Goal: Task Accomplishment & Management: Use online tool/utility

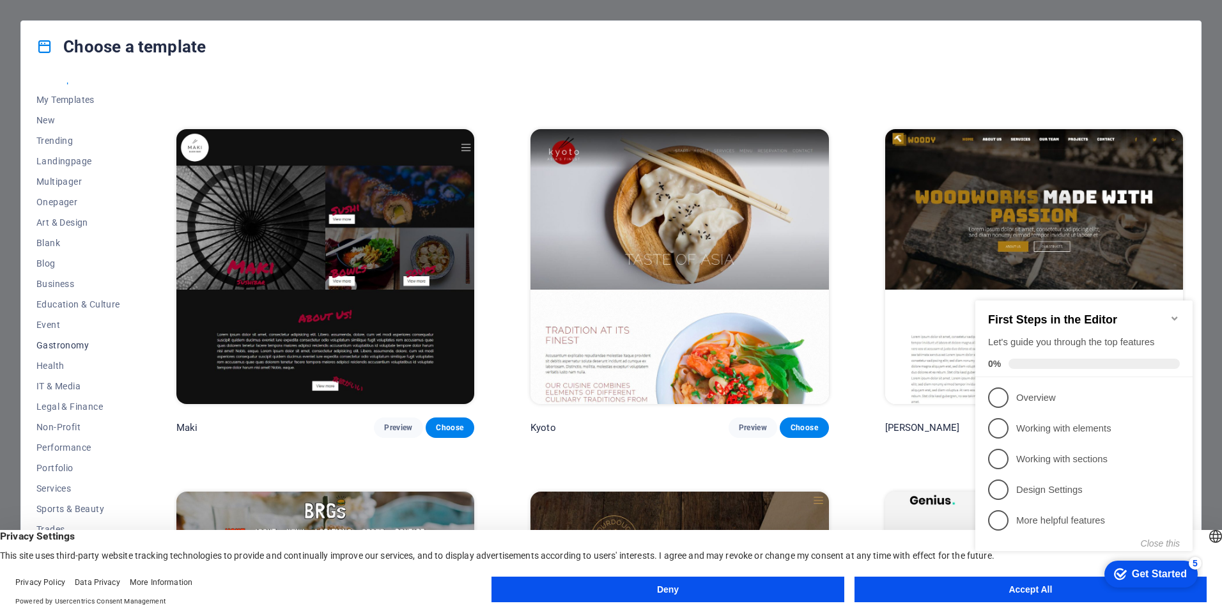
scroll to position [15, 0]
click at [59, 384] on span "IT & Media" at bounding box center [78, 384] width 84 height 10
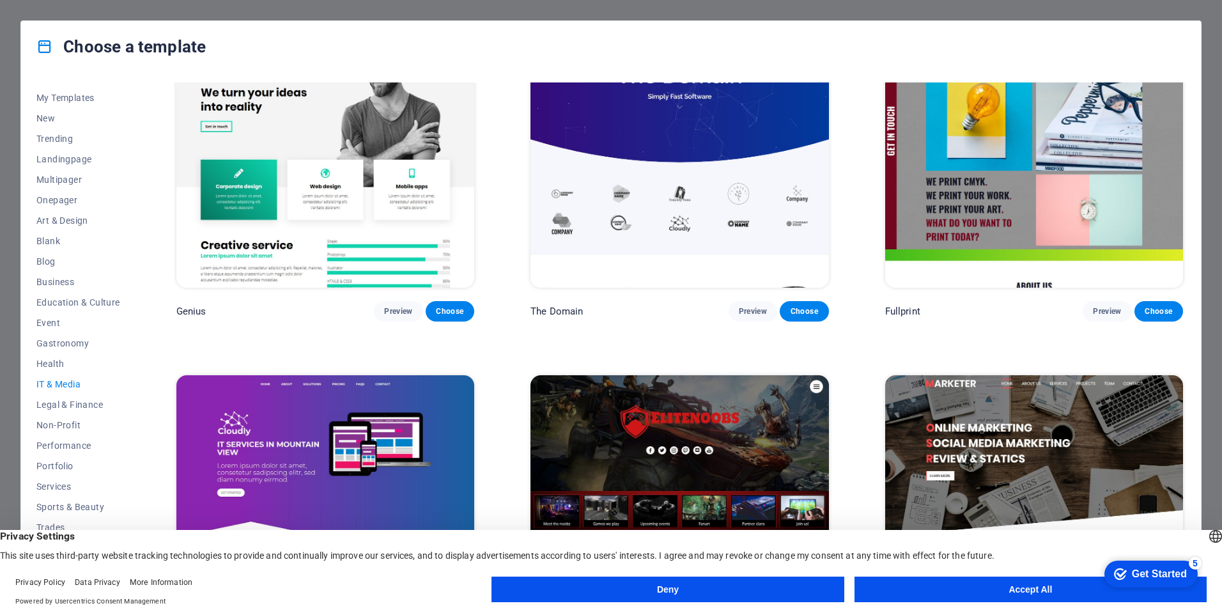
scroll to position [512, 0]
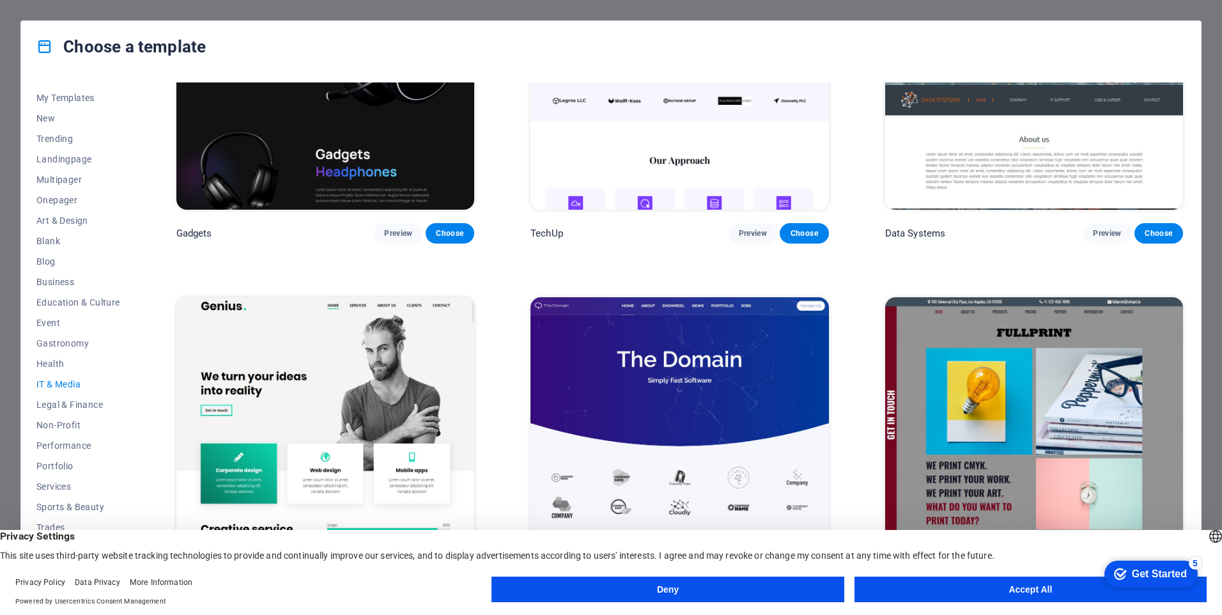
click at [1008, 585] on button "Accept All" at bounding box center [1030, 589] width 352 height 26
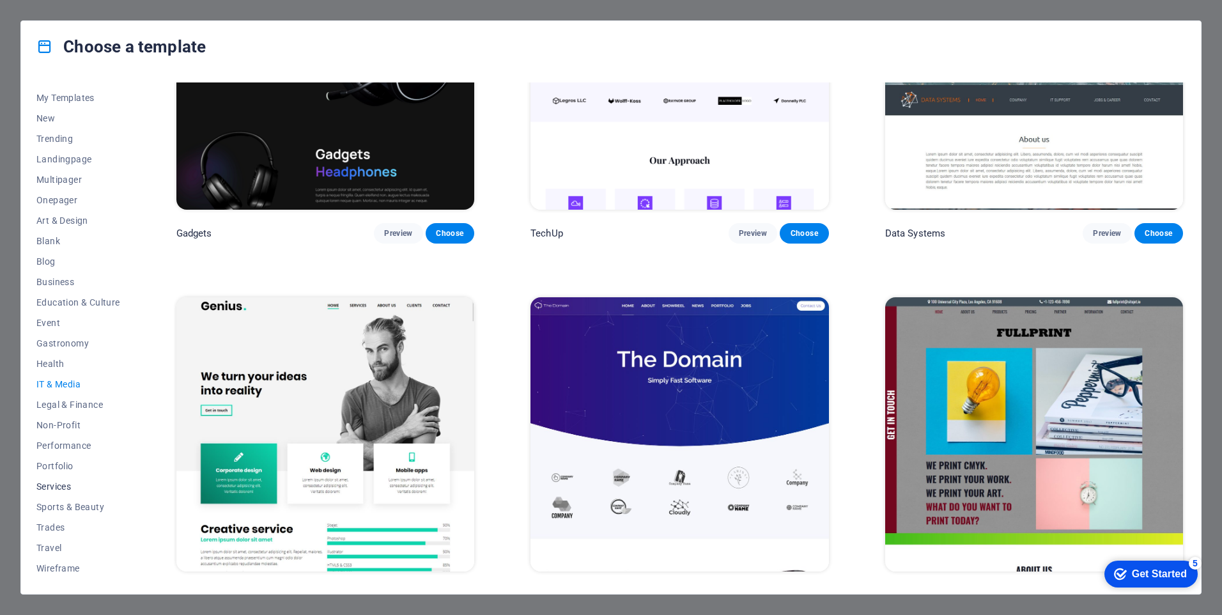
click at [58, 483] on span "Services" at bounding box center [78, 486] width 84 height 10
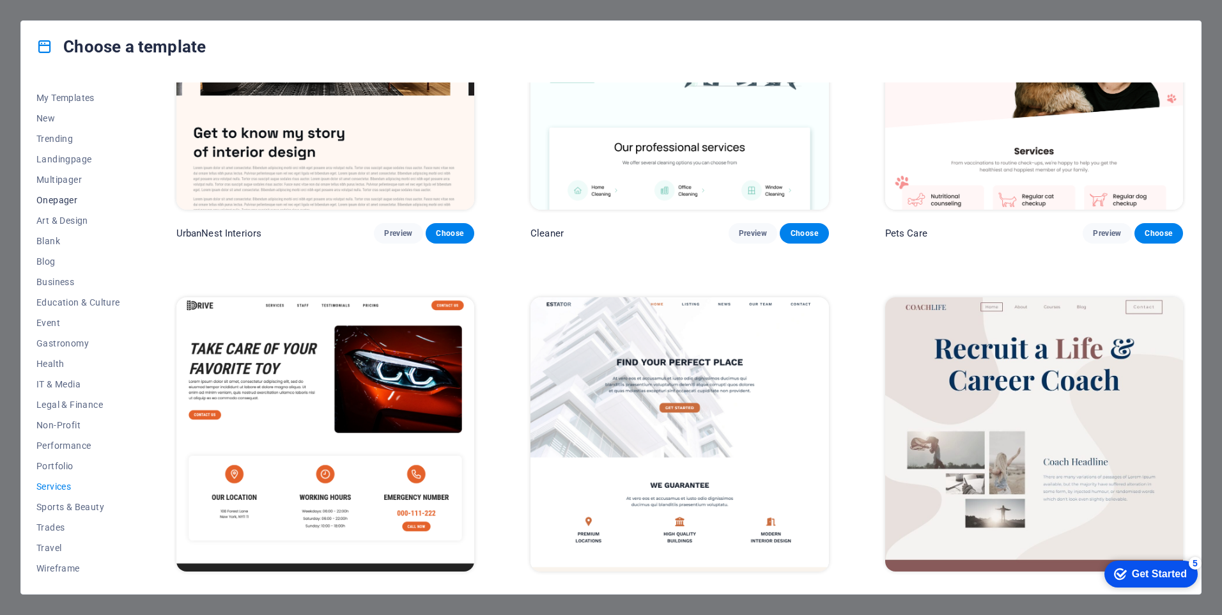
click at [54, 198] on span "Onepager" at bounding box center [78, 200] width 84 height 10
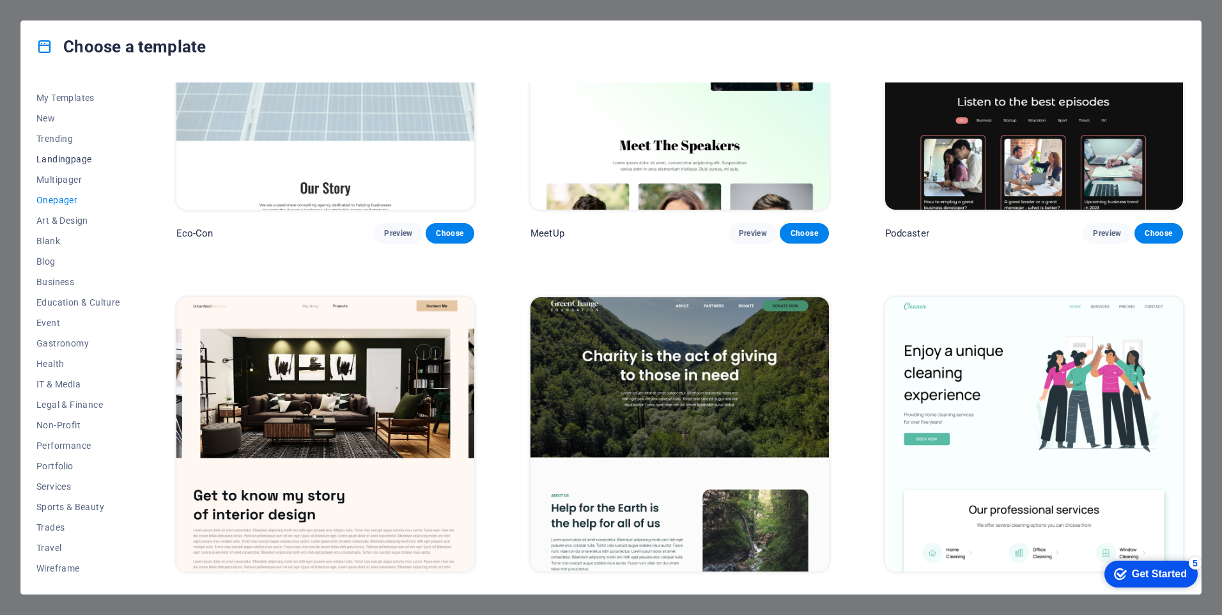
click at [56, 158] on span "Landingpage" at bounding box center [78, 159] width 84 height 10
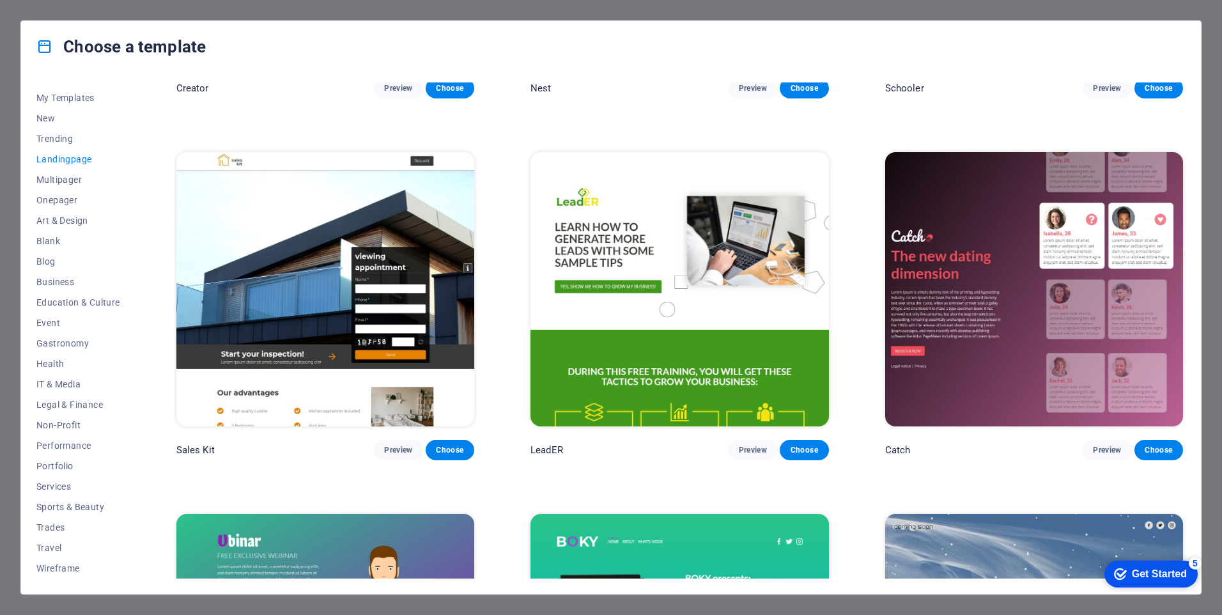
scroll to position [2110, 0]
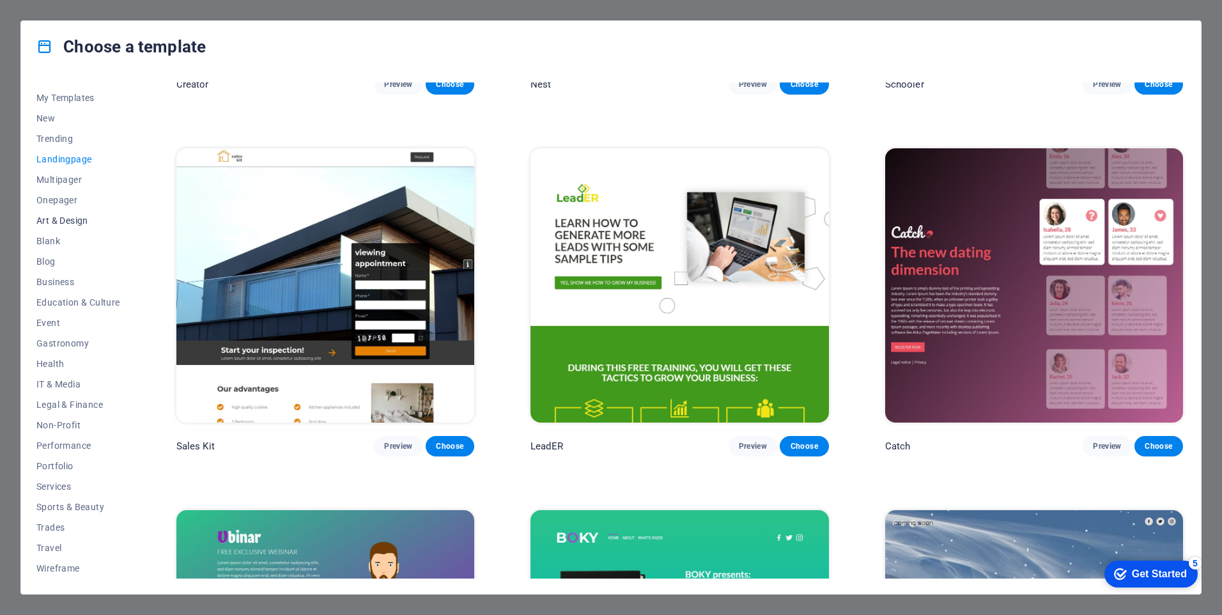
click at [70, 222] on span "Art & Design" at bounding box center [78, 220] width 84 height 10
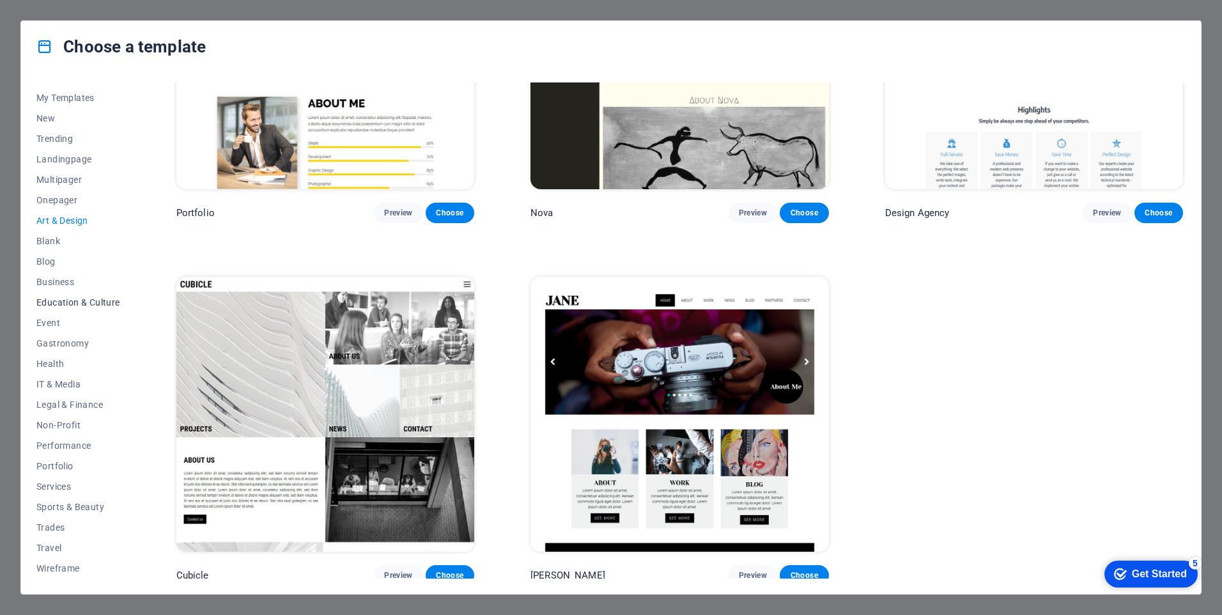
click at [59, 304] on span "Education & Culture" at bounding box center [78, 302] width 84 height 10
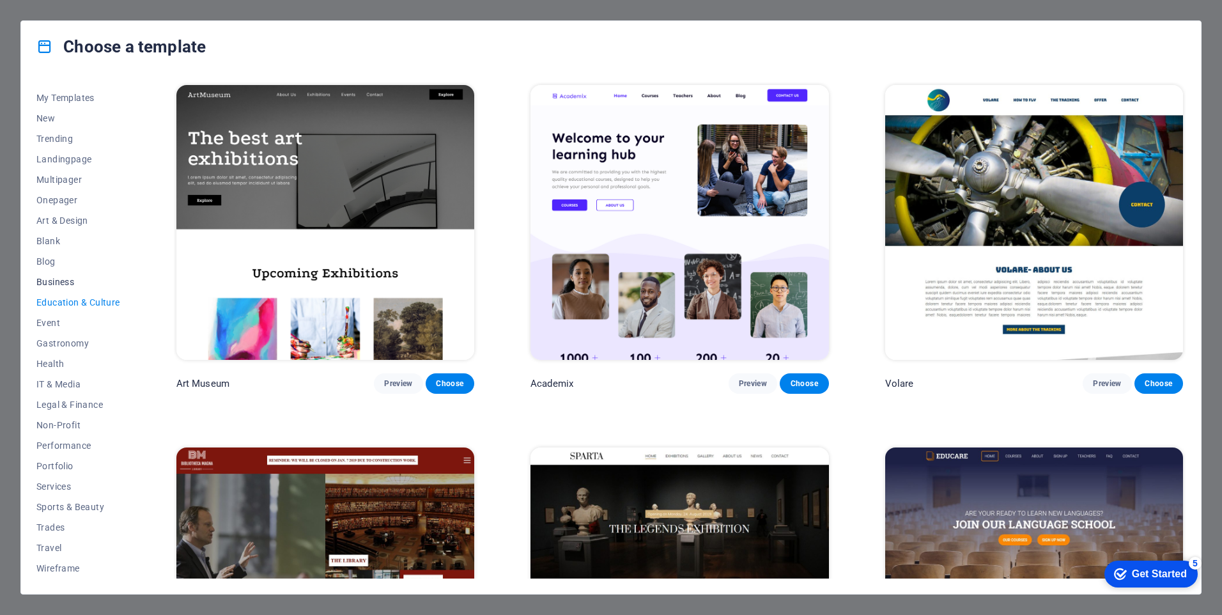
click at [59, 288] on button "Business" at bounding box center [78, 282] width 84 height 20
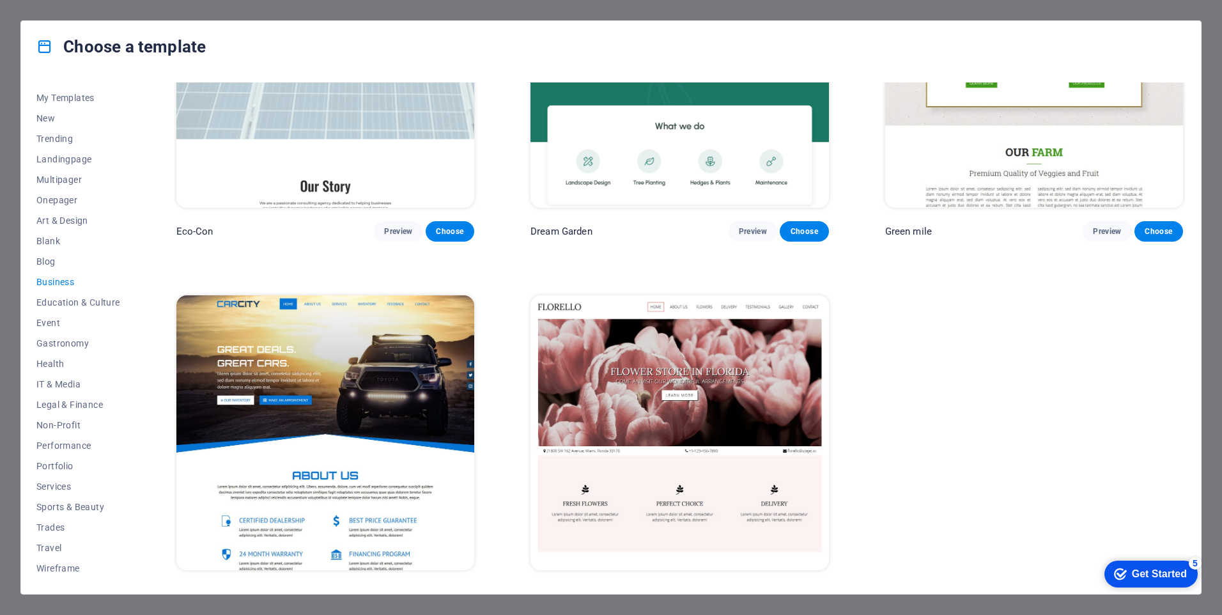
scroll to position [174, 0]
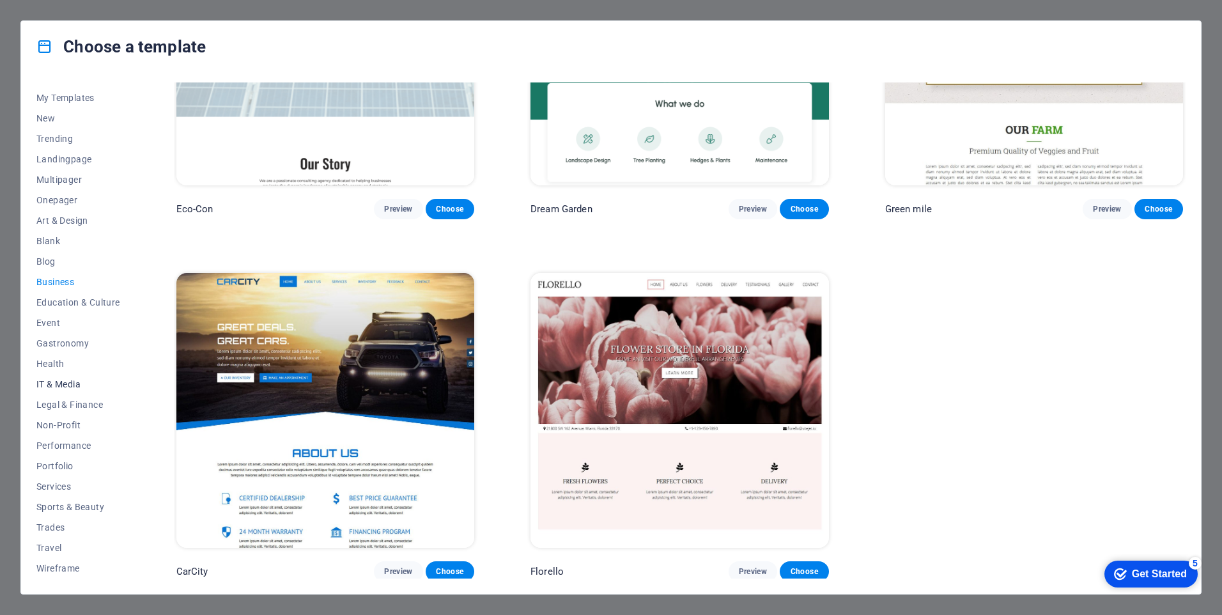
click at [70, 383] on span "IT & Media" at bounding box center [78, 384] width 84 height 10
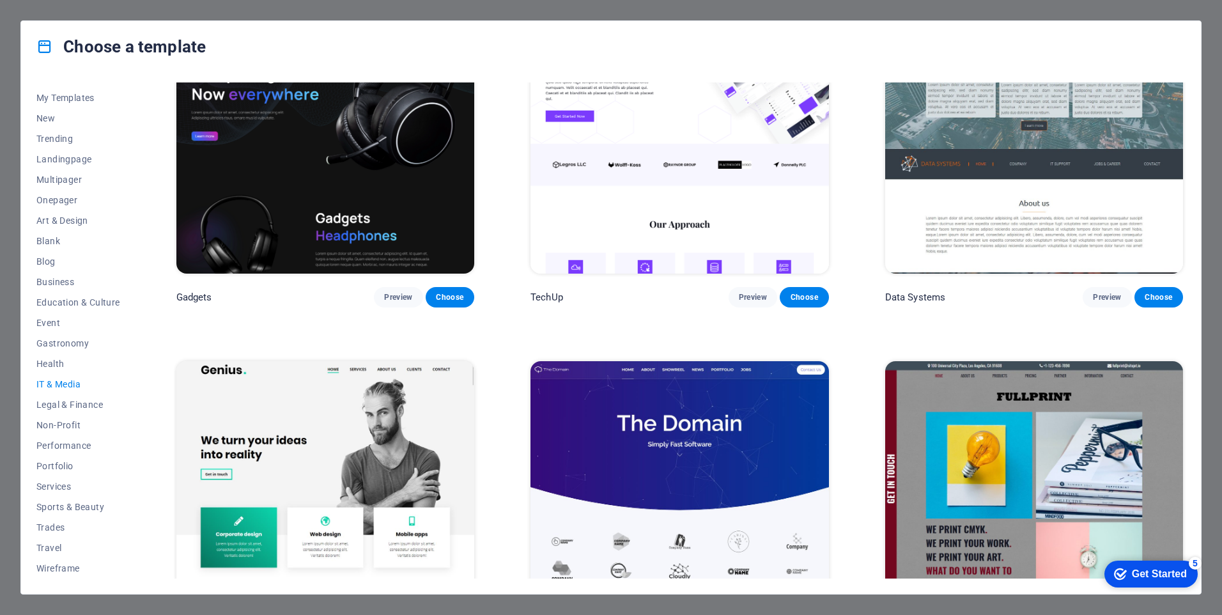
scroll to position [129, 0]
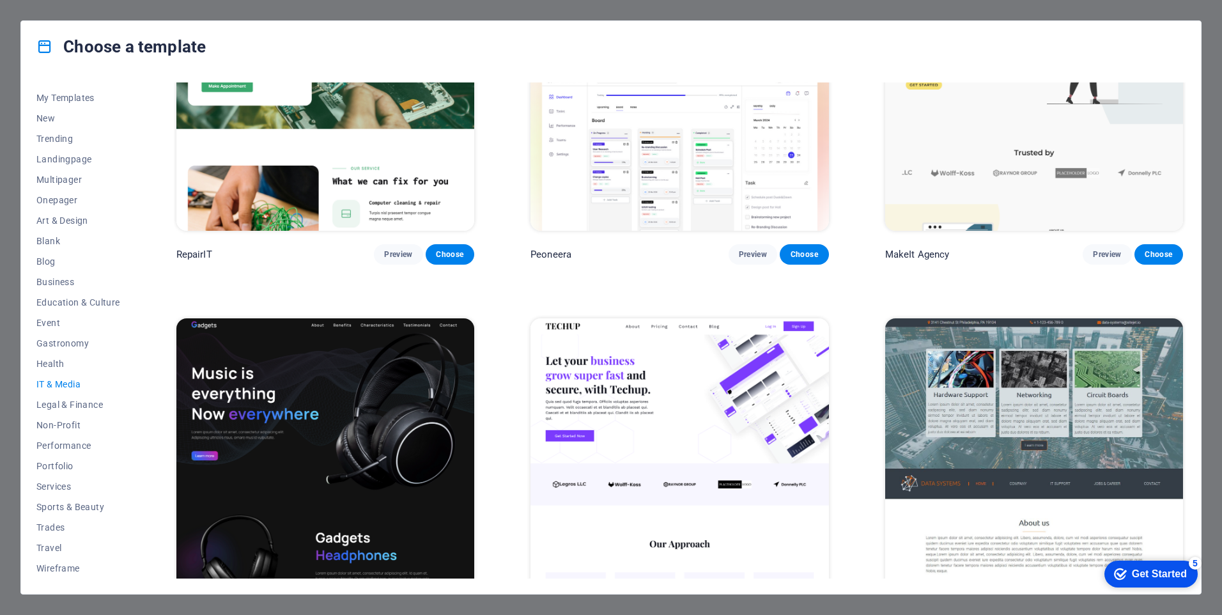
click at [1015, 393] on img at bounding box center [1034, 455] width 298 height 275
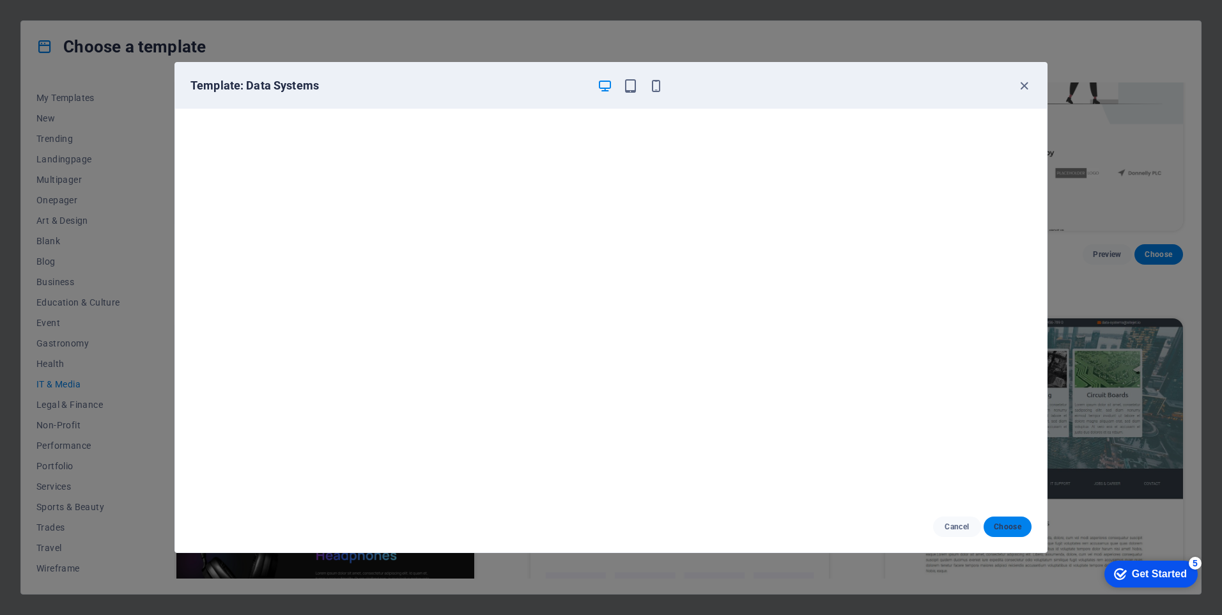
click at [1003, 523] on span "Choose" at bounding box center [1007, 526] width 27 height 10
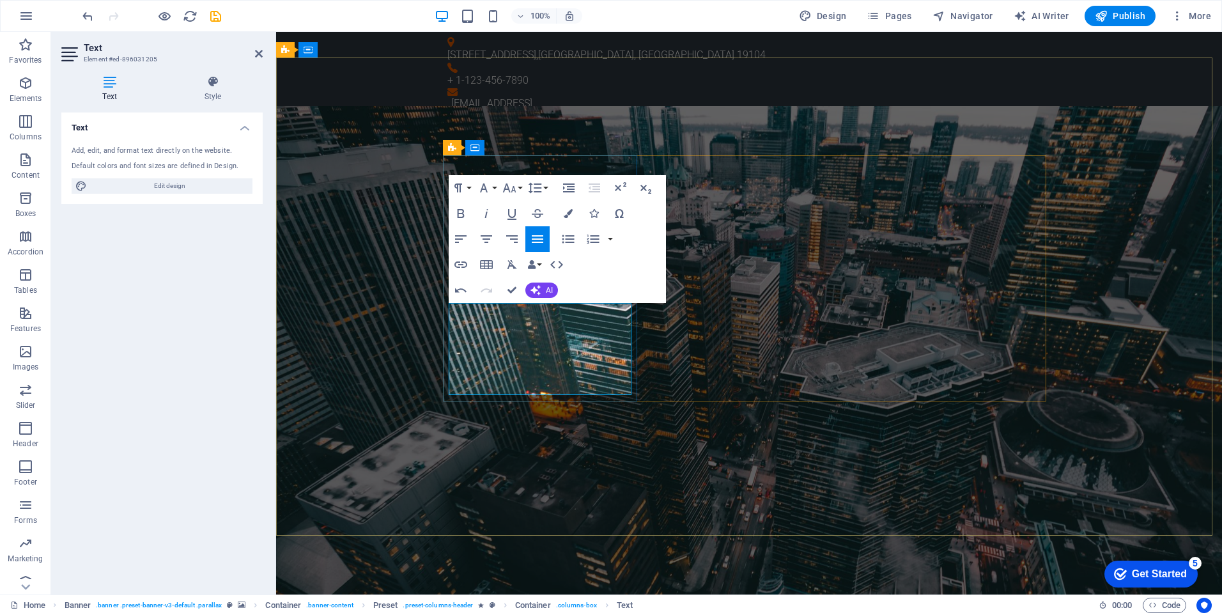
drag, startPoint x: 589, startPoint y: 387, endPoint x: 449, endPoint y: 300, distance: 164.7
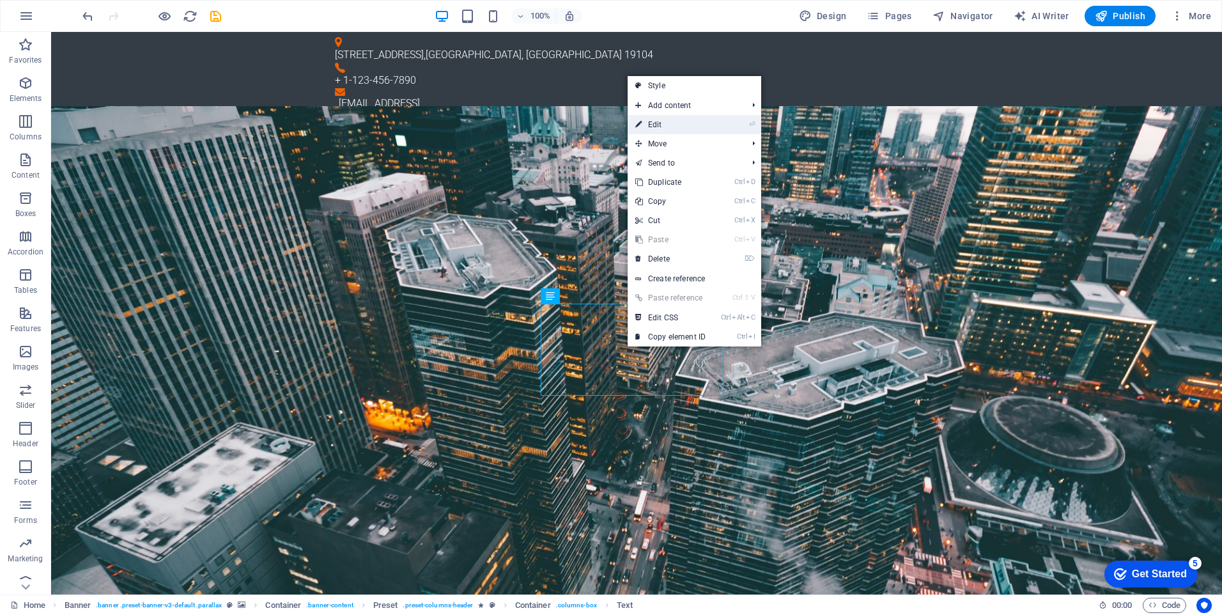
click at [663, 125] on link "⏎ Edit" at bounding box center [670, 124] width 86 height 19
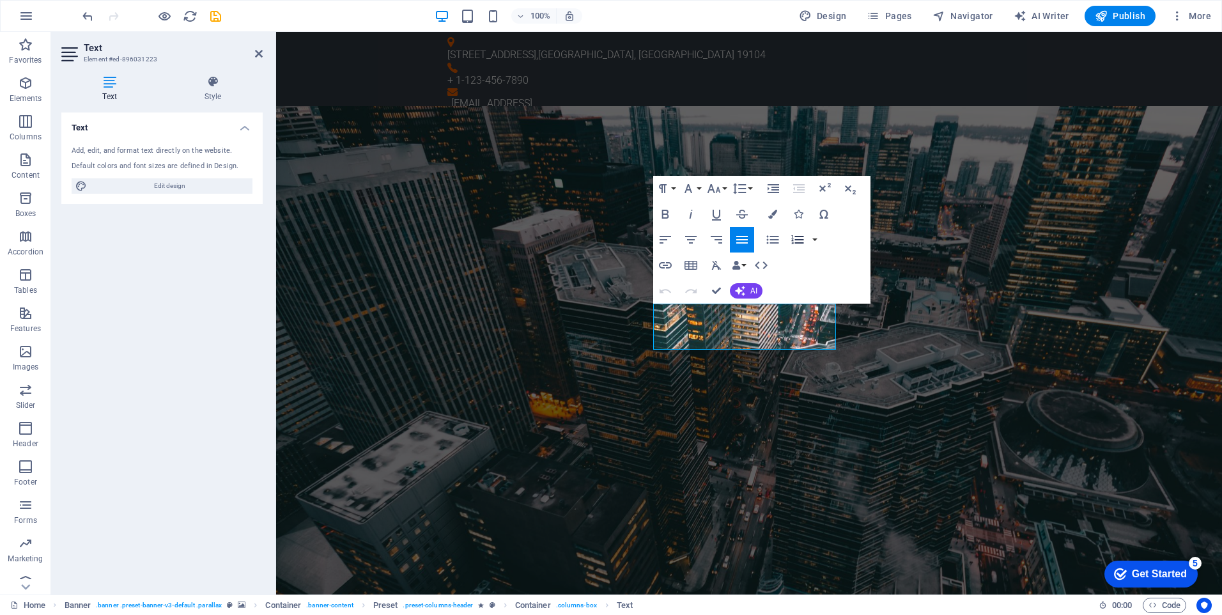
scroll to position [367, 1]
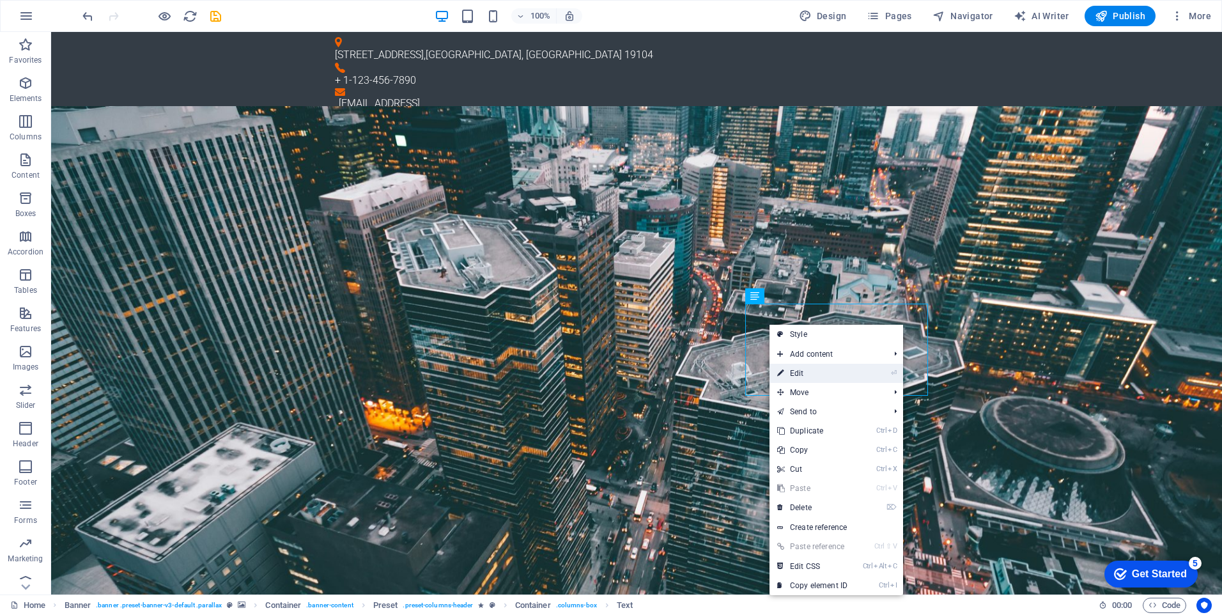
click at [808, 369] on link "⏎ Edit" at bounding box center [812, 373] width 86 height 19
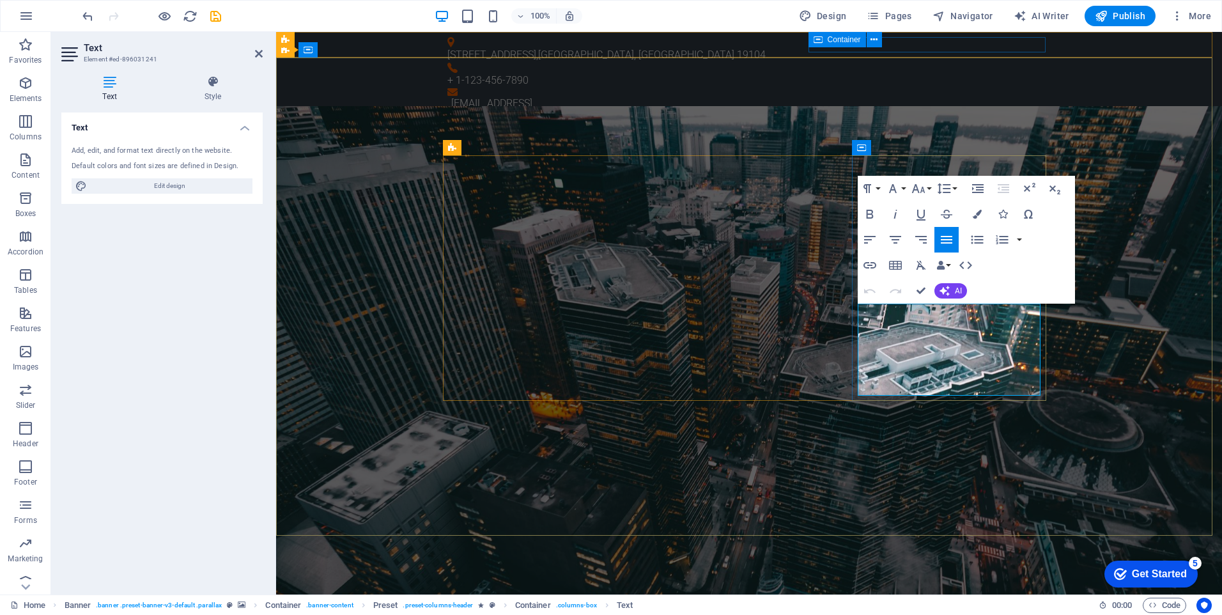
scroll to position [267, 1]
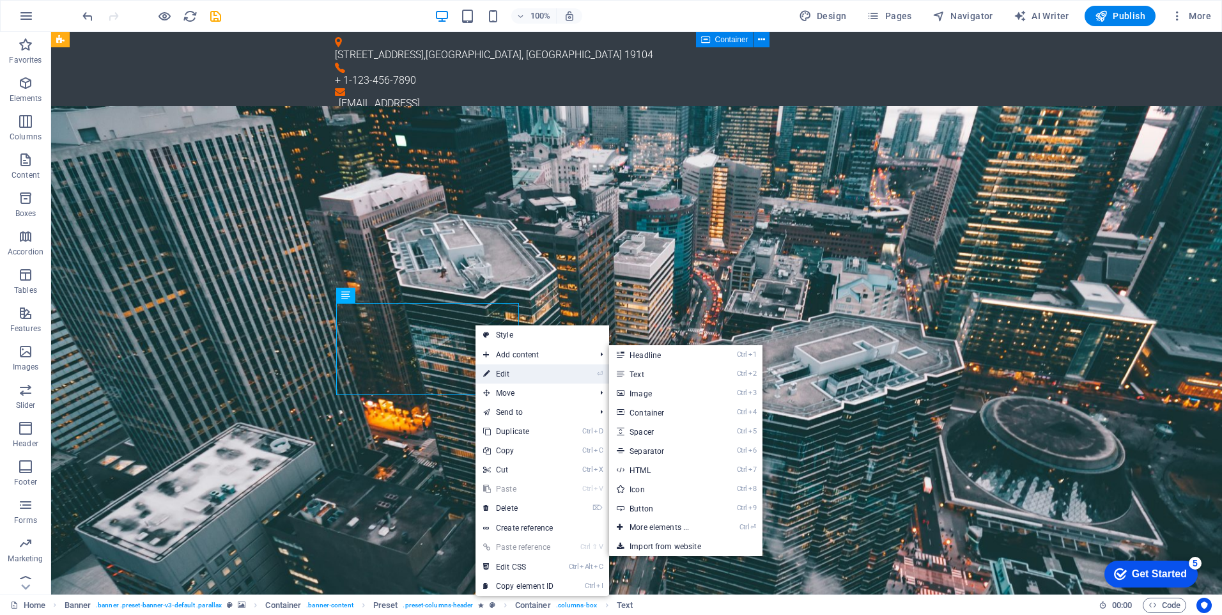
click at [500, 370] on link "⏎ Edit" at bounding box center [518, 373] width 86 height 19
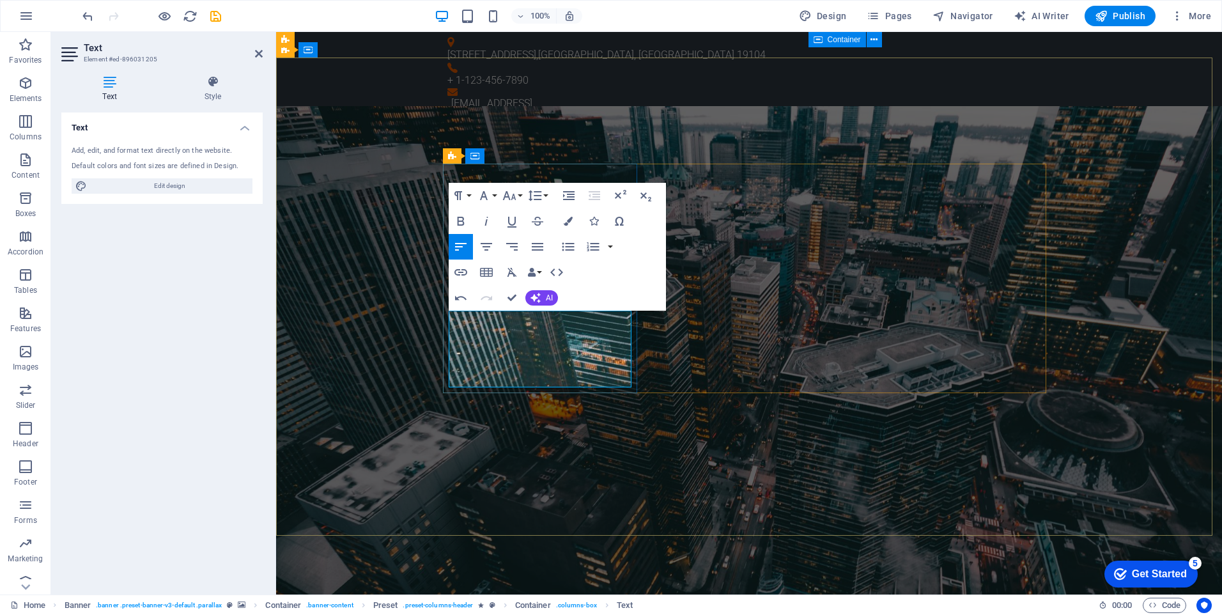
drag, startPoint x: 616, startPoint y: 454, endPoint x: 842, endPoint y: 454, distance: 226.2
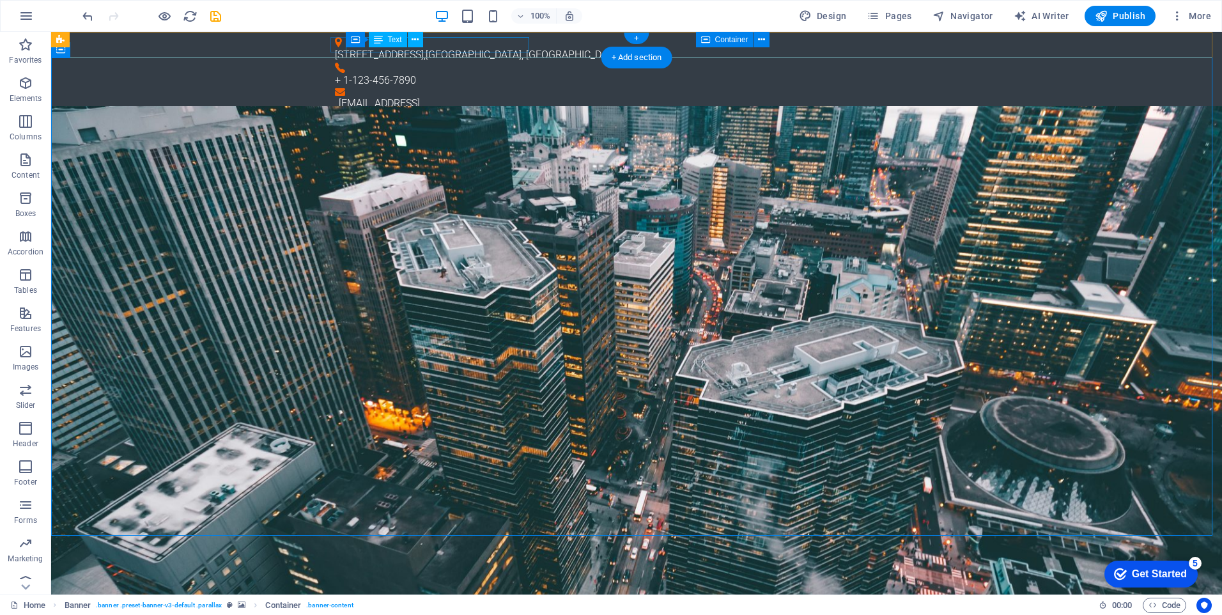
click at [444, 47] on div "3141 Chestnut St , Philadelphia, PA 19104" at bounding box center [631, 54] width 593 height 15
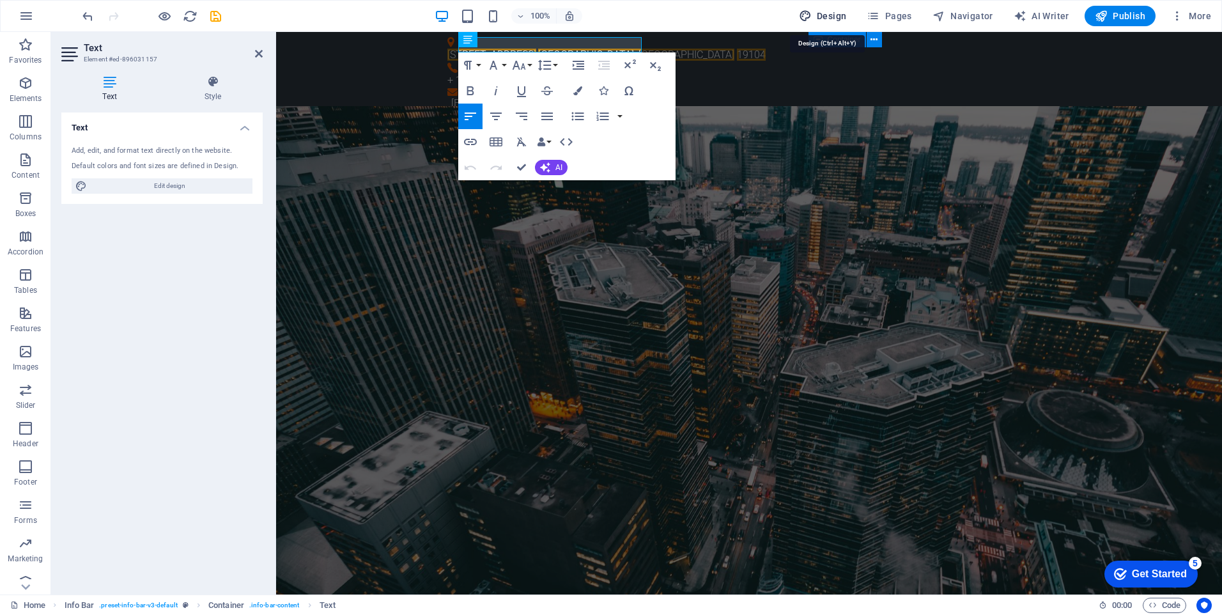
select select "px"
select select "300"
select select "px"
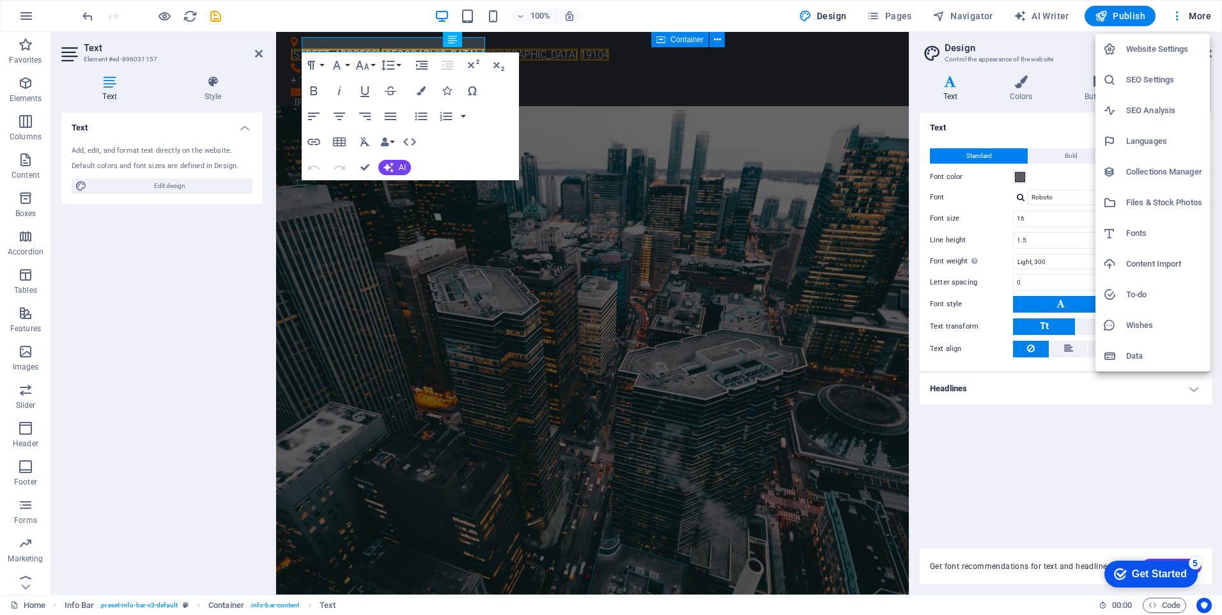
click at [1174, 45] on h6 "Website Settings" at bounding box center [1164, 49] width 76 height 15
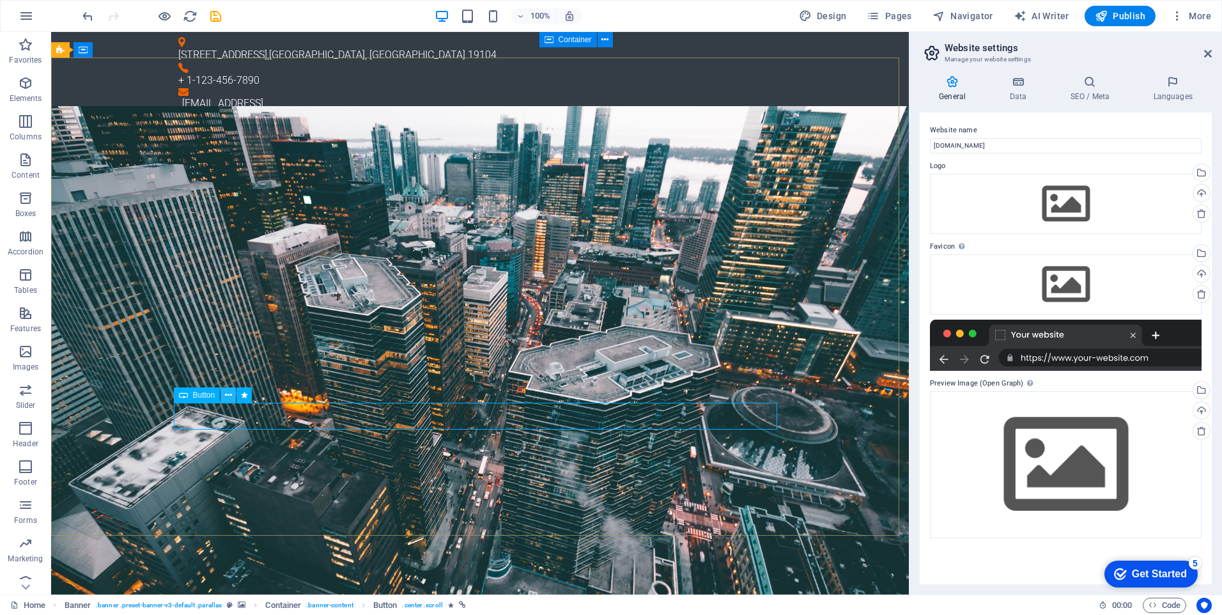
click at [228, 397] on icon at bounding box center [228, 394] width 7 height 13
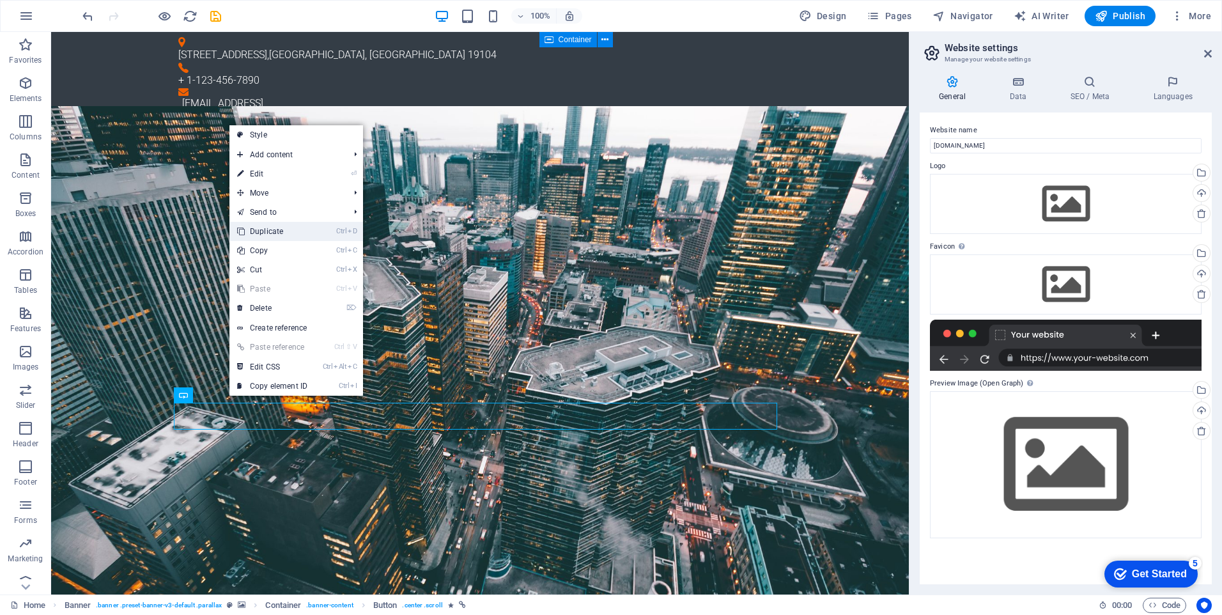
click at [263, 229] on link "Ctrl D Duplicate" at bounding box center [272, 231] width 86 height 19
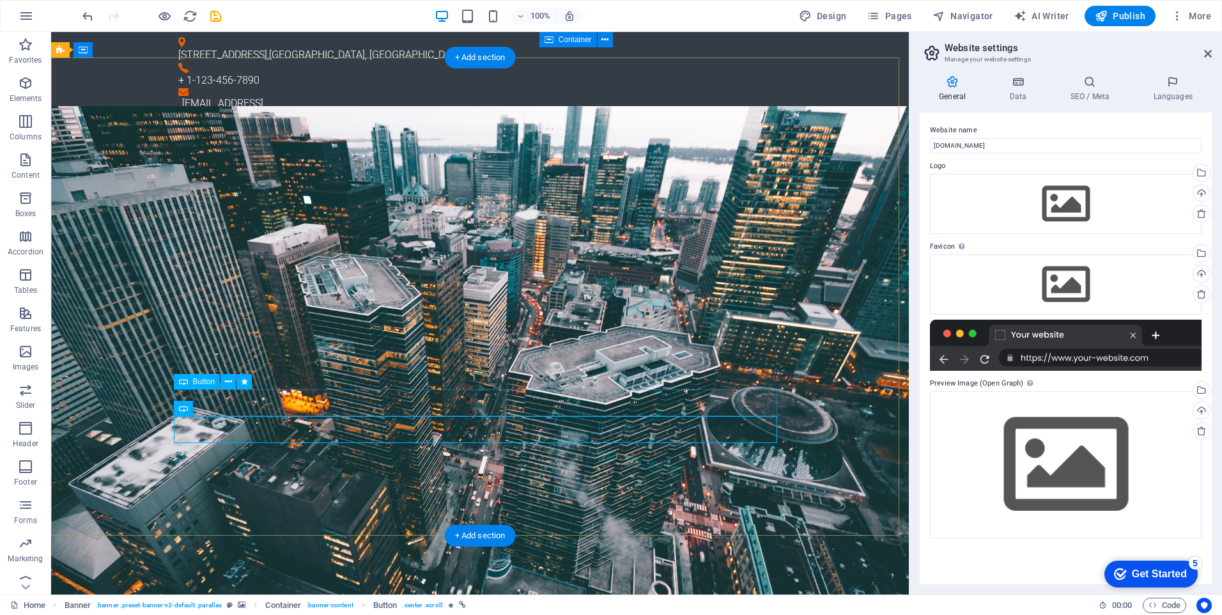
drag, startPoint x: 465, startPoint y: 403, endPoint x: 377, endPoint y: 407, distance: 87.7
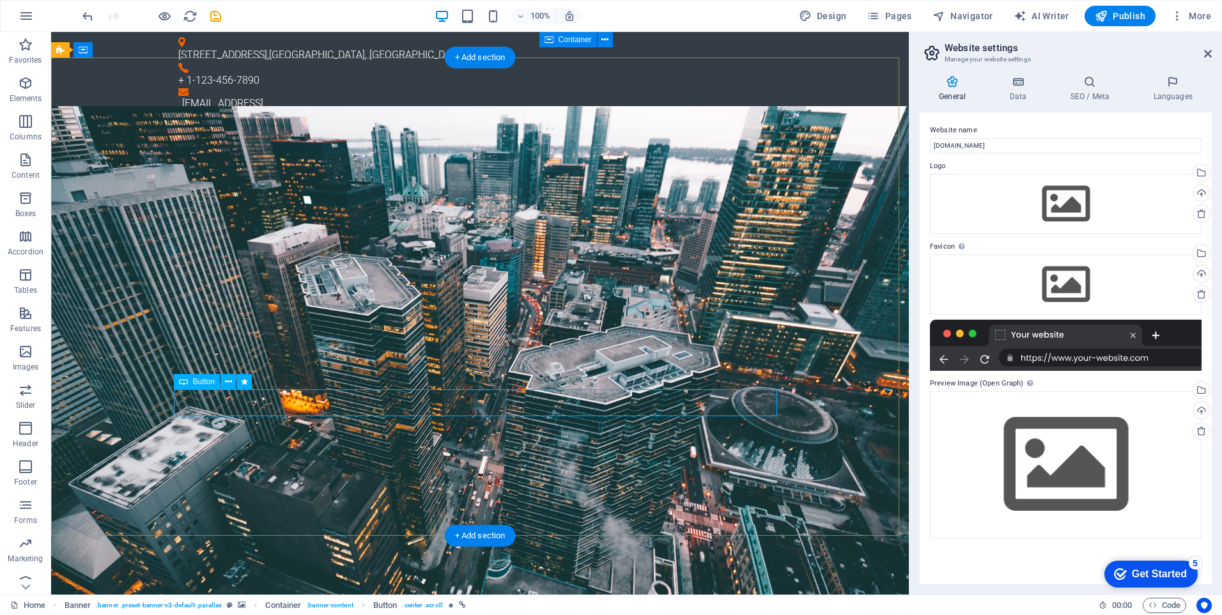
click at [230, 381] on icon at bounding box center [228, 381] width 7 height 13
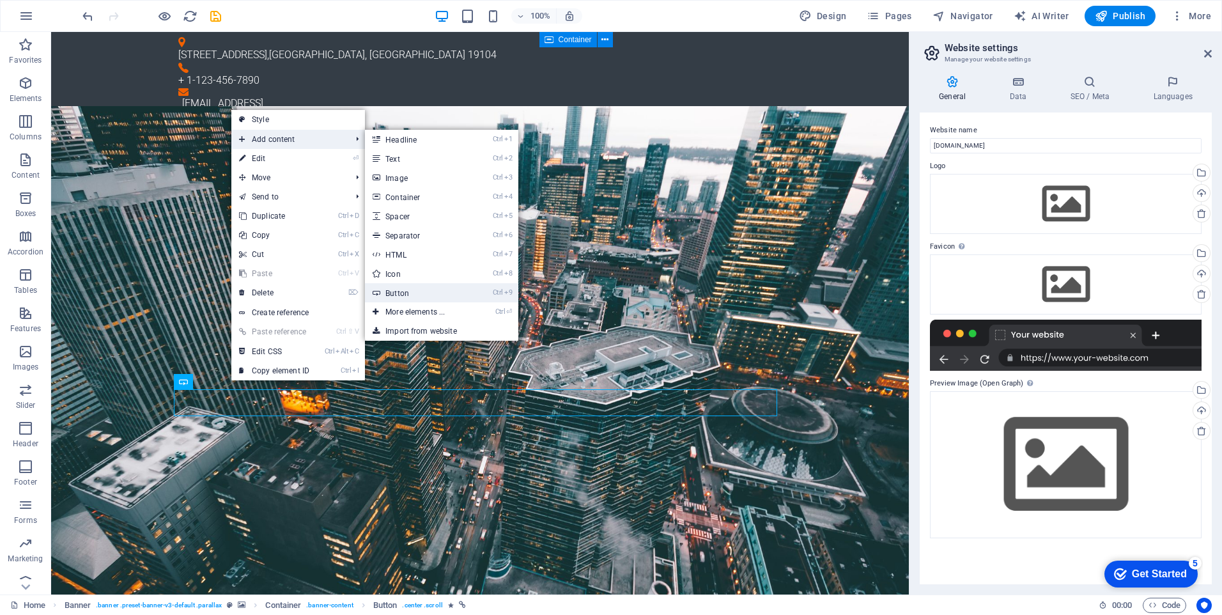
click at [410, 288] on link "Ctrl 9 Button" at bounding box center [417, 292] width 105 height 19
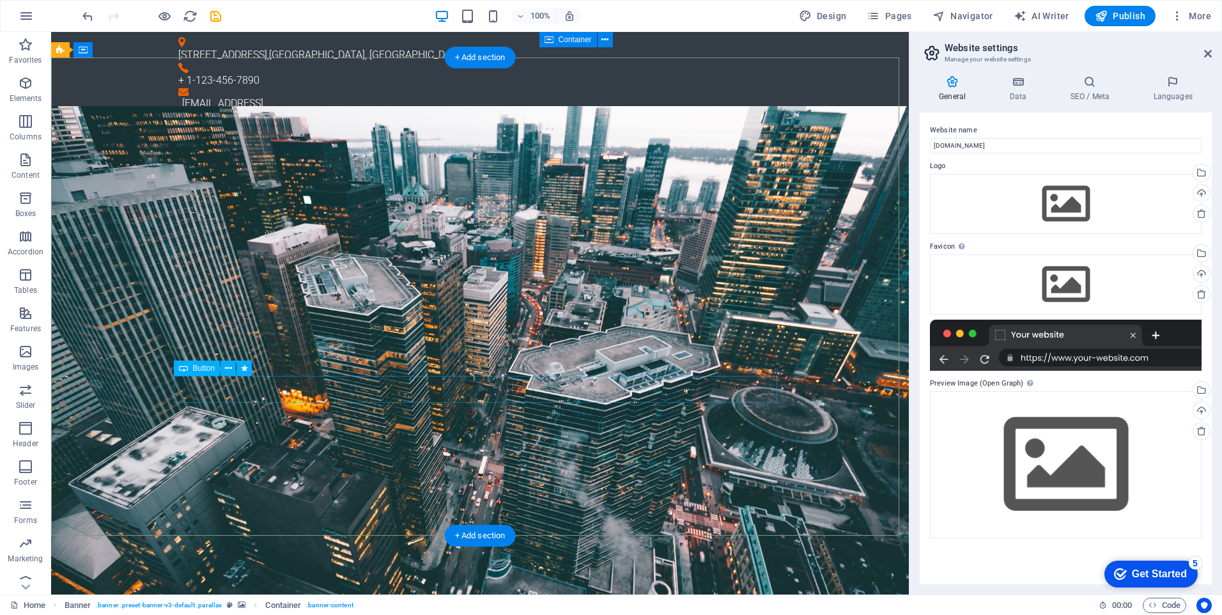
click at [229, 371] on icon at bounding box center [228, 368] width 7 height 13
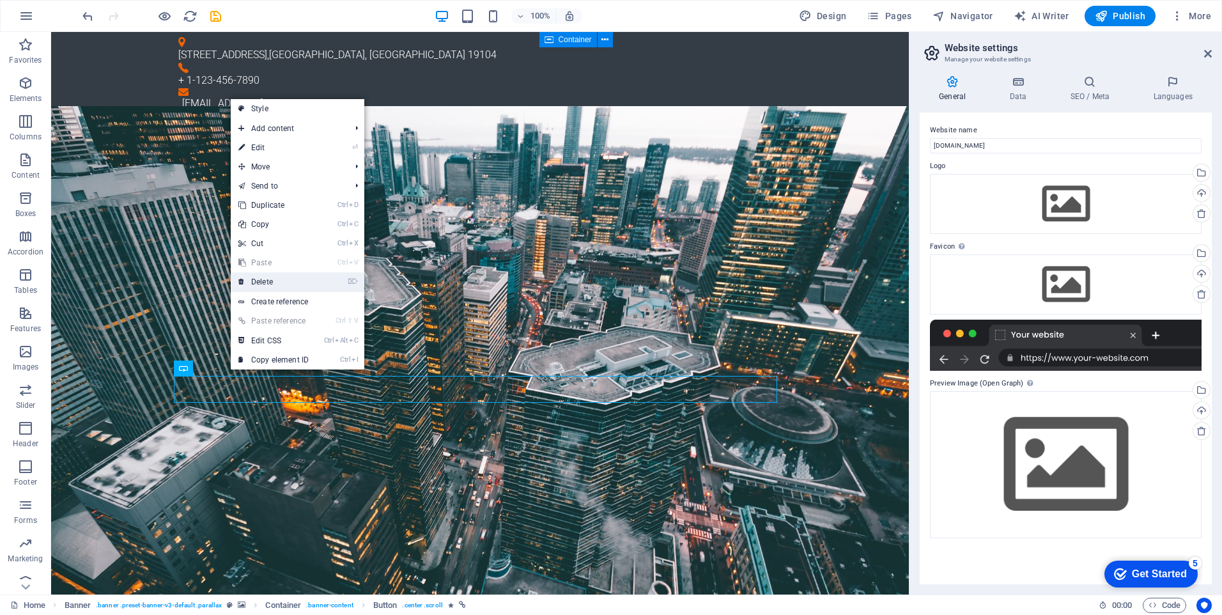
click at [272, 278] on link "⌦ Delete" at bounding box center [274, 281] width 86 height 19
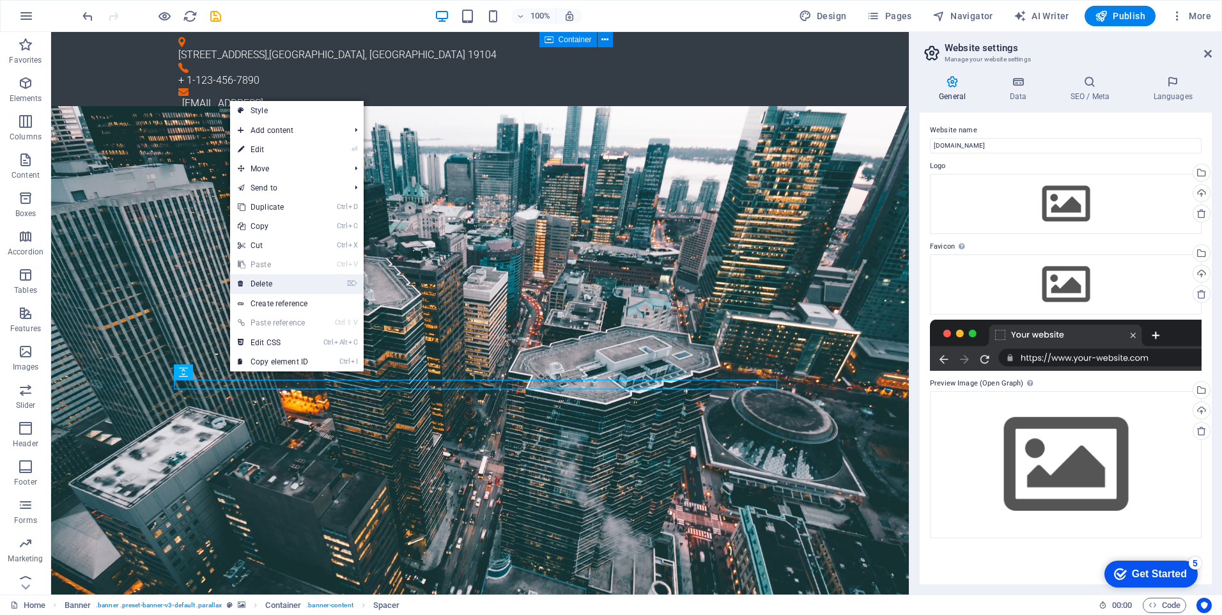
click at [273, 284] on link "⌦ Delete" at bounding box center [273, 283] width 86 height 19
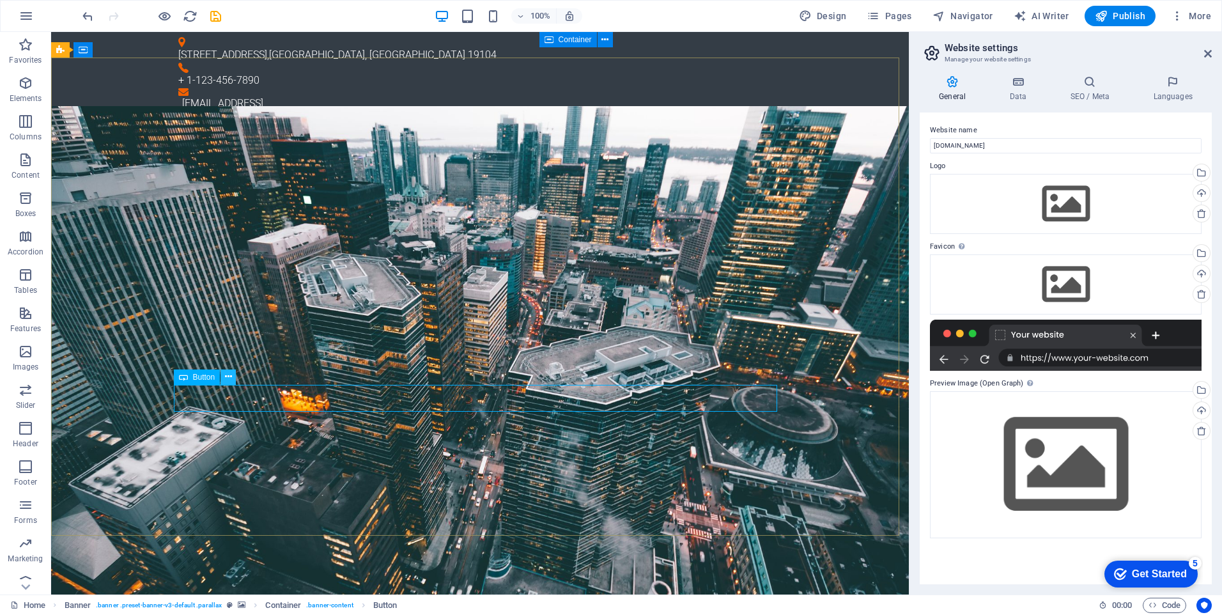
click at [229, 378] on icon at bounding box center [228, 376] width 7 height 13
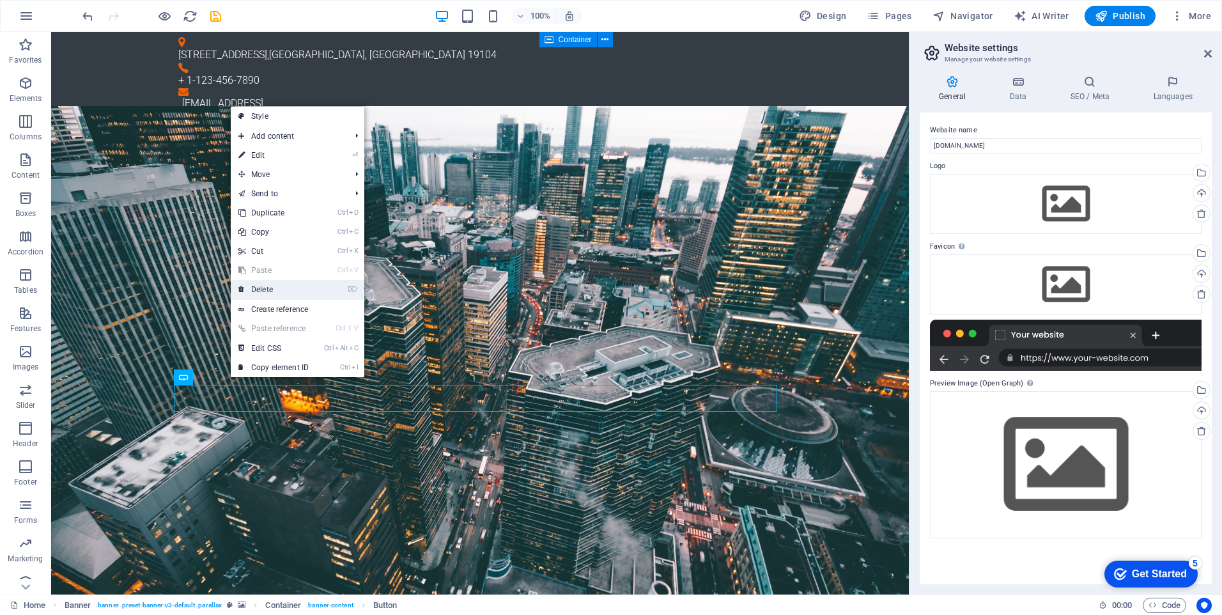
click at [252, 291] on link "⌦ Delete" at bounding box center [274, 289] width 86 height 19
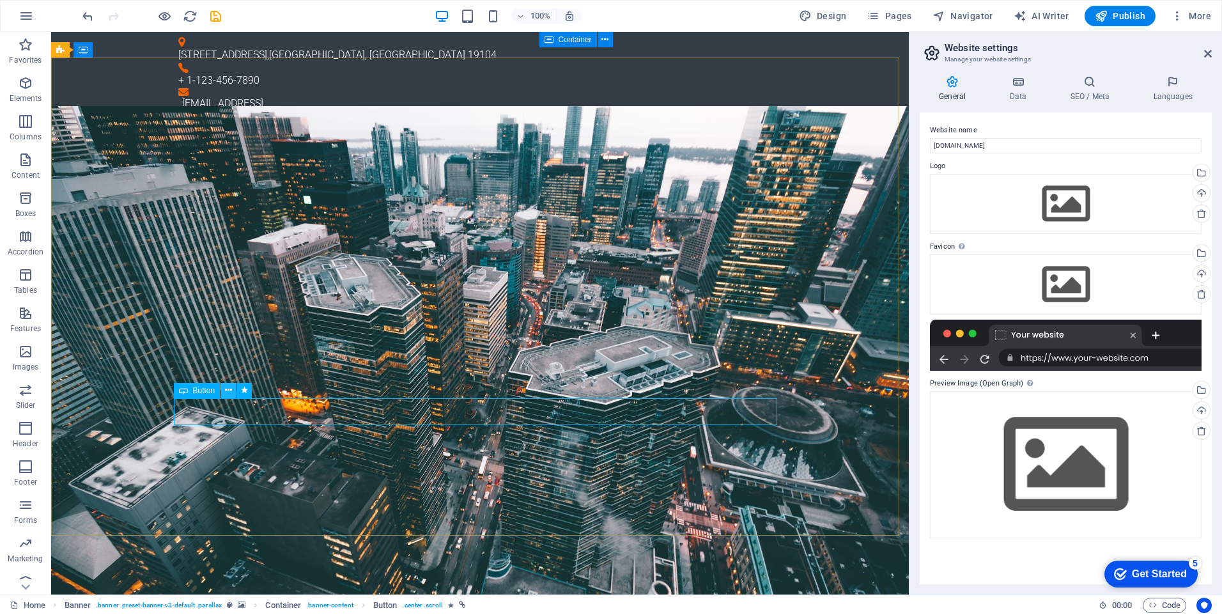
click at [225, 393] on icon at bounding box center [228, 389] width 7 height 13
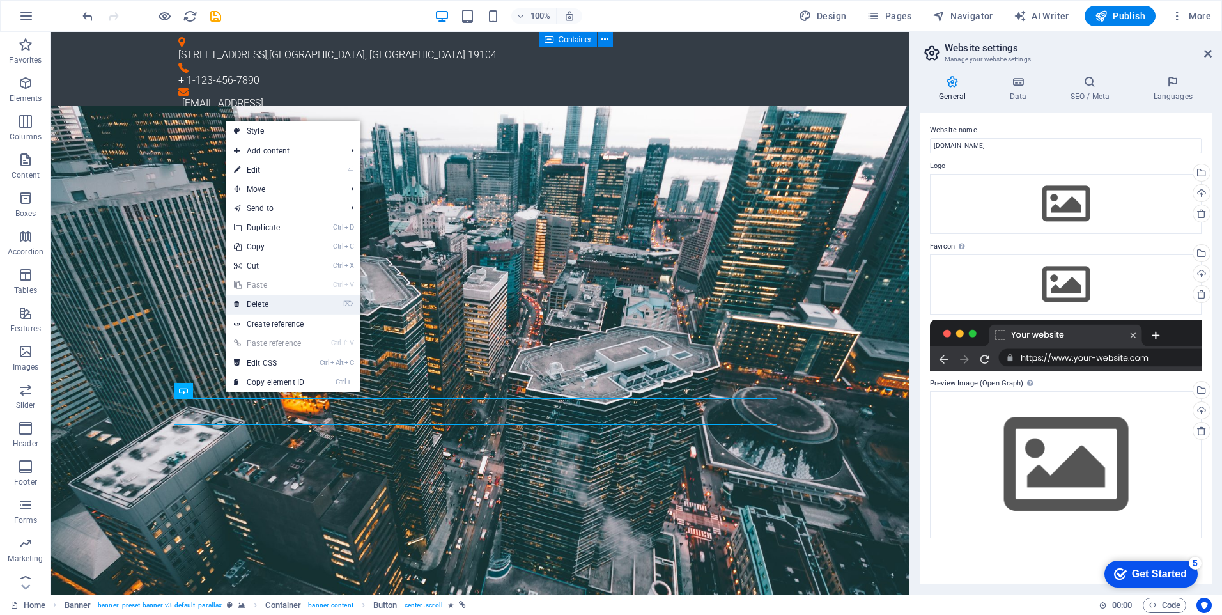
click at [259, 305] on link "⌦ Delete" at bounding box center [269, 304] width 86 height 19
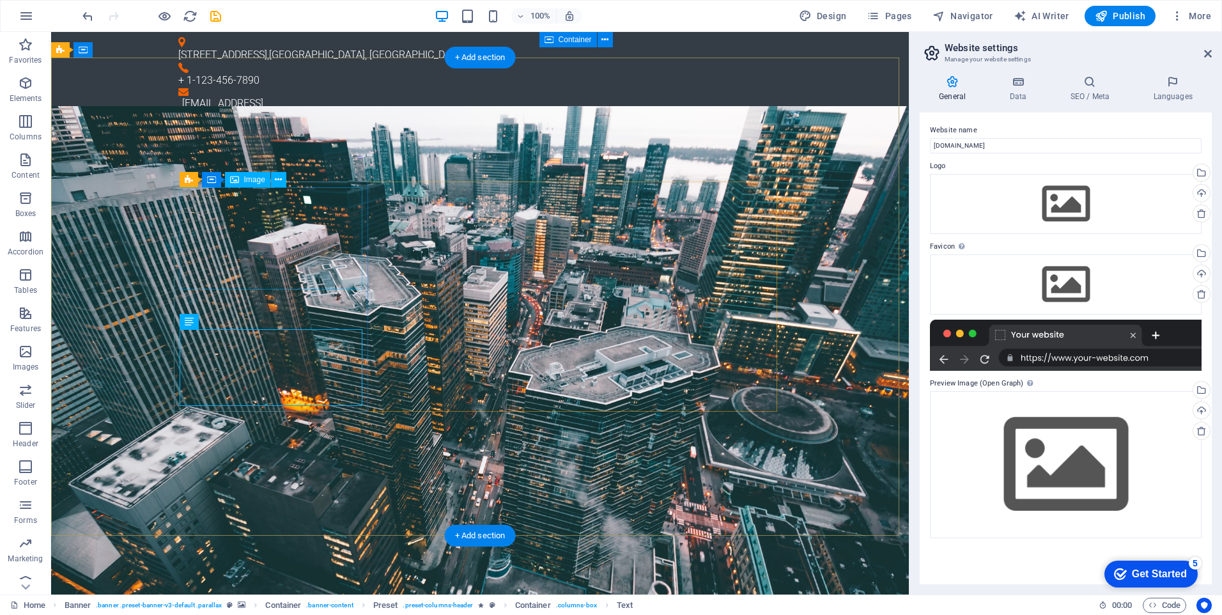
click at [279, 181] on icon at bounding box center [278, 179] width 7 height 13
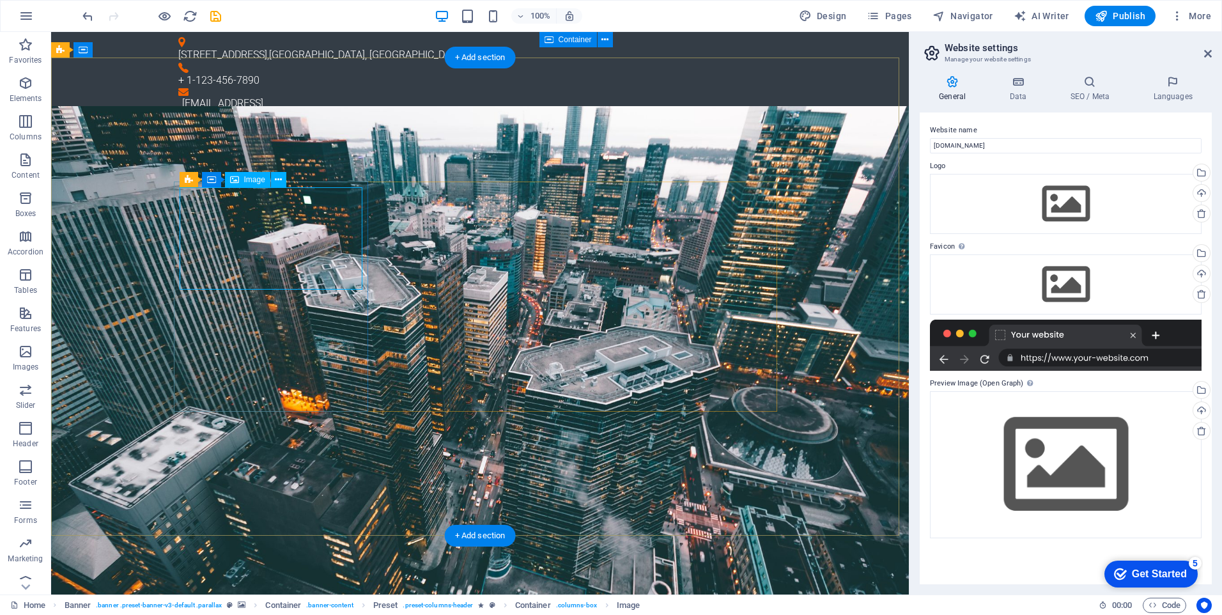
select select "%"
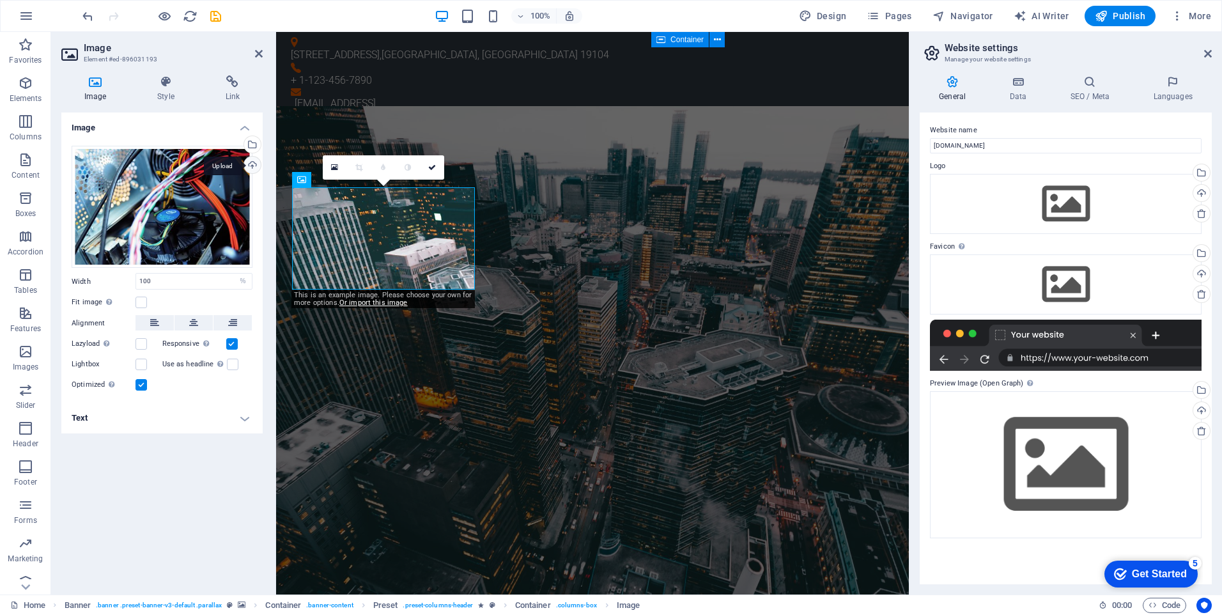
click at [253, 165] on div "Upload" at bounding box center [251, 166] width 19 height 19
click at [251, 145] on div "Select files from the file manager, stock photos, or upload file(s)" at bounding box center [251, 145] width 19 height 19
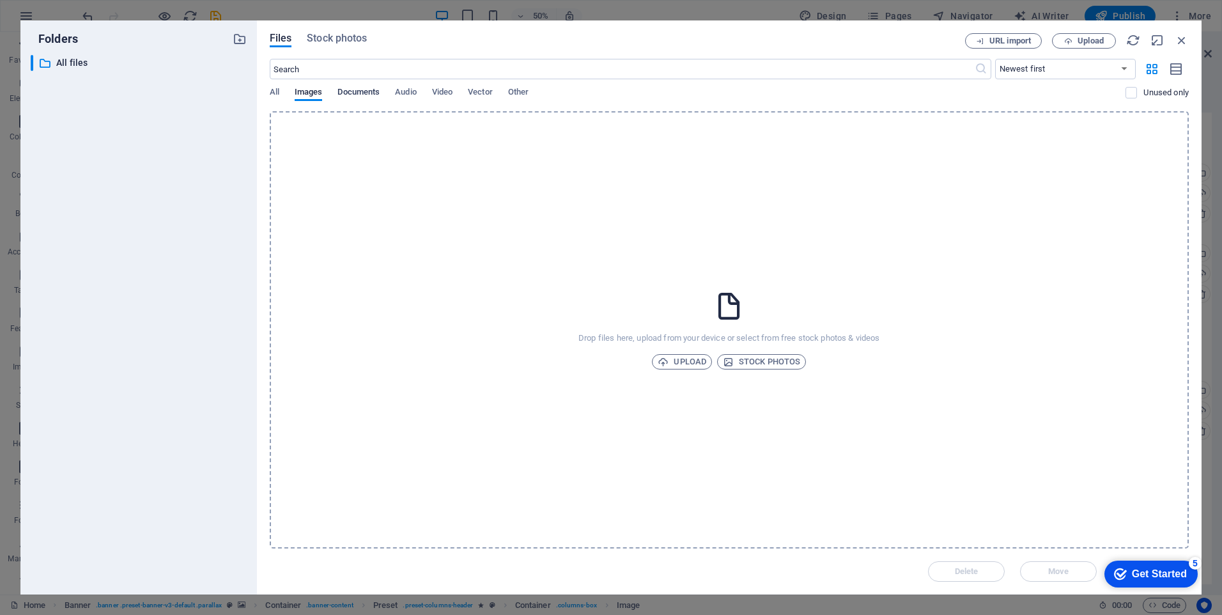
click at [363, 91] on span "Documents" at bounding box center [358, 93] width 42 height 18
click at [272, 93] on span "All" at bounding box center [275, 93] width 10 height 18
click at [483, 92] on span "Vector" at bounding box center [480, 93] width 25 height 18
click at [445, 95] on span "Video" at bounding box center [442, 93] width 20 height 18
click at [689, 357] on span "Upload" at bounding box center [681, 361] width 49 height 15
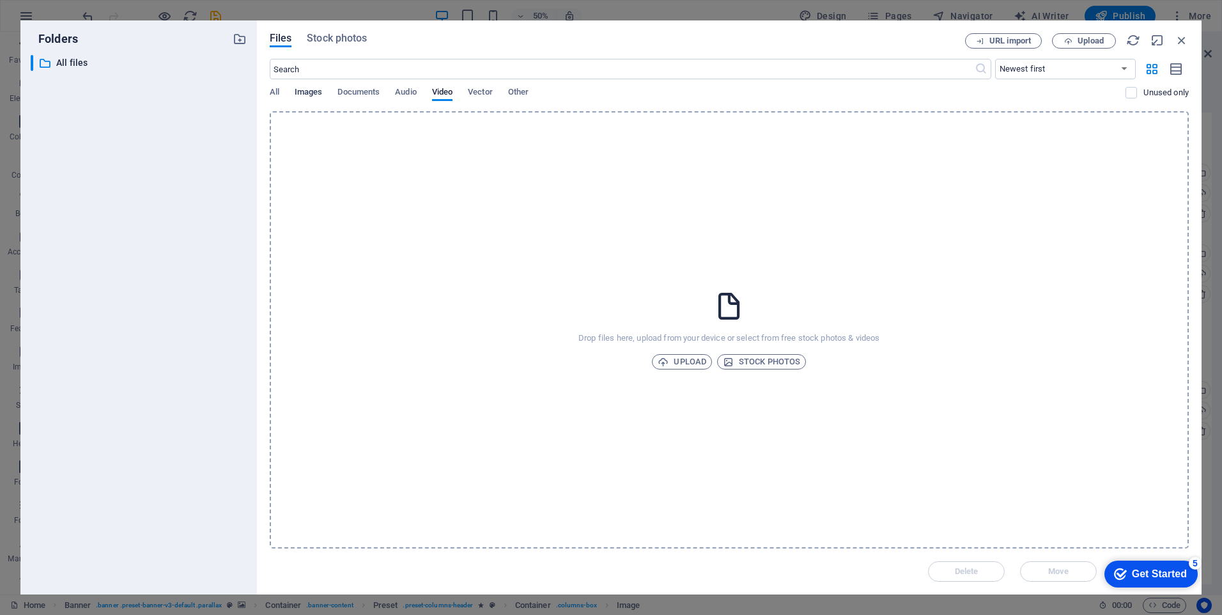
click at [300, 94] on span "Images" at bounding box center [309, 93] width 28 height 18
click at [696, 356] on span "Upload" at bounding box center [681, 361] width 49 height 15
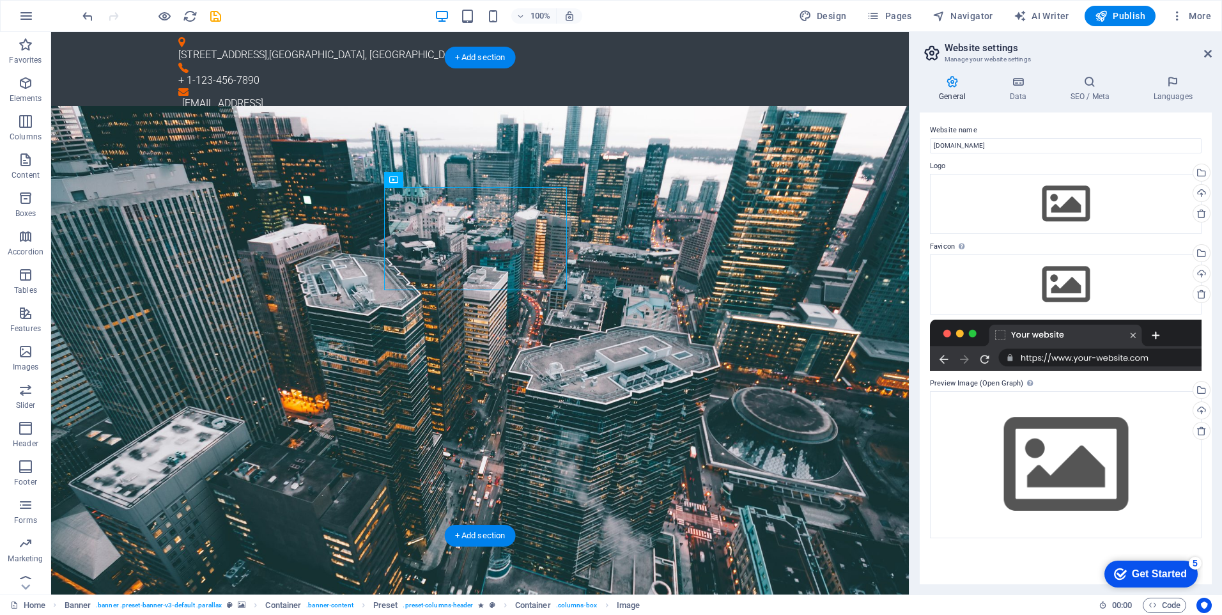
drag, startPoint x: 354, startPoint y: 260, endPoint x: 579, endPoint y: 259, distance: 224.9
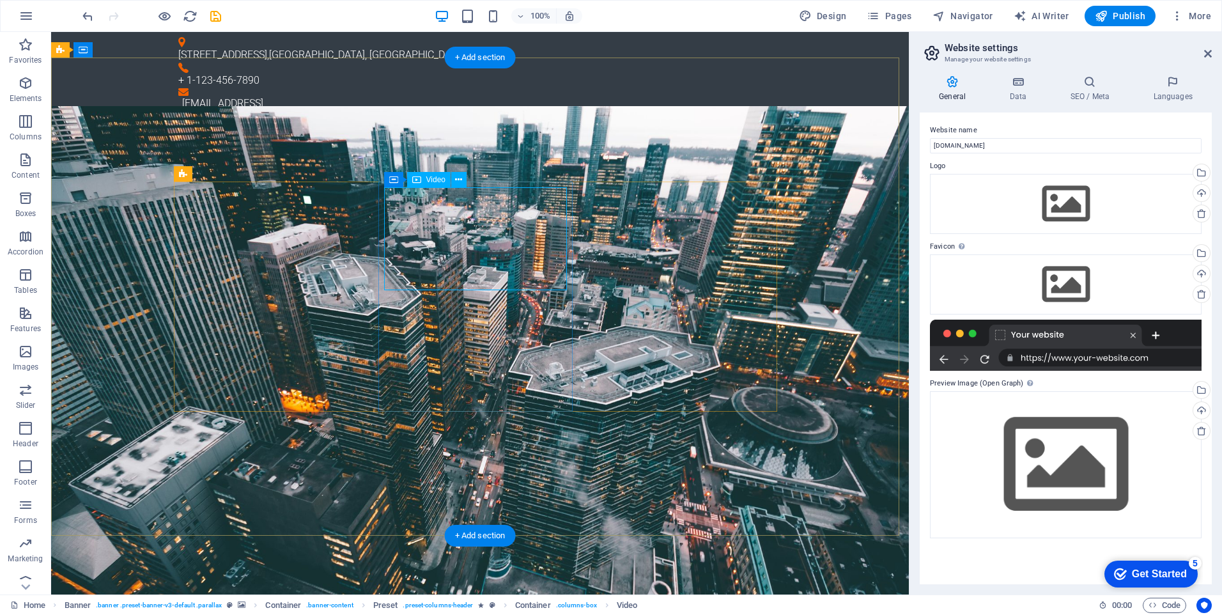
select select "%"
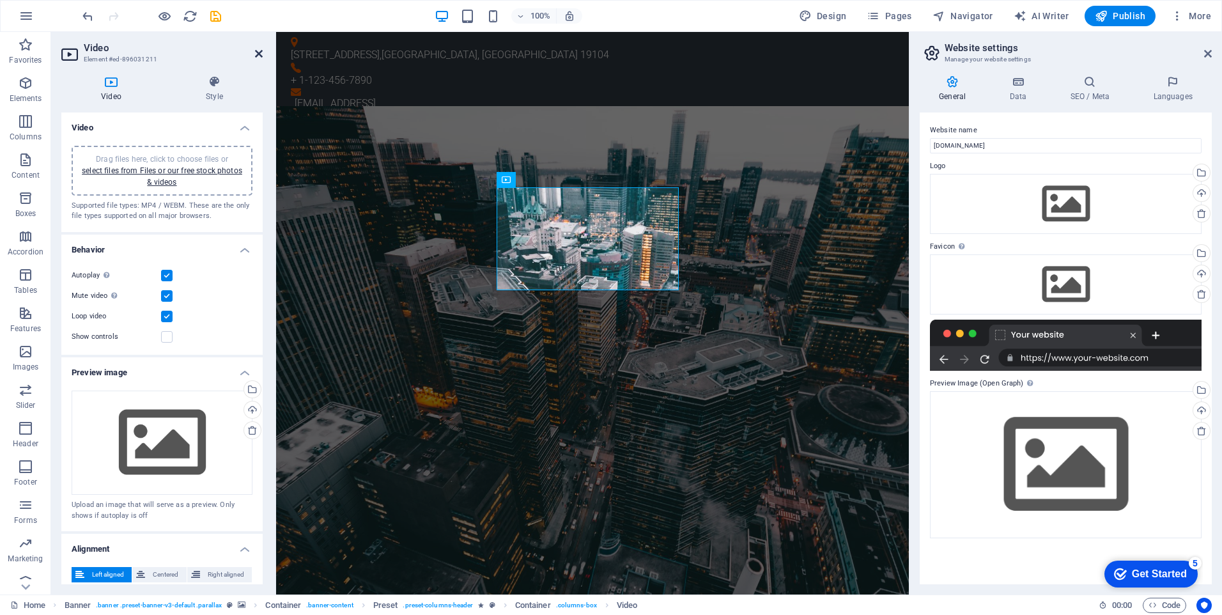
click at [256, 52] on icon at bounding box center [259, 54] width 8 height 10
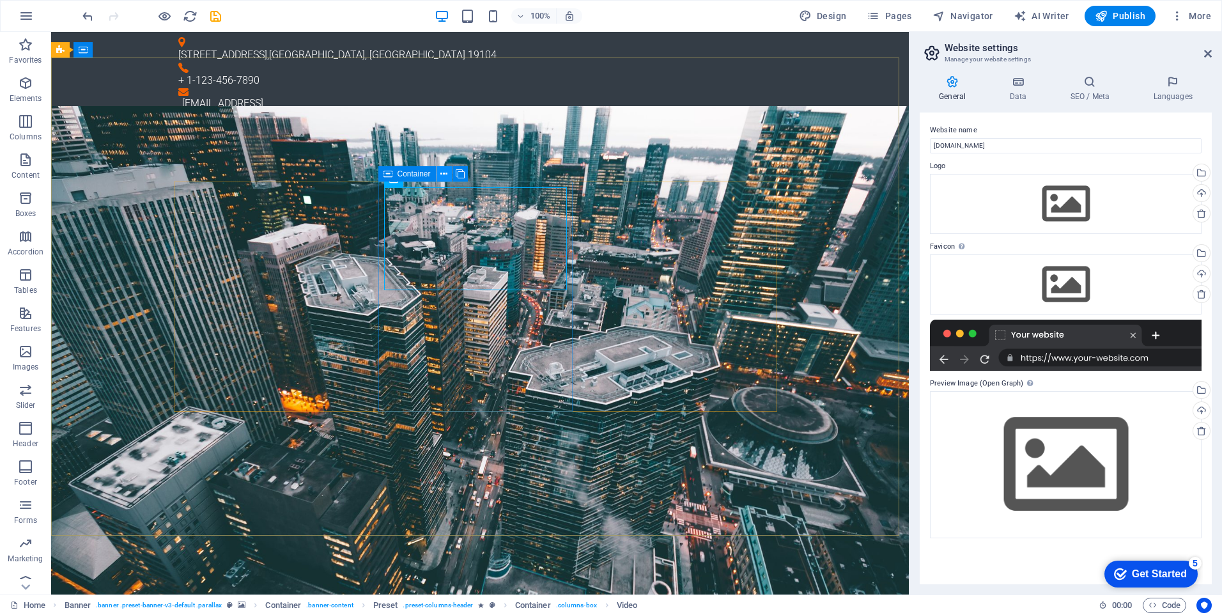
click at [443, 173] on icon at bounding box center [443, 173] width 7 height 13
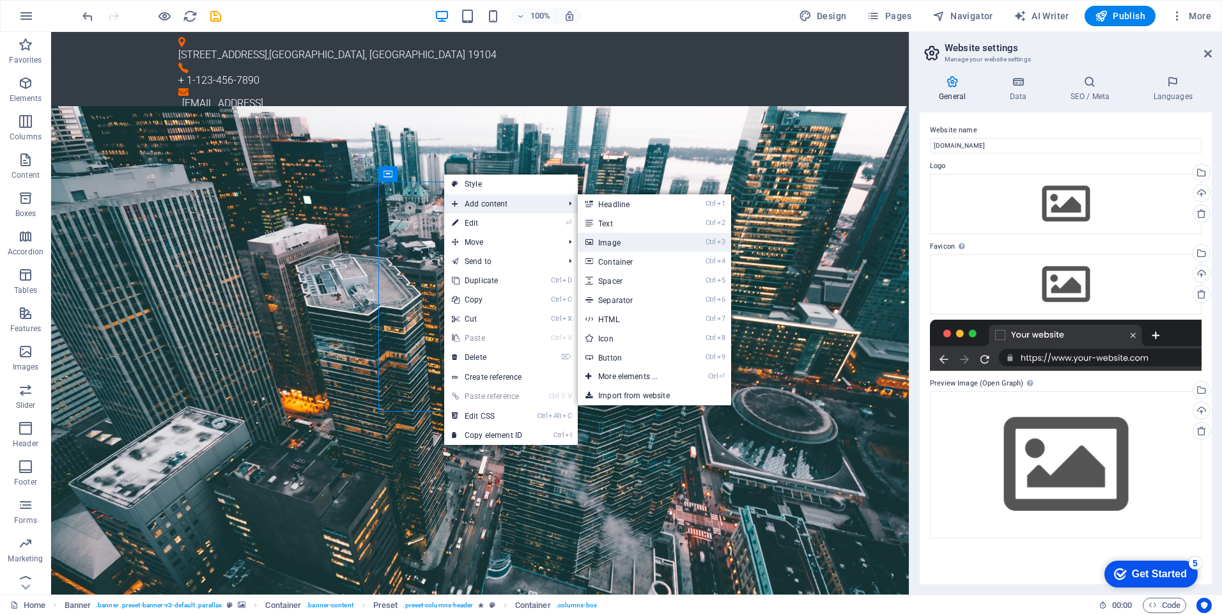
click at [615, 239] on link "Ctrl 3 Image" at bounding box center [630, 242] width 105 height 19
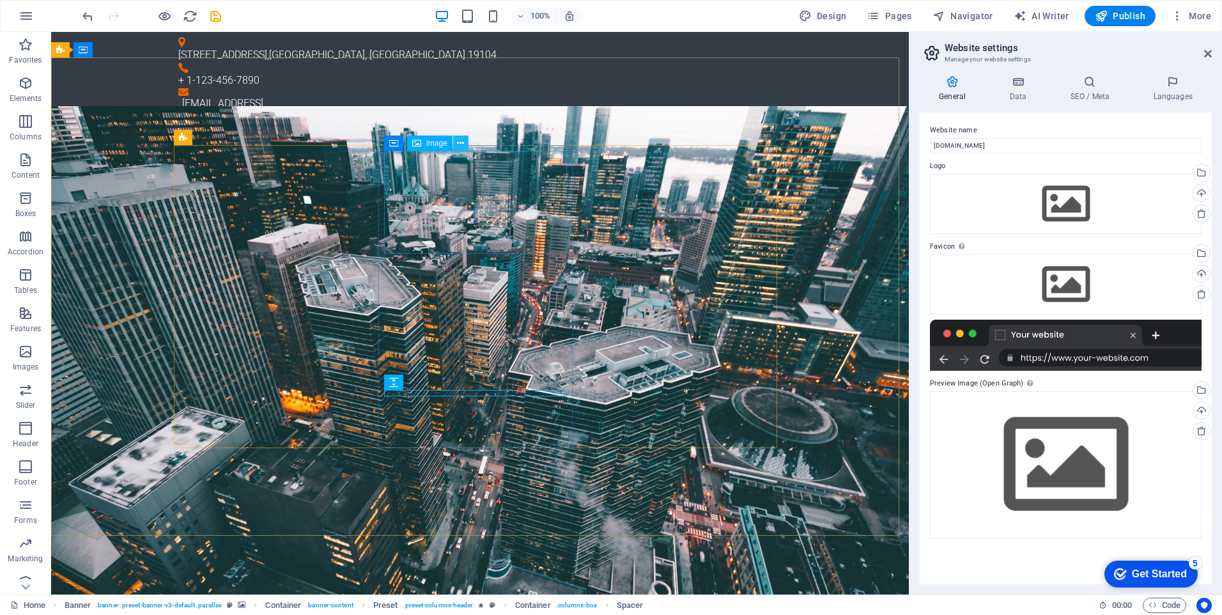
click at [462, 145] on icon at bounding box center [460, 143] width 7 height 13
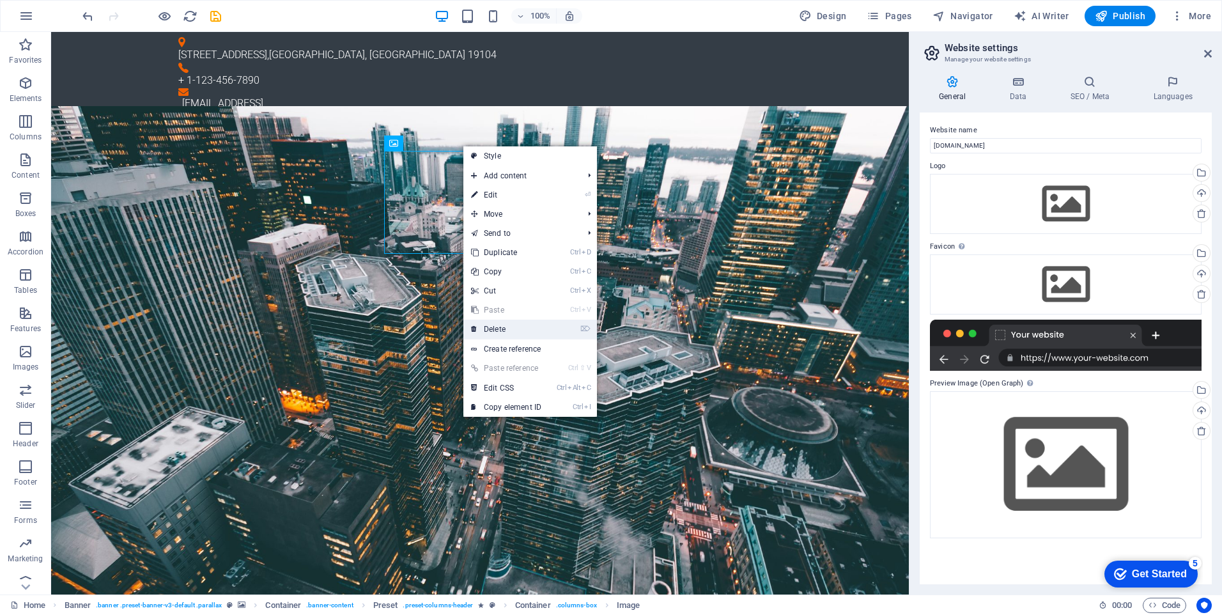
click at [499, 325] on link "⌦ Delete" at bounding box center [506, 328] width 86 height 19
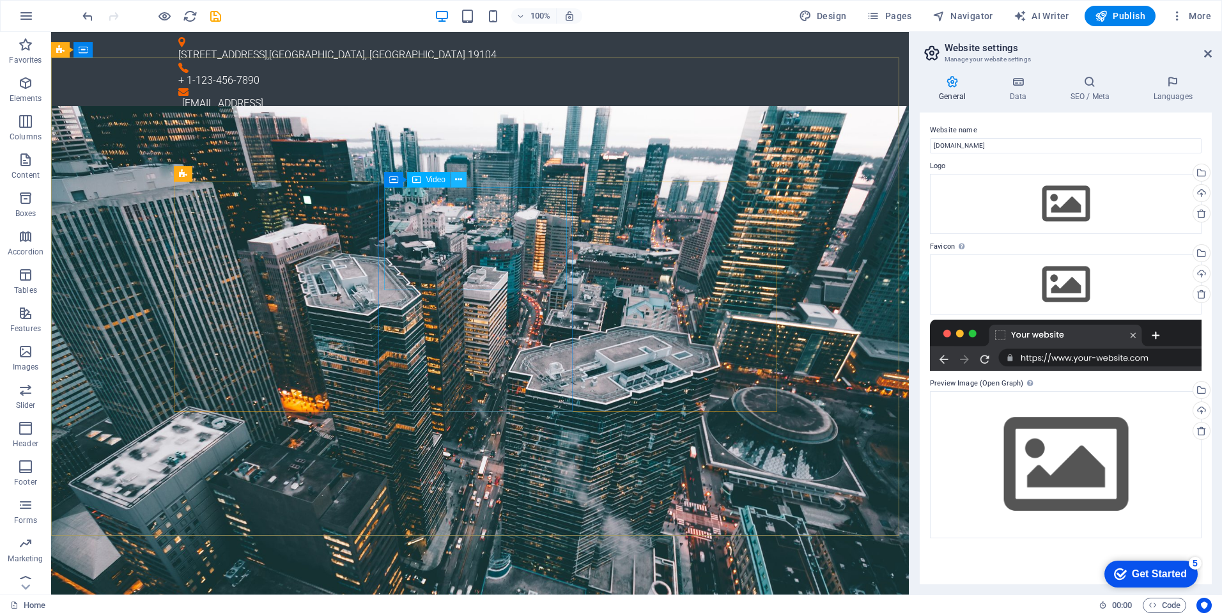
click at [456, 178] on icon at bounding box center [458, 179] width 7 height 13
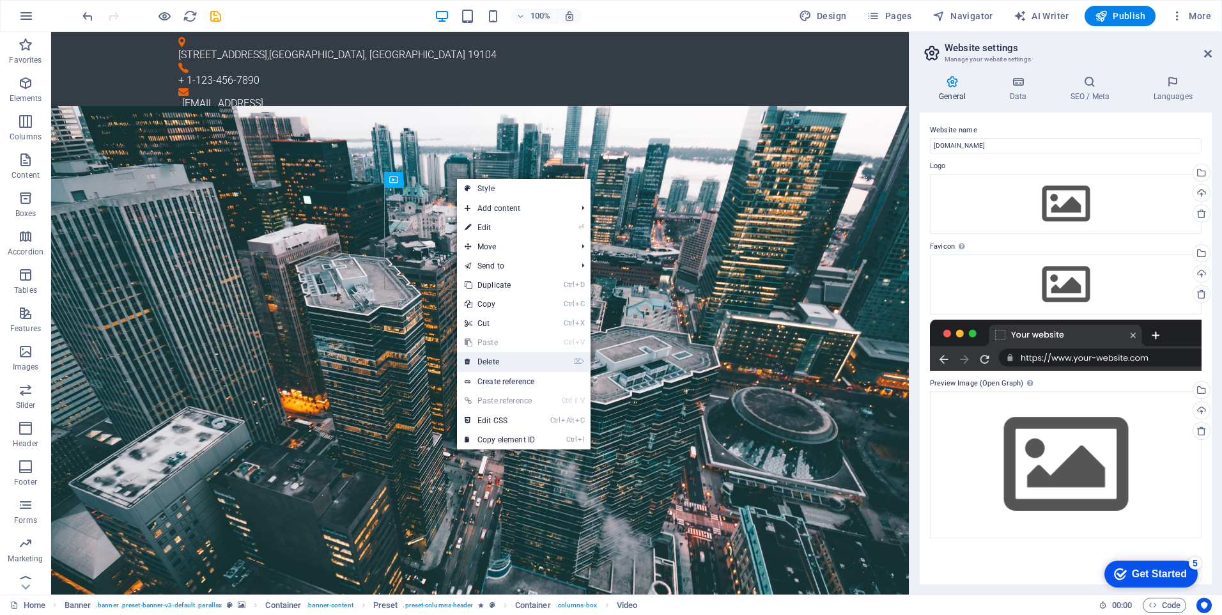
click at [490, 358] on link "⌦ Delete" at bounding box center [500, 361] width 86 height 19
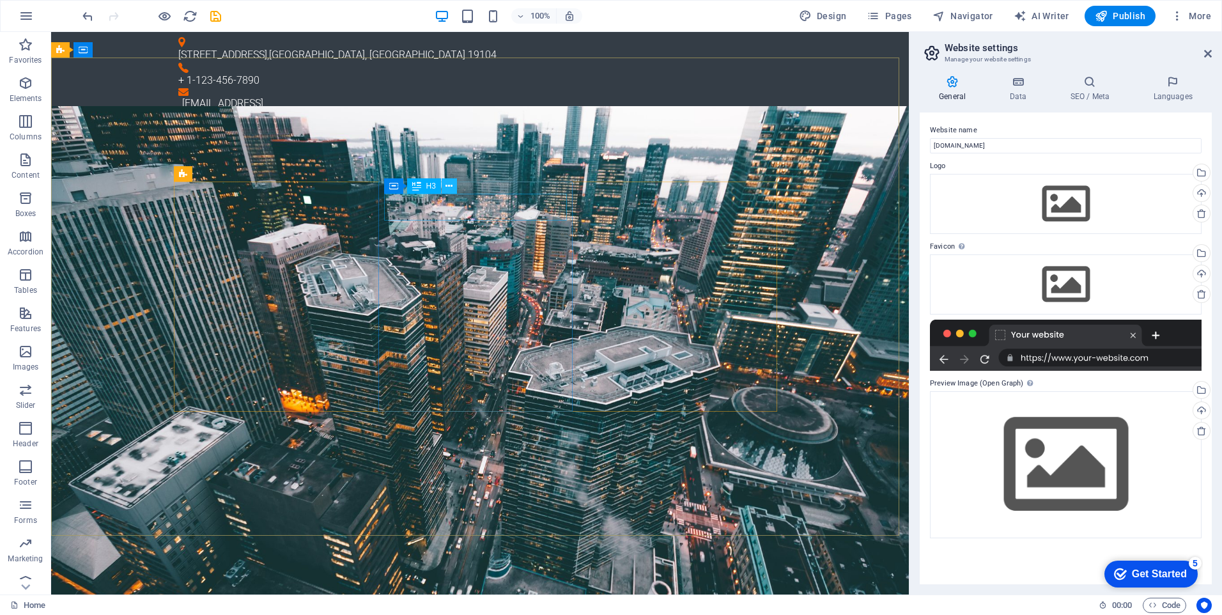
click at [452, 188] on icon at bounding box center [448, 186] width 7 height 13
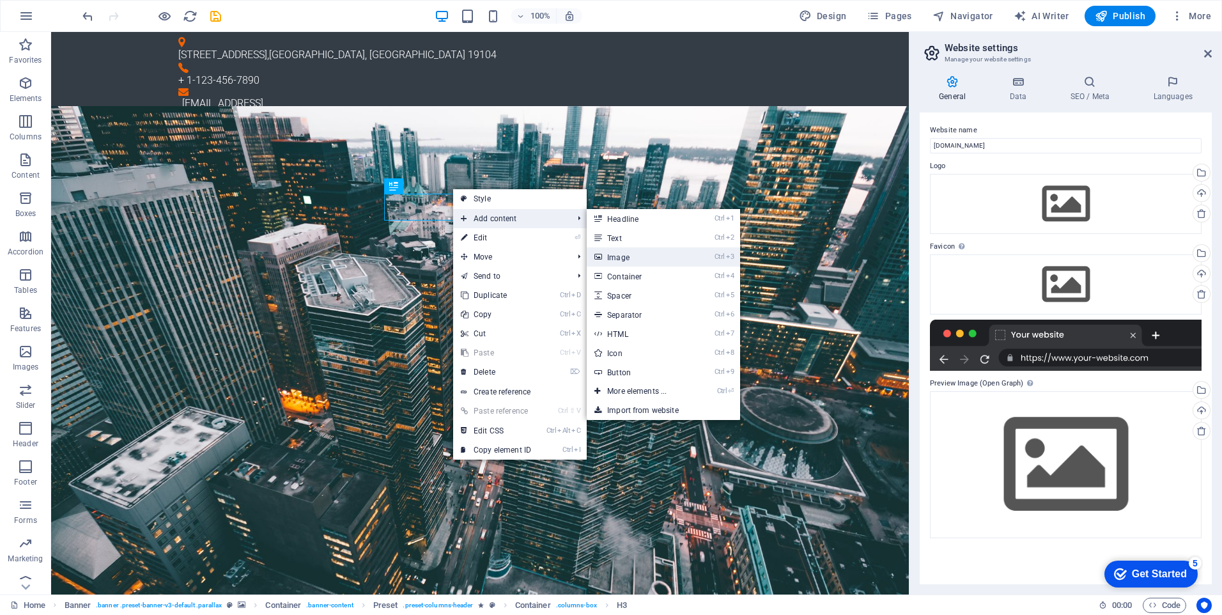
click at [616, 255] on link "Ctrl 3 Image" at bounding box center [639, 256] width 105 height 19
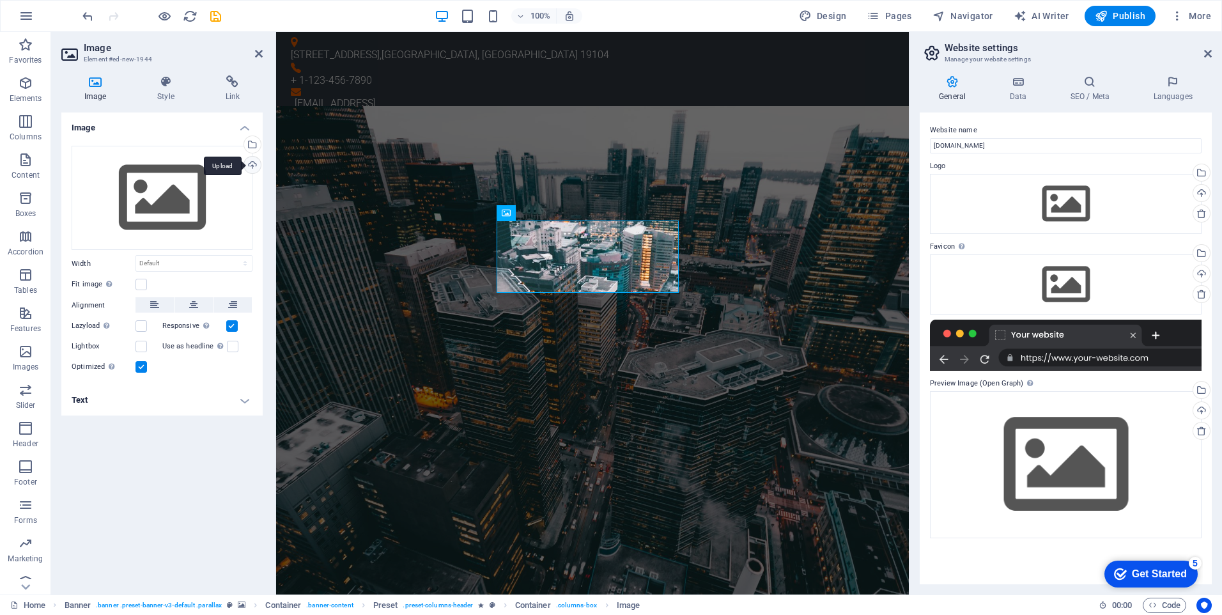
click at [252, 166] on div "Upload" at bounding box center [251, 166] width 19 height 19
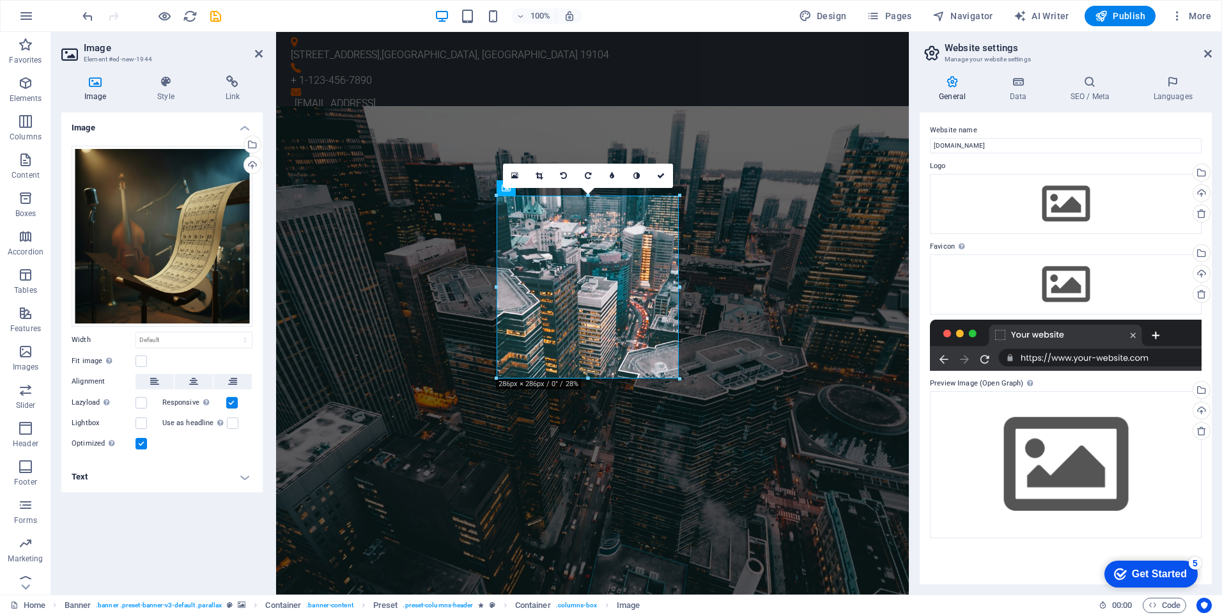
drag, startPoint x: 528, startPoint y: 217, endPoint x: 526, endPoint y: 190, distance: 27.6
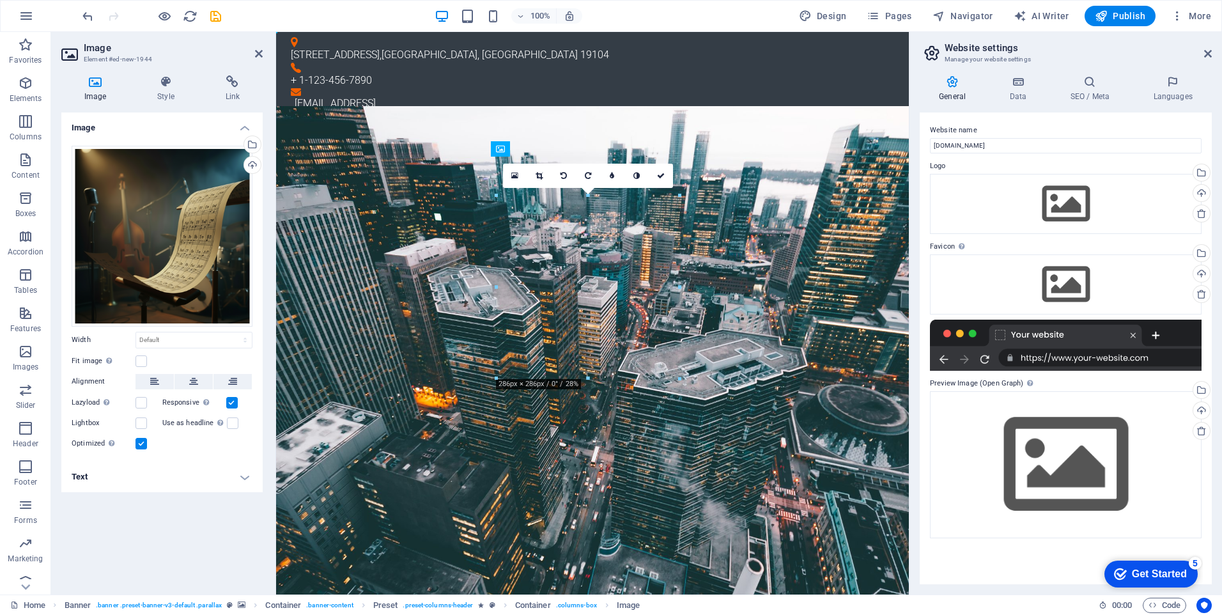
drag, startPoint x: 564, startPoint y: 215, endPoint x: 555, endPoint y: 183, distance: 32.6
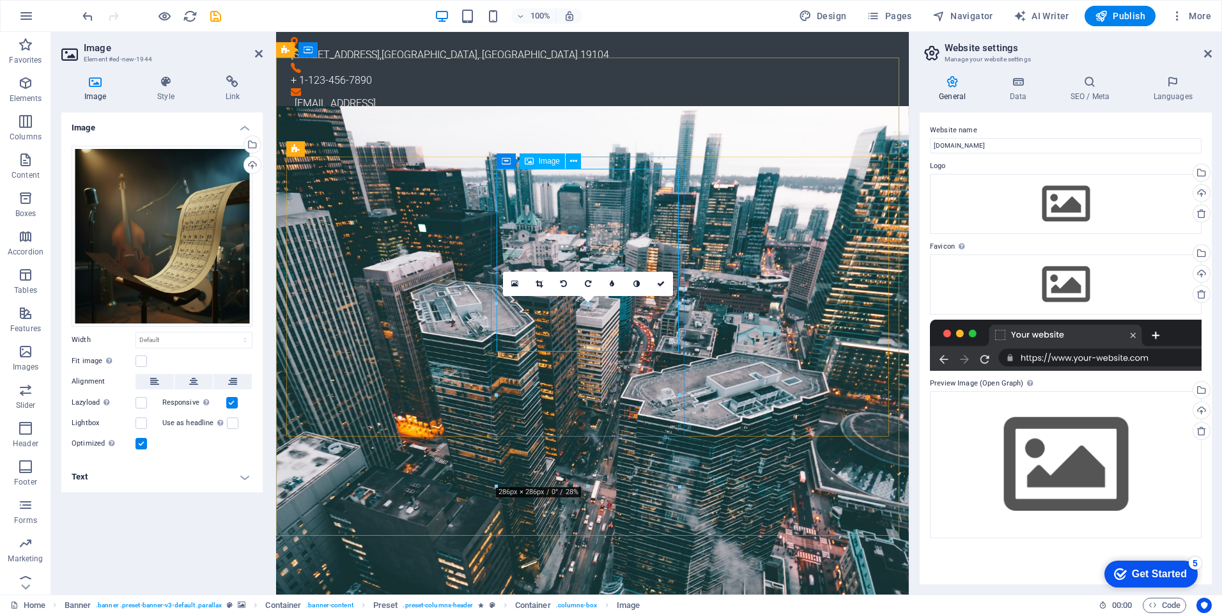
click at [31, 358] on icon "button" at bounding box center [25, 351] width 15 height 15
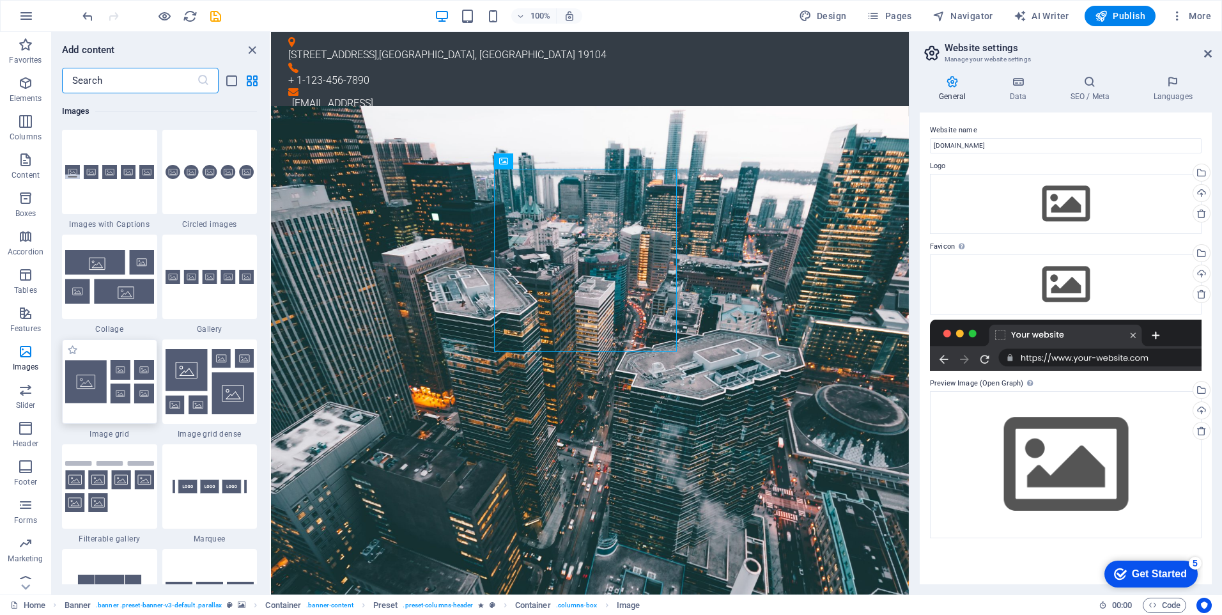
scroll to position [6798, 0]
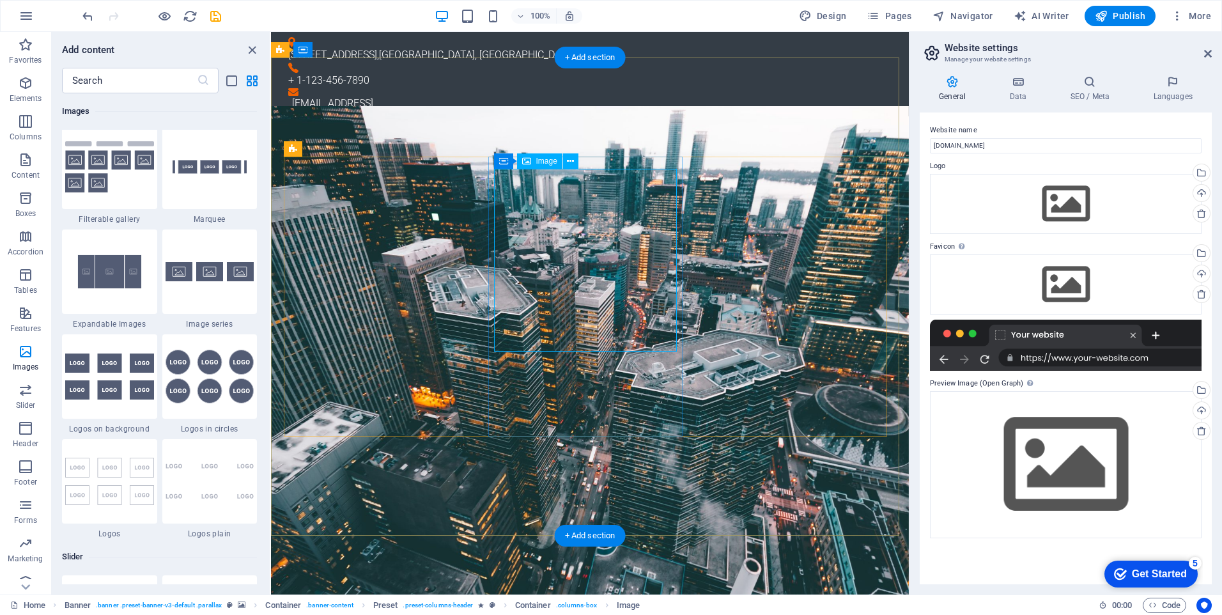
click at [570, 163] on icon at bounding box center [570, 161] width 7 height 13
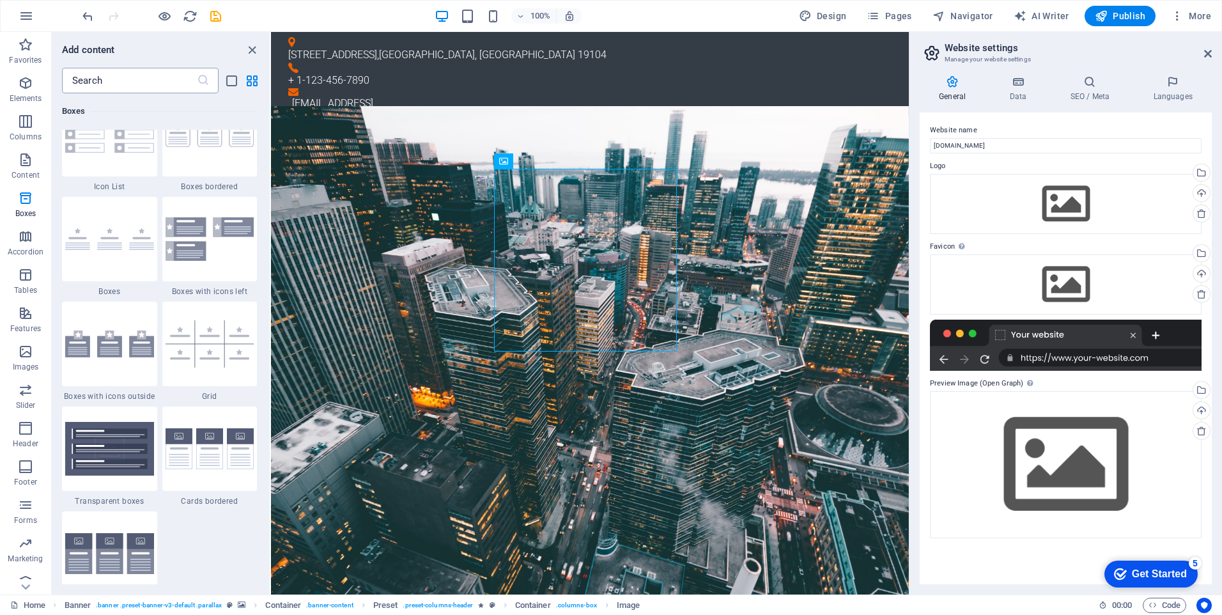
scroll to position [3412, 0]
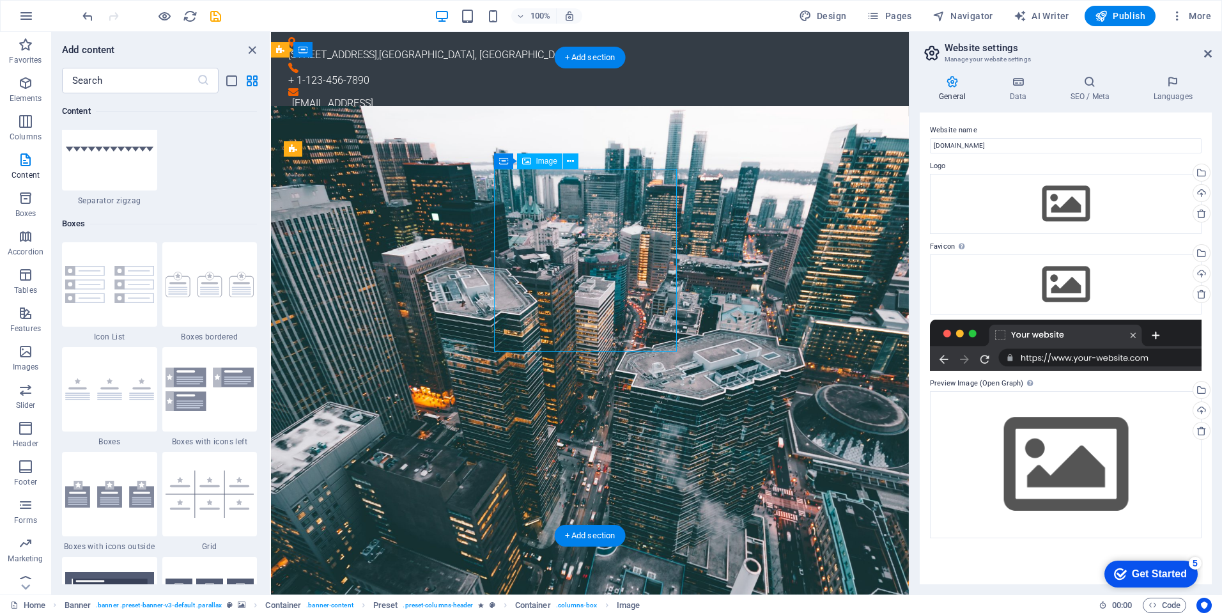
click at [502, 147] on icon at bounding box center [497, 148] width 9 height 15
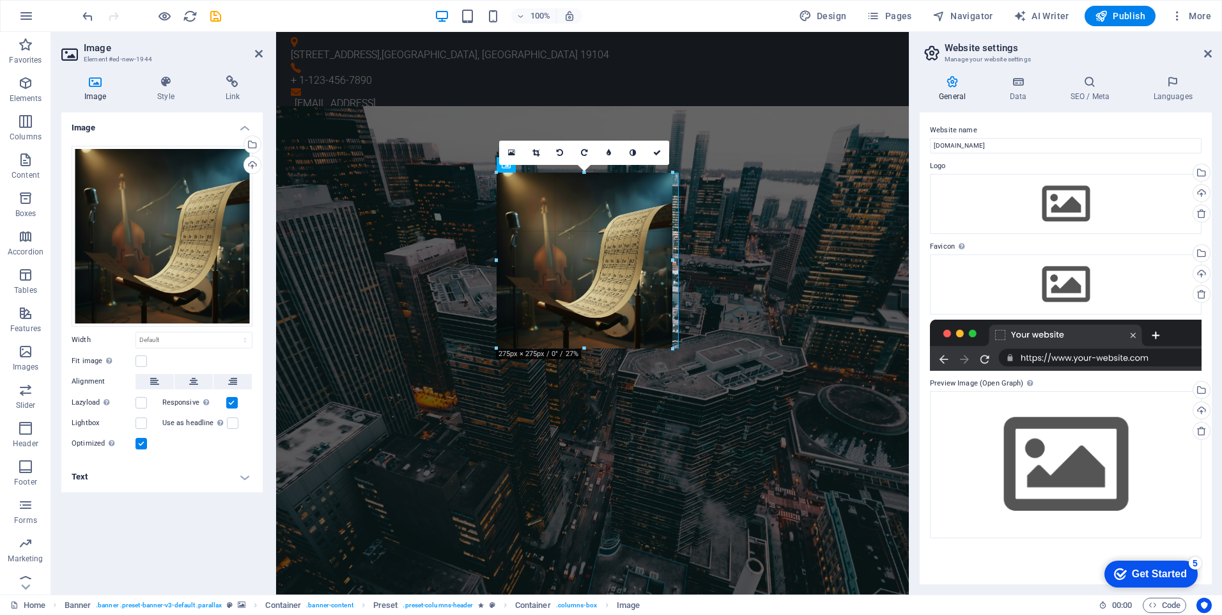
drag, startPoint x: 681, startPoint y: 350, endPoint x: 672, endPoint y: 253, distance: 96.9
type input "275"
select select "px"
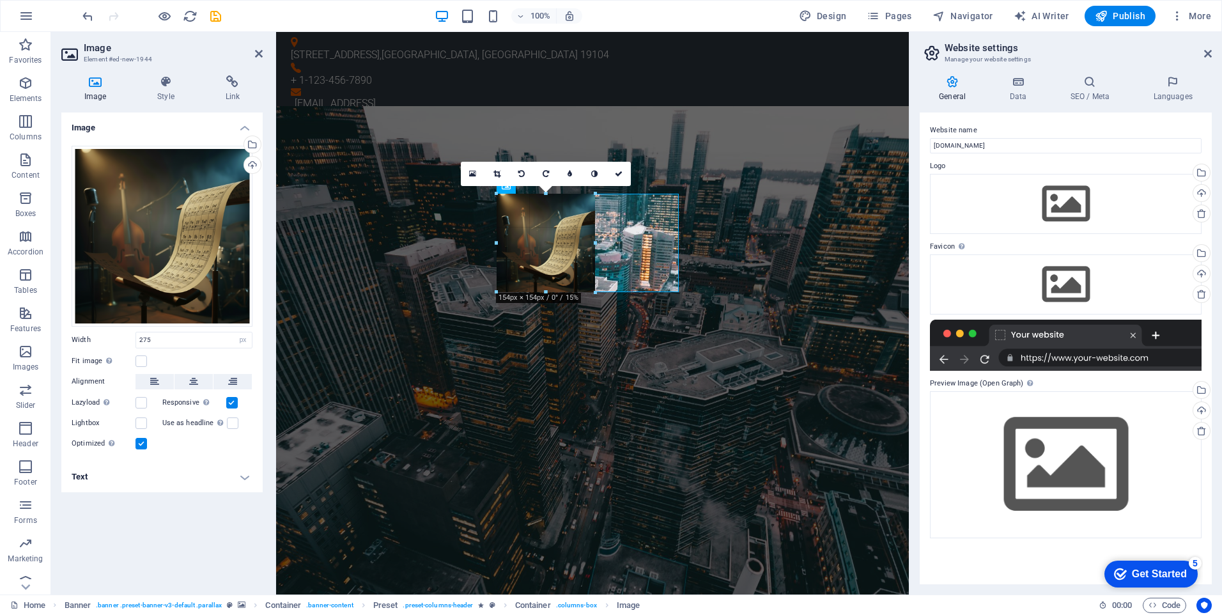
drag, startPoint x: 584, startPoint y: 346, endPoint x: 309, endPoint y: 236, distance: 296.7
drag, startPoint x: 596, startPoint y: 243, endPoint x: 321, endPoint y: 209, distance: 276.9
type input "153"
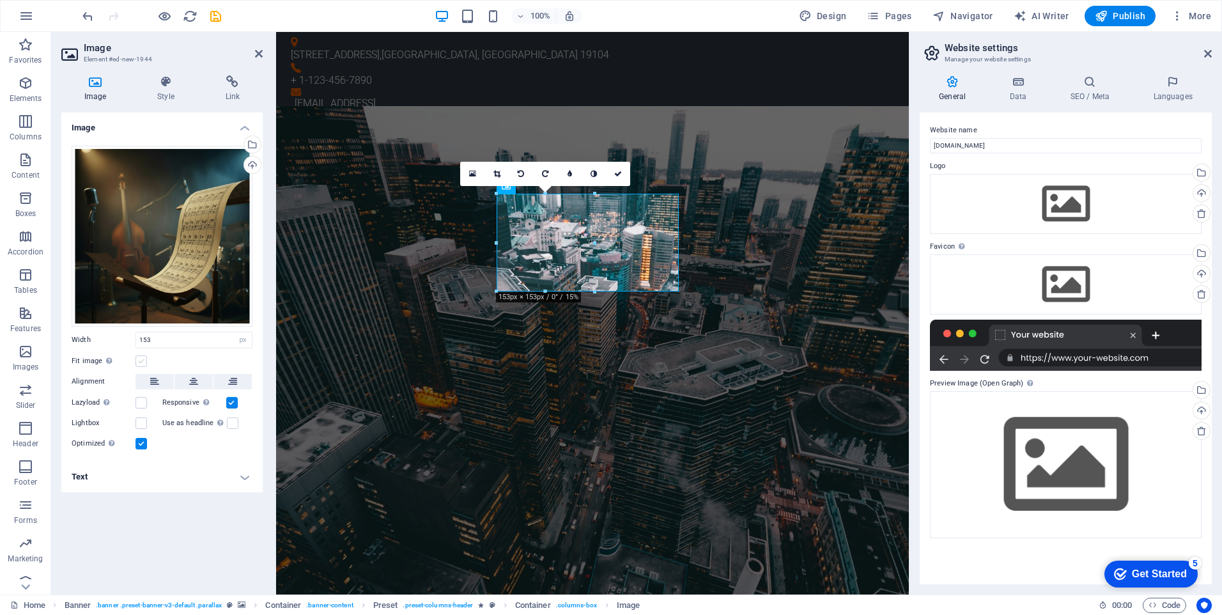
click at [143, 359] on label at bounding box center [141, 361] width 12 height 12
click at [0, 0] on input "Fit image Automatically fit image to a fixed width and height" at bounding box center [0, 0] width 0 height 0
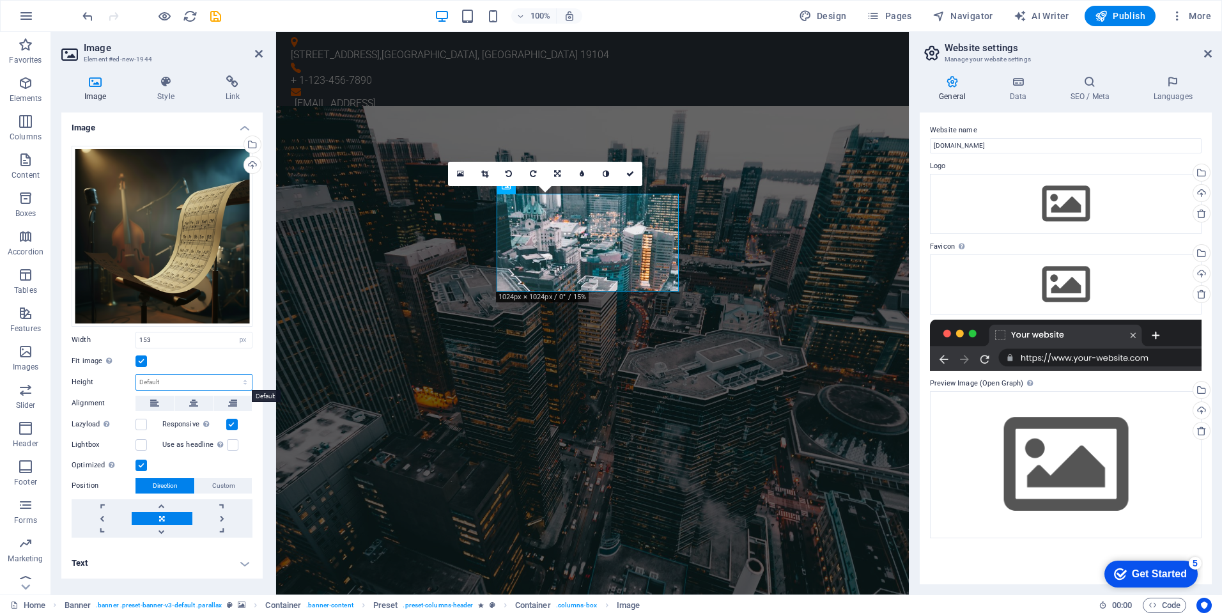
click at [183, 380] on select "Default auto px" at bounding box center [194, 381] width 116 height 15
click at [136, 374] on select "Default auto px" at bounding box center [194, 381] width 116 height 15
select select "DISABLED_OPTION_VALUE"
click at [195, 345] on input "153" at bounding box center [194, 339] width 116 height 15
click at [141, 363] on label at bounding box center [141, 361] width 12 height 12
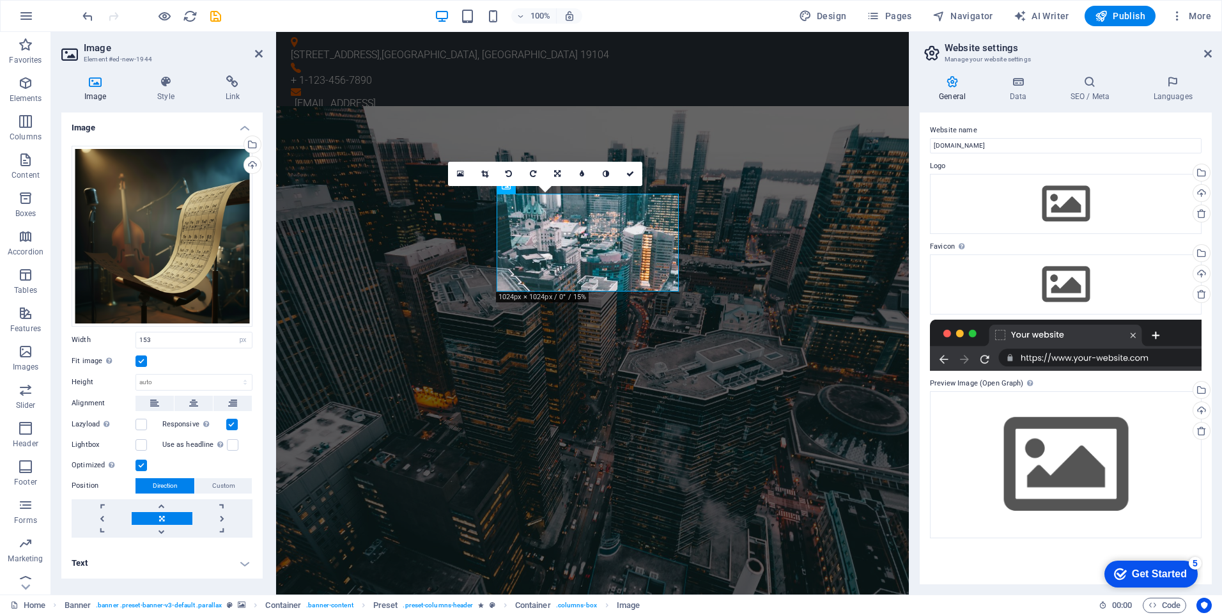
click at [0, 0] on input "Fit image Automatically fit image to a fixed width and height" at bounding box center [0, 0] width 0 height 0
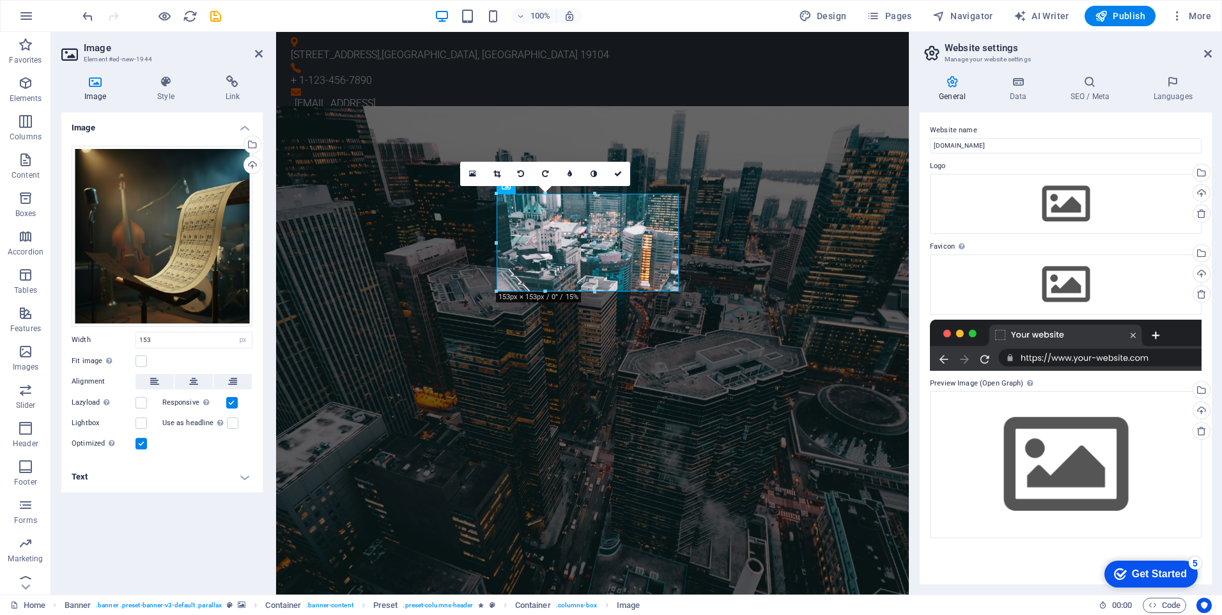
click at [229, 401] on label at bounding box center [232, 403] width 12 height 12
click at [0, 0] on input "Responsive Automatically load retina image and smartphone optimized sizes." at bounding box center [0, 0] width 0 height 0
click at [233, 401] on label at bounding box center [232, 403] width 12 height 12
click at [0, 0] on input "Responsive Automatically load retina image and smartphone optimized sizes." at bounding box center [0, 0] width 0 height 0
click at [142, 443] on label at bounding box center [141, 444] width 12 height 12
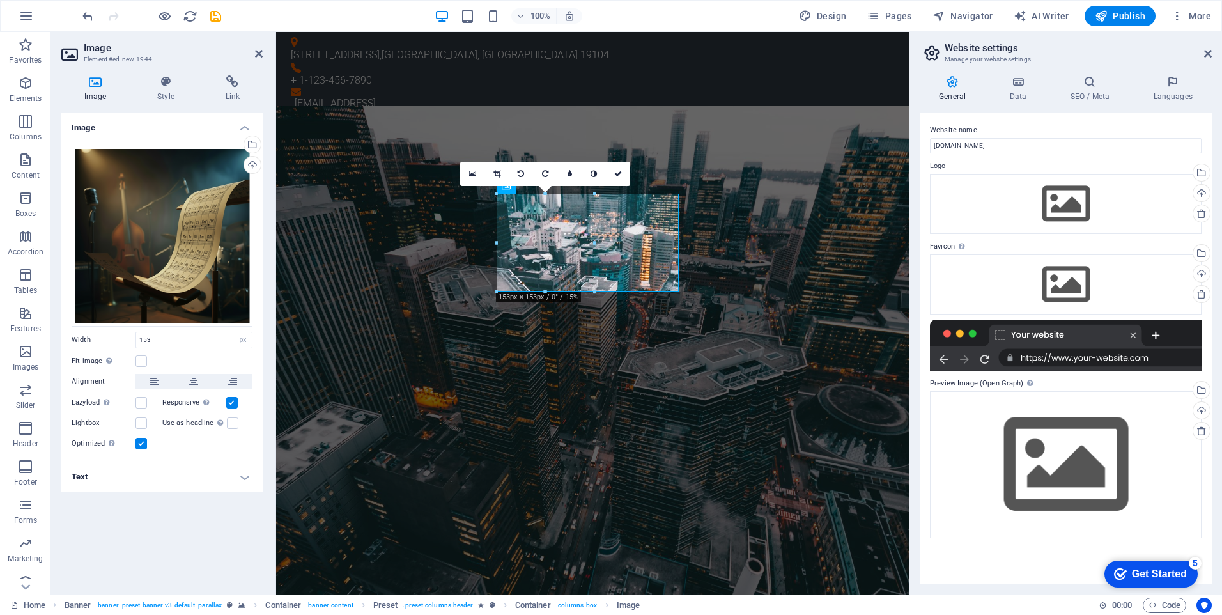
click at [0, 0] on input "Optimized Images are compressed to improve page speed." at bounding box center [0, 0] width 0 height 0
click at [141, 443] on label at bounding box center [141, 444] width 12 height 12
click at [0, 0] on input "Optimized Images are compressed to improve page speed." at bounding box center [0, 0] width 0 height 0
click at [370, 182] on span "Image" at bounding box center [367, 180] width 21 height 8
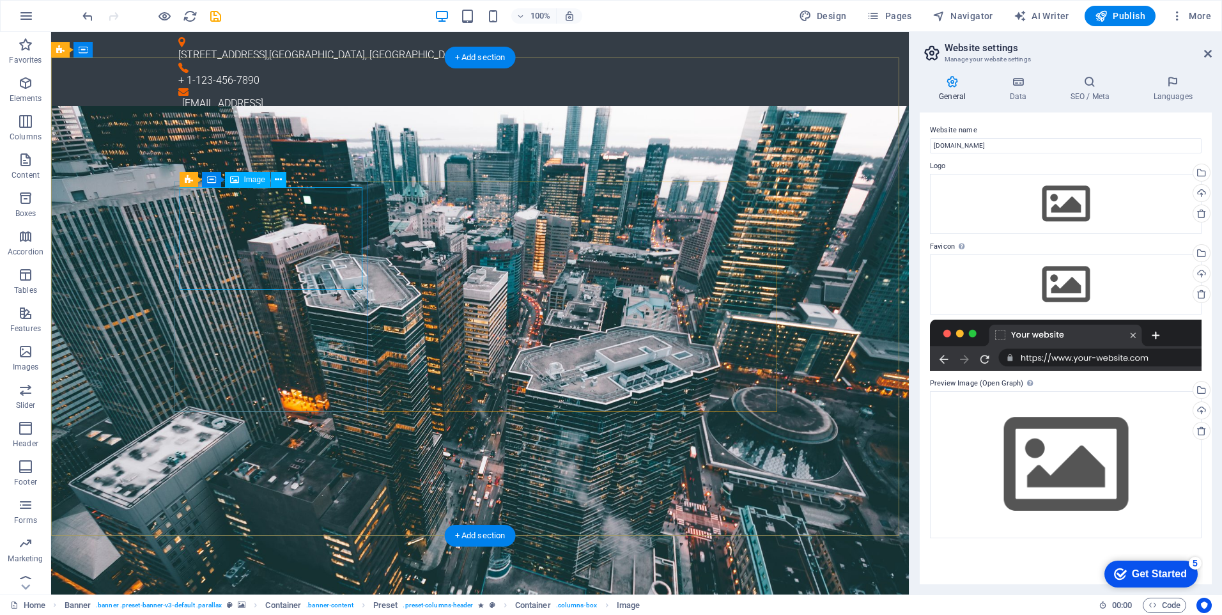
click at [233, 178] on icon at bounding box center [234, 179] width 9 height 15
select select "%"
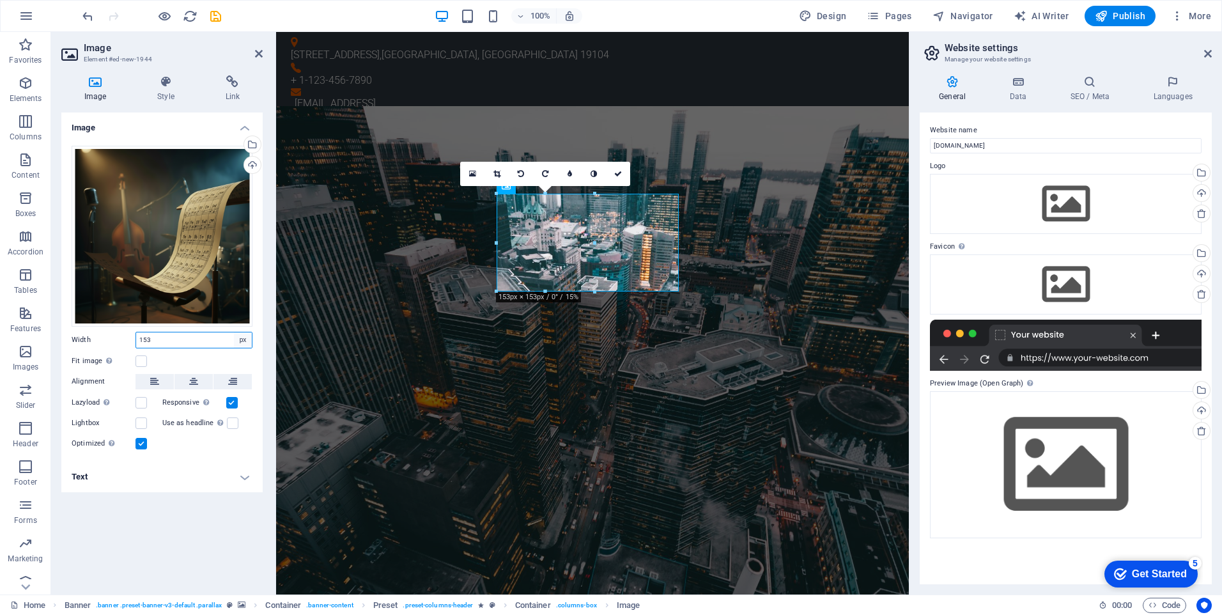
click at [240, 340] on select "Default auto px rem % em vh vw" at bounding box center [243, 339] width 18 height 15
select select "%"
click at [234, 332] on select "Default auto px rem % em vh vw" at bounding box center [243, 339] width 18 height 15
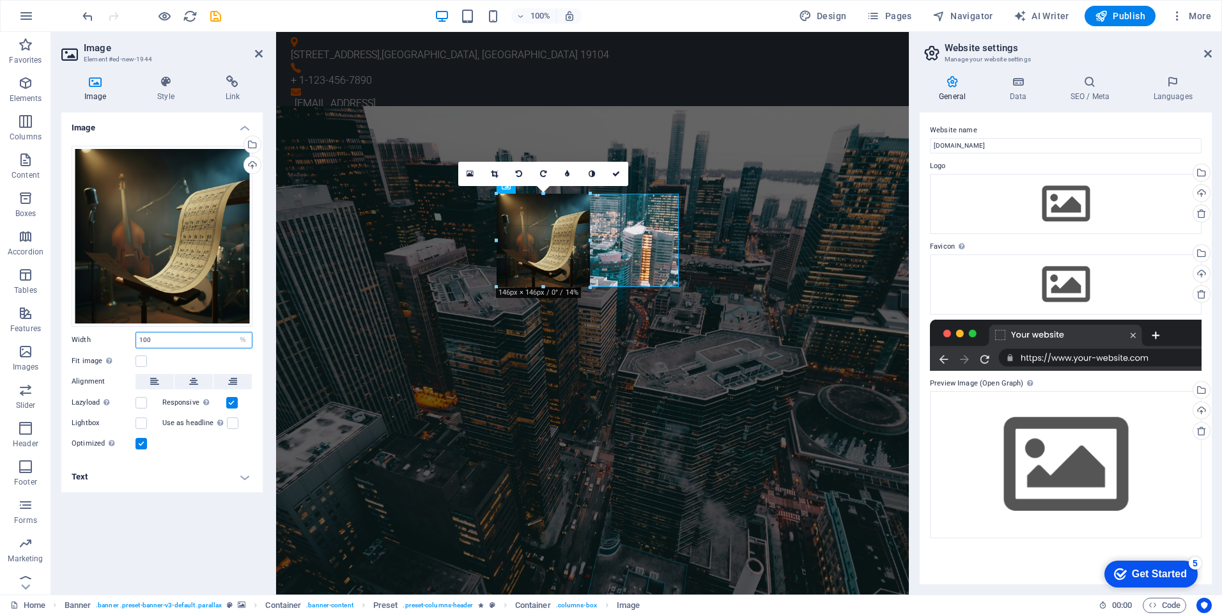
drag, startPoint x: 588, startPoint y: 352, endPoint x: 590, endPoint y: 259, distance: 93.3
type input "146"
select select "px"
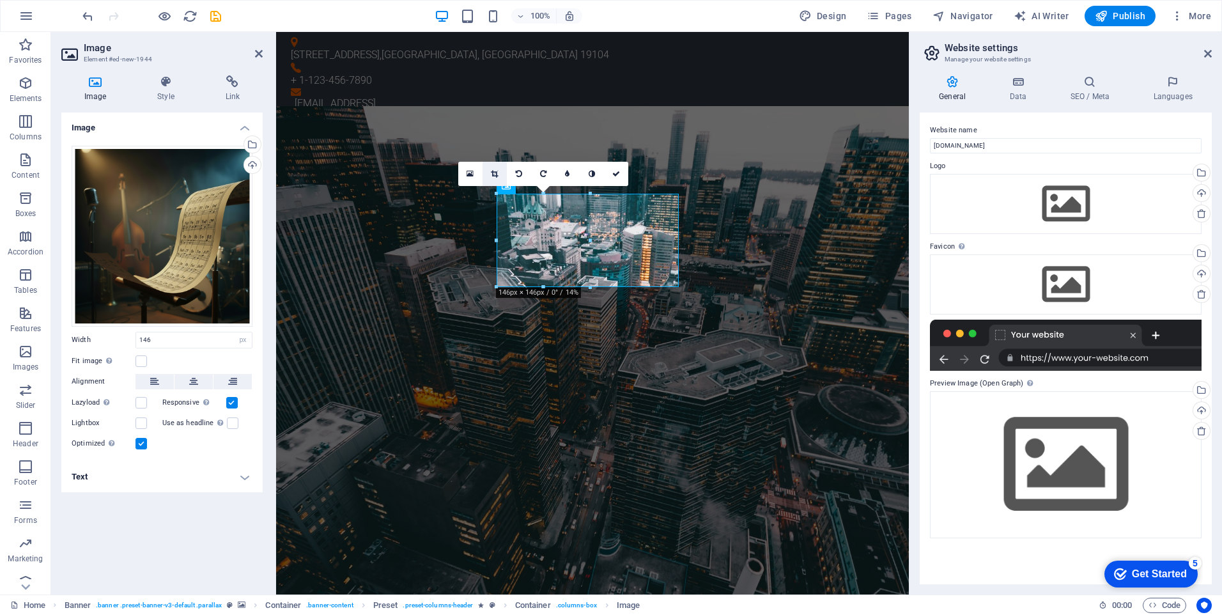
click at [495, 174] on icon at bounding box center [494, 174] width 7 height 8
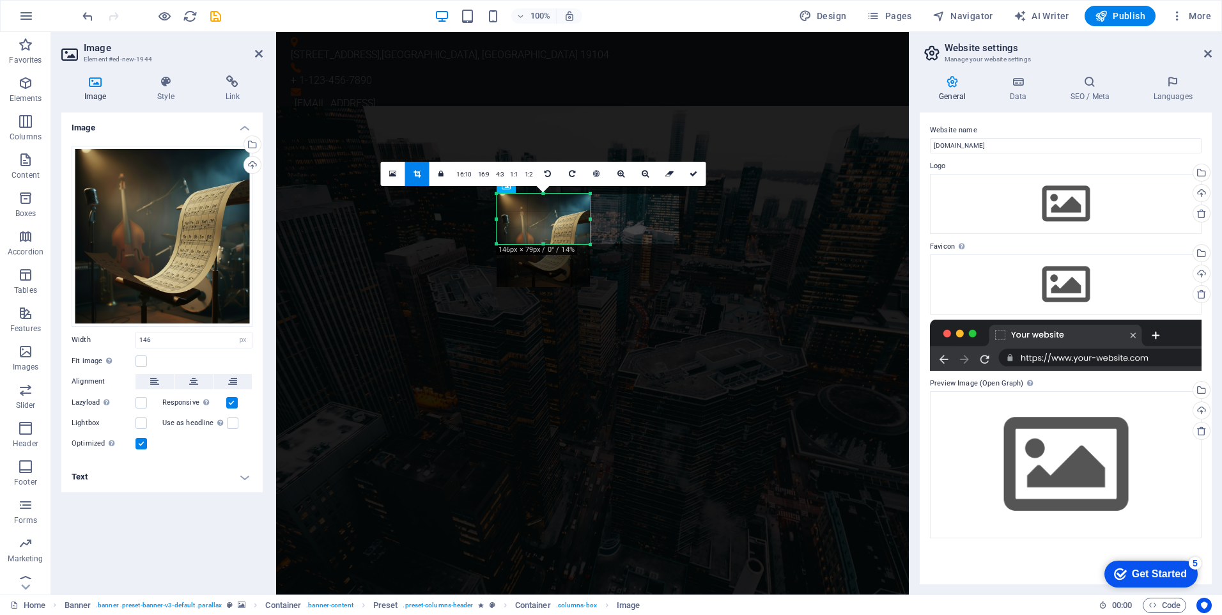
drag, startPoint x: 544, startPoint y: 286, endPoint x: 541, endPoint y: 244, distance: 42.3
click at [541, 244] on div at bounding box center [542, 244] width 93 height 4
click at [692, 173] on icon at bounding box center [693, 174] width 8 height 8
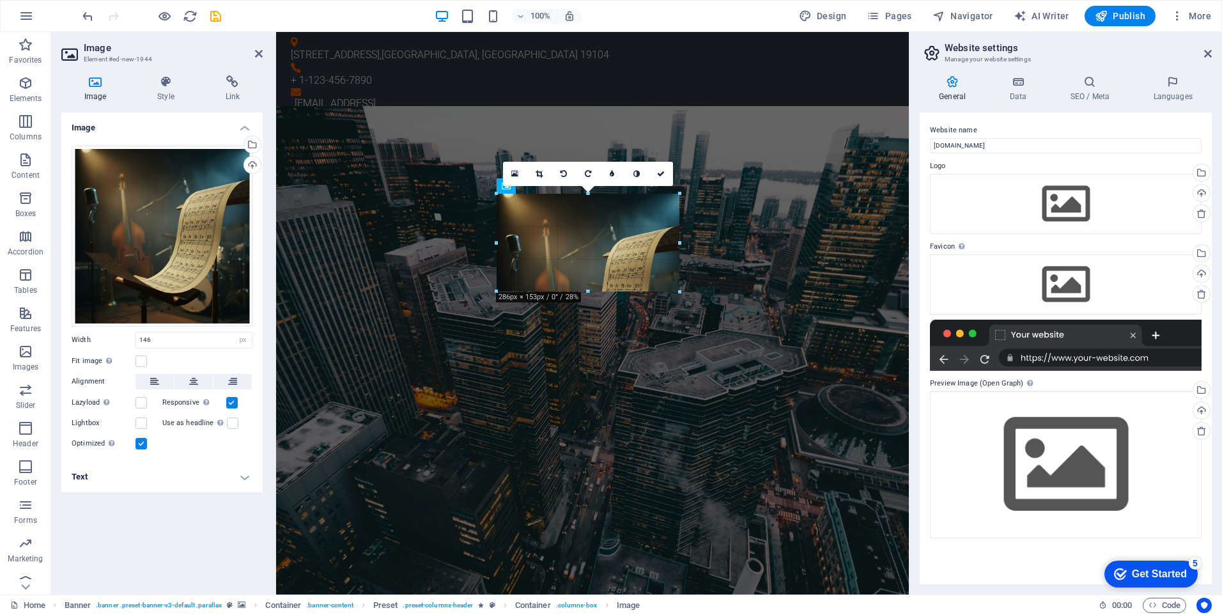
drag, startPoint x: 592, startPoint y: 244, endPoint x: 656, endPoint y: 291, distance: 79.1
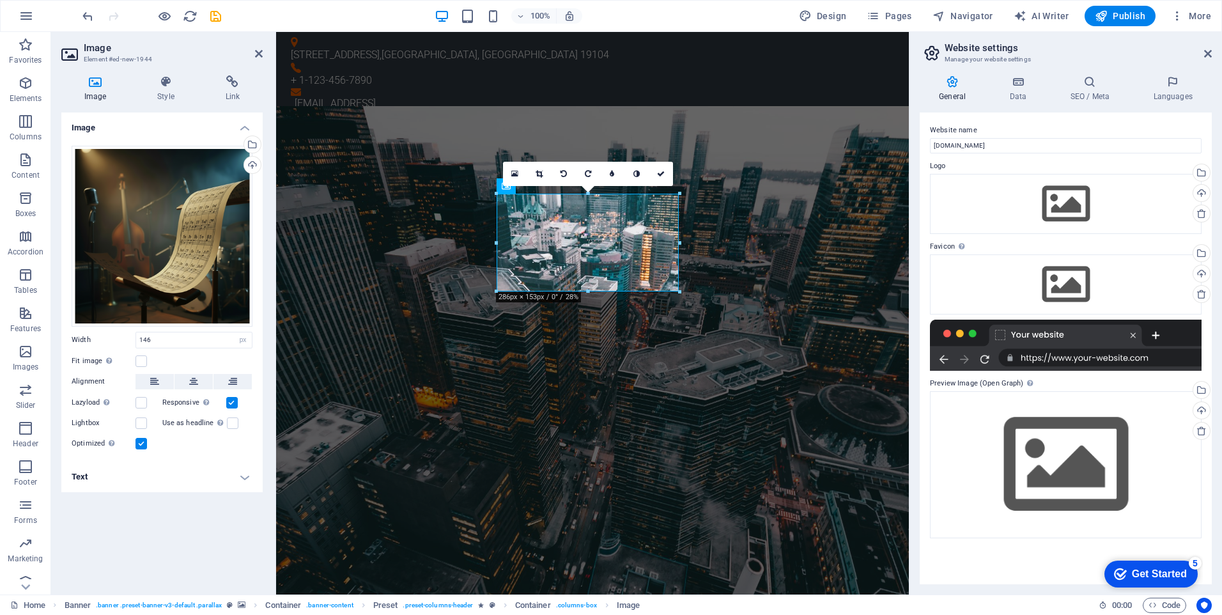
type input "286"
click at [539, 171] on icon at bounding box center [538, 174] width 7 height 8
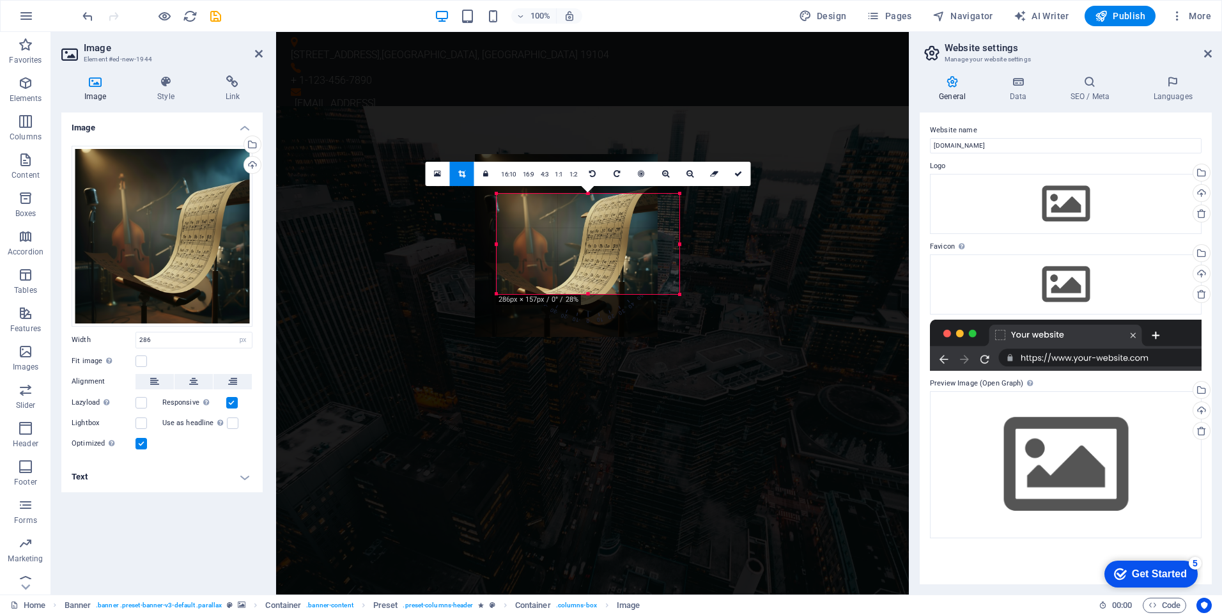
drag, startPoint x: 618, startPoint y: 263, endPoint x: 596, endPoint y: 224, distance: 45.2
click at [596, 224] on div at bounding box center [566, 245] width 183 height 183
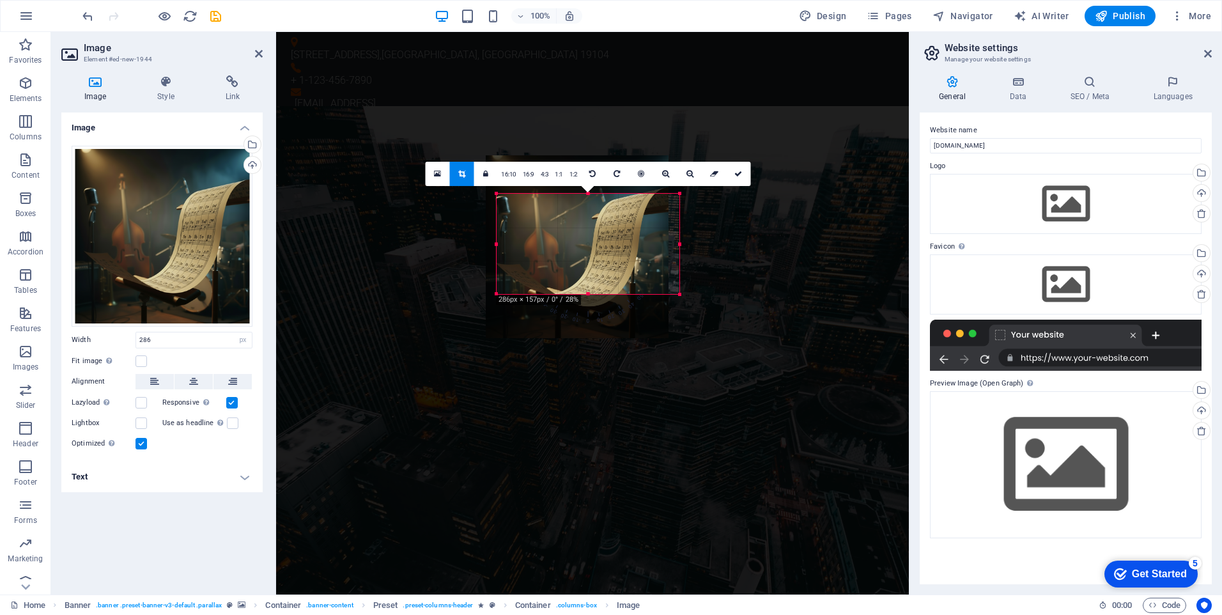
drag, startPoint x: 637, startPoint y: 239, endPoint x: 626, endPoint y: 240, distance: 10.9
click at [626, 240] on div at bounding box center [577, 246] width 183 height 183
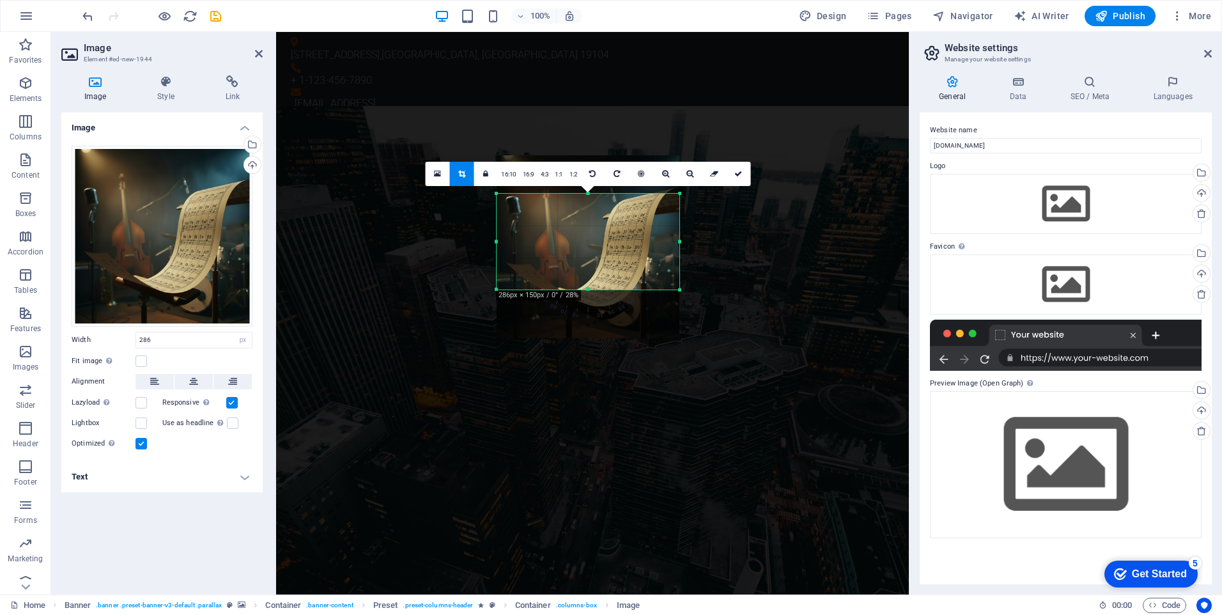
click at [585, 289] on div at bounding box center [587, 290] width 183 height 4
click at [735, 176] on icon at bounding box center [738, 174] width 8 height 8
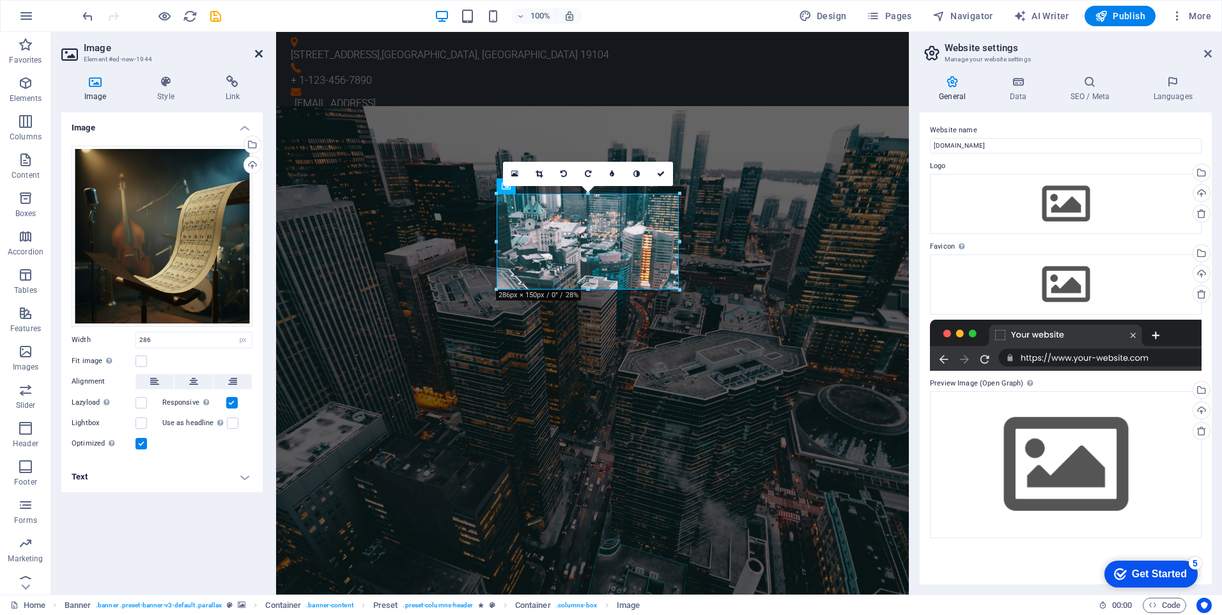
click at [260, 55] on icon at bounding box center [259, 54] width 8 height 10
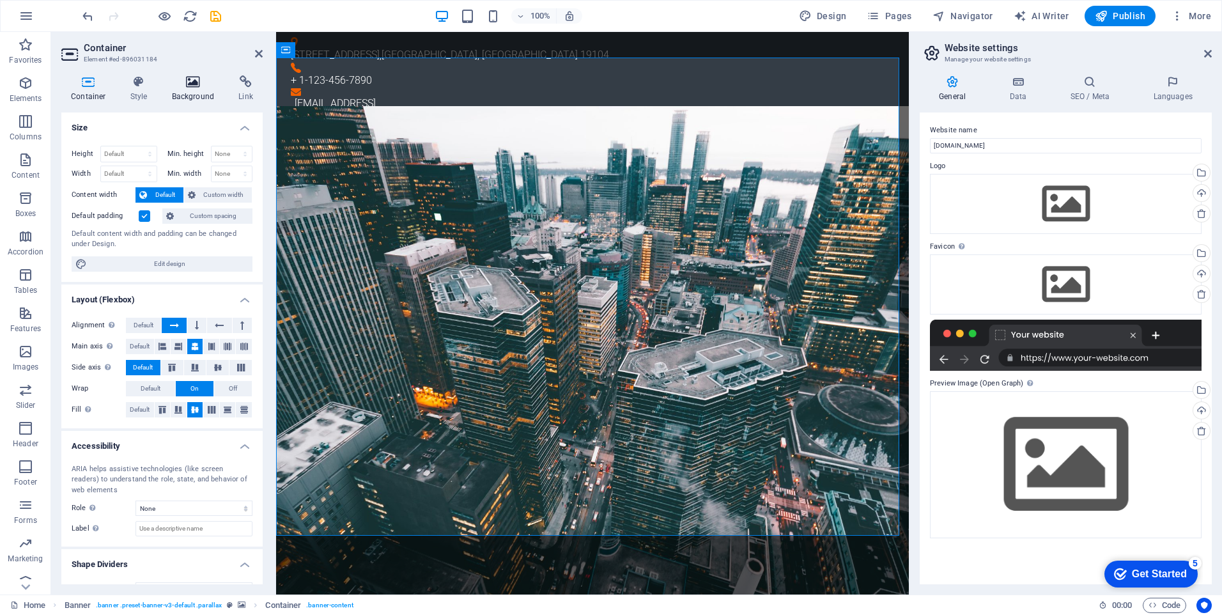
click at [198, 86] on icon at bounding box center [193, 81] width 62 height 13
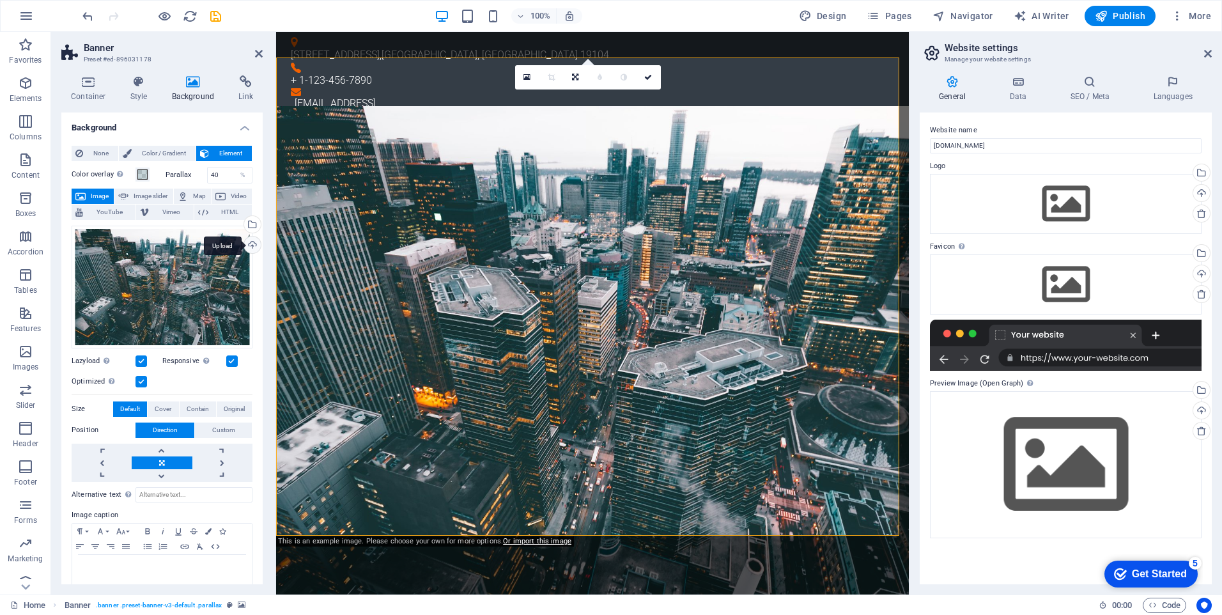
click at [250, 245] on div "Upload" at bounding box center [251, 245] width 19 height 19
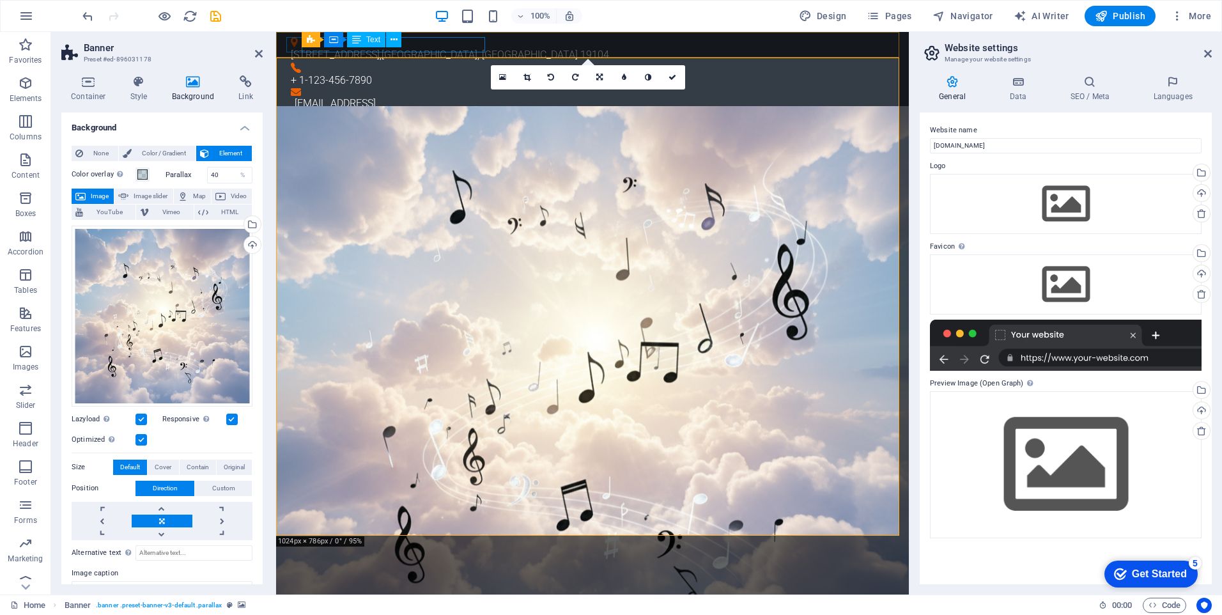
click at [419, 48] on div "3141 Chestnut St , Philadelphia, PA 19104" at bounding box center [587, 54] width 593 height 15
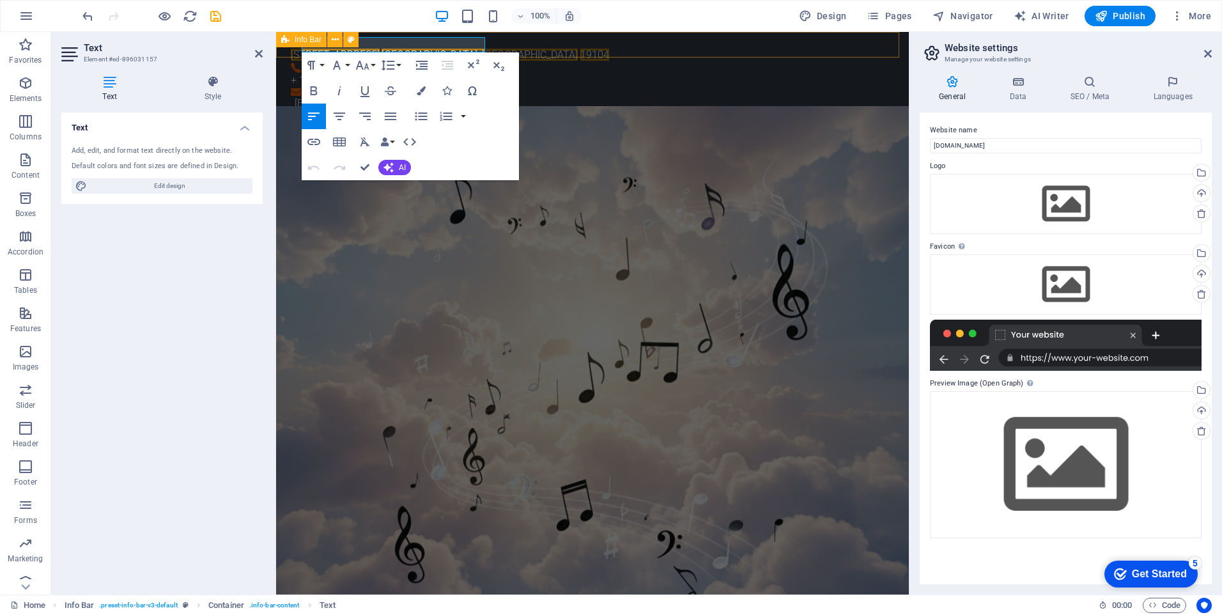
click at [284, 56] on div "3141 Chestnut St , Philadelphia, PA 19104 + 1-123-456-7890 db7ac4bd8be55beeffe3…" at bounding box center [592, 74] width 633 height 84
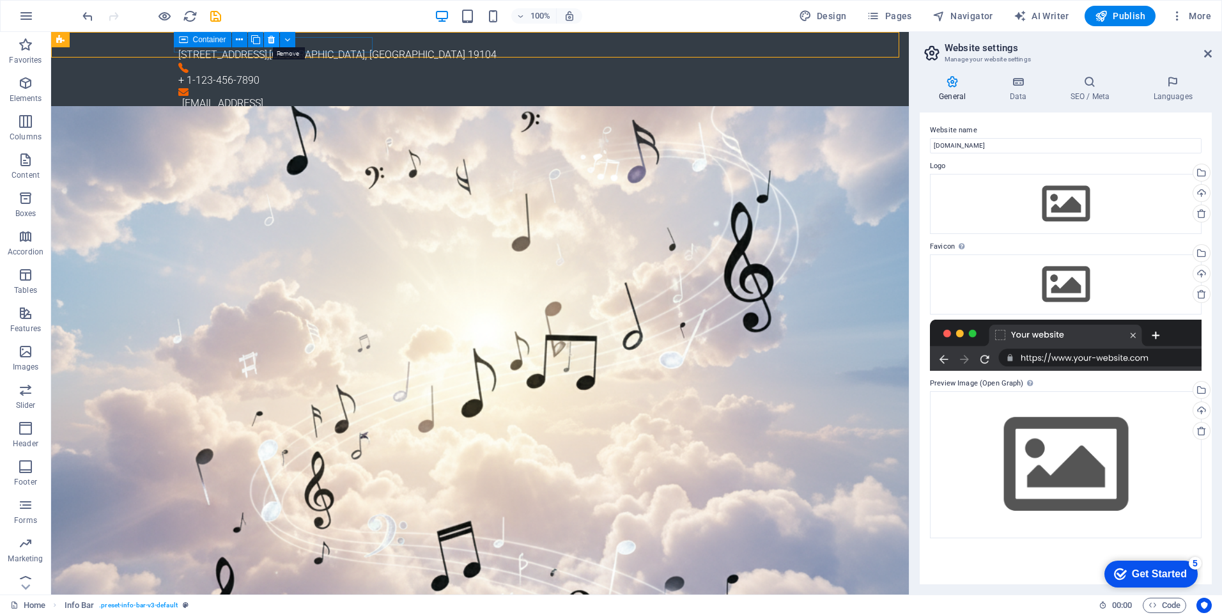
click at [272, 40] on icon at bounding box center [271, 39] width 7 height 13
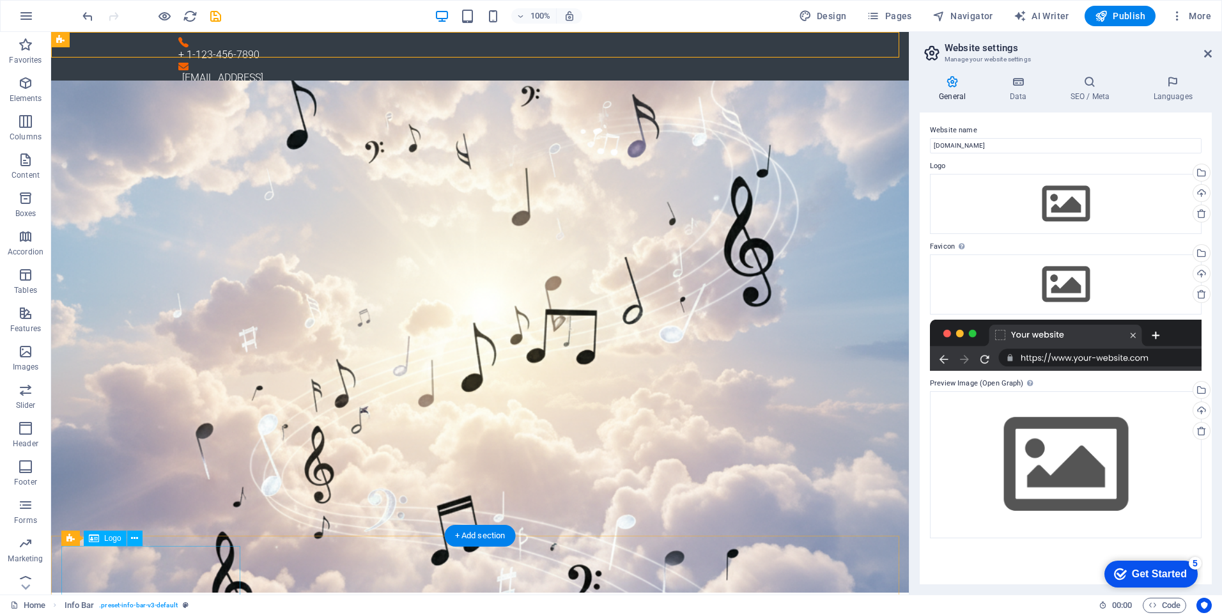
click at [210, 567] on div at bounding box center [530, 345] width 857 height 562
select select "px"
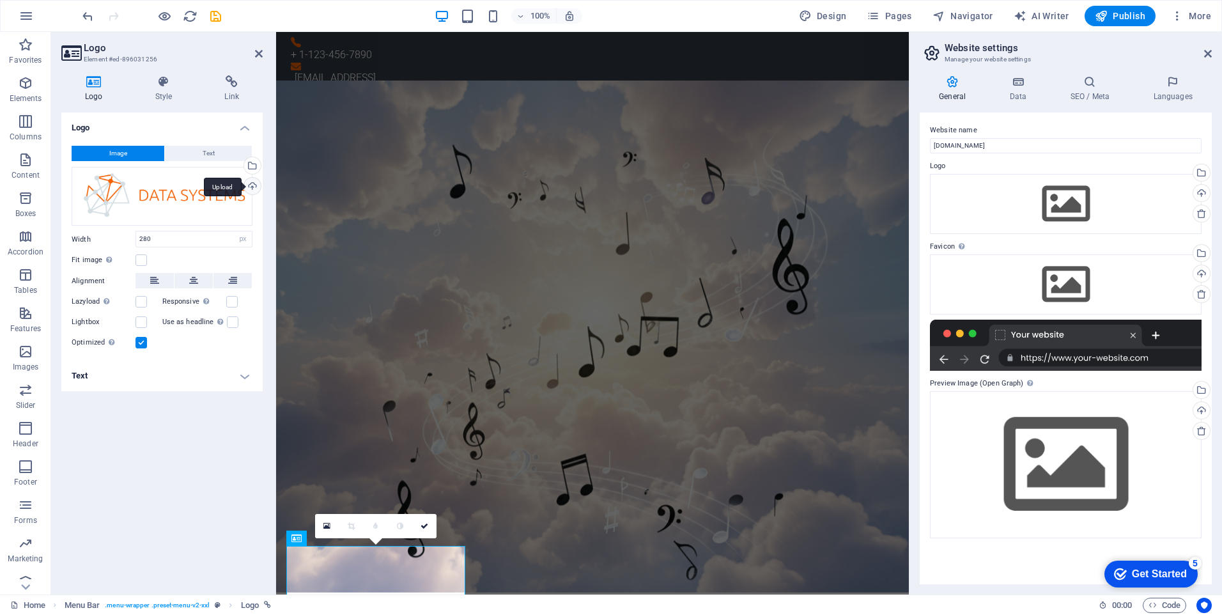
click at [250, 187] on div "Upload" at bounding box center [251, 187] width 19 height 19
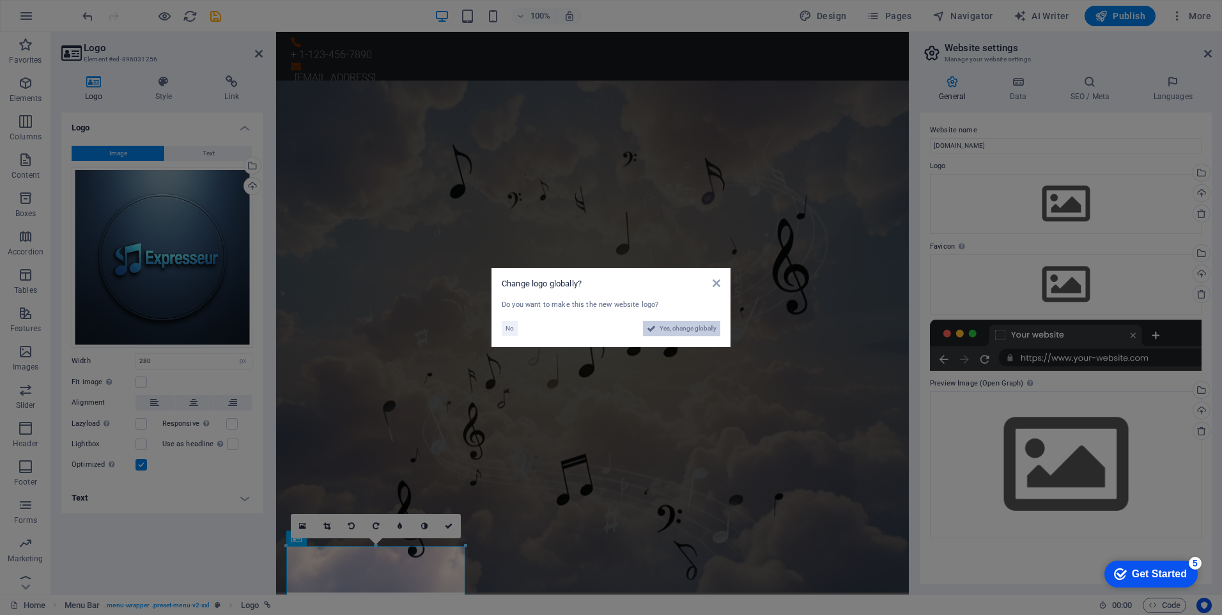
click at [680, 329] on span "Yes, change globally" at bounding box center [687, 328] width 57 height 15
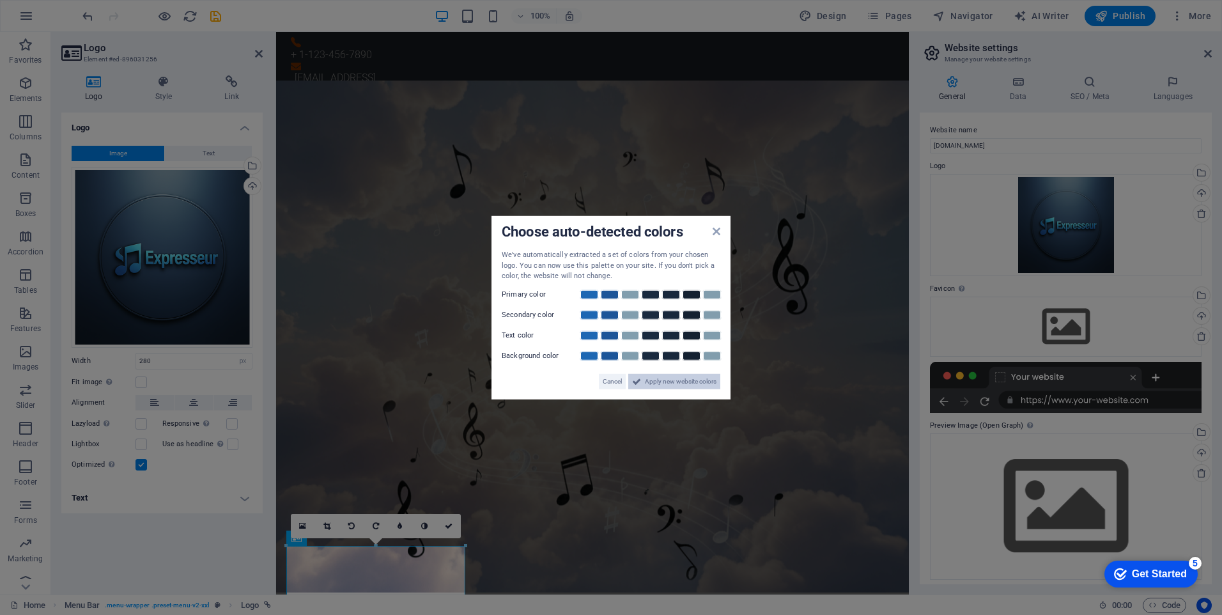
click at [679, 378] on span "Apply new website colors" at bounding box center [681, 380] width 72 height 15
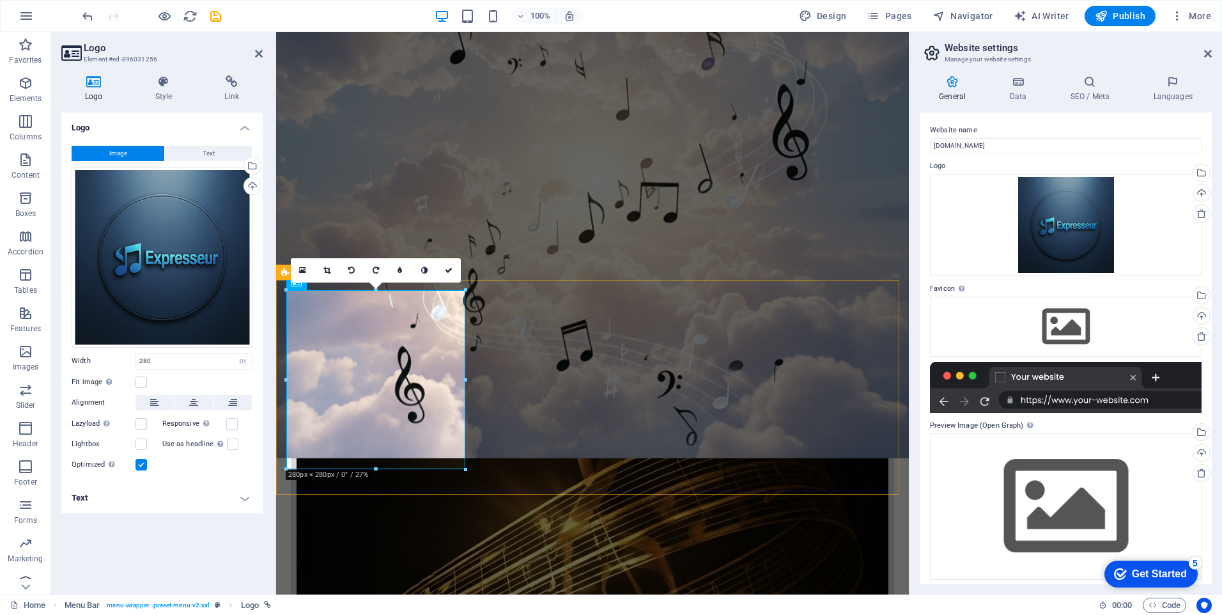
scroll to position [256, 0]
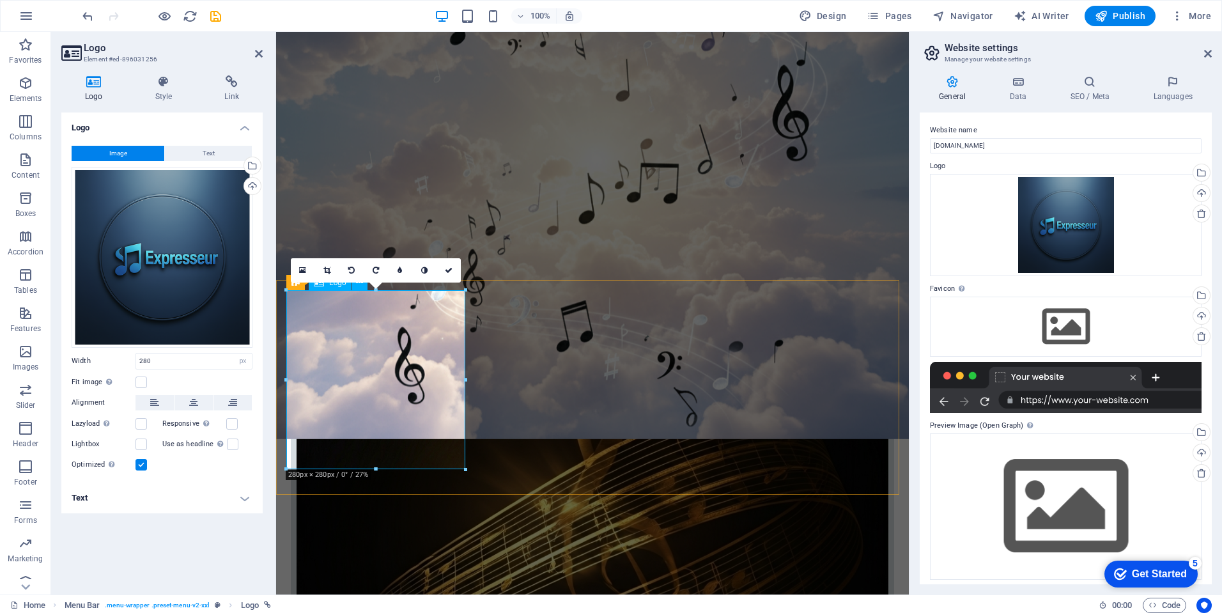
drag, startPoint x: 652, startPoint y: 500, endPoint x: 374, endPoint y: 408, distance: 293.0
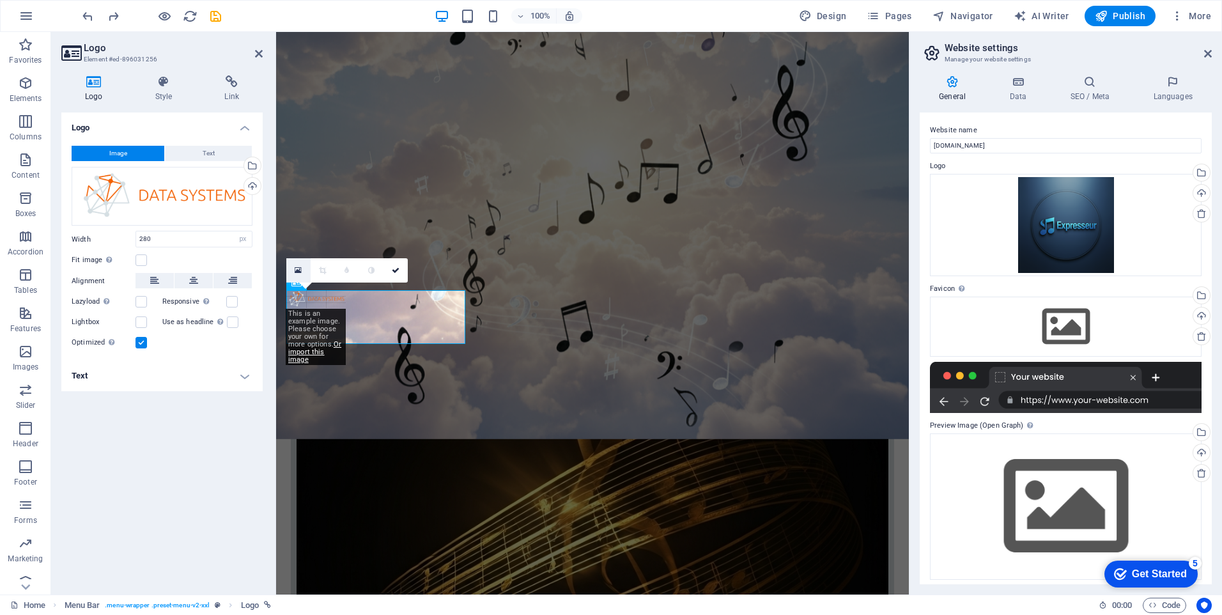
click at [296, 268] on icon at bounding box center [298, 270] width 7 height 9
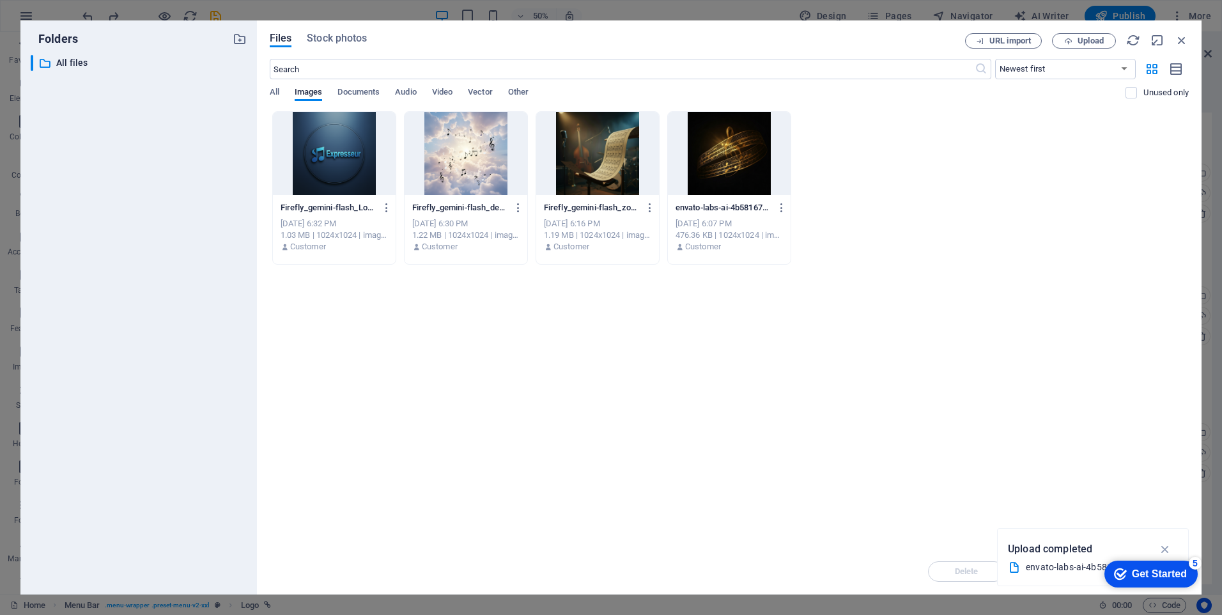
click at [334, 171] on div at bounding box center [334, 153] width 123 height 83
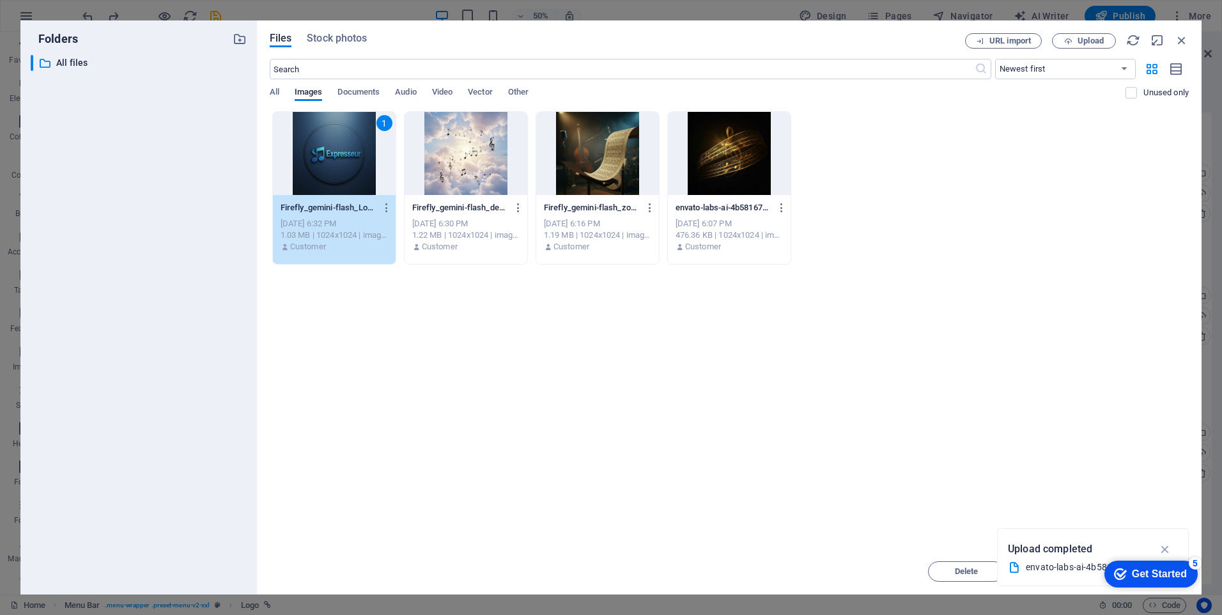
click at [370, 192] on div "1" at bounding box center [334, 153] width 123 height 83
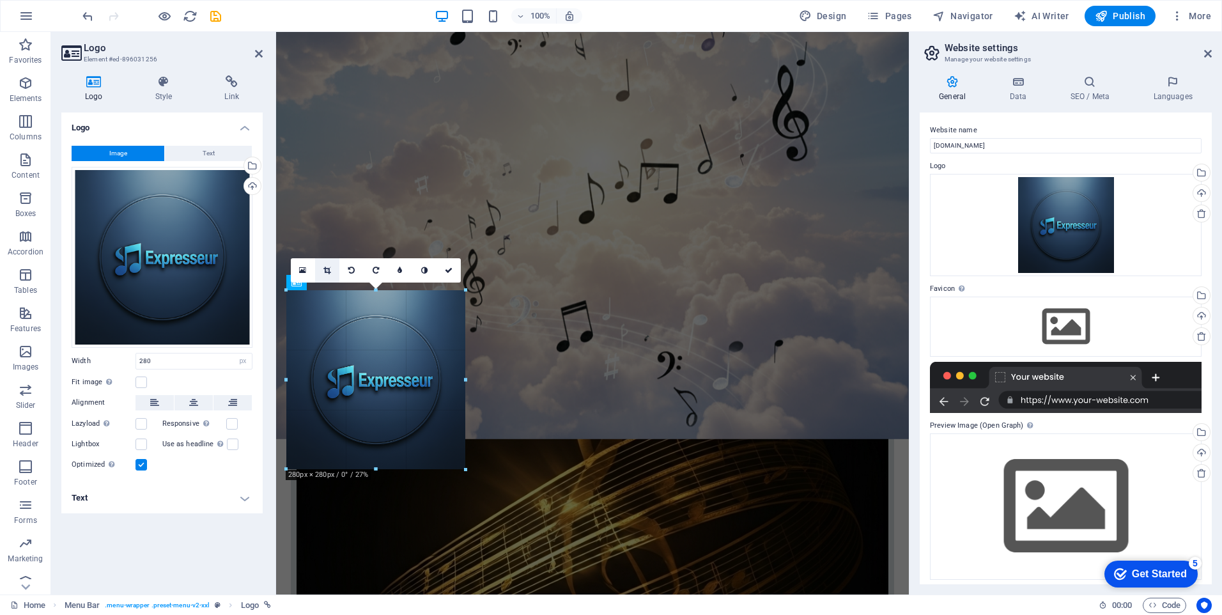
click at [328, 270] on icon at bounding box center [326, 270] width 7 height 8
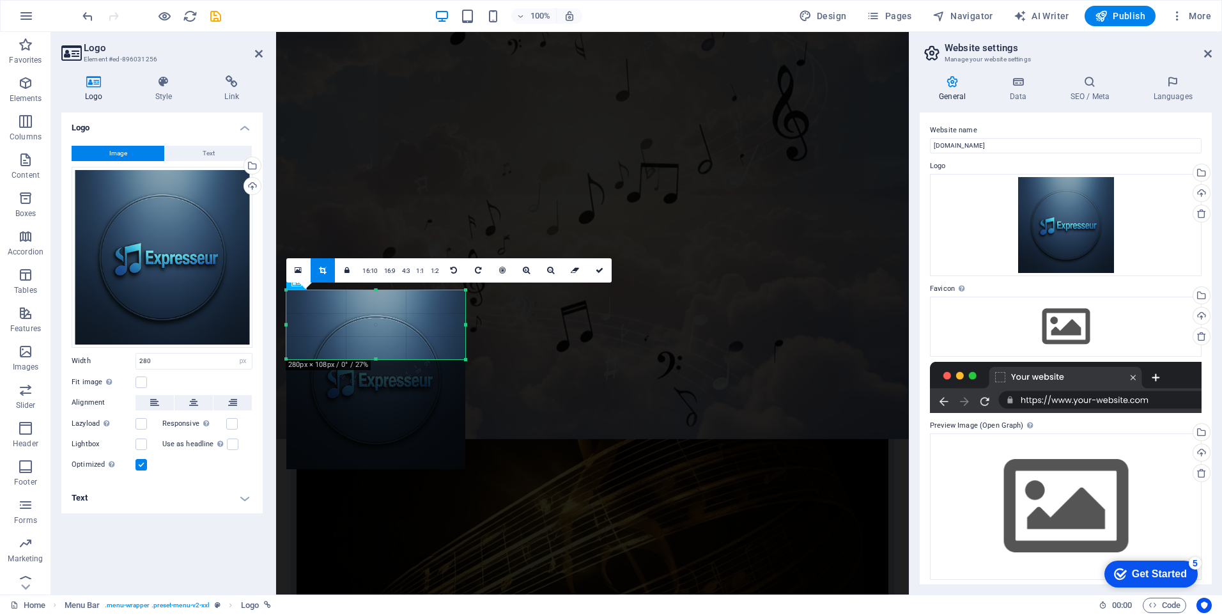
drag, startPoint x: 373, startPoint y: 469, endPoint x: 367, endPoint y: 350, distance: 119.0
click at [367, 357] on div at bounding box center [375, 359] width 179 height 4
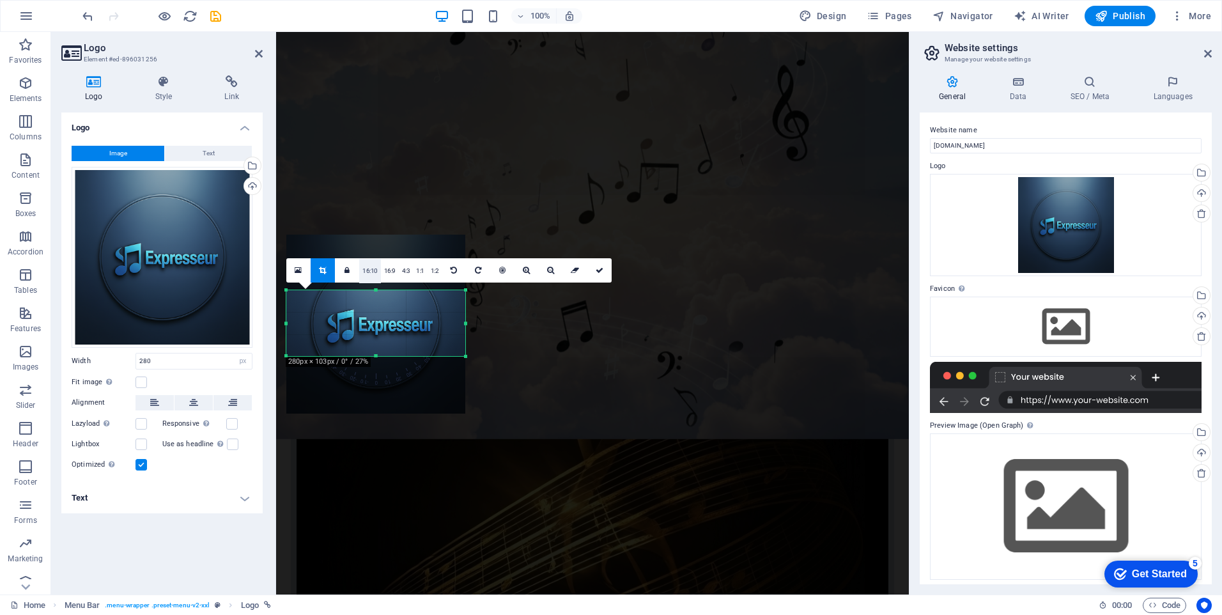
drag, startPoint x: 374, startPoint y: 333, endPoint x: 376, endPoint y: 277, distance: 55.6
click at [376, 290] on div "180 170 160 150 140 130 120 110 100 90 80 70 60 50 40 30 20 10 0 -10 -20 -30 -4…" at bounding box center [375, 323] width 179 height 66
drag, startPoint x: 466, startPoint y: 324, endPoint x: 428, endPoint y: 322, distance: 37.7
click at [428, 322] on div at bounding box center [428, 323] width 4 height 66
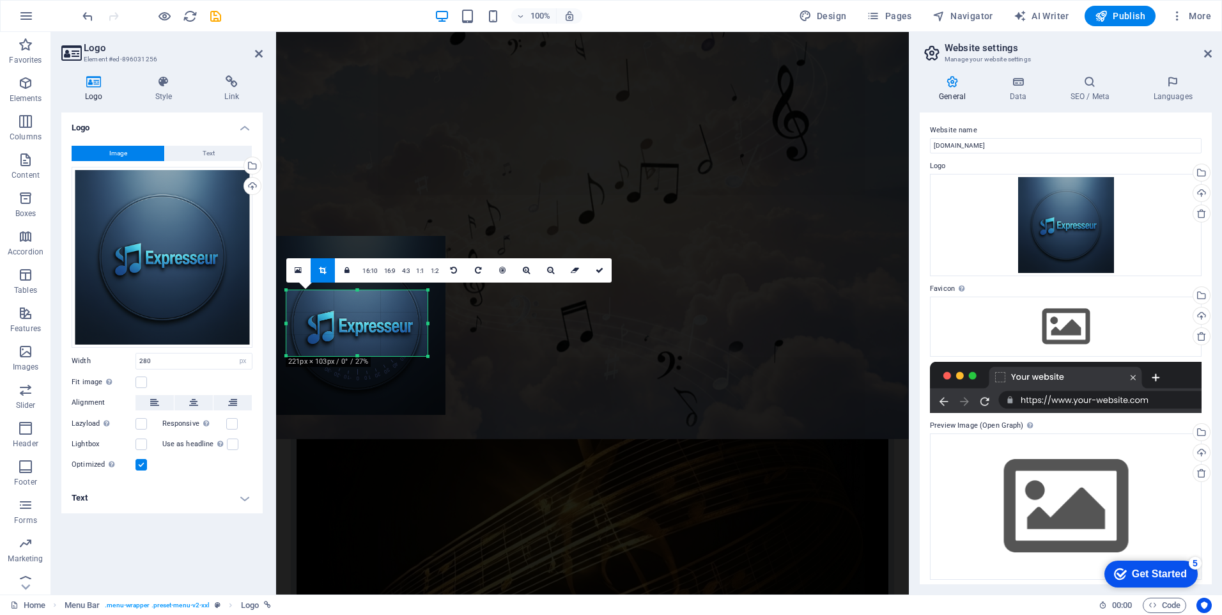
drag, startPoint x: 392, startPoint y: 325, endPoint x: 373, endPoint y: 326, distance: 19.8
click at [373, 326] on div at bounding box center [355, 325] width 179 height 179
click at [597, 270] on icon at bounding box center [600, 270] width 8 height 8
type input "221"
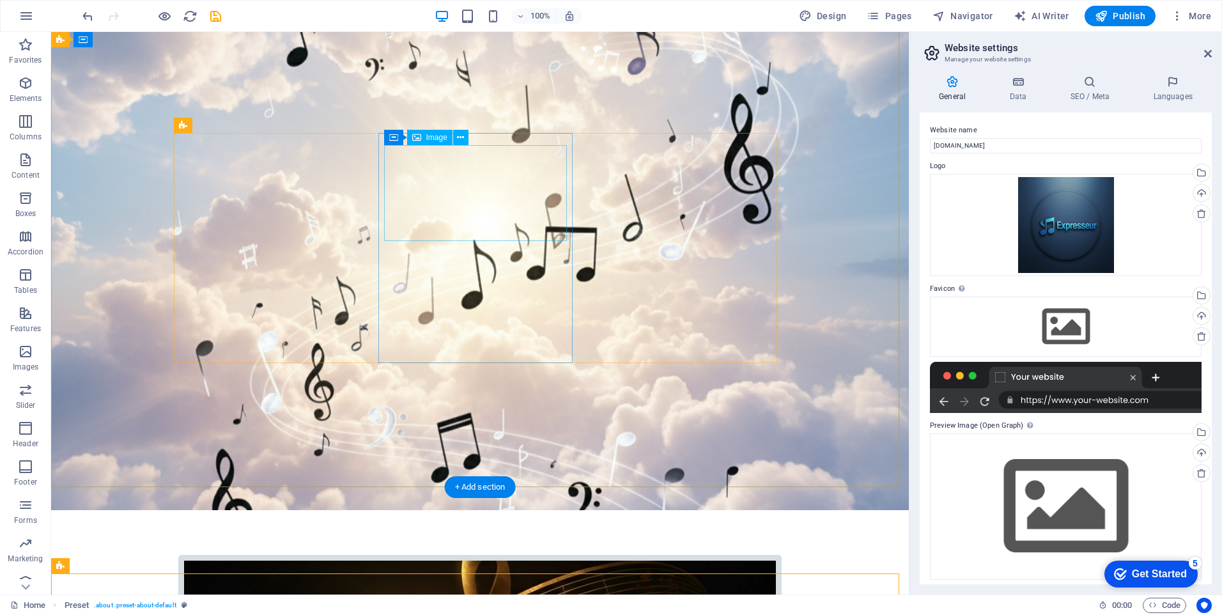
scroll to position [0, 0]
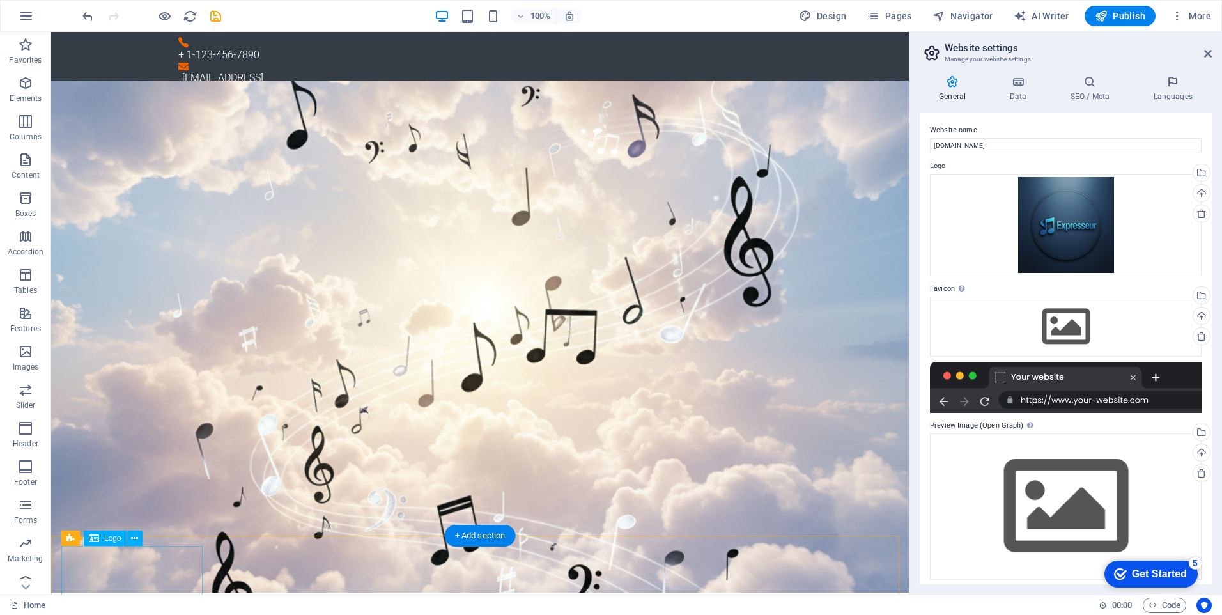
click at [183, 570] on div at bounding box center [530, 345] width 857 height 562
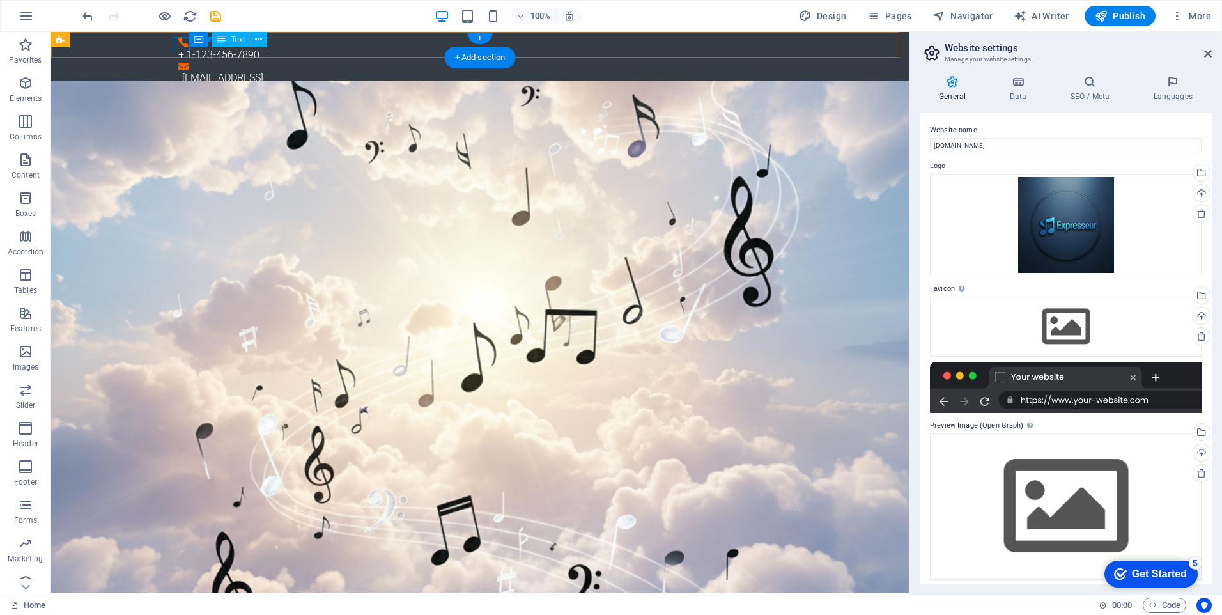
click at [245, 50] on div "+ 1-123-456-7890" at bounding box center [474, 54] width 593 height 15
click at [239, 49] on div "+ 1-123-456-7890" at bounding box center [474, 54] width 593 height 15
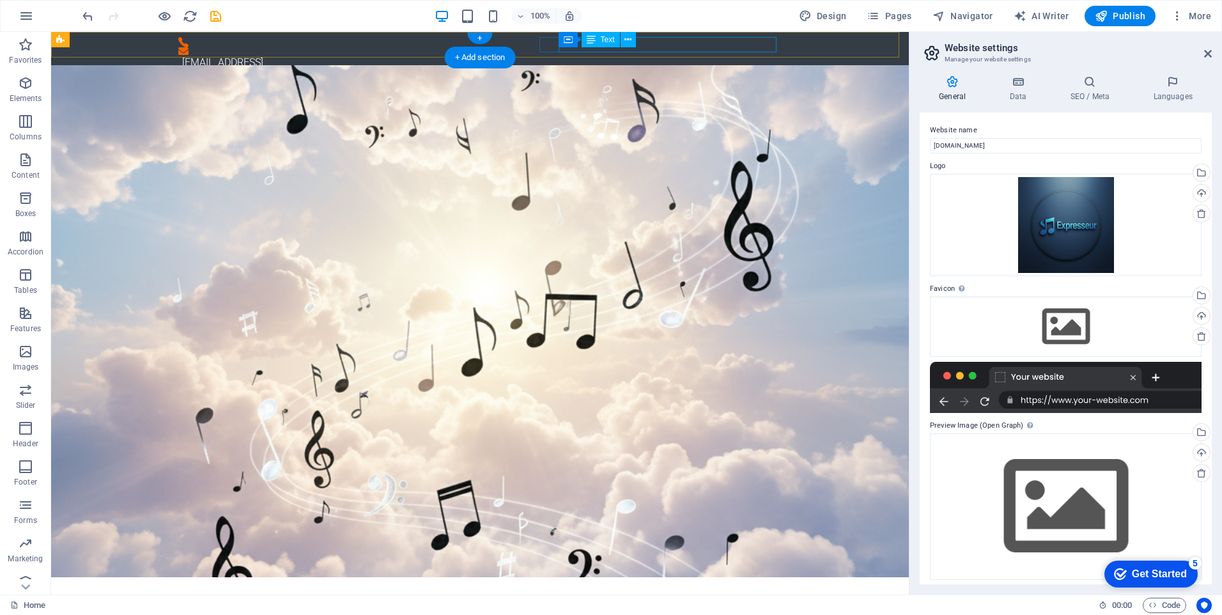
click at [578, 55] on div "[EMAIL_ADDRESS]" at bounding box center [481, 62] width 599 height 15
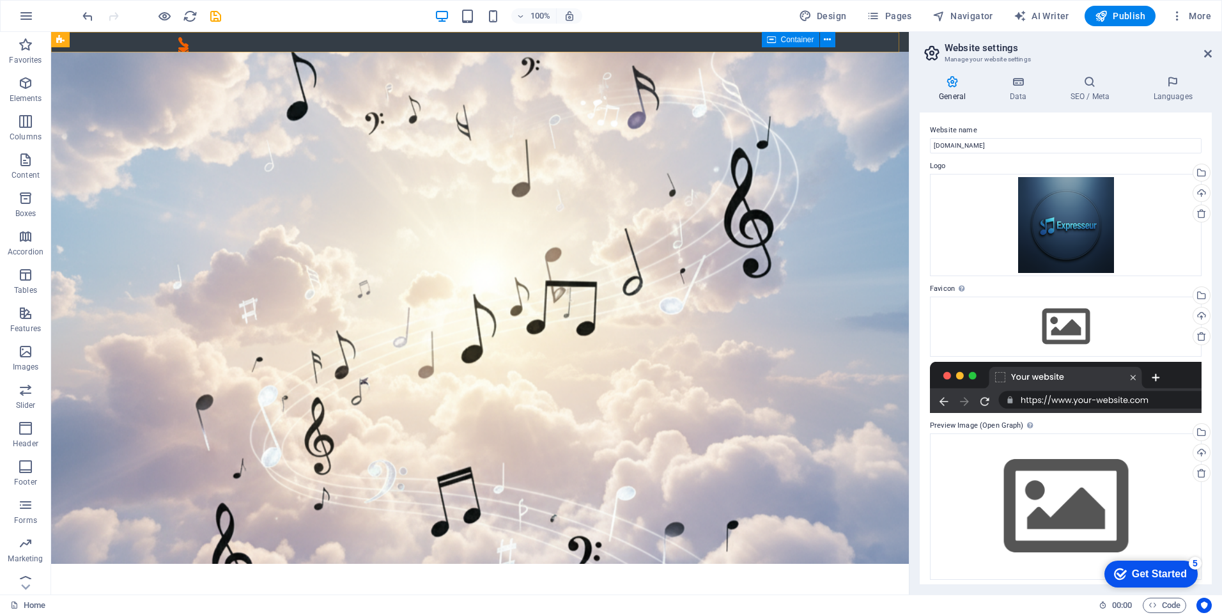
click at [769, 40] on icon at bounding box center [771, 39] width 9 height 15
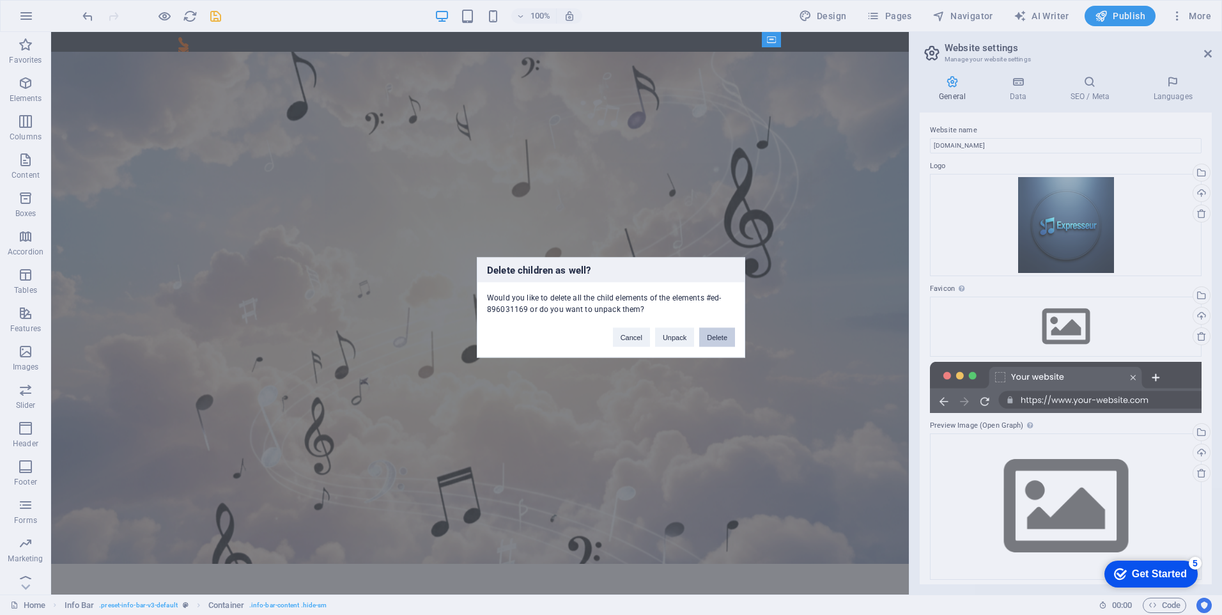
click at [718, 337] on button "Delete" at bounding box center [717, 337] width 36 height 19
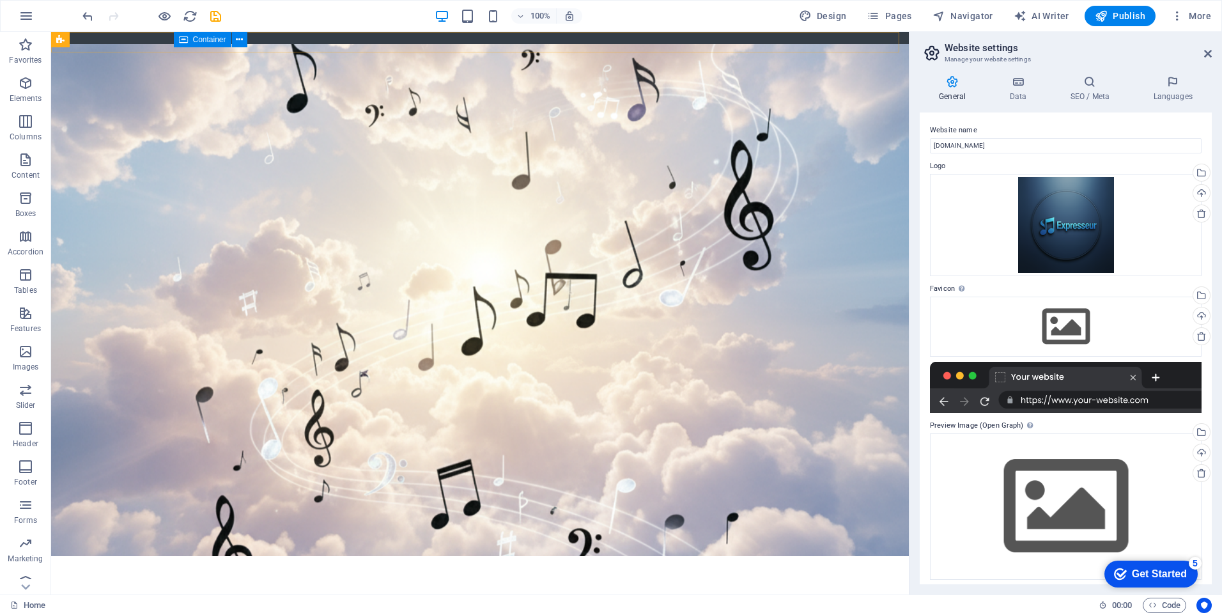
click at [188, 43] on div "Container" at bounding box center [203, 39] width 58 height 15
click at [241, 44] on icon at bounding box center [239, 39] width 7 height 13
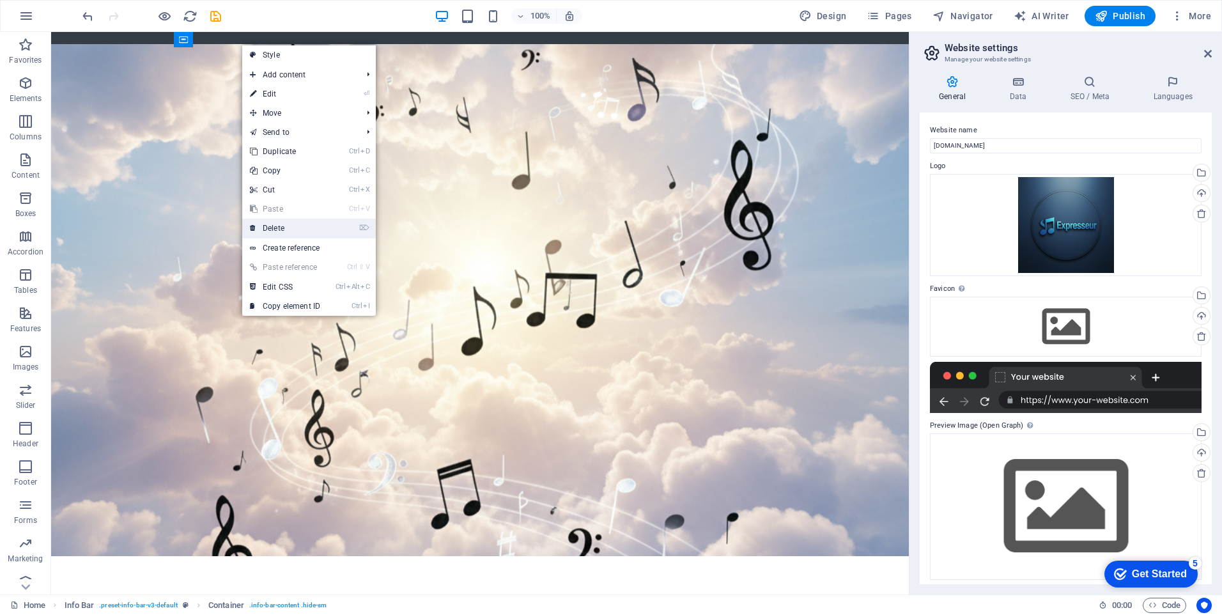
click at [275, 224] on link "⌦ Delete" at bounding box center [285, 228] width 86 height 19
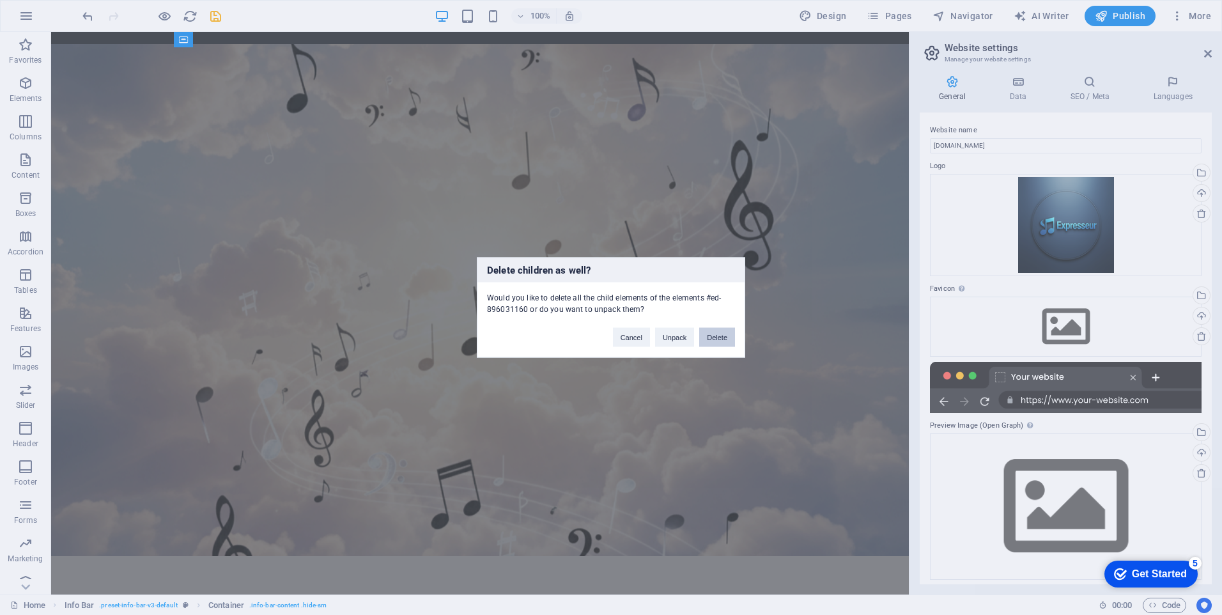
click at [720, 335] on button "Delete" at bounding box center [717, 337] width 36 height 19
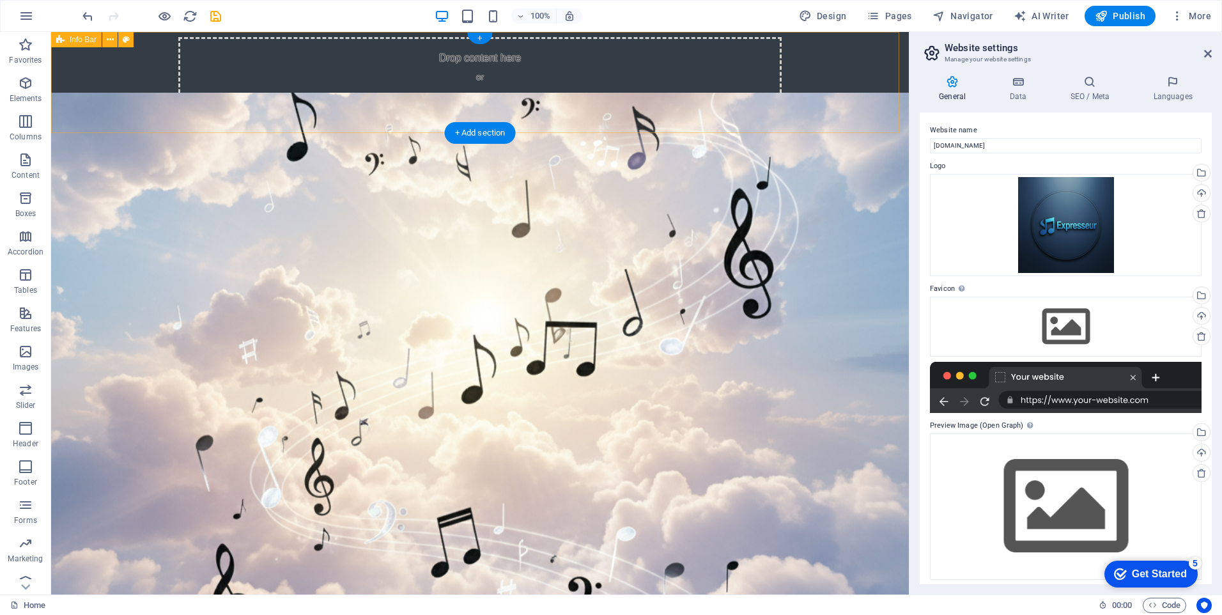
drag, startPoint x: 73, startPoint y: 385, endPoint x: 407, endPoint y: 91, distance: 445.0
click at [428, 96] on span "Add elements" at bounding box center [442, 102] width 63 height 18
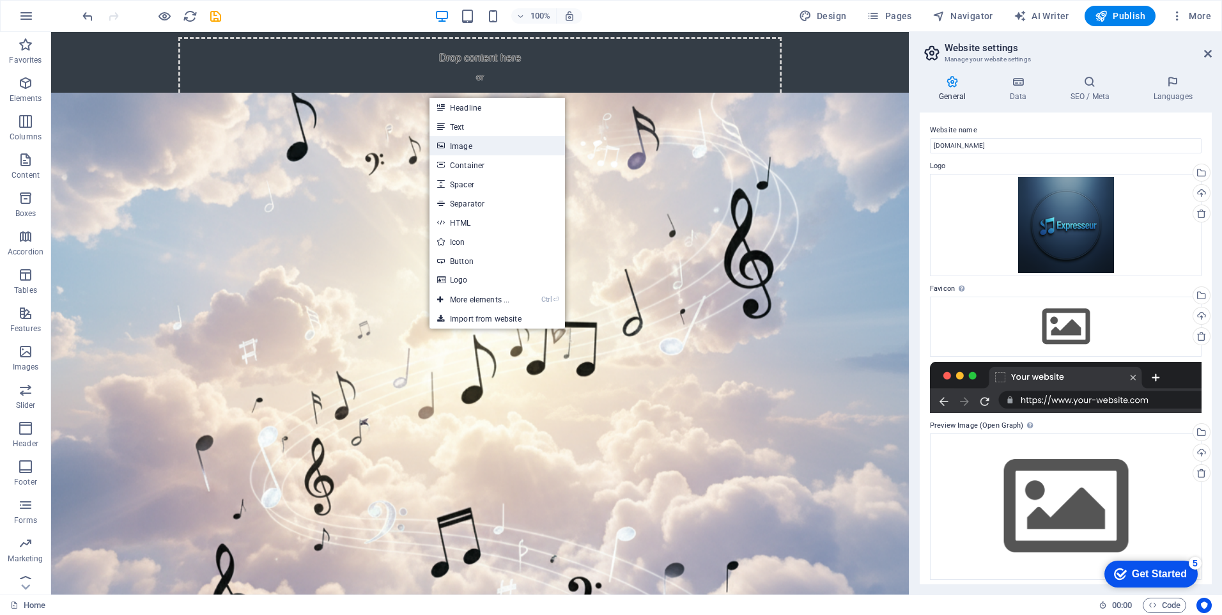
click at [460, 148] on link "Image" at bounding box center [496, 145] width 135 height 19
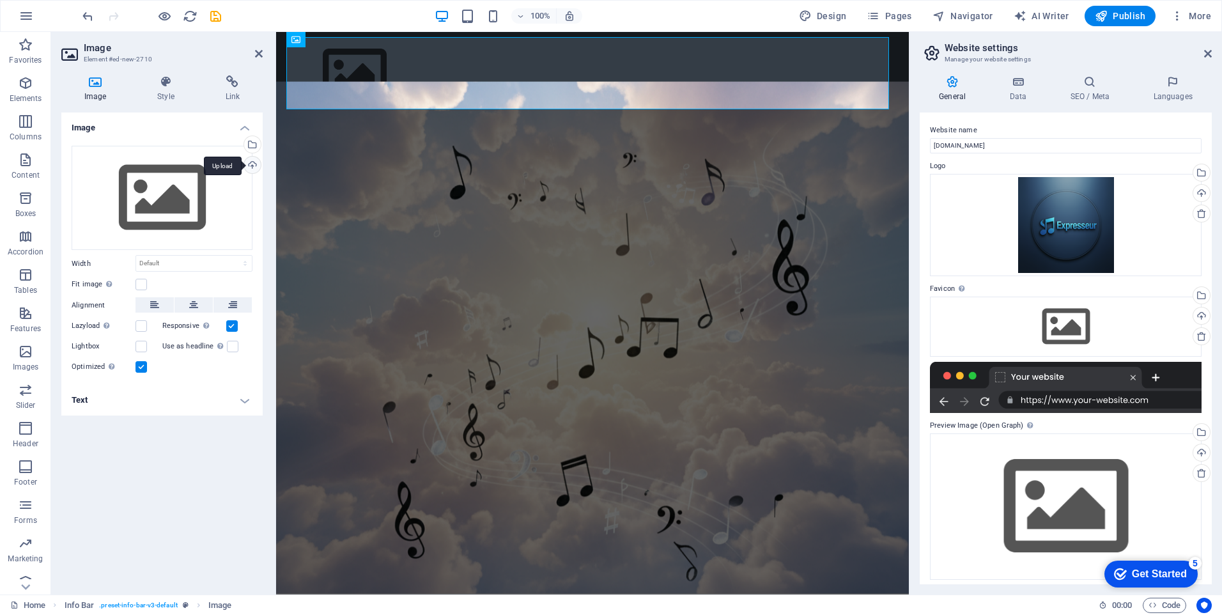
click at [252, 162] on div "Upload" at bounding box center [251, 166] width 19 height 19
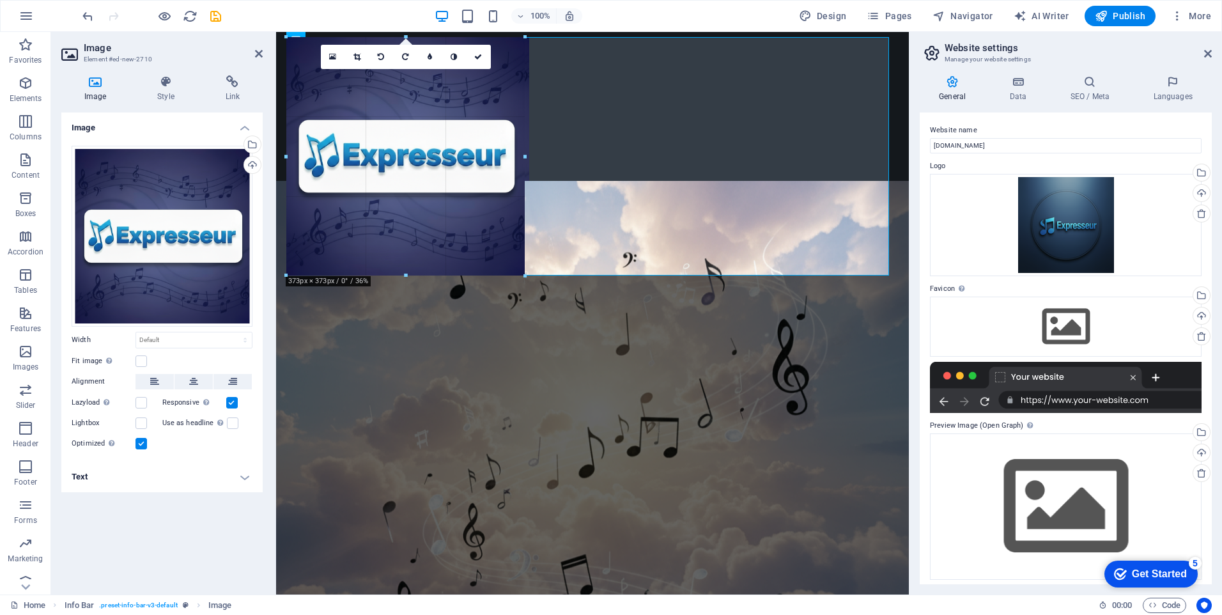
drag, startPoint x: 588, startPoint y: 37, endPoint x: 528, endPoint y: 402, distance: 369.9
type input "373"
select select "px"
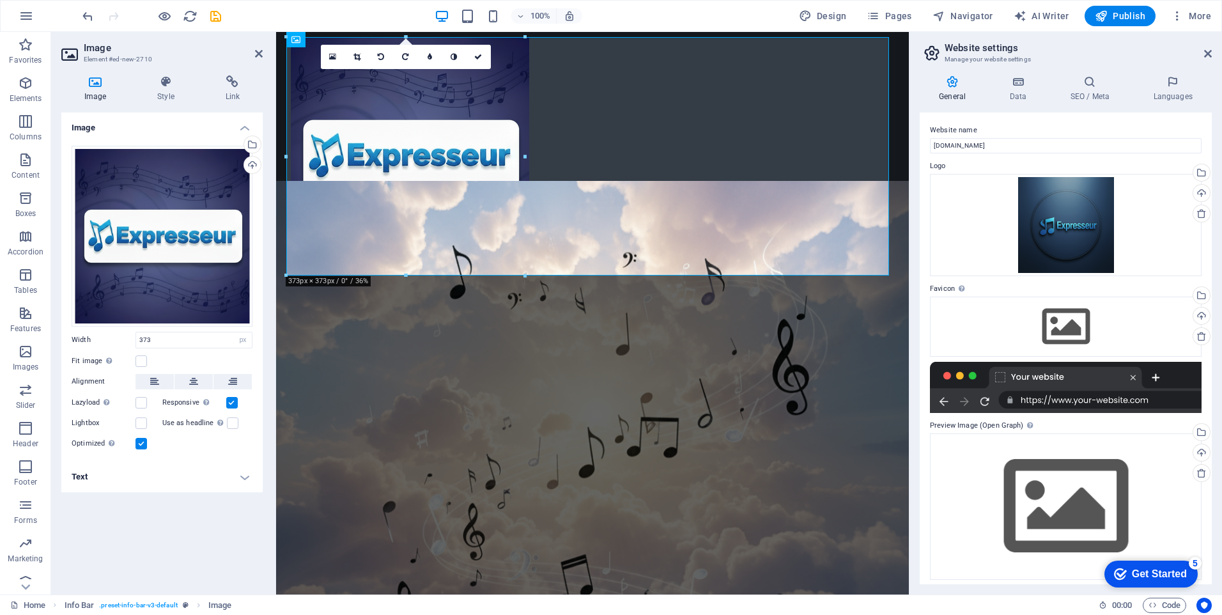
click at [360, 56] on link at bounding box center [357, 57] width 24 height 24
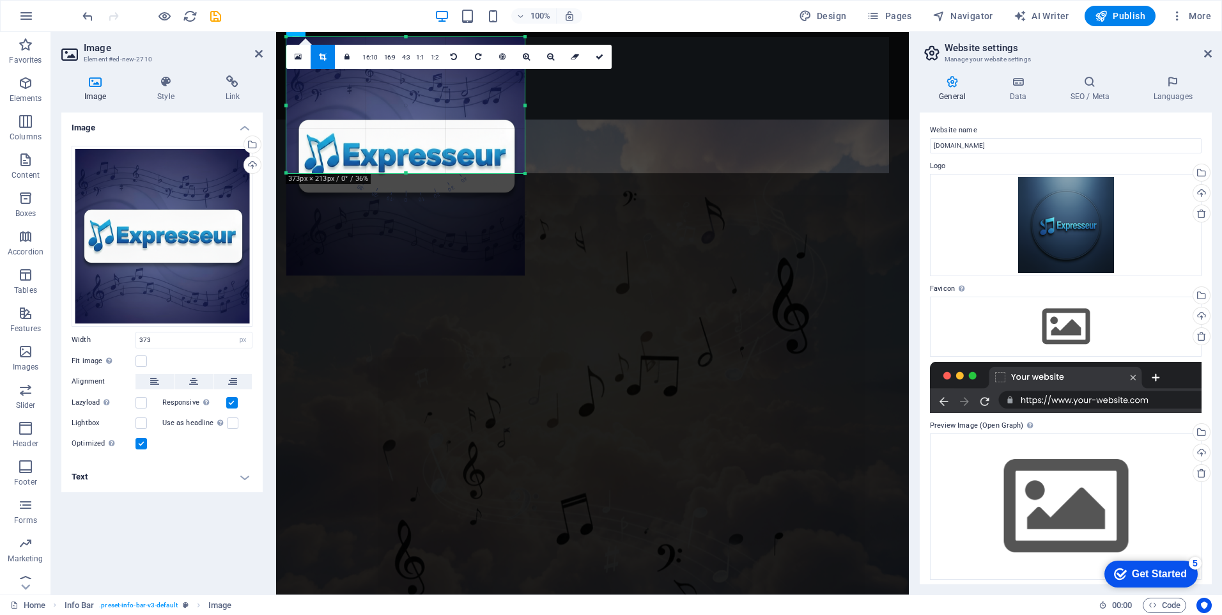
drag, startPoint x: 406, startPoint y: 275, endPoint x: 406, endPoint y: 173, distance: 102.2
click at [406, 173] on div at bounding box center [405, 173] width 238 height 4
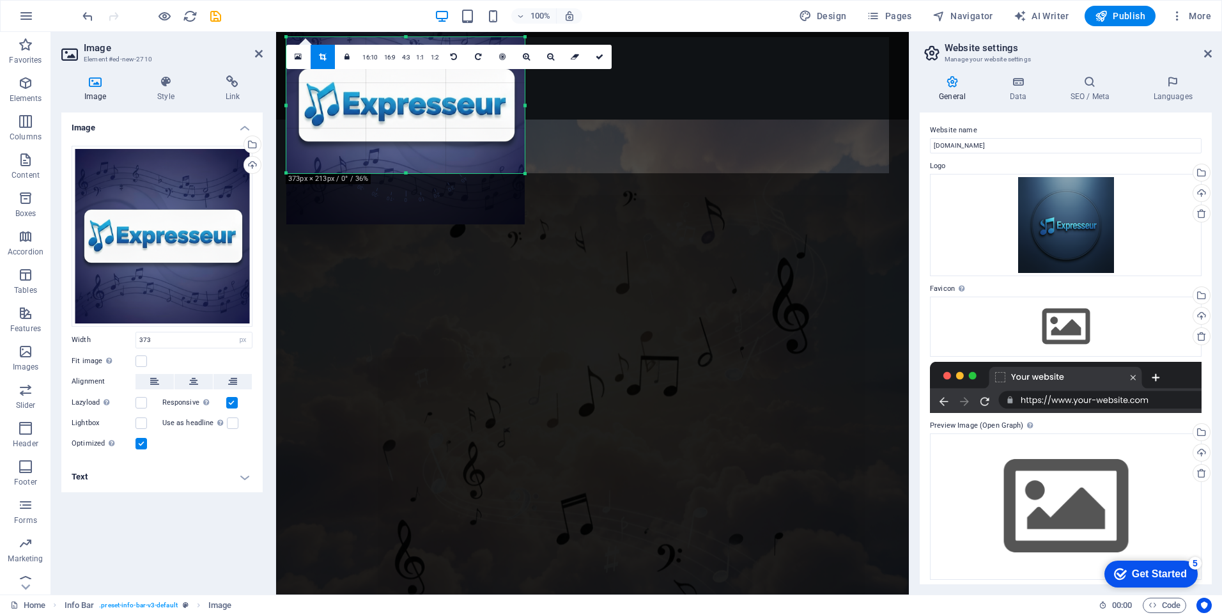
drag, startPoint x: 406, startPoint y: 141, endPoint x: 407, endPoint y: 89, distance: 51.1
click at [407, 89] on div at bounding box center [405, 105] width 238 height 238
click at [597, 54] on icon at bounding box center [600, 57] width 8 height 8
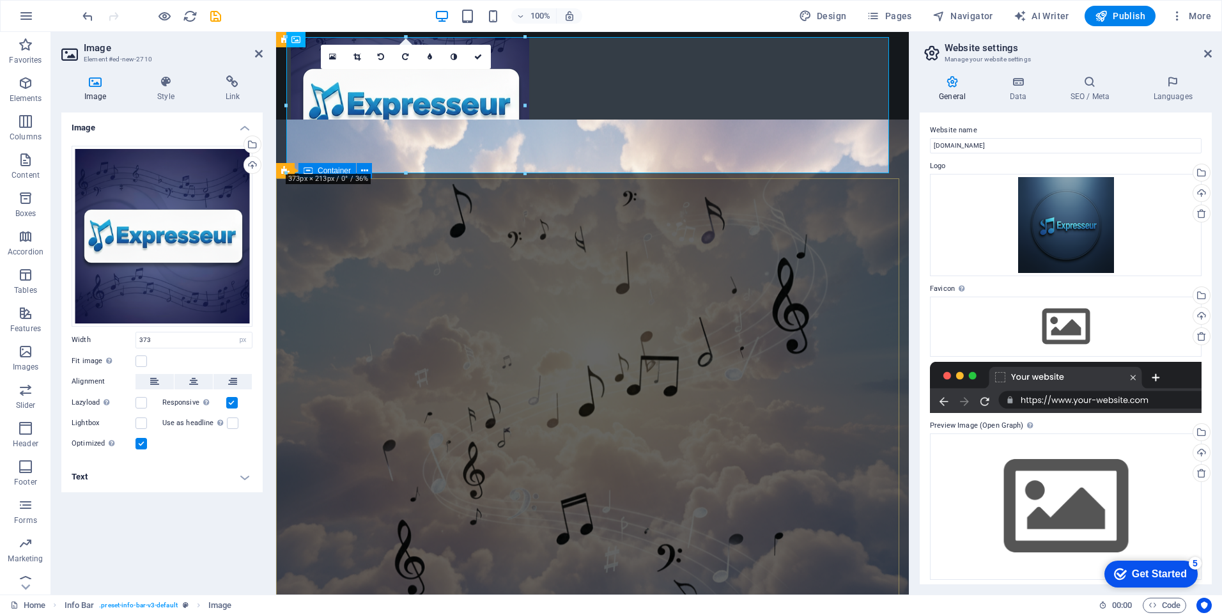
drag, startPoint x: 541, startPoint y: 219, endPoint x: 764, endPoint y: 218, distance: 223.0
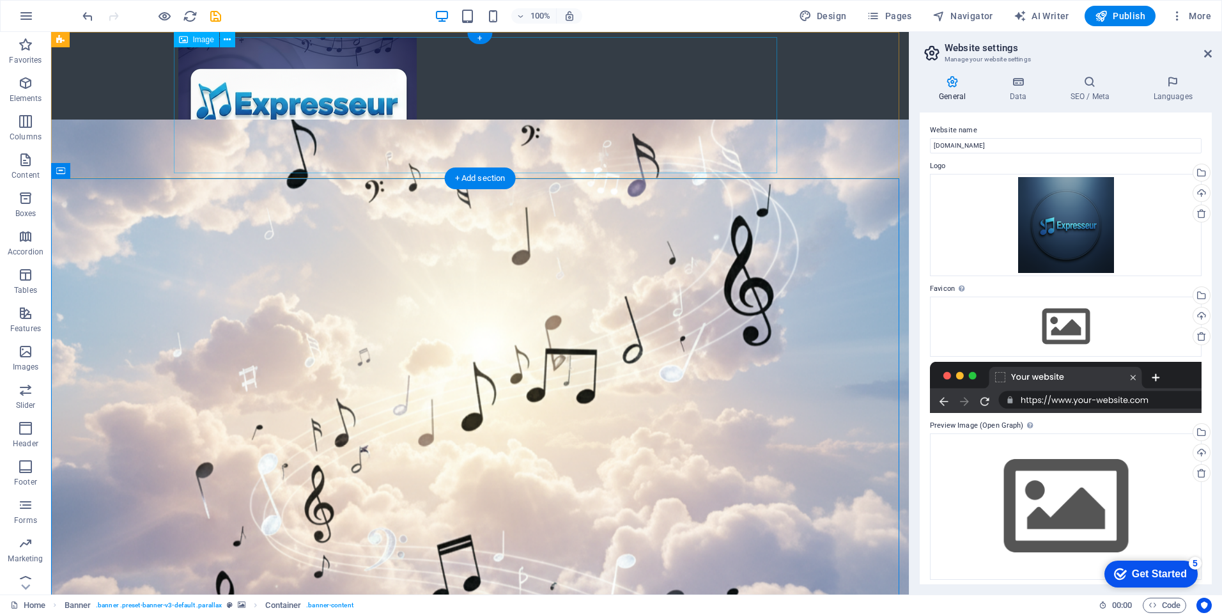
click at [357, 106] on figure at bounding box center [479, 105] width 603 height 136
click at [221, 98] on figure at bounding box center [479, 105] width 603 height 136
select select "px"
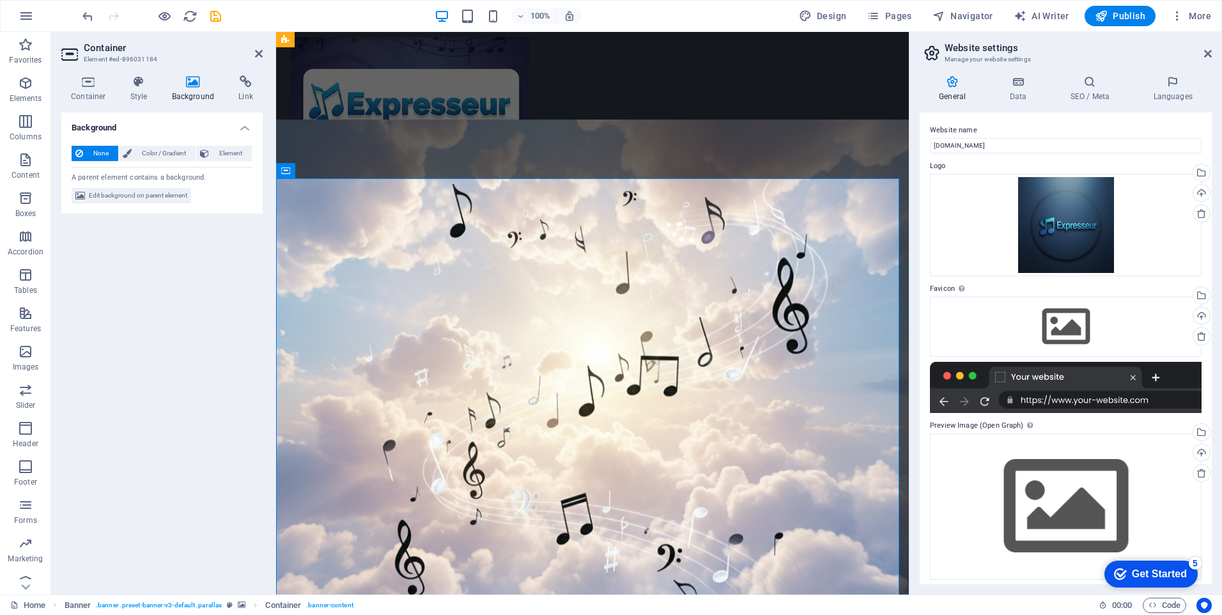
click at [198, 91] on h4 "Background" at bounding box center [195, 88] width 67 height 27
click at [173, 196] on span "Edit background on parent element" at bounding box center [138, 195] width 98 height 15
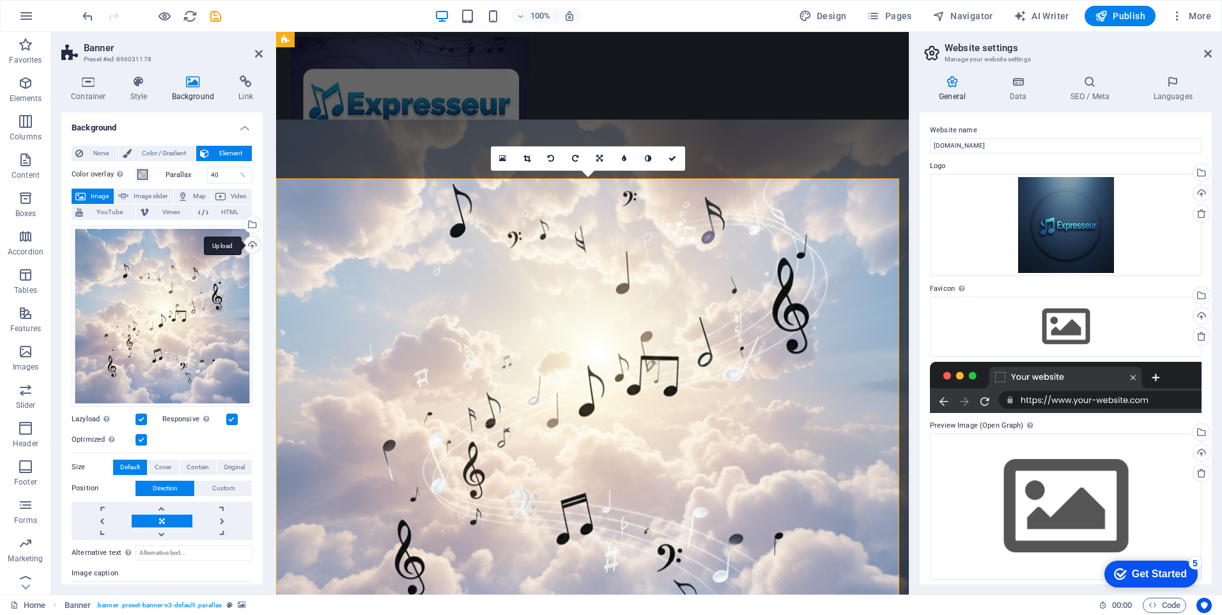
click at [253, 245] on div "Upload" at bounding box center [251, 245] width 19 height 19
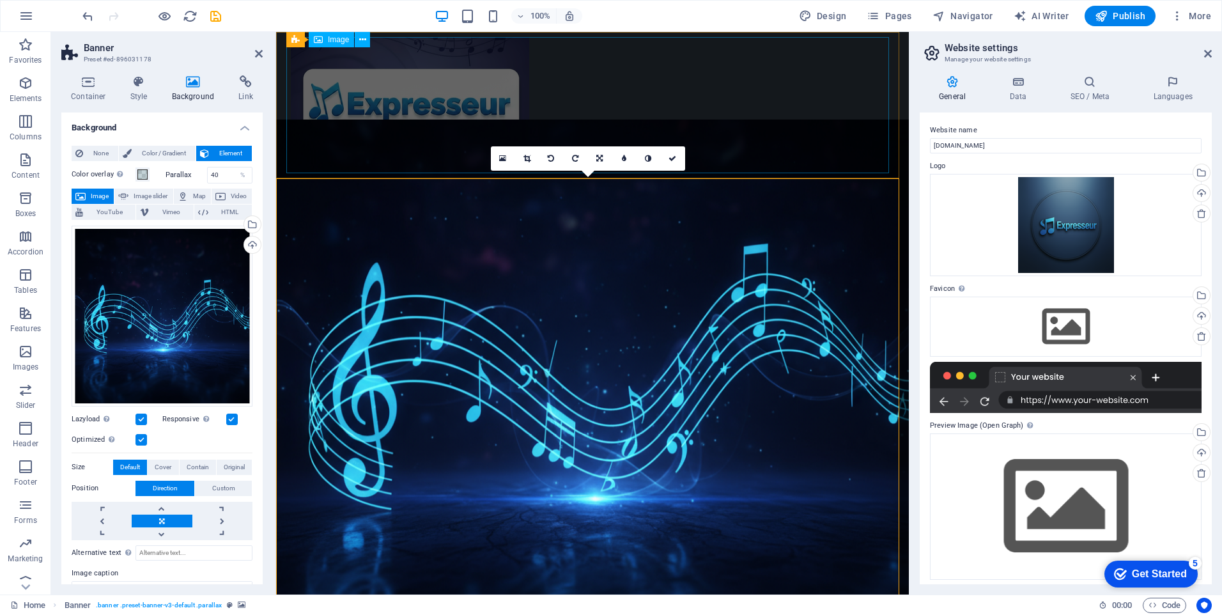
click at [684, 66] on figure at bounding box center [592, 105] width 603 height 136
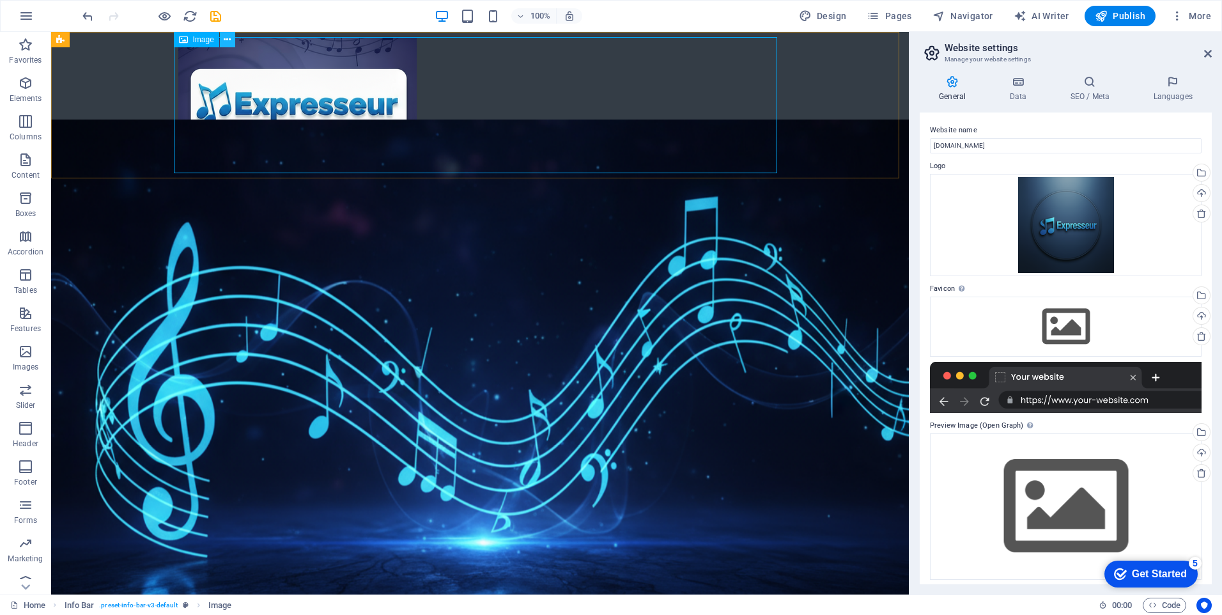
click at [231, 40] on button at bounding box center [227, 39] width 15 height 15
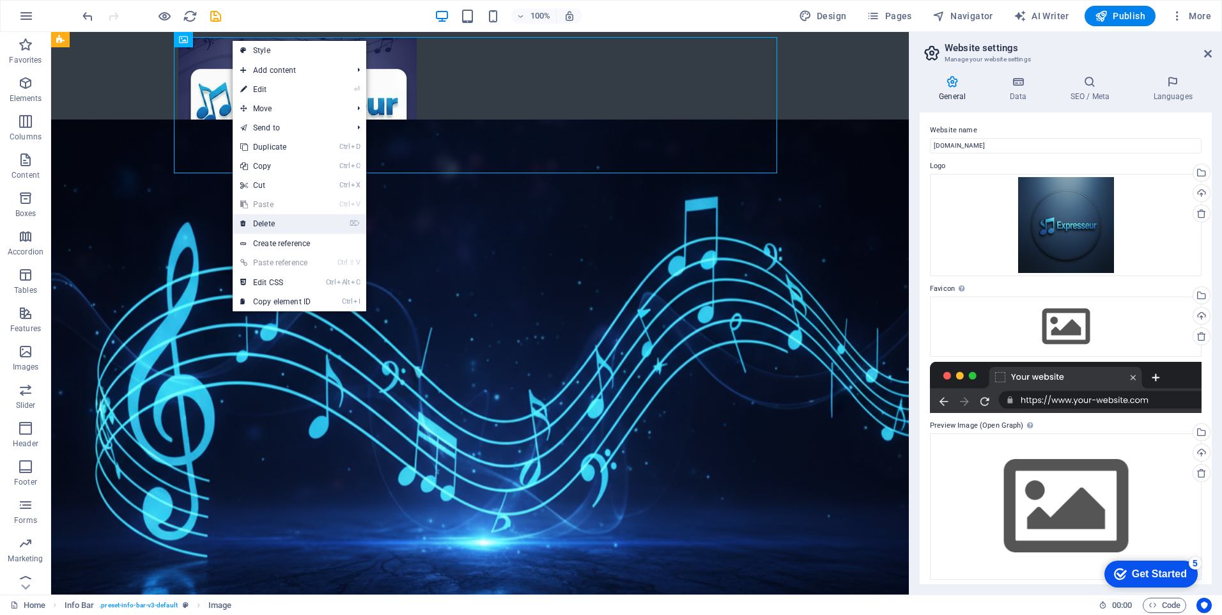
click at [270, 226] on link "⌦ Delete" at bounding box center [276, 223] width 86 height 19
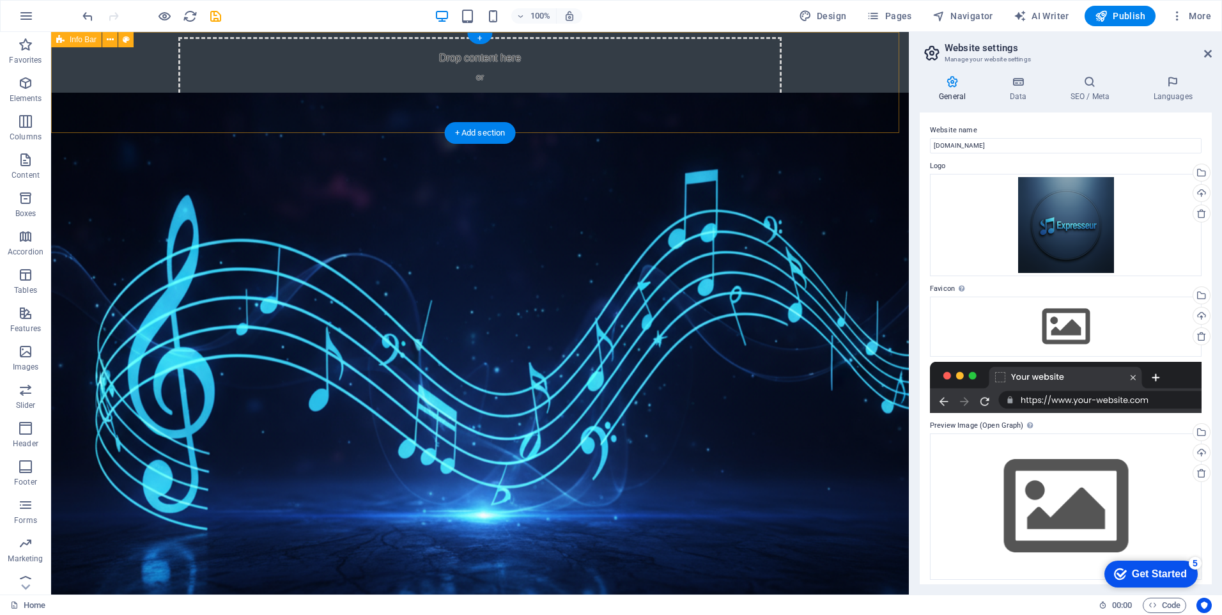
click at [427, 88] on div "Drop content here or Add elements Paste clipboard" at bounding box center [479, 82] width 603 height 91
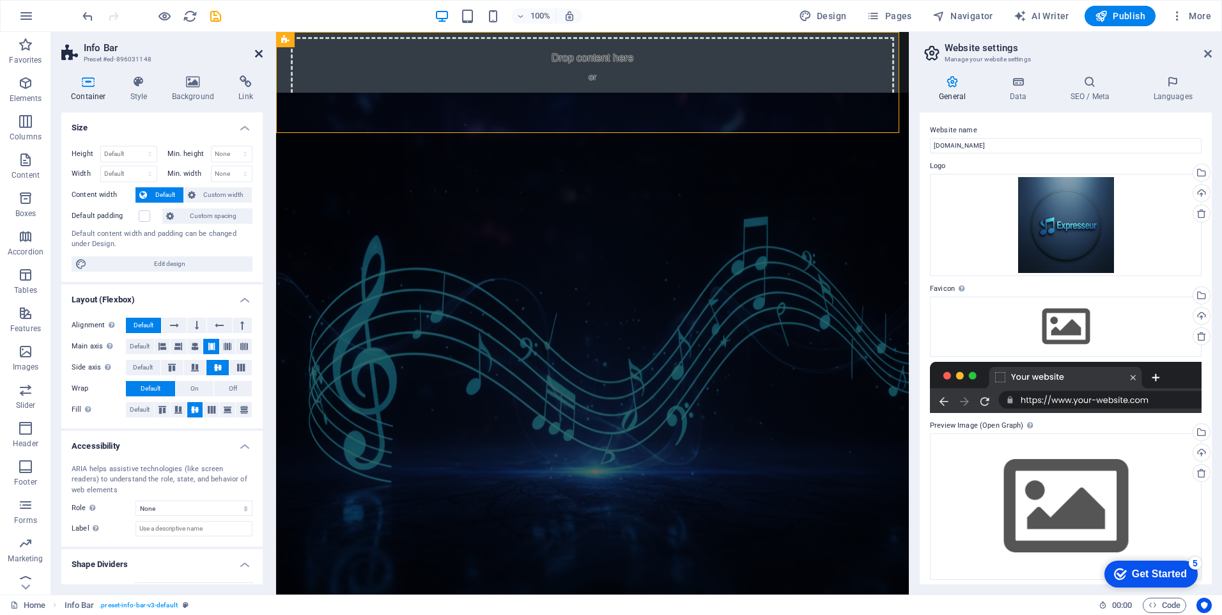
click at [258, 54] on icon at bounding box center [259, 54] width 8 height 10
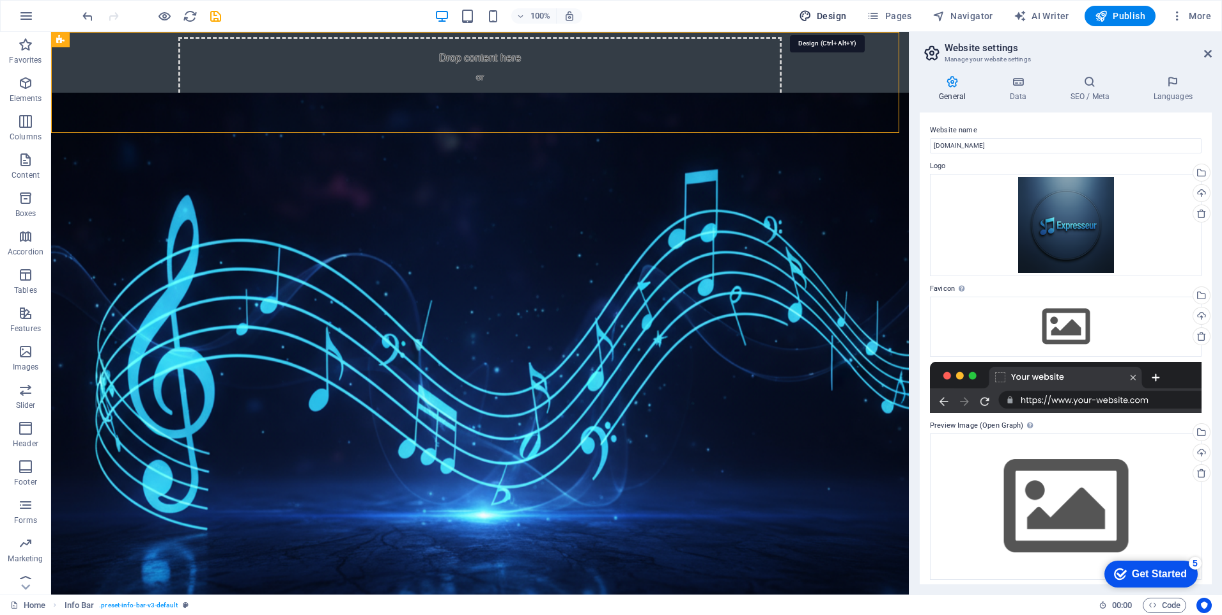
select select "px"
select select "300"
select select "px"
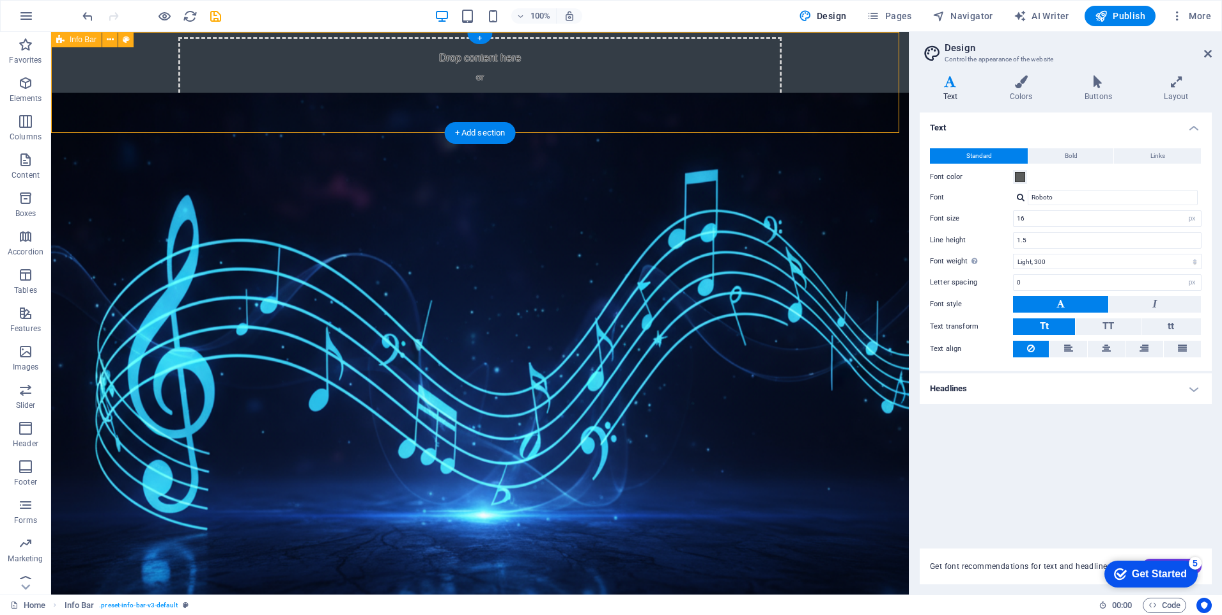
click at [578, 81] on div "Drop content here or Add elements Paste clipboard" at bounding box center [479, 82] width 603 height 91
click at [29, 166] on icon "button" at bounding box center [25, 159] width 15 height 15
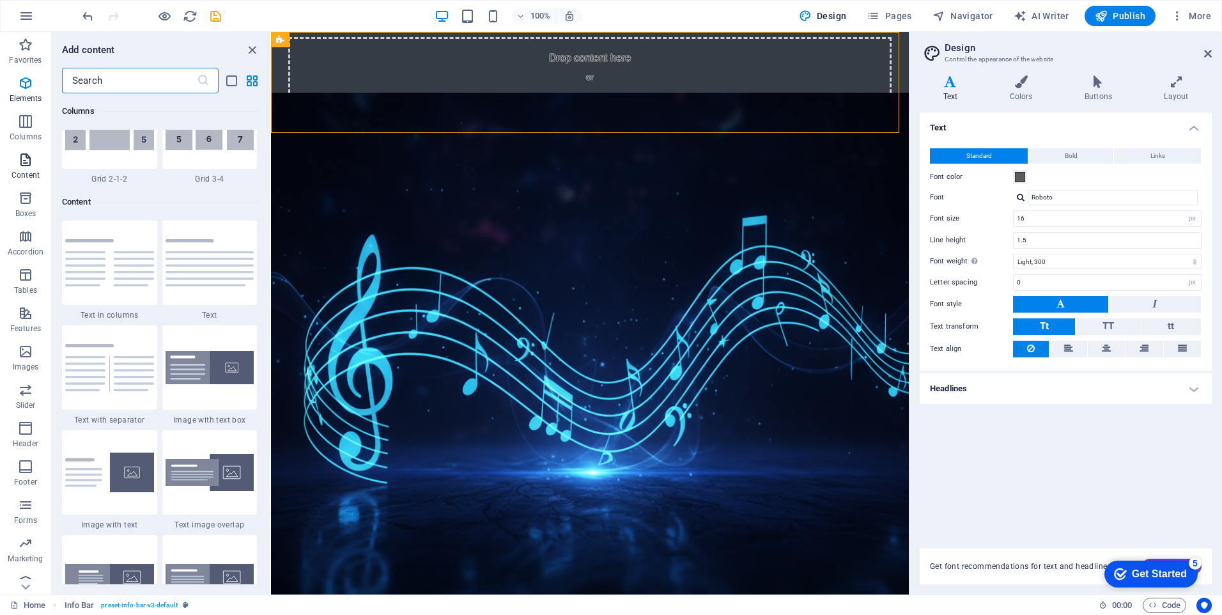
scroll to position [2236, 0]
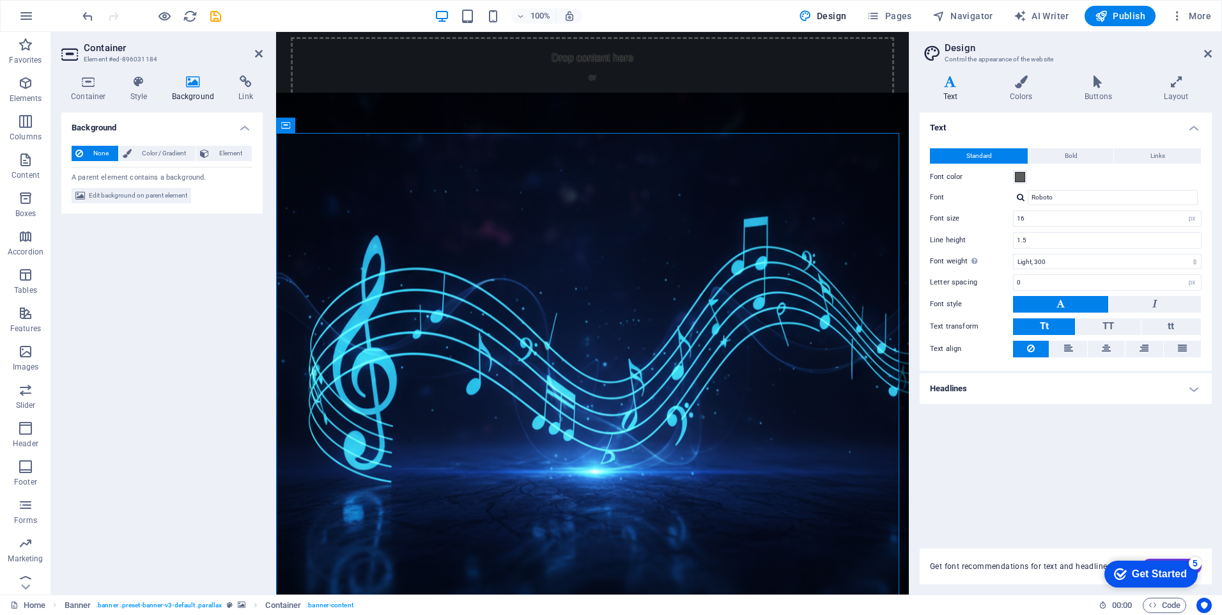
click at [196, 73] on div "Container Style Background Link Size Height Default px rem % vh vw Min. height …" at bounding box center [162, 329] width 222 height 529
click at [211, 153] on button "Element" at bounding box center [224, 153] width 56 height 15
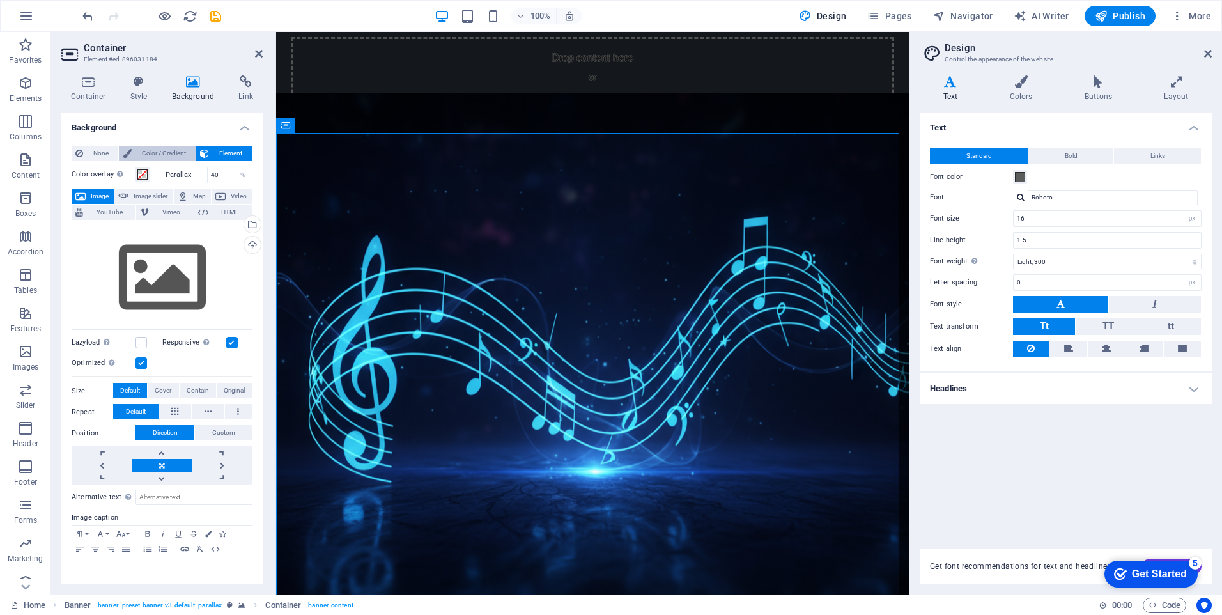
click at [166, 150] on span "Color / Gradient" at bounding box center [163, 153] width 56 height 15
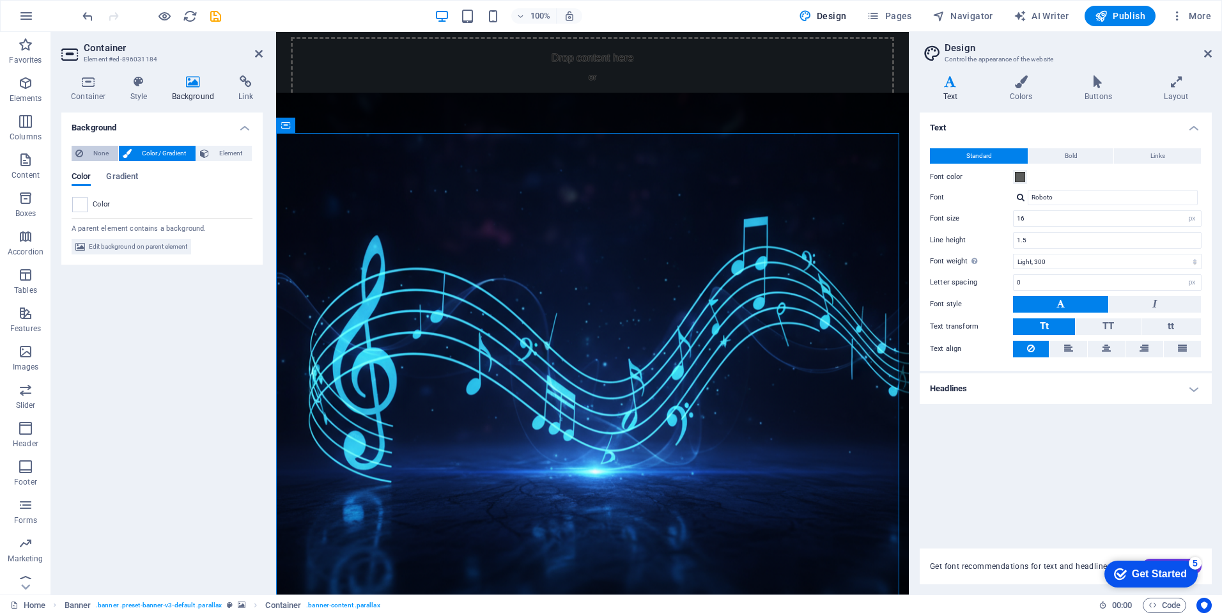
click at [92, 153] on span "None" at bounding box center [100, 153] width 27 height 15
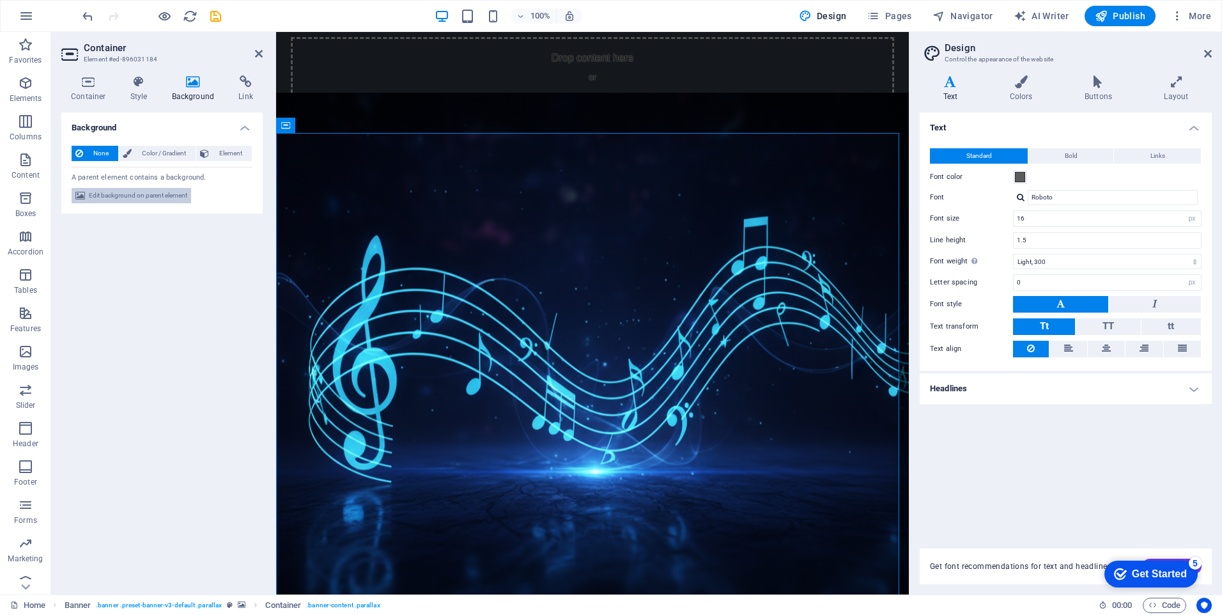
click at [119, 194] on span "Edit background on parent element" at bounding box center [138, 195] width 98 height 15
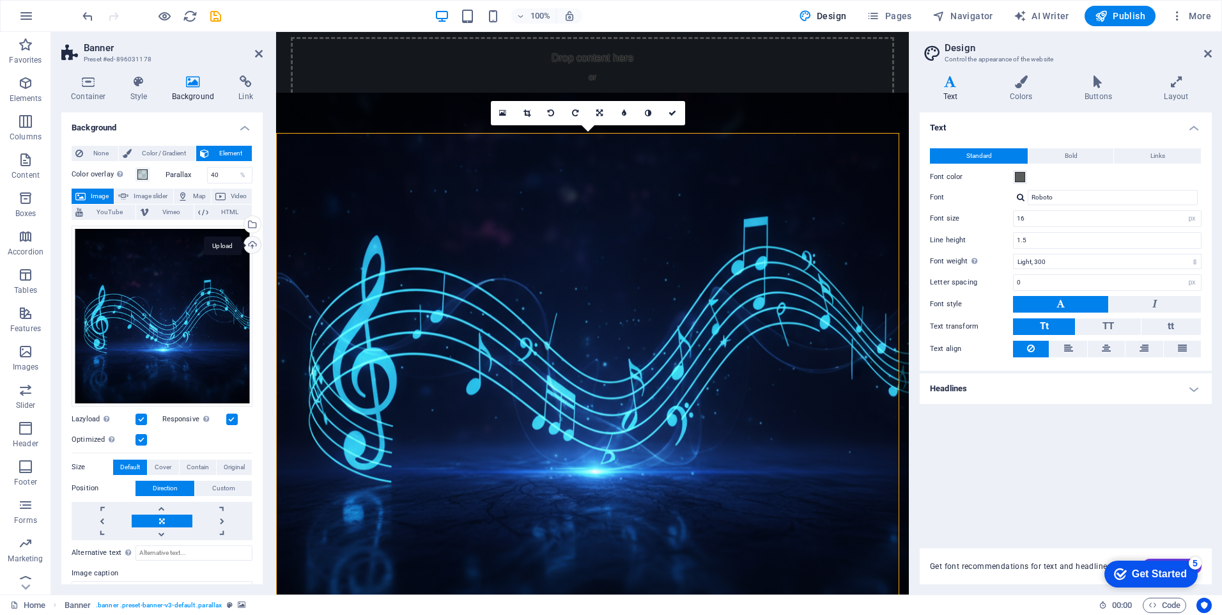
click at [245, 245] on div "Upload" at bounding box center [251, 245] width 19 height 19
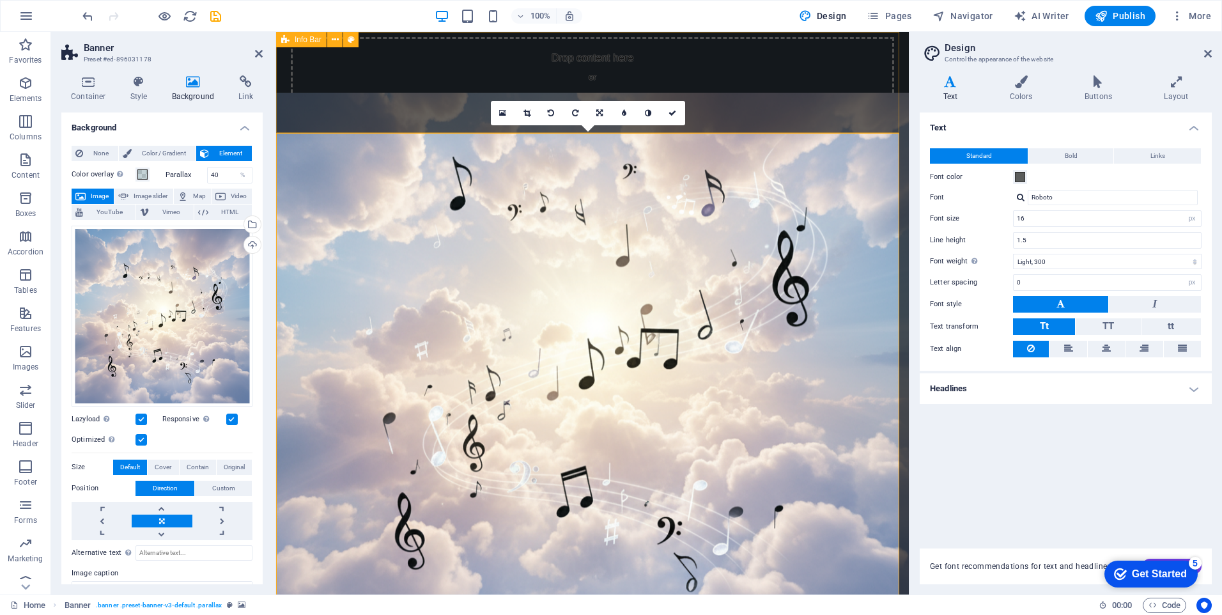
click at [419, 100] on div "Drop content here or Add elements Paste clipboard" at bounding box center [592, 82] width 603 height 91
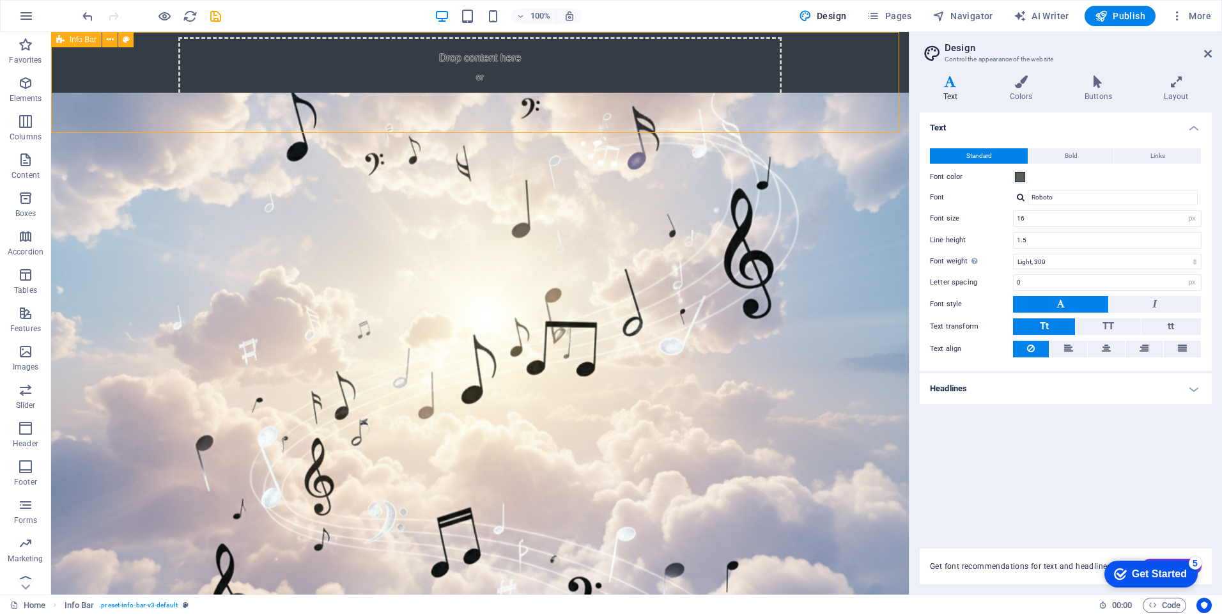
click at [495, 101] on span "Paste clipboard" at bounding box center [514, 102] width 70 height 18
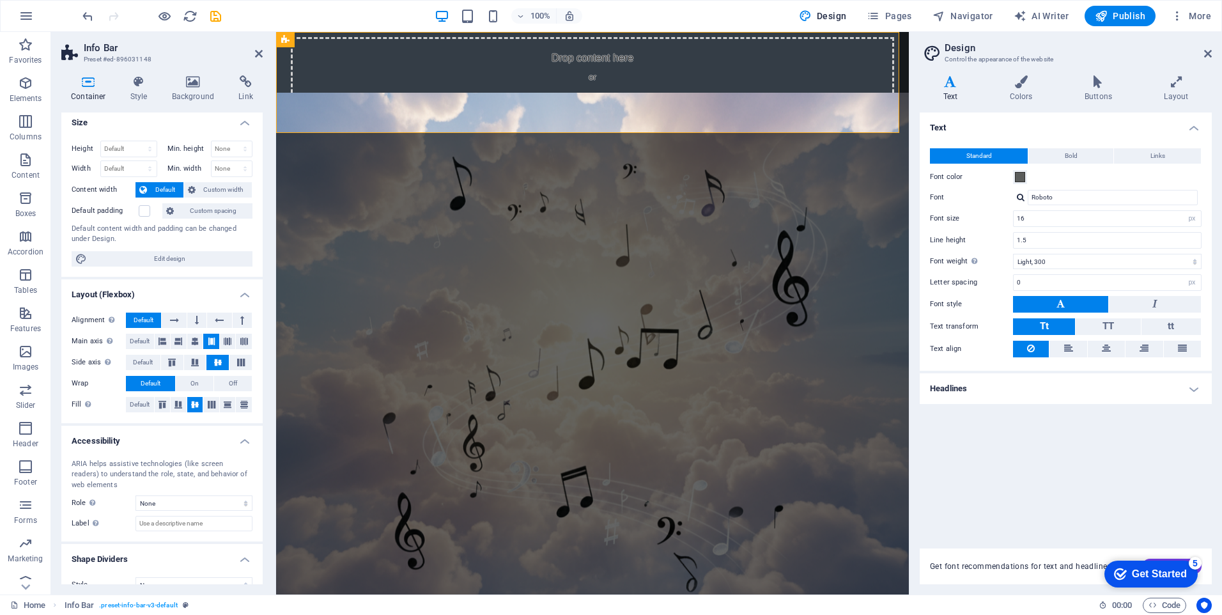
scroll to position [0, 0]
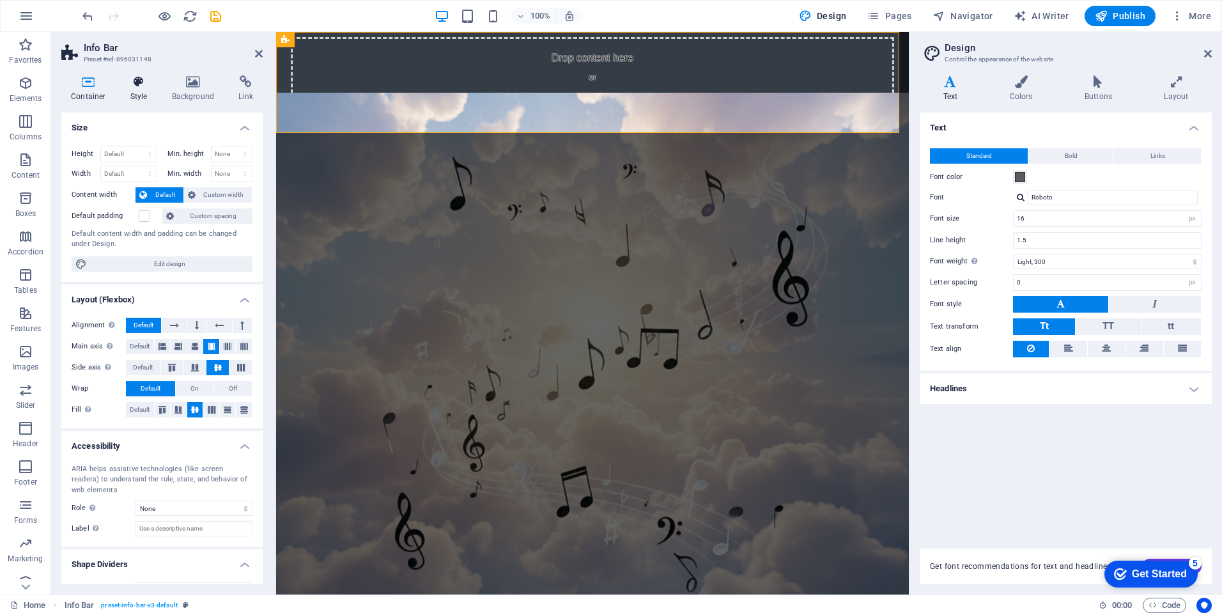
click at [137, 96] on h4 "Style" at bounding box center [142, 88] width 42 height 27
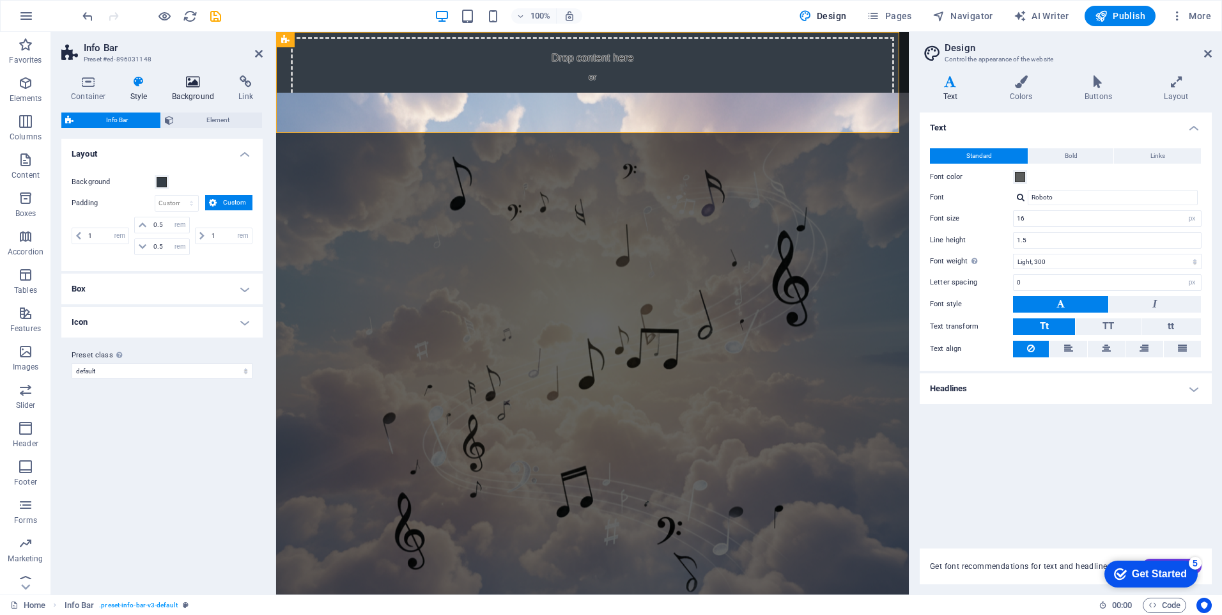
click at [203, 90] on h4 "Background" at bounding box center [195, 88] width 67 height 27
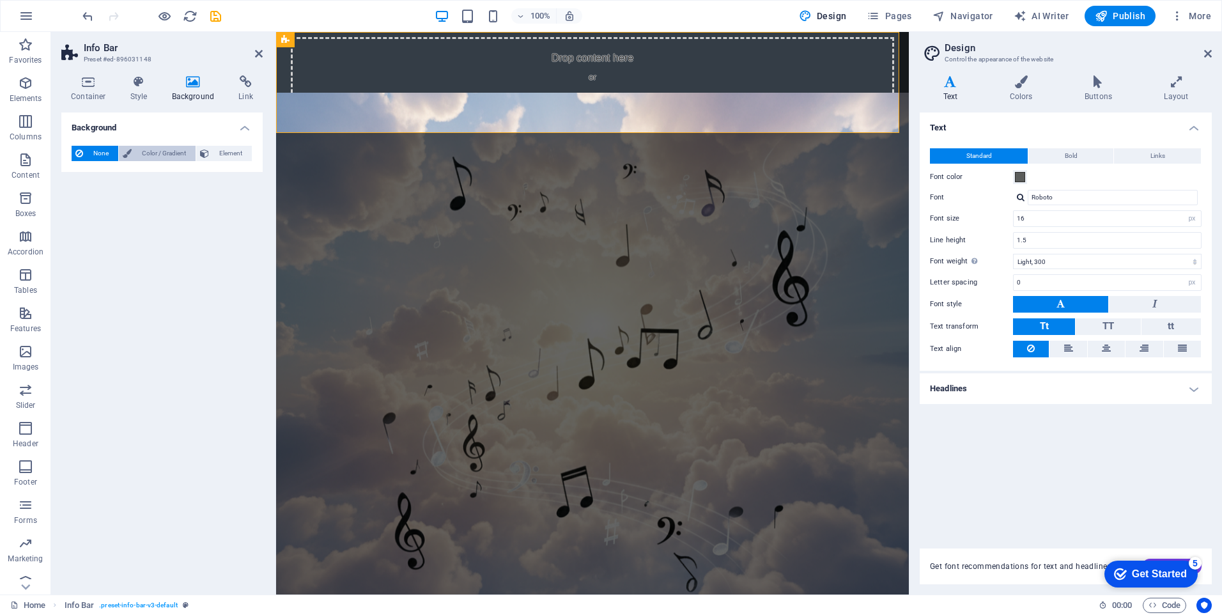
click at [137, 151] on span "Color / Gradient" at bounding box center [163, 153] width 56 height 15
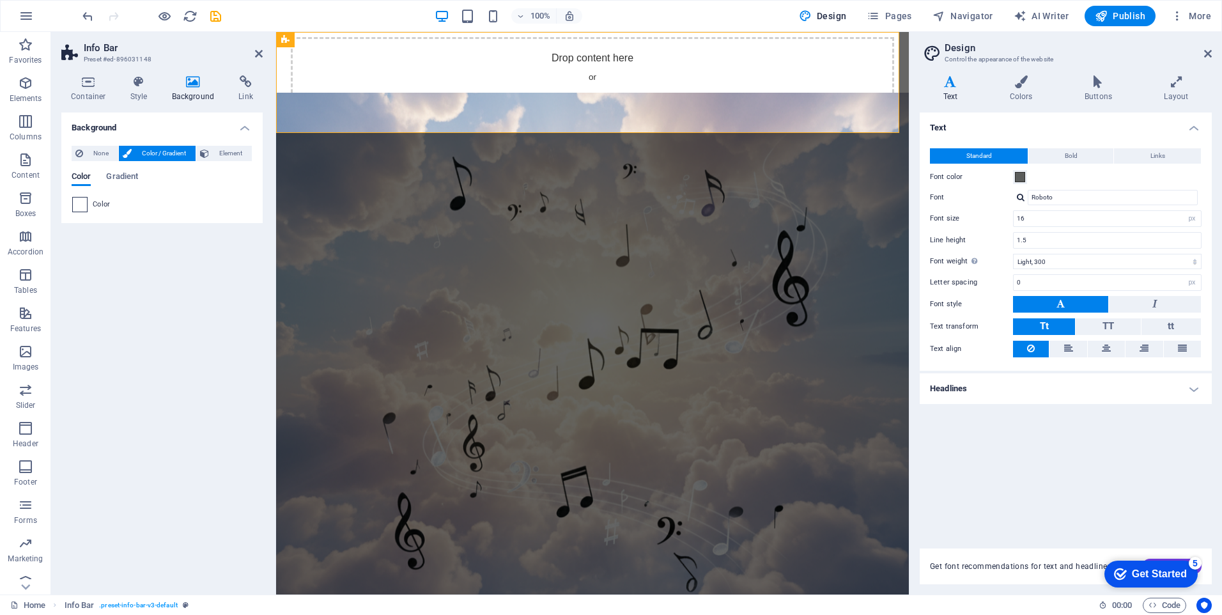
click at [82, 203] on span at bounding box center [80, 204] width 14 height 14
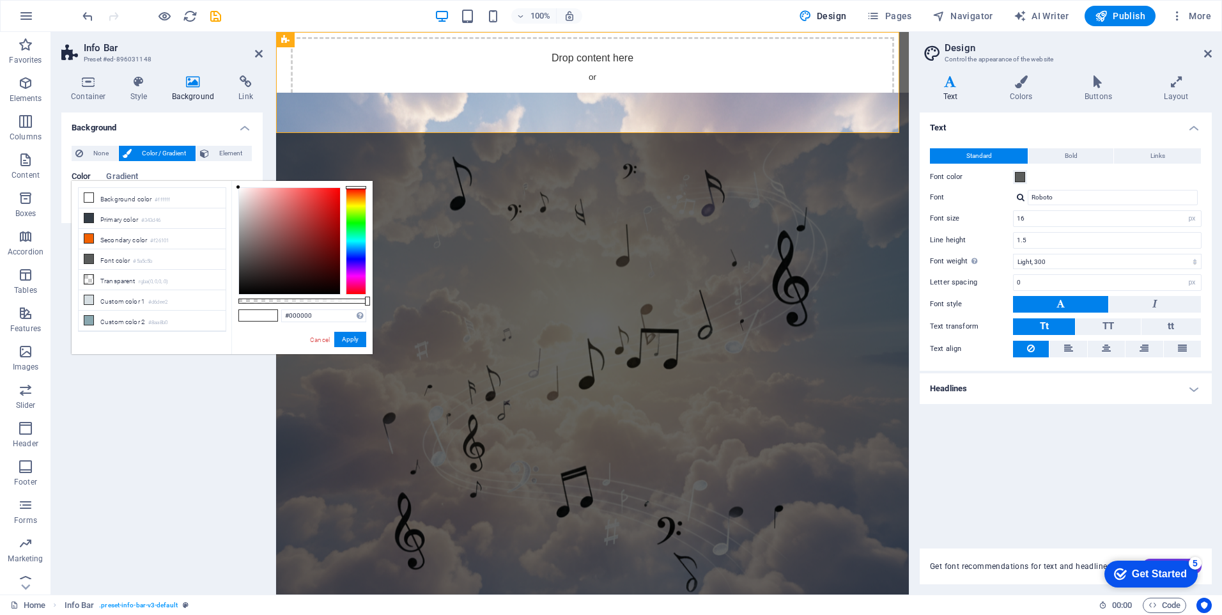
type input "#ffffff"
click at [353, 260] on div at bounding box center [356, 240] width 20 height 107
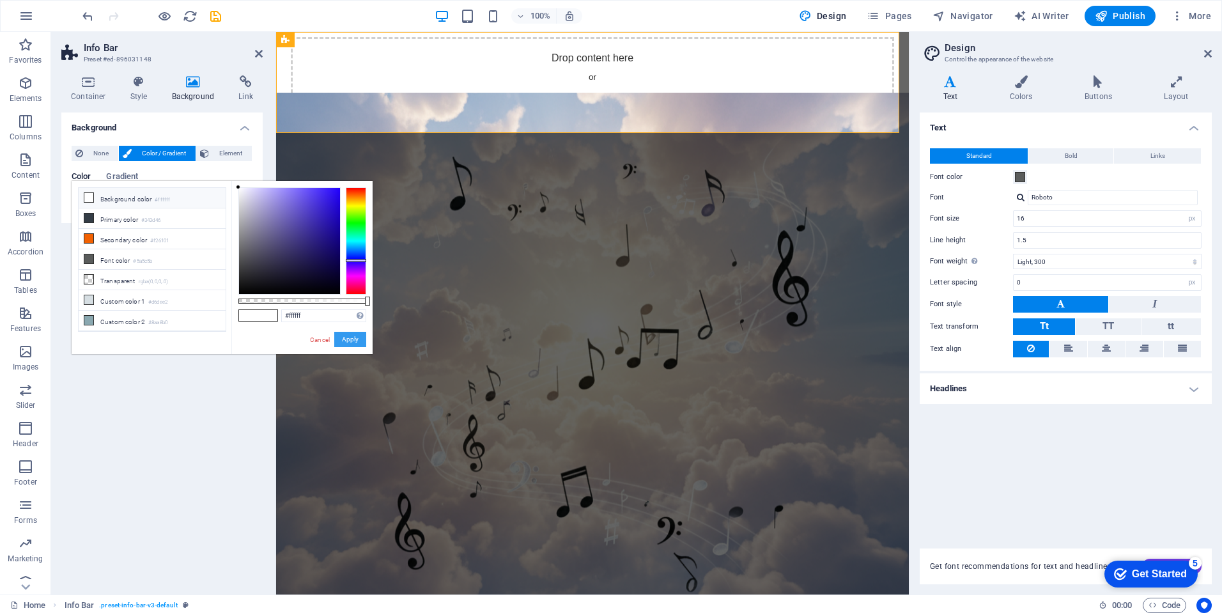
click at [351, 341] on button "Apply" at bounding box center [350, 339] width 32 height 15
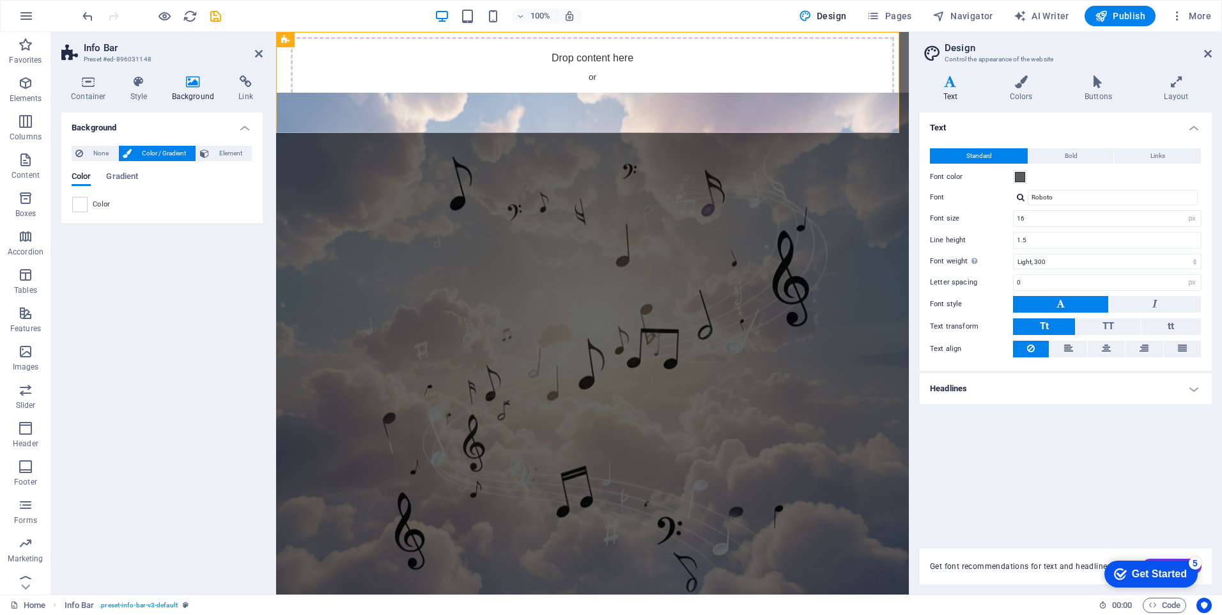
click at [137, 244] on div "Background None Color / Gradient Element Stretch background to full-width Color…" at bounding box center [161, 348] width 201 height 472
click at [24, 90] on icon "button" at bounding box center [25, 82] width 15 height 15
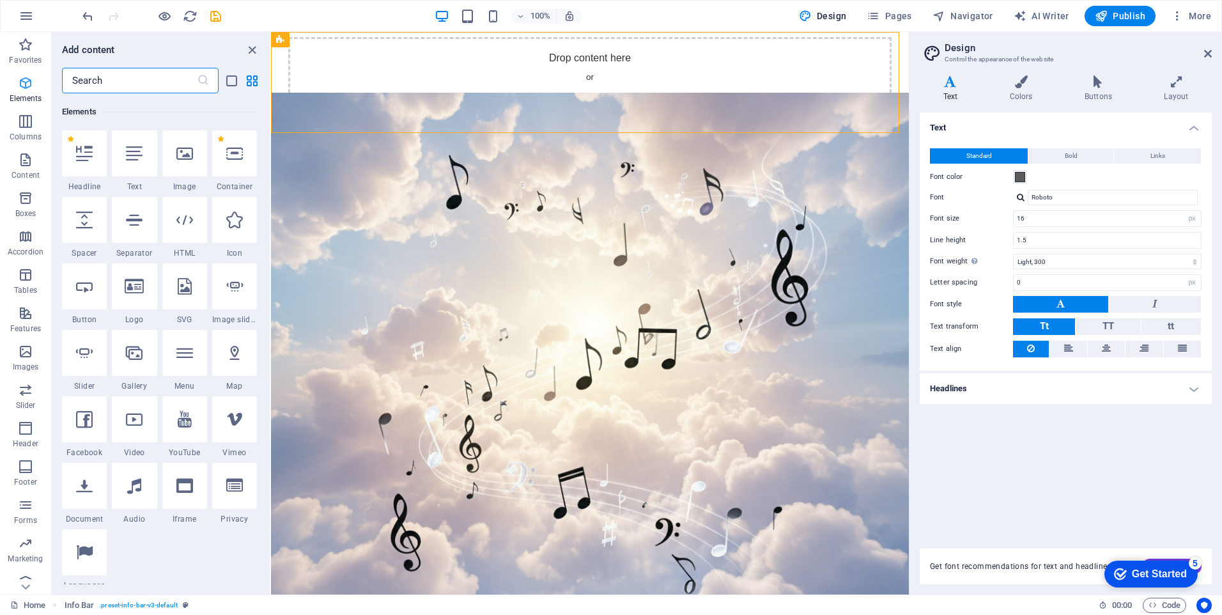
scroll to position [136, 0]
click at [89, 163] on div at bounding box center [84, 153] width 45 height 46
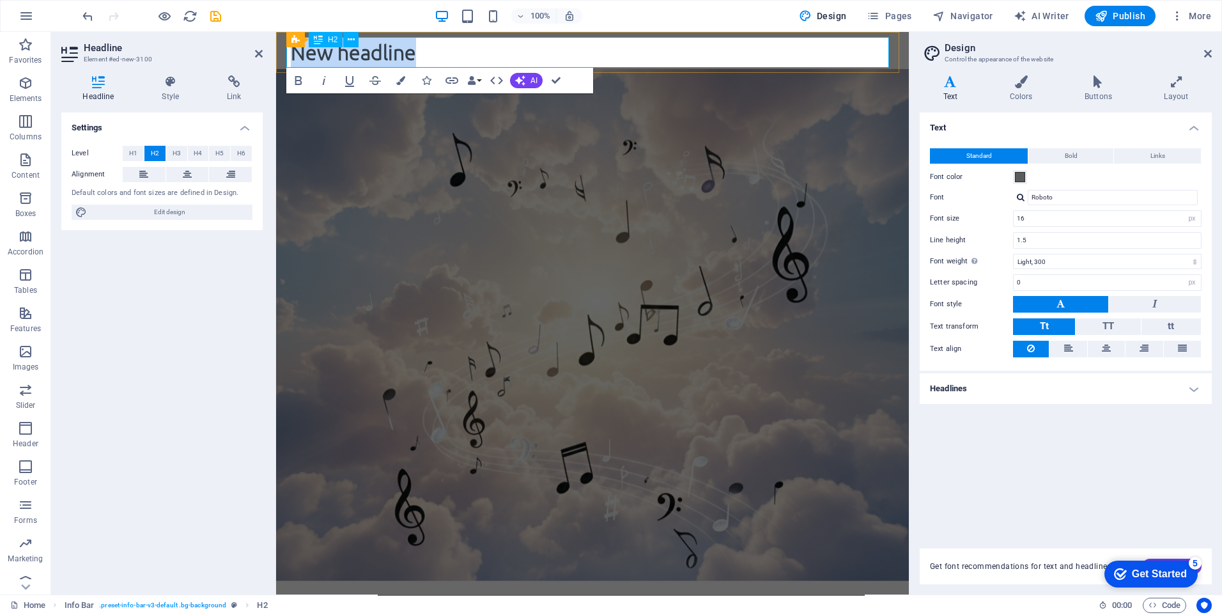
click at [366, 52] on h2 "New headline" at bounding box center [592, 52] width 603 height 31
drag, startPoint x: 424, startPoint y: 58, endPoint x: 287, endPoint y: 49, distance: 137.7
click at [291, 49] on h2 "New headline" at bounding box center [592, 52] width 603 height 31
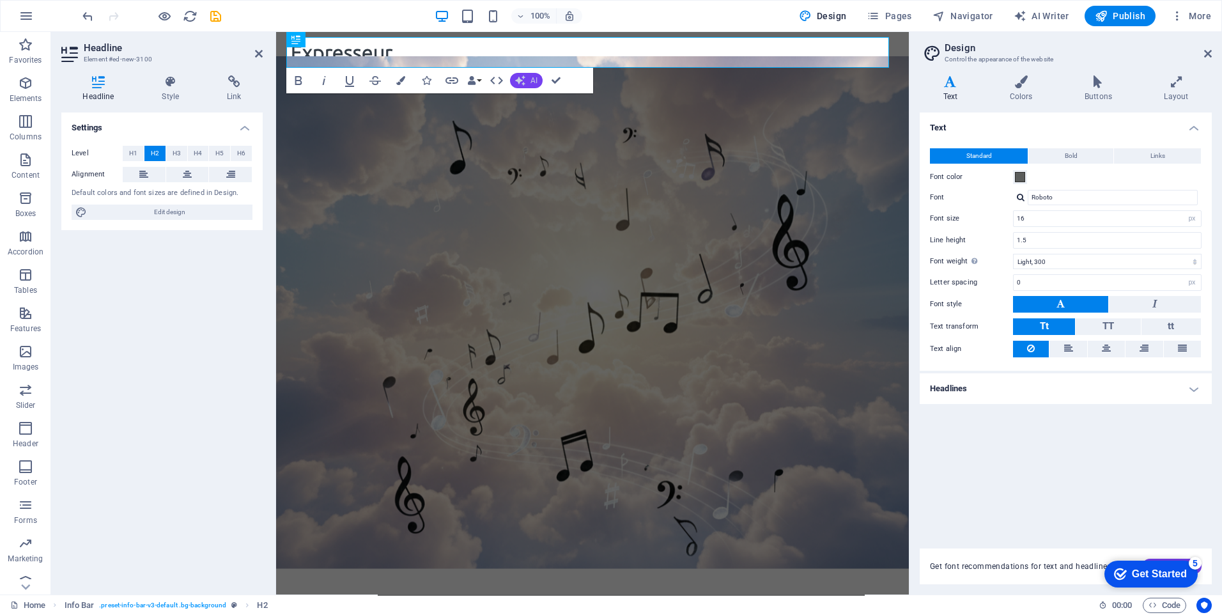
click at [519, 78] on icon "button" at bounding box center [520, 80] width 10 height 10
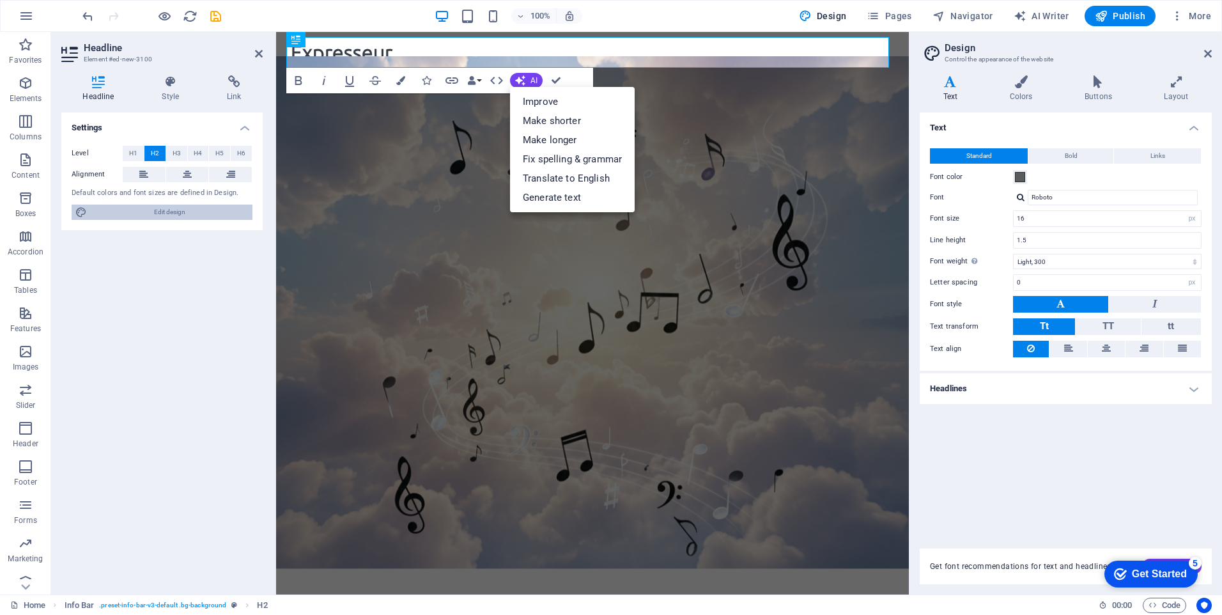
click at [197, 210] on span "Edit design" at bounding box center [170, 211] width 158 height 15
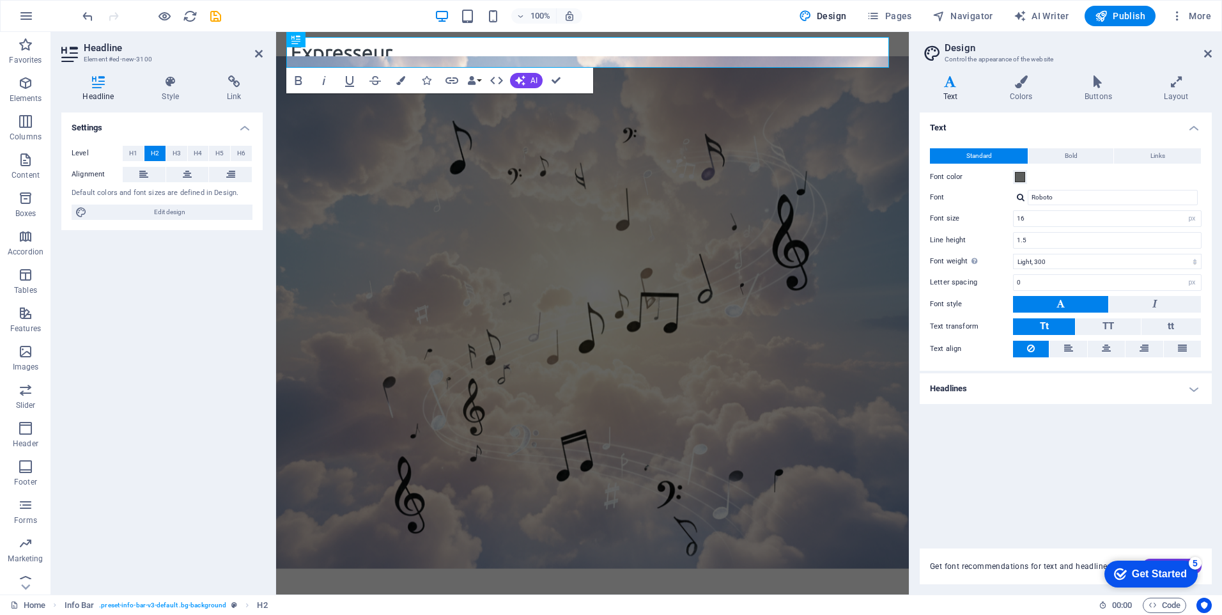
click at [1024, 197] on div at bounding box center [1021, 197] width 8 height 8
click at [1053, 235] on div "Ubuntu" at bounding box center [1115, 230] width 169 height 13
type input "Ubuntu"
click at [1154, 157] on span "Links" at bounding box center [1157, 155] width 15 height 15
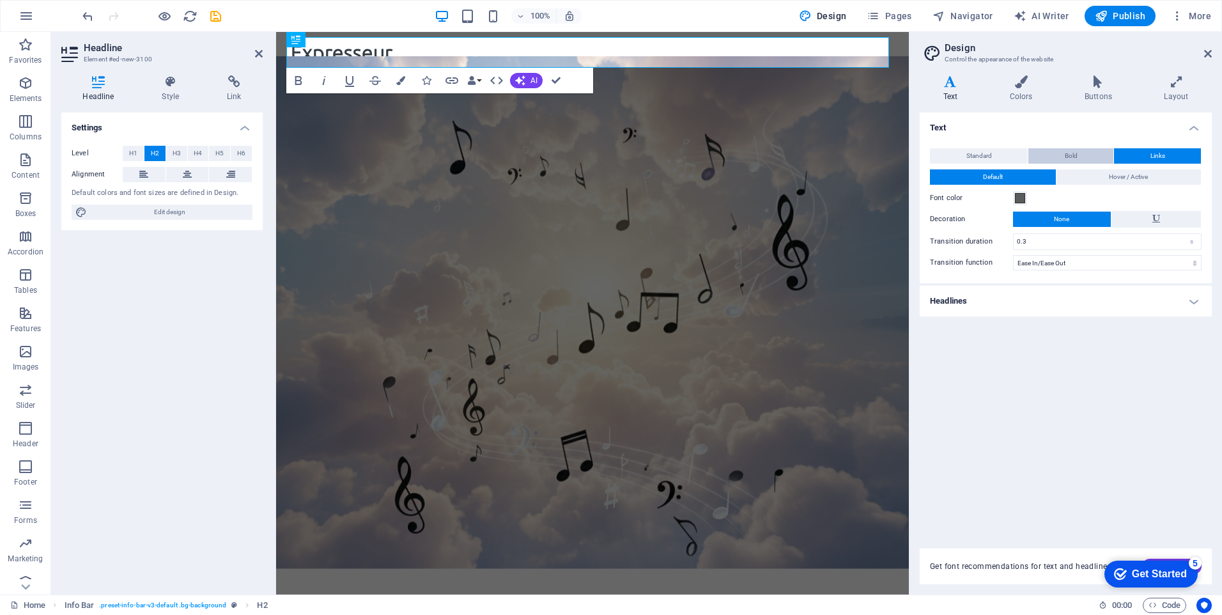
click at [1077, 153] on span "Bold" at bounding box center [1070, 155] width 13 height 15
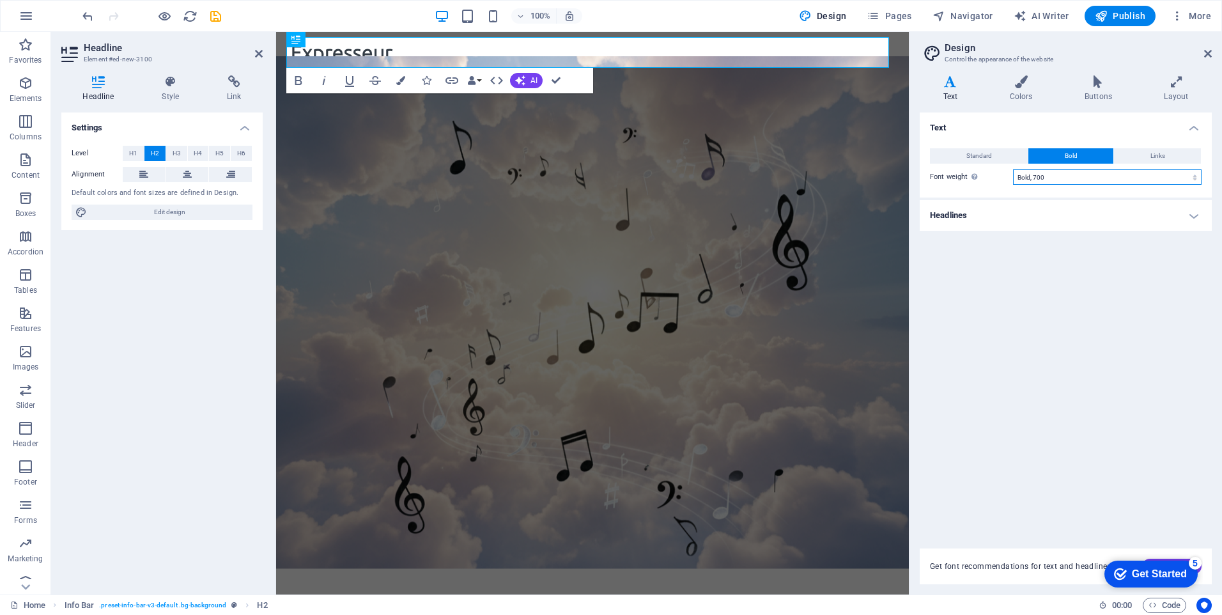
click at [1040, 181] on select "Thin, 100 Extra-light, 200 Light, 300 Regular, 400 Medium, 500 Semi-bold, 600 B…" at bounding box center [1107, 176] width 188 height 15
select select "800"
click at [1013, 169] on select "Thin, 100 Extra-light, 200 Light, 300 Regular, 400 Medium, 500 Semi-bold, 600 B…" at bounding box center [1107, 176] width 188 height 15
click at [29, 433] on icon "button" at bounding box center [25, 427] width 15 height 15
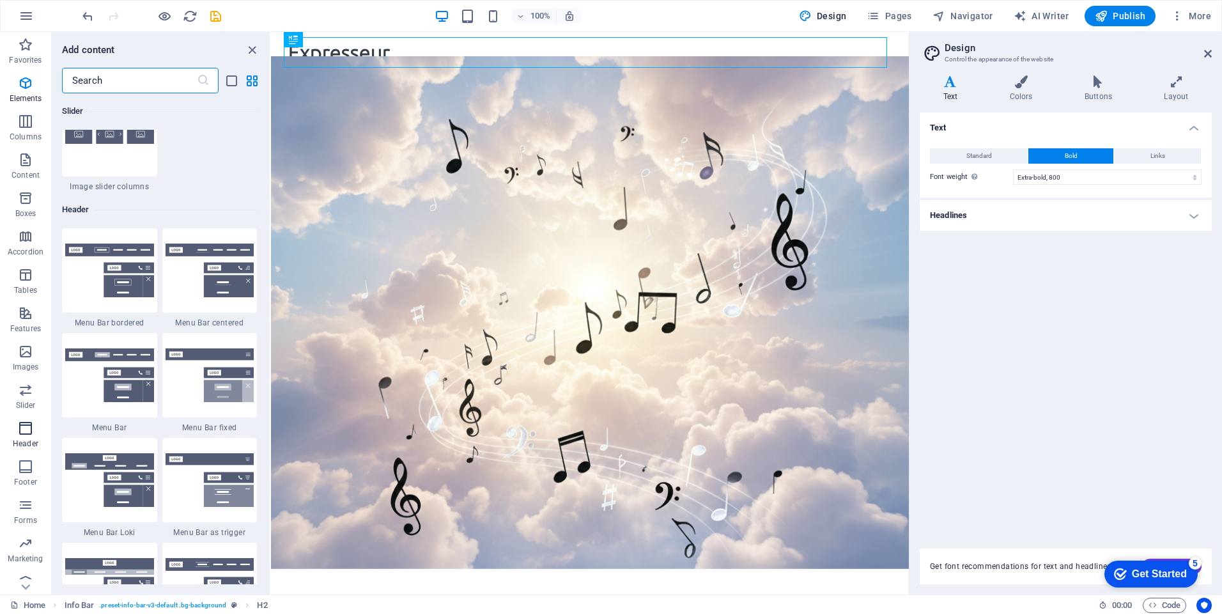
scroll to position [7694, 0]
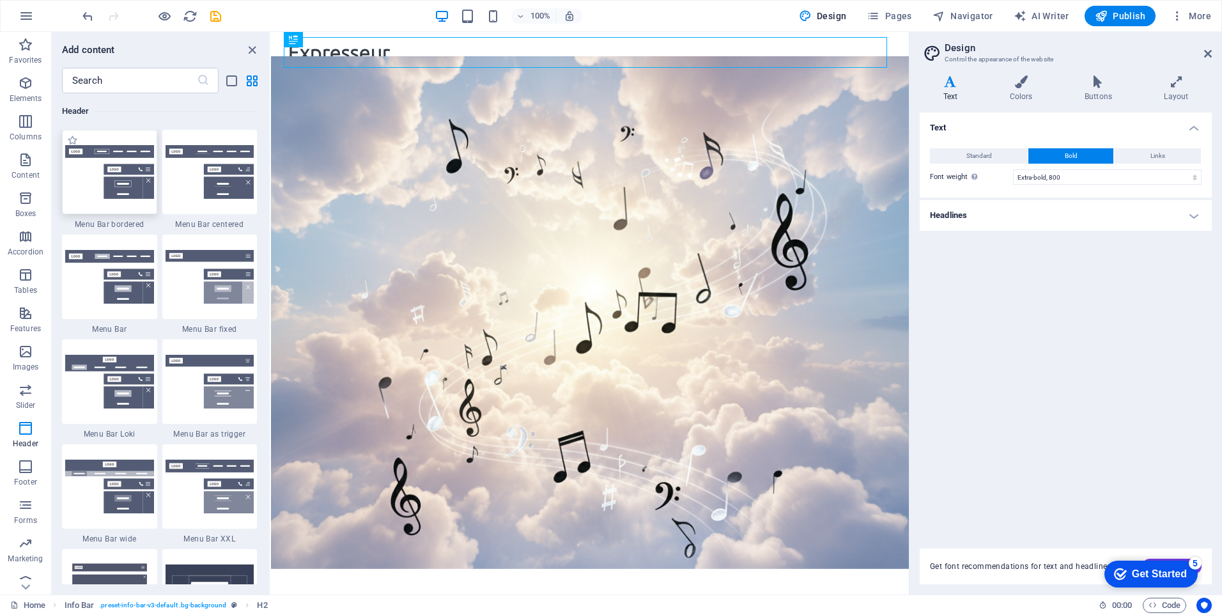
click at [106, 150] on img at bounding box center [109, 172] width 89 height 54
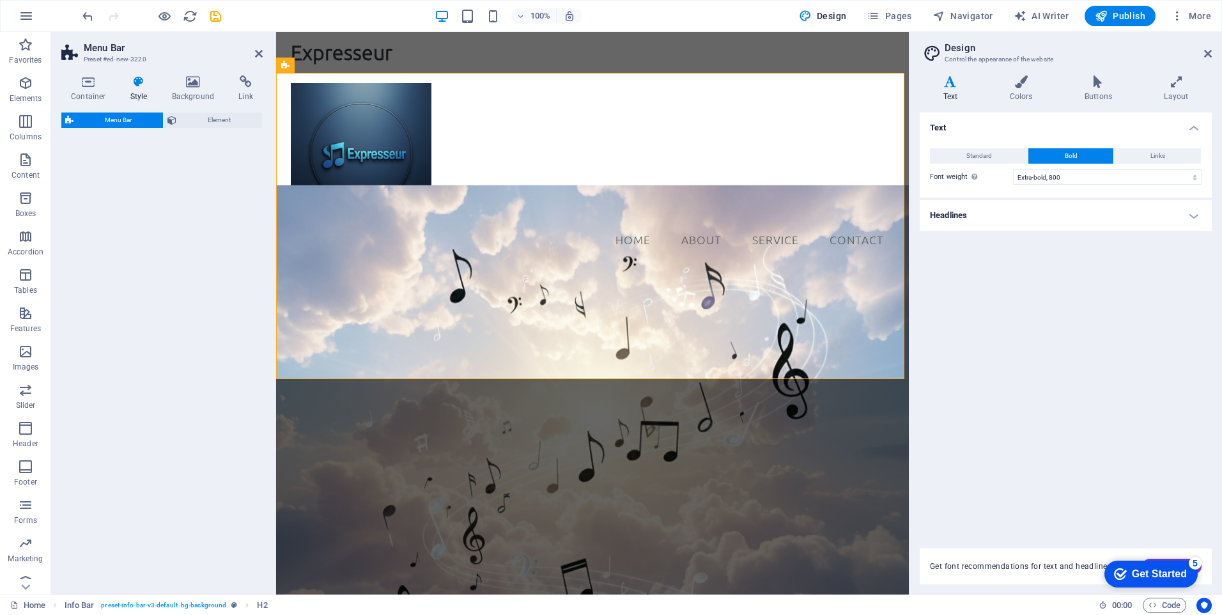
select select "rem"
select select "preset-menu-v2-border"
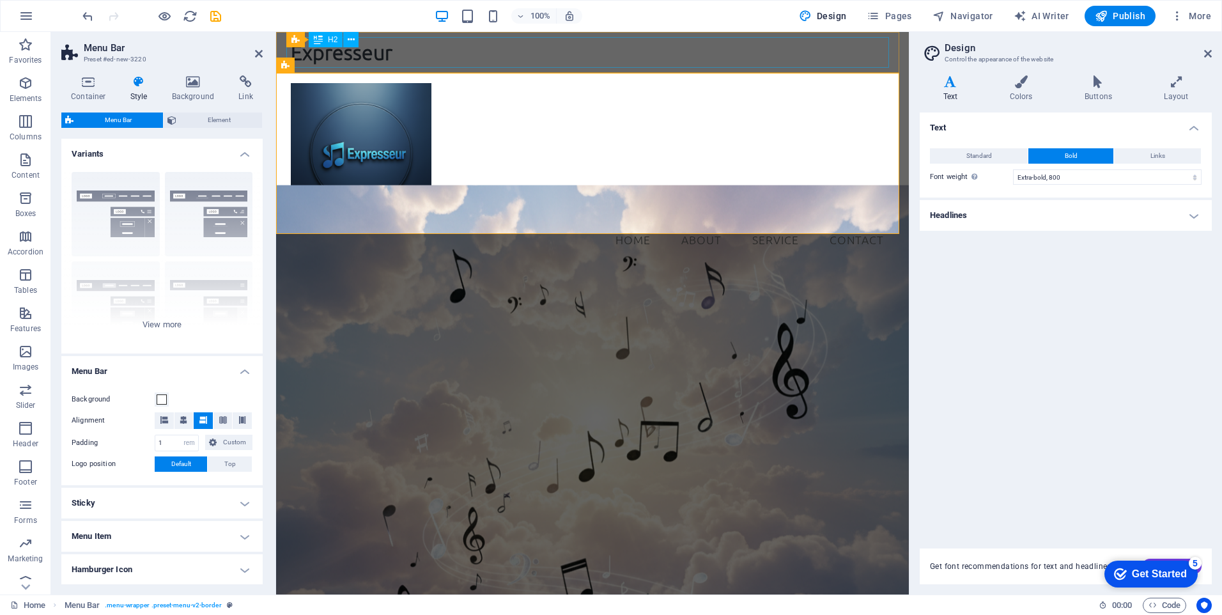
click at [520, 54] on div "Expresseur" at bounding box center [592, 52] width 603 height 31
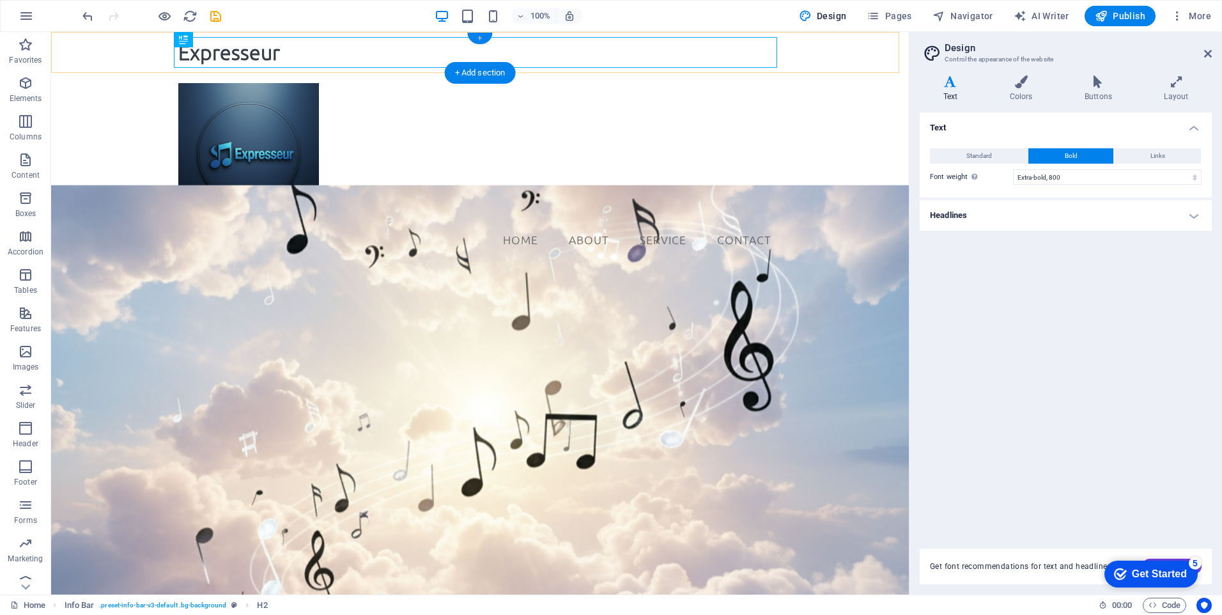
click at [478, 38] on div "+" at bounding box center [479, 39] width 25 height 12
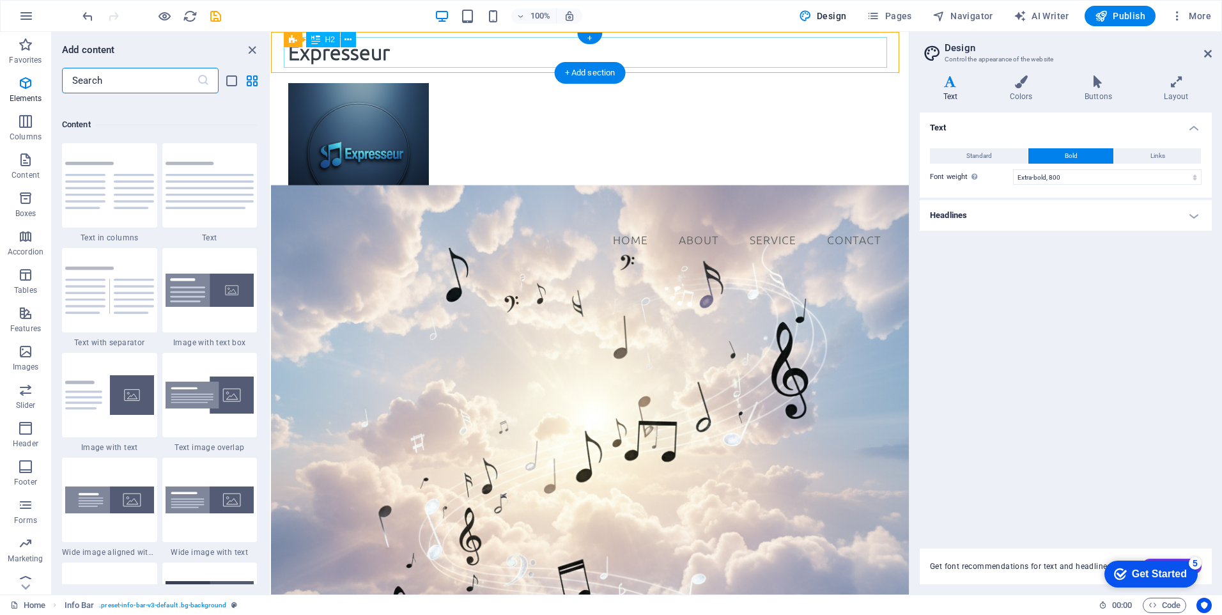
scroll to position [2236, 0]
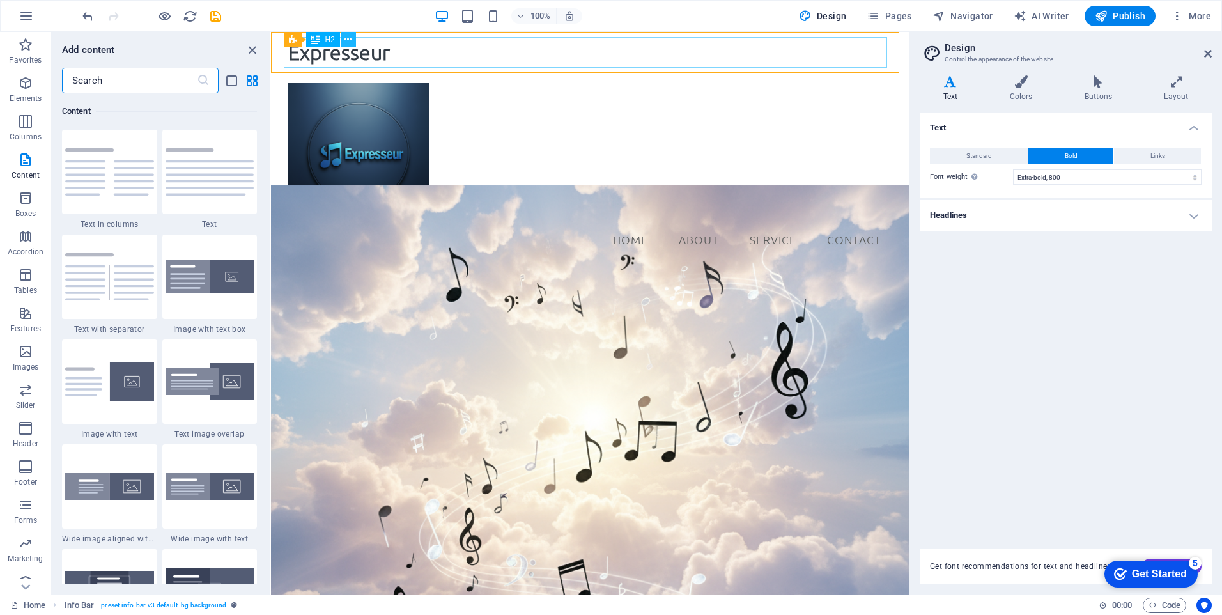
click at [350, 41] on icon at bounding box center [347, 39] width 7 height 13
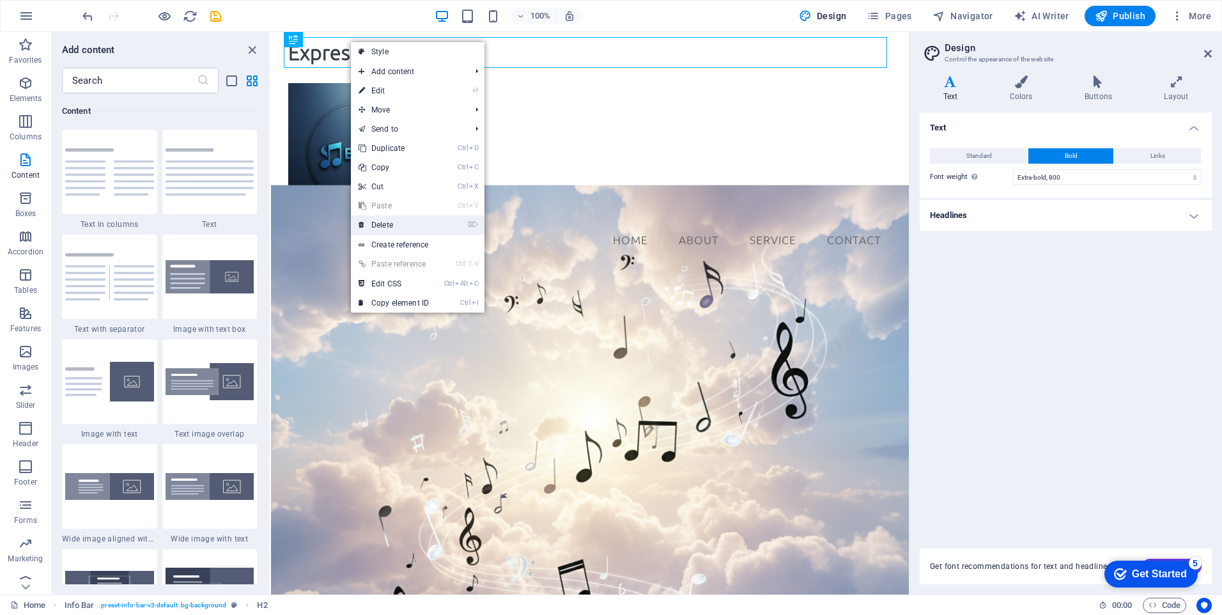
click at [381, 220] on link "⌦ Delete" at bounding box center [394, 224] width 86 height 19
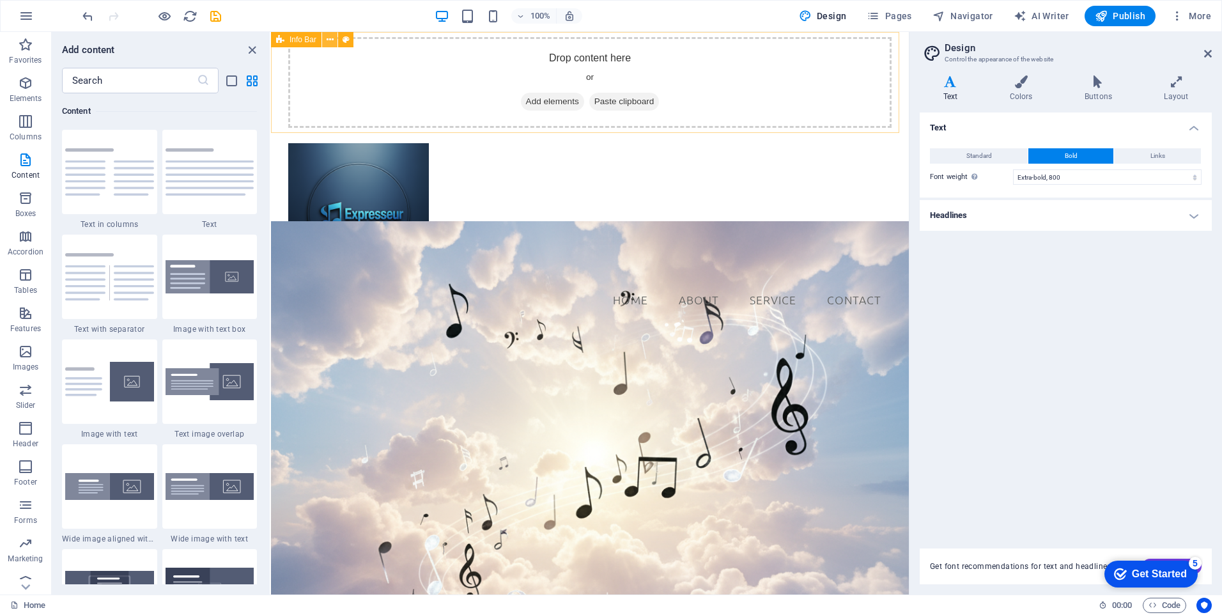
click at [330, 43] on icon at bounding box center [330, 39] width 7 height 13
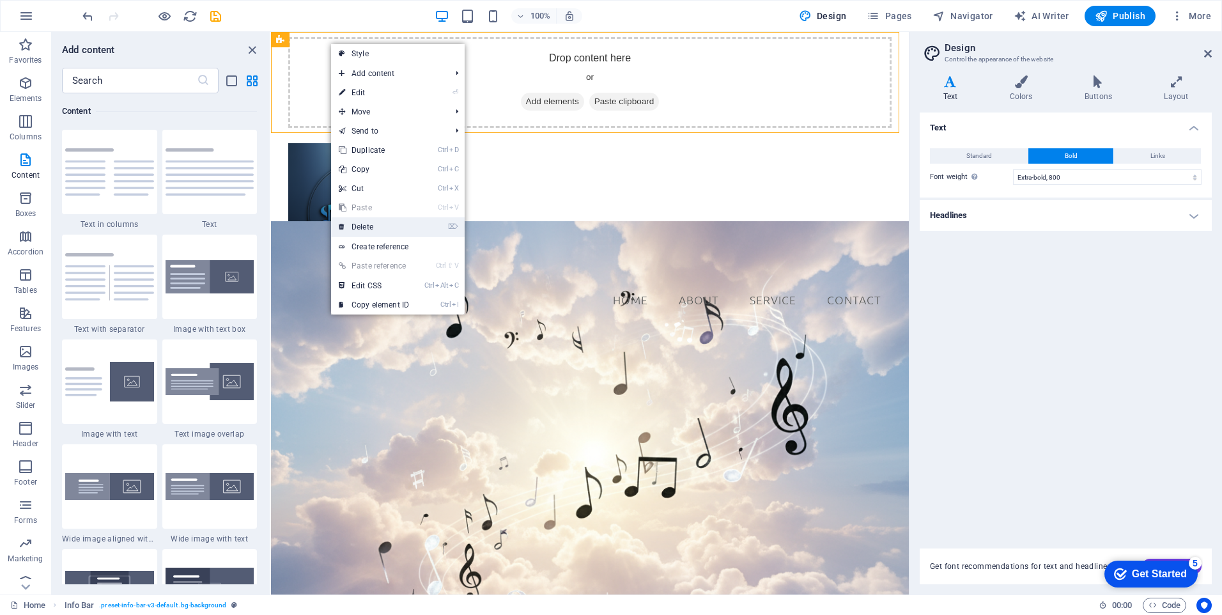
click at [372, 226] on link "⌦ Delete" at bounding box center [374, 226] width 86 height 19
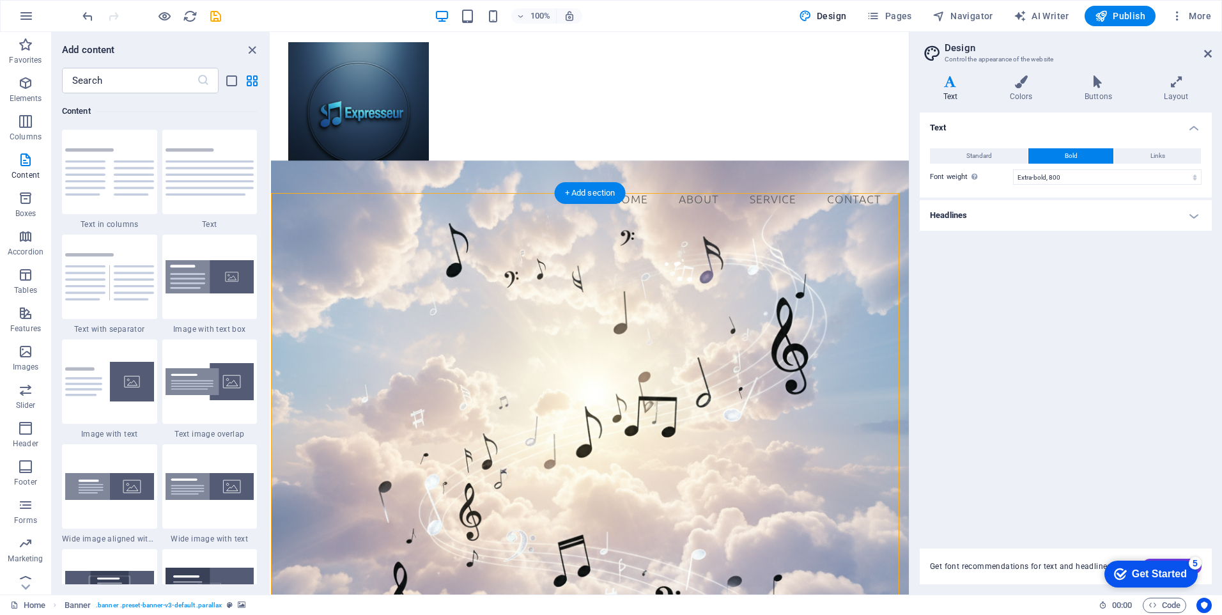
drag, startPoint x: 555, startPoint y: 327, endPoint x: 555, endPoint y: 301, distance: 25.6
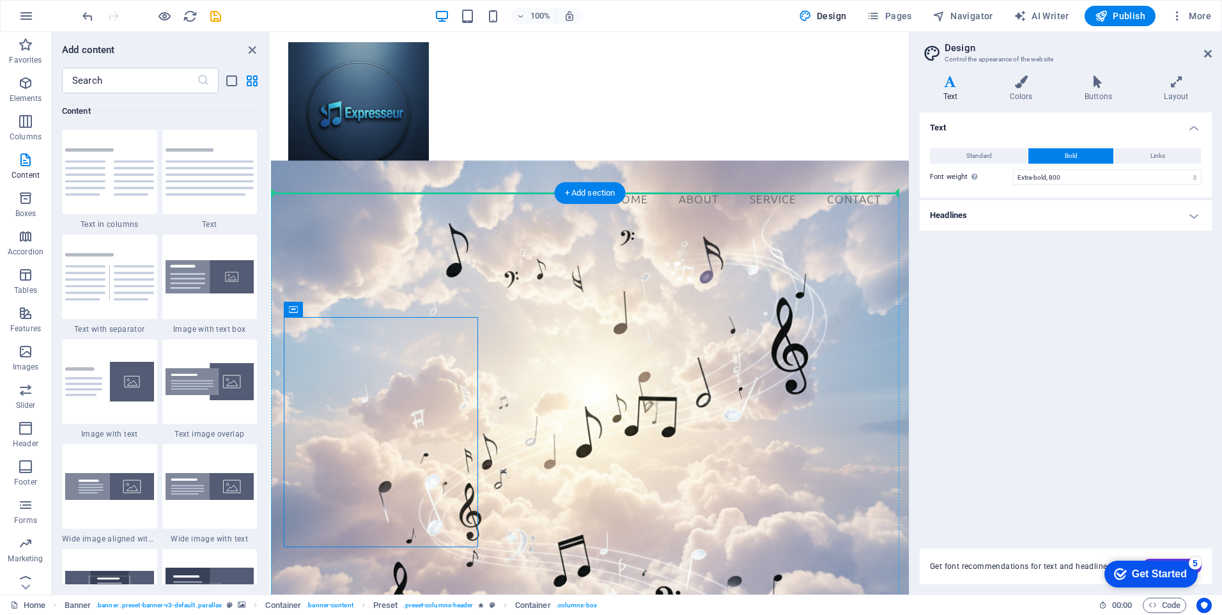
drag, startPoint x: 284, startPoint y: 378, endPoint x: 291, endPoint y: 340, distance: 38.2
drag, startPoint x: 672, startPoint y: 350, endPoint x: 401, endPoint y: 263, distance: 284.3
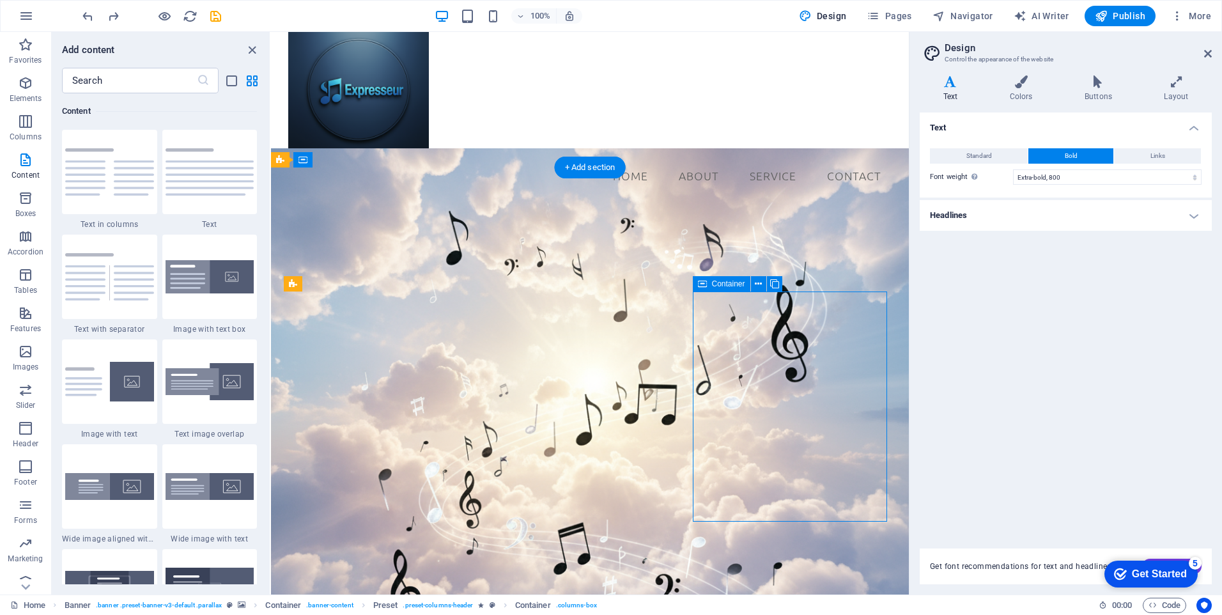
scroll to position [27, 0]
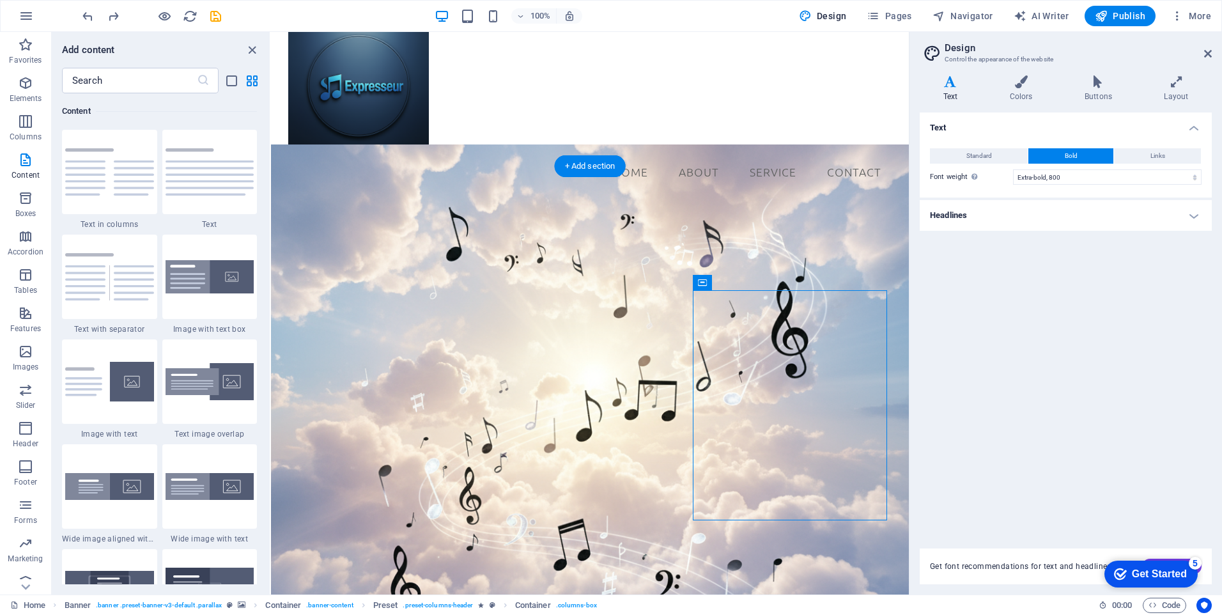
drag, startPoint x: 866, startPoint y: 544, endPoint x: 866, endPoint y: 427, distance: 116.3
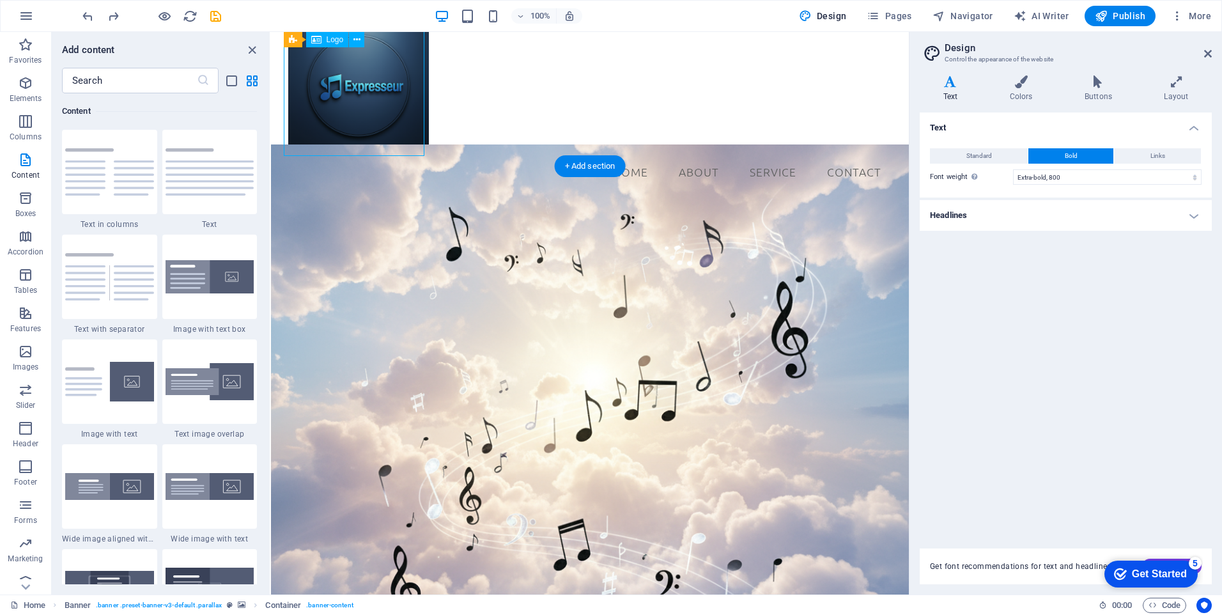
click at [415, 137] on div at bounding box center [589, 85] width 603 height 141
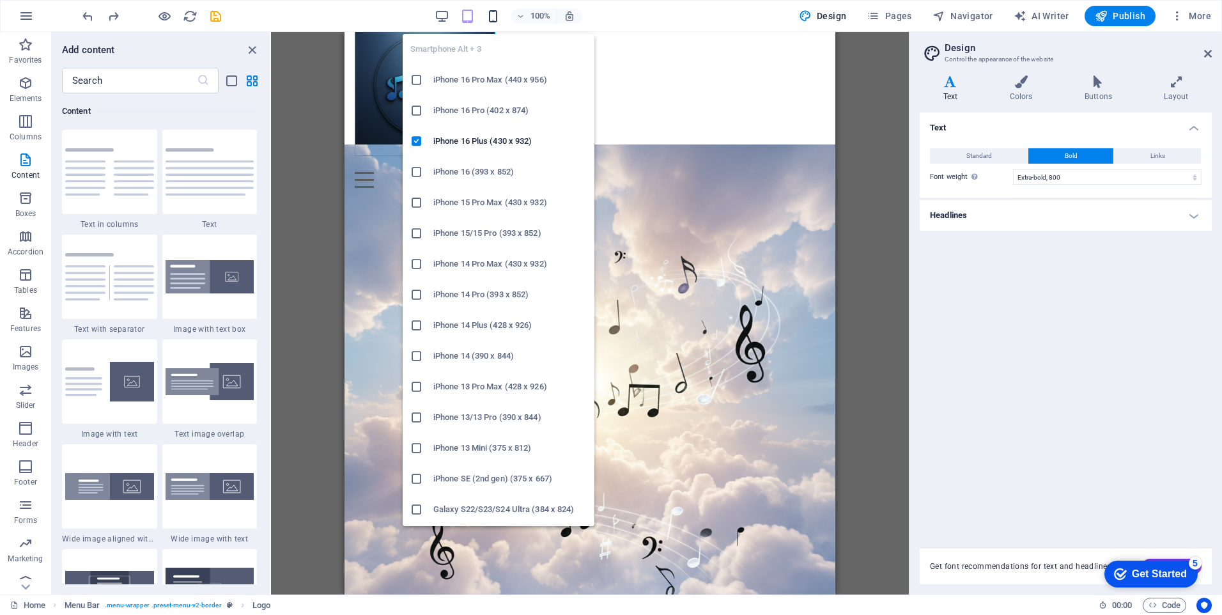
click at [498, 20] on icon "button" at bounding box center [493, 16] width 15 height 15
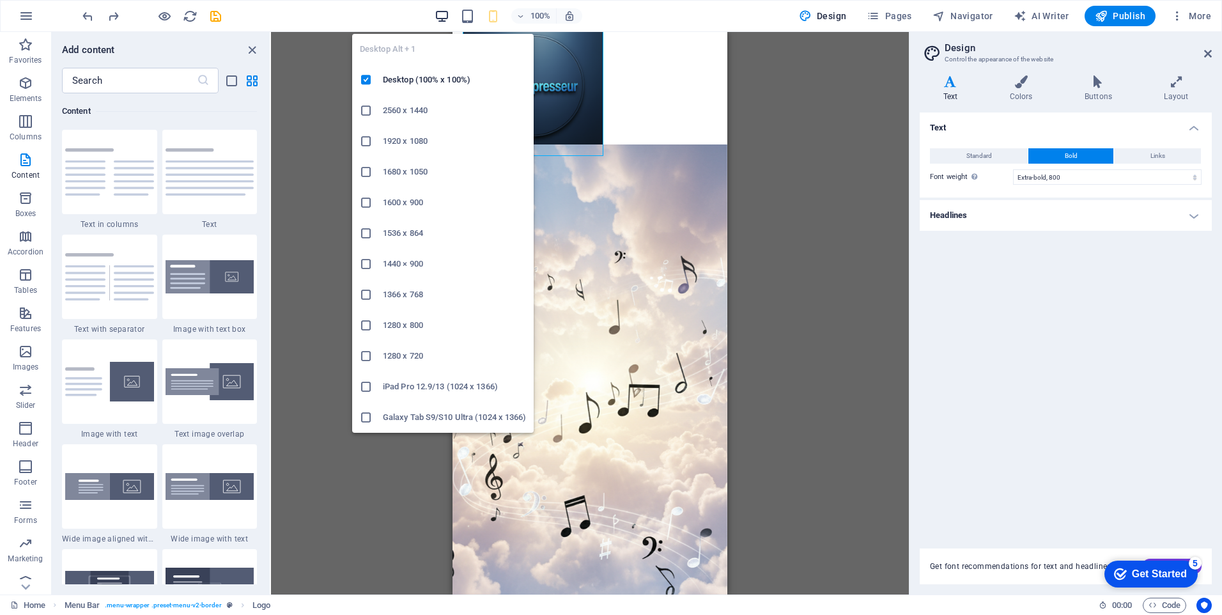
click at [447, 22] on icon "button" at bounding box center [441, 16] width 15 height 15
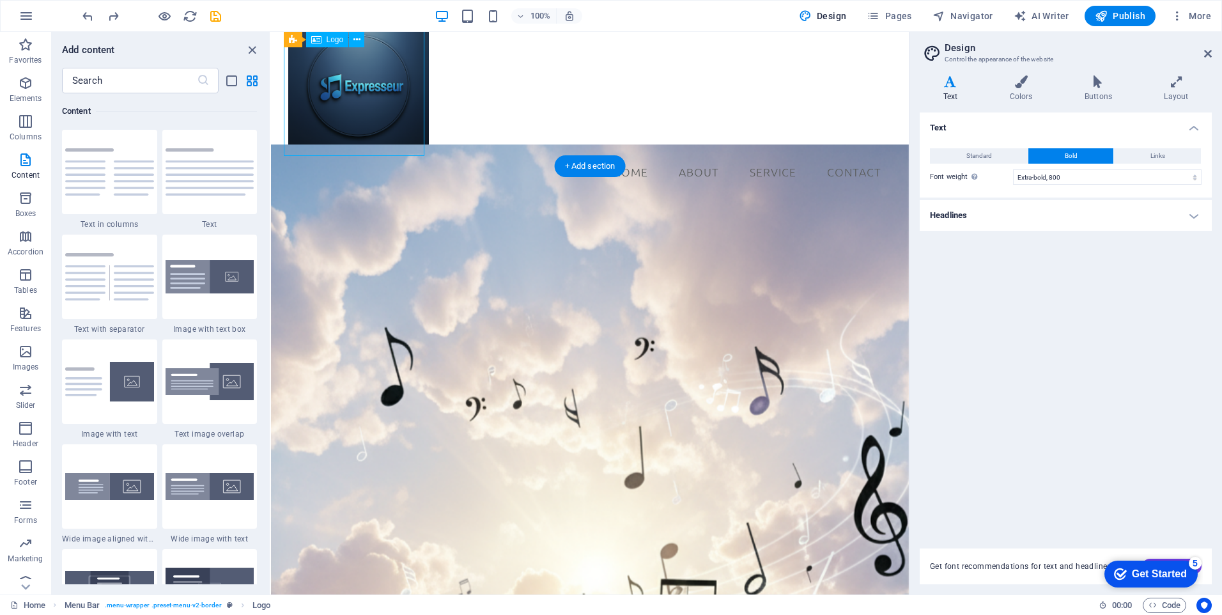
drag, startPoint x: 380, startPoint y: 147, endPoint x: 372, endPoint y: 146, distance: 7.7
click at [372, 146] on div at bounding box center [589, 85] width 603 height 141
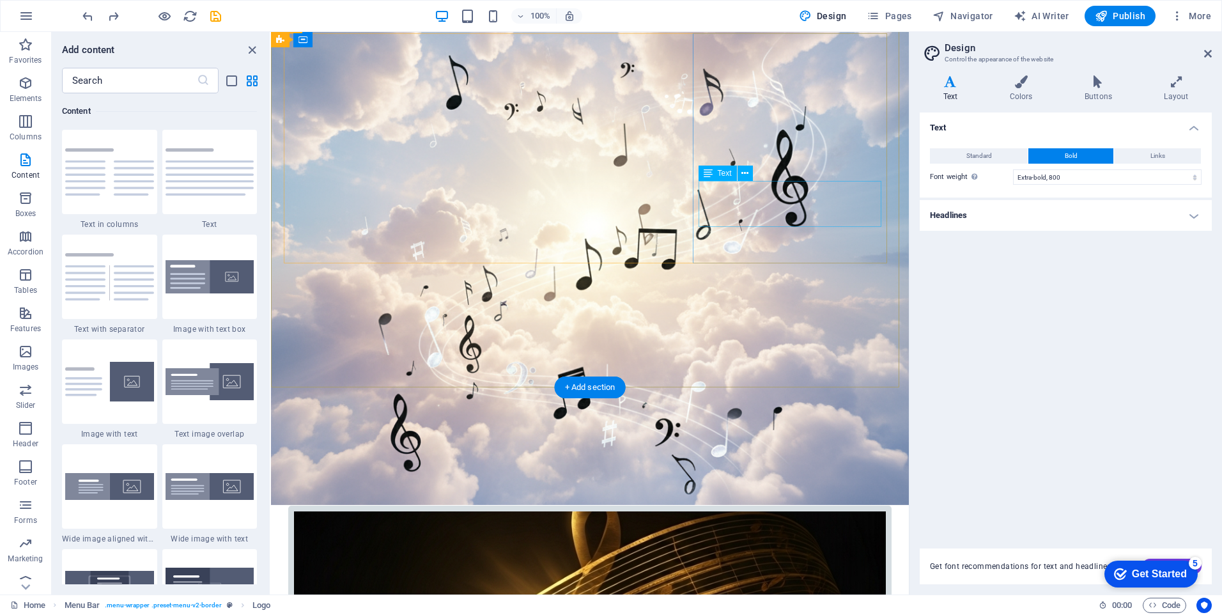
scroll to position [410, 0]
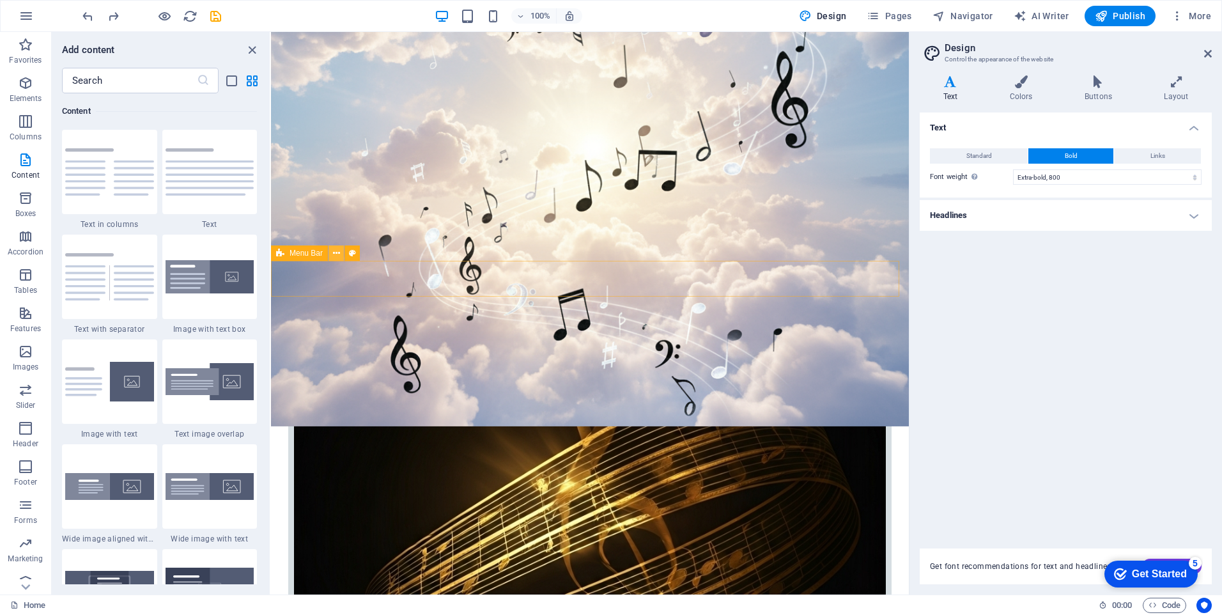
click at [337, 253] on icon at bounding box center [336, 253] width 7 height 13
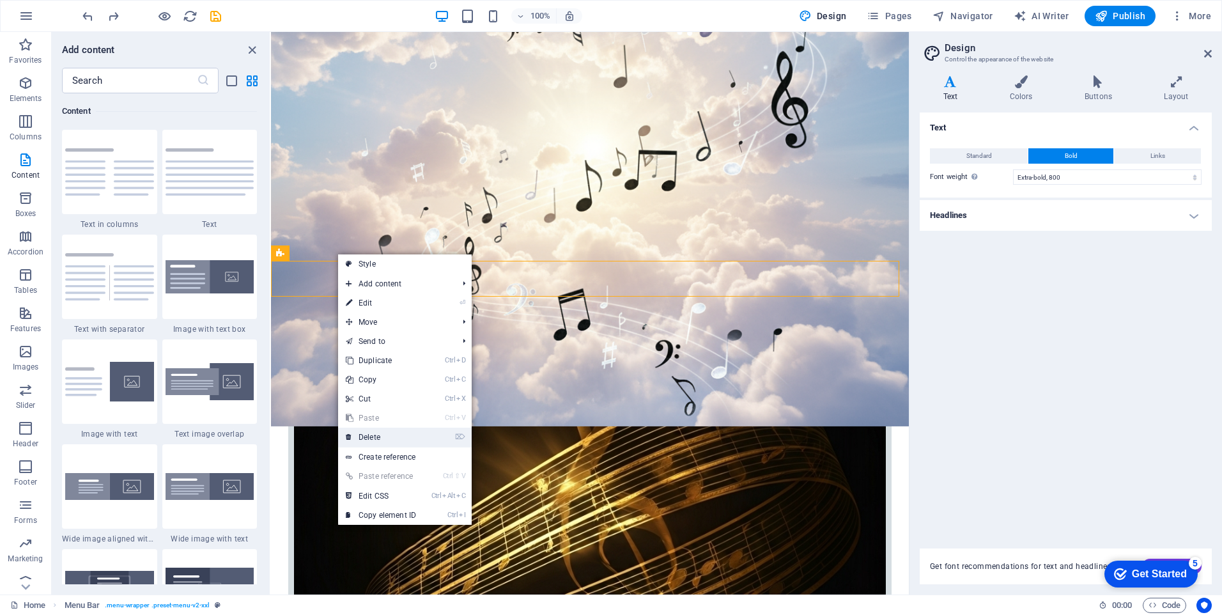
click at [371, 436] on link "⌦ Delete" at bounding box center [381, 436] width 86 height 19
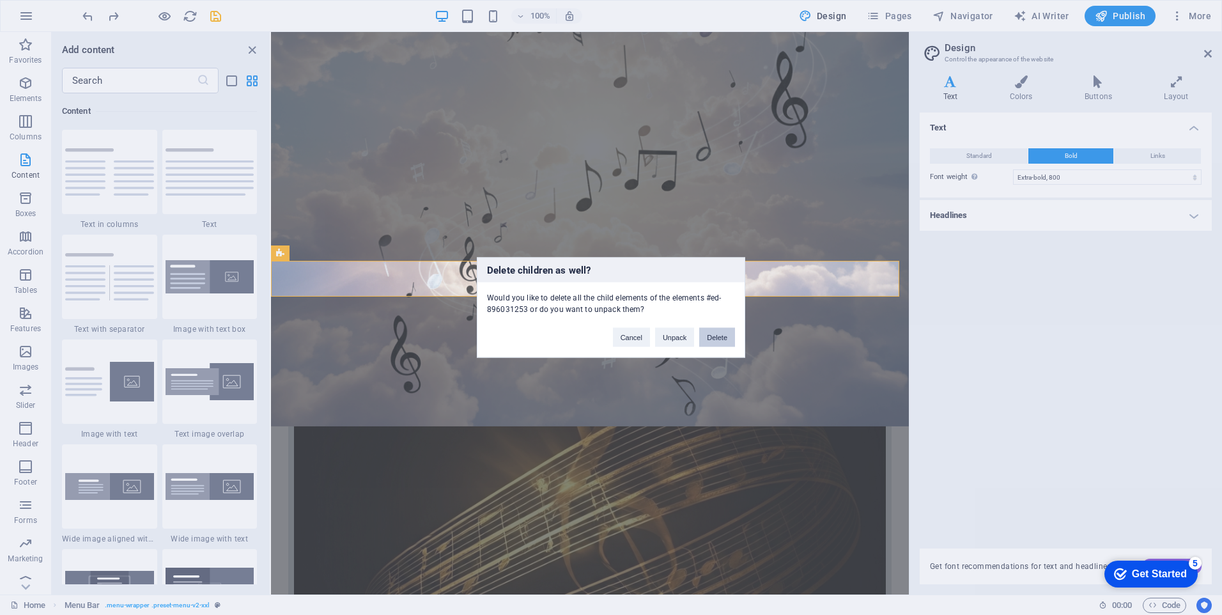
click at [709, 337] on button "Delete" at bounding box center [717, 337] width 36 height 19
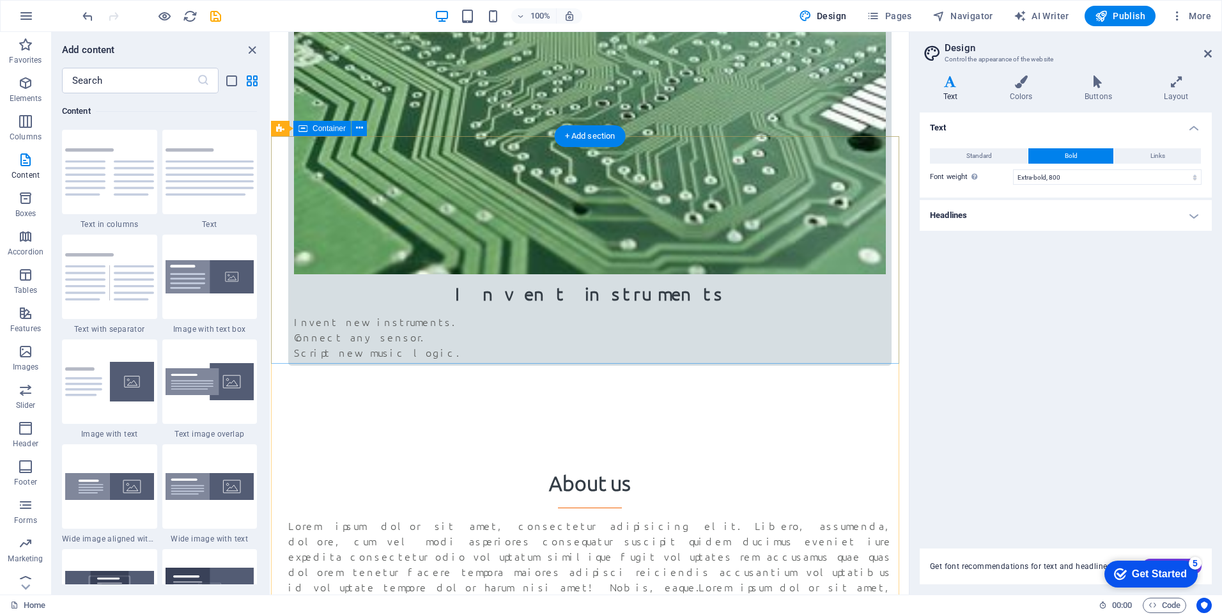
scroll to position [1560, 0]
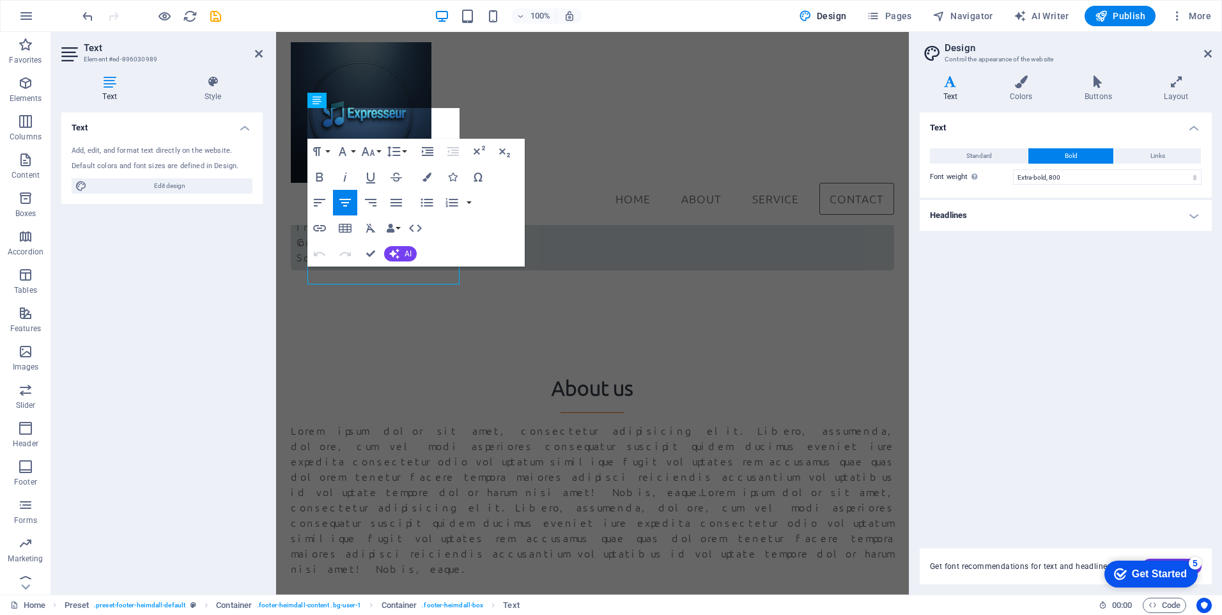
scroll to position [1511, 0]
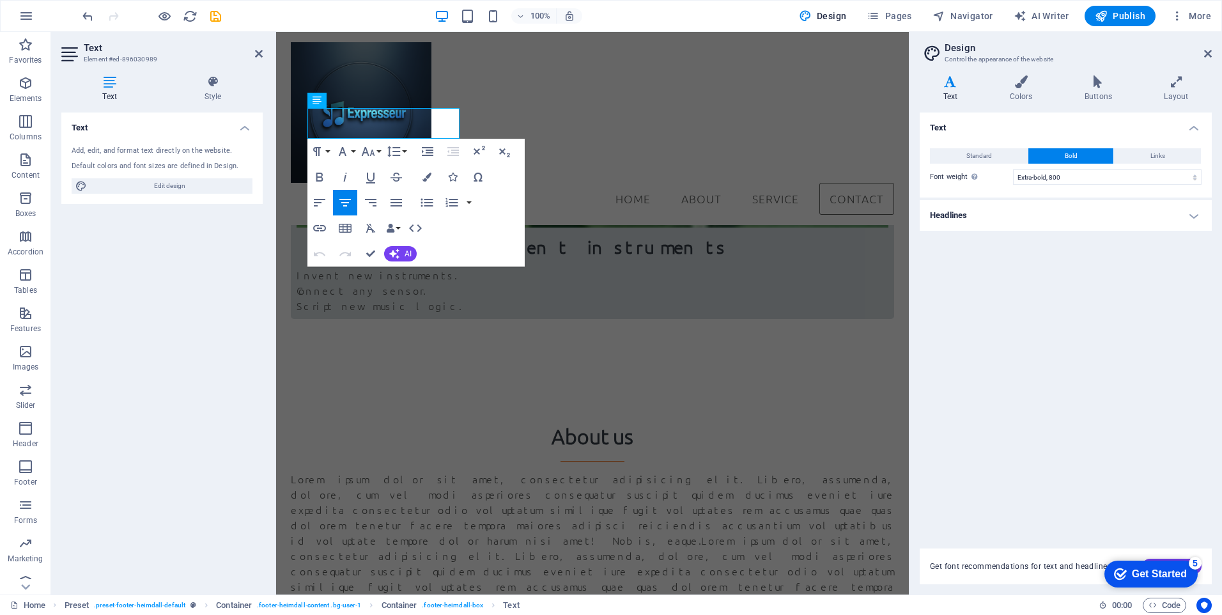
click at [986, 321] on div "Text Standard Bold Links Font color Font Ubuntu Manage fonts → Font size 16 rem…" at bounding box center [1065, 322] width 292 height 420
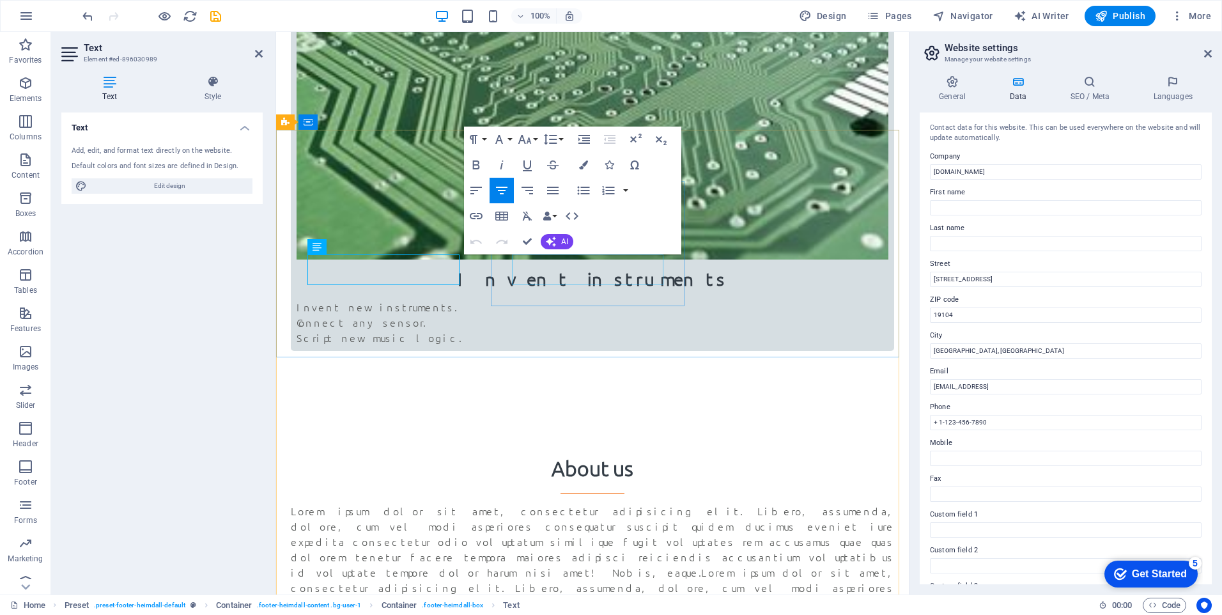
scroll to position [1510, 0]
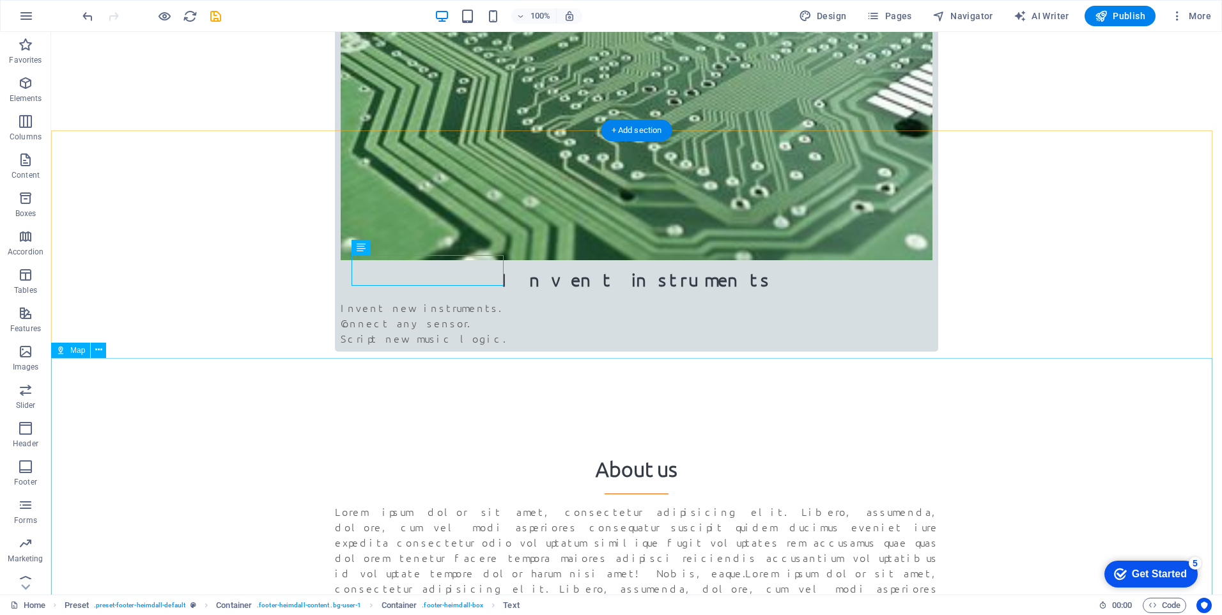
click at [101, 351] on icon at bounding box center [98, 349] width 7 height 13
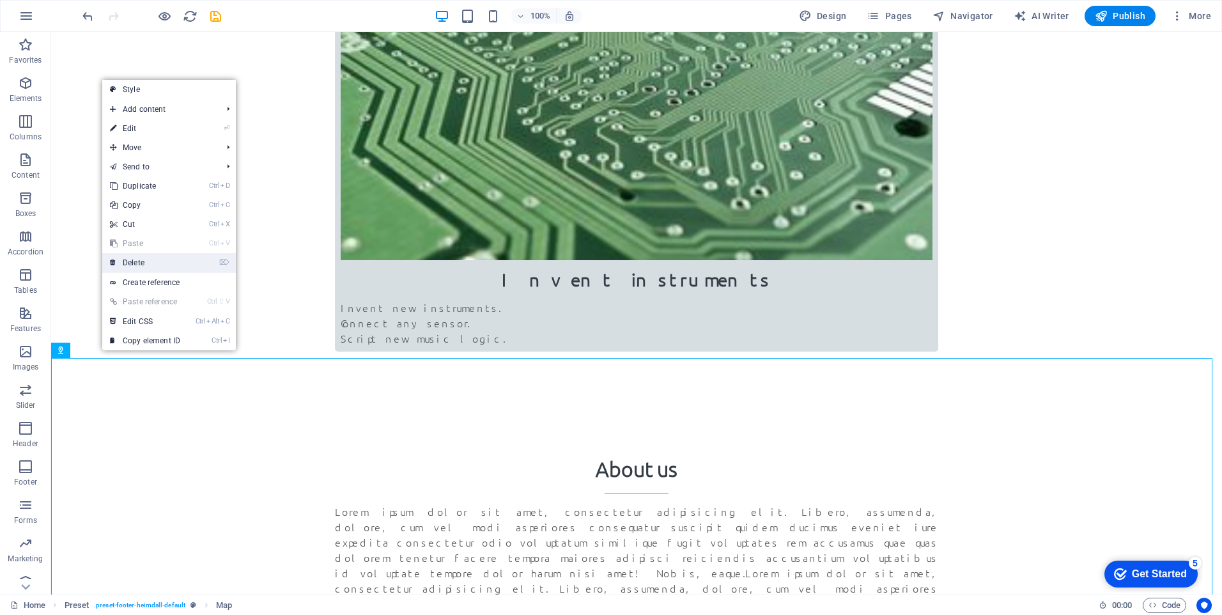
click at [138, 265] on link "⌦ Delete" at bounding box center [145, 262] width 86 height 19
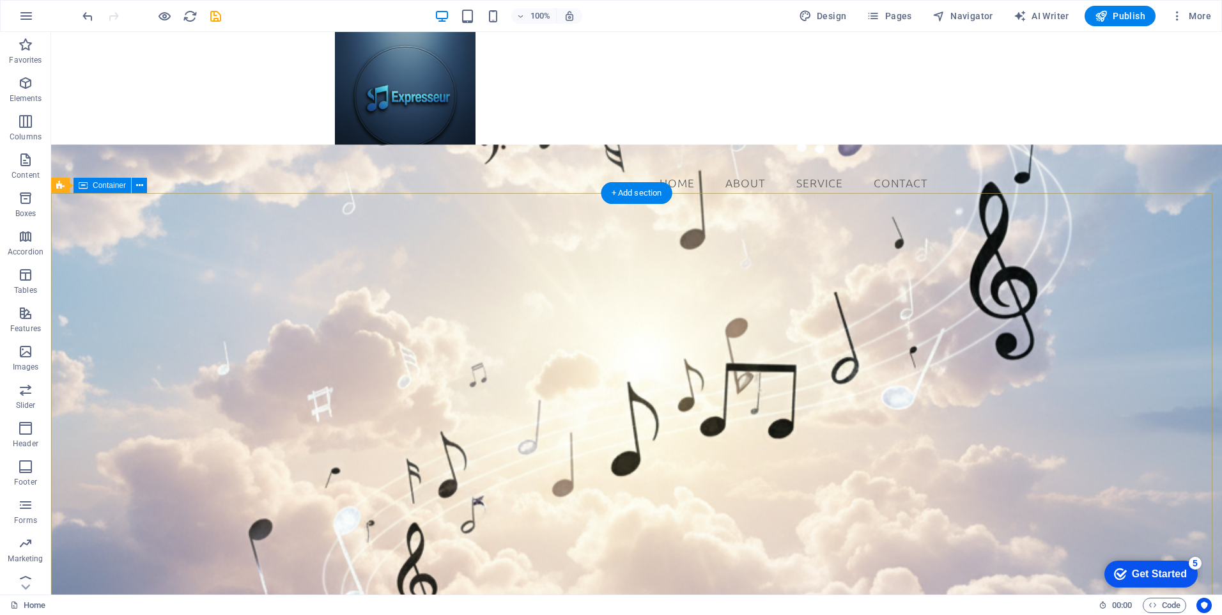
scroll to position [0, 0]
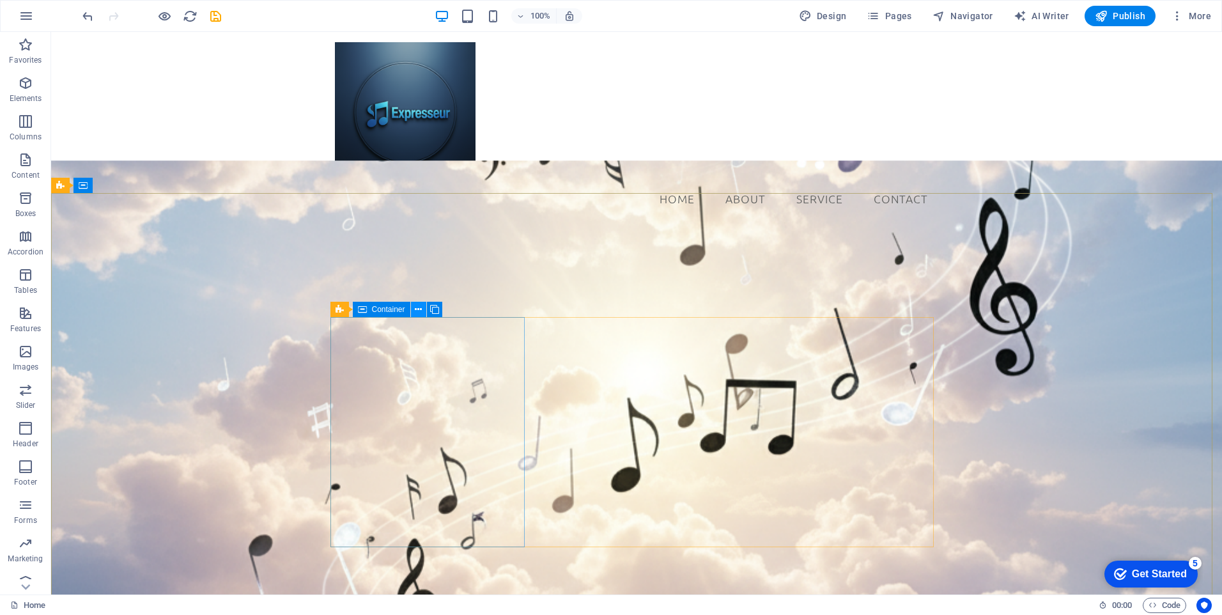
click at [415, 310] on icon at bounding box center [418, 309] width 7 height 13
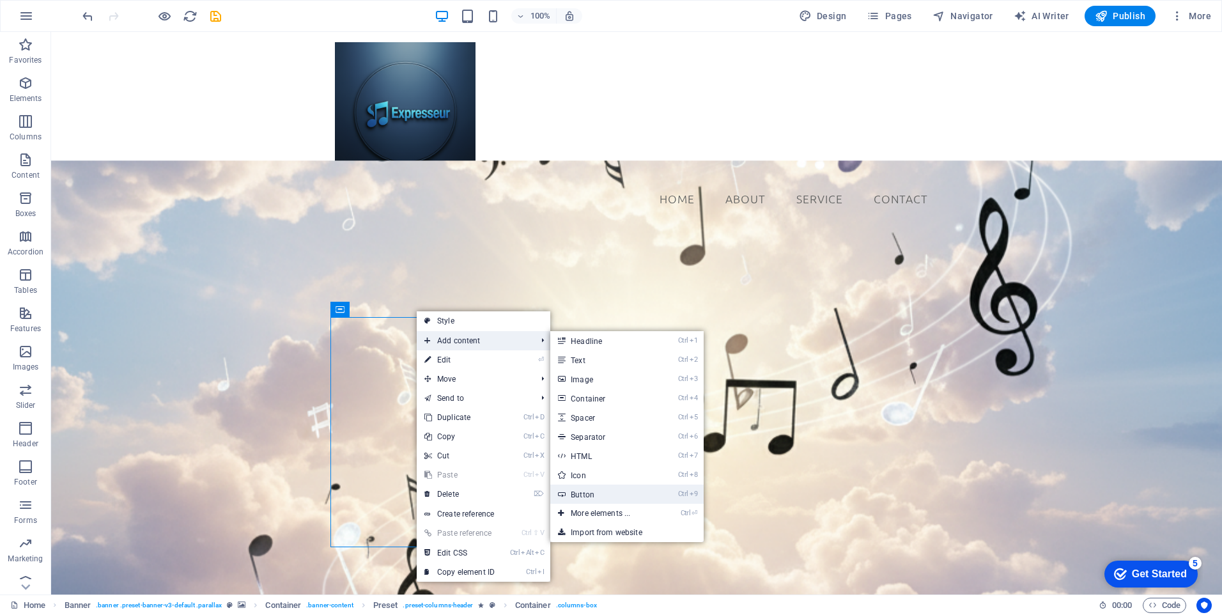
click at [592, 494] on link "Ctrl 9 Button" at bounding box center [602, 493] width 105 height 19
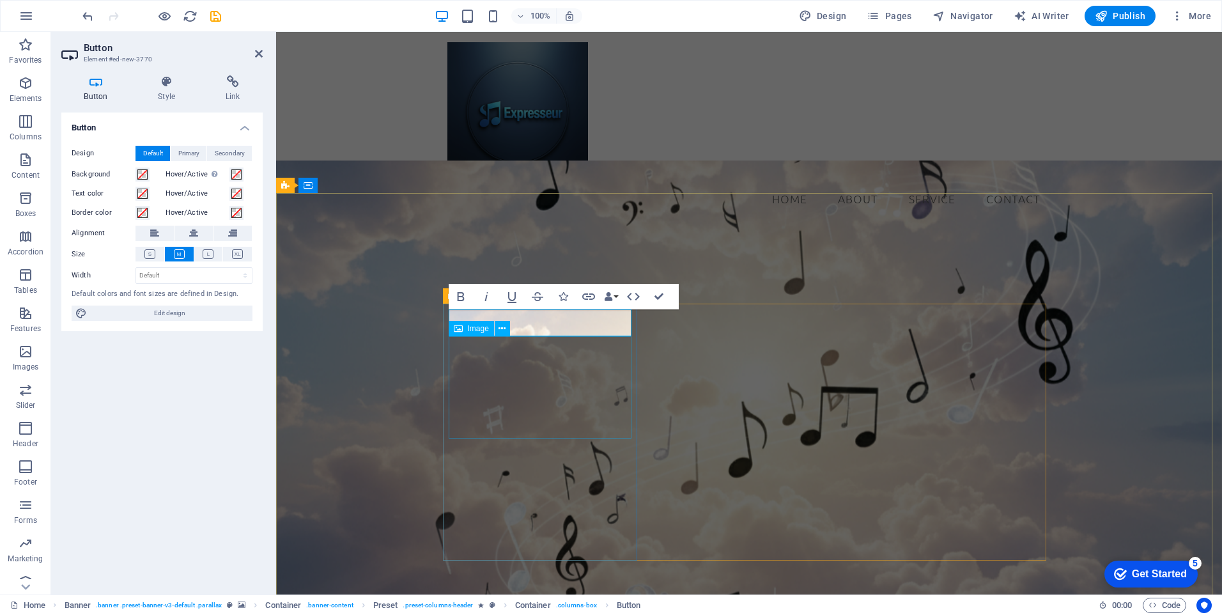
drag, startPoint x: 558, startPoint y: 331, endPoint x: 558, endPoint y: 362, distance: 31.3
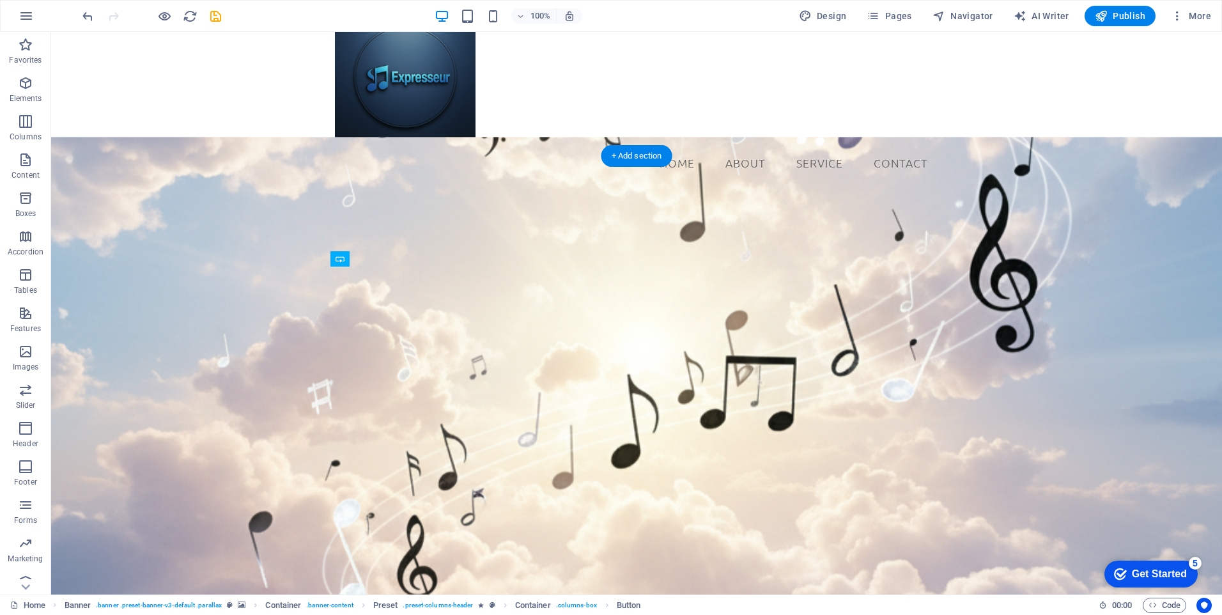
scroll to position [37, 0]
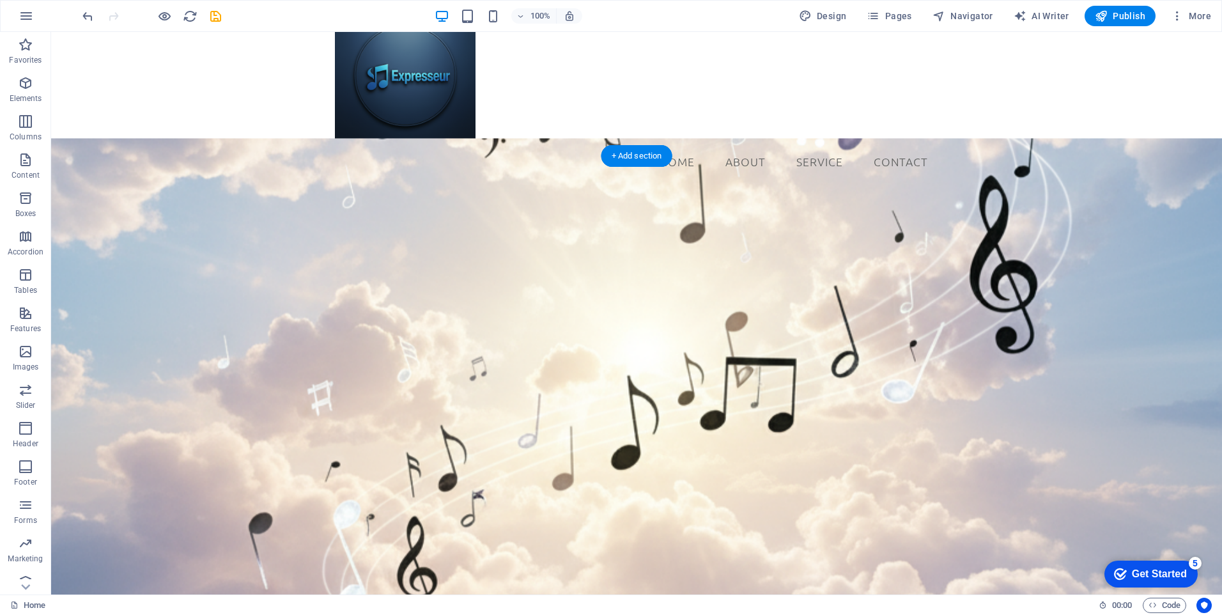
drag, startPoint x: 387, startPoint y: 316, endPoint x: 386, endPoint y: 493, distance: 177.0
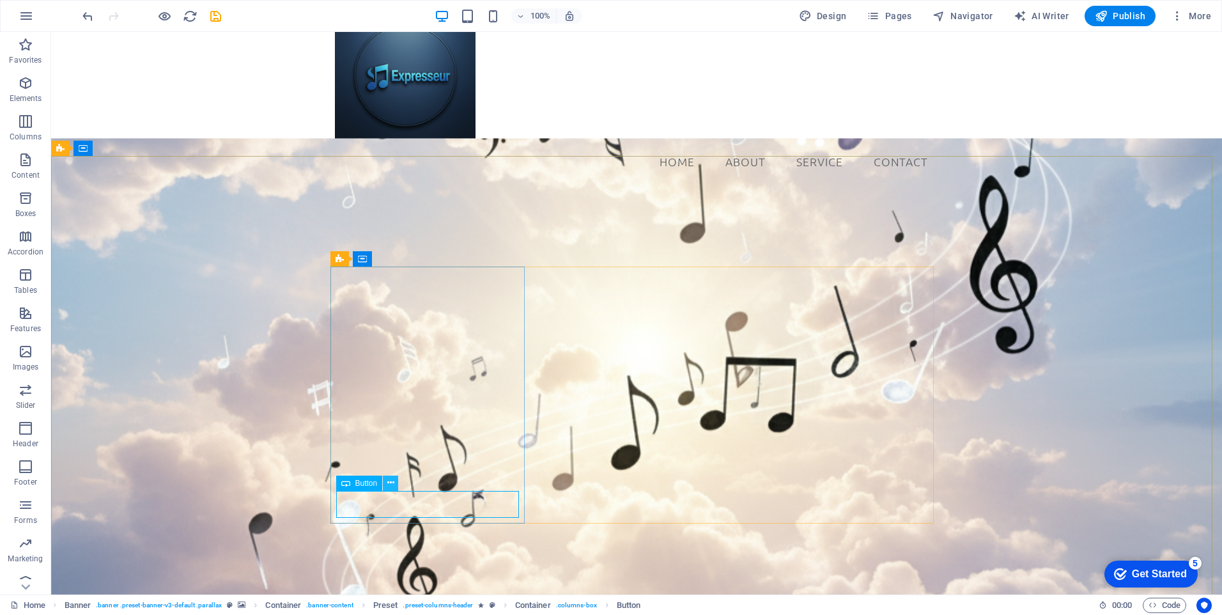
click at [388, 484] on icon at bounding box center [390, 482] width 7 height 13
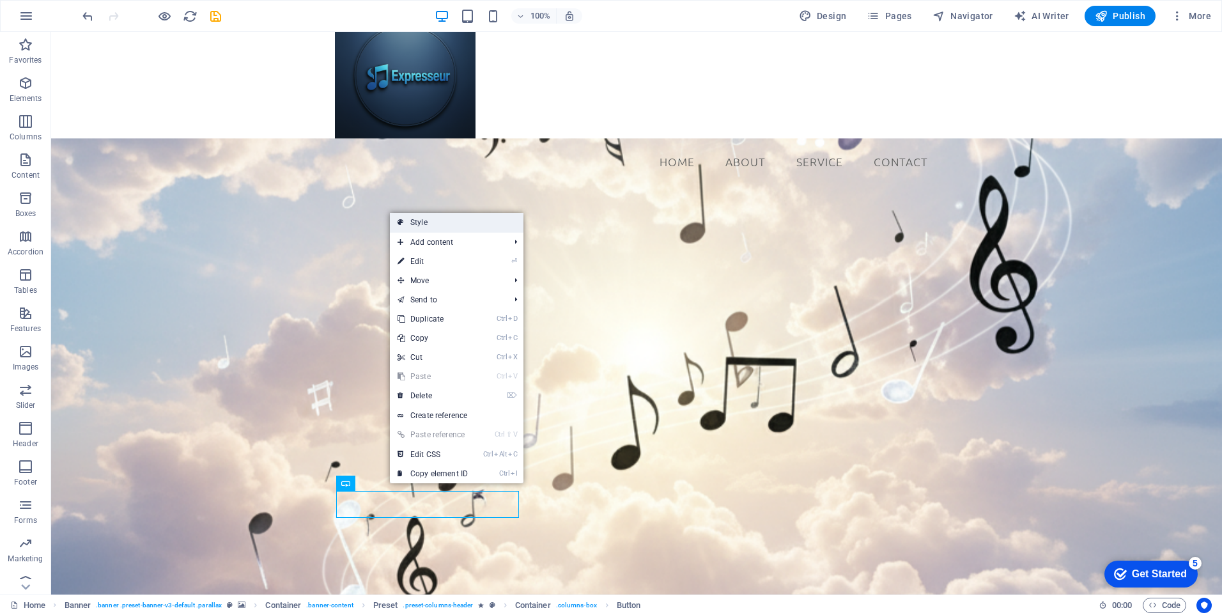
click at [436, 224] on link "Style" at bounding box center [457, 222] width 134 height 19
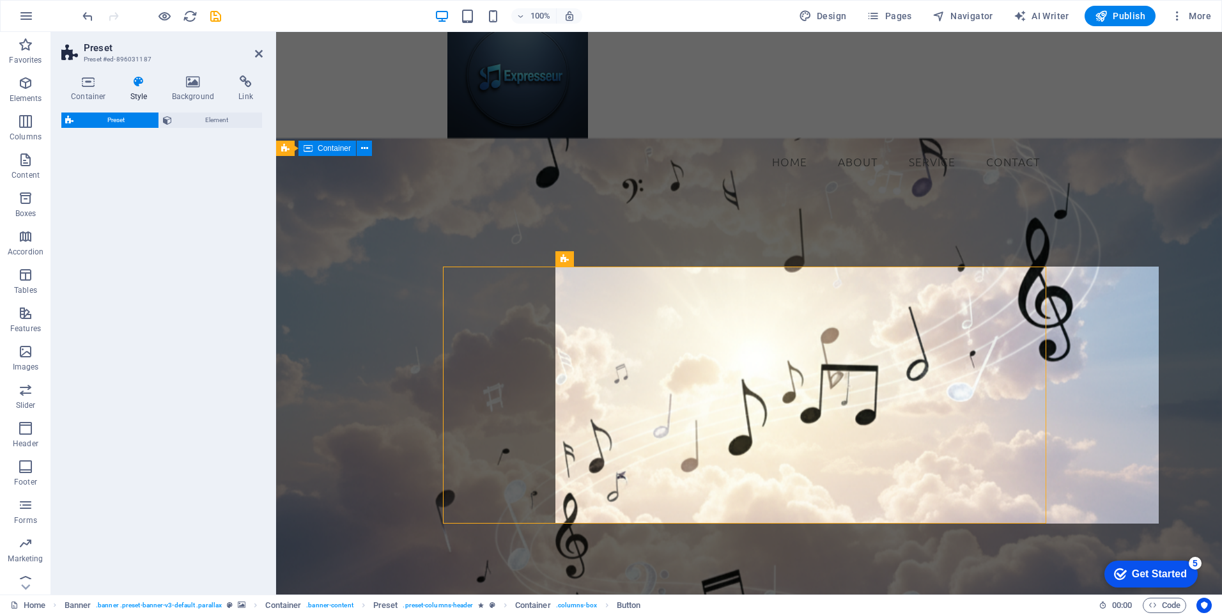
select select "px"
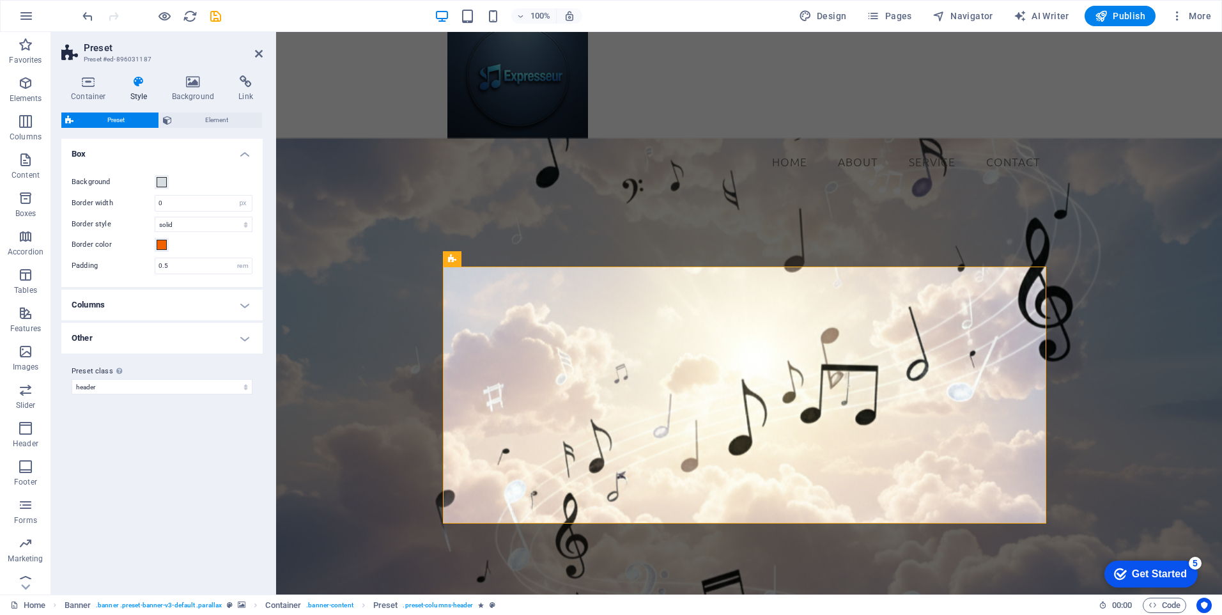
click at [247, 309] on h4 "Columns" at bounding box center [161, 304] width 201 height 31
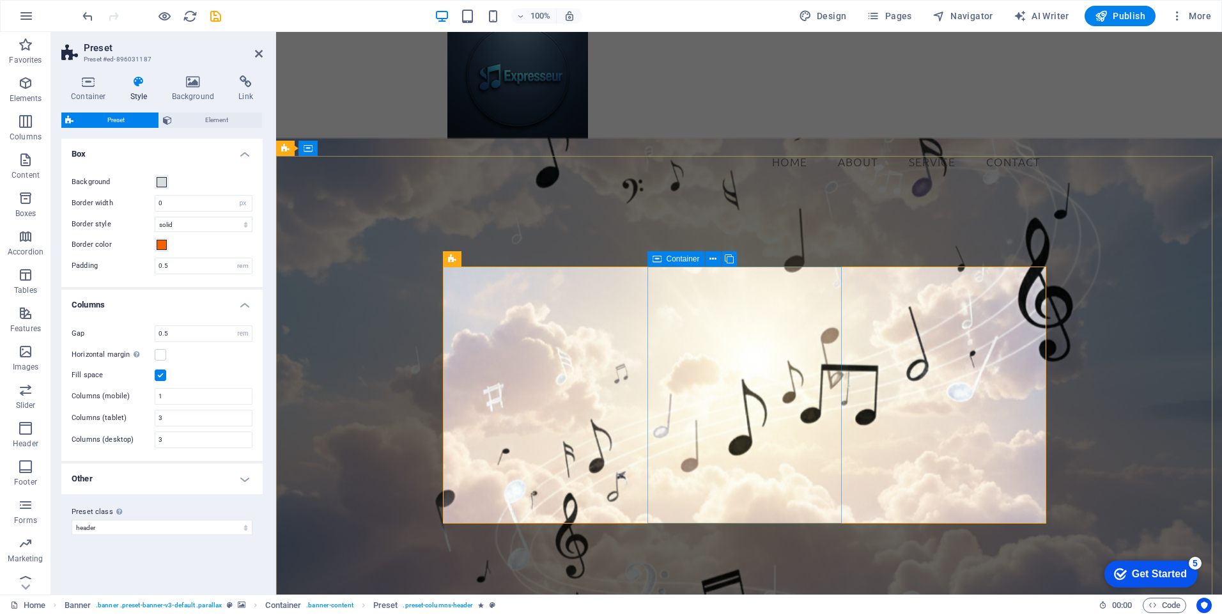
click at [0, 0] on button at bounding box center [0, 0] width 0 height 0
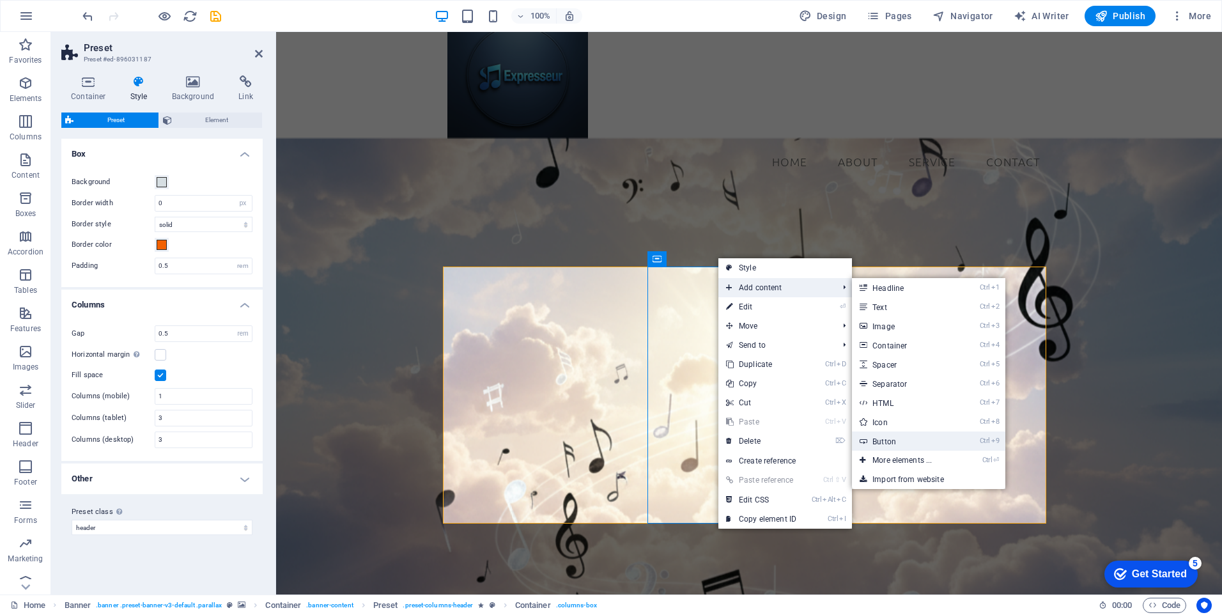
click at [886, 437] on link "Ctrl 9 Button" at bounding box center [904, 440] width 105 height 19
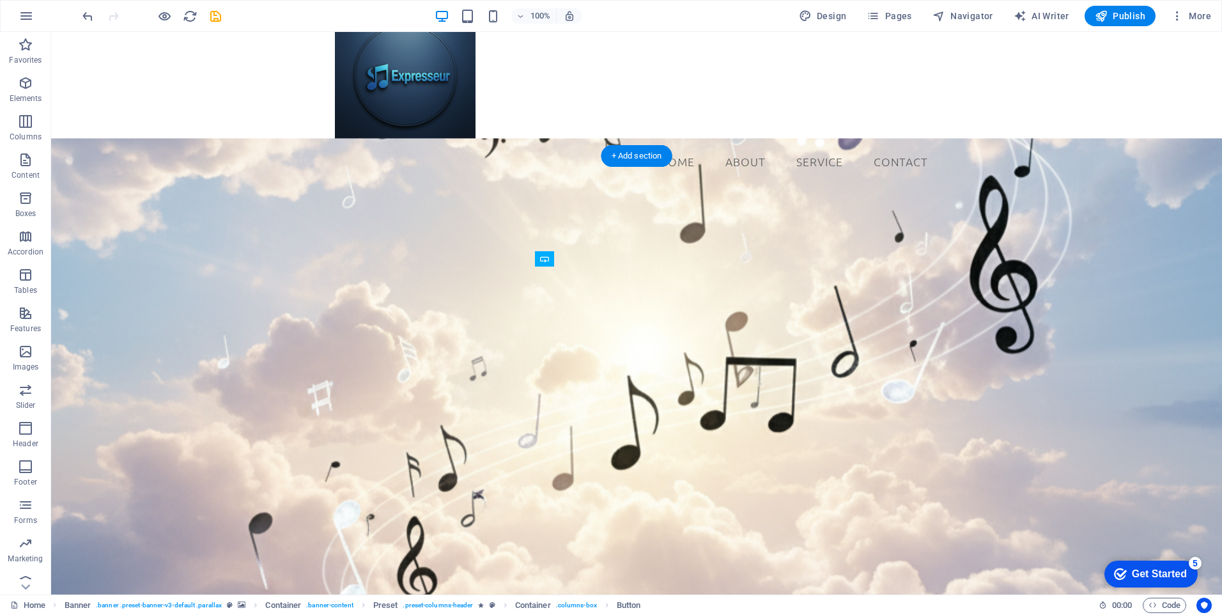
drag, startPoint x: 581, startPoint y: 274, endPoint x: 581, endPoint y: 470, distance: 195.5
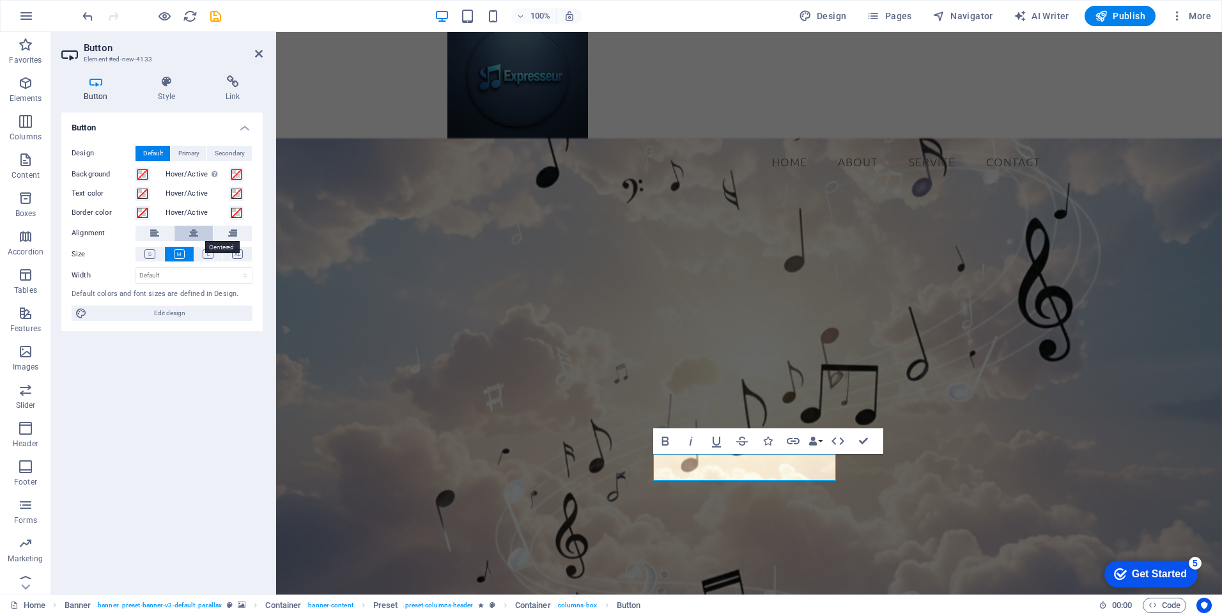
click at [199, 234] on button at bounding box center [193, 233] width 38 height 15
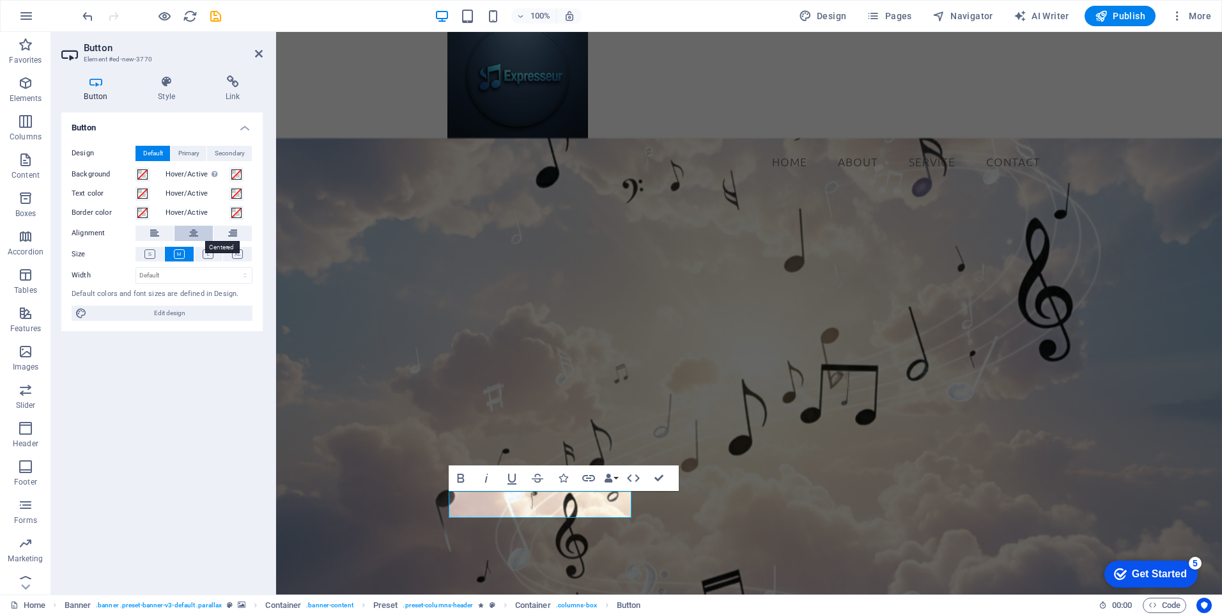
click at [192, 234] on icon at bounding box center [193, 233] width 9 height 15
click at [199, 157] on span "Primary" at bounding box center [188, 153] width 21 height 15
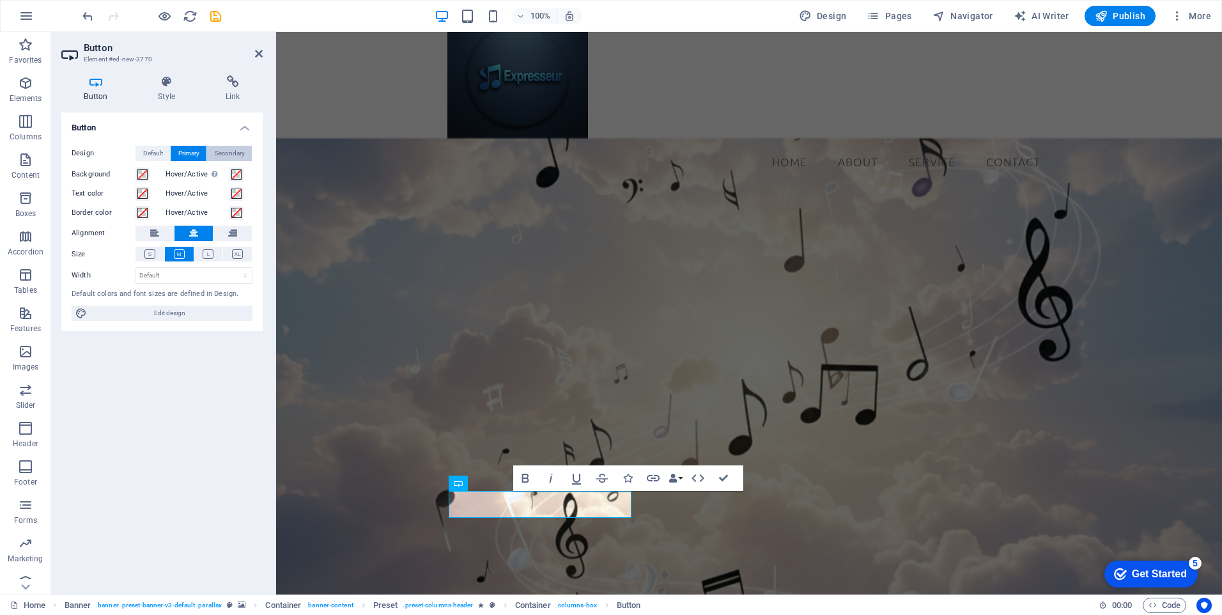
click at [221, 157] on span "Secondary" at bounding box center [230, 153] width 30 height 15
click at [151, 154] on span "Default" at bounding box center [153, 153] width 20 height 15
click at [165, 88] on h4 "Style" at bounding box center [169, 88] width 68 height 27
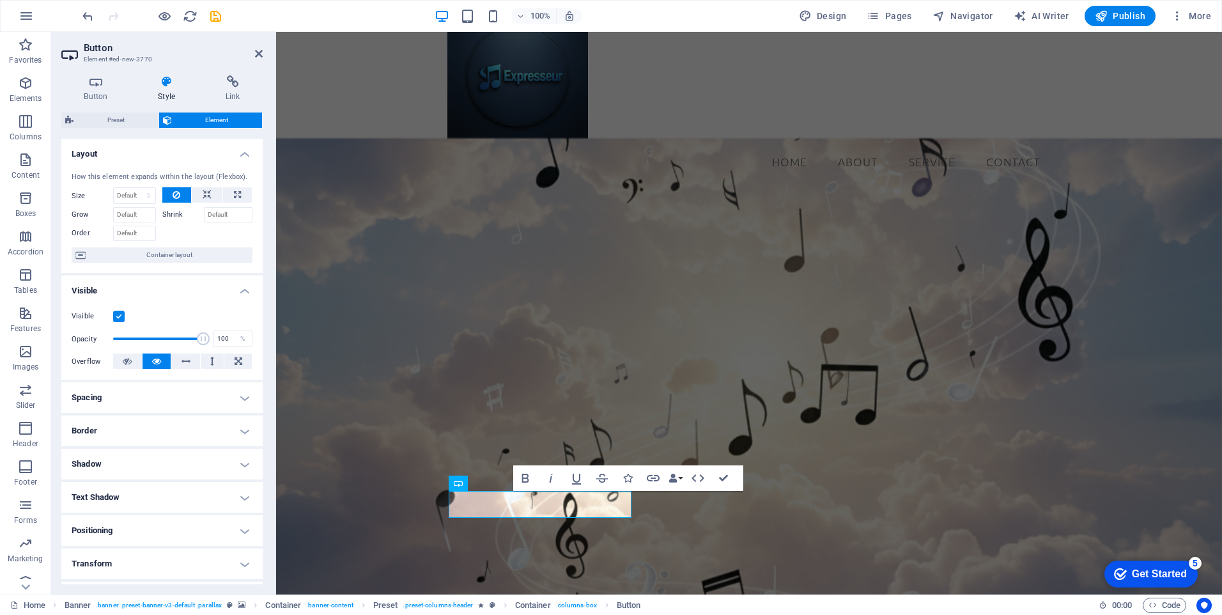
click at [247, 401] on h4 "Spacing" at bounding box center [161, 397] width 201 height 31
click at [247, 401] on h4 "Spacing" at bounding box center [161, 393] width 201 height 23
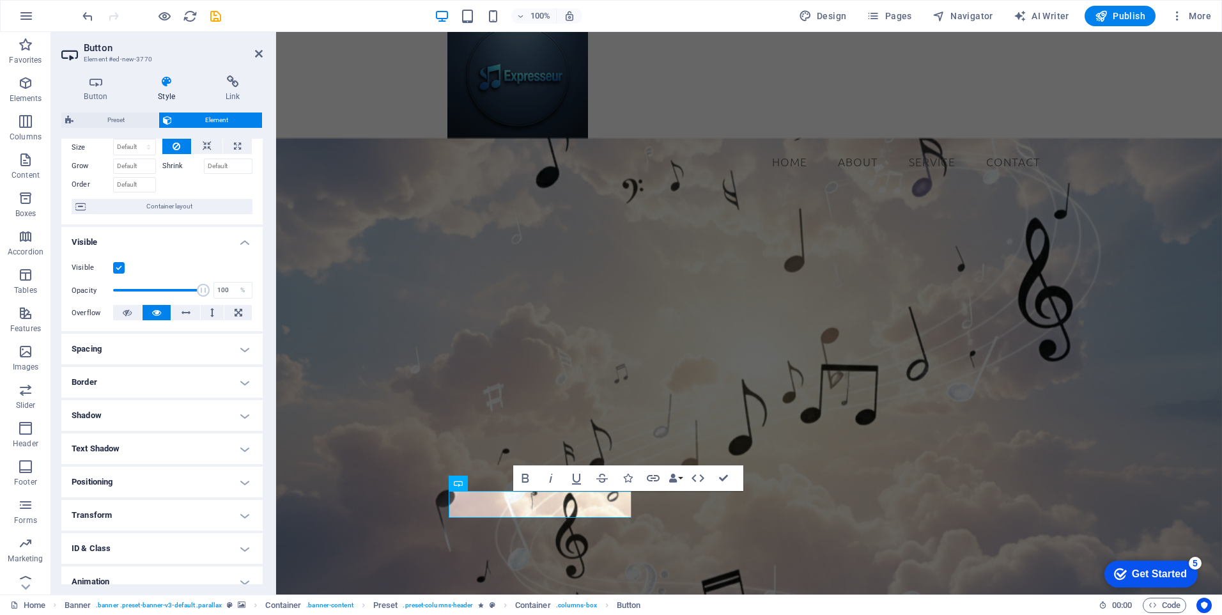
scroll to position [64, 0]
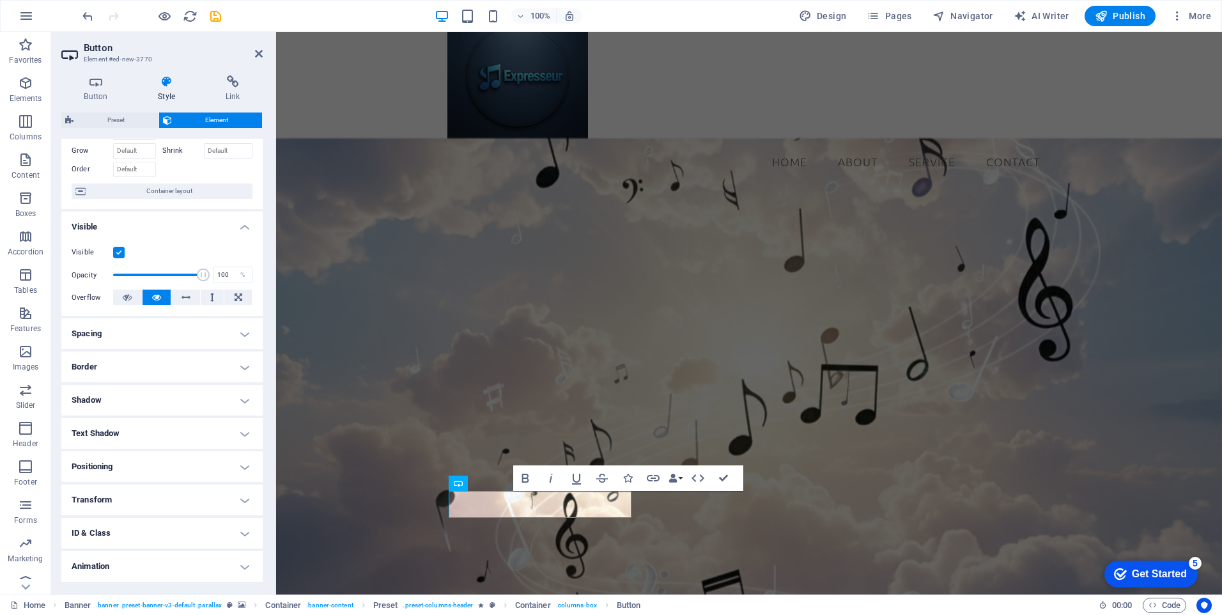
click at [241, 464] on h4 "Positioning" at bounding box center [161, 466] width 201 height 31
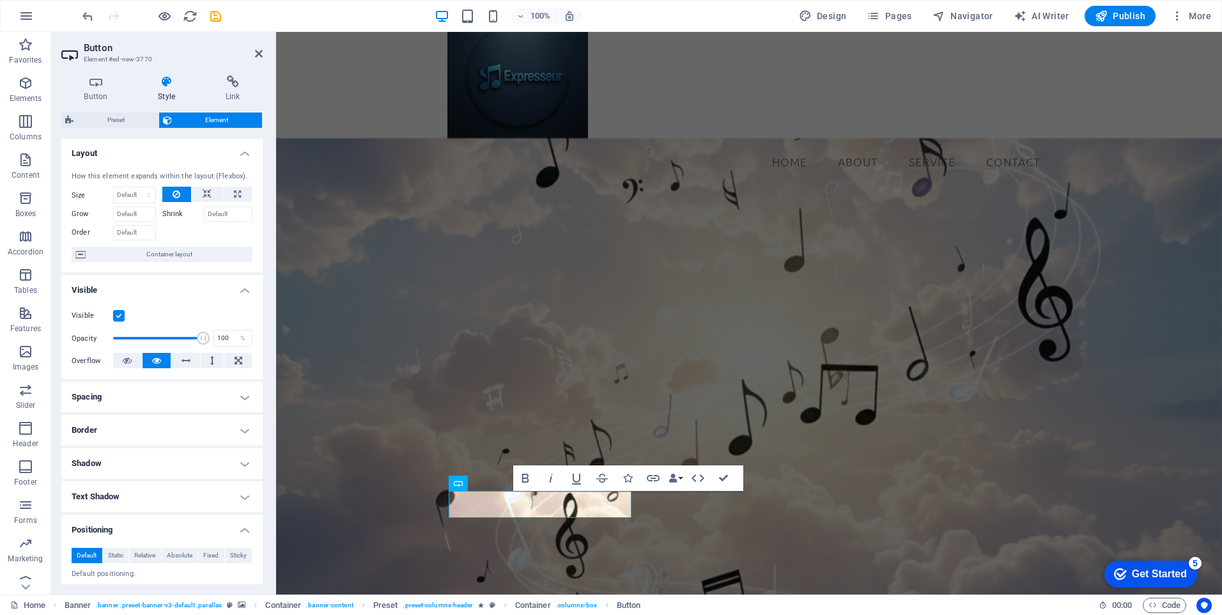
scroll to position [0, 0]
click at [85, 194] on label "Size" at bounding box center [93, 195] width 42 height 7
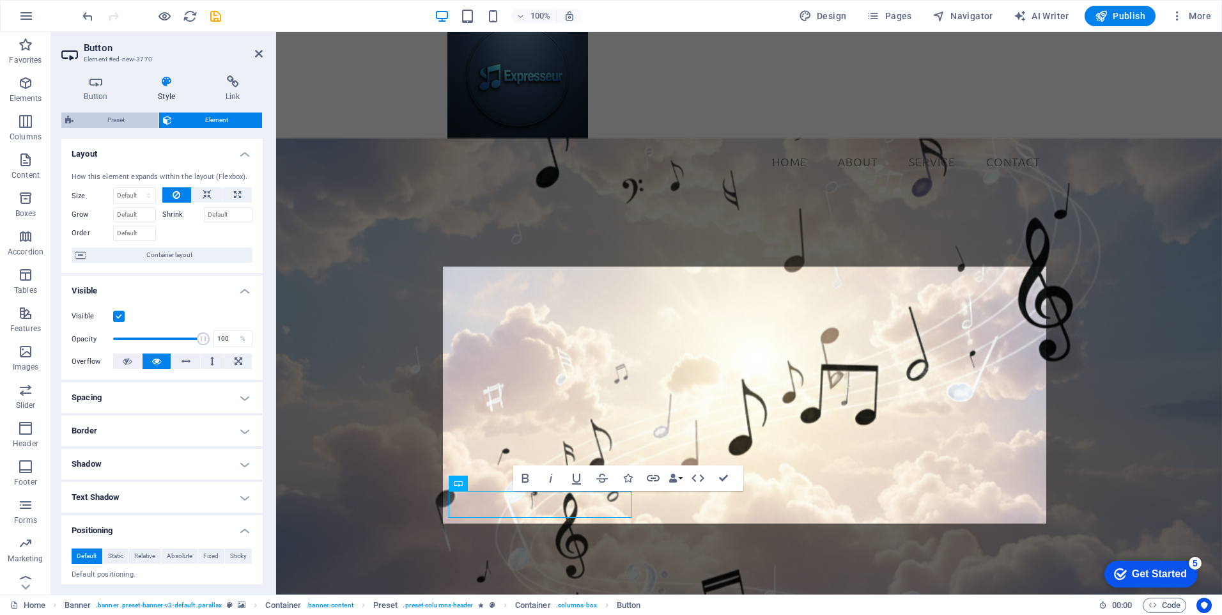
click at [128, 117] on span "Preset" at bounding box center [115, 119] width 77 height 15
select select "px"
select select "rem"
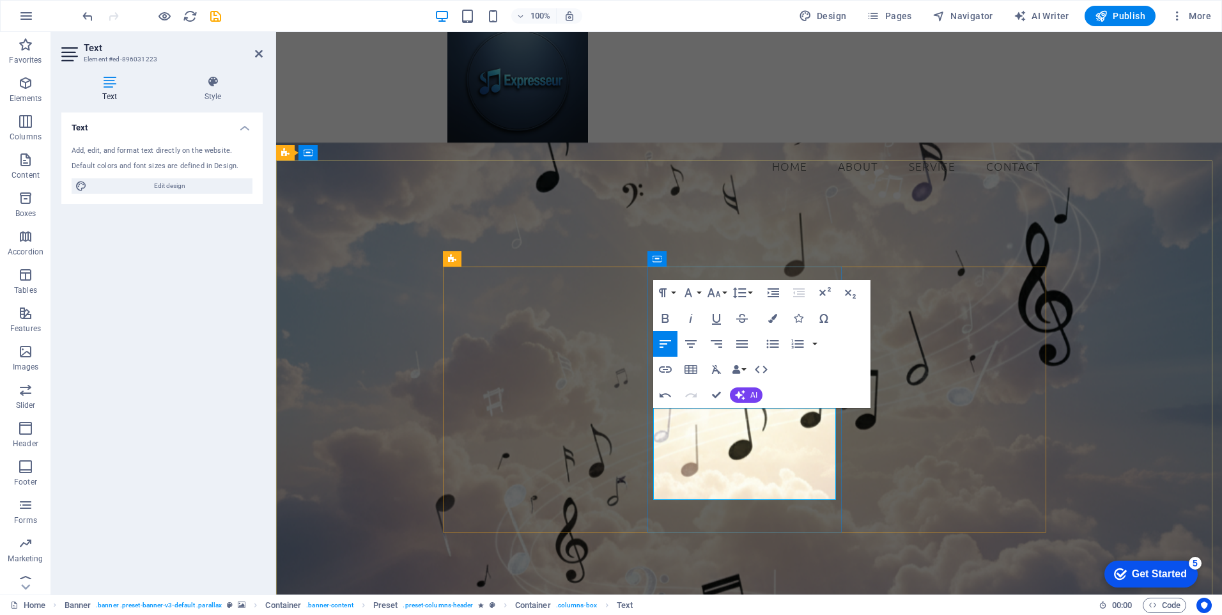
scroll to position [37, 0]
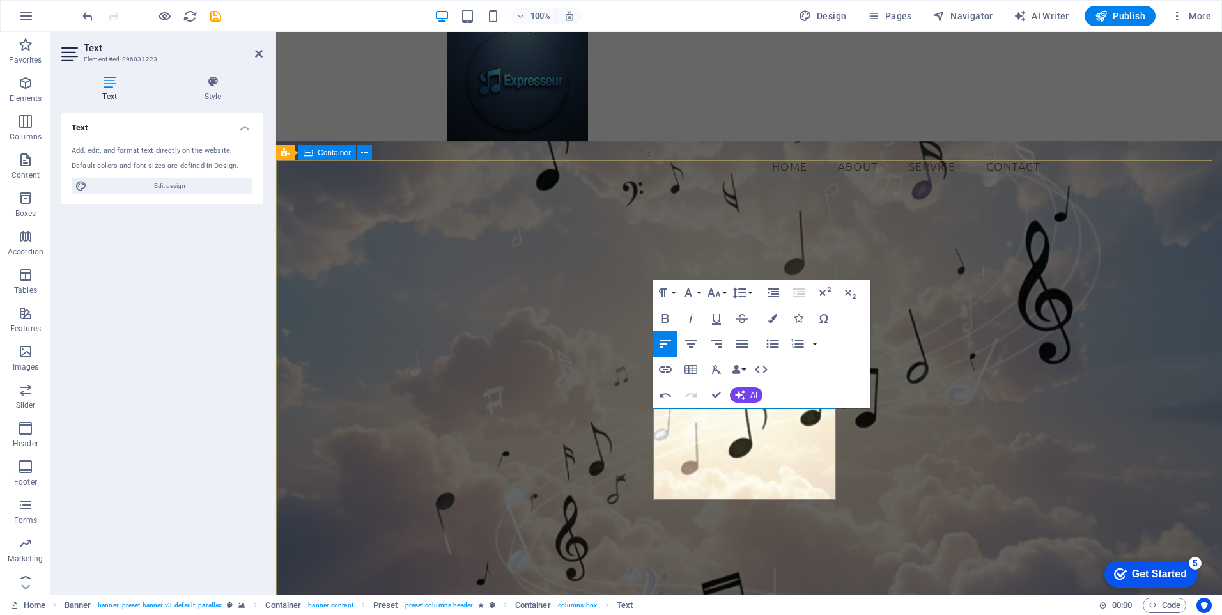
drag, startPoint x: 753, startPoint y: 231, endPoint x: 980, endPoint y: 231, distance: 227.5
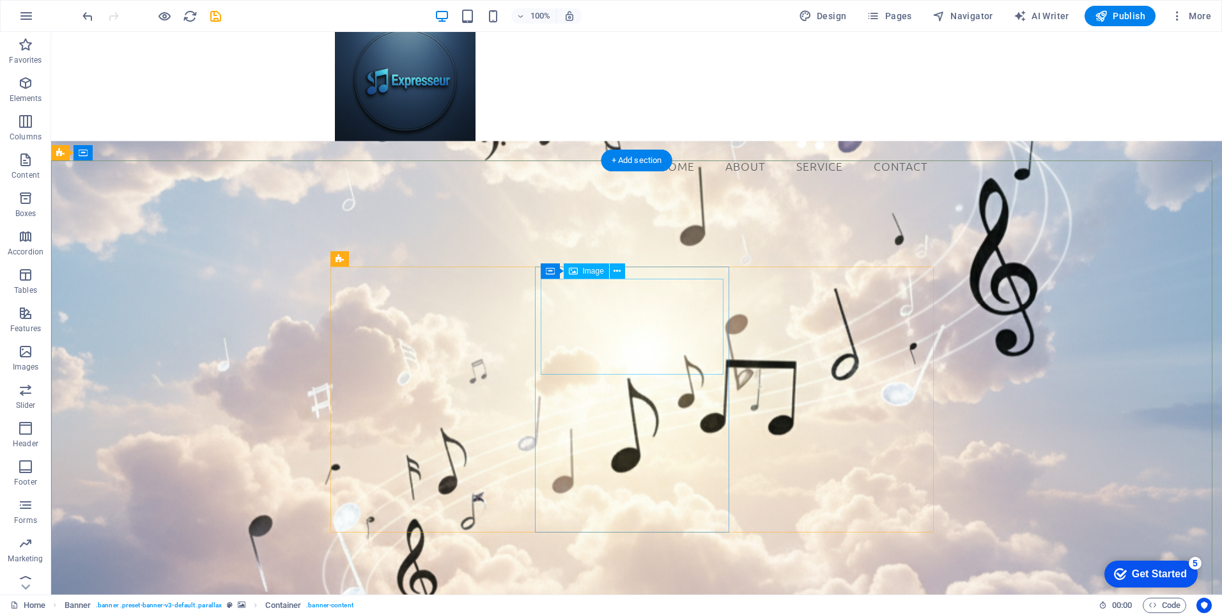
select select "px"
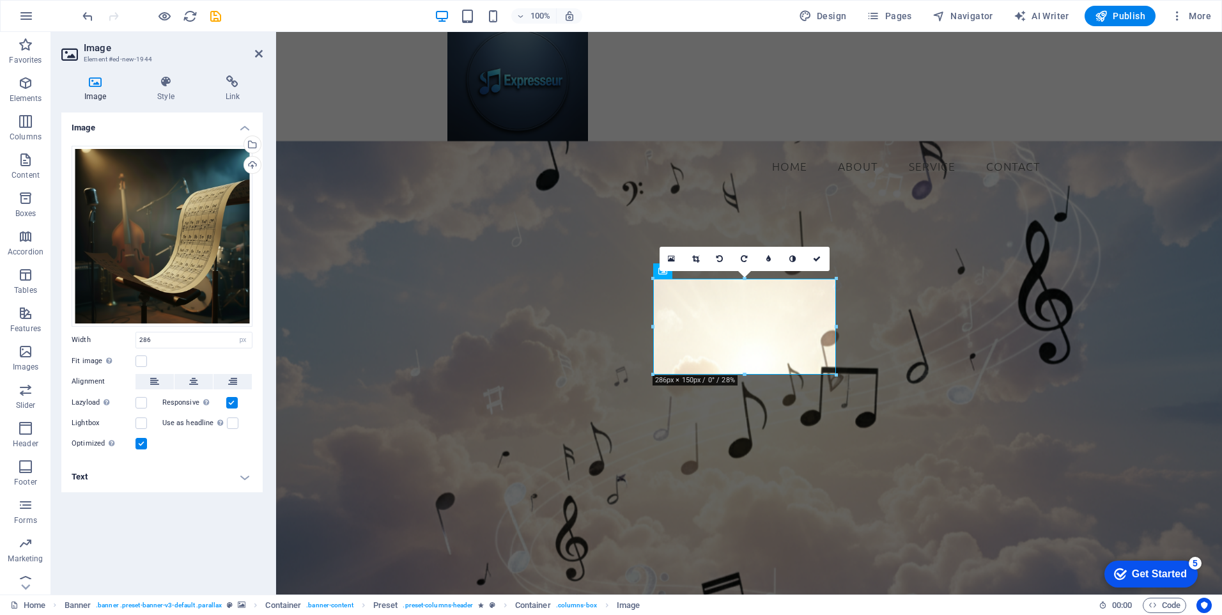
drag, startPoint x: 743, startPoint y: 279, endPoint x: 744, endPoint y: 272, distance: 7.1
click at [744, 271] on div "16:10 16:9 4:3 1:1 1:2 0" at bounding box center [744, 259] width 170 height 24
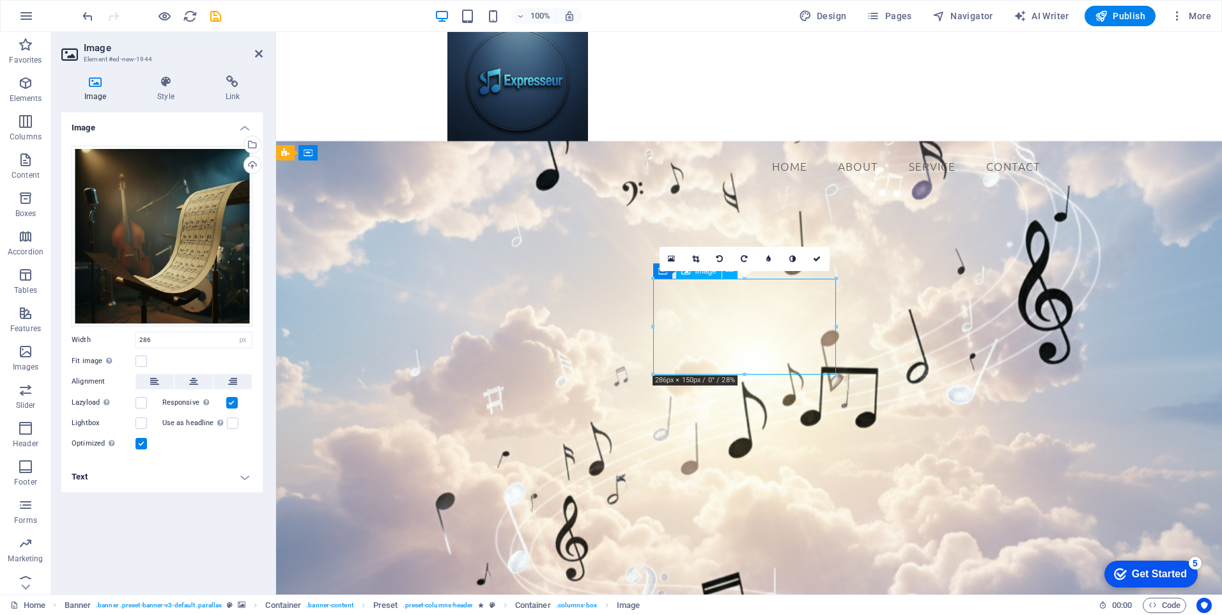
drag, startPoint x: 711, startPoint y: 318, endPoint x: 711, endPoint y: 298, distance: 19.8
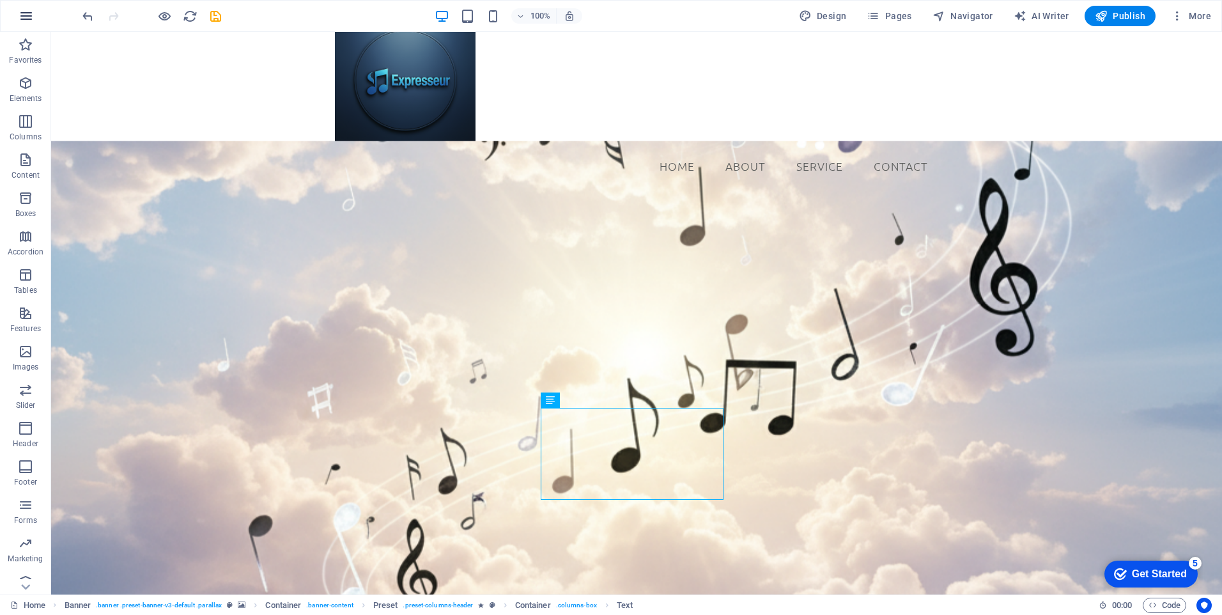
click at [29, 19] on icon "button" at bounding box center [26, 15] width 15 height 15
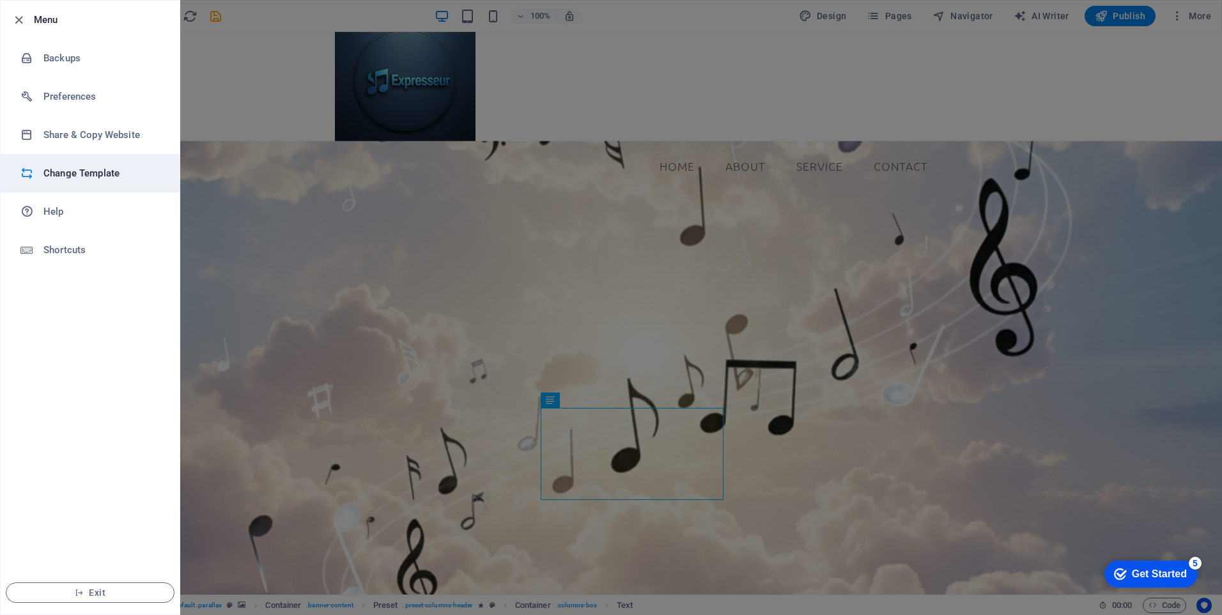
click at [65, 173] on h6 "Change Template" at bounding box center [102, 172] width 118 height 15
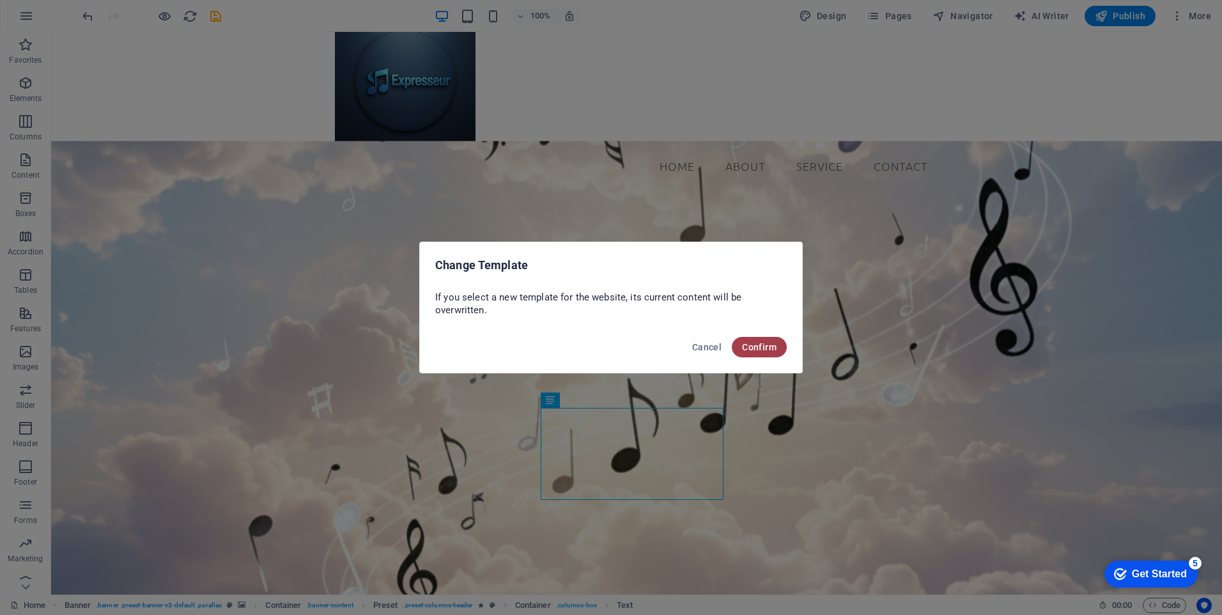
click at [756, 345] on span "Confirm" at bounding box center [759, 347] width 35 height 10
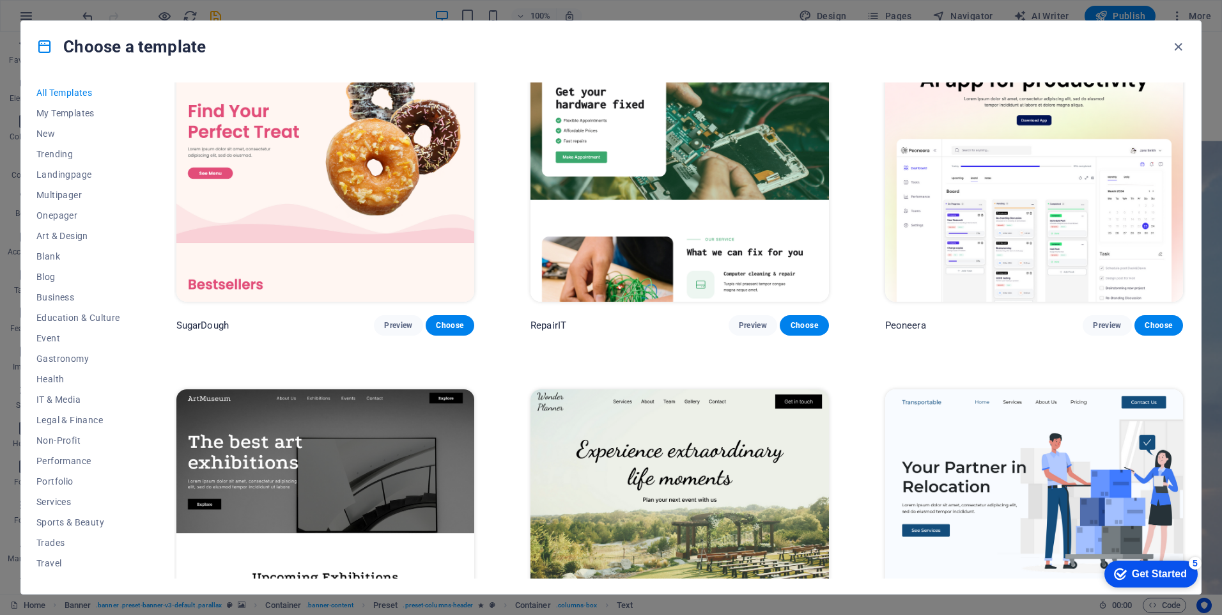
scroll to position [0, 0]
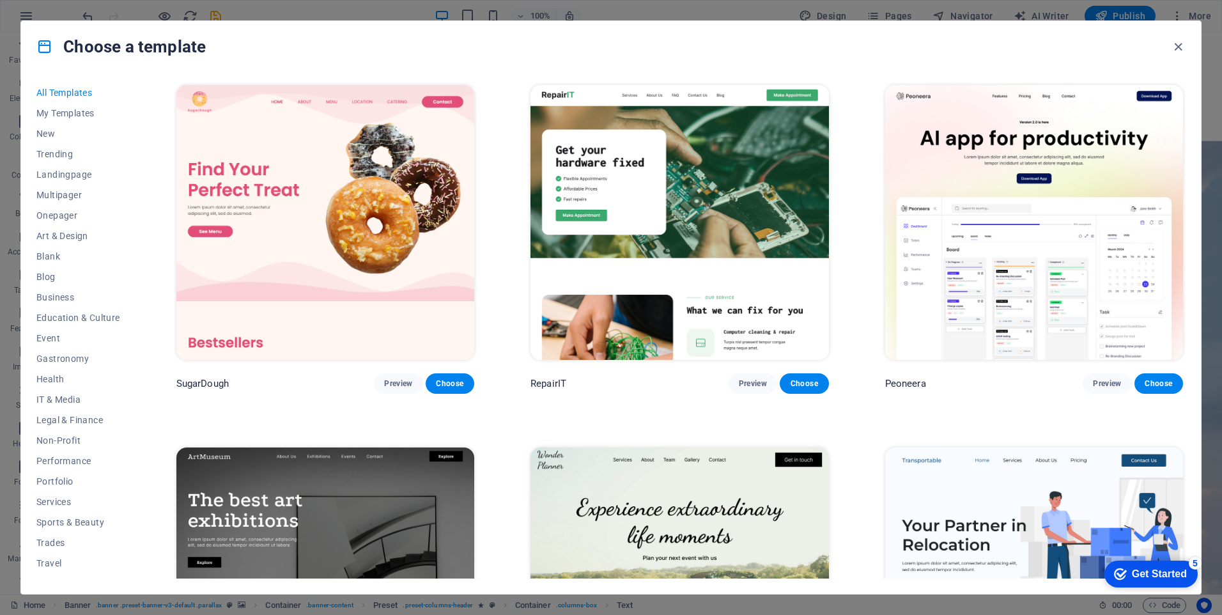
click at [254, 201] on img at bounding box center [325, 222] width 298 height 275
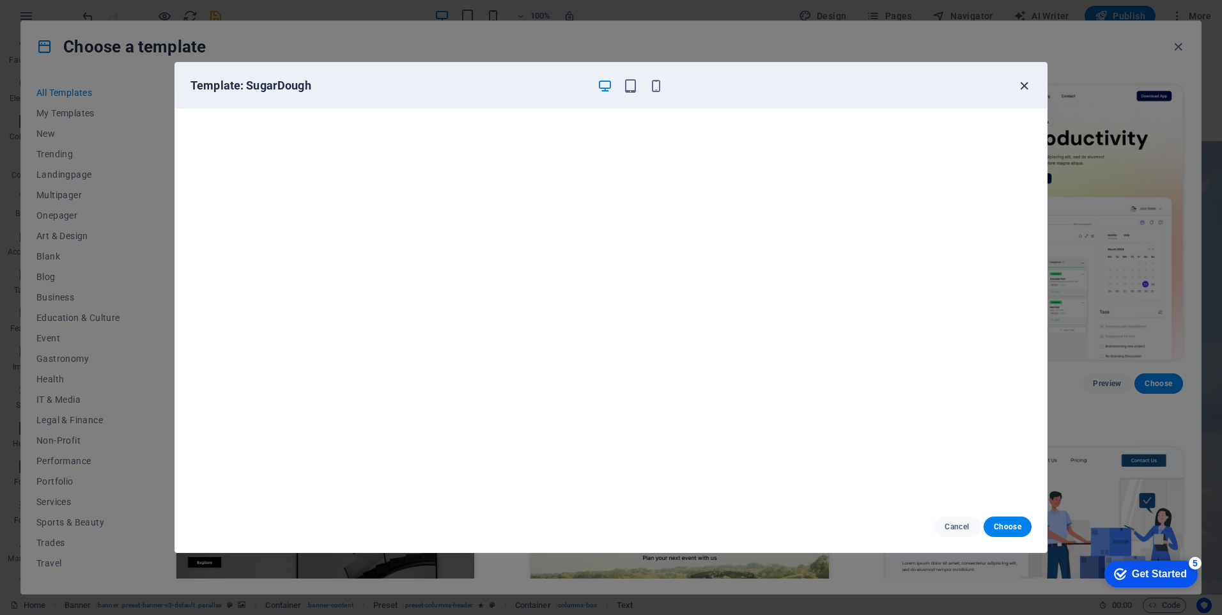
click at [1027, 88] on icon "button" at bounding box center [1024, 86] width 15 height 15
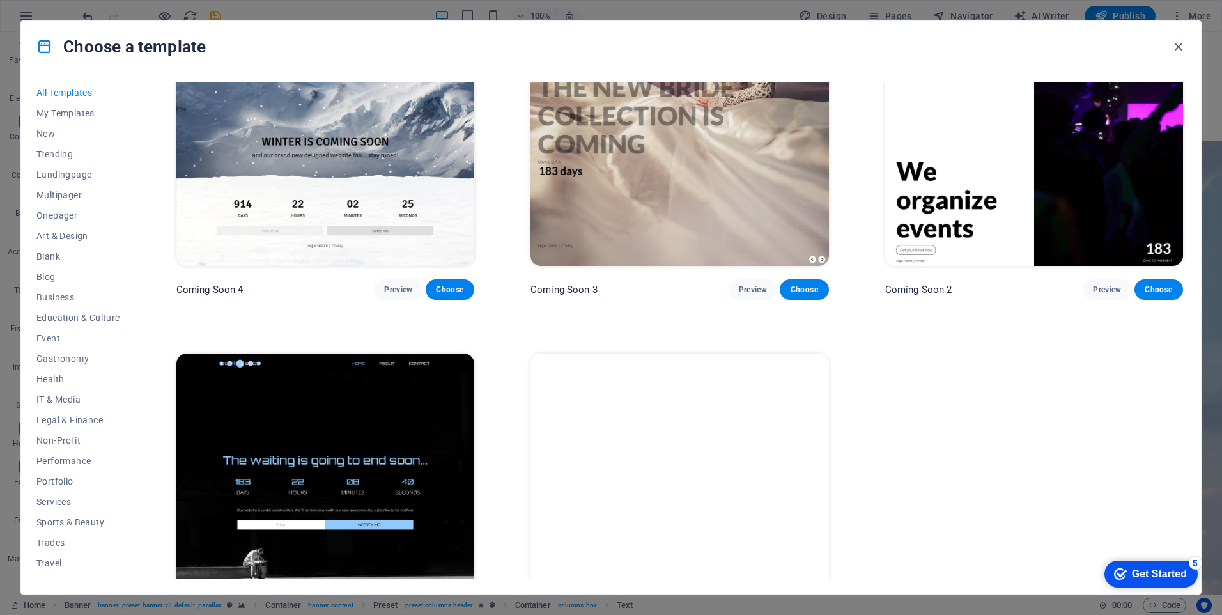
scroll to position [19291, 0]
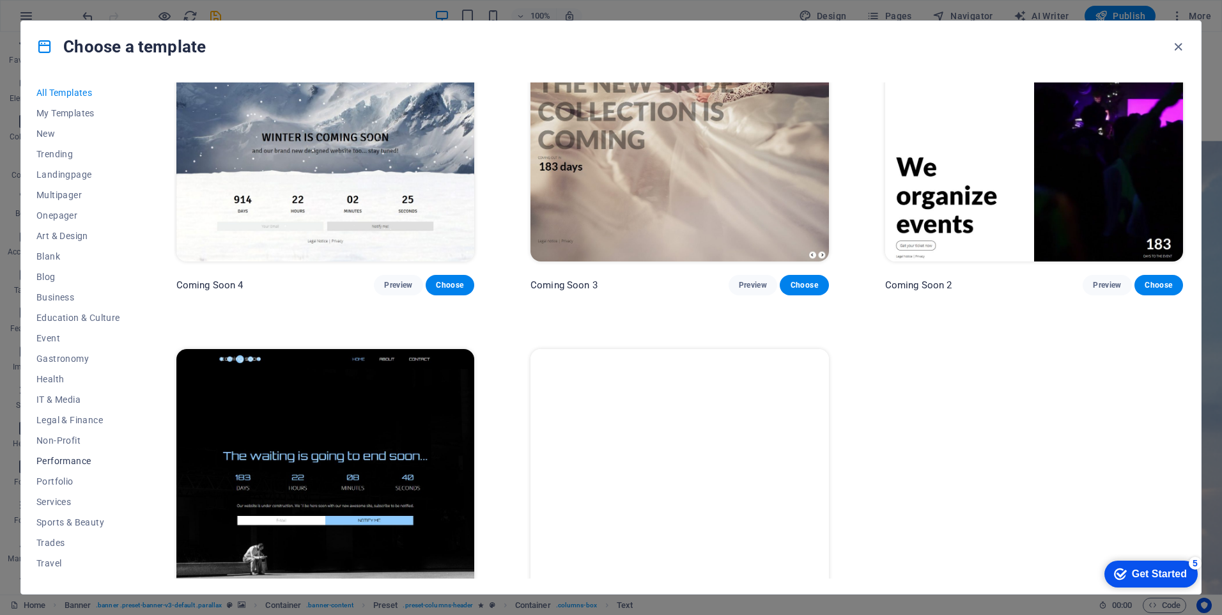
click at [77, 462] on span "Performance" at bounding box center [78, 461] width 84 height 10
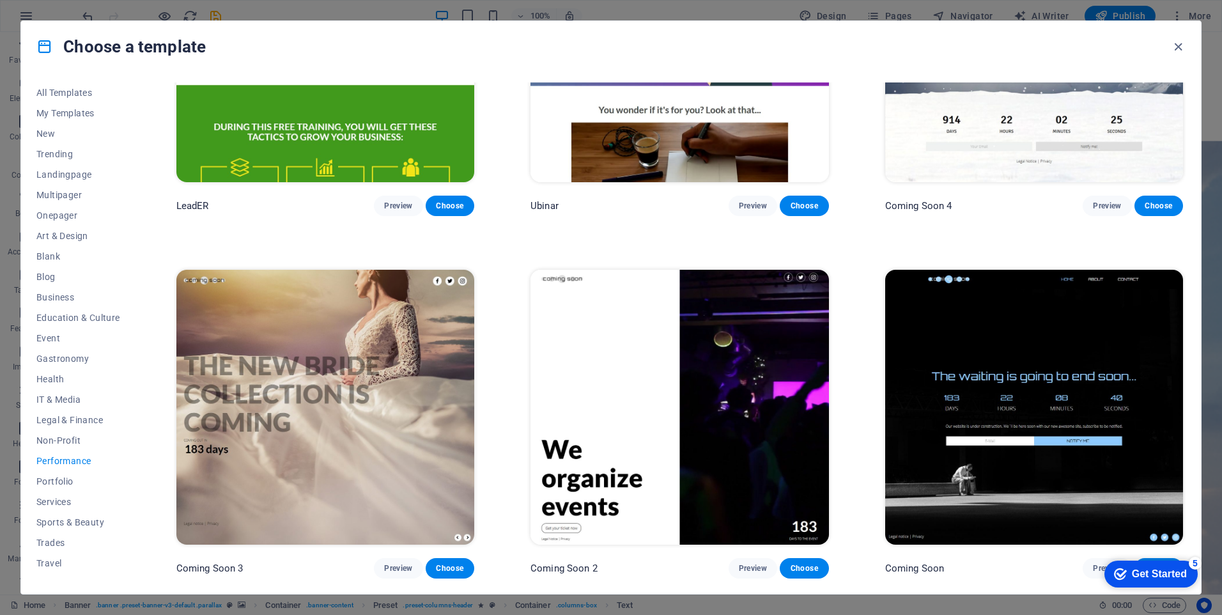
scroll to position [1617, 0]
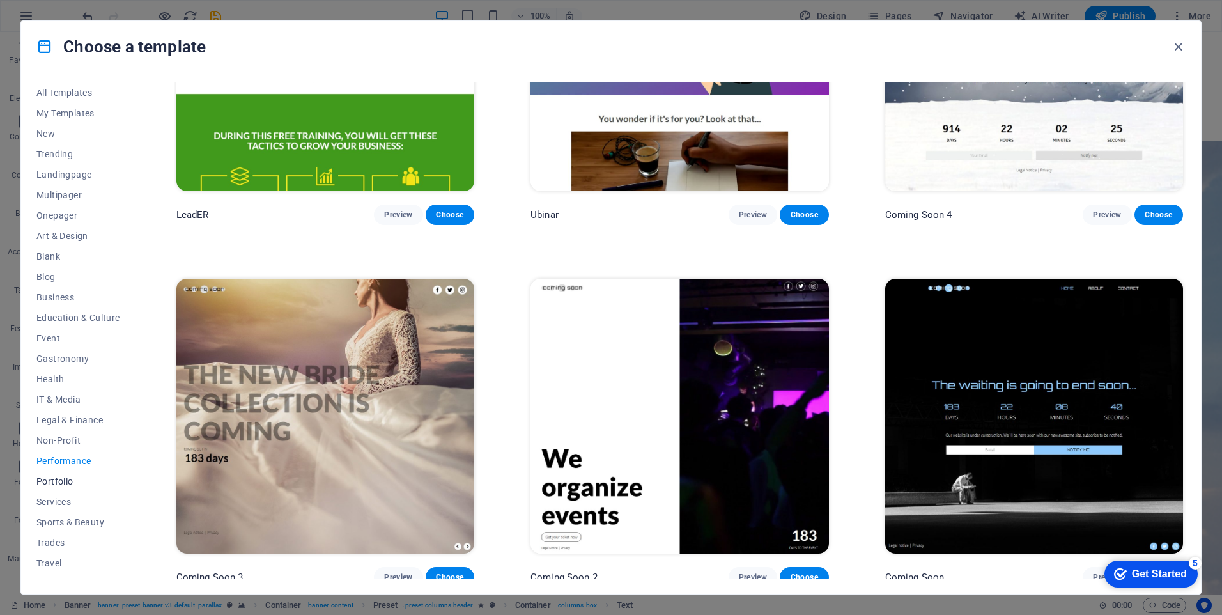
click at [77, 479] on span "Portfolio" at bounding box center [78, 481] width 84 height 10
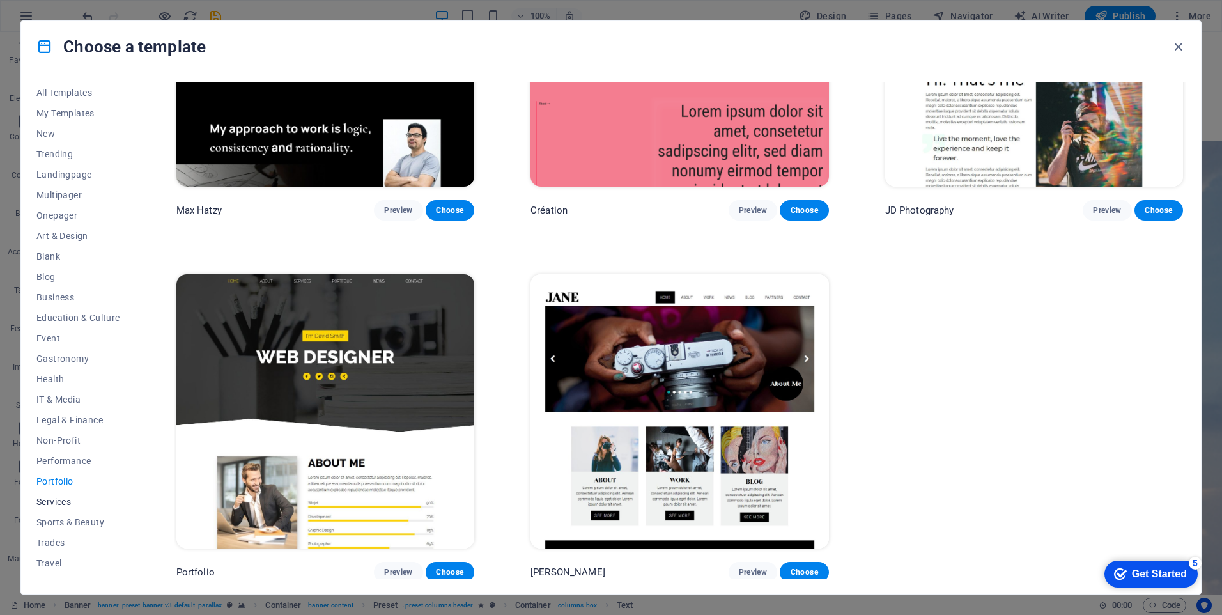
click at [59, 501] on span "Services" at bounding box center [78, 501] width 84 height 10
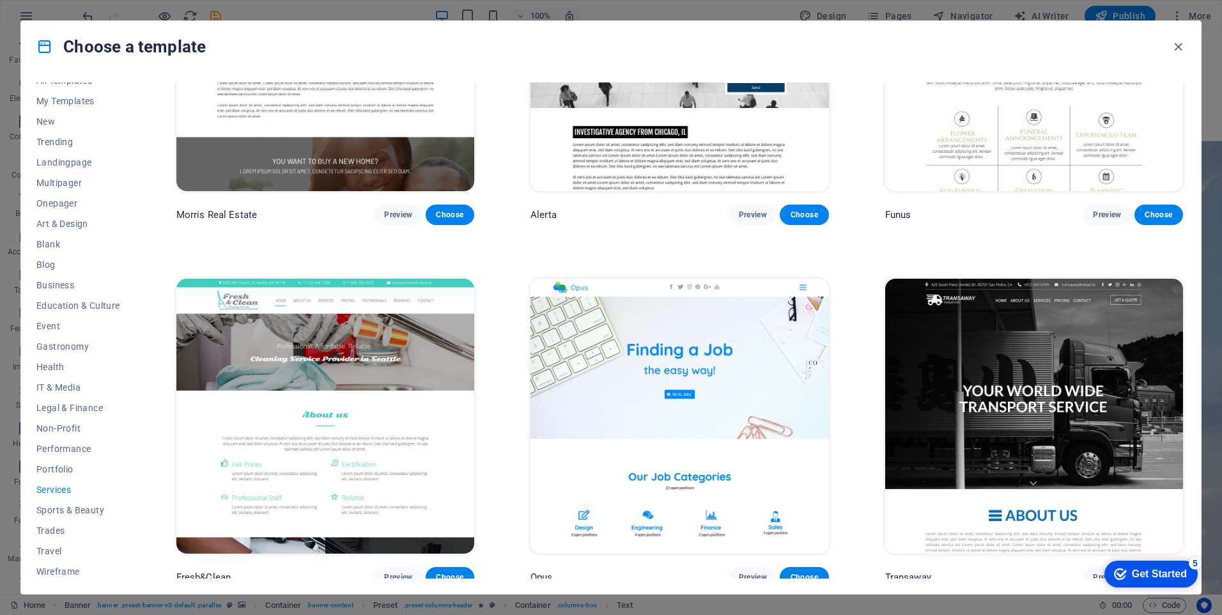
scroll to position [15, 0]
click at [66, 503] on span "Sports & Beauty" at bounding box center [78, 507] width 84 height 10
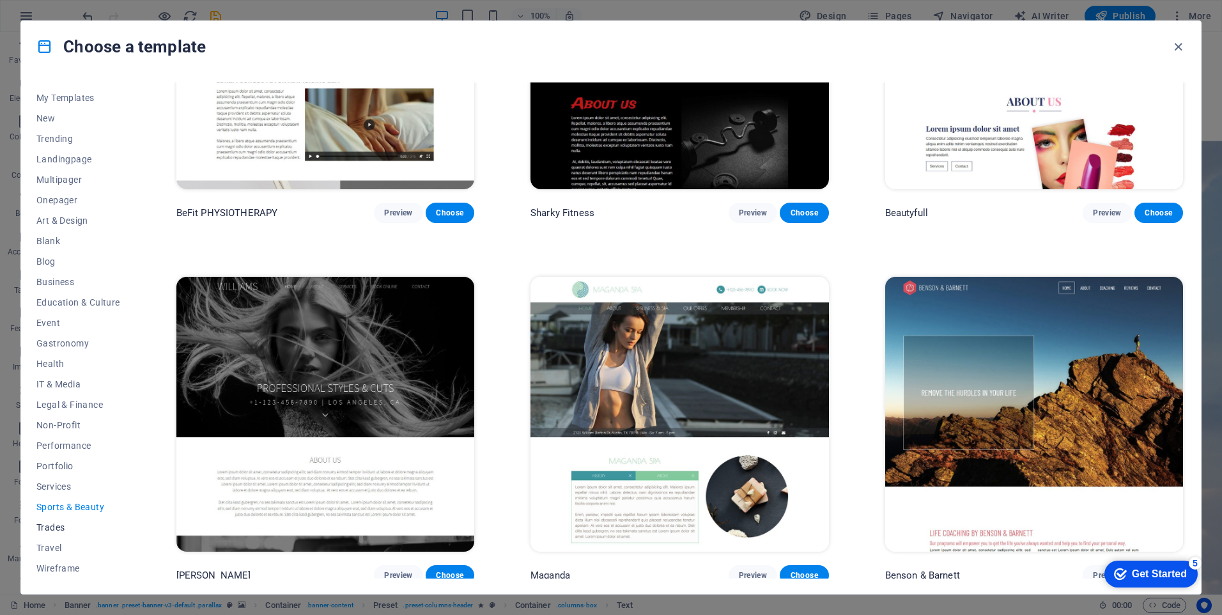
click at [65, 527] on span "Trades" at bounding box center [78, 527] width 84 height 10
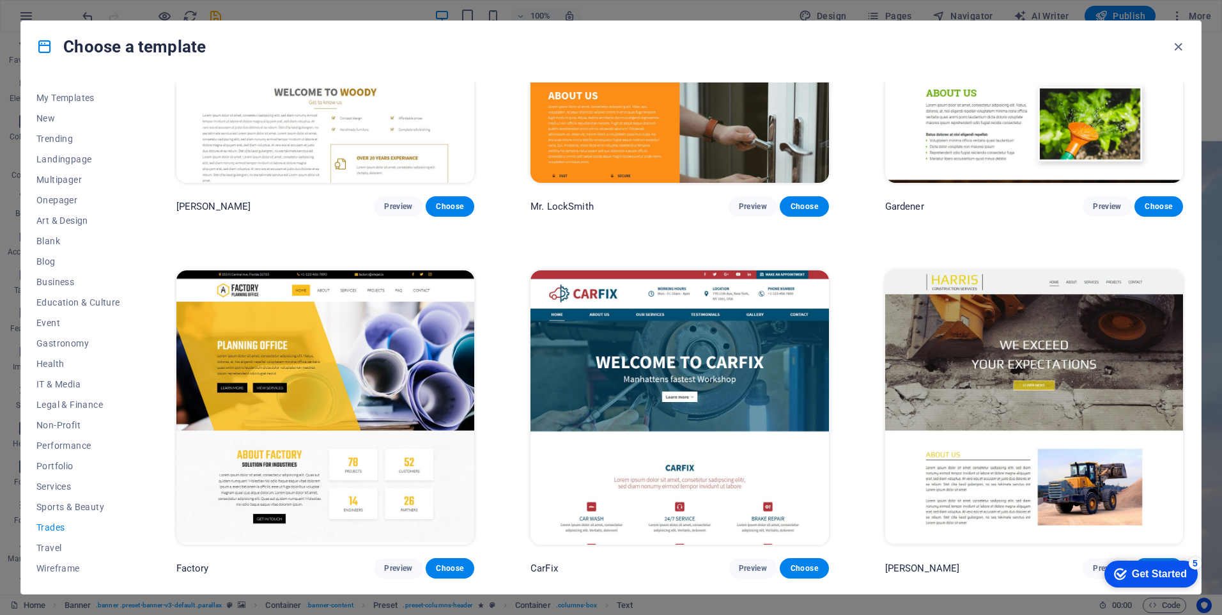
scroll to position [535, 0]
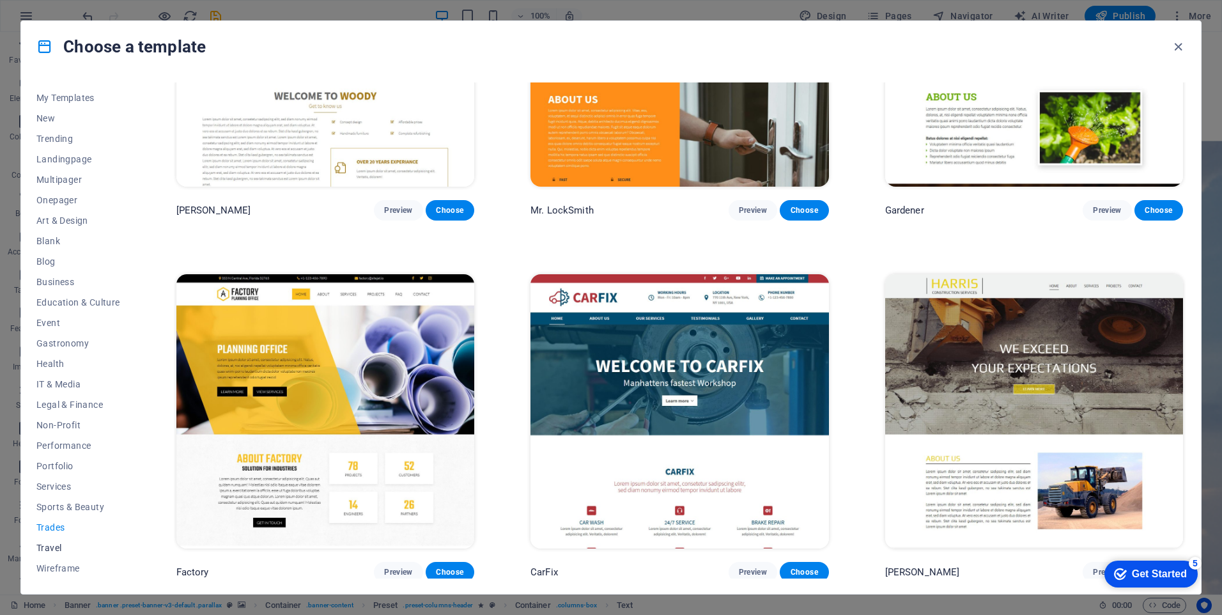
click at [59, 543] on span "Travel" at bounding box center [78, 547] width 84 height 10
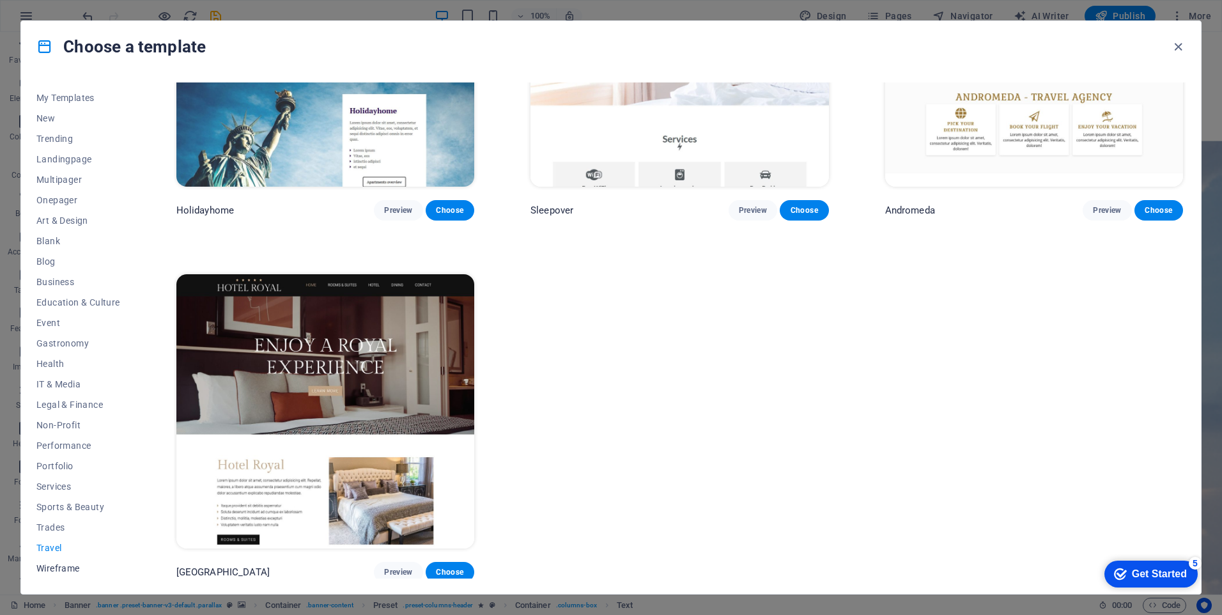
click at [59, 564] on span "Wireframe" at bounding box center [78, 568] width 84 height 10
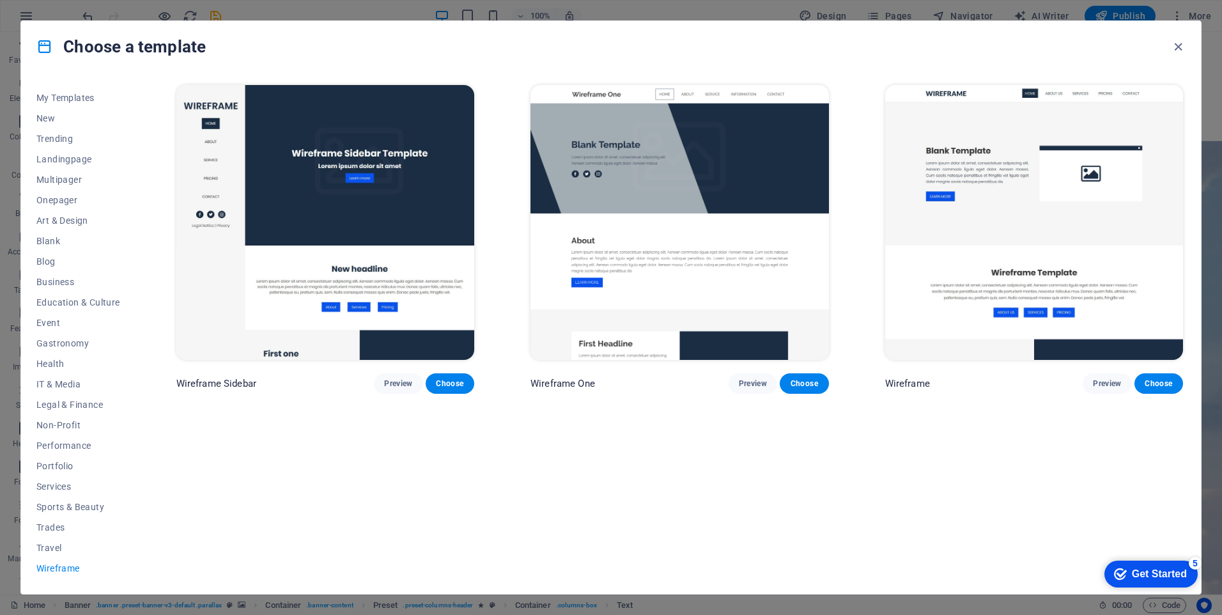
scroll to position [0, 0]
click at [56, 388] on span "IT & Media" at bounding box center [78, 384] width 84 height 10
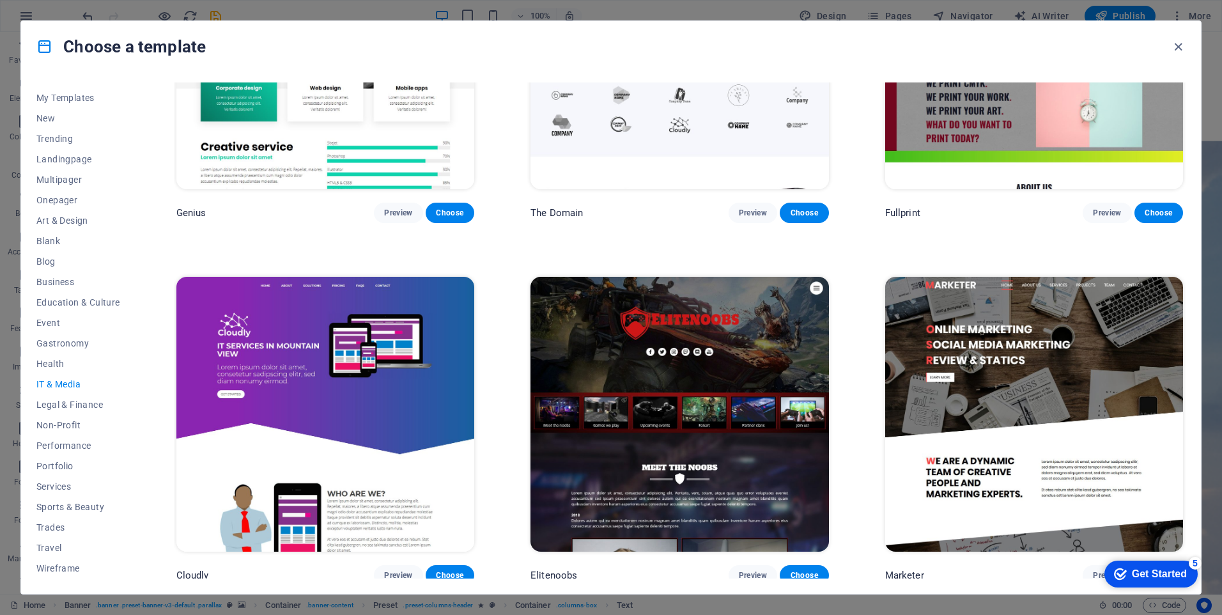
scroll to position [896, 0]
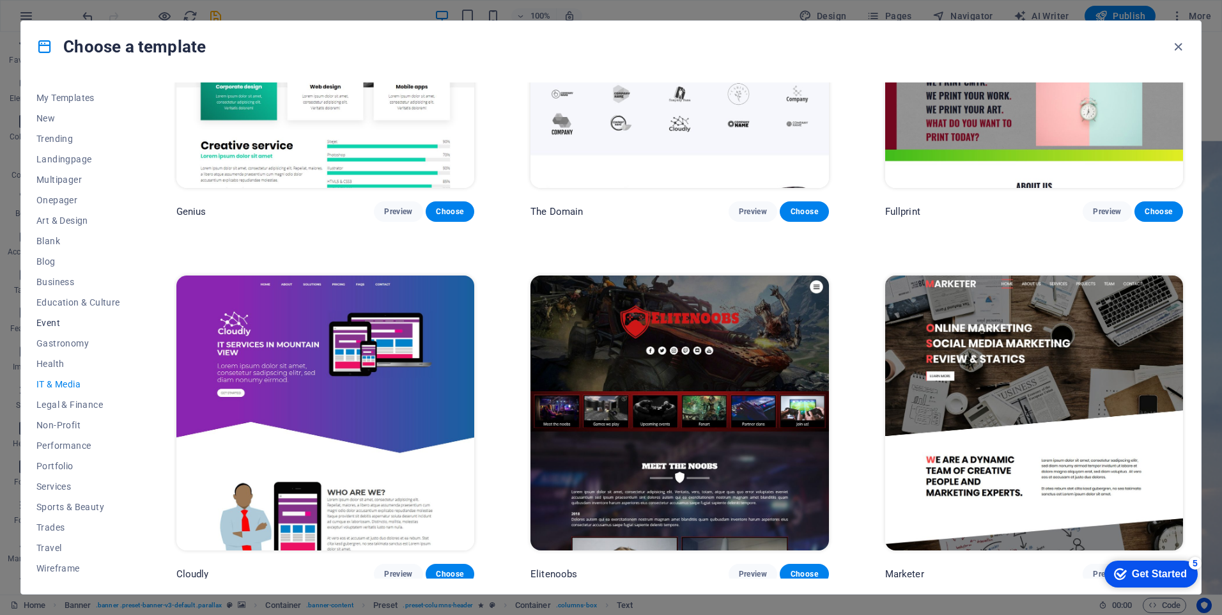
click at [57, 325] on span "Event" at bounding box center [78, 323] width 84 height 10
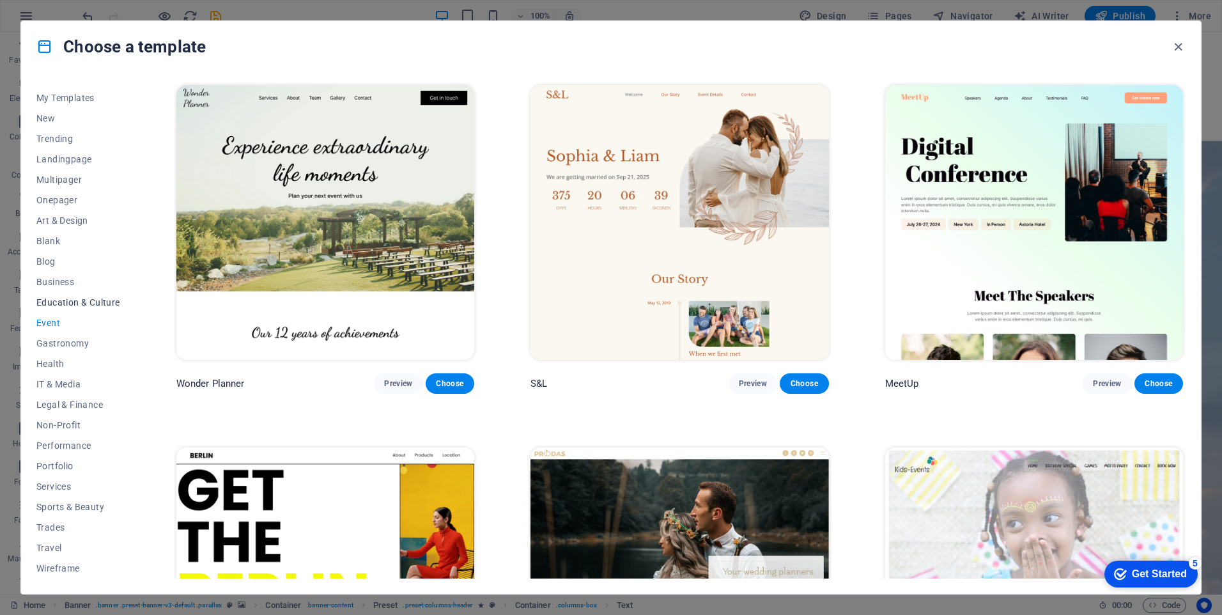
click at [59, 294] on button "Education & Culture" at bounding box center [78, 302] width 84 height 20
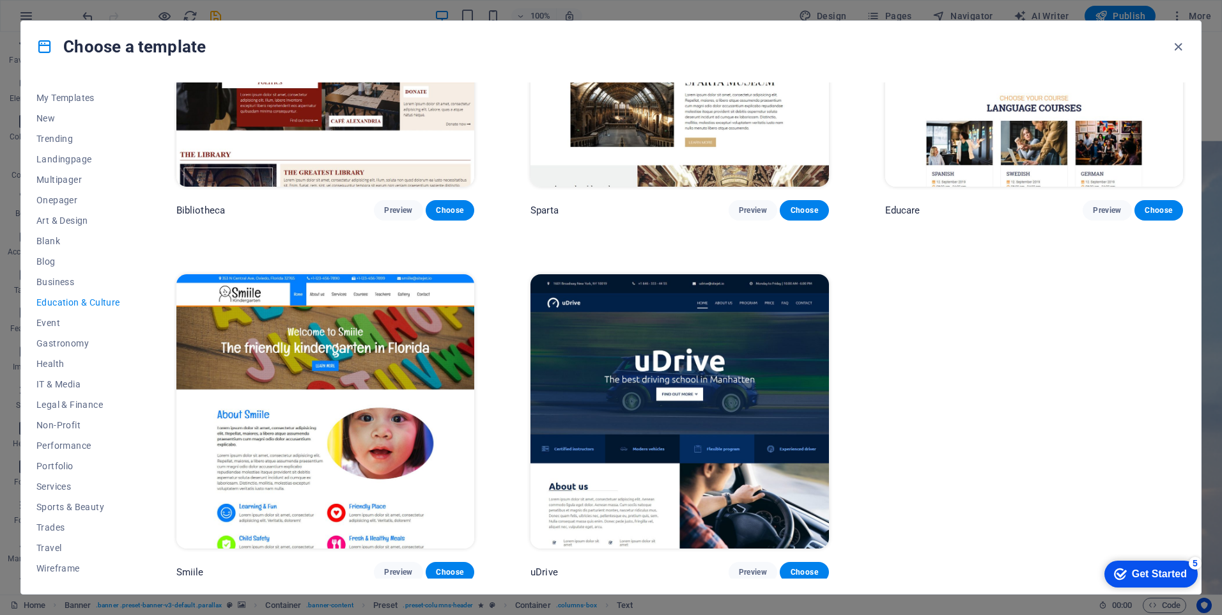
scroll to position [152, 0]
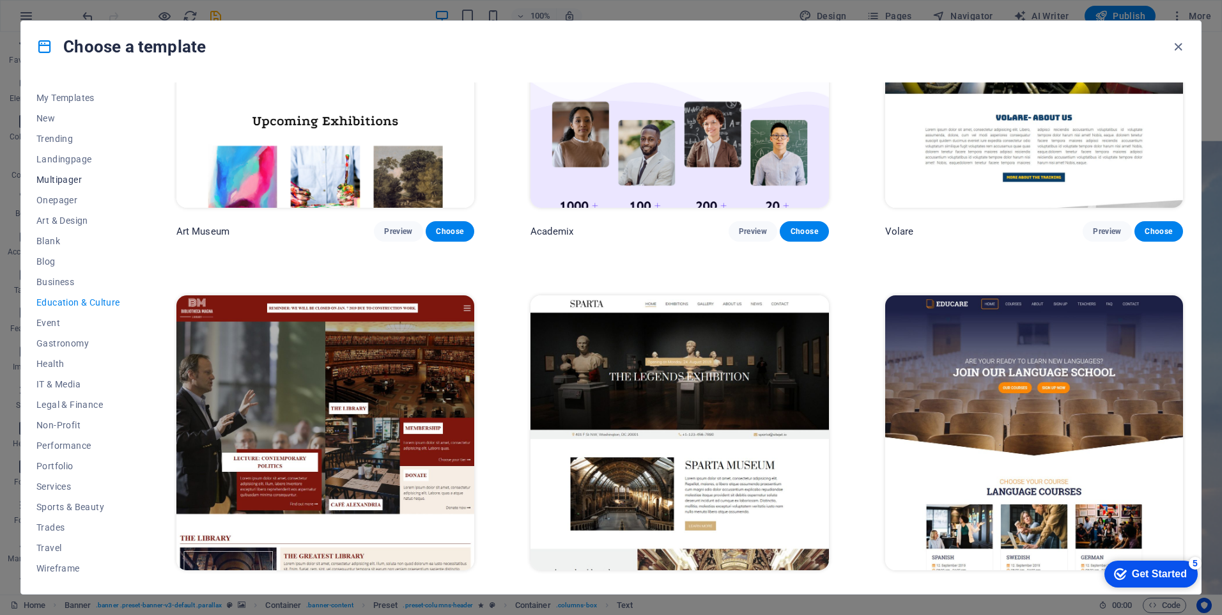
click at [73, 183] on span "Multipager" at bounding box center [78, 179] width 84 height 10
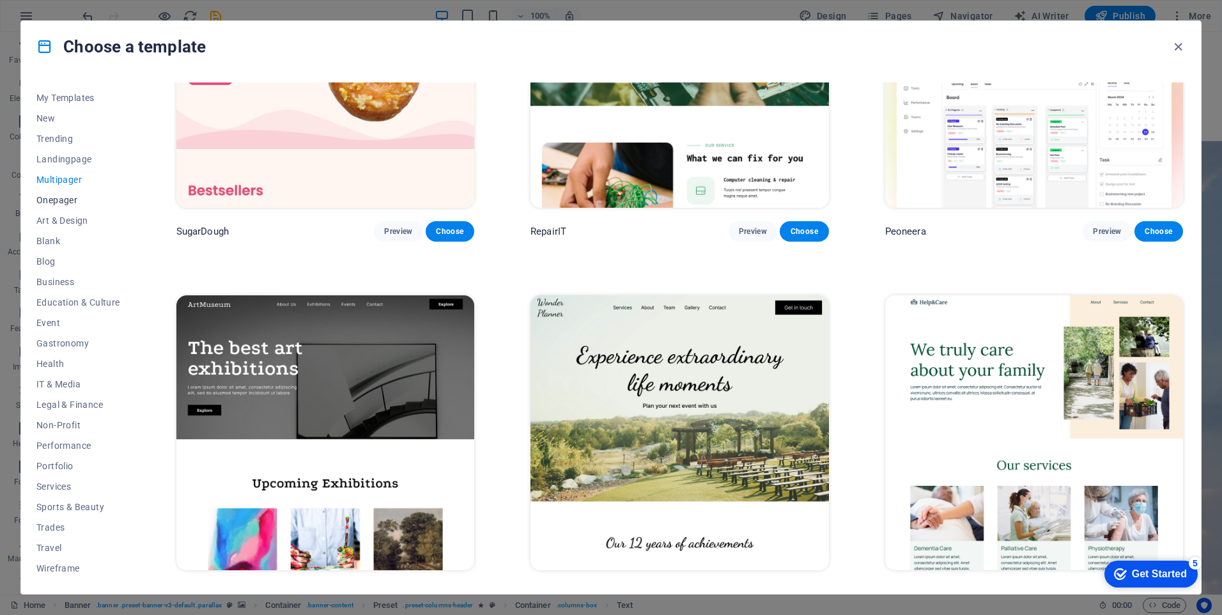
scroll to position [513, 0]
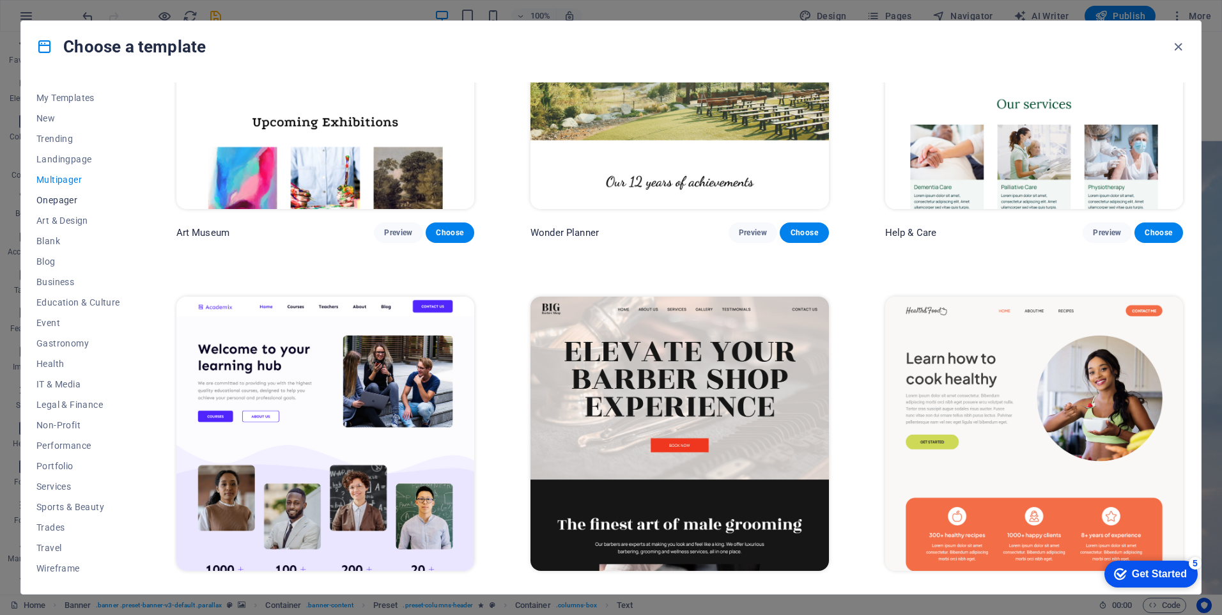
click at [68, 208] on button "Onepager" at bounding box center [78, 200] width 84 height 20
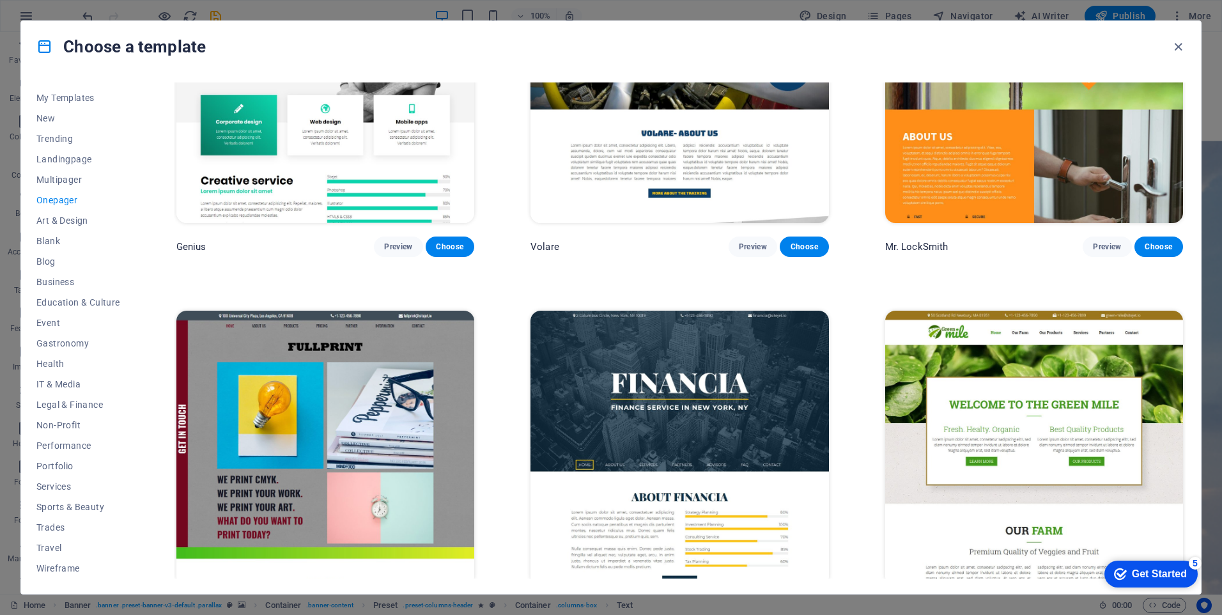
scroll to position [3772, 0]
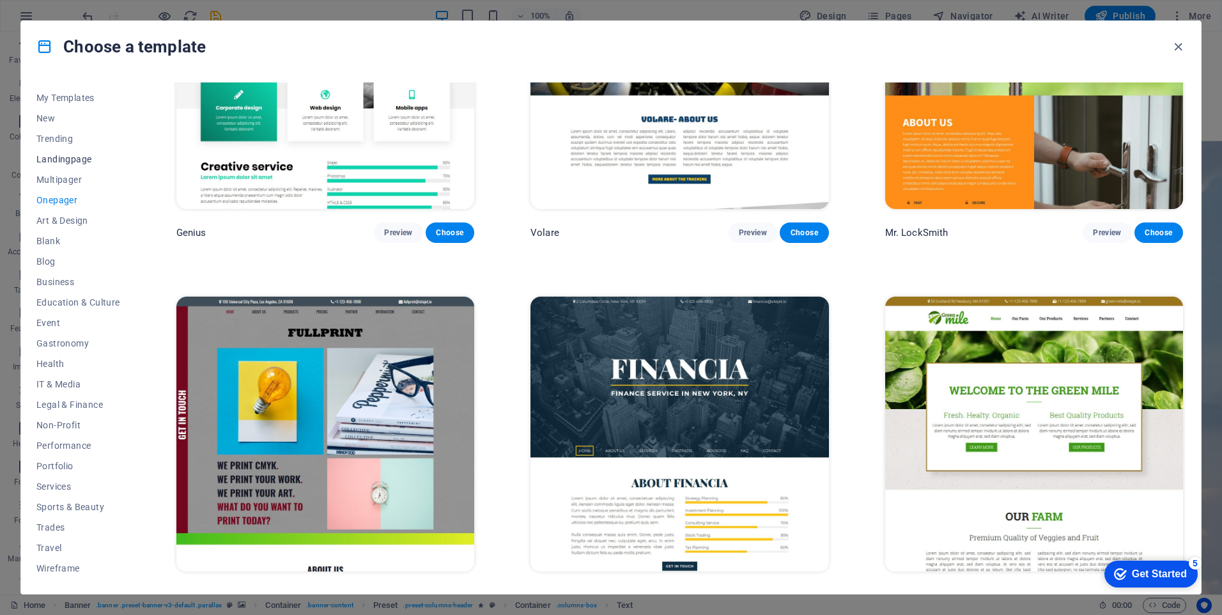
click at [73, 163] on span "Landingpage" at bounding box center [78, 159] width 84 height 10
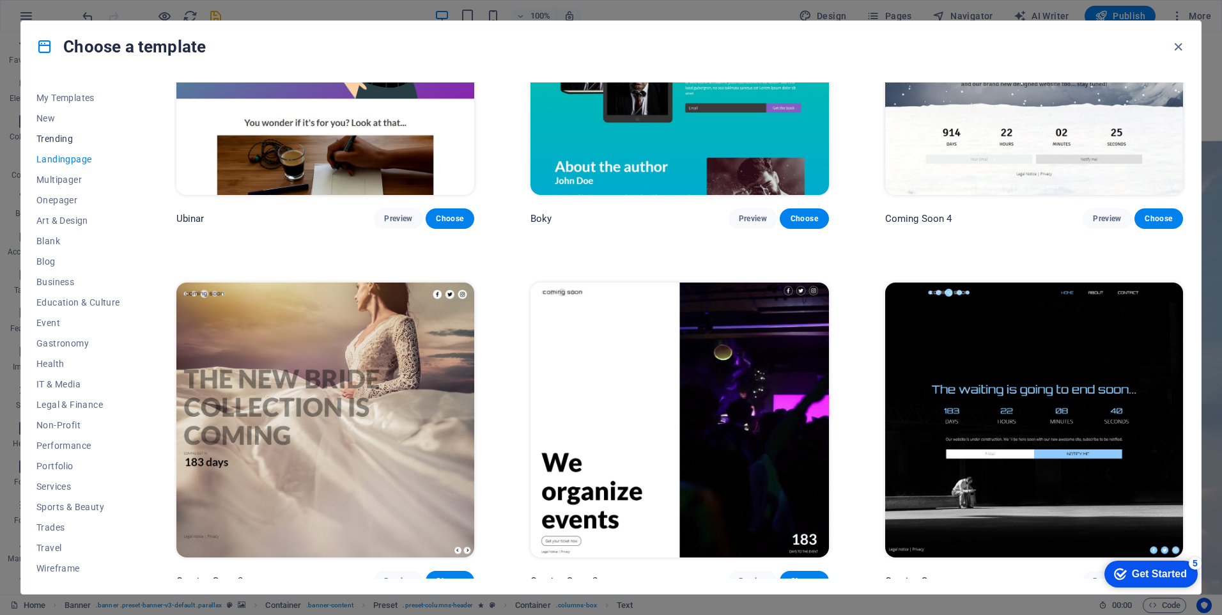
click at [70, 139] on span "Trending" at bounding box center [78, 139] width 84 height 10
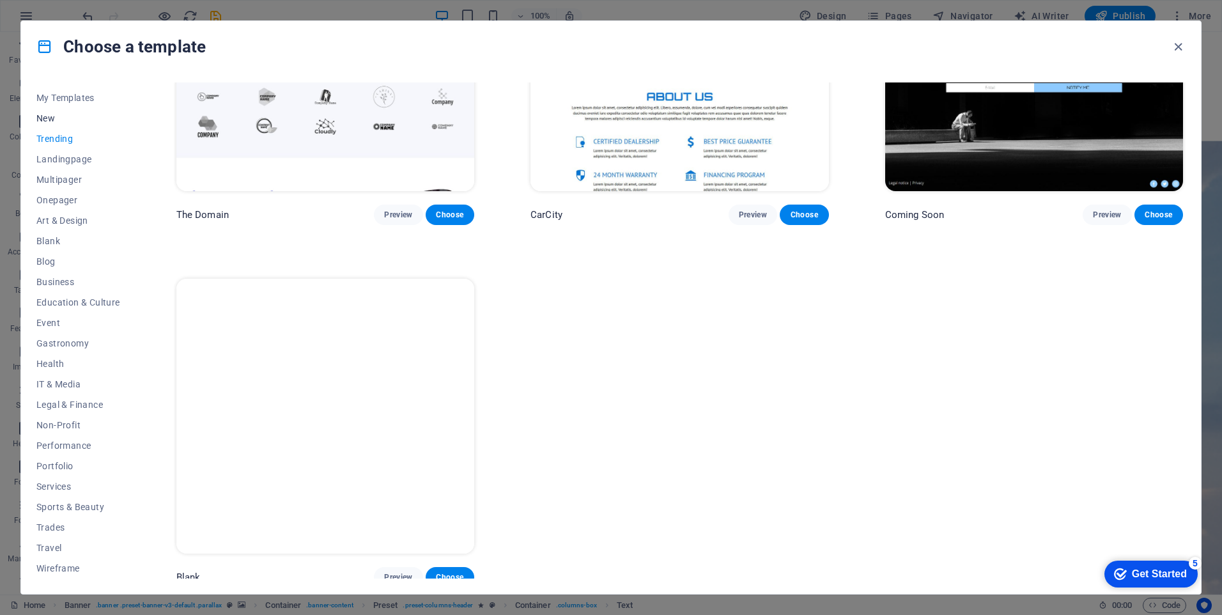
click at [62, 119] on span "New" at bounding box center [78, 118] width 84 height 10
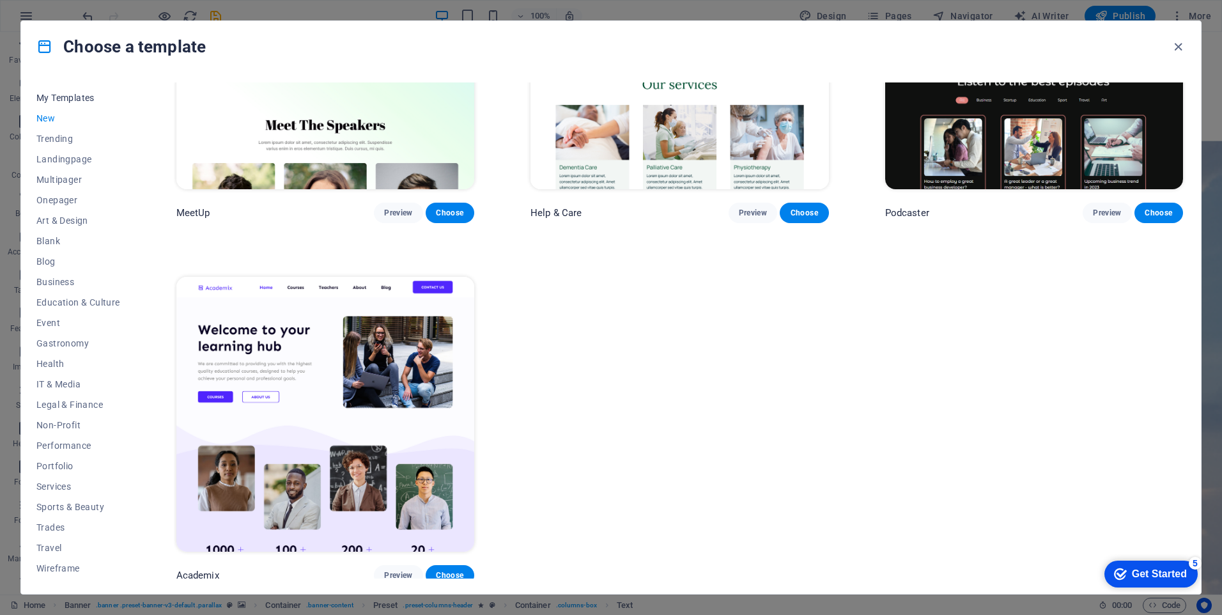
click at [68, 100] on span "My Templates" at bounding box center [78, 98] width 84 height 10
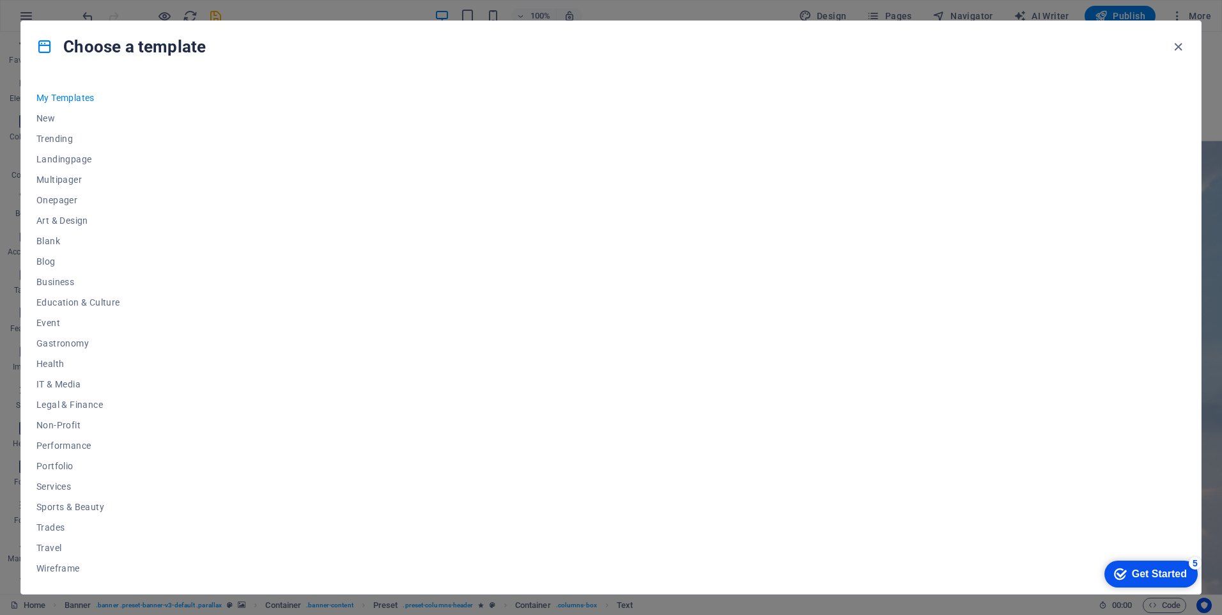
scroll to position [0, 0]
click at [73, 360] on span "Health" at bounding box center [78, 363] width 84 height 10
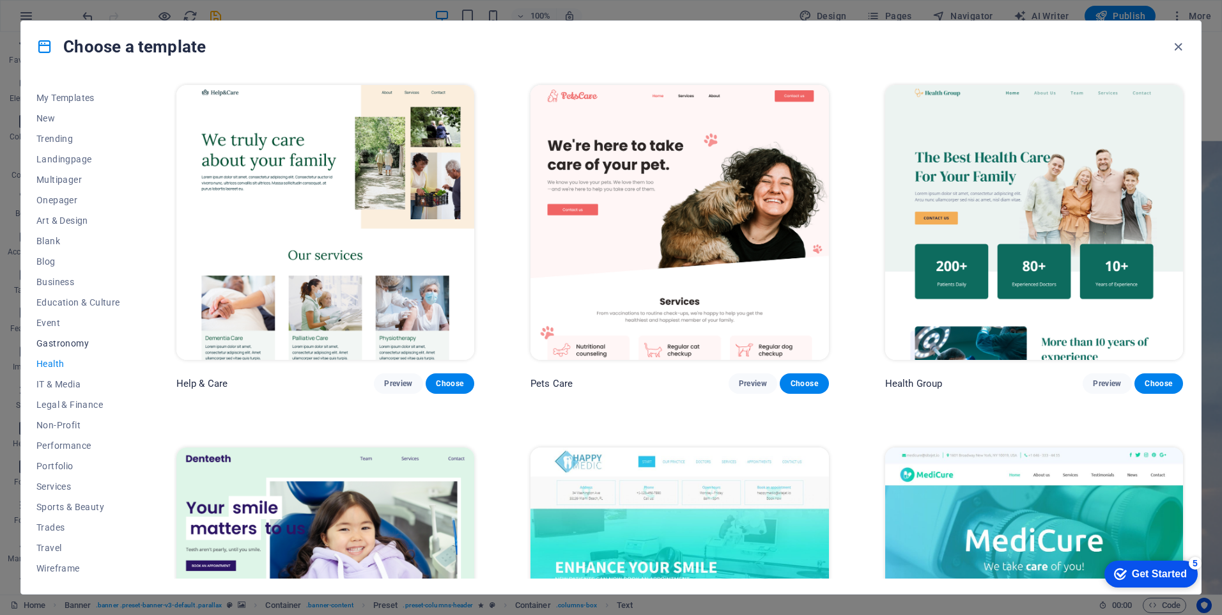
click at [84, 338] on span "Gastronomy" at bounding box center [78, 343] width 84 height 10
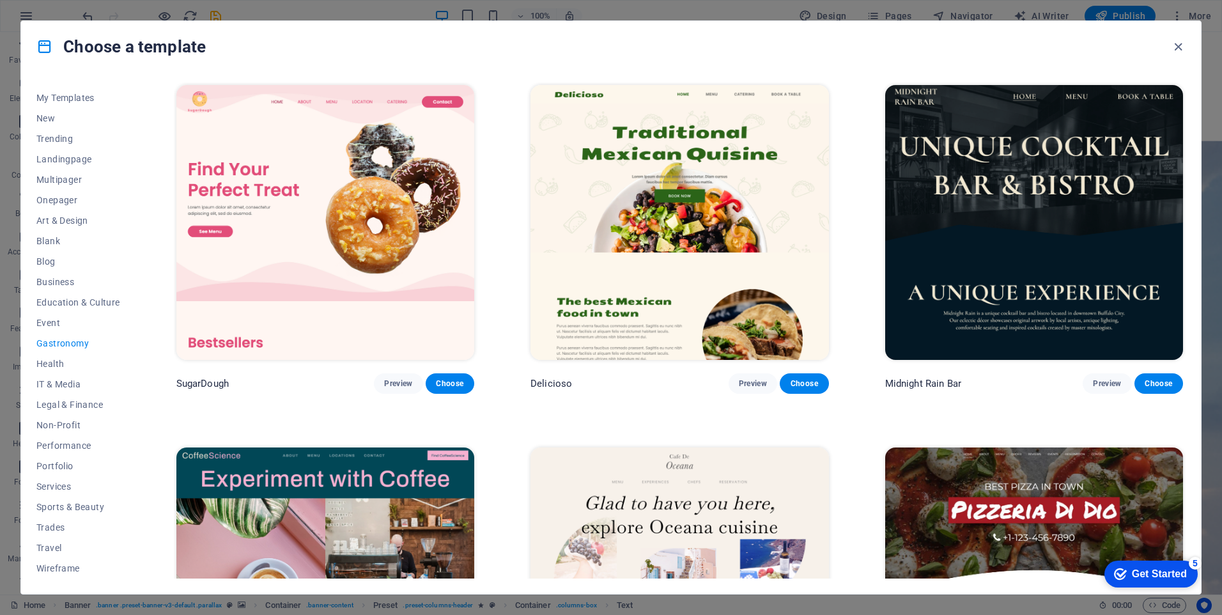
click at [270, 242] on img at bounding box center [325, 222] width 298 height 275
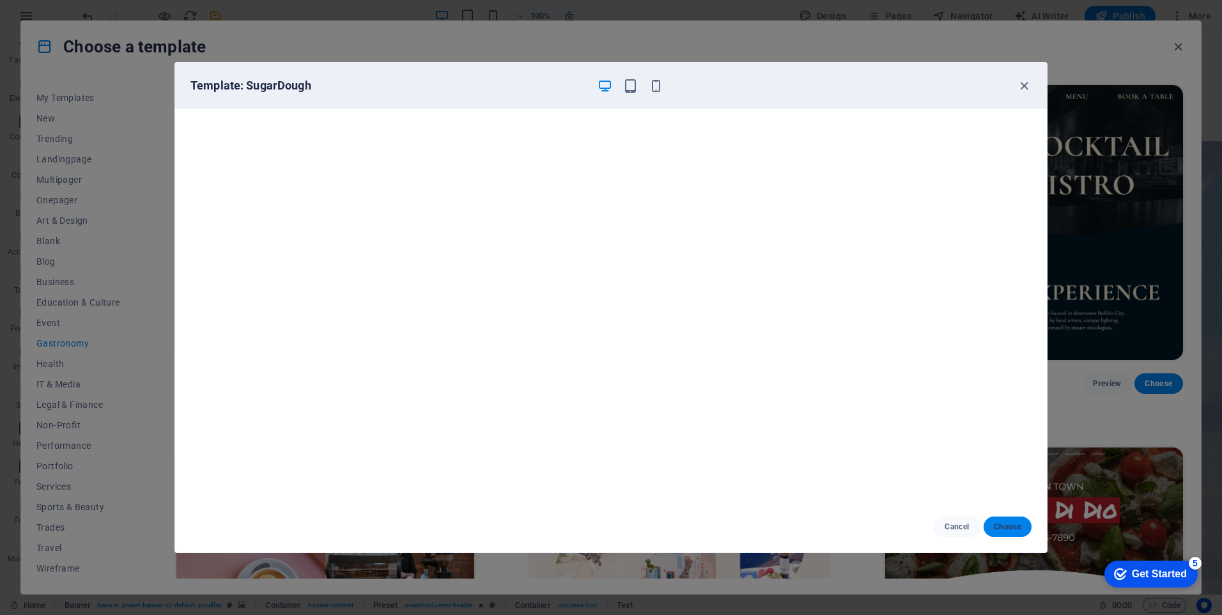
click at [1004, 525] on span "Choose" at bounding box center [1007, 526] width 27 height 10
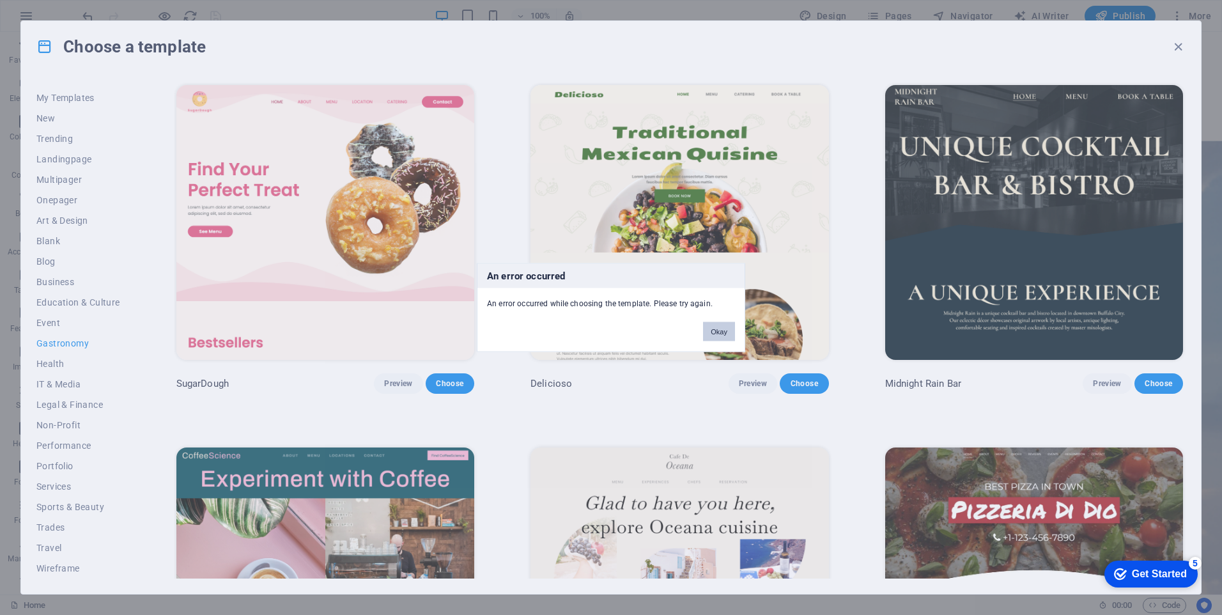
click at [712, 332] on button "Okay" at bounding box center [719, 331] width 32 height 19
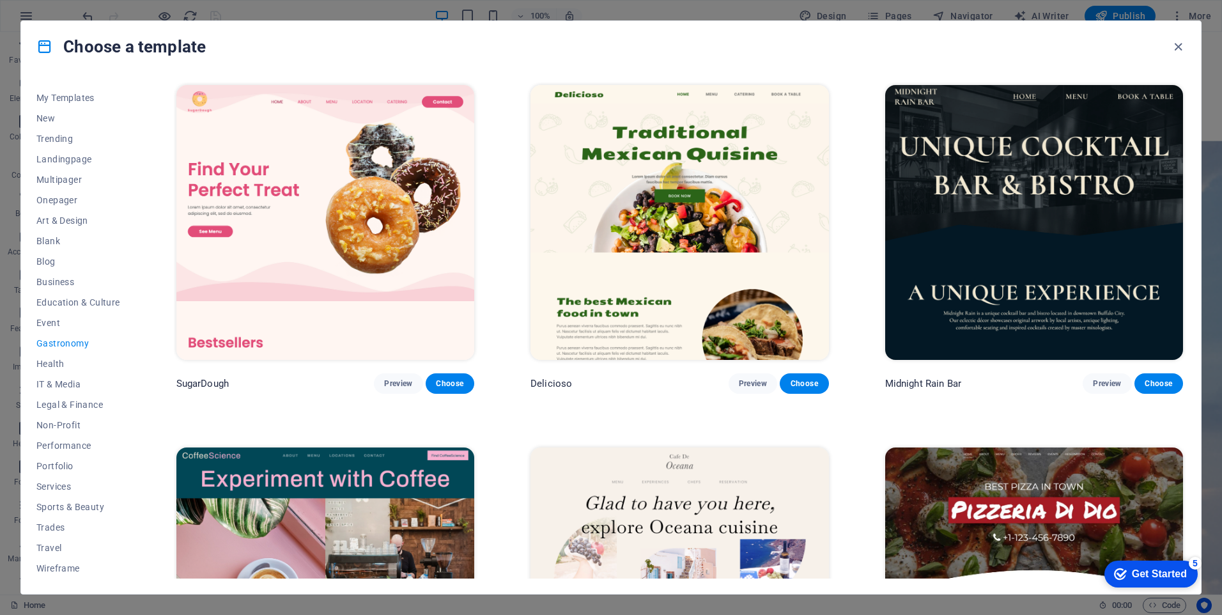
click at [328, 249] on img at bounding box center [325, 222] width 298 height 275
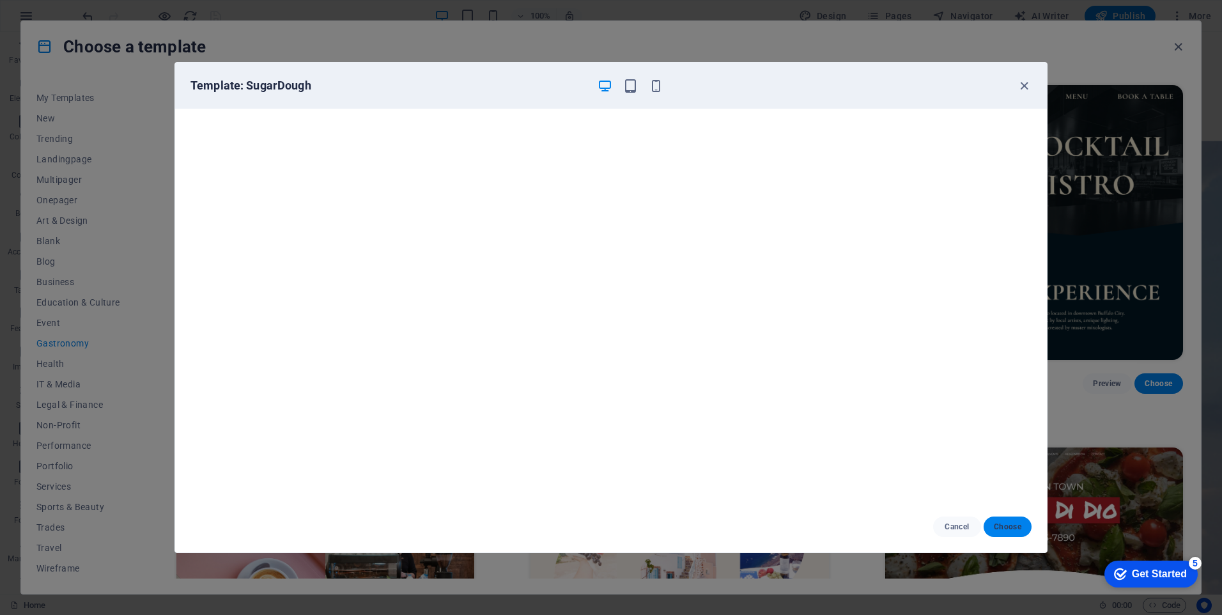
click at [1004, 528] on span "Choose" at bounding box center [1007, 526] width 27 height 10
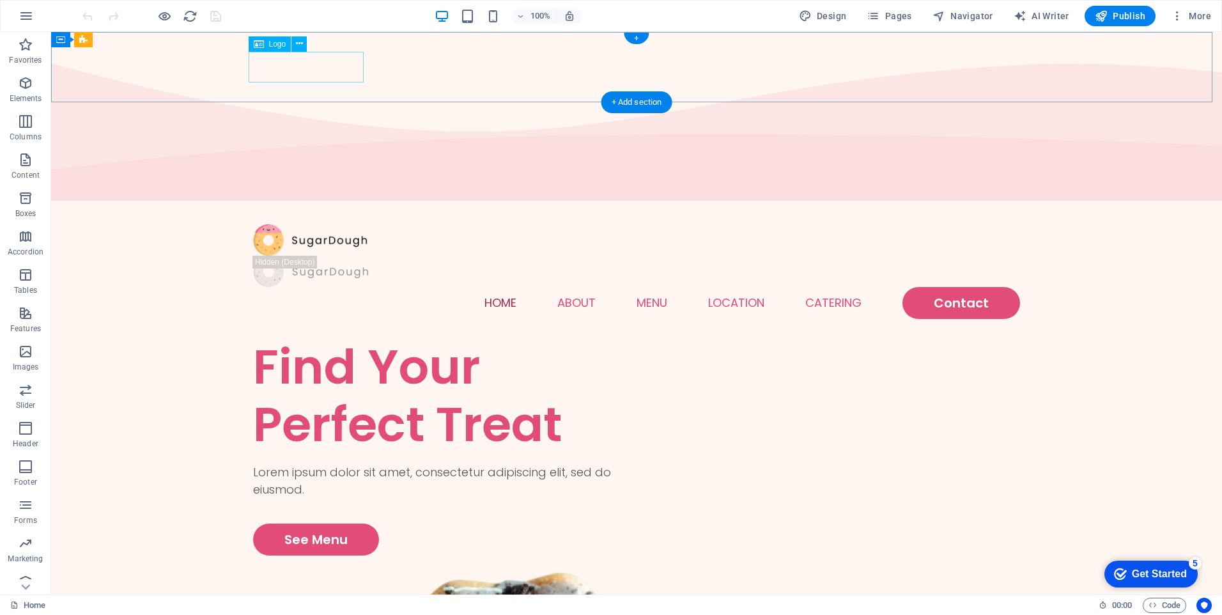
click at [298, 224] on div at bounding box center [636, 239] width 767 height 31
select select "px"
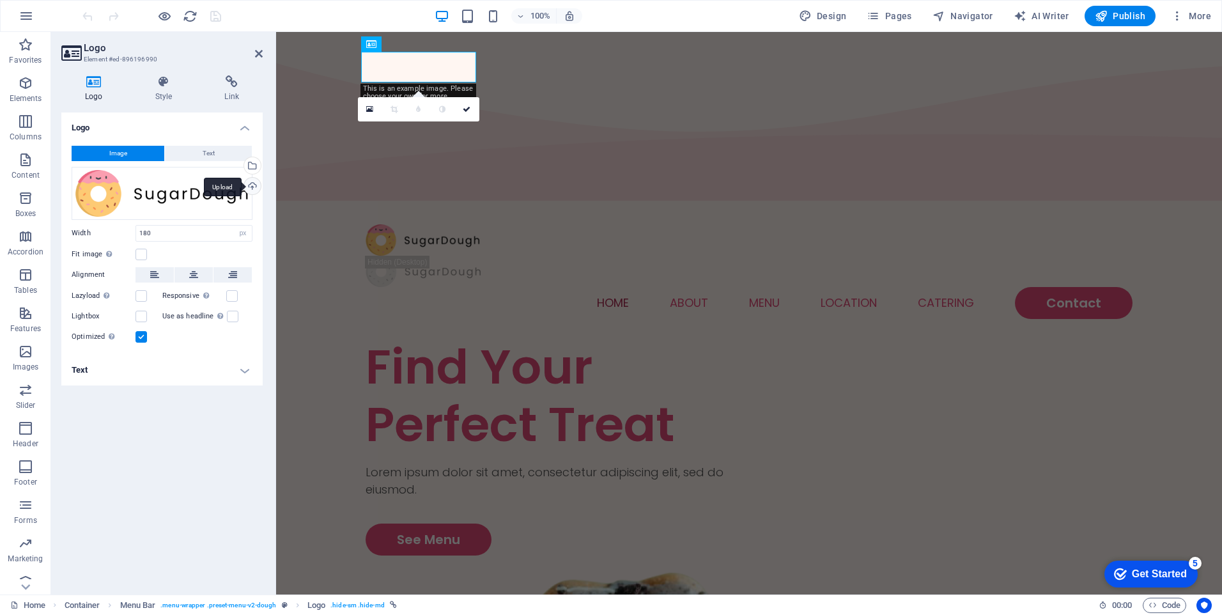
click at [250, 189] on div "Upload" at bounding box center [251, 187] width 19 height 19
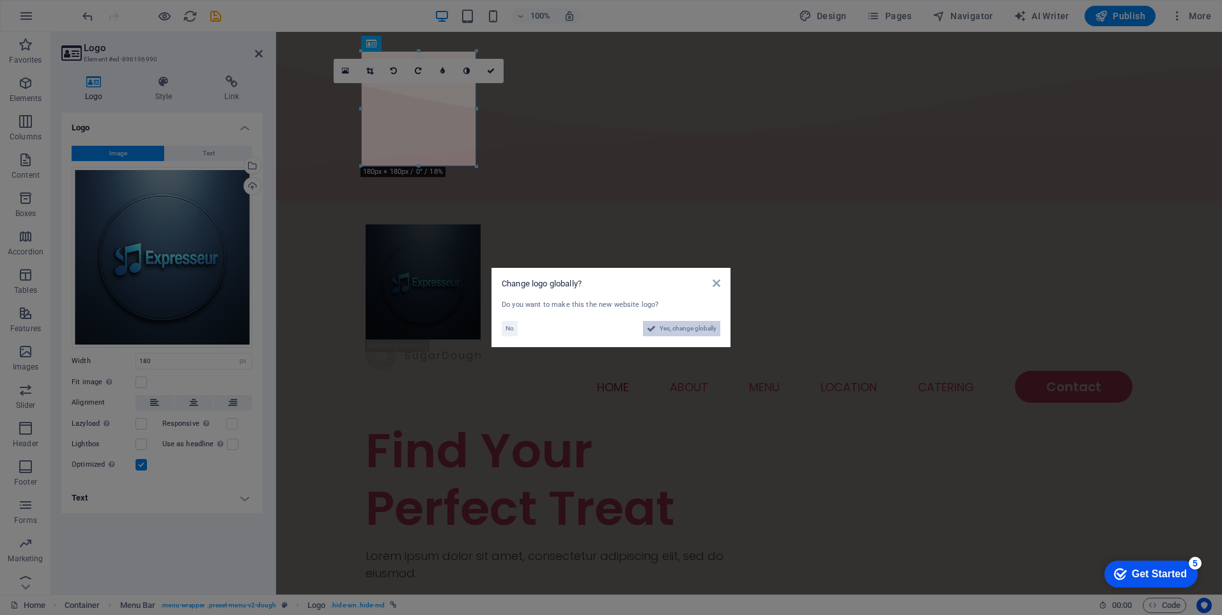
click at [677, 332] on span "Yes, change globally" at bounding box center [687, 328] width 57 height 15
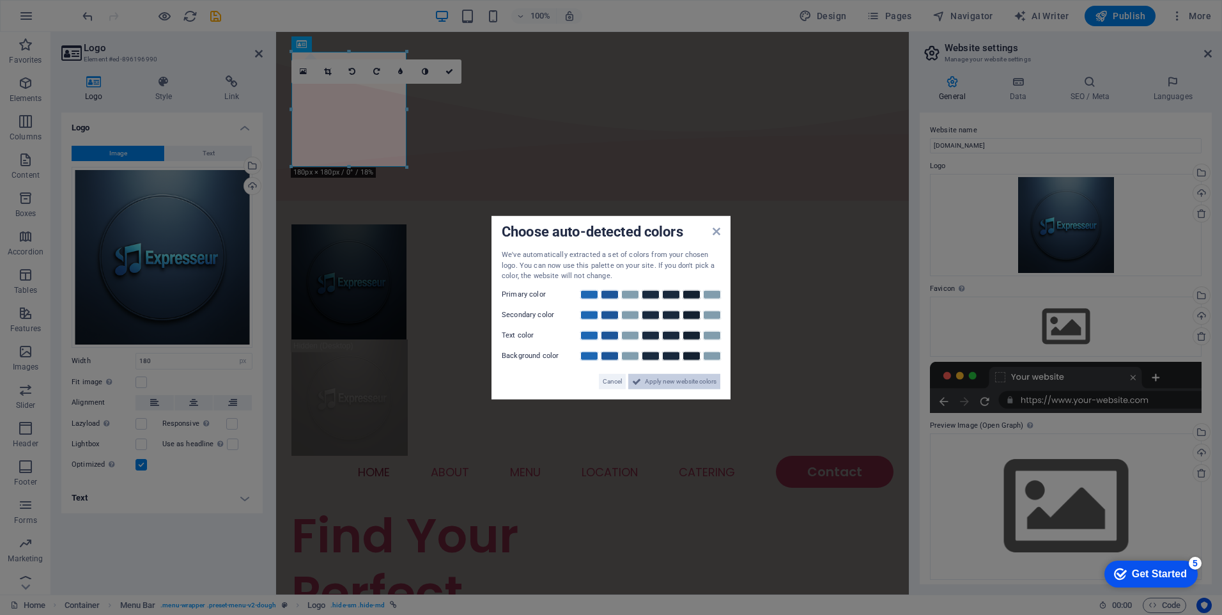
click at [657, 382] on span "Apply new website colors" at bounding box center [681, 380] width 72 height 15
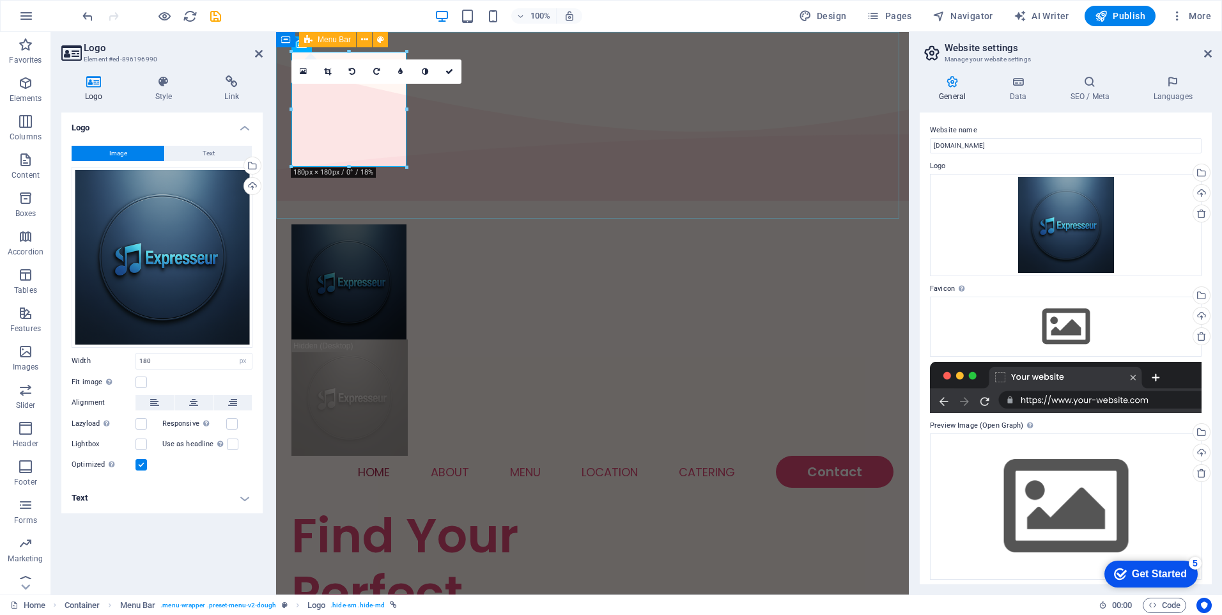
click at [537, 205] on div "Home About Menu Location Catering Contact" at bounding box center [592, 356] width 633 height 302
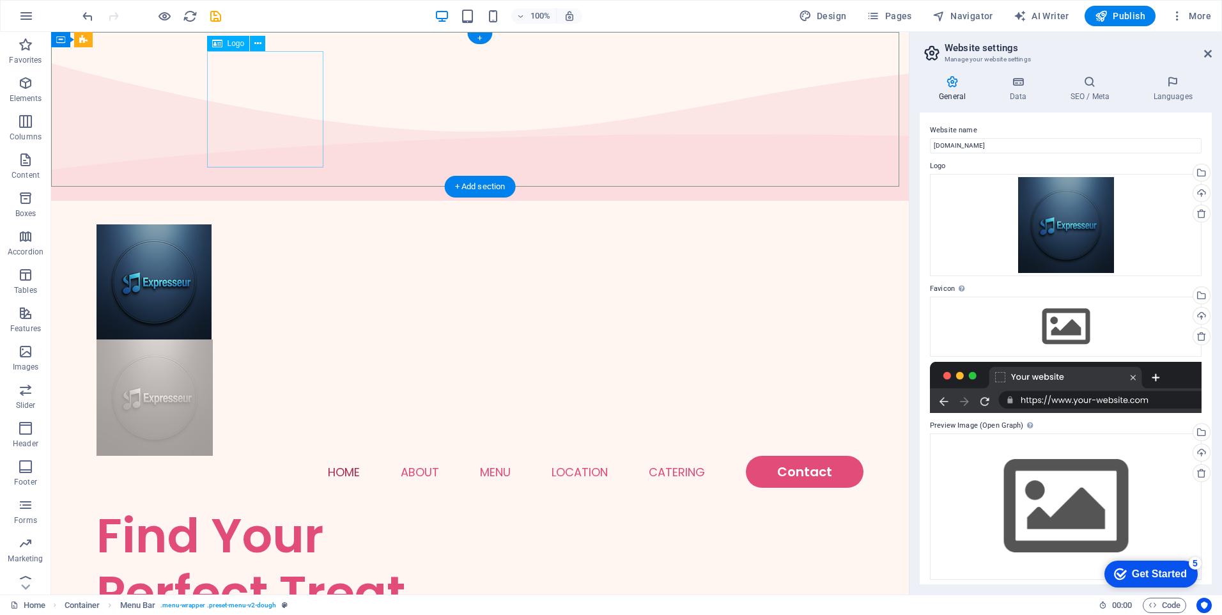
click at [300, 339] on div at bounding box center [479, 397] width 767 height 116
click at [0, 0] on icon at bounding box center [0, 0] width 0 height 0
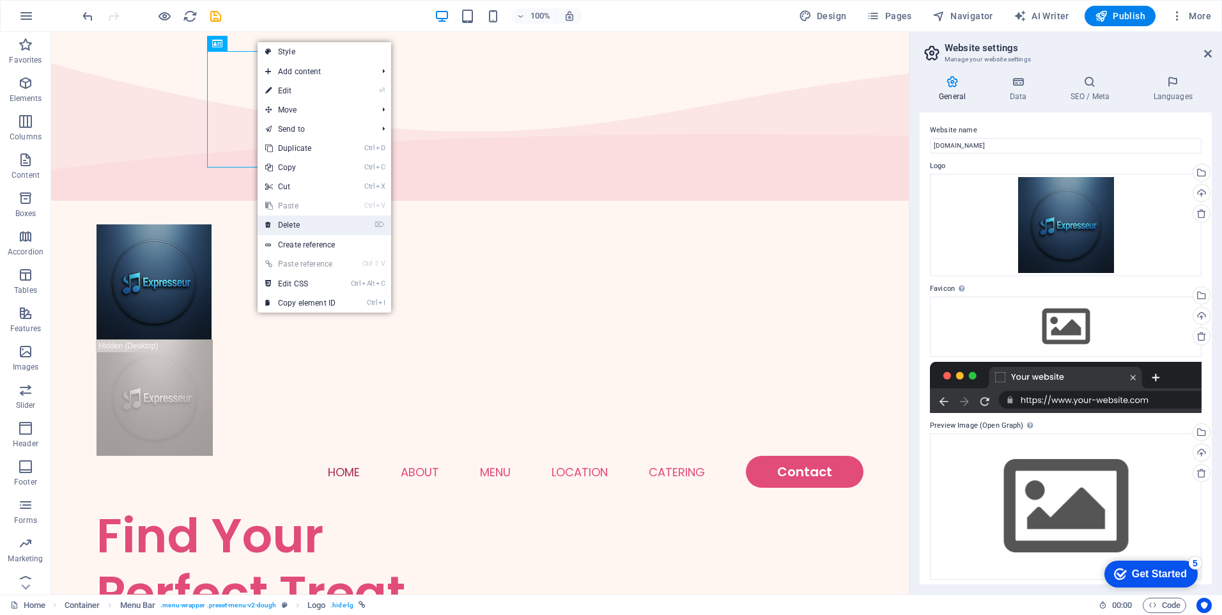
click at [304, 224] on link "⌦ Delete" at bounding box center [300, 224] width 86 height 19
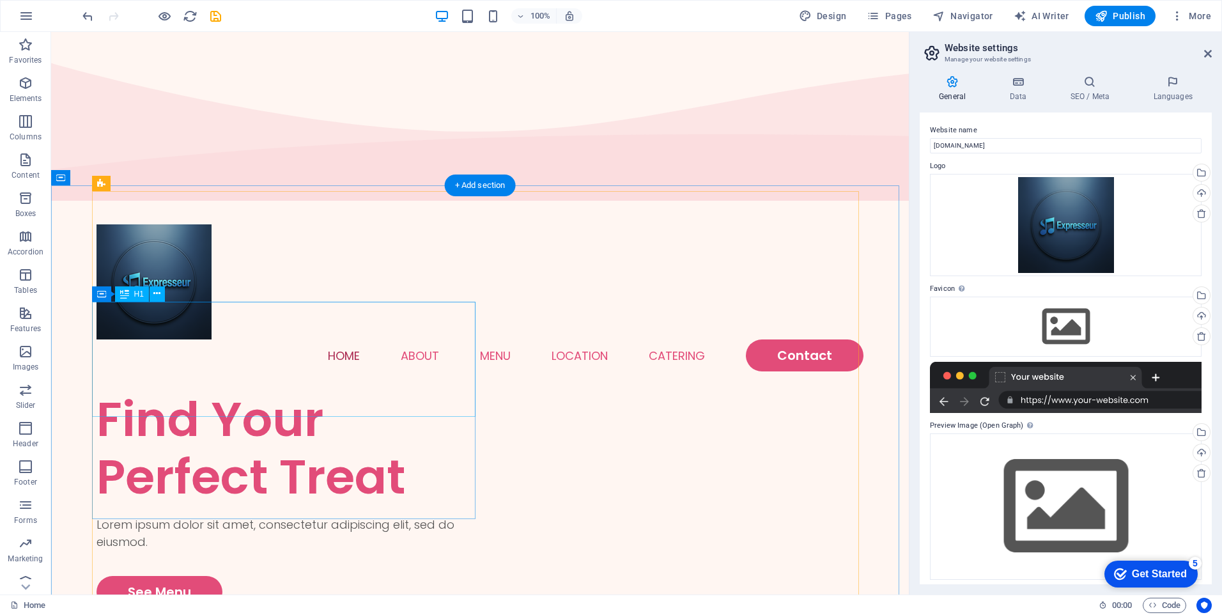
click at [243, 390] on div "Find Your Perfect Treat" at bounding box center [287, 447] width 383 height 115
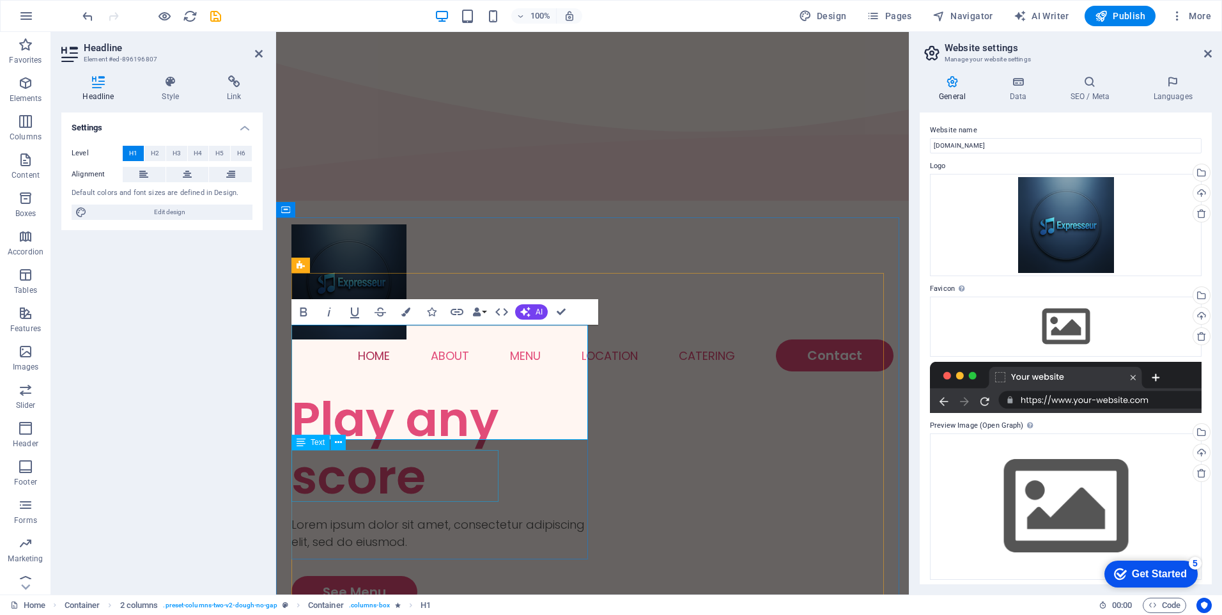
click at [383, 516] on div "Lorem ipsum dolor sit amet, consectetur adipiscing elit, sed do eiusmod." at bounding box center [441, 533] width 301 height 35
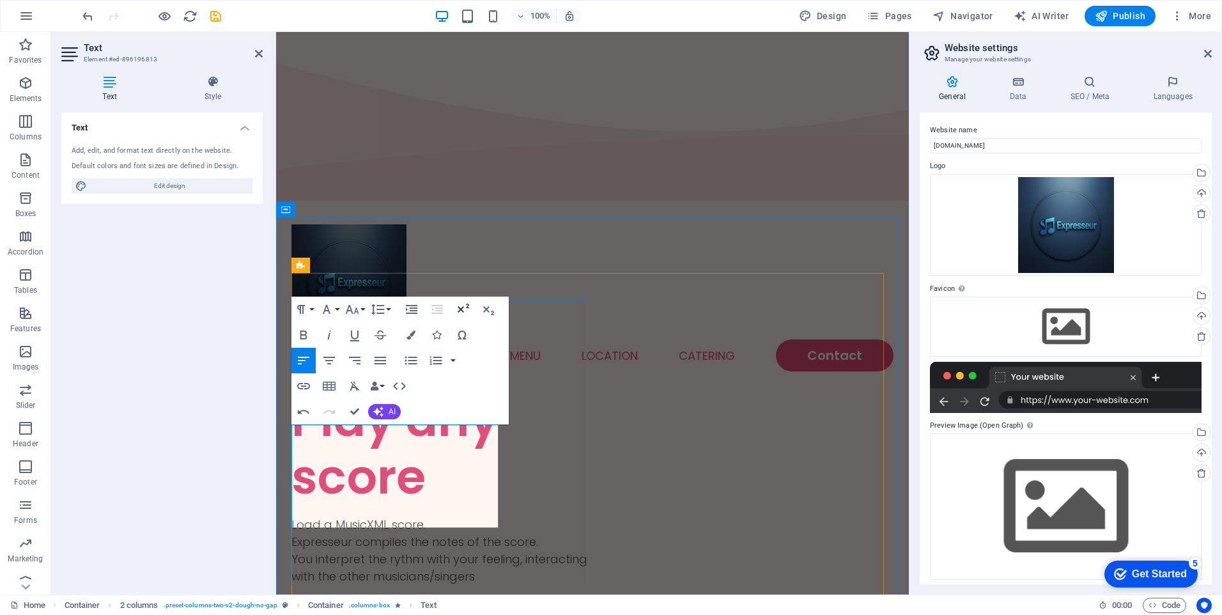
scroll to position [1564, 5]
click at [534, 448] on div "Play any score Load a MusicXML score. Expresseur compiles the notes of the scor…" at bounding box center [441, 516] width 301 height 252
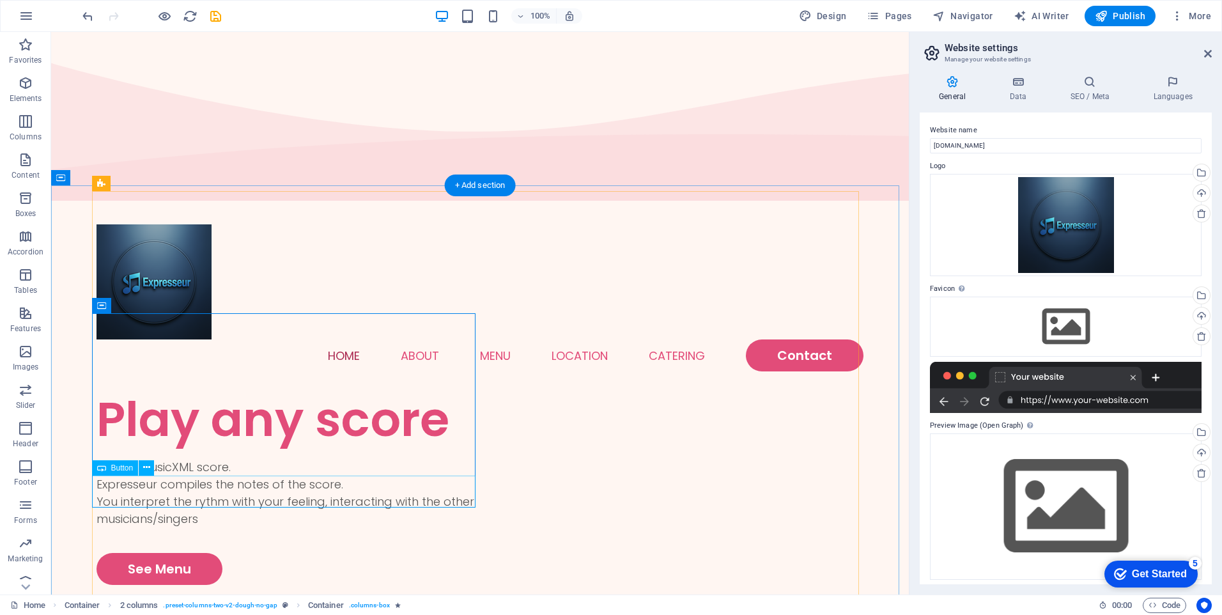
click at [178, 553] on div "See Menu" at bounding box center [287, 569] width 383 height 32
click at [177, 553] on div "See Menu" at bounding box center [287, 569] width 383 height 32
click at [171, 553] on div "See Menu" at bounding box center [287, 569] width 383 height 32
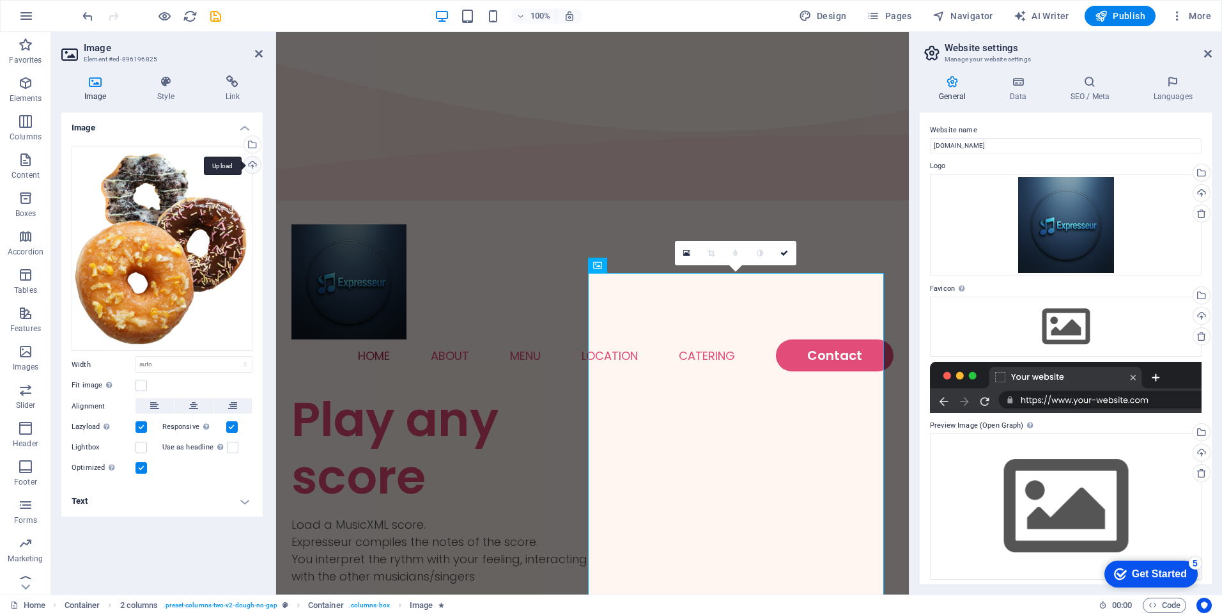
click at [252, 168] on div "Upload" at bounding box center [251, 166] width 19 height 19
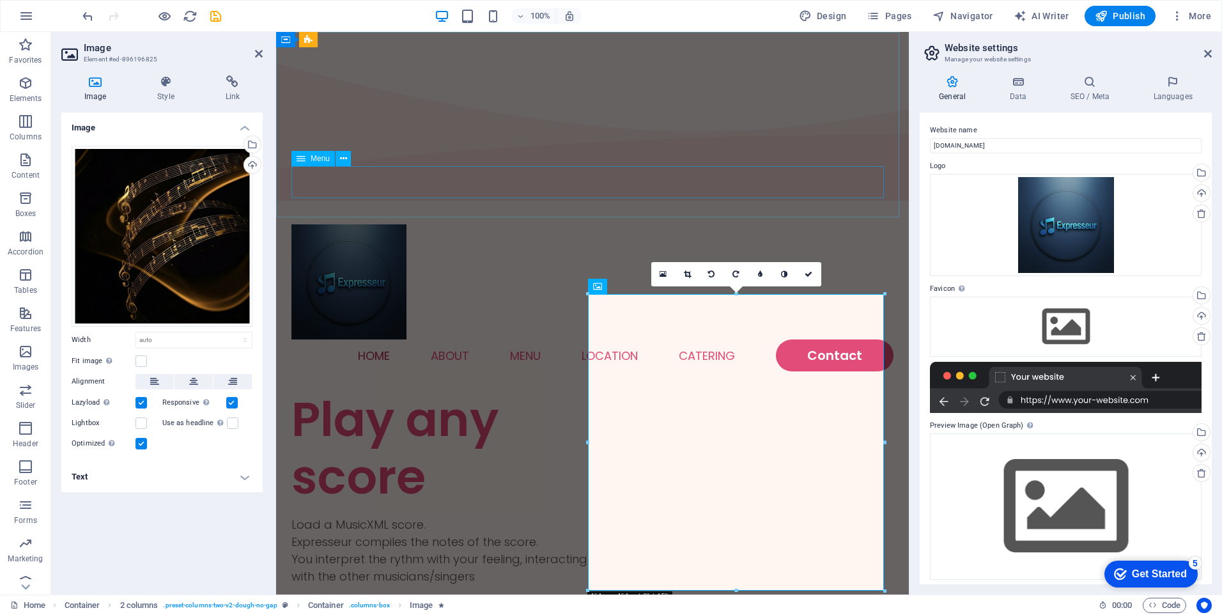
click at [440, 339] on nav "Home About Menu Location Catering Contact" at bounding box center [592, 355] width 602 height 32
select select
select select "1"
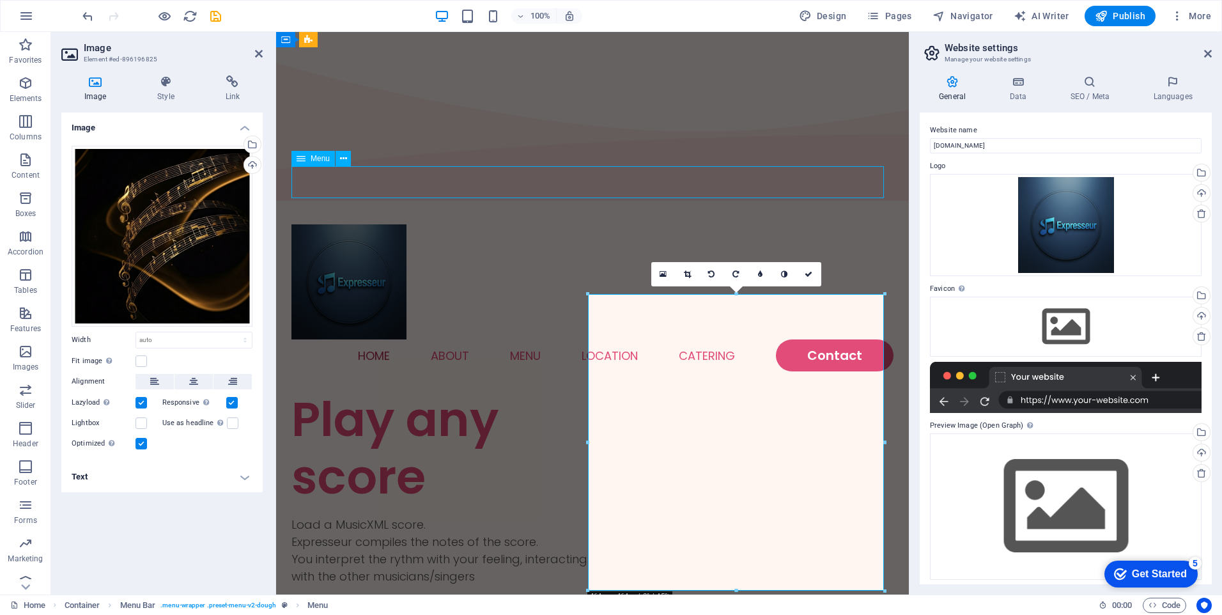
select select
select select "2"
select select
select select "default"
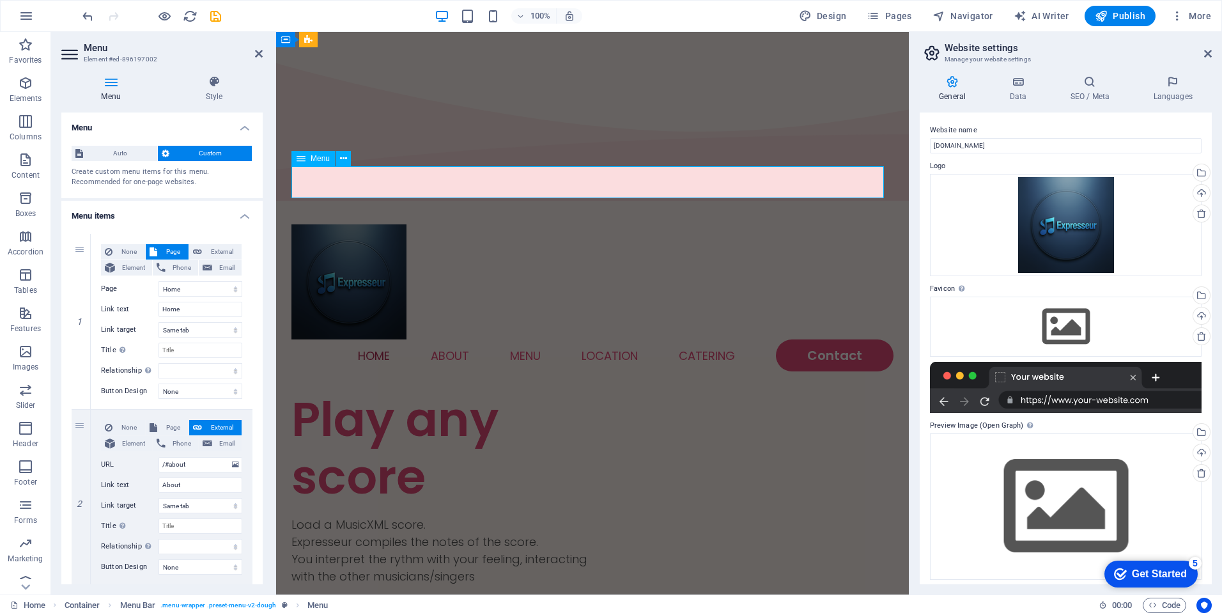
click at [431, 339] on nav "Home About Menu Location Catering Contact" at bounding box center [592, 355] width 602 height 32
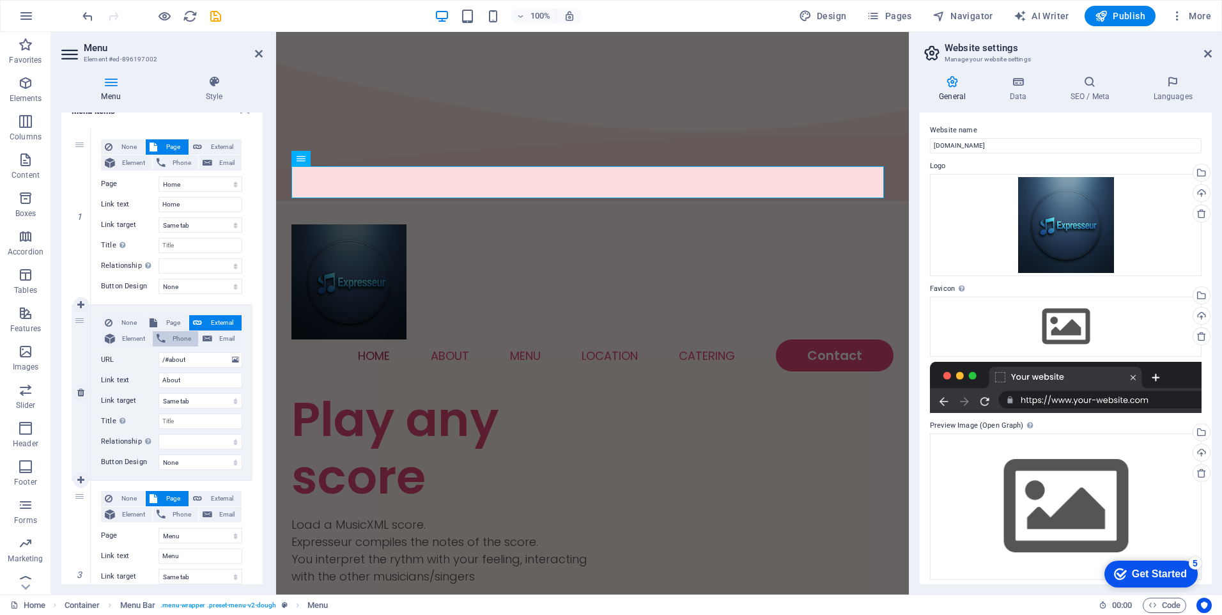
scroll to position [128, 0]
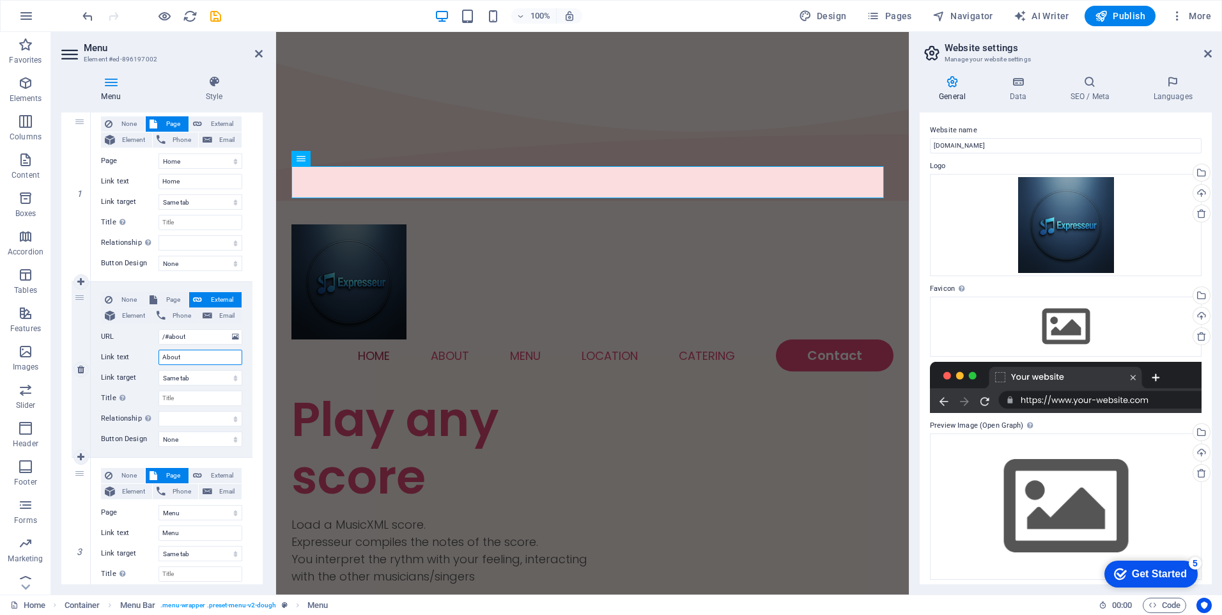
click at [180, 358] on input "About" at bounding box center [200, 357] width 84 height 15
type input "Play a score"
select select
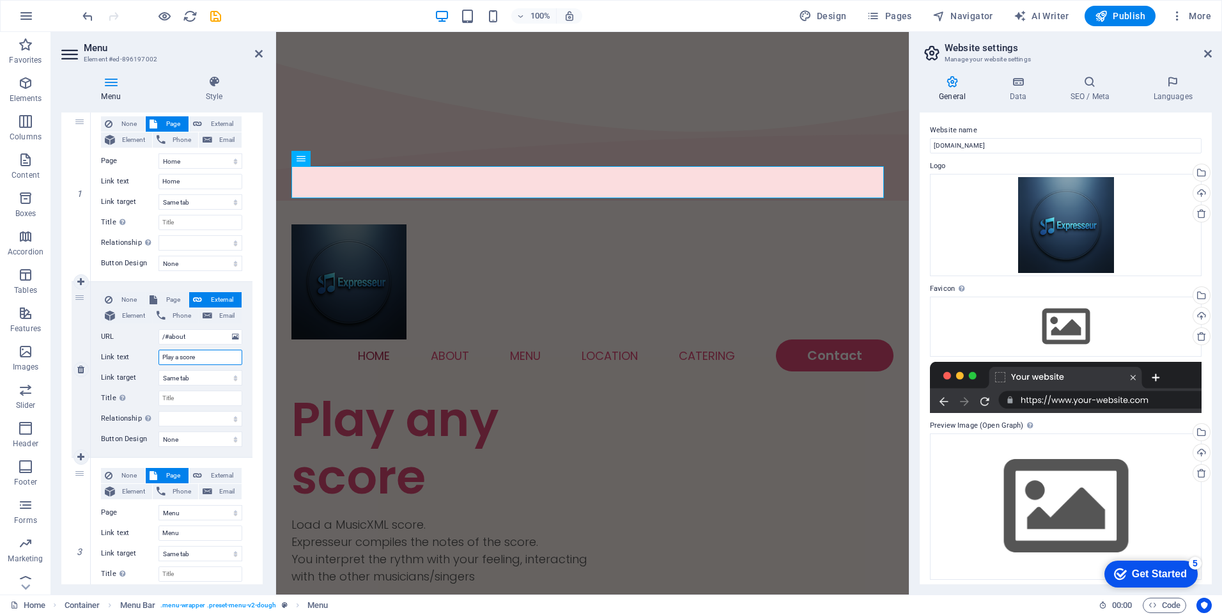
select select
type input "Play a score"
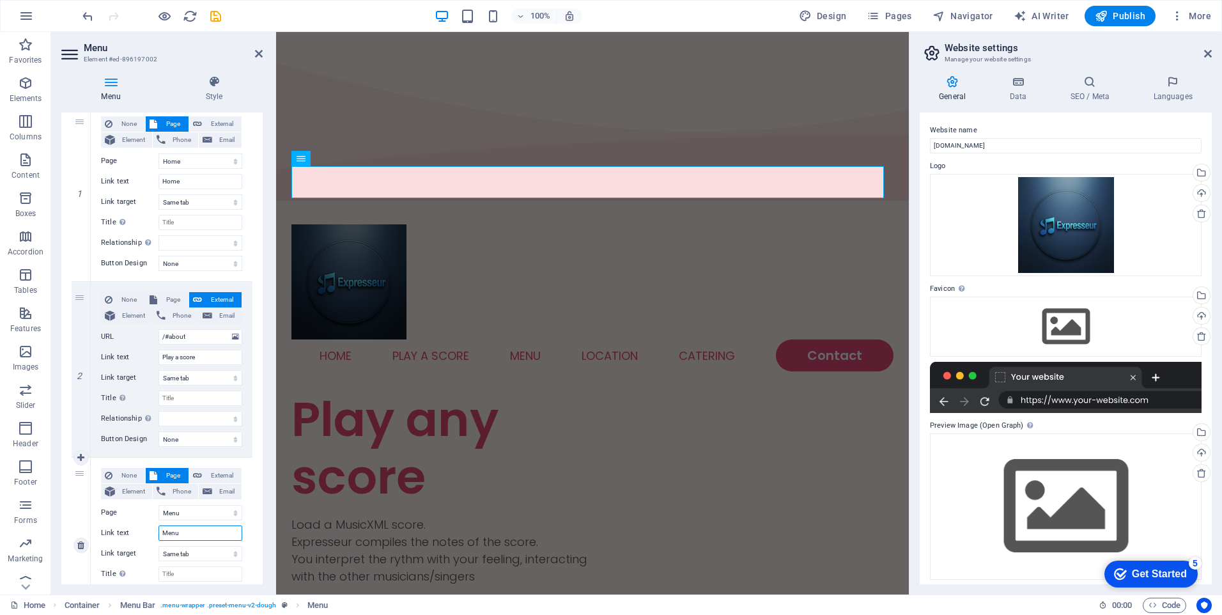
click at [181, 531] on input "Menu" at bounding box center [200, 532] width 84 height 15
type input "Improvi"
select select
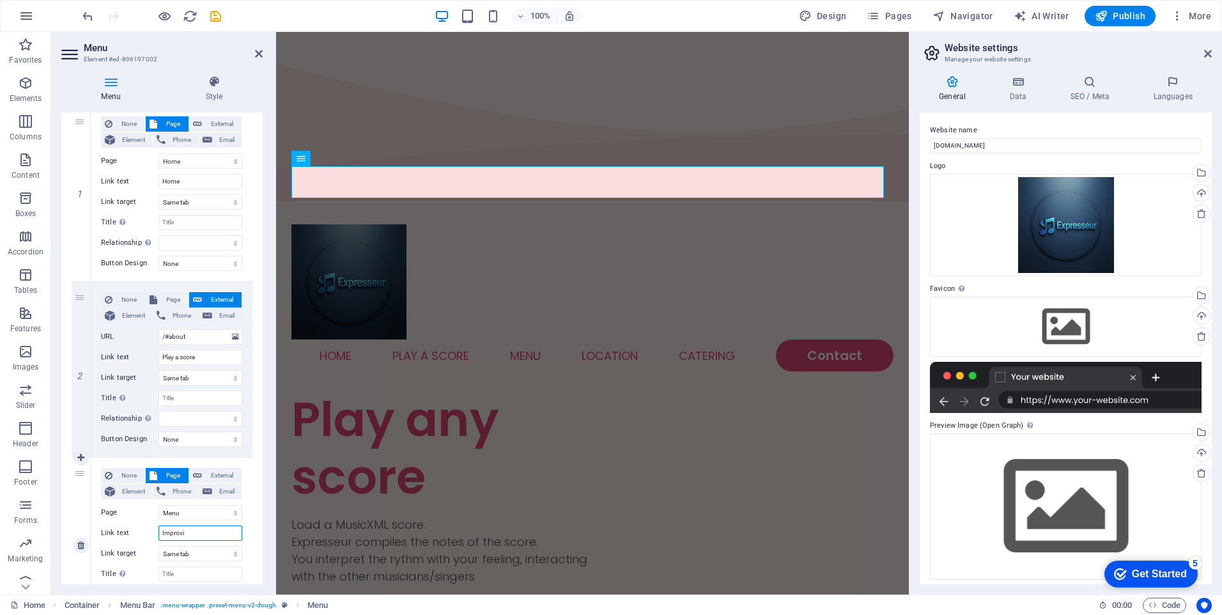
select select
type input "Improvise"
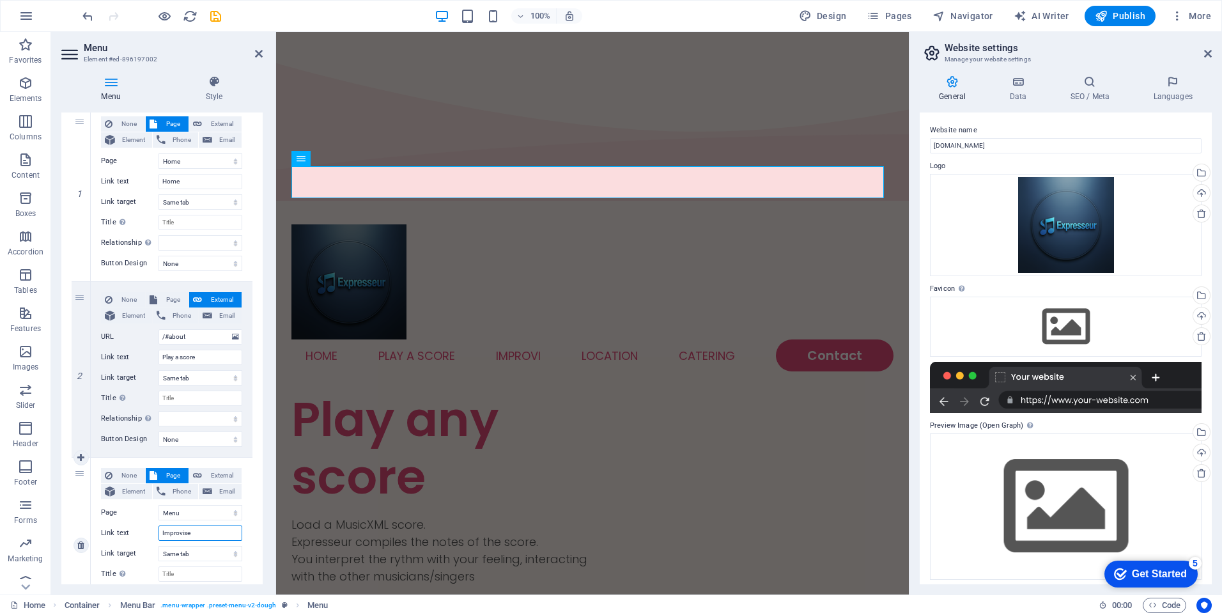
select select
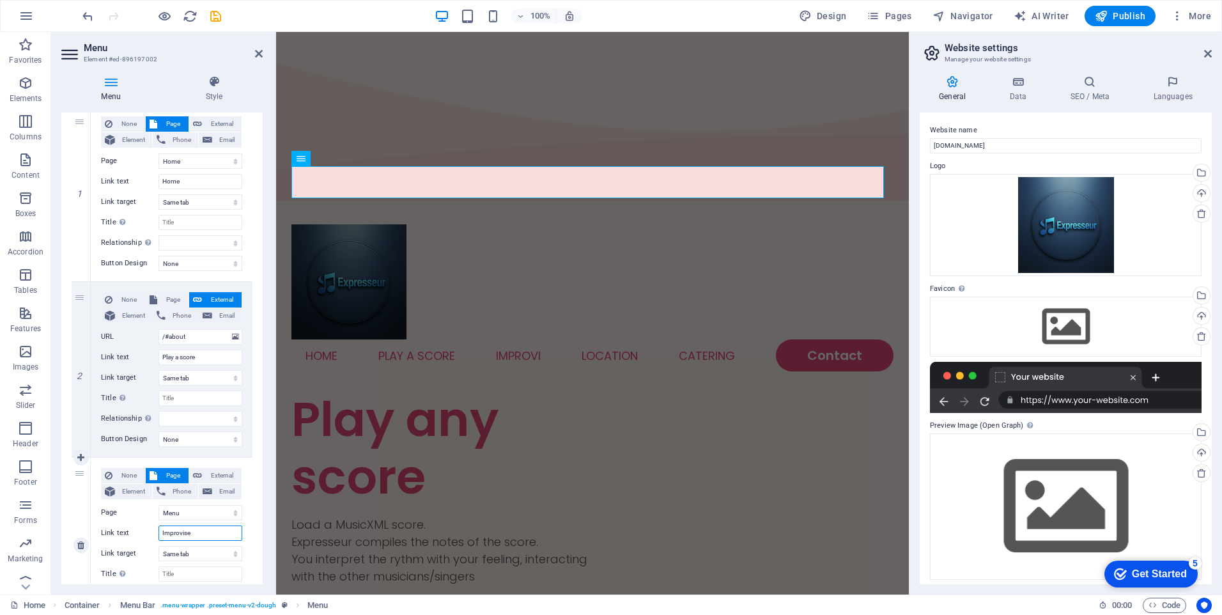
select select
type input "Improvise"
click at [624, 339] on nav "Home Play a score Improvise Location Catering Contact" at bounding box center [592, 355] width 602 height 32
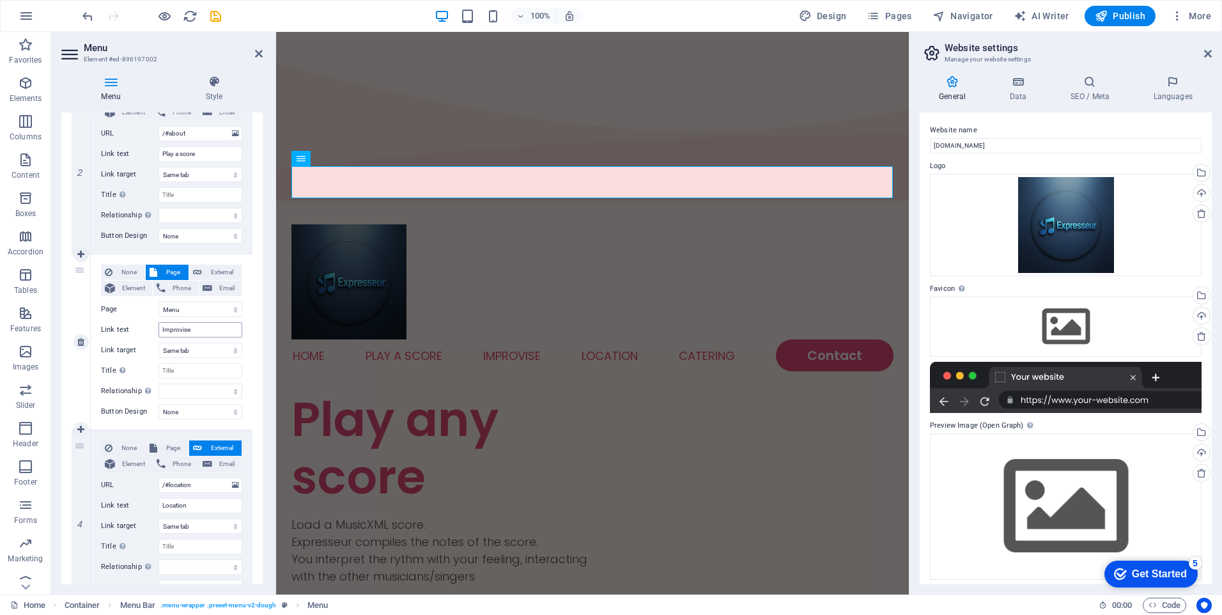
scroll to position [447, 0]
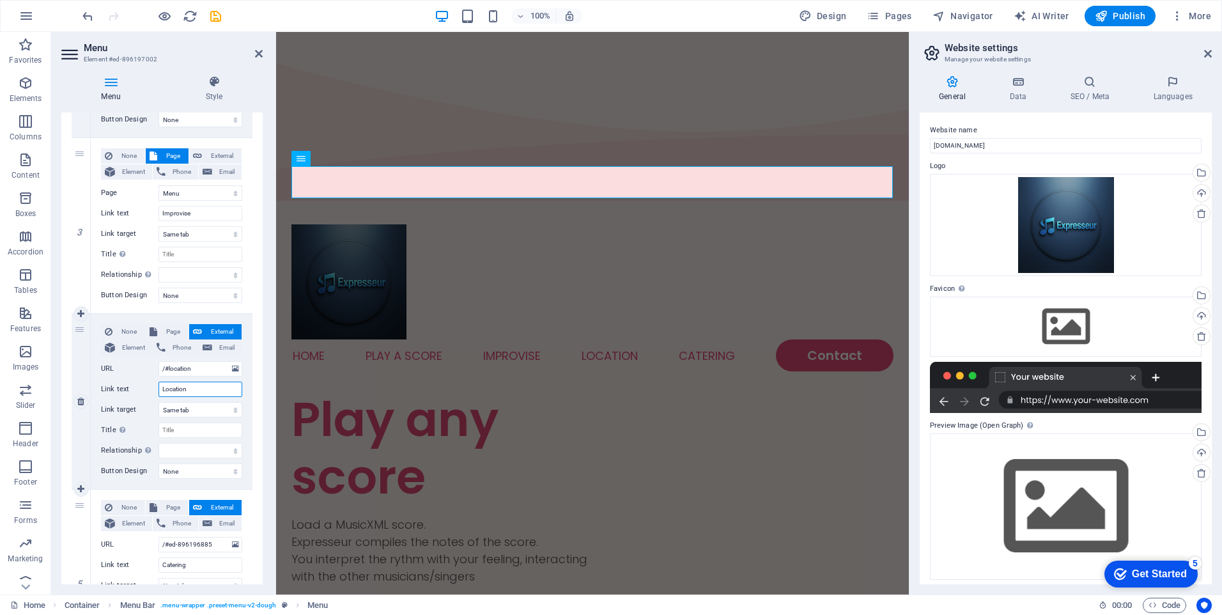
drag, startPoint x: 189, startPoint y: 390, endPoint x: 153, endPoint y: 390, distance: 36.4
click at [153, 390] on div "Link text Location" at bounding box center [171, 388] width 141 height 15
type input "Invent"
select select
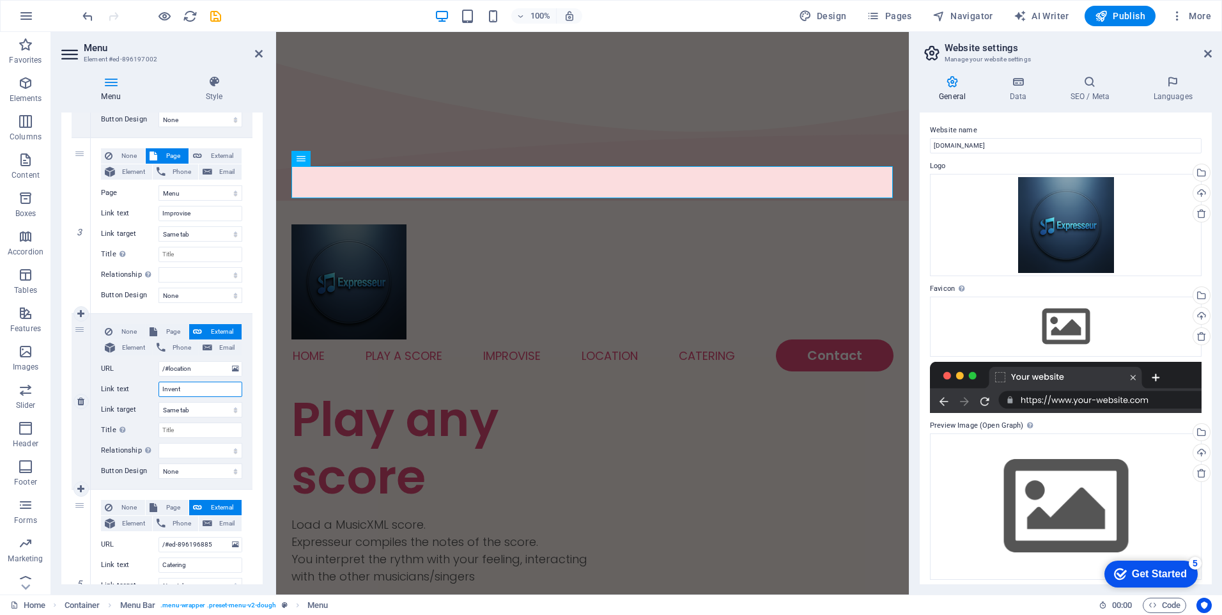
select select
type input "Invent"
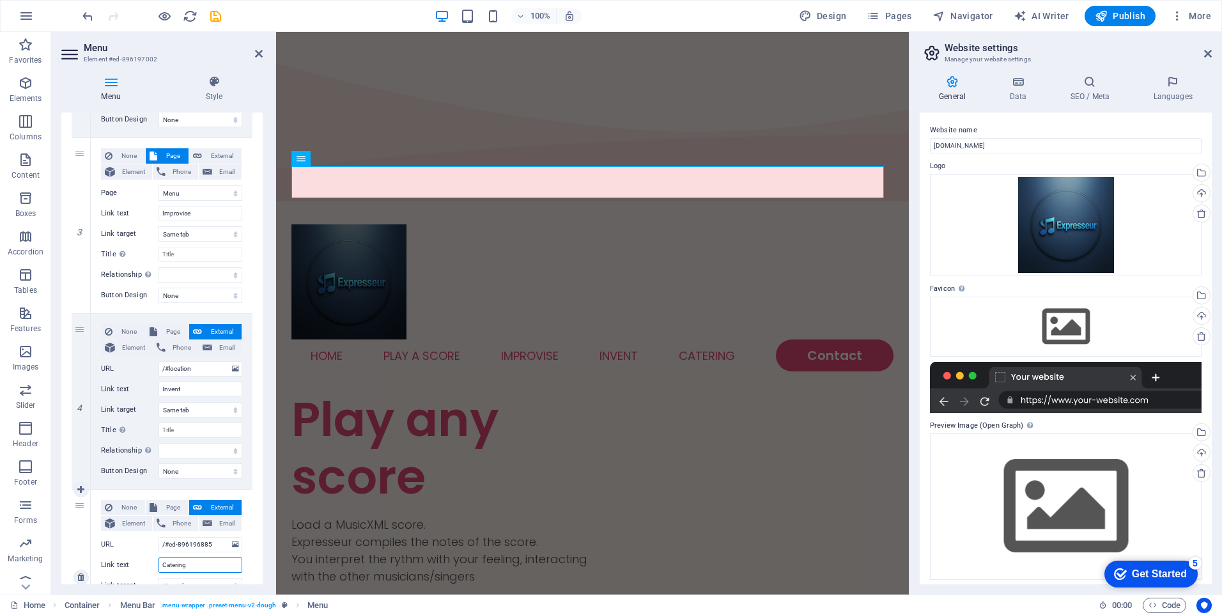
click at [190, 566] on input "Catering" at bounding box center [200, 564] width 84 height 15
type input "Us"
select select
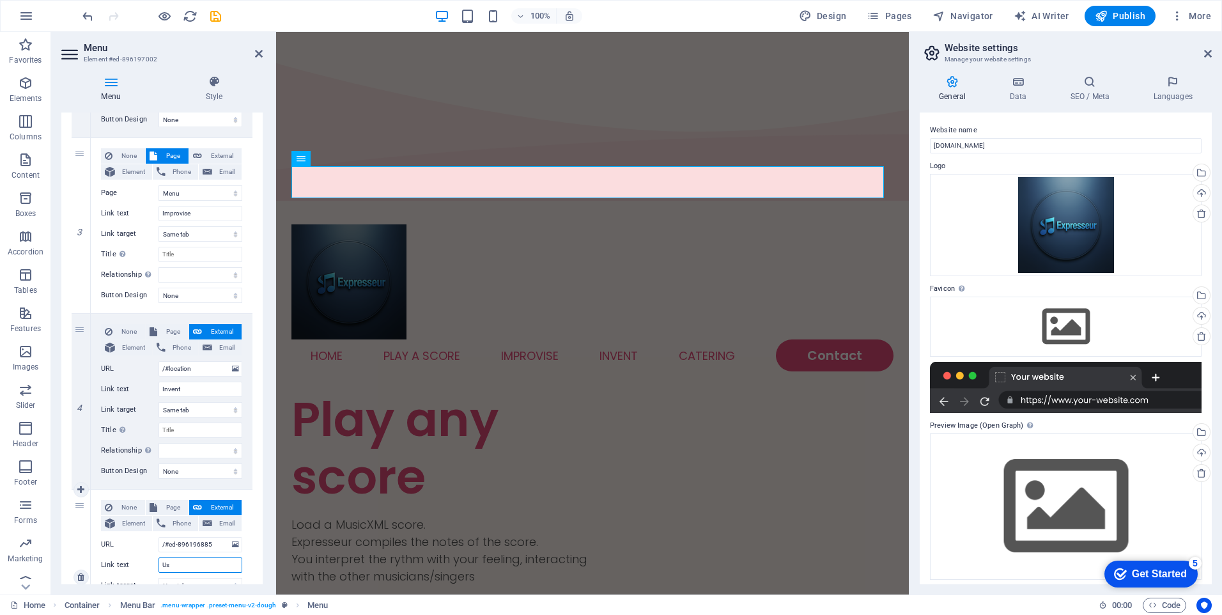
select select
type input "[PERSON_NAME]'s guide"
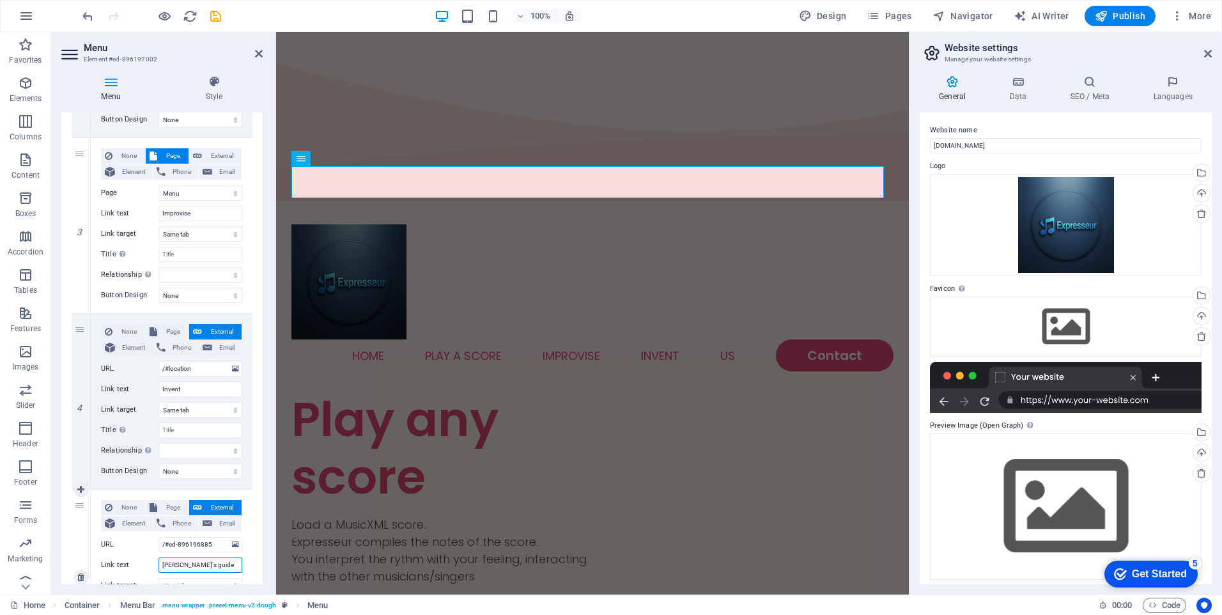
select select
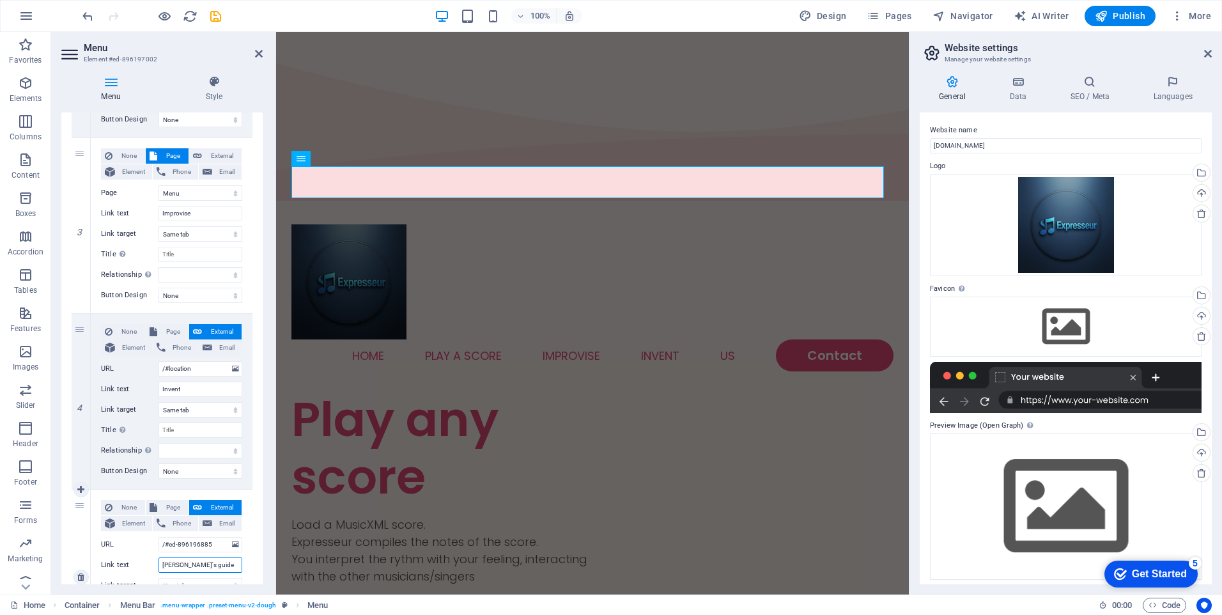
select select
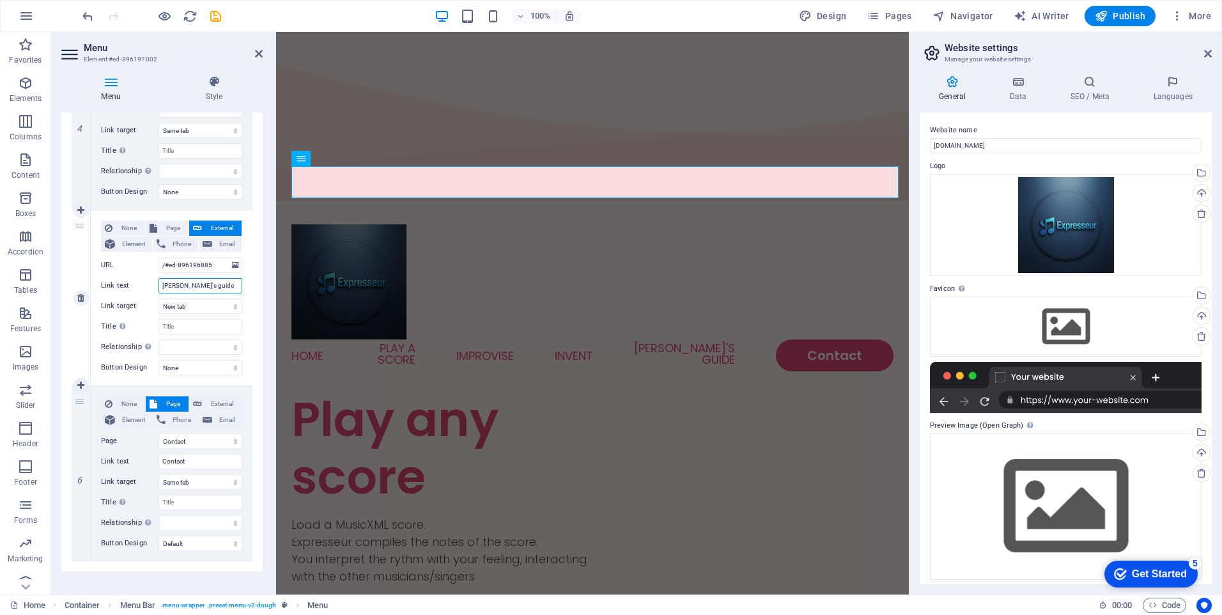
scroll to position [739, 0]
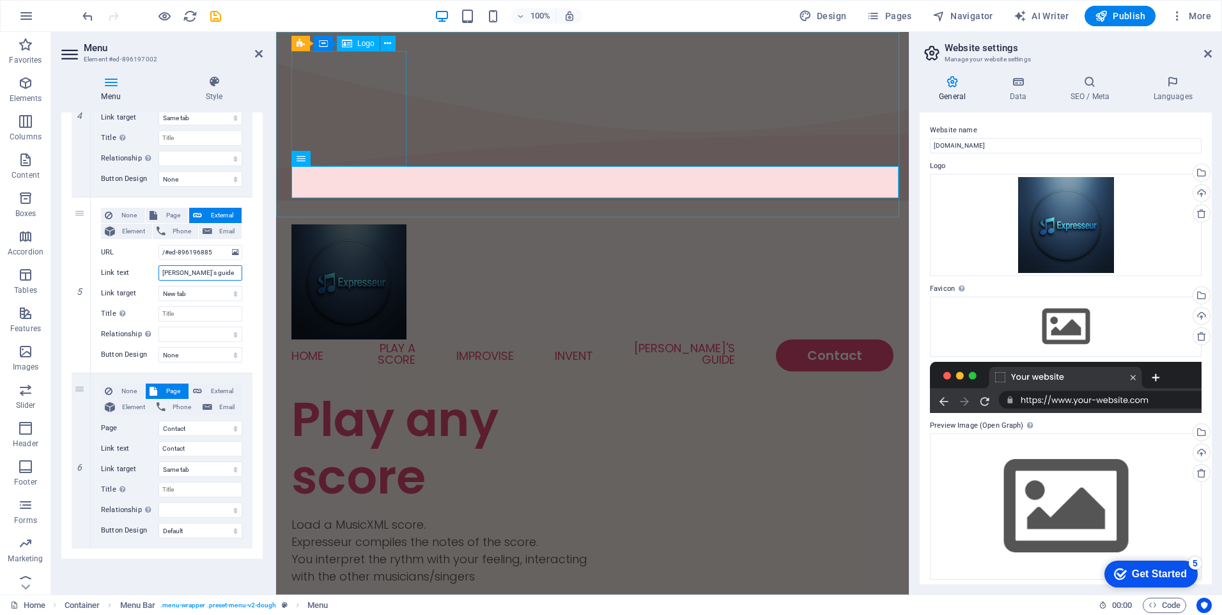
type input "[PERSON_NAME]'s guide"
click at [403, 224] on div at bounding box center [592, 281] width 602 height 115
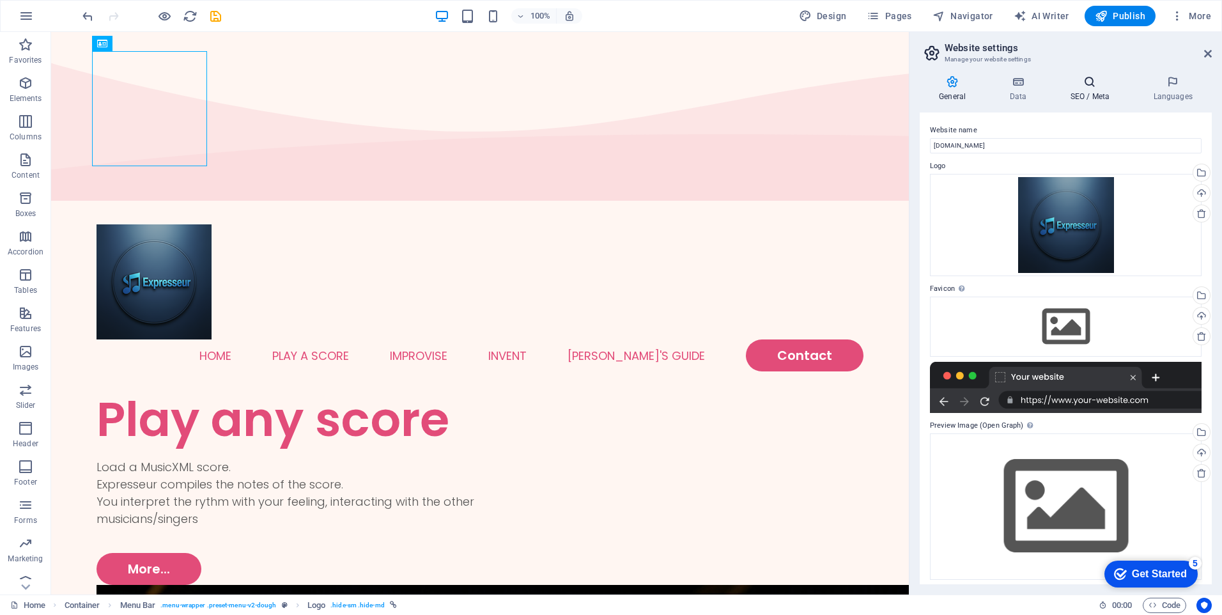
click at [1098, 89] on h4 "SEO / Meta" at bounding box center [1091, 88] width 83 height 27
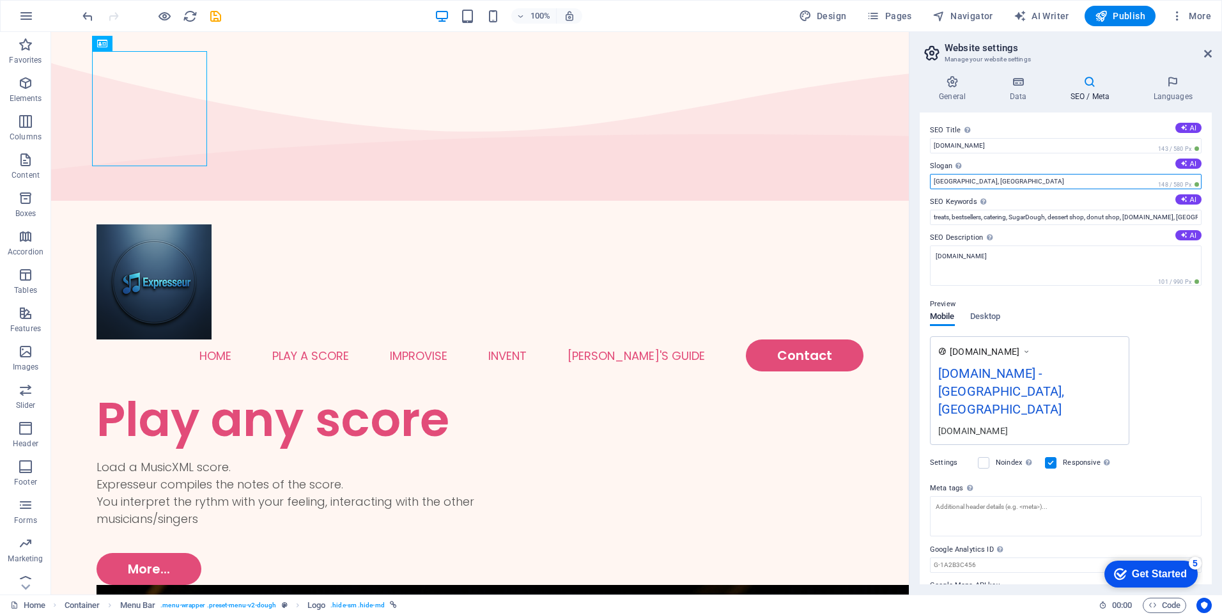
click at [1003, 184] on input "[GEOGRAPHIC_DATA], [GEOGRAPHIC_DATA]" at bounding box center [1066, 181] width 272 height 15
drag, startPoint x: 1003, startPoint y: 184, endPoint x: 926, endPoint y: 188, distance: 76.8
click at [926, 188] on div "SEO Title The title of your website - make it something that stands out in sear…" at bounding box center [1065, 348] width 292 height 472
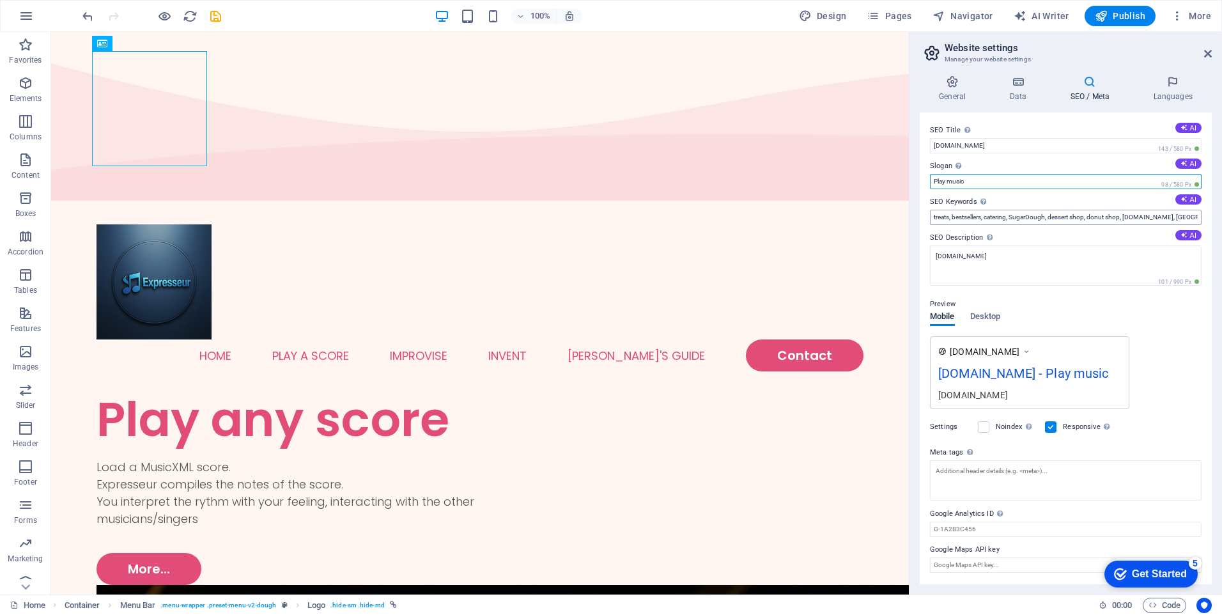
type input "Play music"
click at [953, 216] on input "treats, bestsellers, catering, SugarDough, dessert shop, donut shop, [DOMAIN_NA…" at bounding box center [1066, 217] width 272 height 15
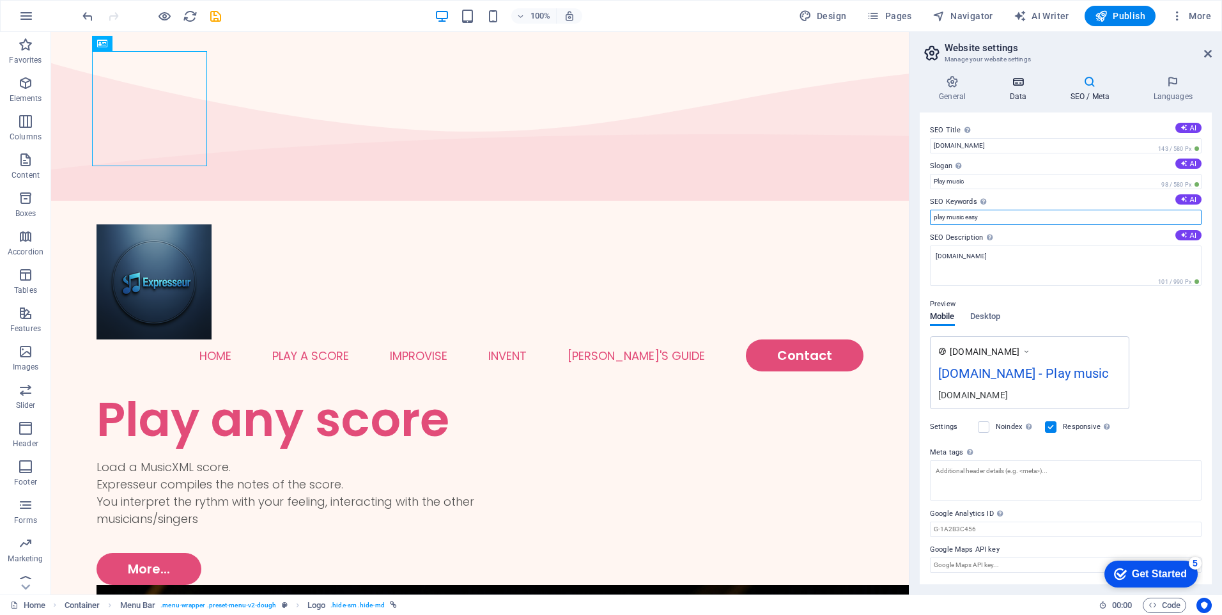
type input "play music easy"
click at [1020, 88] on h4 "Data" at bounding box center [1020, 88] width 61 height 27
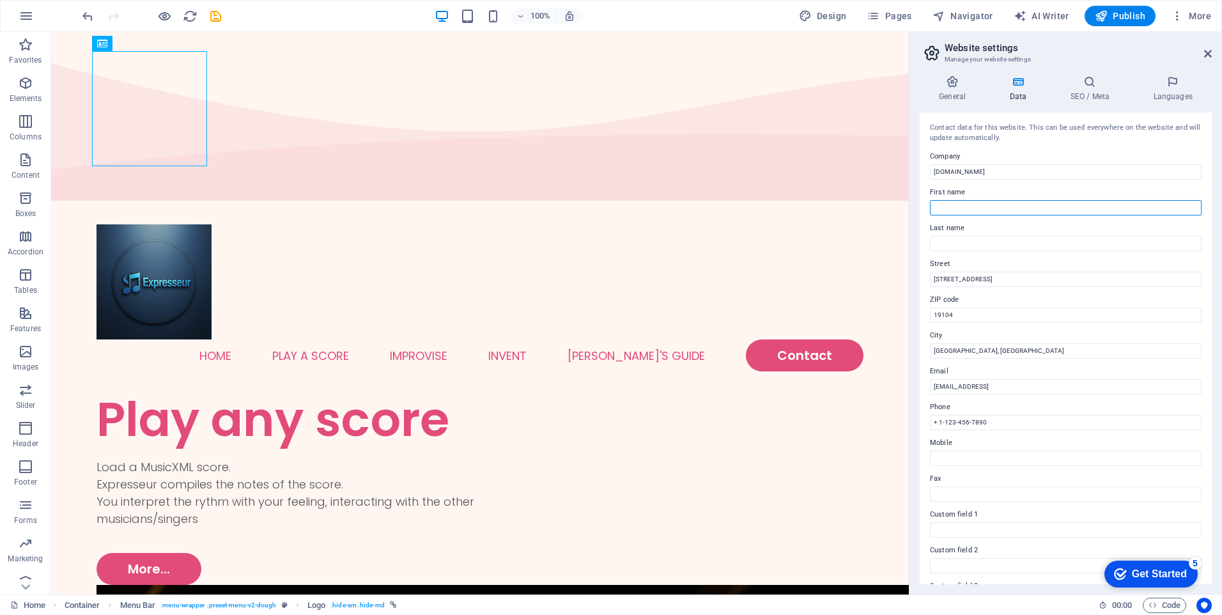
click at [977, 208] on input "First name" at bounding box center [1066, 207] width 272 height 15
type input "[PERSON_NAME]"
type input "Revolle"
drag, startPoint x: 1042, startPoint y: 312, endPoint x: 905, endPoint y: 281, distance: 140.8
type input "2"
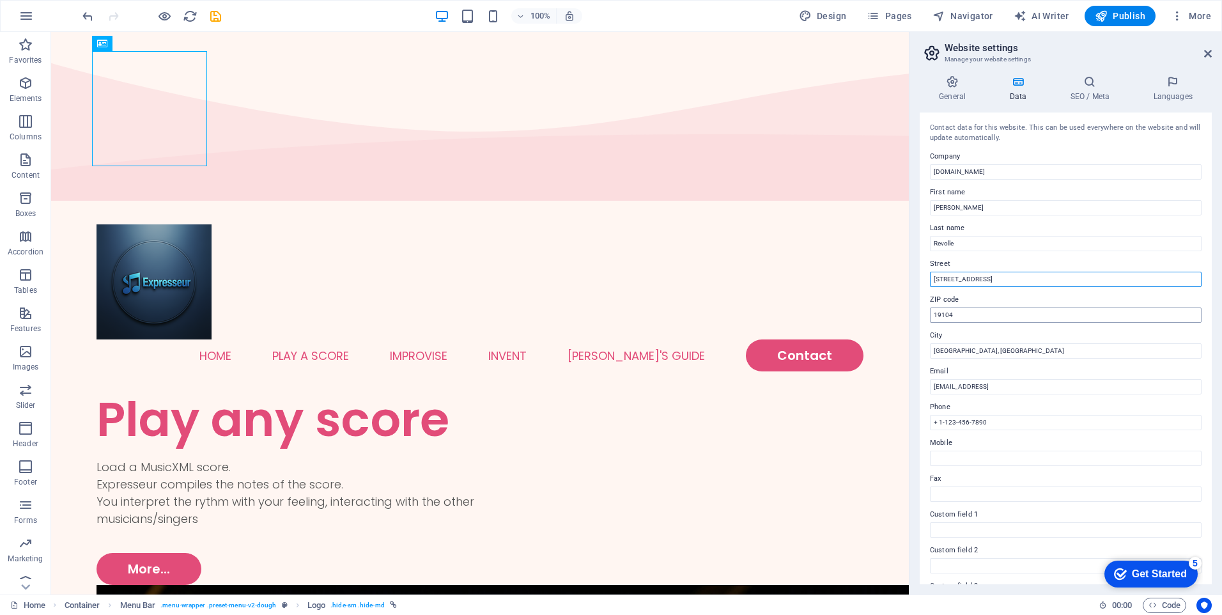
type input "[STREET_ADDRESS]"
drag, startPoint x: 953, startPoint y: 316, endPoint x: 922, endPoint y: 312, distance: 31.5
click at [922, 312] on div "Contact data for this website. This can be used everywhere on the website and w…" at bounding box center [1065, 348] width 292 height 472
type input "69100"
click at [949, 348] on input "[GEOGRAPHIC_DATA], [GEOGRAPHIC_DATA]" at bounding box center [1066, 350] width 272 height 15
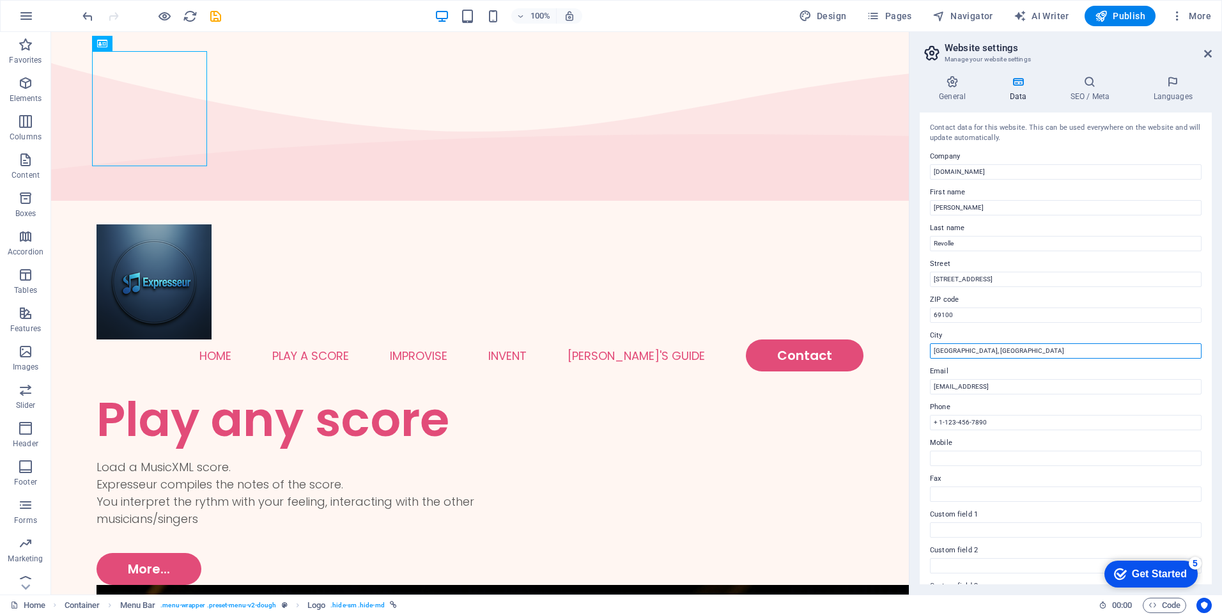
click at [949, 348] on input "[GEOGRAPHIC_DATA], [GEOGRAPHIC_DATA]" at bounding box center [1066, 350] width 272 height 15
type input "[GEOGRAPHIC_DATA]"
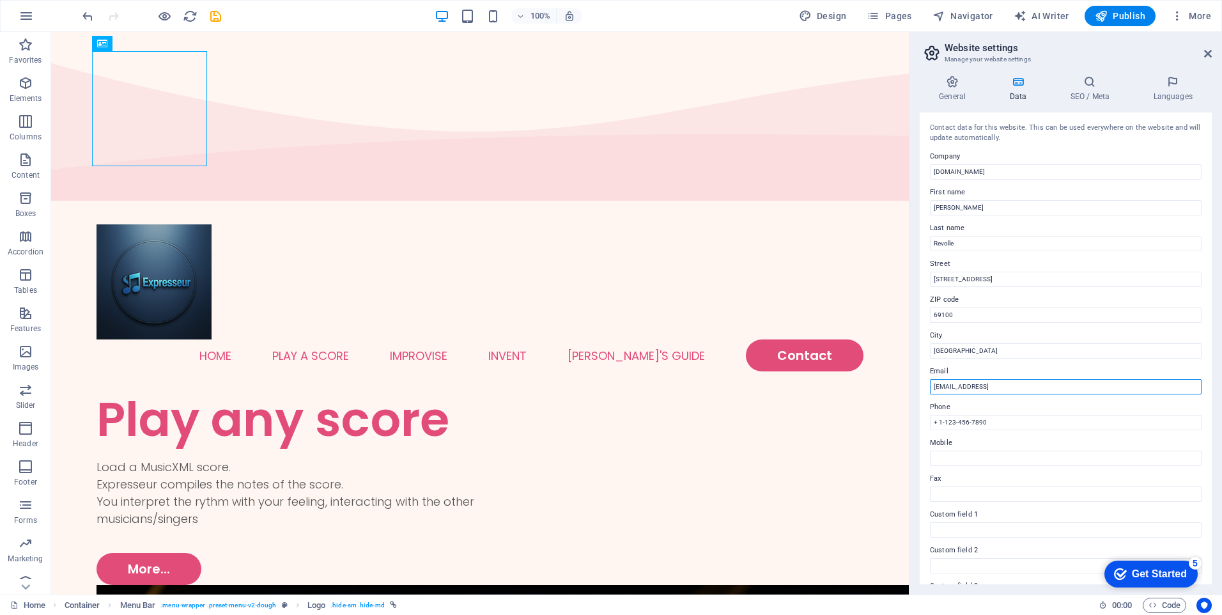
click at [949, 385] on input "[EMAIL_ADDRESS]" at bounding box center [1066, 386] width 272 height 15
drag, startPoint x: 1080, startPoint y: 387, endPoint x: 923, endPoint y: 387, distance: 157.2
click at [923, 387] on div "Contact data for this website. This can be used everywhere on the website and w…" at bounding box center [1065, 348] width 292 height 472
click at [974, 390] on input "[EMAIL_ADDRESS][DOMAIN_NAME]" at bounding box center [1066, 386] width 272 height 15
type input "[EMAIL_ADDRESS][DOMAIN_NAME]"
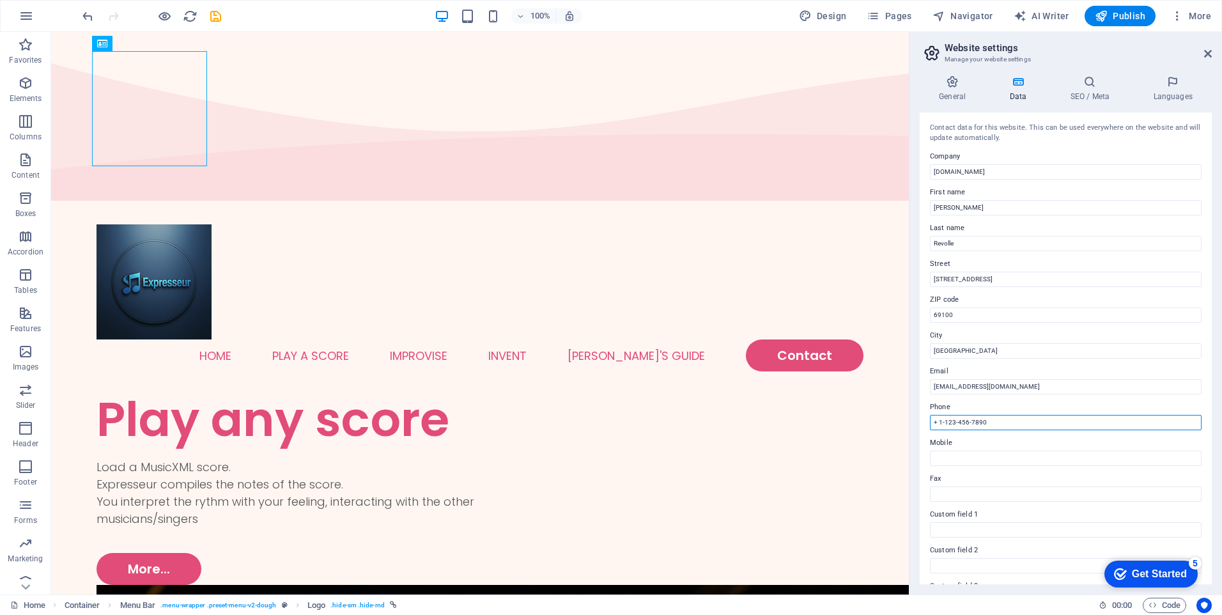
click at [966, 421] on input "+ 1-123-456-7890" at bounding box center [1066, 422] width 272 height 15
drag, startPoint x: 1011, startPoint y: 452, endPoint x: 900, endPoint y: 419, distance: 116.0
type input "[PHONE_NUMBER]"
drag, startPoint x: 985, startPoint y: 420, endPoint x: 925, endPoint y: 417, distance: 60.8
click at [925, 417] on div "Contact data for this website. This can be used everywhere on the website and w…" at bounding box center [1065, 348] width 292 height 472
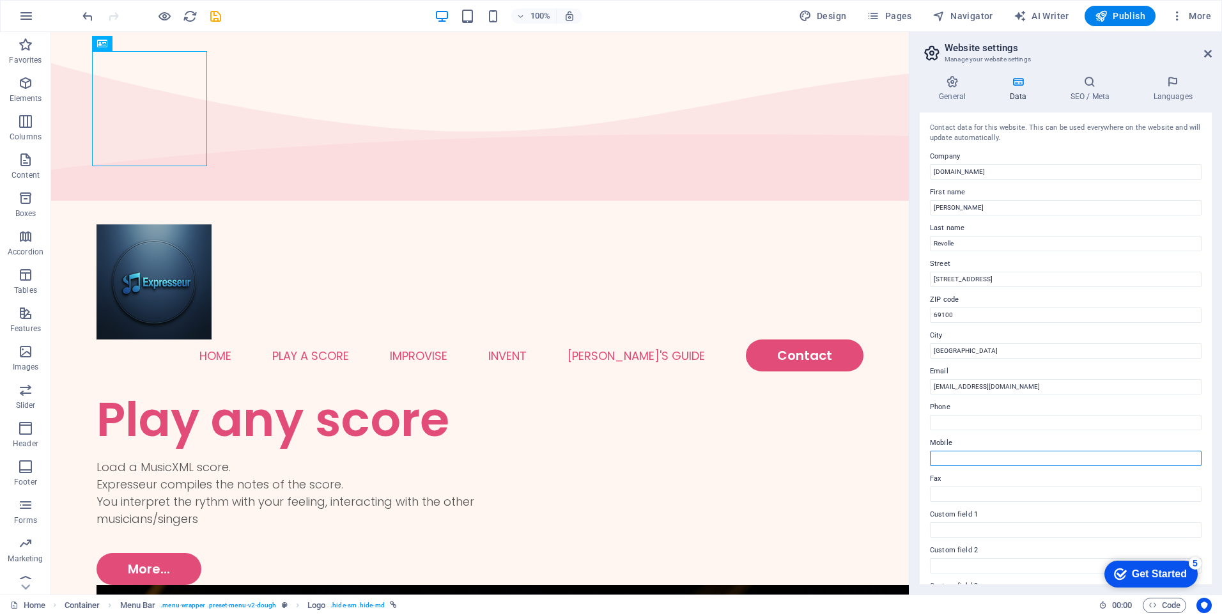
click at [960, 462] on input "Mobile" at bounding box center [1066, 457] width 272 height 15
paste input "[PHONE_NUMBER]"
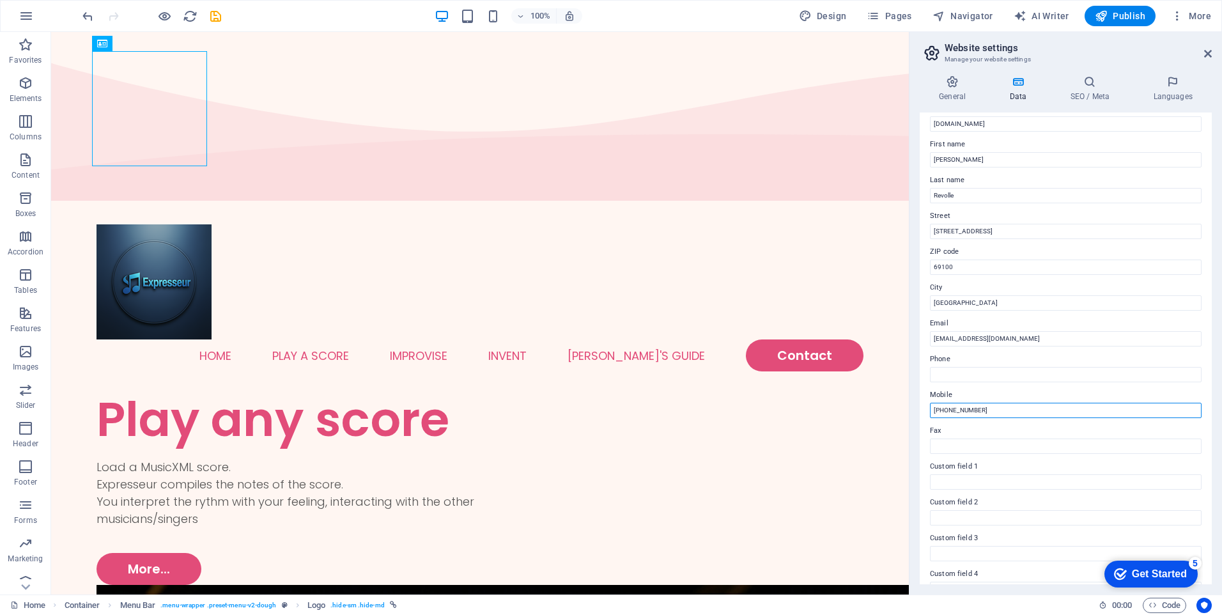
scroll to position [0, 0]
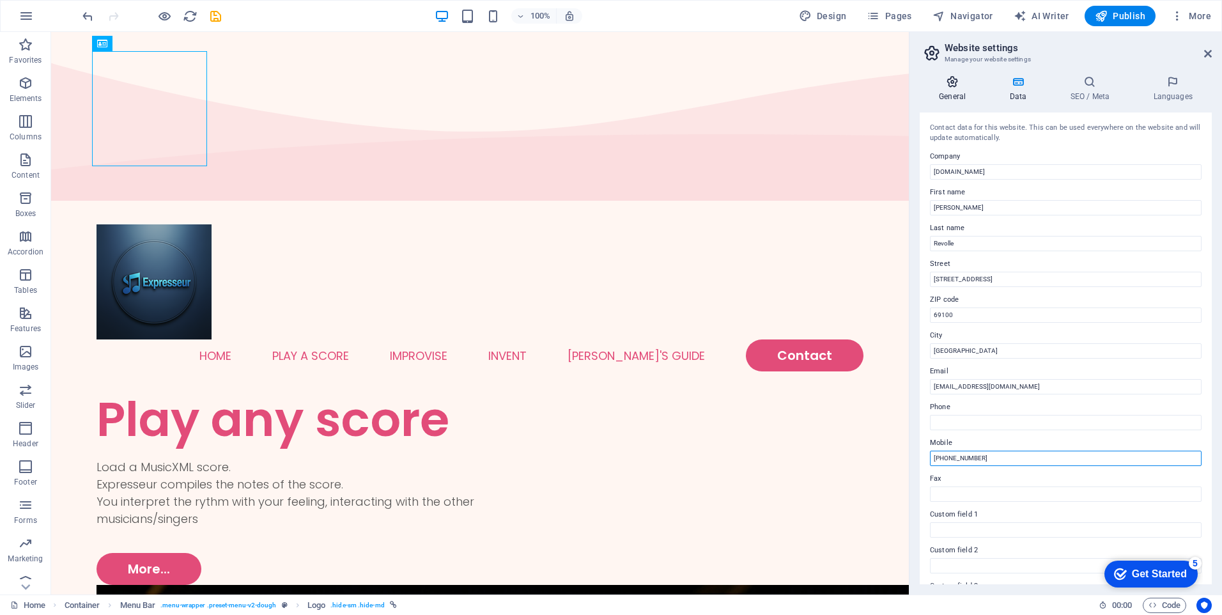
type input "[PHONE_NUMBER]"
click at [949, 82] on icon at bounding box center [951, 81] width 65 height 13
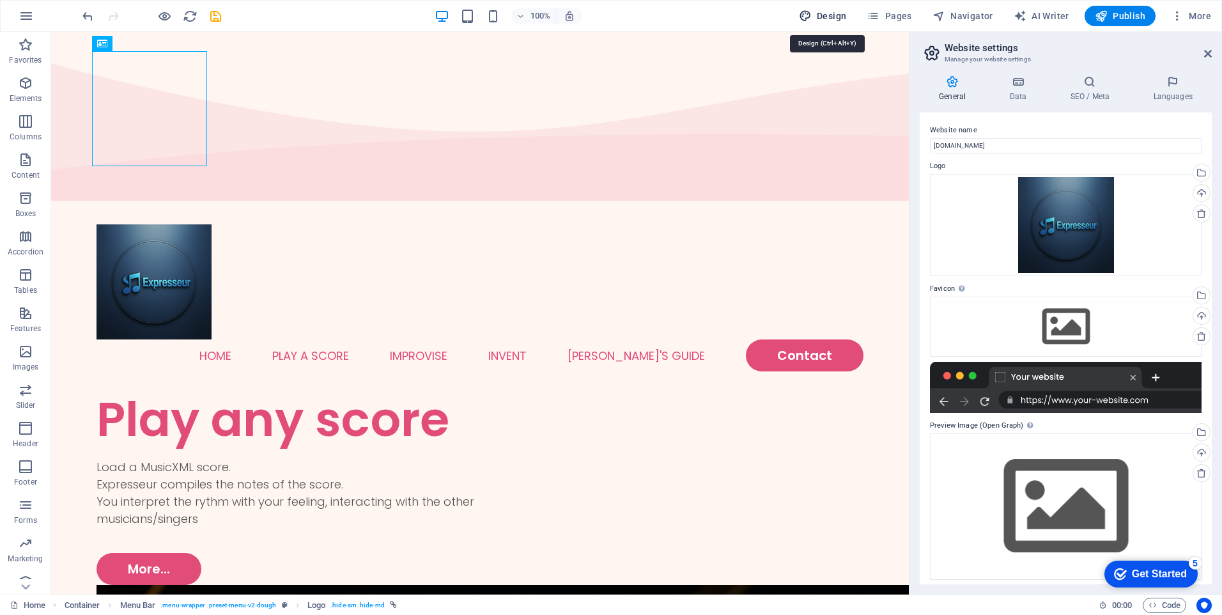
click at [0, 0] on span "Design" at bounding box center [0, 0] width 0 height 0
select select "px"
select select "300"
select select "px"
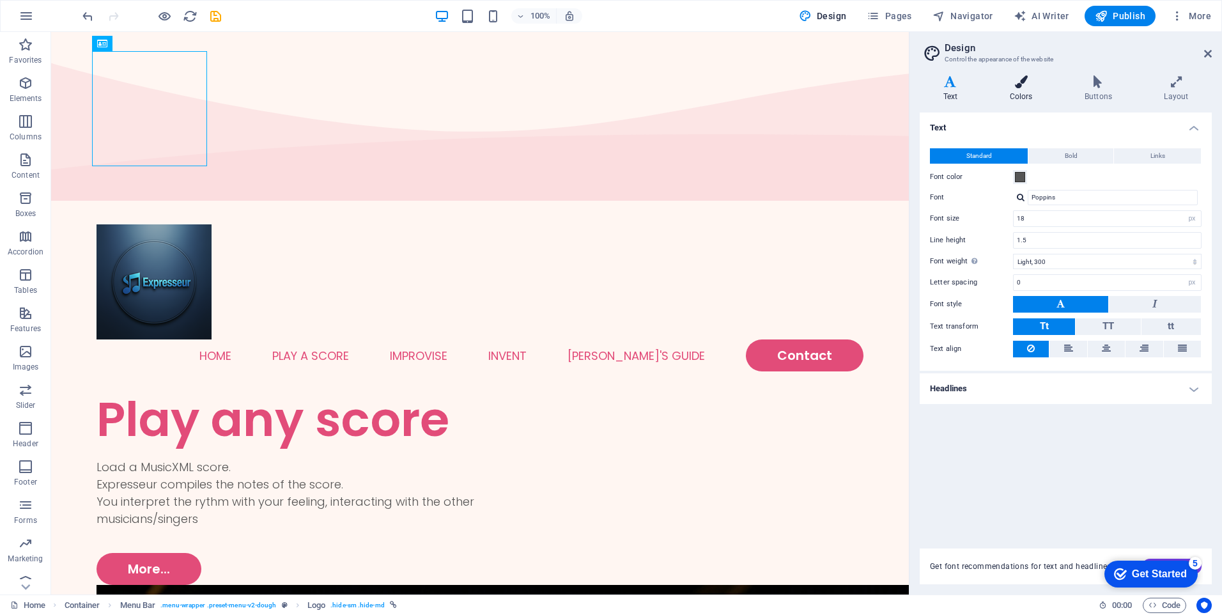
click at [1016, 91] on h4 "Colors" at bounding box center [1023, 88] width 75 height 27
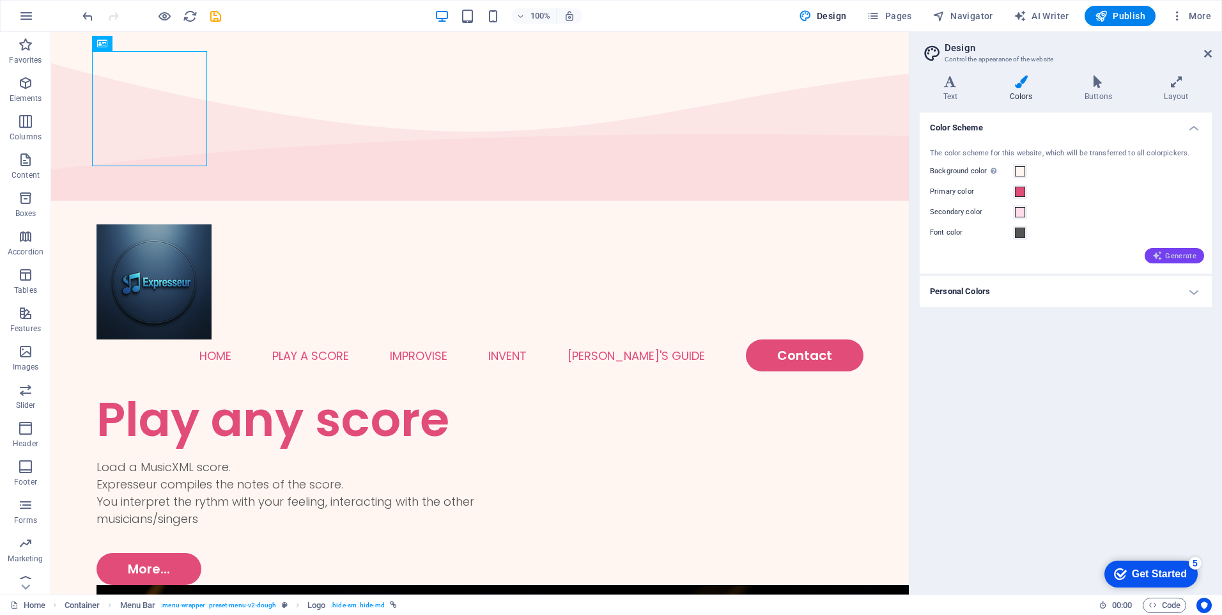
click at [1160, 252] on icon "button" at bounding box center [1157, 255] width 10 height 10
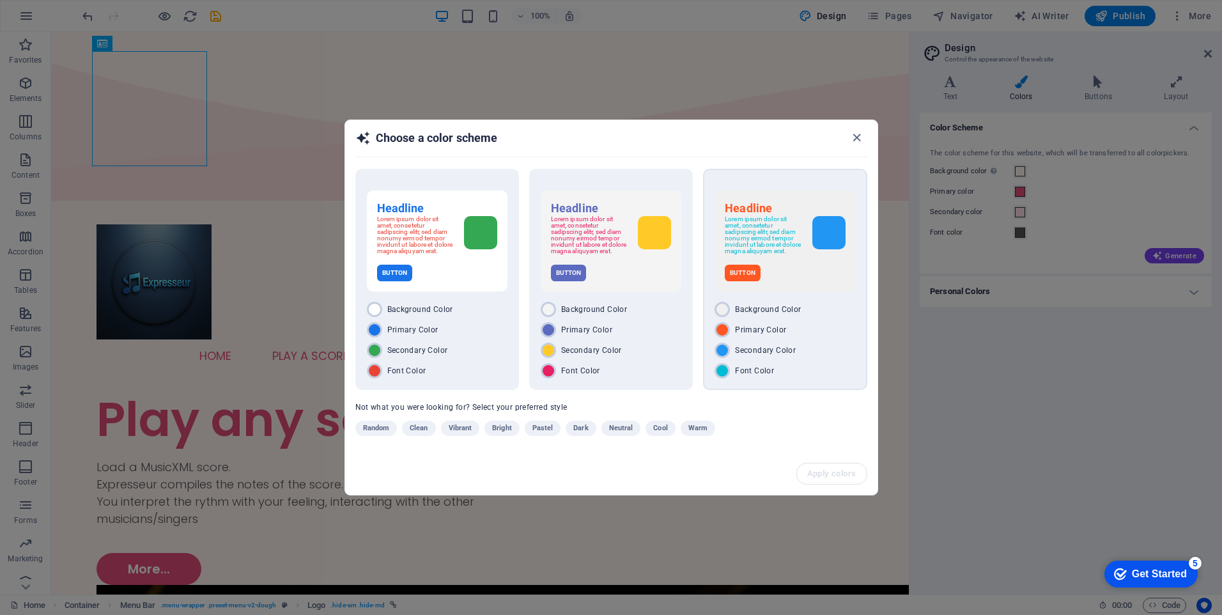
click at [817, 299] on div "Headline Lorem ipsum dolor sit amet, consetetur sadipscing elitr, sed diam nonu…" at bounding box center [785, 279] width 164 height 221
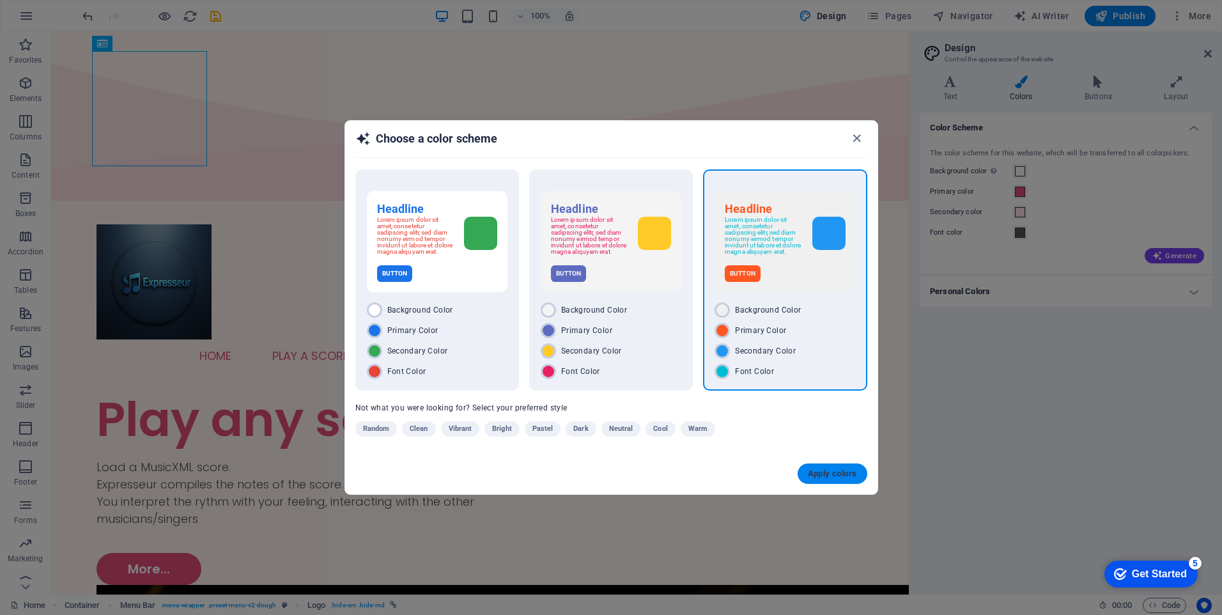
click at [820, 473] on span "Apply colors" at bounding box center [832, 473] width 49 height 10
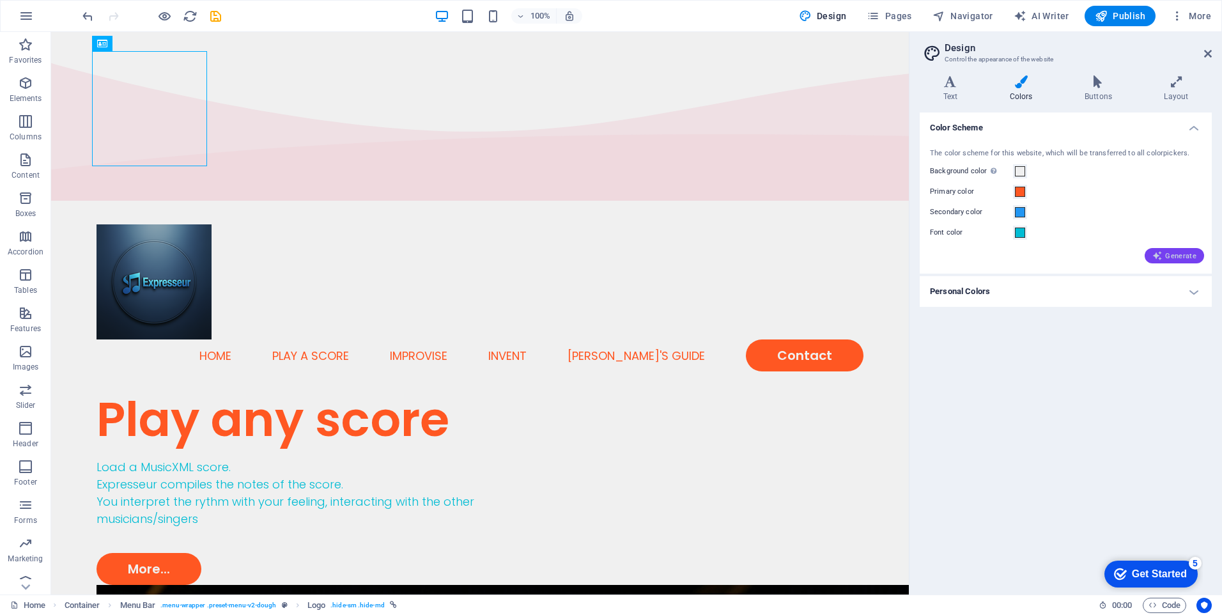
click at [1157, 255] on icon "button" at bounding box center [1157, 255] width 10 height 10
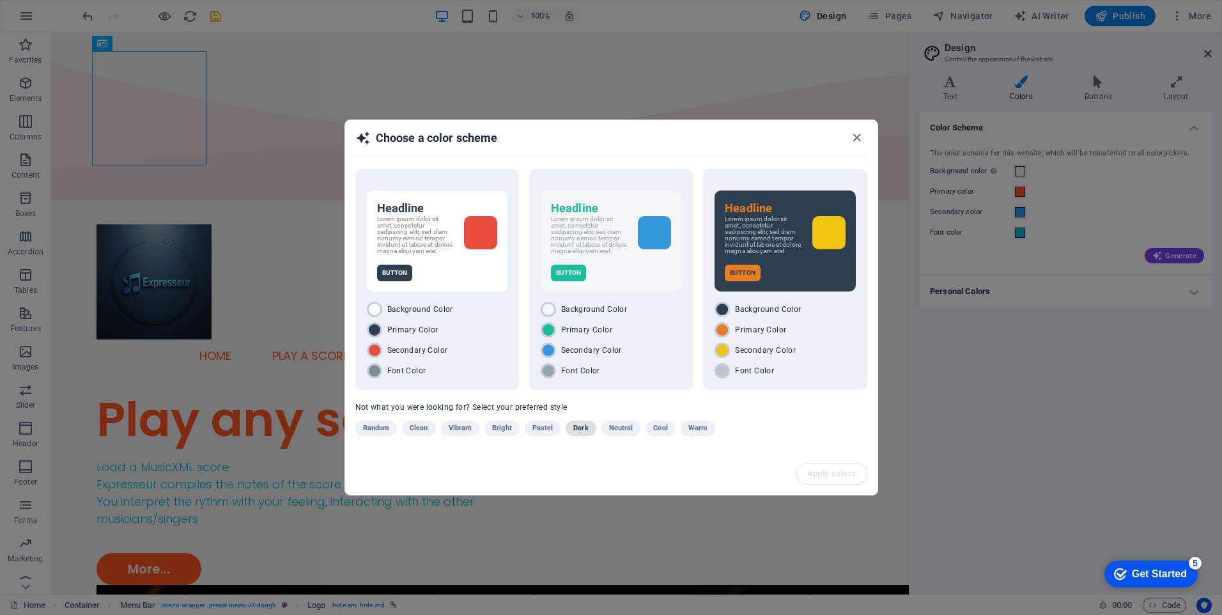
click at [580, 433] on span "Dark" at bounding box center [580, 427] width 15 height 15
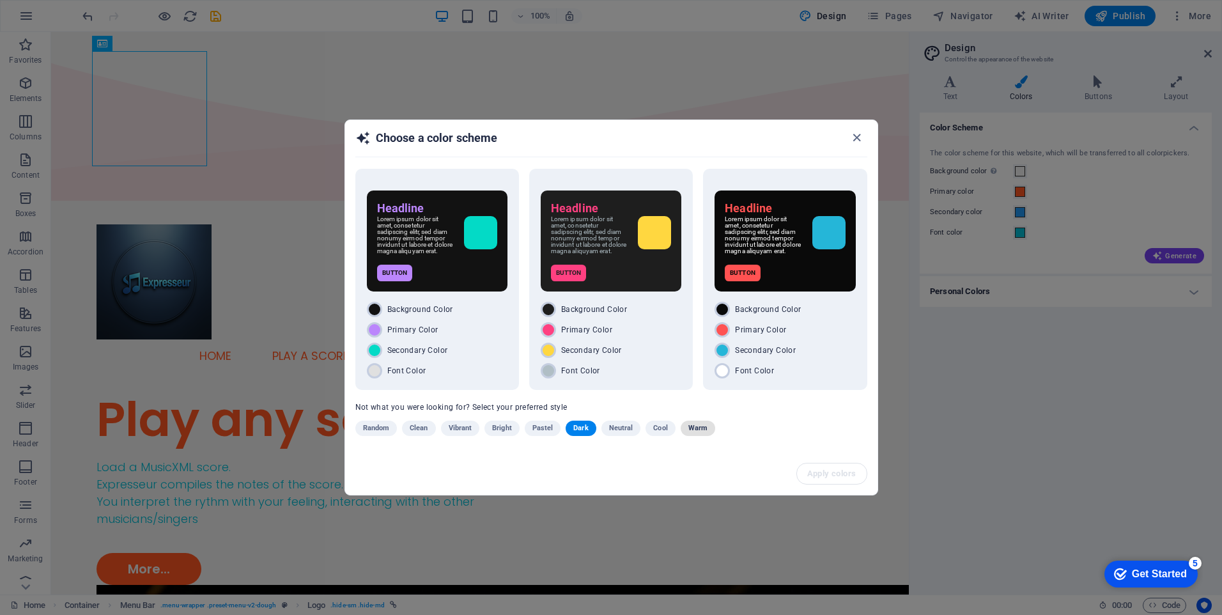
click at [693, 429] on span "Warm" at bounding box center [697, 427] width 19 height 15
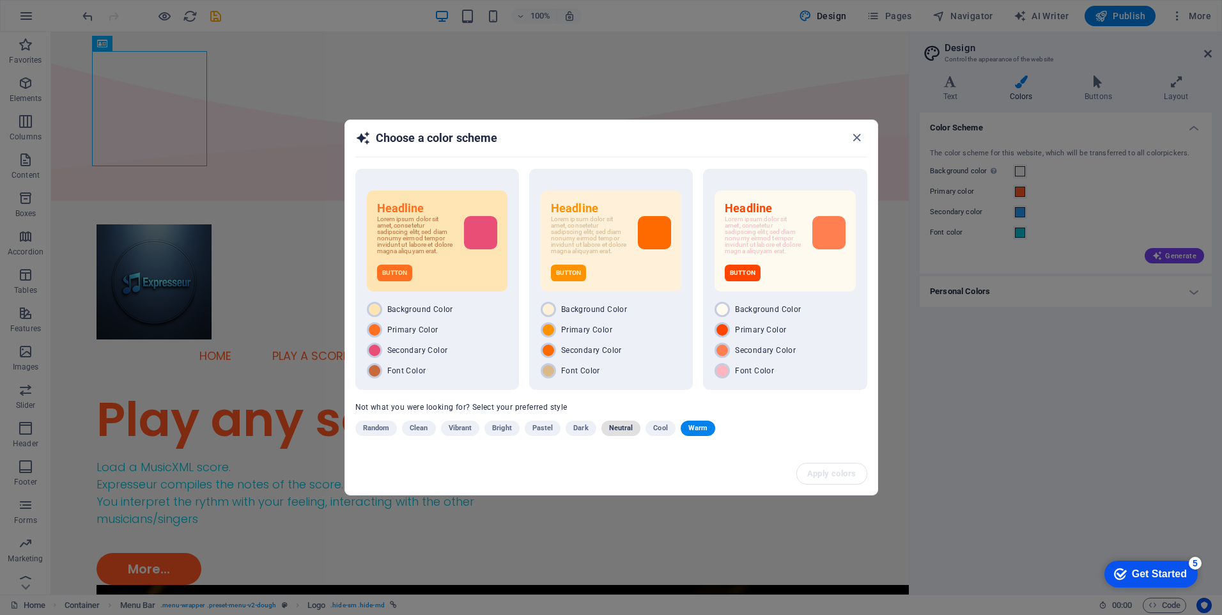
click at [617, 429] on span "Neutral" at bounding box center [621, 427] width 24 height 15
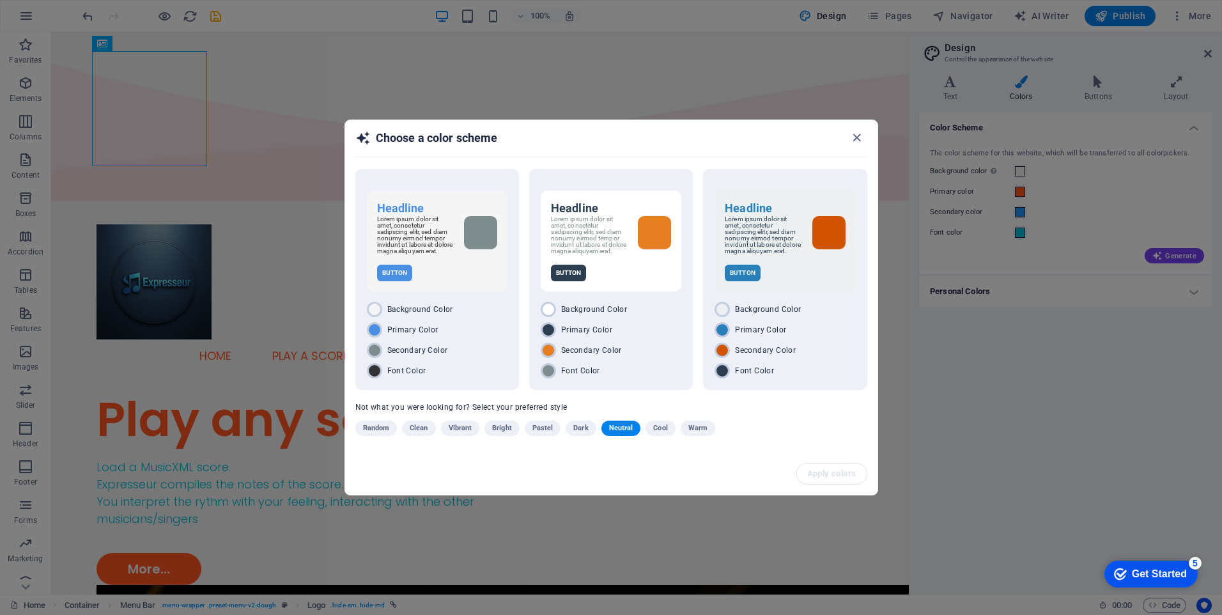
click at [466, 430] on span "Vibrant" at bounding box center [461, 427] width 24 height 15
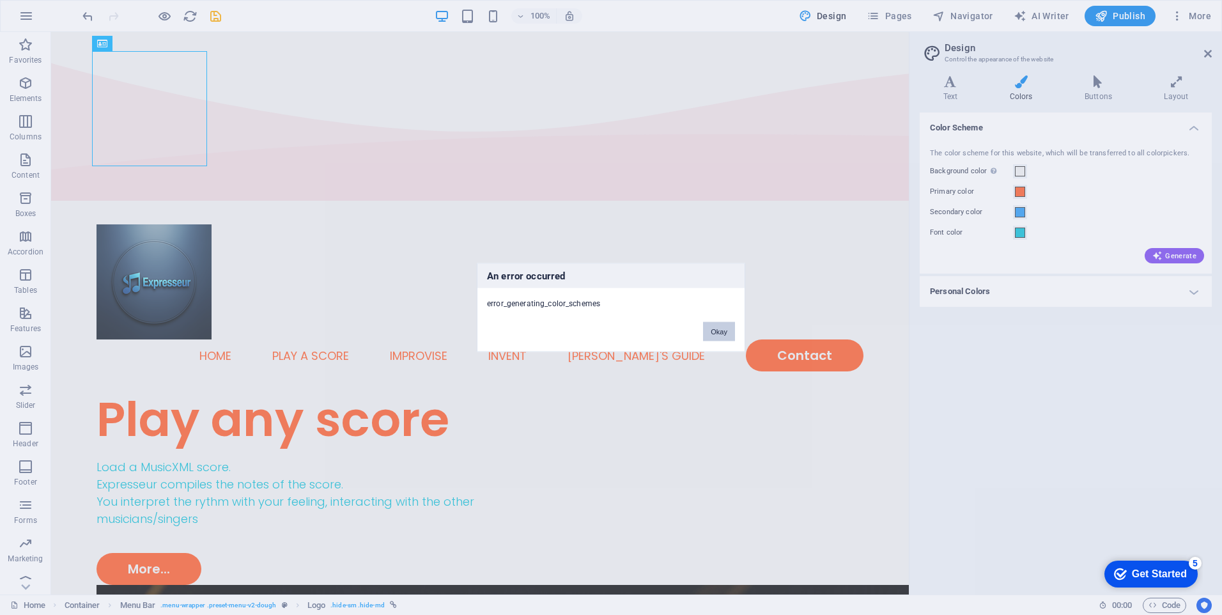
click at [709, 336] on button "Okay" at bounding box center [719, 331] width 32 height 19
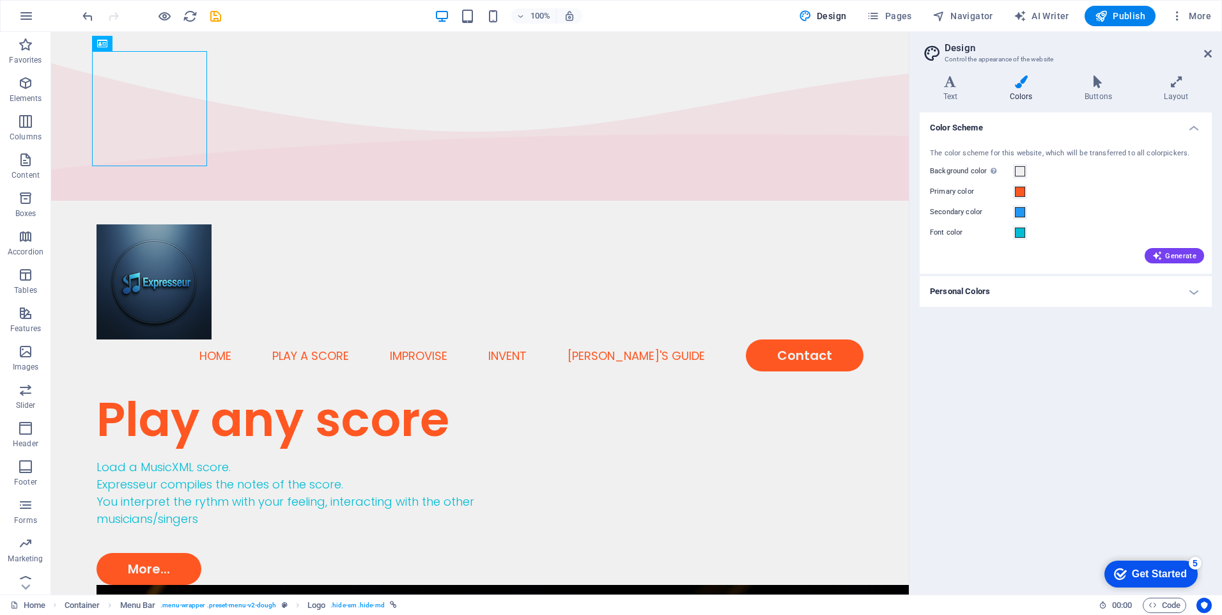
click at [1195, 291] on h4 "Personal Colors" at bounding box center [1065, 291] width 292 height 31
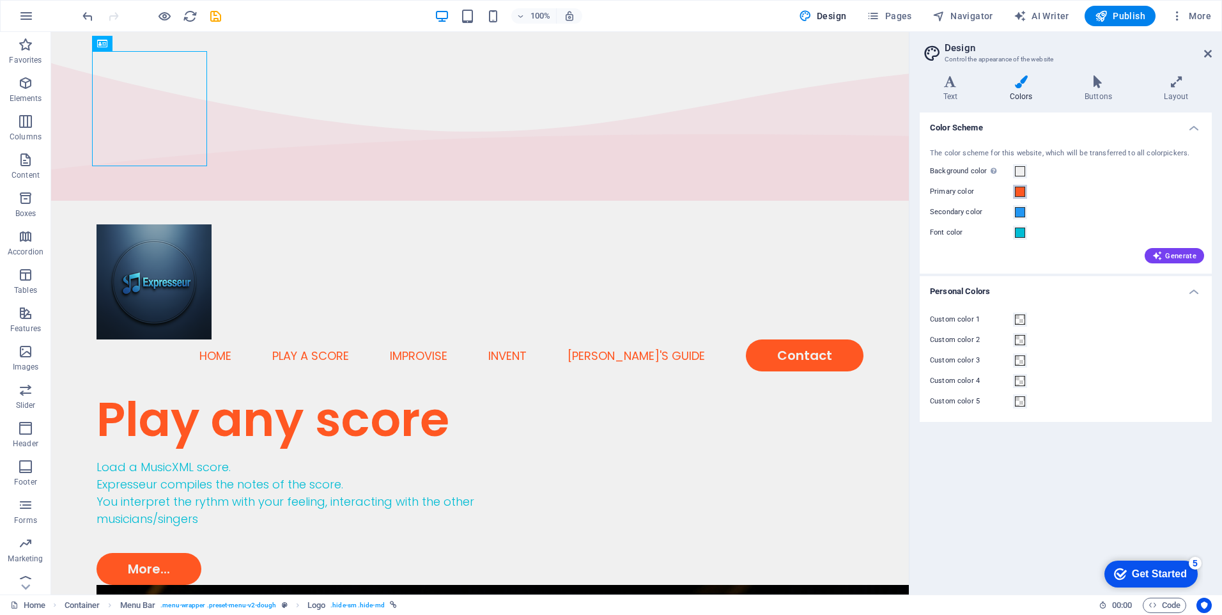
click at [1018, 188] on span at bounding box center [1020, 192] width 10 height 10
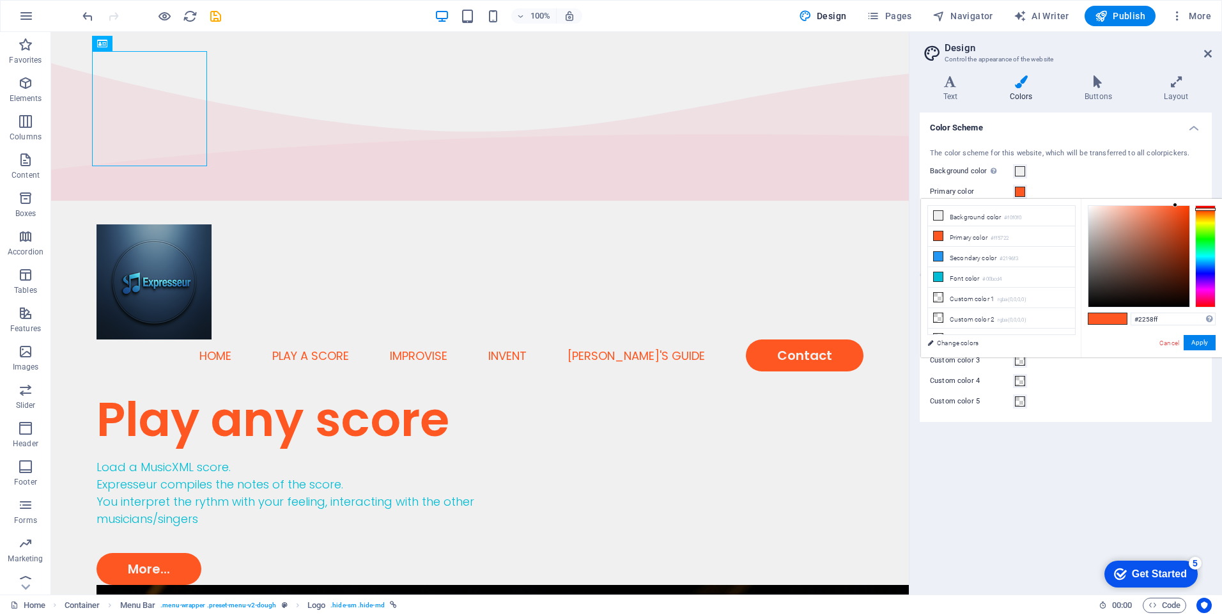
click at [1201, 269] on div at bounding box center [1205, 256] width 20 height 102
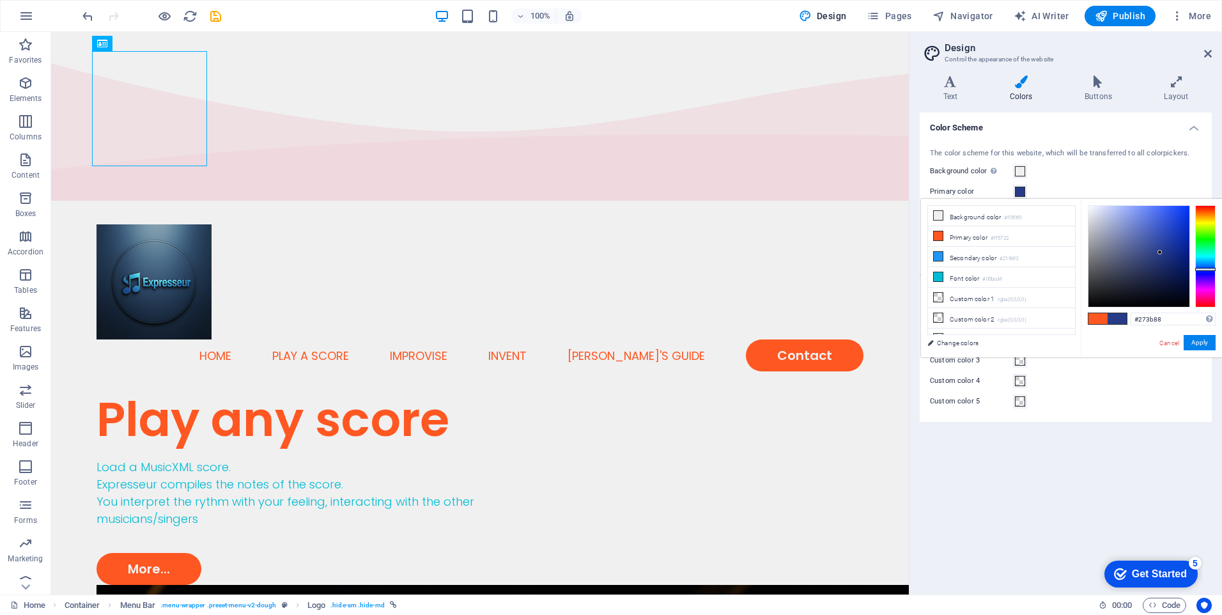
click at [1160, 252] on div at bounding box center [1138, 256] width 101 height 101
type input "#526dd5"
drag, startPoint x: 1160, startPoint y: 252, endPoint x: 1149, endPoint y: 222, distance: 32.3
click at [1149, 222] on div at bounding box center [1149, 221] width 4 height 4
click at [1193, 342] on button "Apply" at bounding box center [1199, 342] width 32 height 15
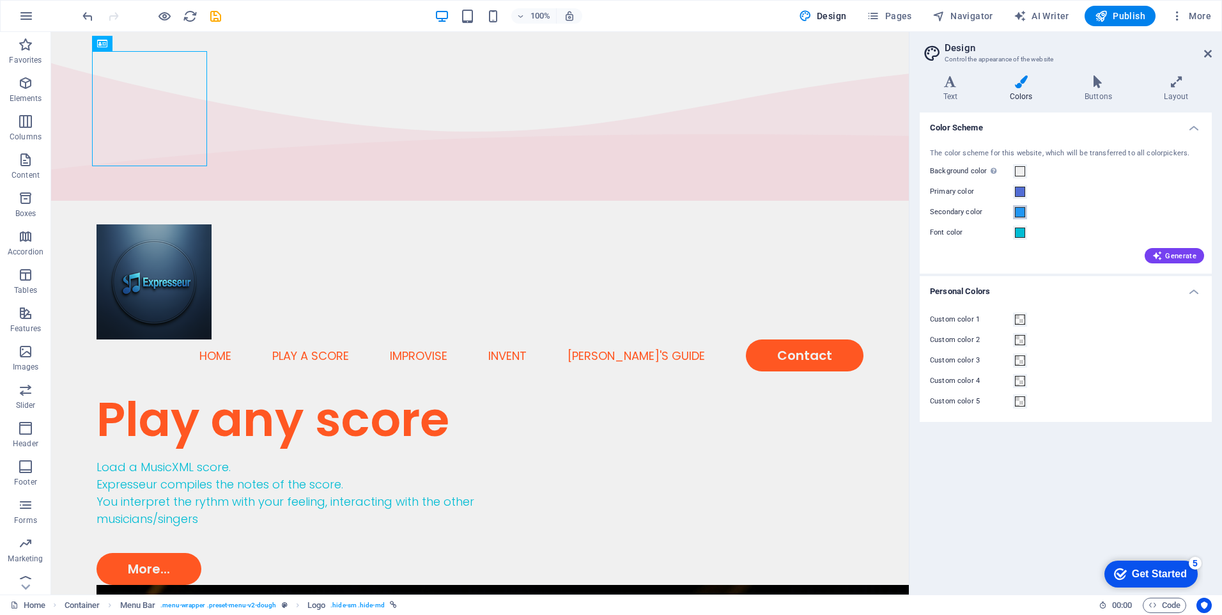
click at [1017, 210] on span at bounding box center [1020, 212] width 10 height 10
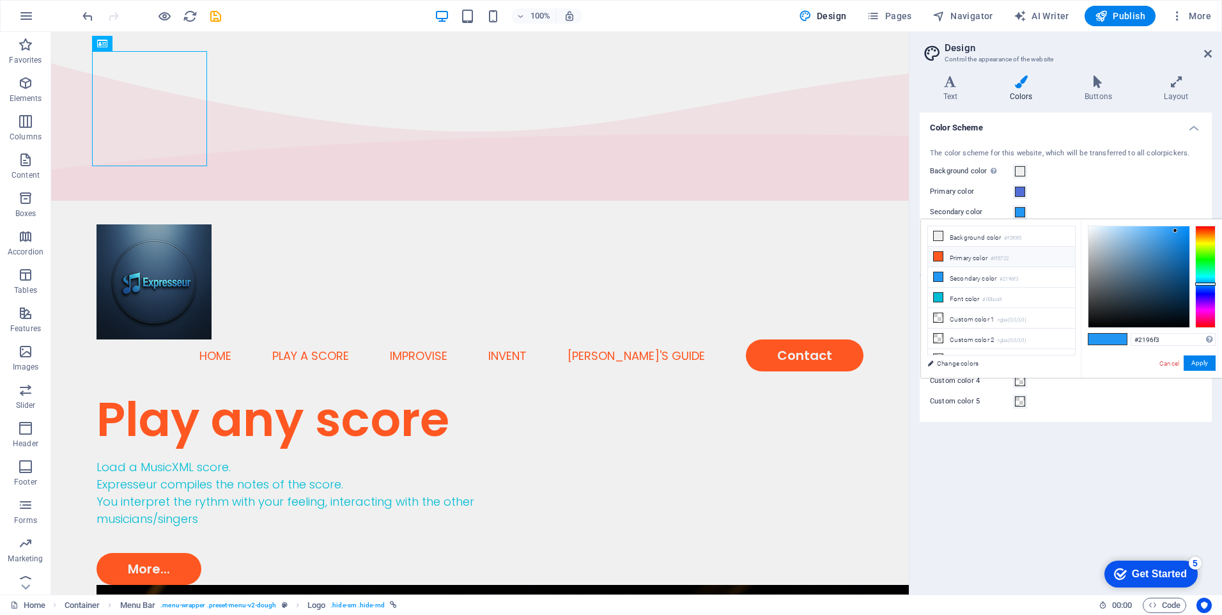
click at [983, 258] on li "Primary color #ff5722" at bounding box center [1001, 257] width 147 height 20
type input "#ff5722"
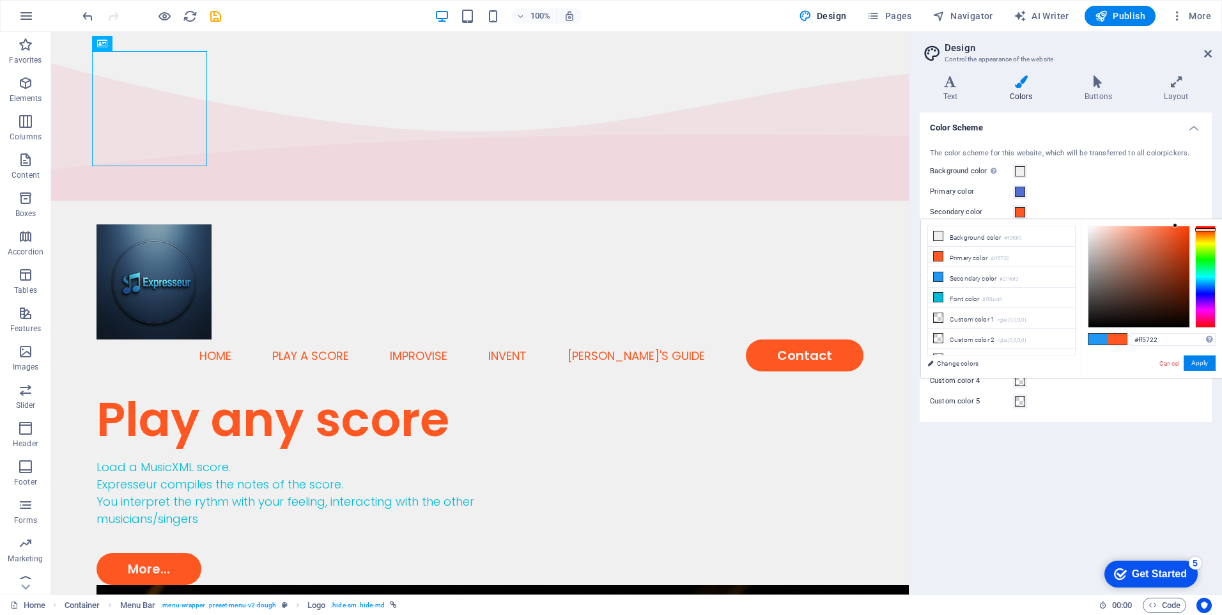
type input "#ff5722"
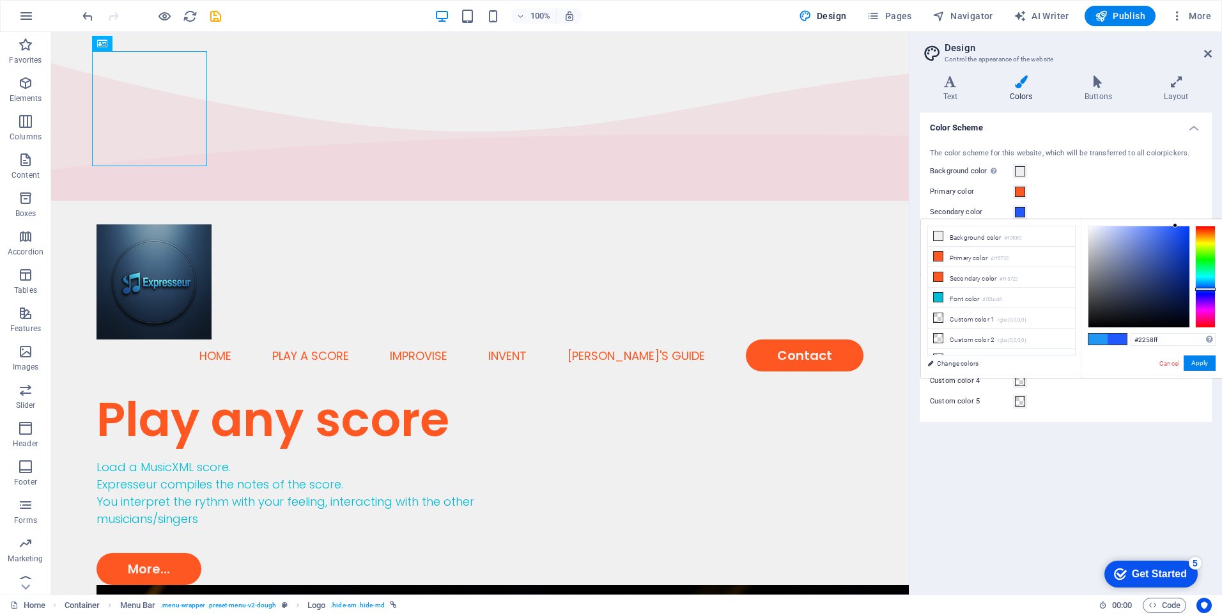
click at [1203, 289] on div at bounding box center [1205, 277] width 20 height 102
type input "#10256b"
drag, startPoint x: 1174, startPoint y: 271, endPoint x: 1174, endPoint y: 284, distance: 13.4
click at [1174, 284] on div at bounding box center [1138, 276] width 101 height 101
click at [1024, 194] on span at bounding box center [1020, 192] width 10 height 10
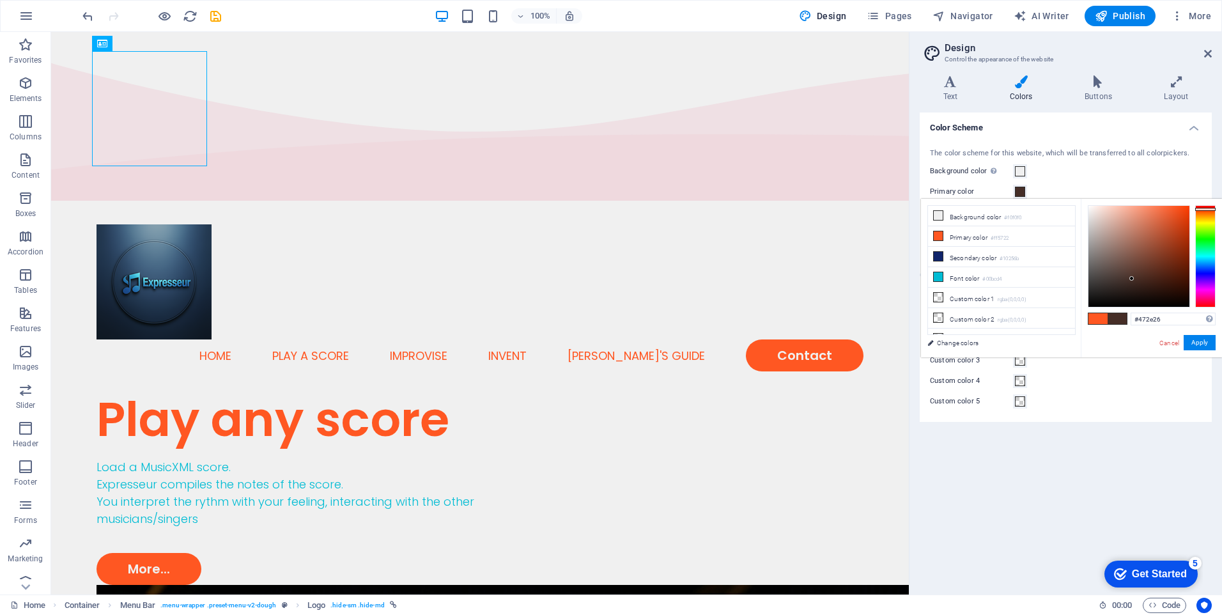
drag, startPoint x: 1171, startPoint y: 228, endPoint x: 1148, endPoint y: 272, distance: 49.4
click at [1135, 276] on div at bounding box center [1138, 256] width 101 height 101
click at [1203, 271] on div at bounding box center [1205, 256] width 20 height 102
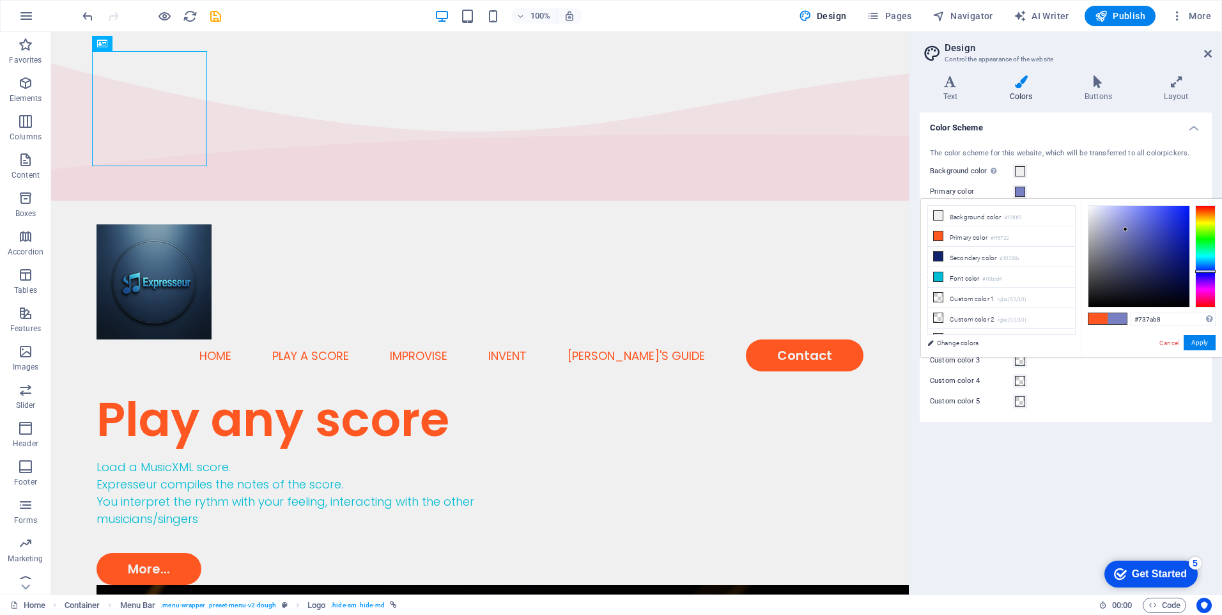
type input "#7279b7"
drag, startPoint x: 1134, startPoint y: 272, endPoint x: 1125, endPoint y: 234, distance: 39.4
click at [1125, 234] on div at bounding box center [1138, 256] width 101 height 101
click at [1197, 338] on button "Apply" at bounding box center [1199, 342] width 32 height 15
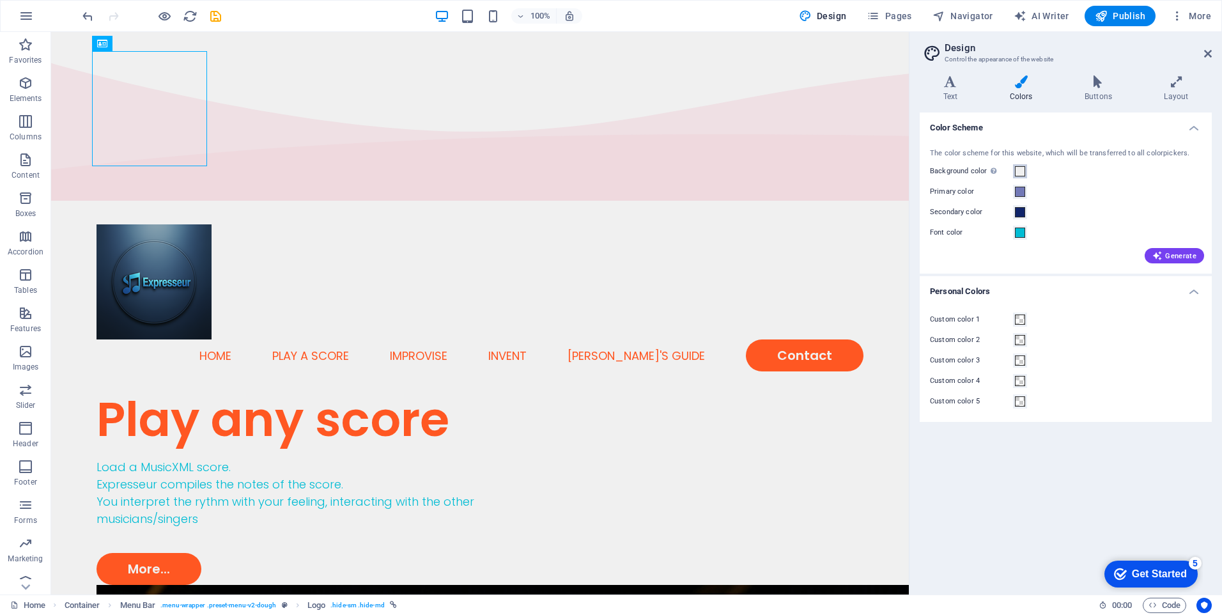
click at [1018, 172] on span at bounding box center [1020, 171] width 10 height 10
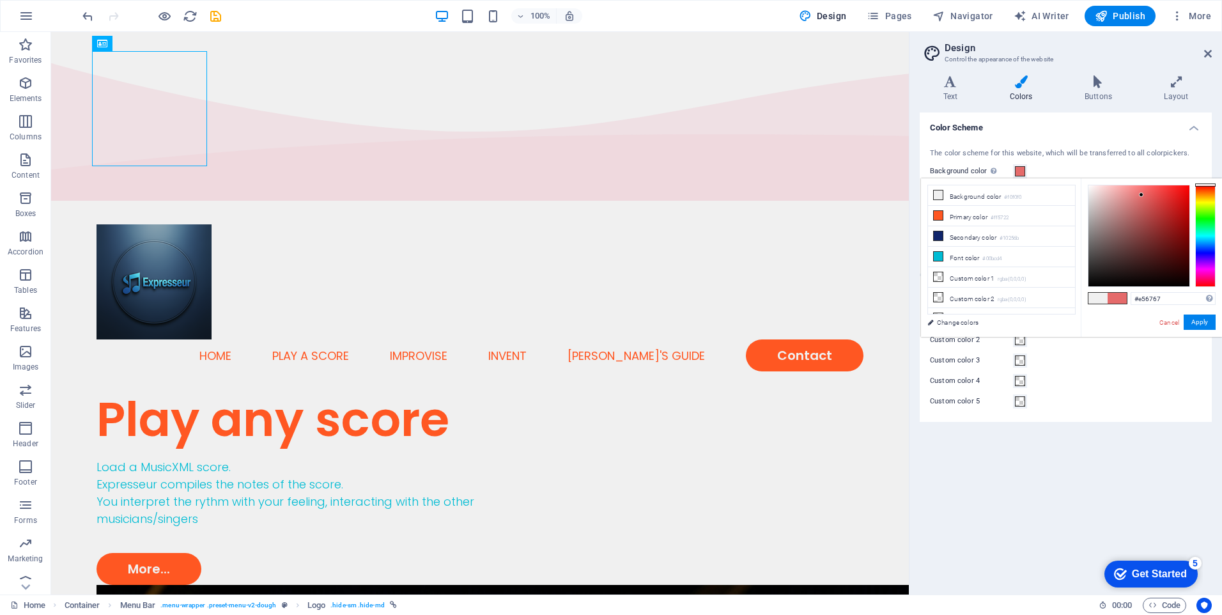
drag, startPoint x: 1127, startPoint y: 200, endPoint x: 1143, endPoint y: 195, distance: 16.8
click at [1143, 195] on div at bounding box center [1138, 235] width 101 height 101
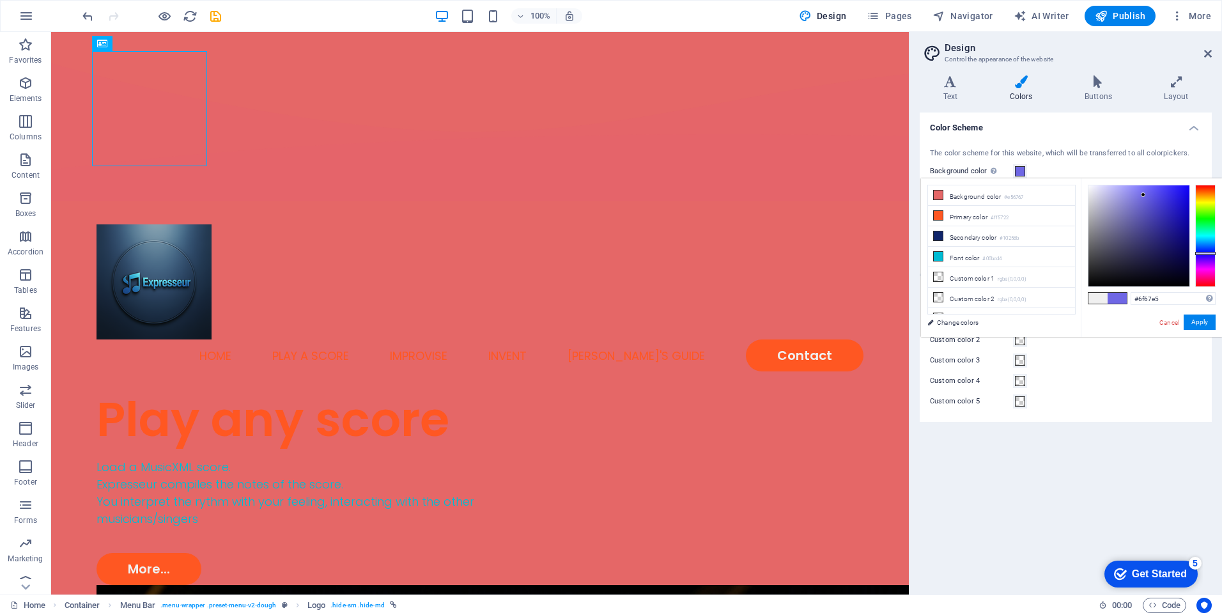
click at [1204, 252] on div at bounding box center [1205, 236] width 20 height 102
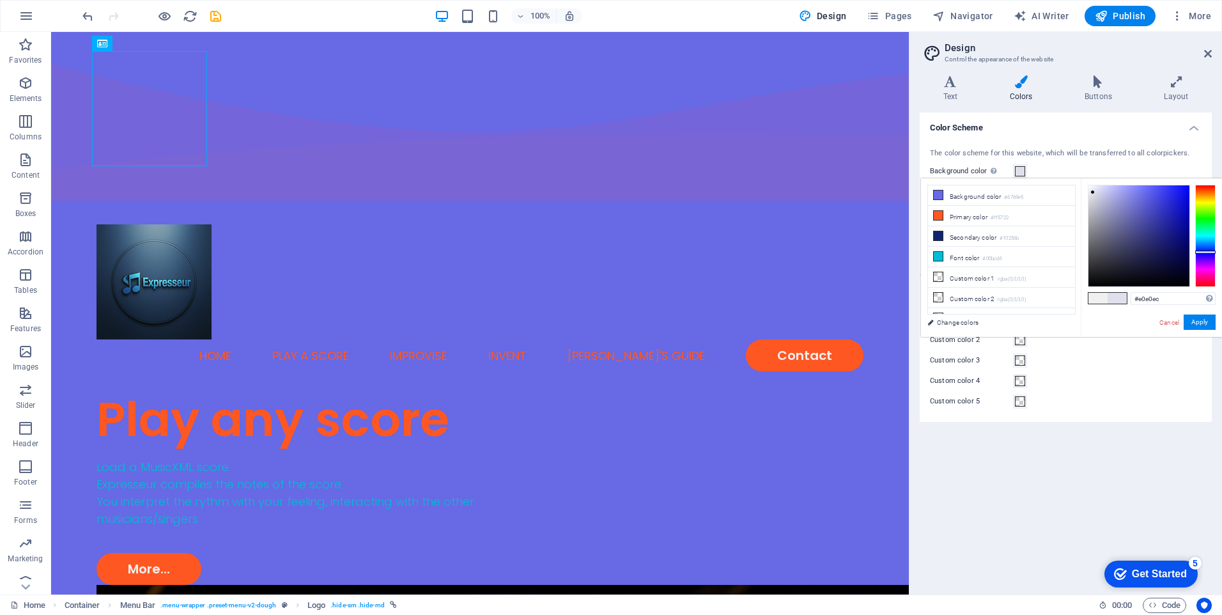
click at [1093, 192] on div at bounding box center [1138, 235] width 101 height 101
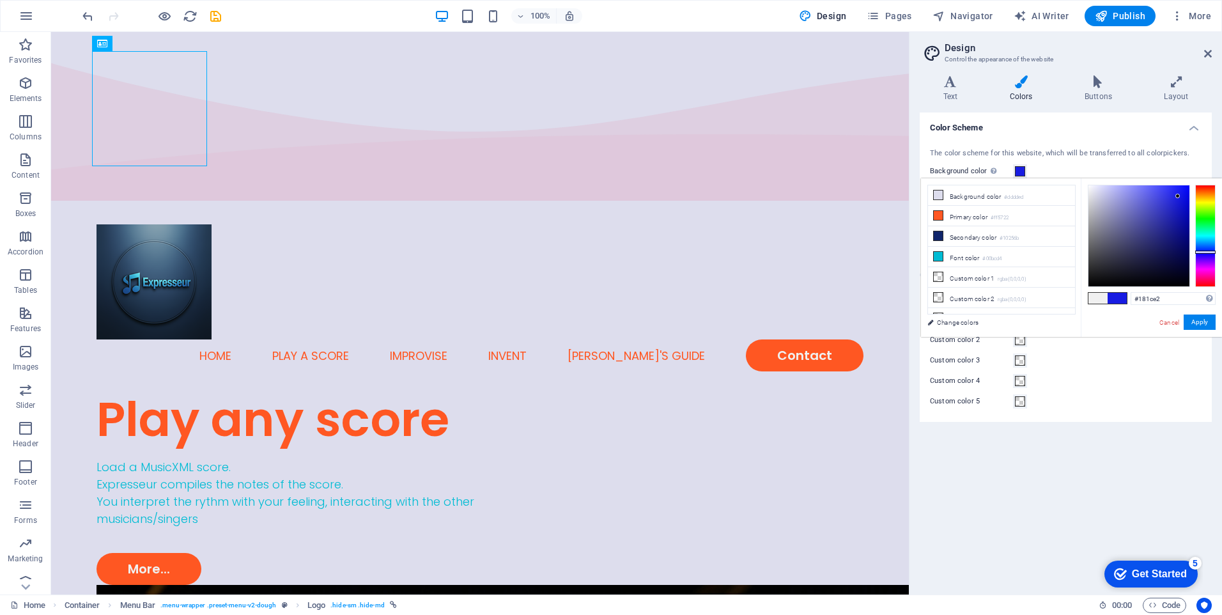
drag, startPoint x: 1092, startPoint y: 192, endPoint x: 1178, endPoint y: 196, distance: 85.7
click at [1178, 196] on div at bounding box center [1177, 196] width 4 height 4
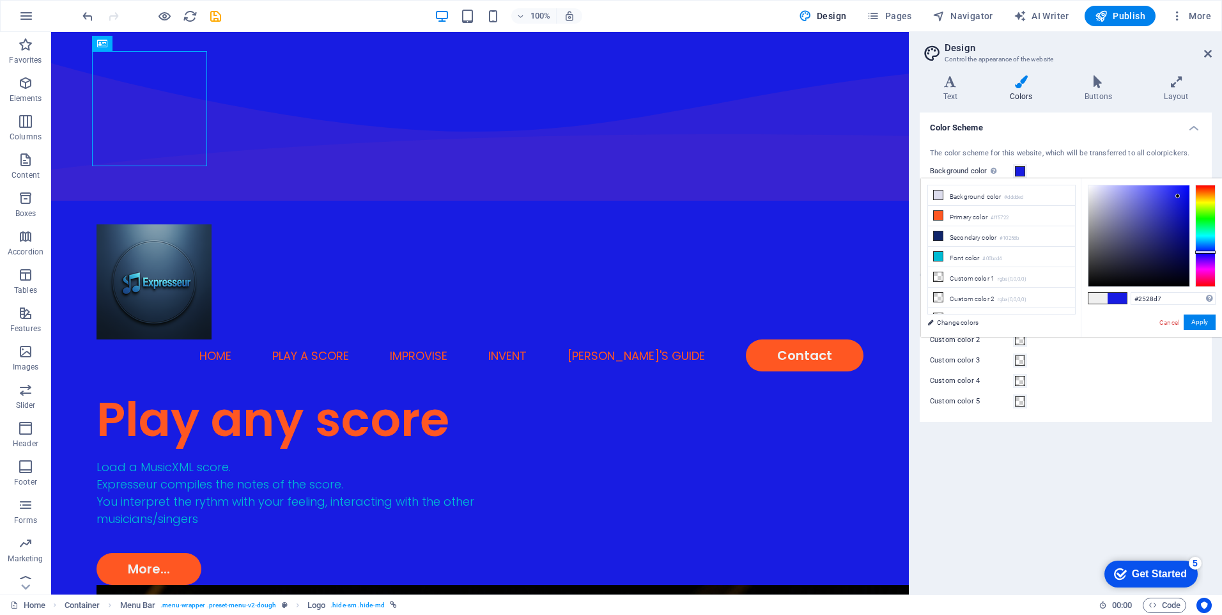
click at [1171, 201] on div at bounding box center [1138, 235] width 101 height 101
click at [1150, 197] on div at bounding box center [1138, 235] width 101 height 101
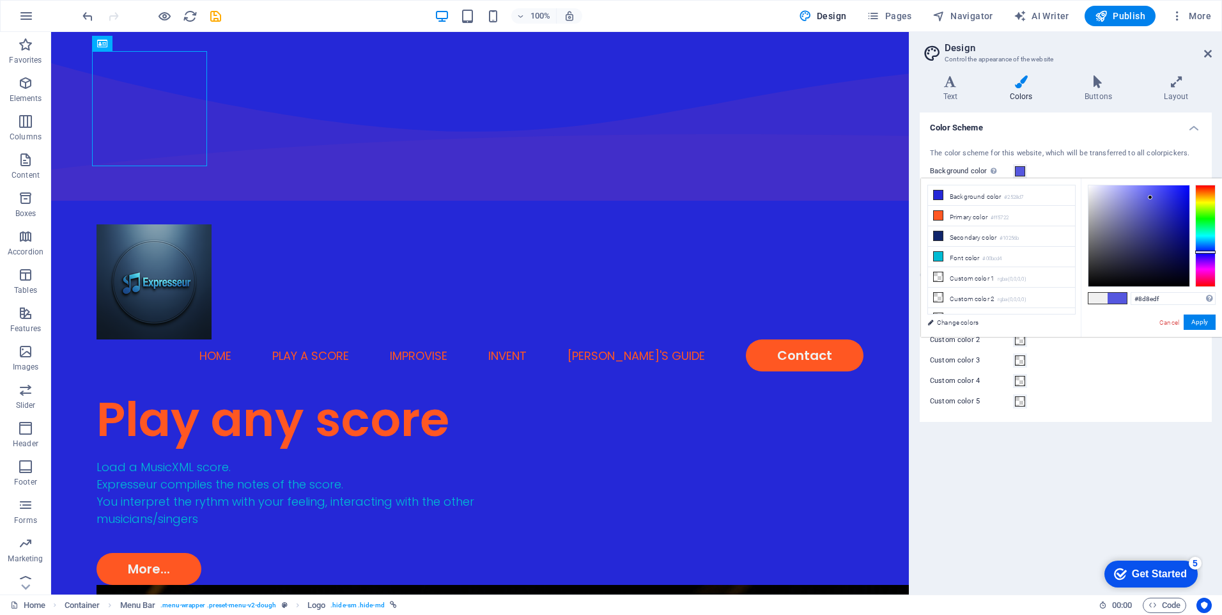
click at [1125, 197] on div at bounding box center [1138, 235] width 101 height 101
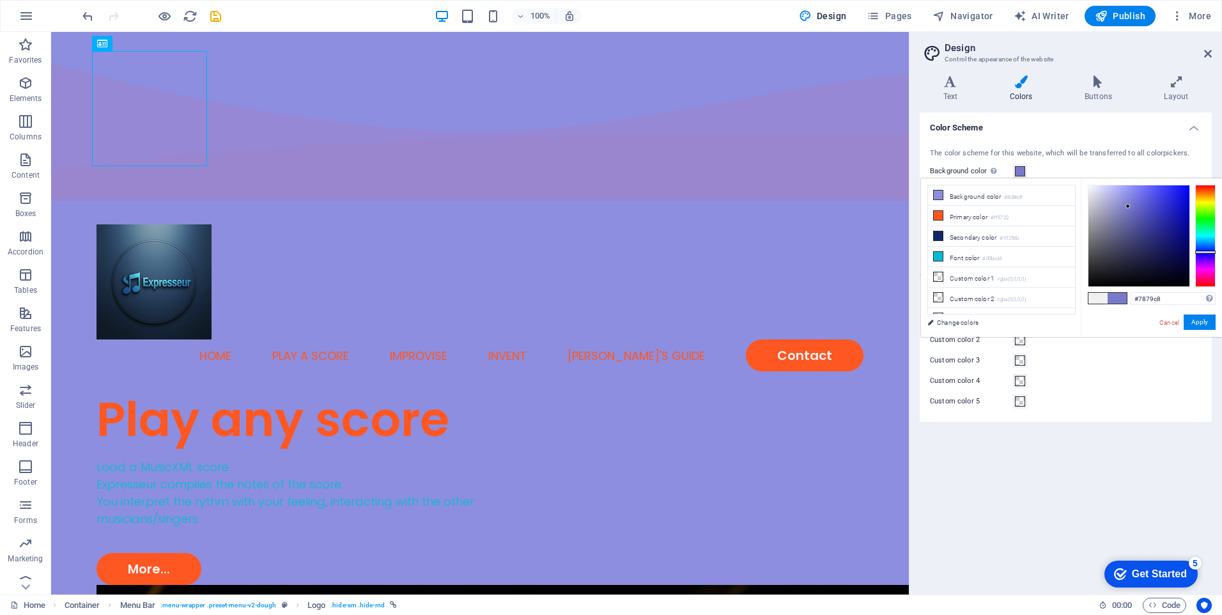
click at [1128, 206] on div at bounding box center [1138, 235] width 101 height 101
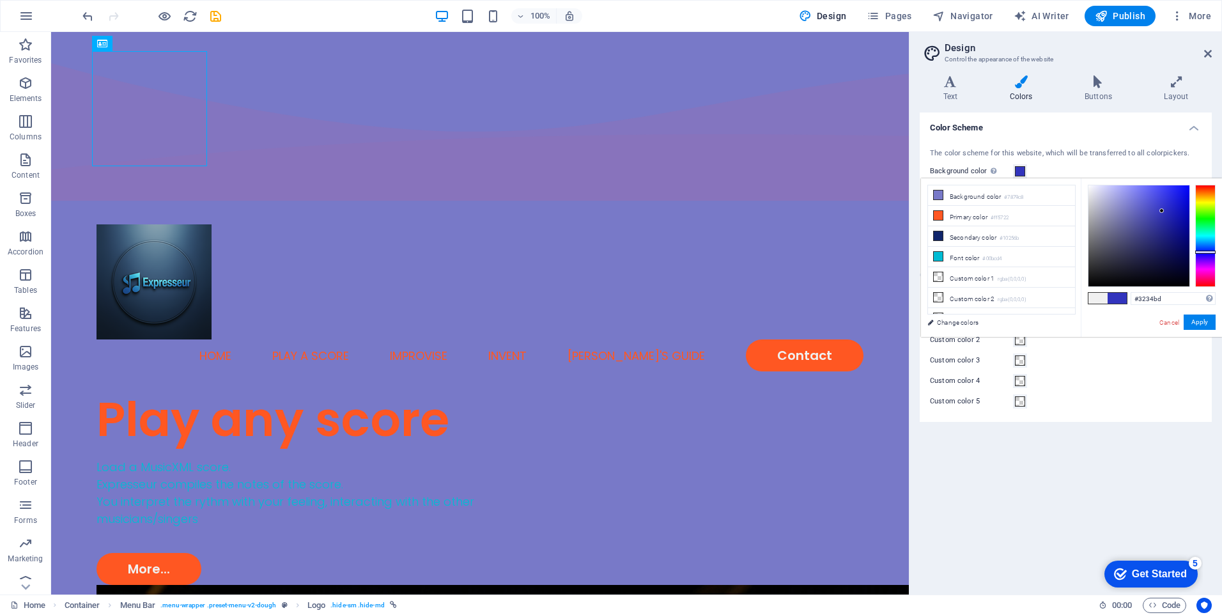
click at [1162, 211] on div at bounding box center [1138, 235] width 101 height 101
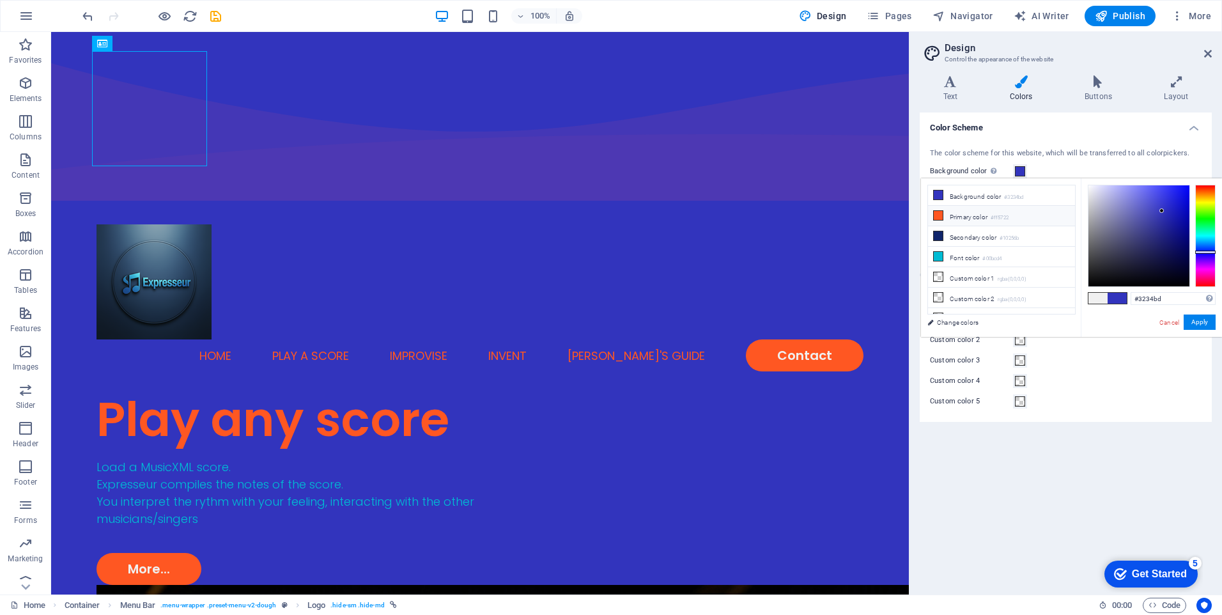
click at [941, 215] on icon at bounding box center [938, 215] width 9 height 9
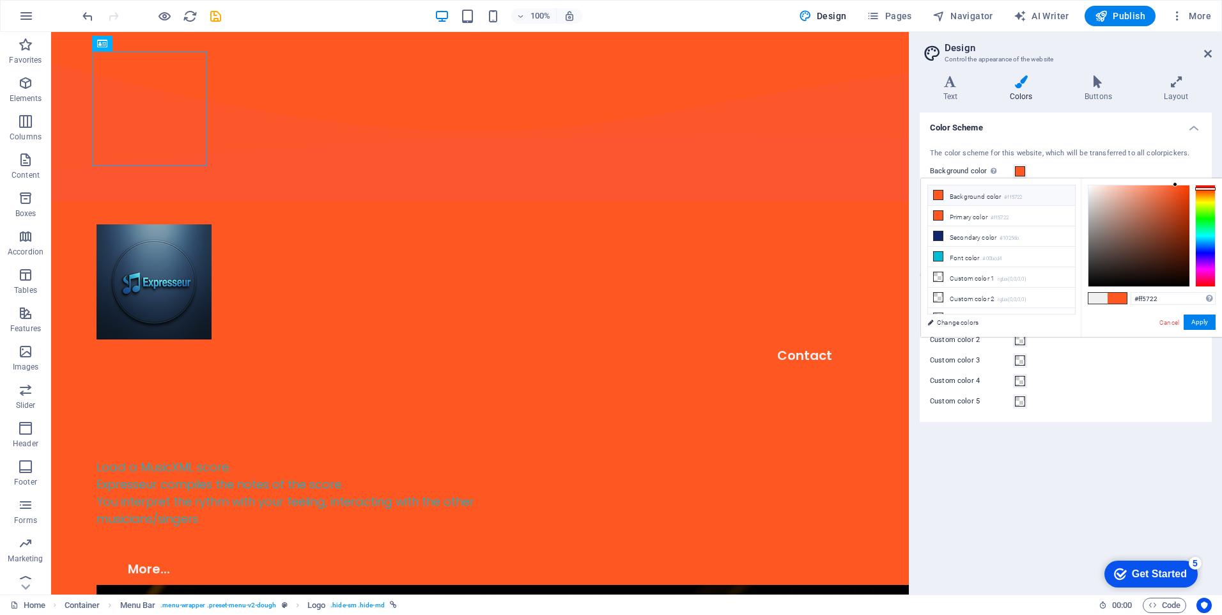
click at [944, 199] on li "Background color #ff5722" at bounding box center [1001, 195] width 147 height 20
click at [940, 195] on icon at bounding box center [938, 194] width 9 height 9
click at [1202, 249] on div at bounding box center [1205, 236] width 20 height 102
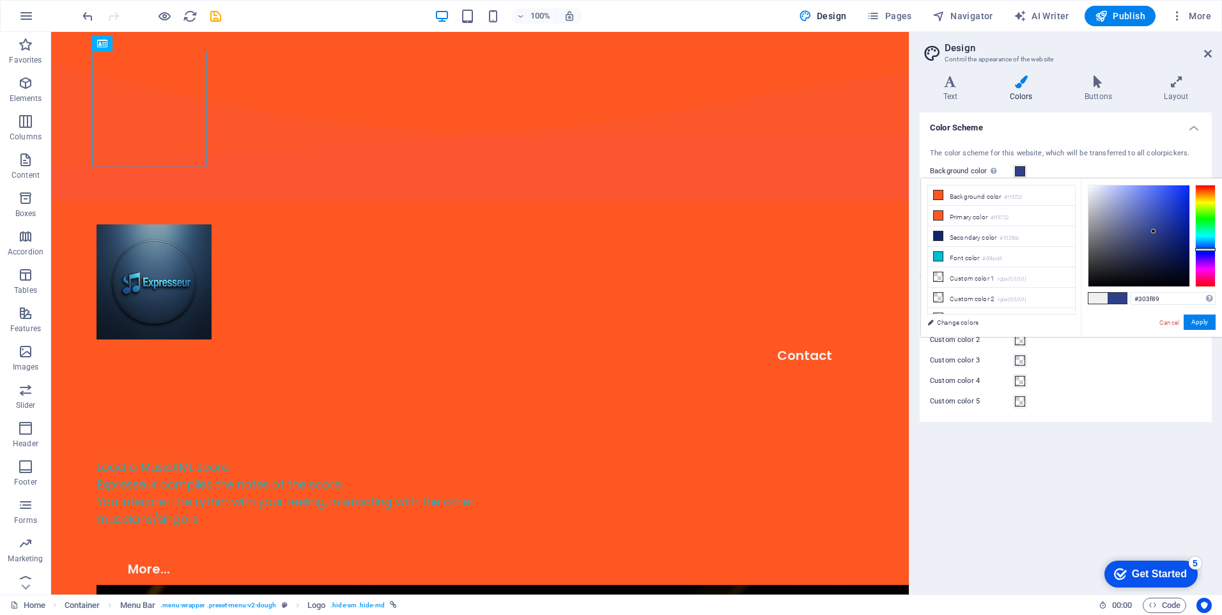
click at [1152, 231] on div at bounding box center [1138, 235] width 101 height 101
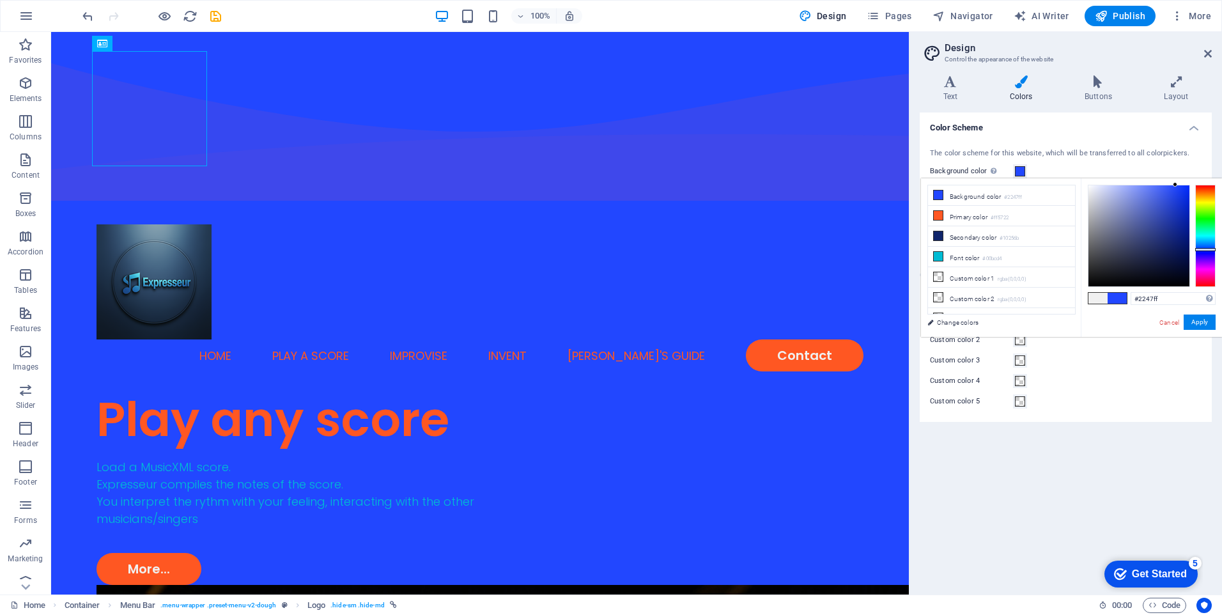
type input "#324089"
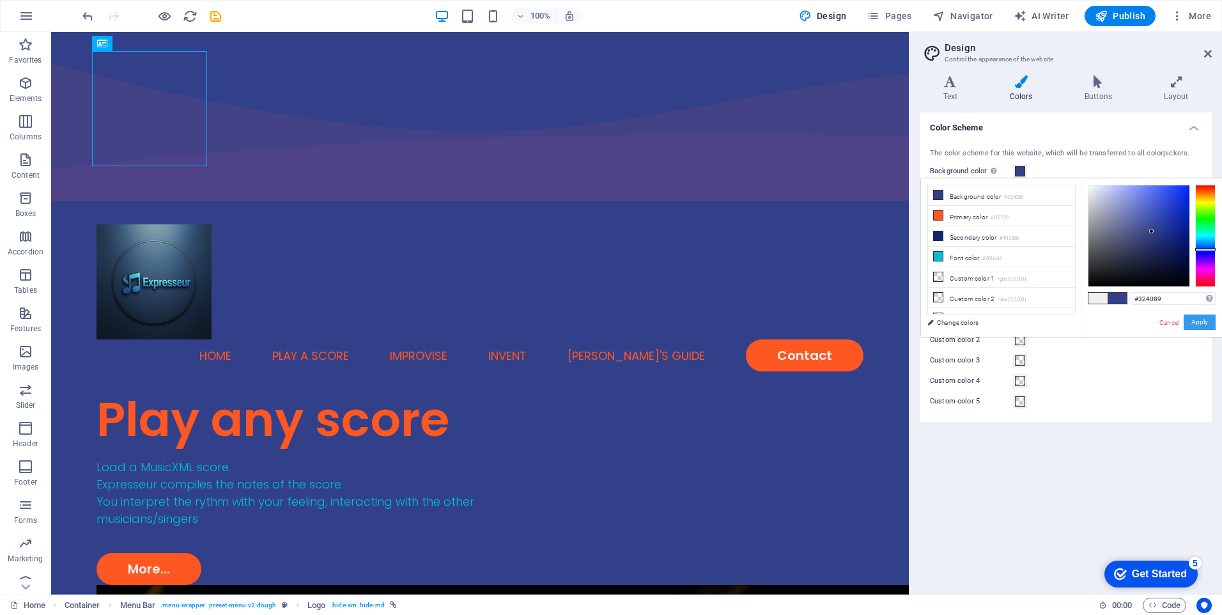
click at [1193, 318] on button "Apply" at bounding box center [1199, 321] width 32 height 15
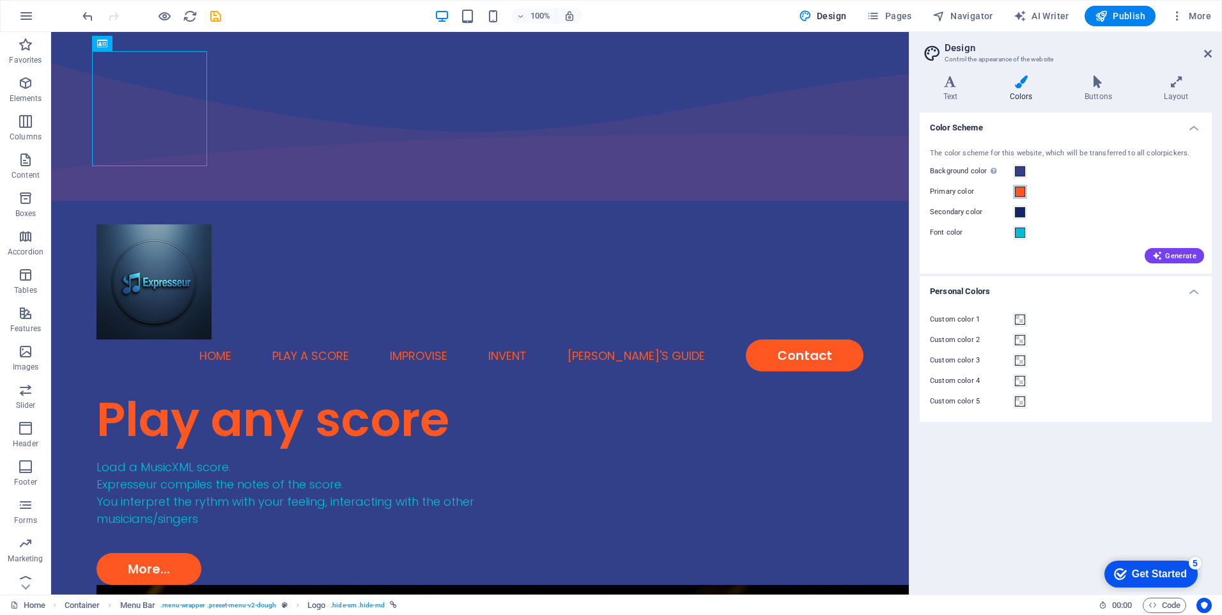
click at [1020, 194] on span at bounding box center [1020, 192] width 10 height 10
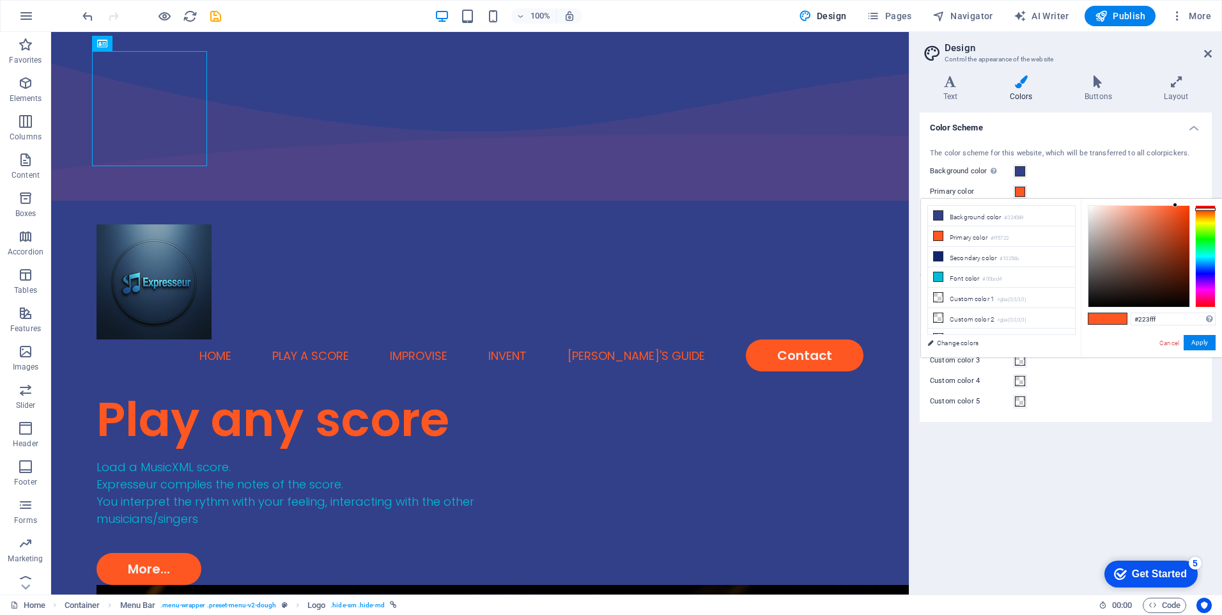
click at [1206, 270] on div at bounding box center [1205, 256] width 20 height 102
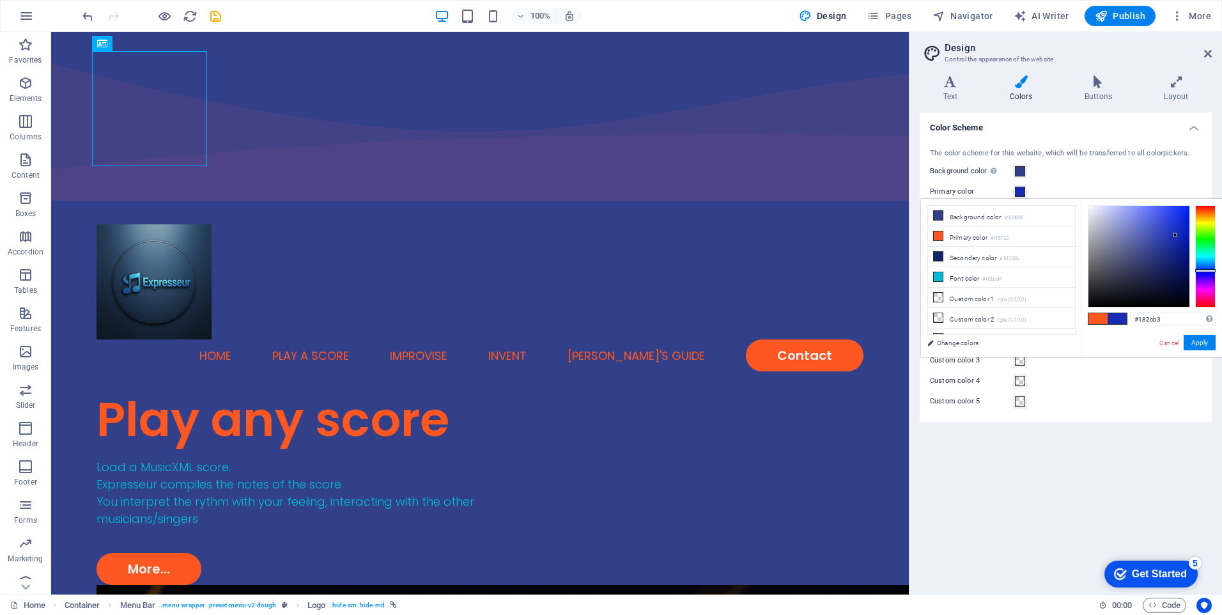
drag, startPoint x: 1170, startPoint y: 265, endPoint x: 1175, endPoint y: 235, distance: 30.5
click at [1175, 235] on div at bounding box center [1138, 256] width 101 height 101
drag, startPoint x: 1172, startPoint y: 245, endPoint x: 1174, endPoint y: 259, distance: 14.1
click at [1172, 249] on div at bounding box center [1138, 256] width 101 height 101
click at [1174, 268] on div at bounding box center [1138, 256] width 101 height 101
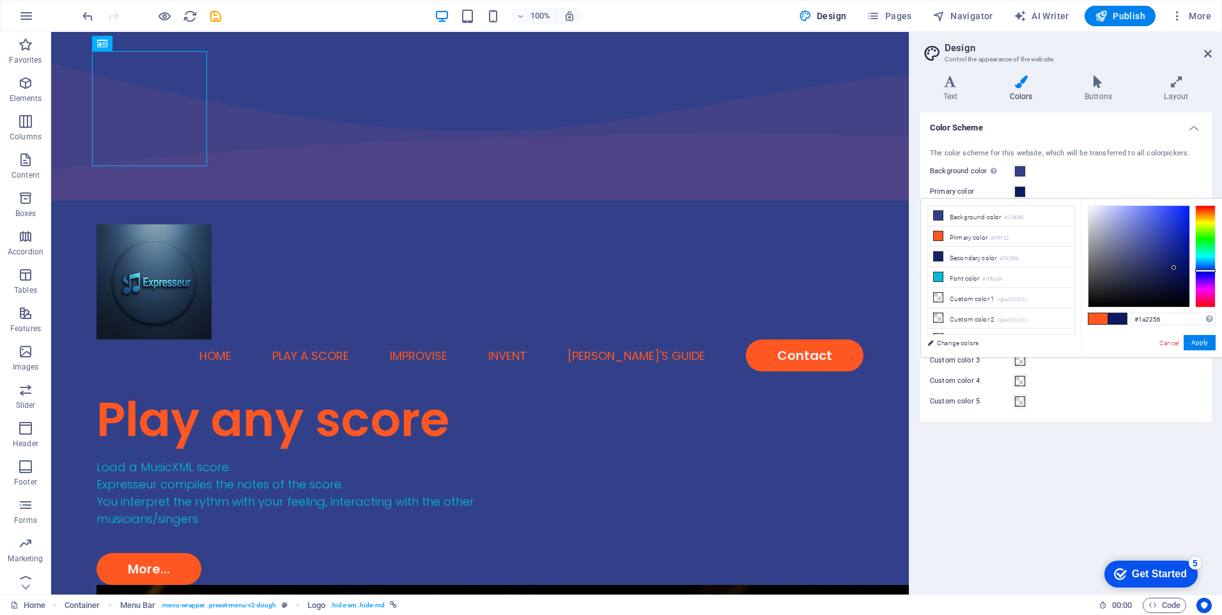
click at [1157, 272] on div at bounding box center [1138, 256] width 101 height 101
click at [1159, 252] on div at bounding box center [1138, 256] width 101 height 101
click at [967, 273] on li "Font color #00bcd4" at bounding box center [1001, 277] width 147 height 20
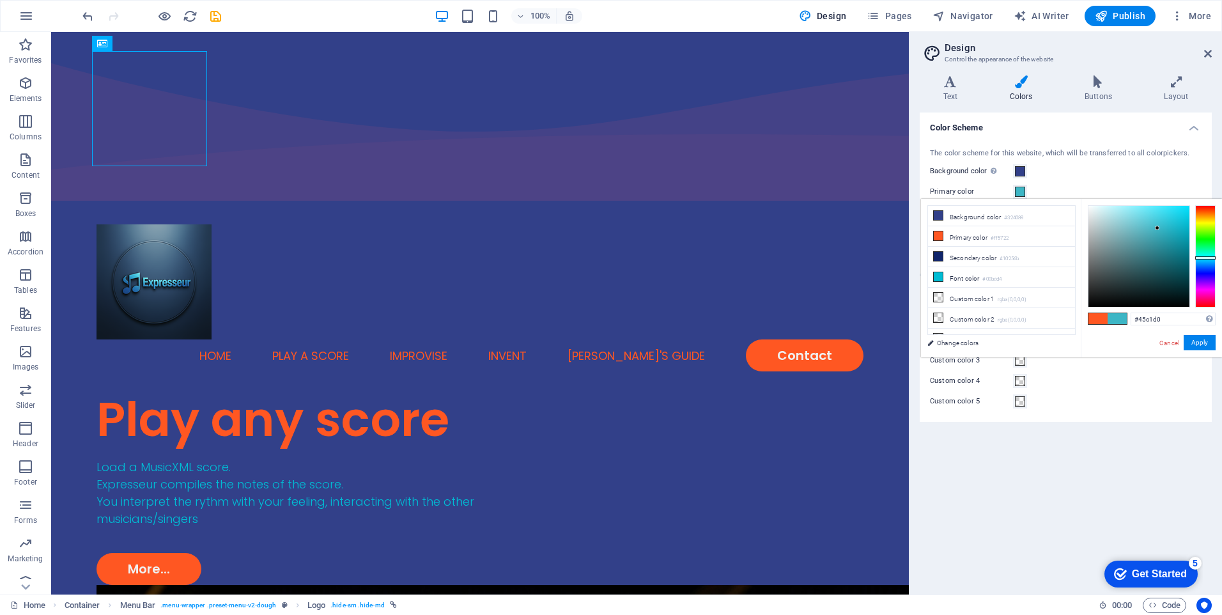
type input "#45c2d2"
drag, startPoint x: 1164, startPoint y: 244, endPoint x: 1155, endPoint y: 223, distance: 22.9
click at [1155, 223] on div at bounding box center [1138, 256] width 101 height 101
click at [1199, 343] on button "Apply" at bounding box center [1199, 342] width 32 height 15
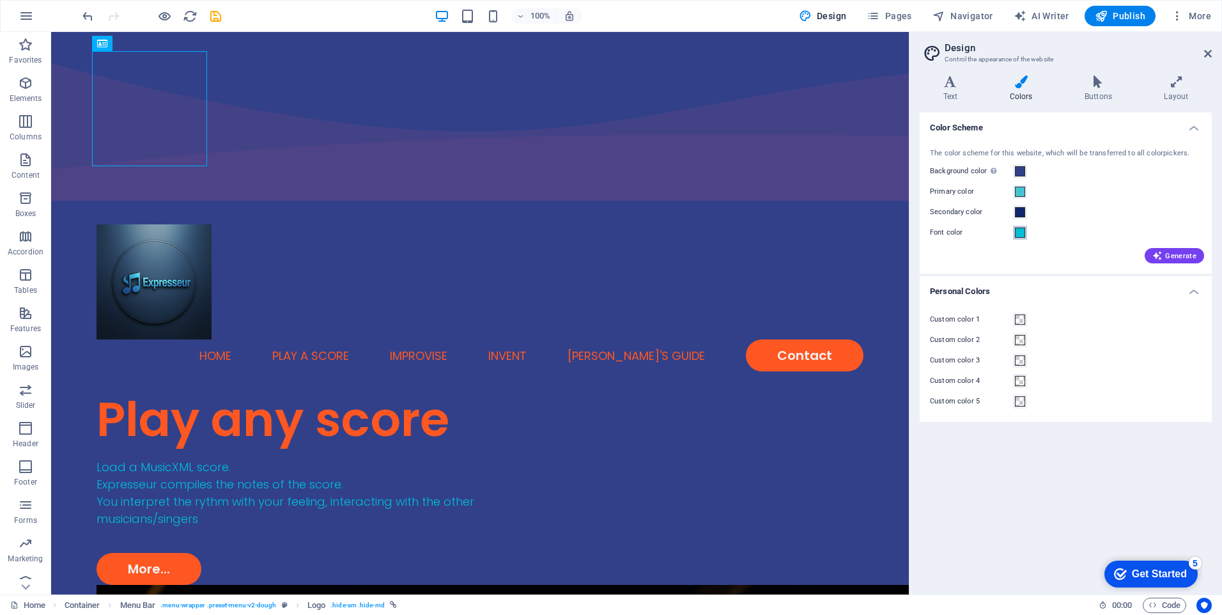
click at [1018, 232] on span at bounding box center [1020, 232] width 10 height 10
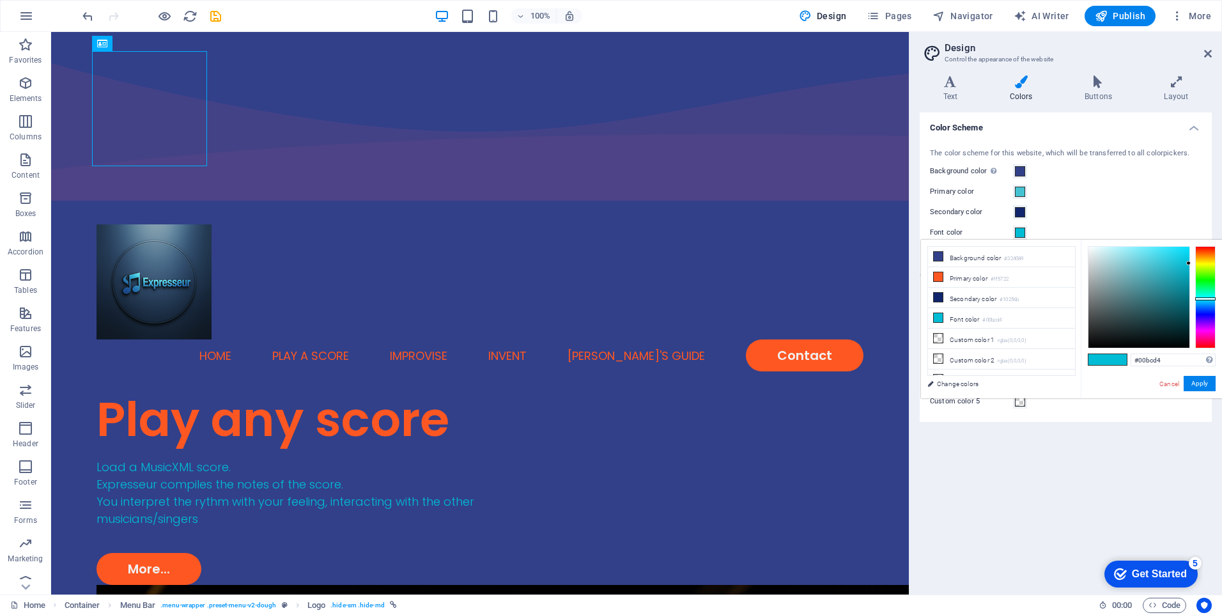
click at [1119, 358] on span at bounding box center [1116, 359] width 19 height 11
click at [1145, 358] on input "#00bcd4" at bounding box center [1172, 359] width 85 height 13
drag, startPoint x: 1103, startPoint y: 358, endPoint x: 1114, endPoint y: 351, distance: 13.5
click at [1102, 358] on span at bounding box center [1097, 359] width 19 height 11
drag, startPoint x: 1161, startPoint y: 328, endPoint x: 1162, endPoint y: 312, distance: 16.0
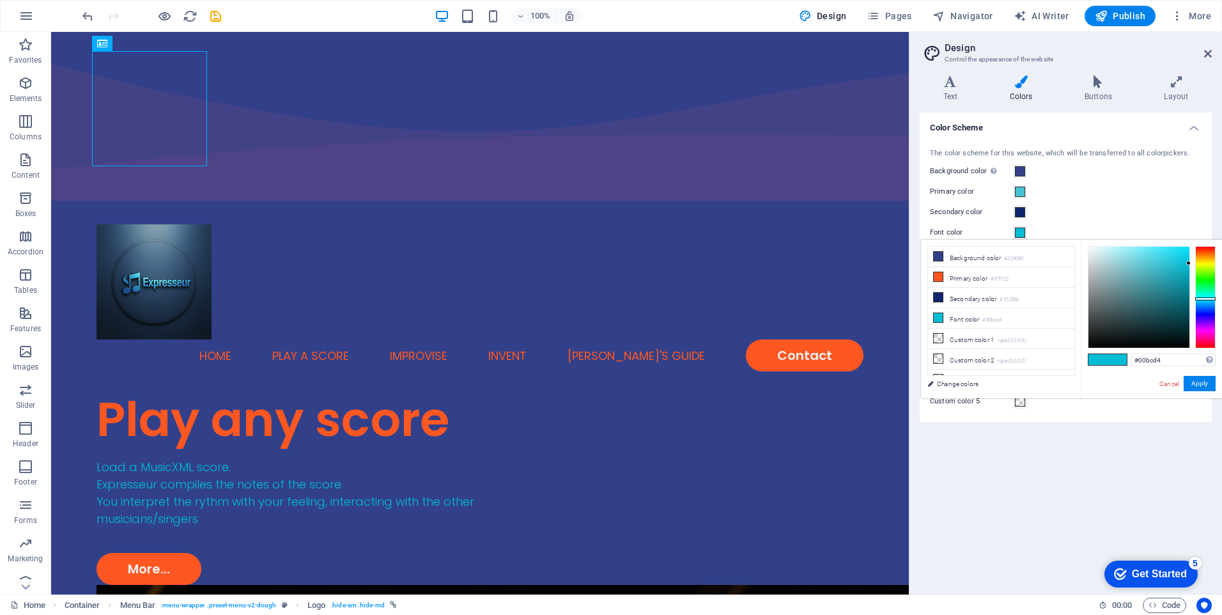
click at [1162, 327] on div at bounding box center [1138, 297] width 101 height 101
click at [1162, 294] on div at bounding box center [1138, 297] width 101 height 101
click at [1152, 277] on div at bounding box center [1138, 297] width 101 height 101
click at [1206, 311] on div at bounding box center [1205, 297] width 20 height 102
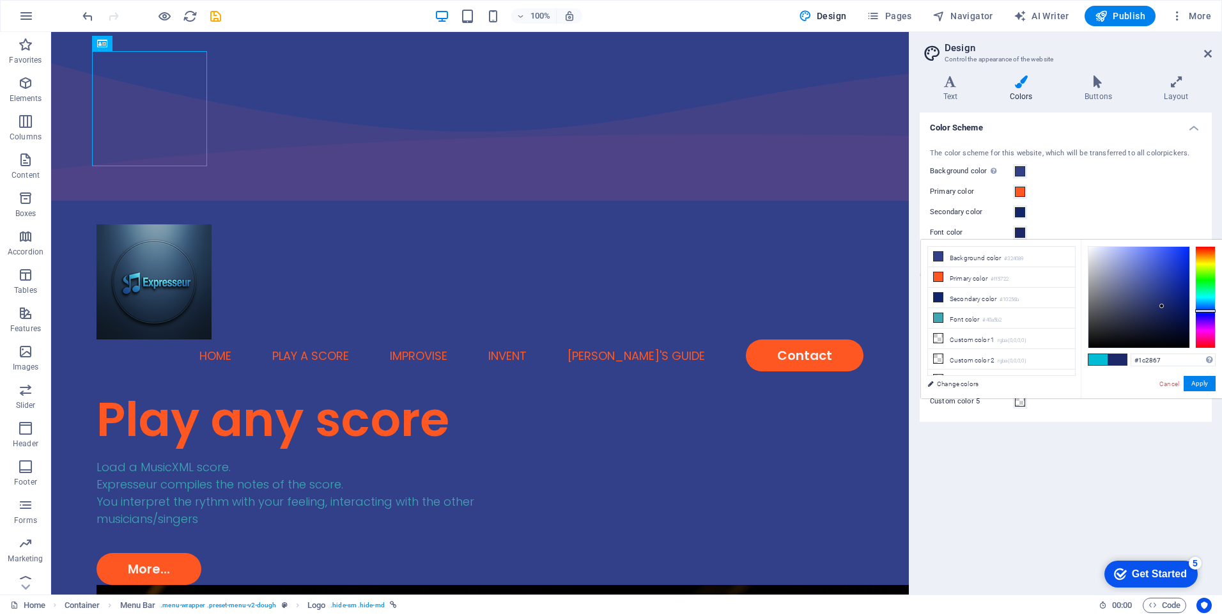
click at [1162, 306] on div at bounding box center [1138, 297] width 101 height 101
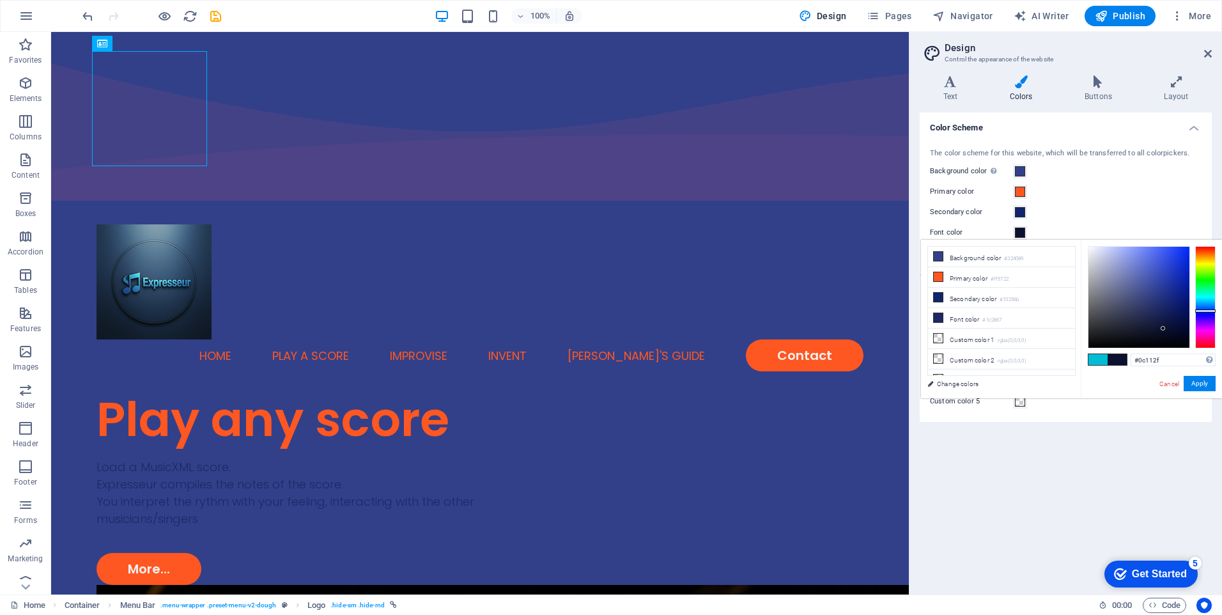
drag, startPoint x: 1159, startPoint y: 328, endPoint x: 1186, endPoint y: 319, distance: 28.3
click at [1166, 327] on div at bounding box center [1138, 297] width 101 height 101
click at [1181, 288] on div at bounding box center [1138, 297] width 101 height 101
click at [1129, 248] on div at bounding box center [1138, 297] width 101 height 101
click at [1116, 262] on div at bounding box center [1138, 297] width 101 height 101
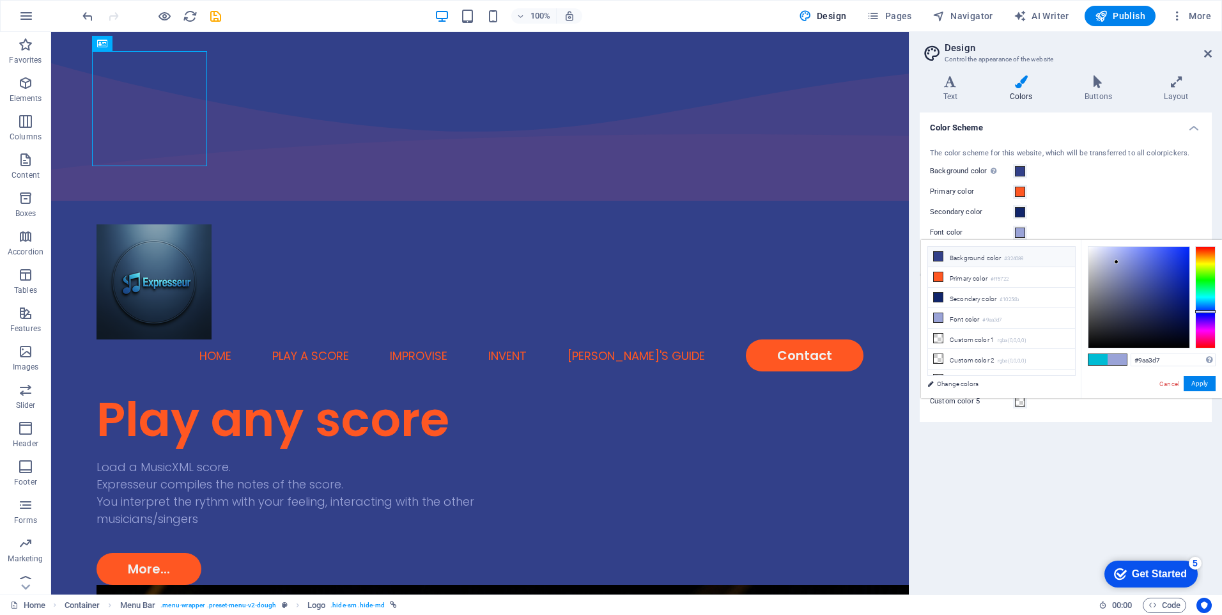
click at [1001, 254] on li "Background color #324089" at bounding box center [1001, 257] width 147 height 20
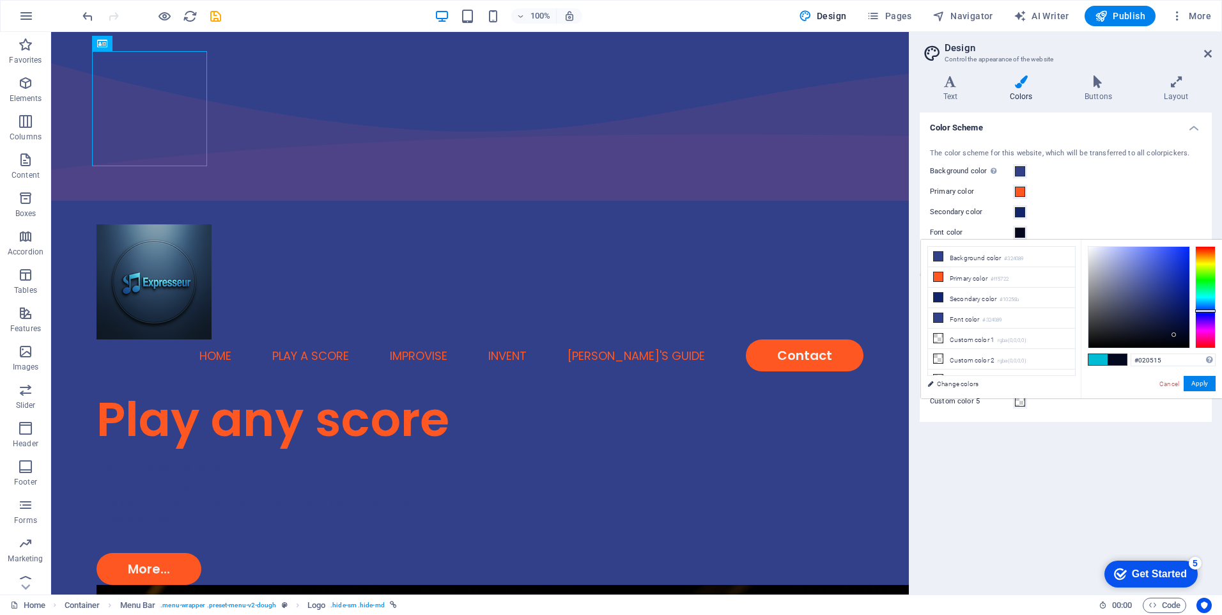
type input "#020514"
drag, startPoint x: 1151, startPoint y: 292, endPoint x: 1180, endPoint y: 339, distance: 55.0
click at [1180, 339] on div at bounding box center [1179, 339] width 4 height 4
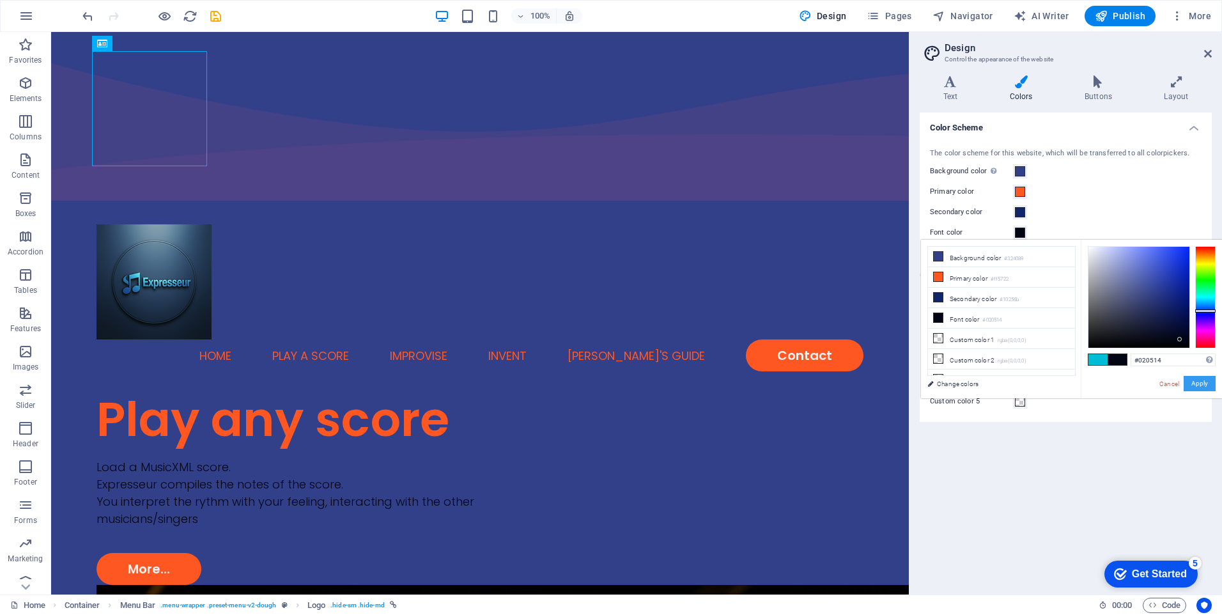
click at [1194, 383] on button "Apply" at bounding box center [1199, 383] width 32 height 15
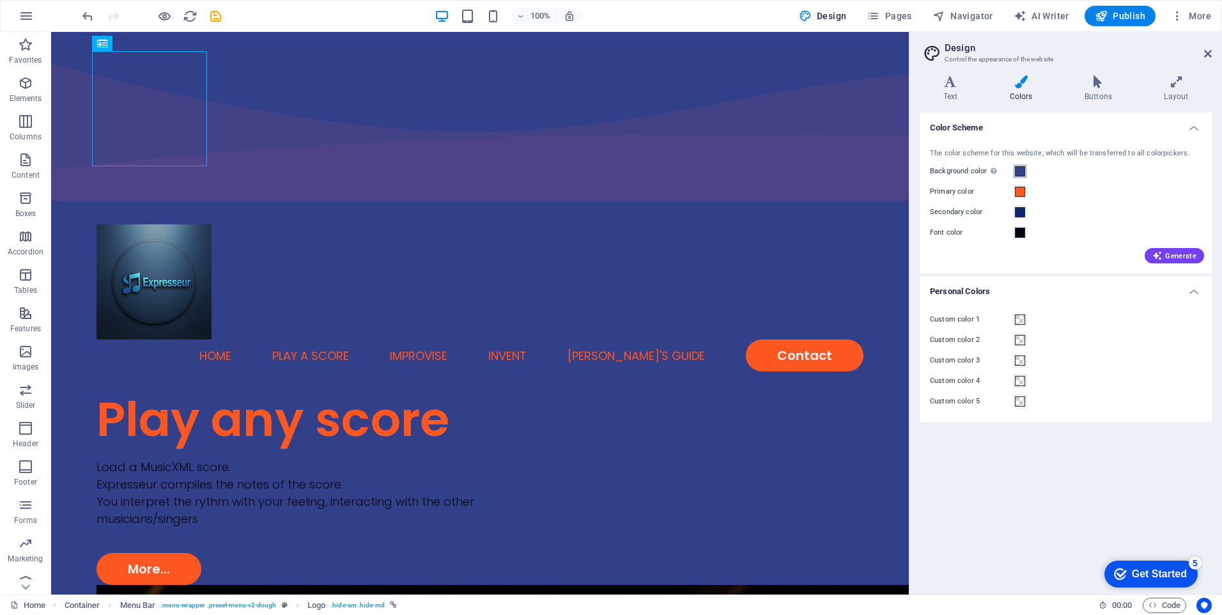
click at [1022, 172] on span at bounding box center [1020, 171] width 10 height 10
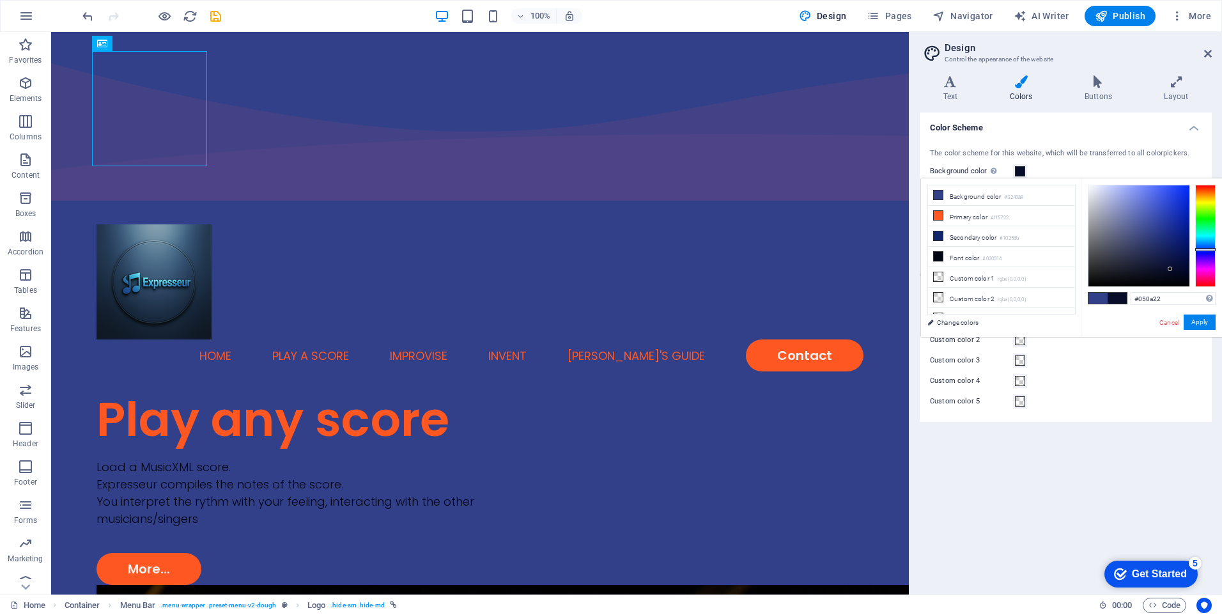
type input "#050920"
drag, startPoint x: 1149, startPoint y: 230, endPoint x: 1174, endPoint y: 273, distance: 49.2
click at [1174, 273] on div at bounding box center [1173, 272] width 4 height 4
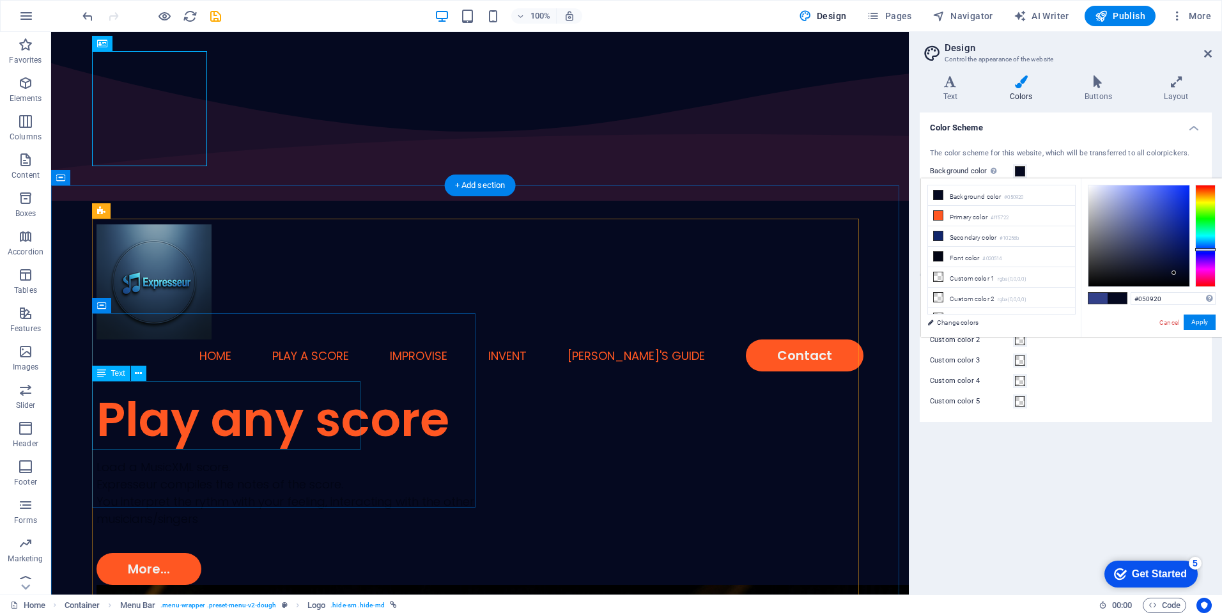
click at [201, 458] on div "Load a MusicXML score. Expresseur compiles the notes of the score. You interpre…" at bounding box center [287, 492] width 383 height 69
click at [243, 458] on div "Load a MusicXML score. Expresseur compiles the notes of the score. You interpre…" at bounding box center [287, 492] width 383 height 69
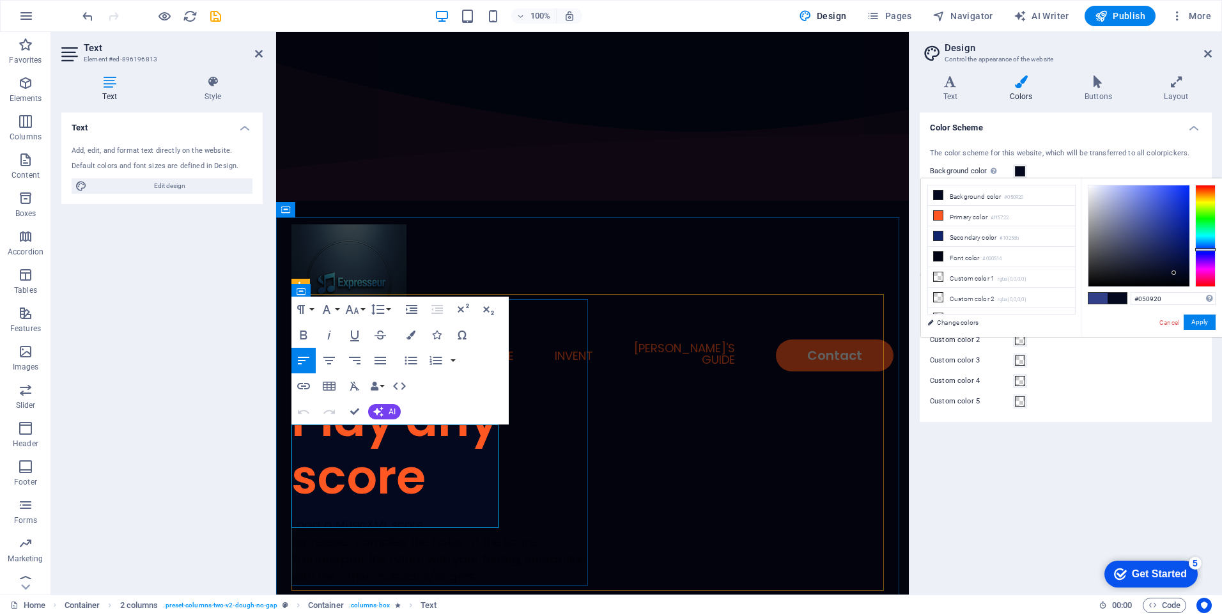
click at [339, 533] on p "Expresseur compiles the notes of the score." at bounding box center [441, 541] width 301 height 17
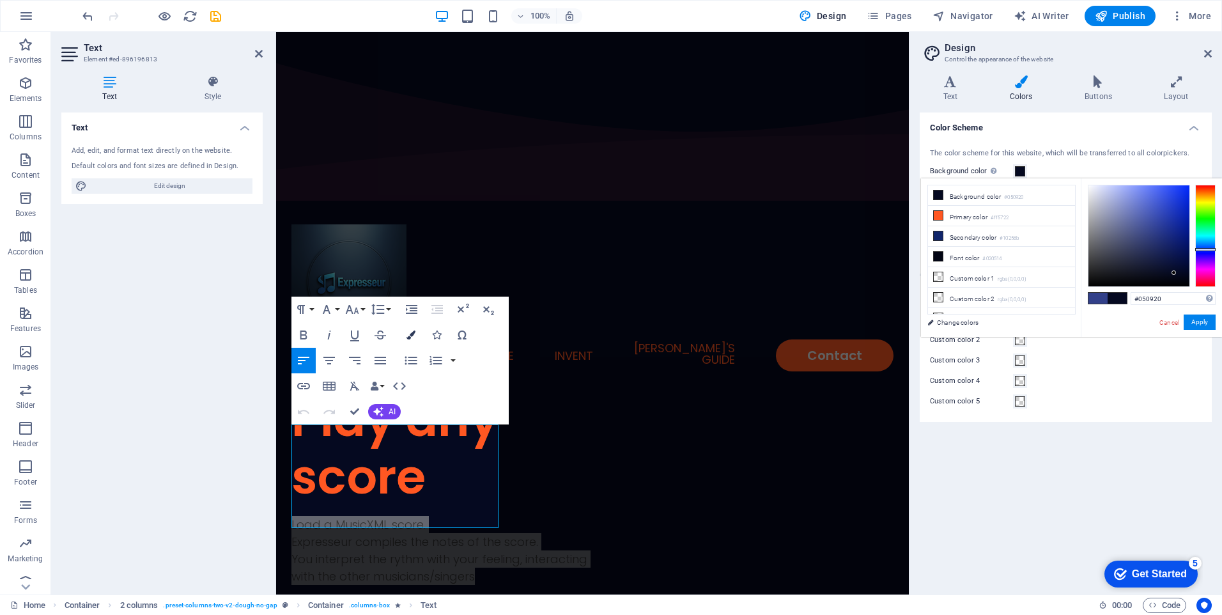
click at [412, 335] on icon "button" at bounding box center [410, 334] width 9 height 9
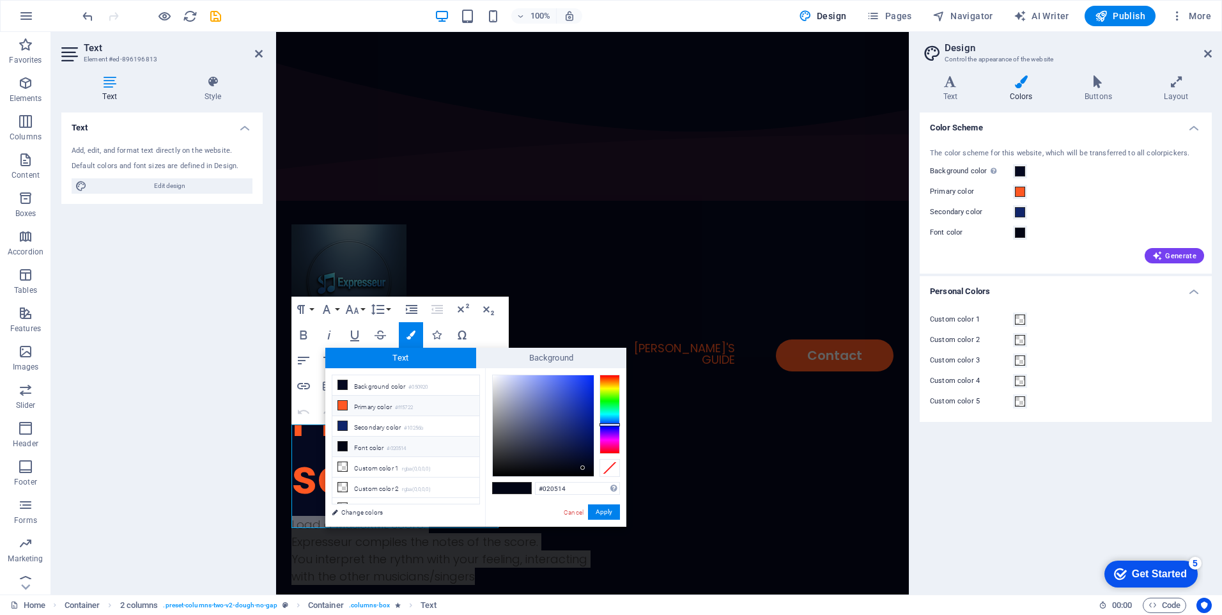
click at [366, 405] on li "Primary color #ff5722" at bounding box center [405, 406] width 147 height 20
type input "#ff5722"
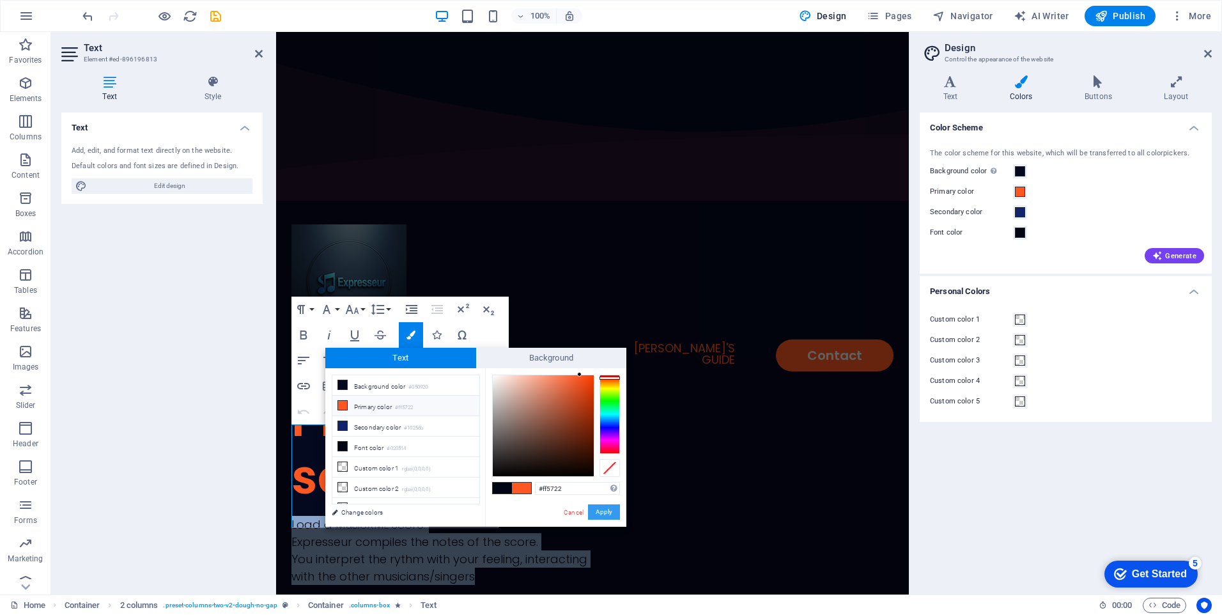
click at [601, 507] on button "Apply" at bounding box center [604, 511] width 32 height 15
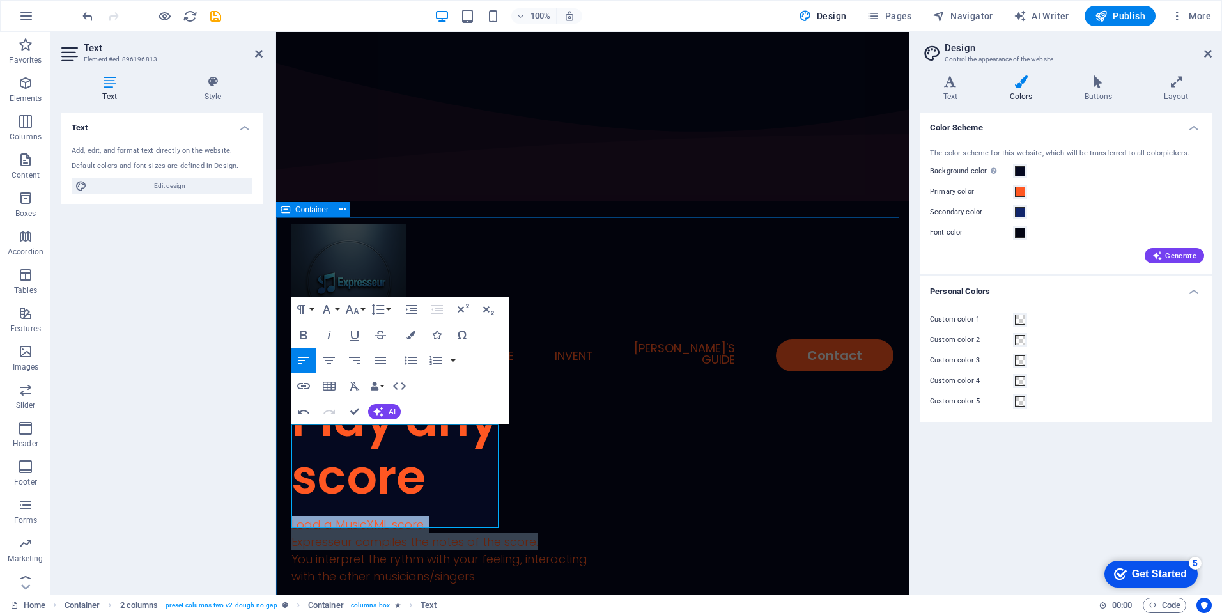
drag, startPoint x: 618, startPoint y: 242, endPoint x: 844, endPoint y: 242, distance: 226.2
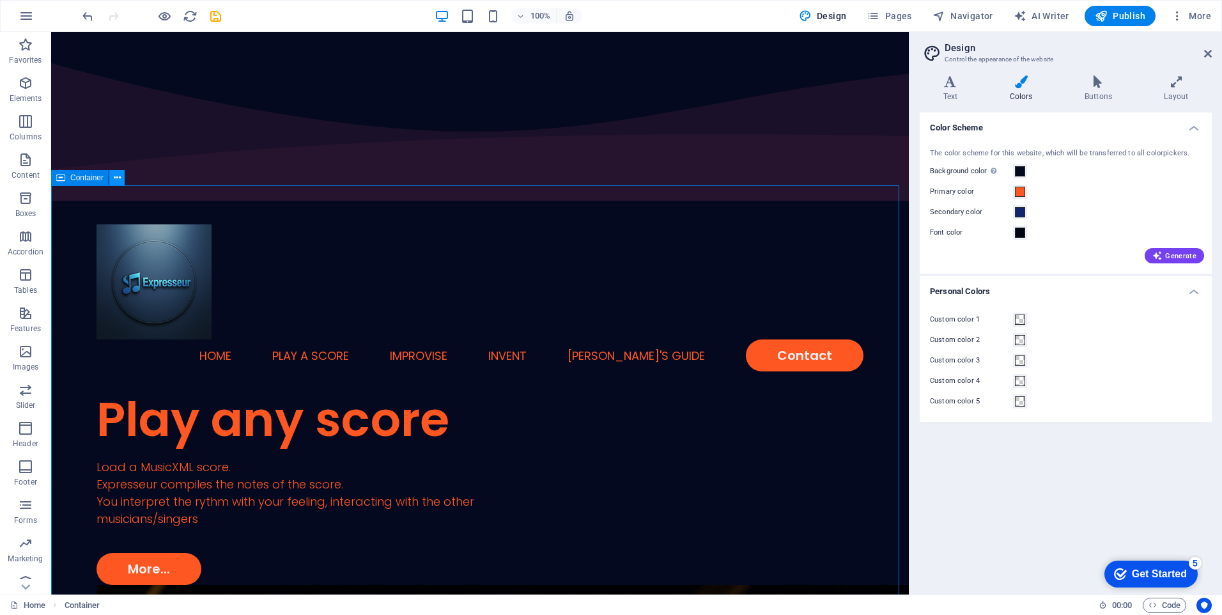
click at [114, 180] on icon at bounding box center [117, 177] width 7 height 13
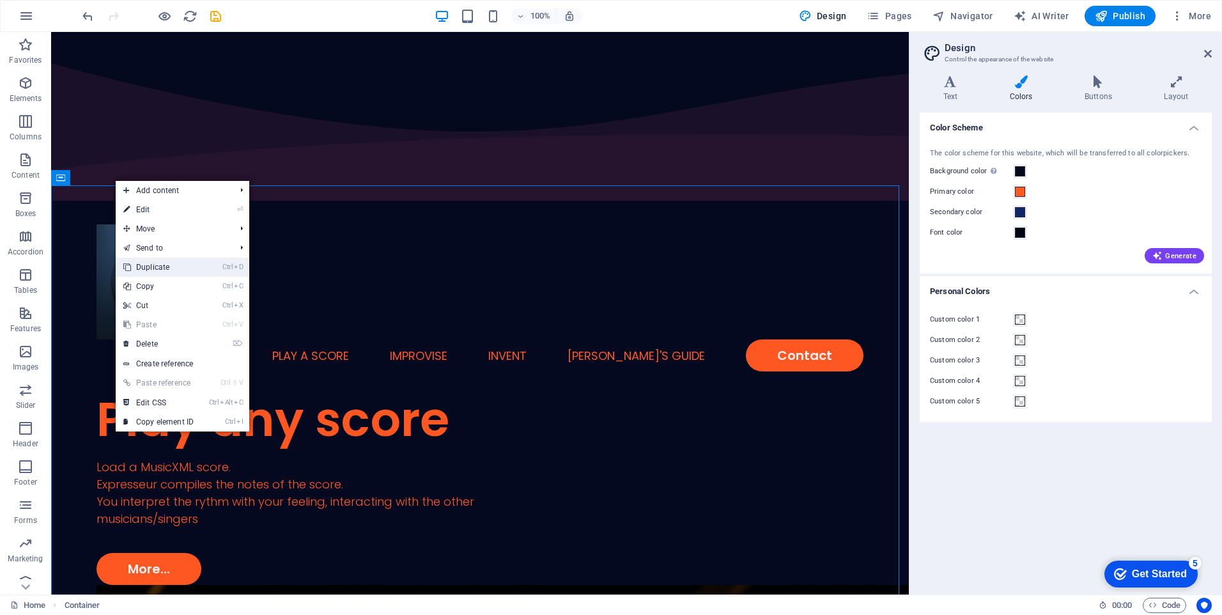
click at [149, 262] on link "Ctrl D Duplicate" at bounding box center [159, 266] width 86 height 19
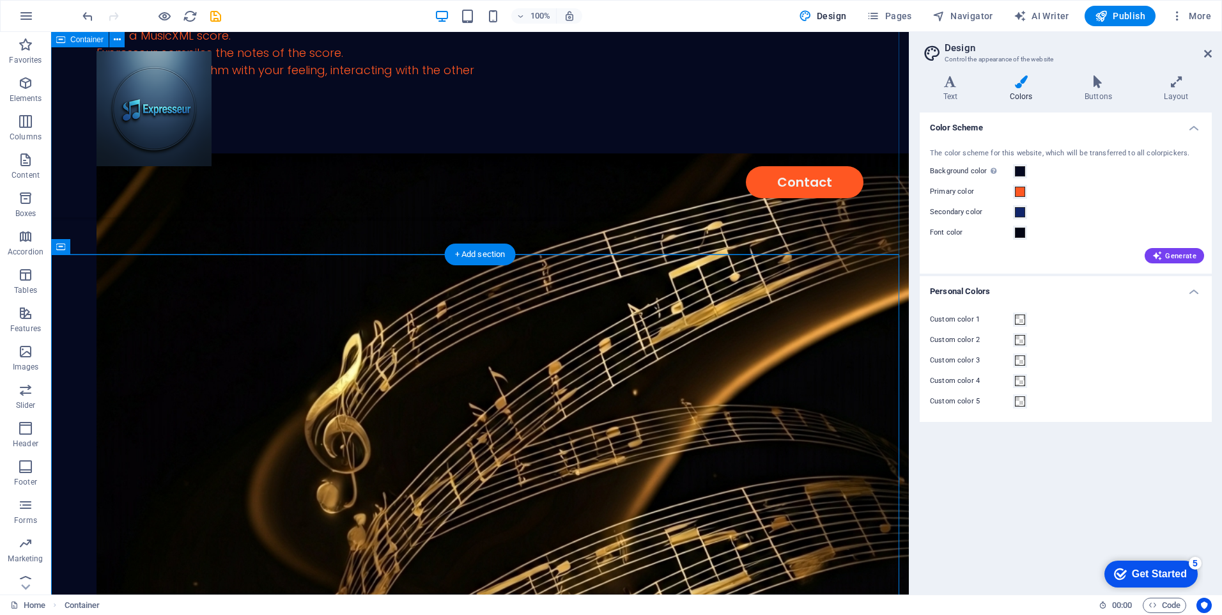
scroll to position [266, 0]
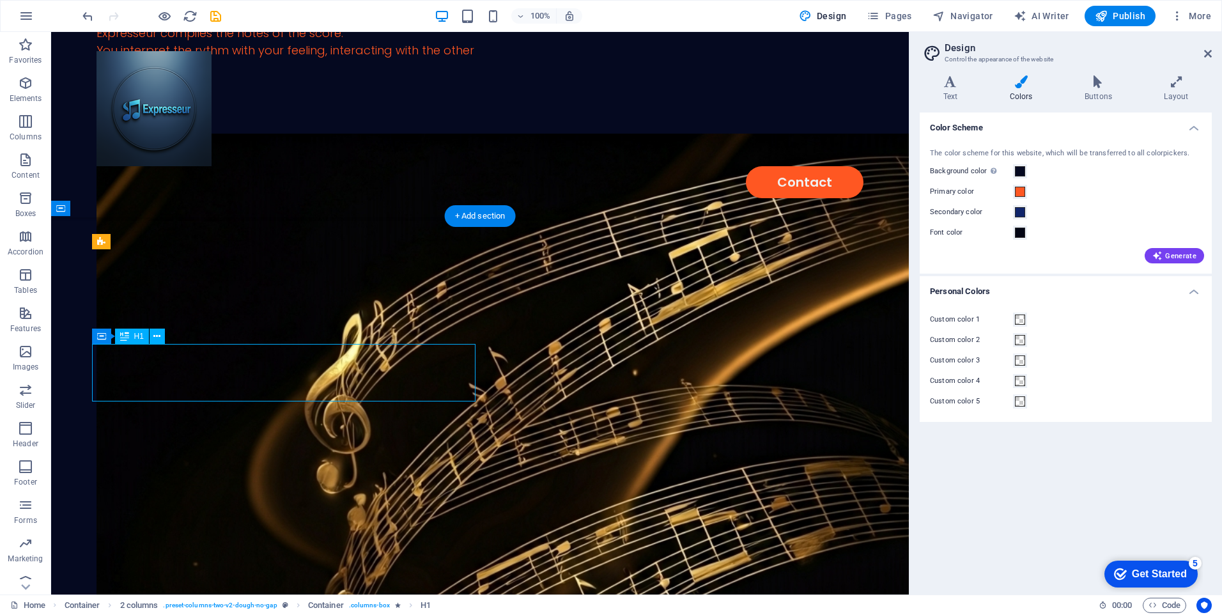
drag, startPoint x: 334, startPoint y: 364, endPoint x: 109, endPoint y: 365, distance: 225.6
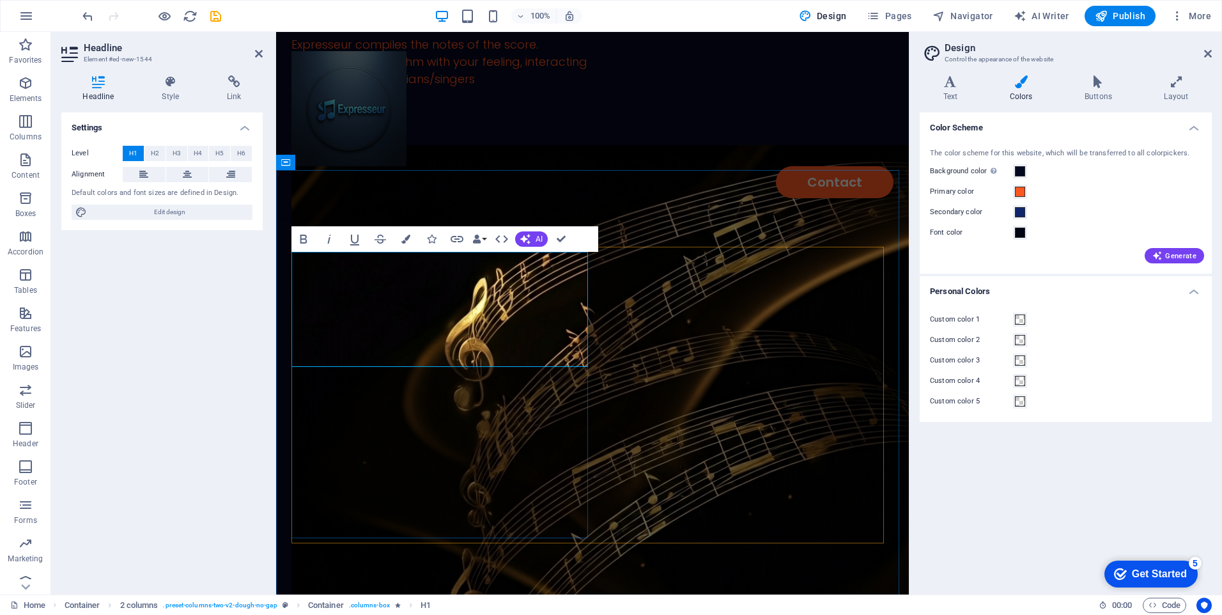
scroll to position [341, 0]
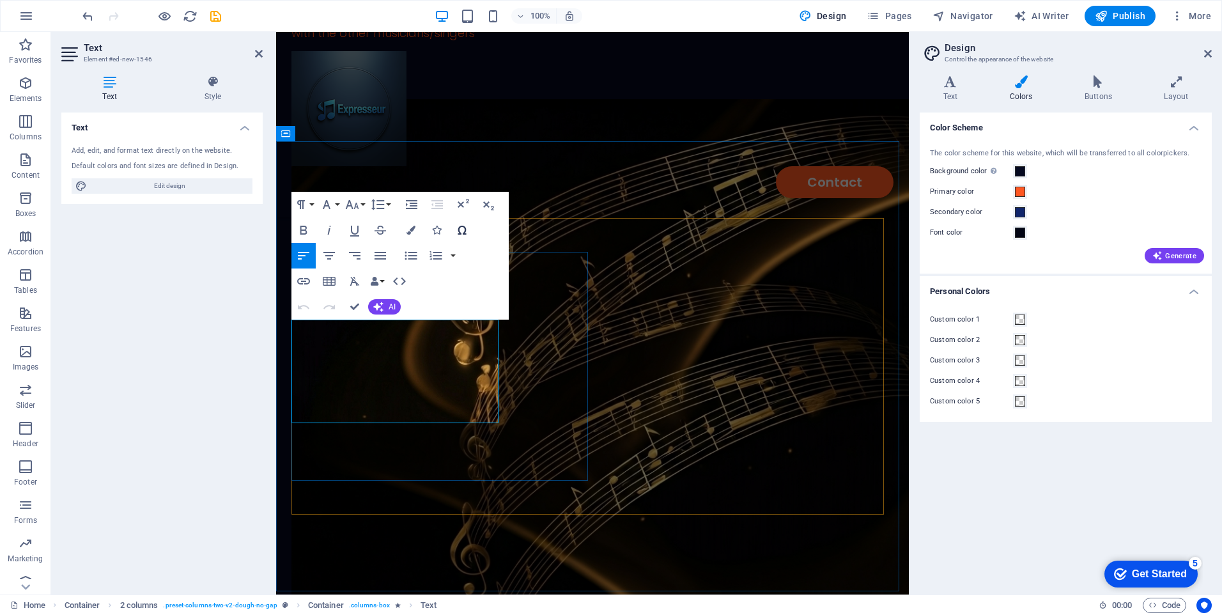
scroll to position [484, 3]
click at [409, 231] on icon "button" at bounding box center [410, 230] width 9 height 9
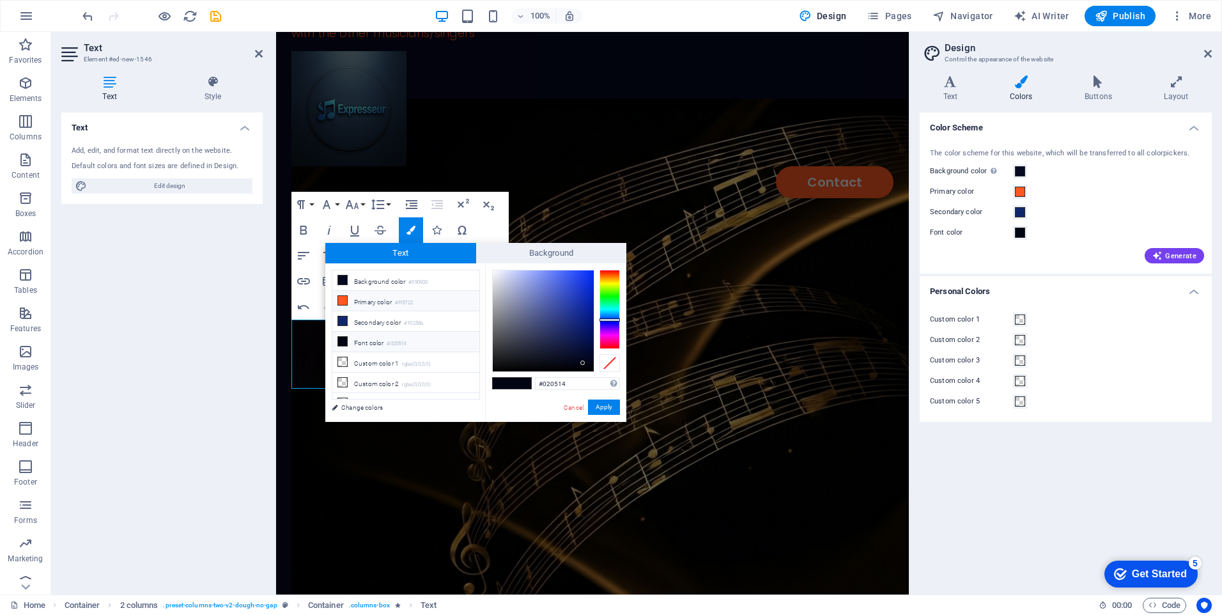
click at [369, 300] on li "Primary color #ff5722" at bounding box center [405, 301] width 147 height 20
type input "#ff5722"
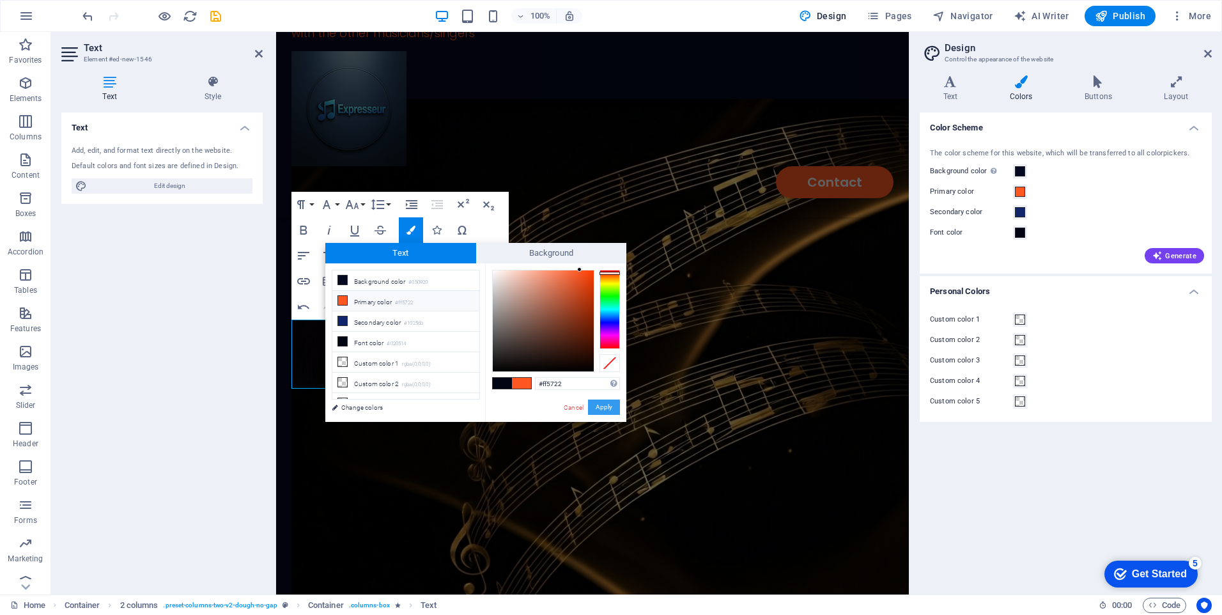
click at [606, 406] on button "Apply" at bounding box center [604, 406] width 32 height 15
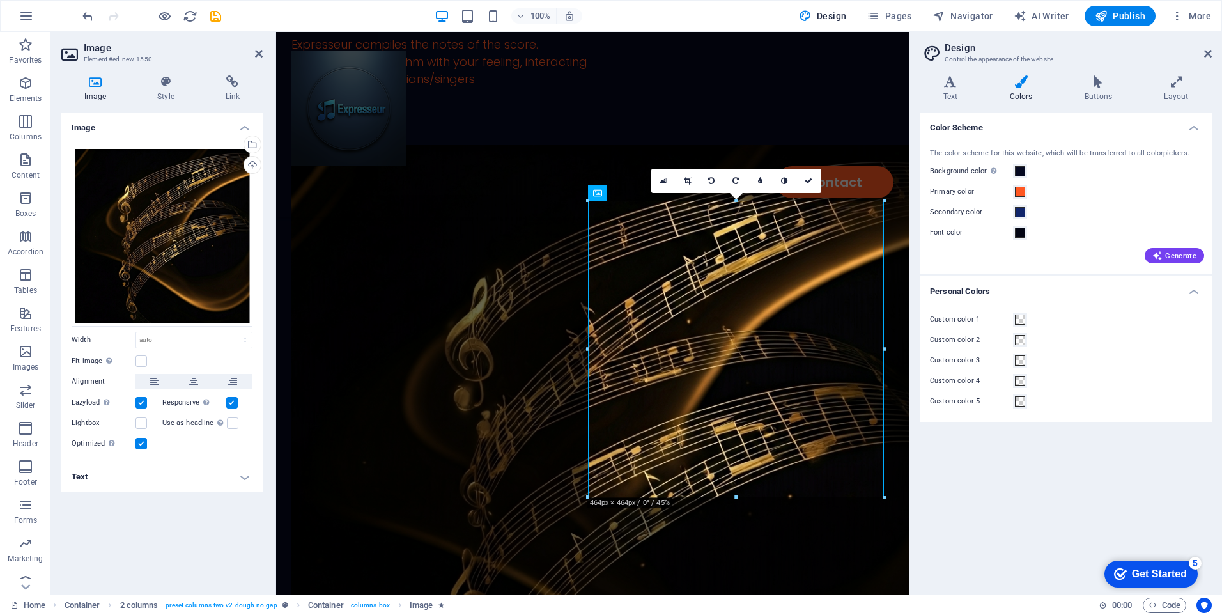
scroll to position [358, 0]
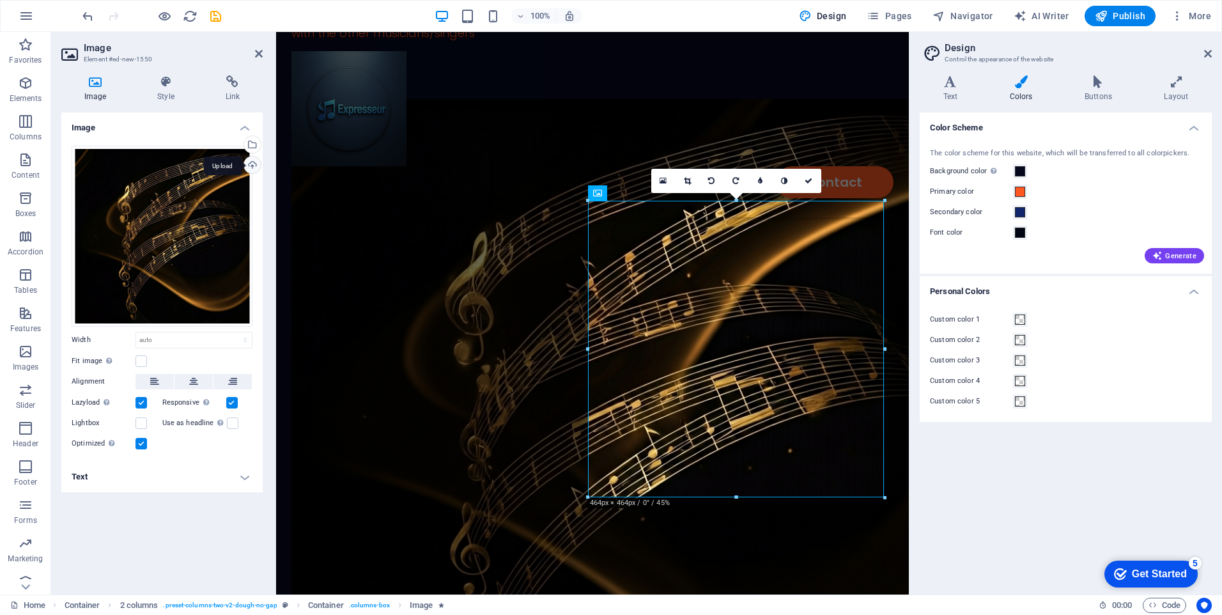
click at [253, 163] on div "Upload" at bounding box center [251, 166] width 19 height 19
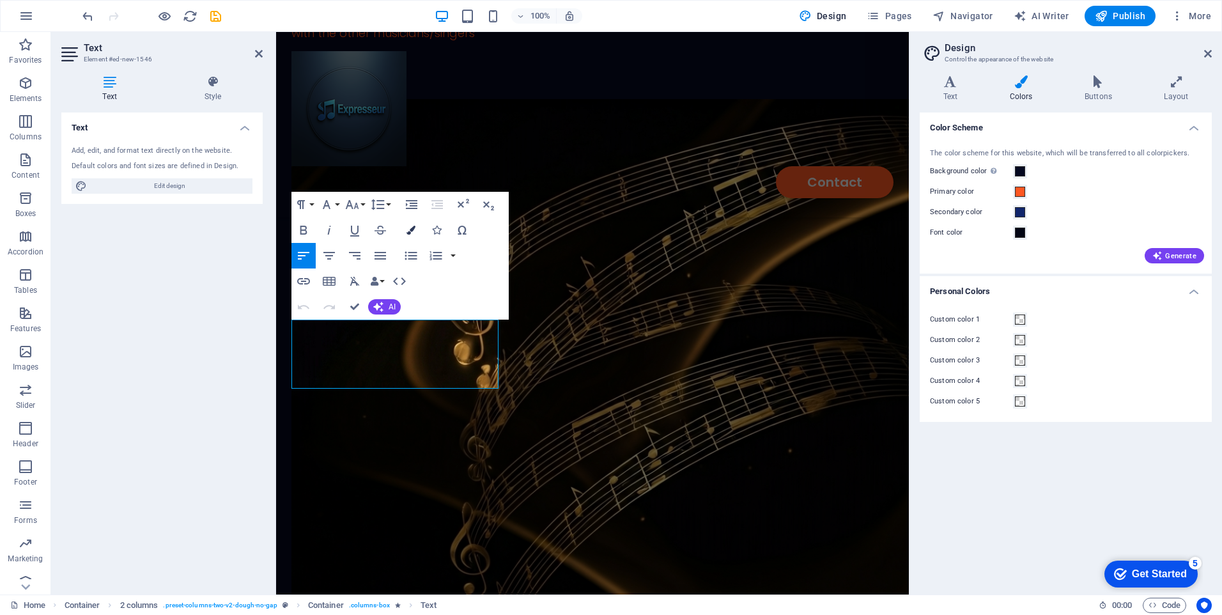
click at [410, 233] on icon "button" at bounding box center [410, 230] width 9 height 9
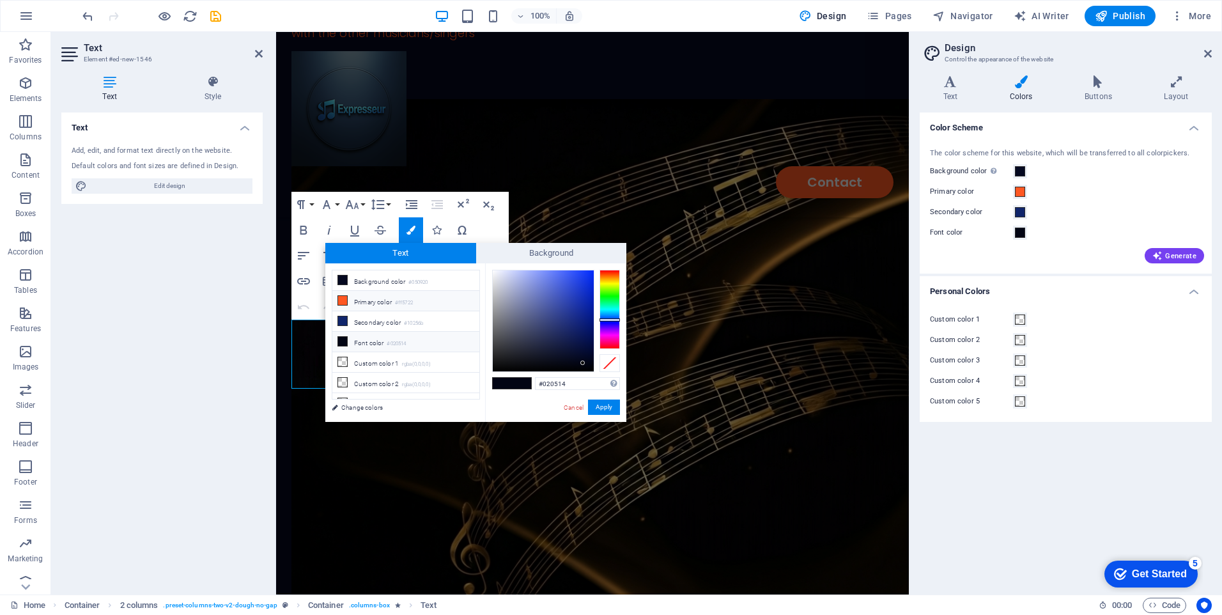
click at [365, 299] on li "Primary color #ff5722" at bounding box center [405, 301] width 147 height 20
type input "#ff5722"
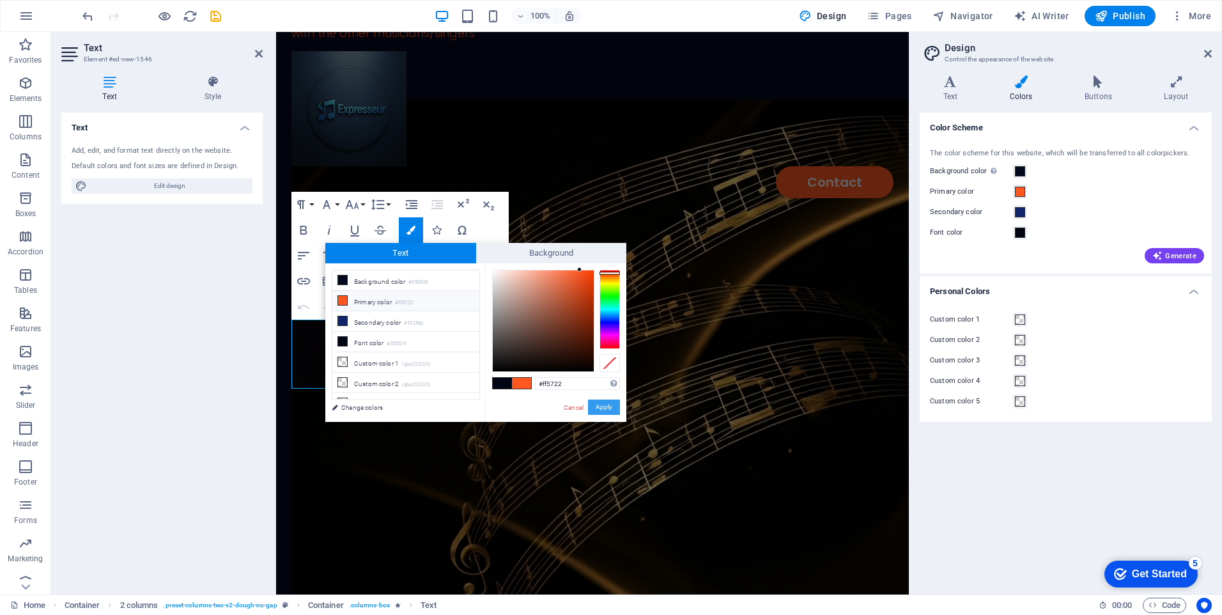
click at [604, 410] on button "Apply" at bounding box center [604, 406] width 32 height 15
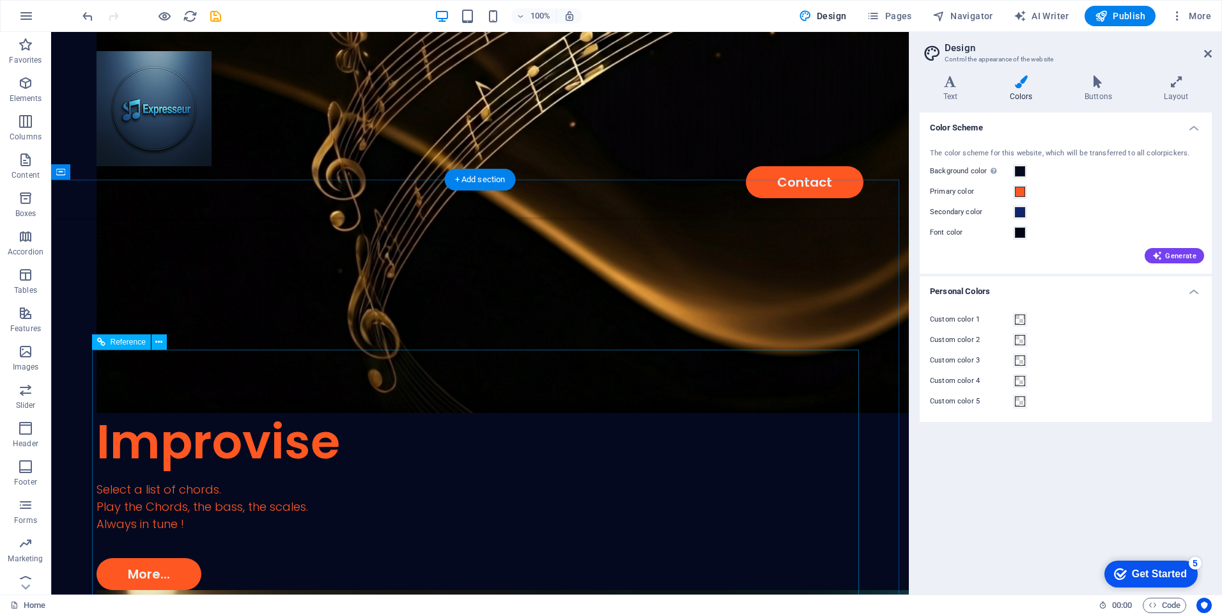
scroll to position [831, 0]
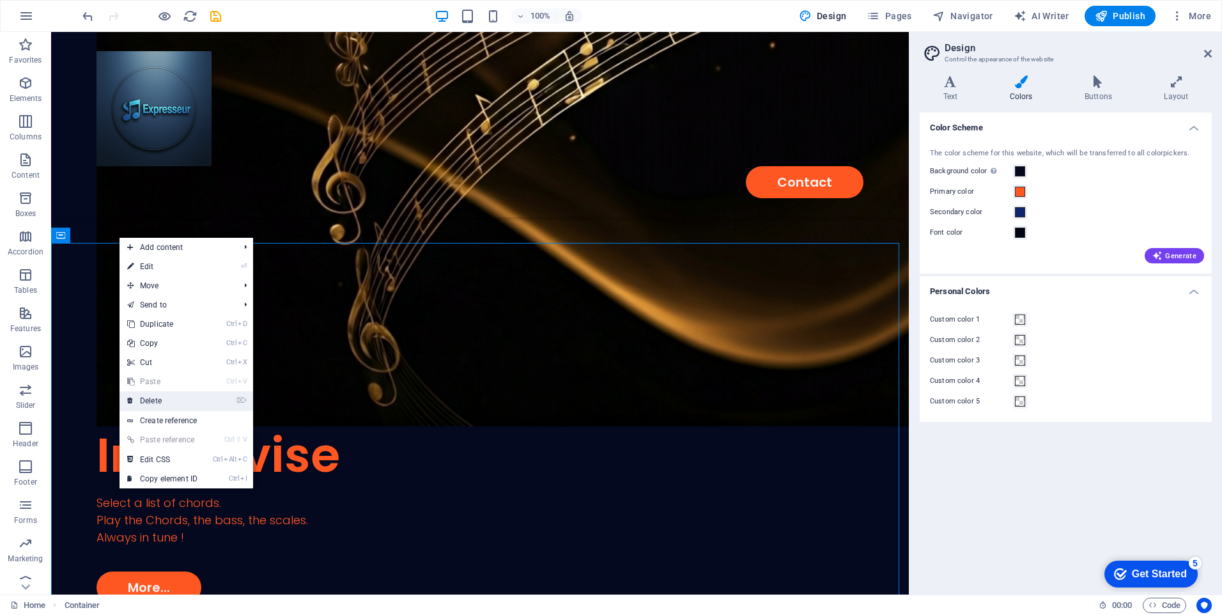
click at [162, 401] on link "⌦ Delete" at bounding box center [162, 400] width 86 height 19
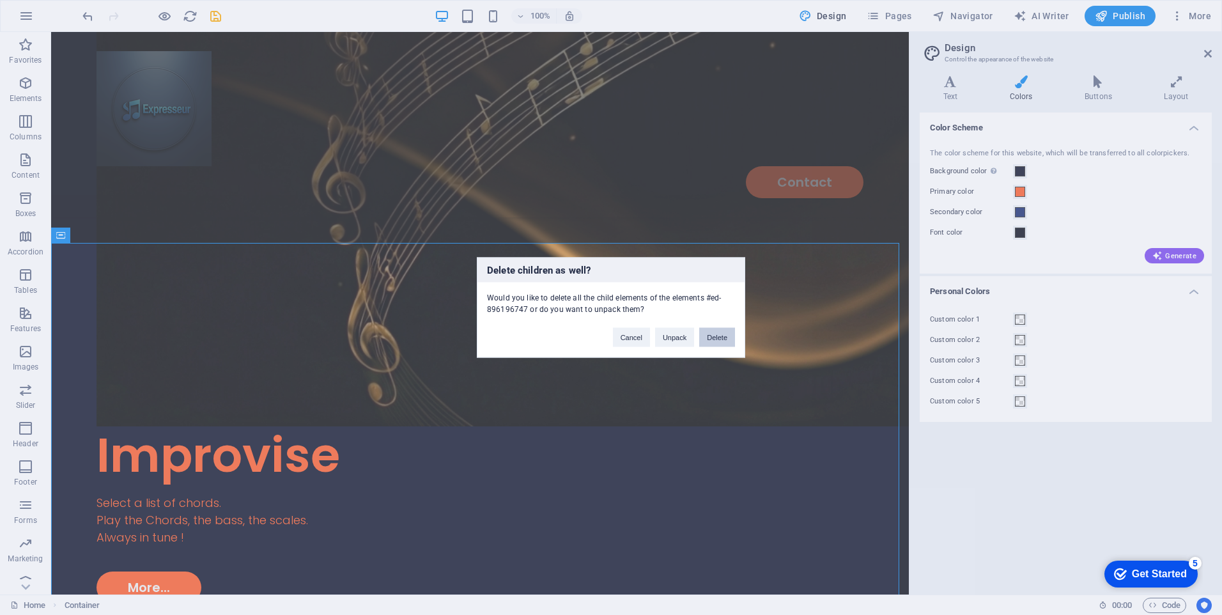
click at [711, 338] on button "Delete" at bounding box center [717, 337] width 36 height 19
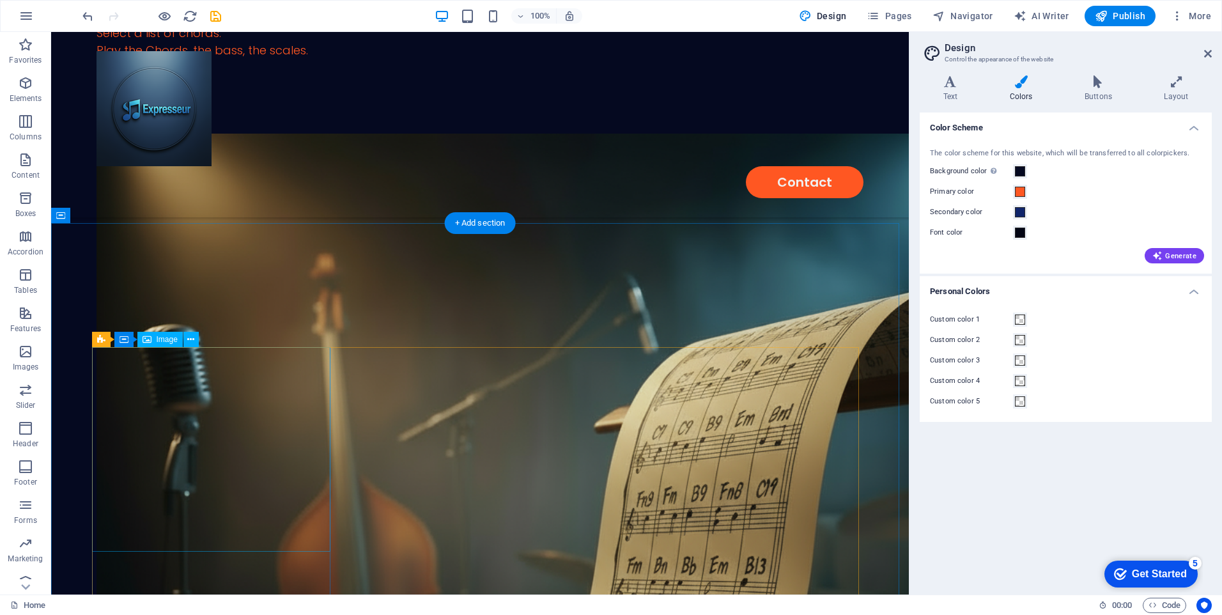
scroll to position [1278, 0]
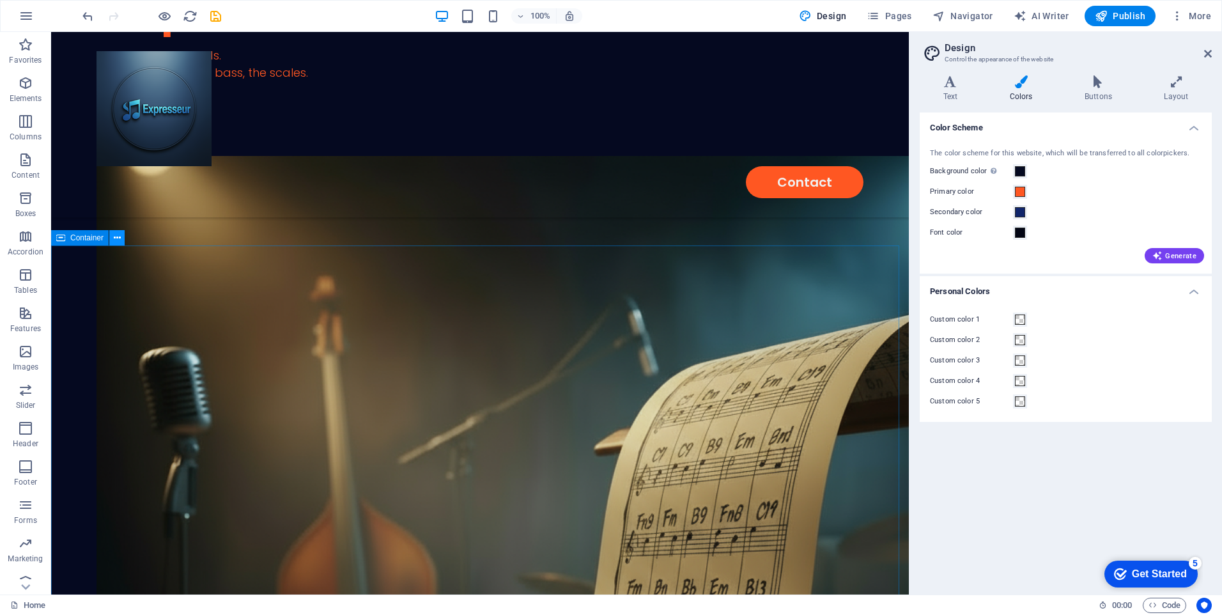
click at [116, 237] on icon at bounding box center [117, 237] width 7 height 13
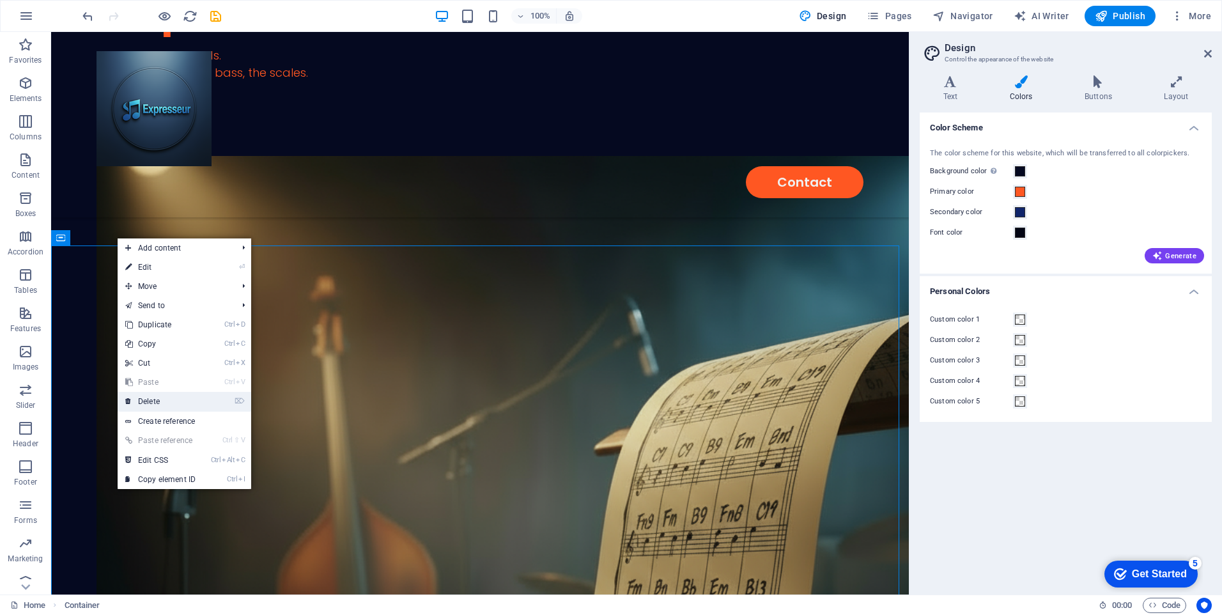
click at [150, 400] on link "⌦ Delete" at bounding box center [161, 401] width 86 height 19
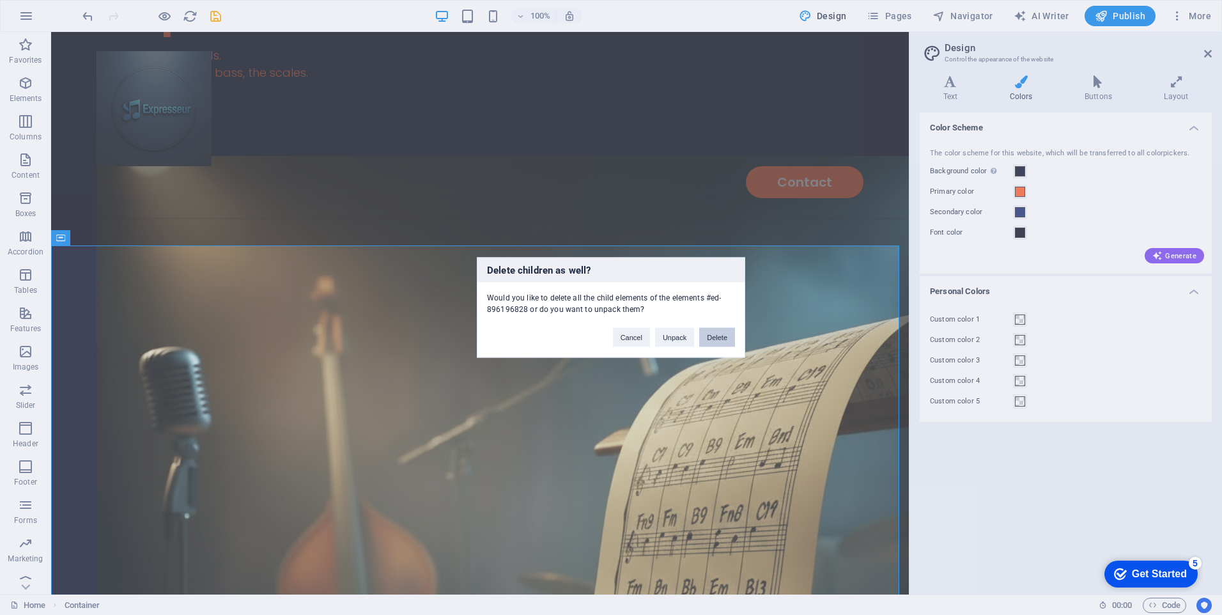
click at [713, 337] on button "Delete" at bounding box center [717, 337] width 36 height 19
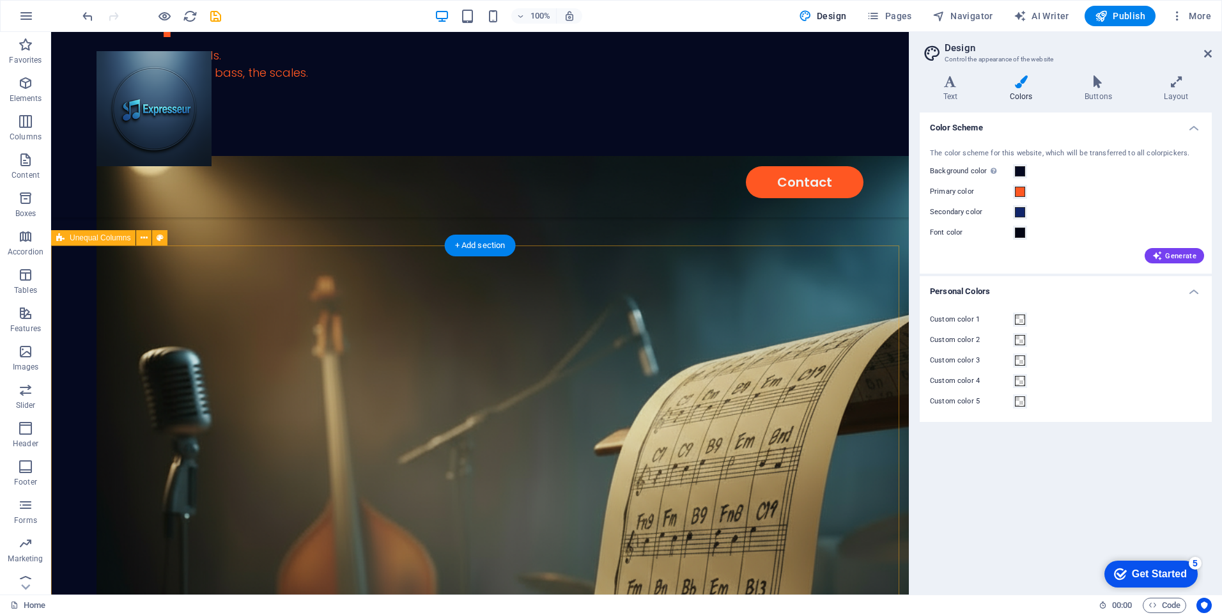
click at [147, 238] on icon at bounding box center [144, 237] width 7 height 13
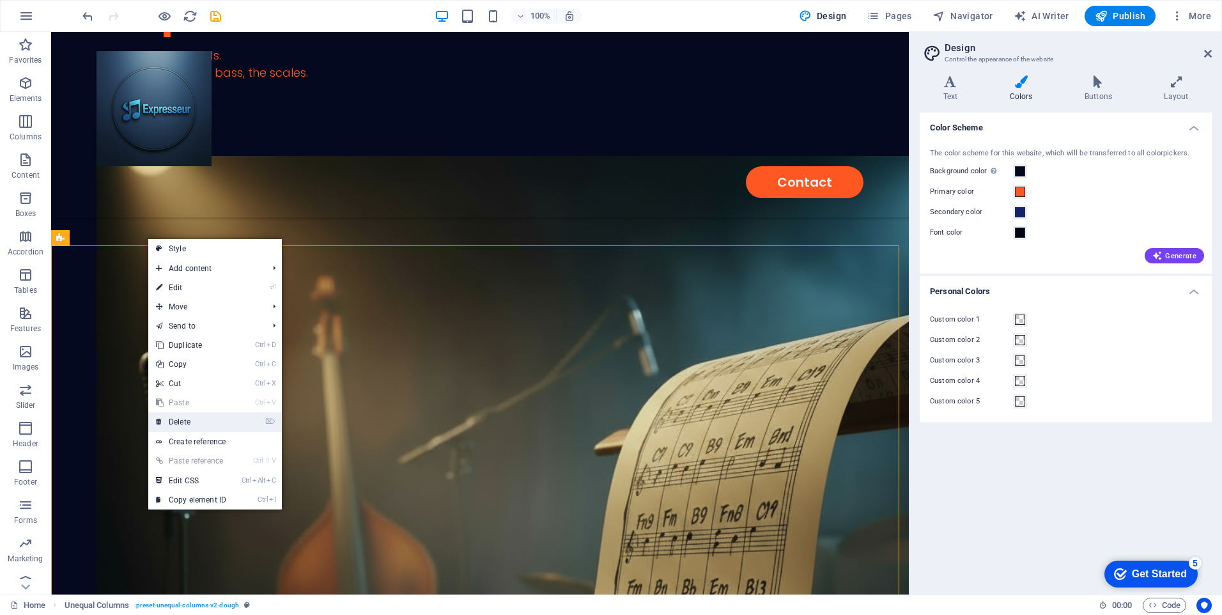
click at [183, 420] on link "⌦ Delete" at bounding box center [191, 421] width 86 height 19
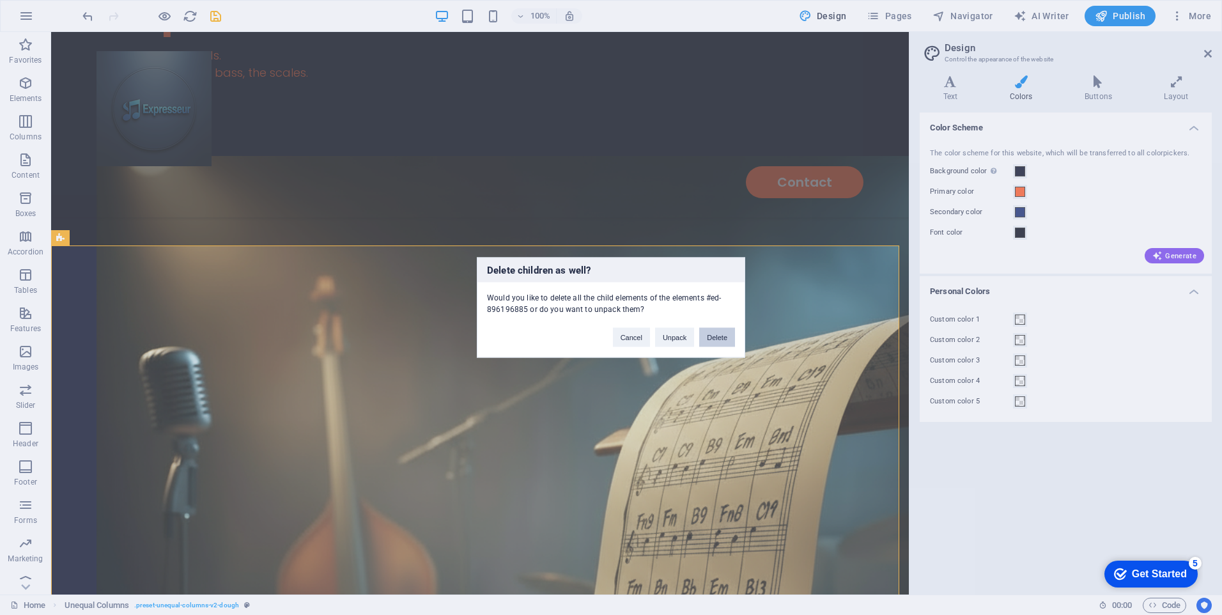
click at [724, 337] on button "Delete" at bounding box center [717, 337] width 36 height 19
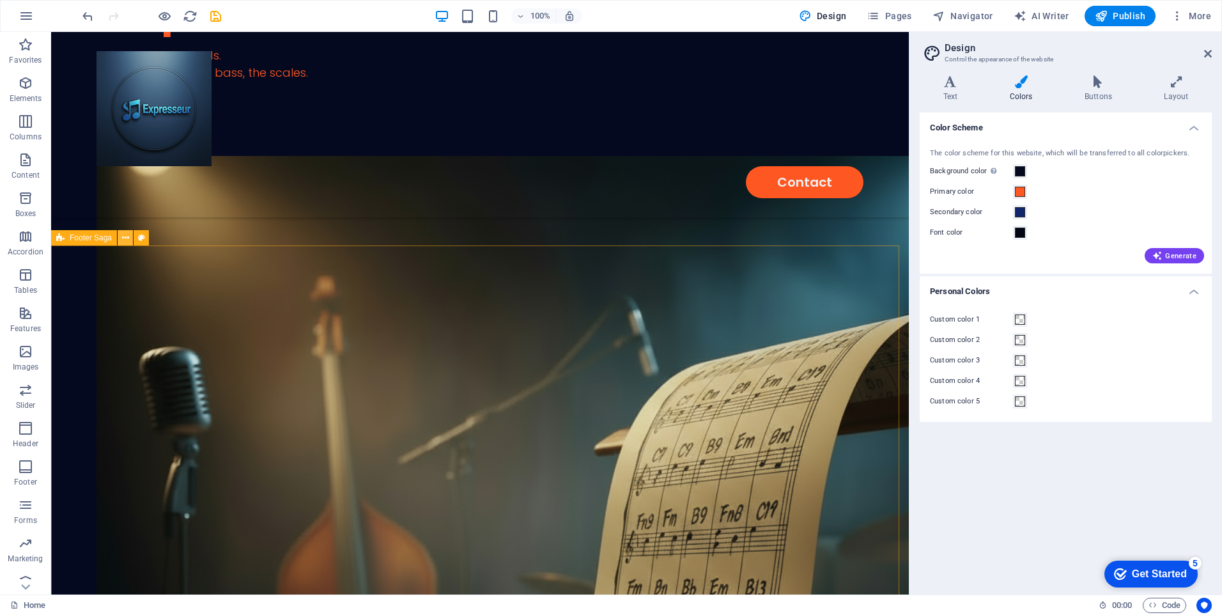
click at [124, 238] on icon at bounding box center [125, 237] width 7 height 13
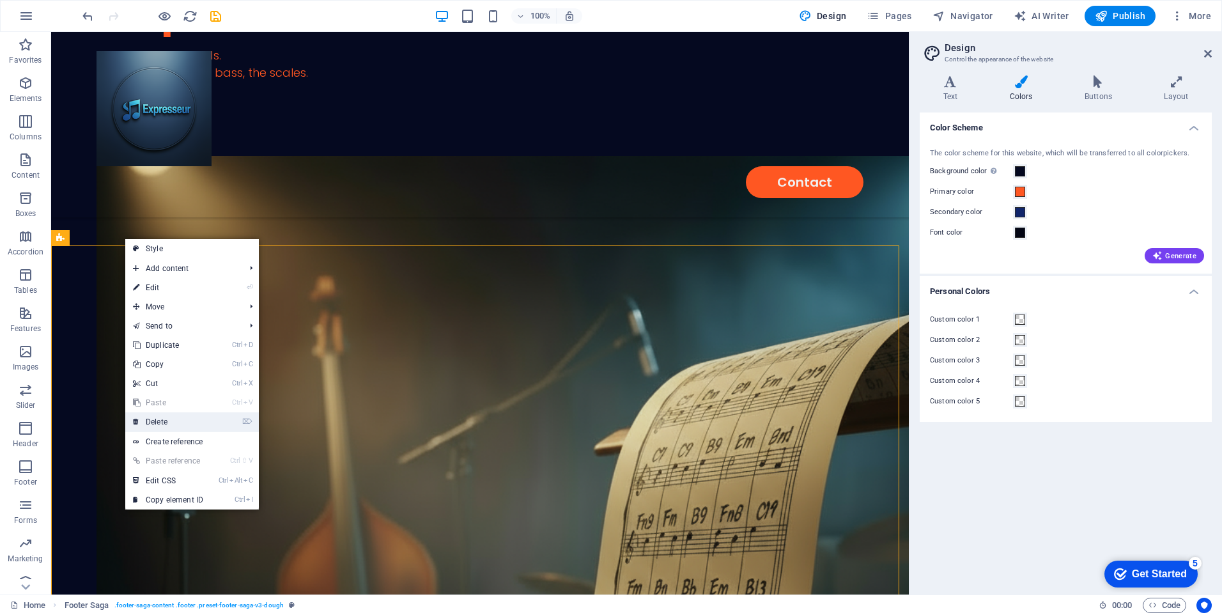
click at [171, 419] on link "⌦ Delete" at bounding box center [168, 421] width 86 height 19
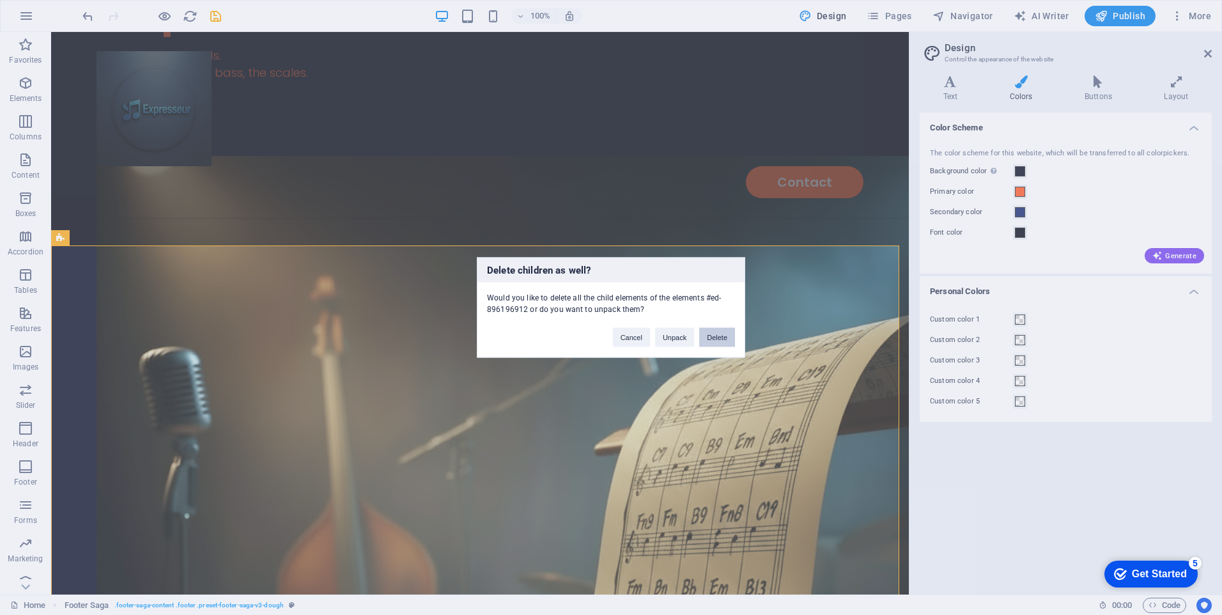
click at [721, 345] on button "Delete" at bounding box center [717, 337] width 36 height 19
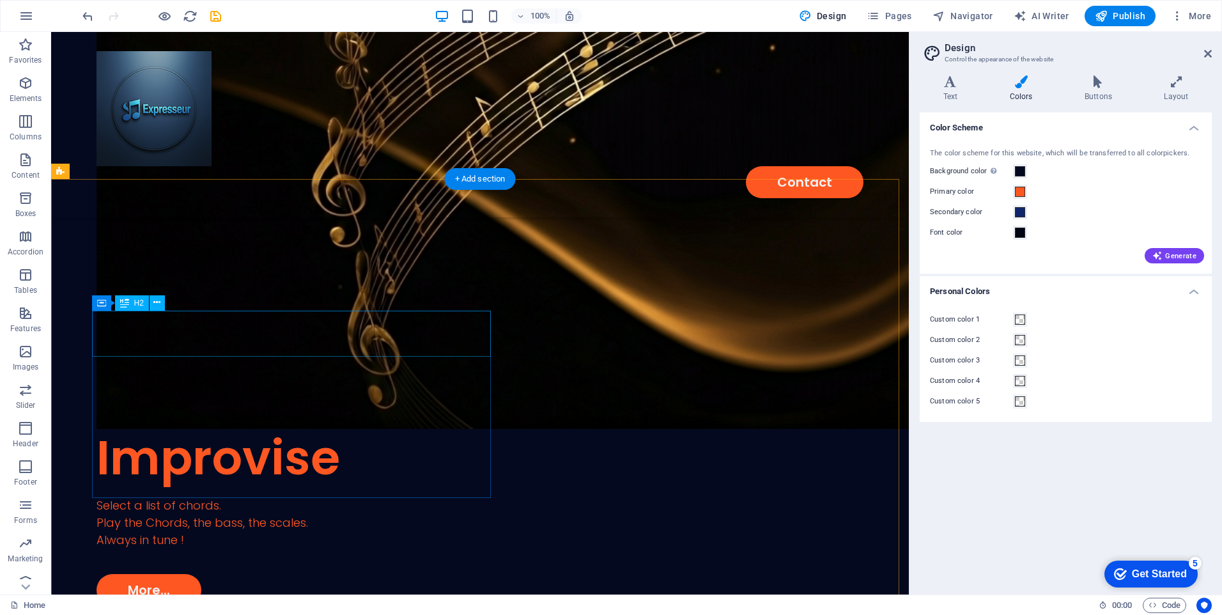
scroll to position [767, 0]
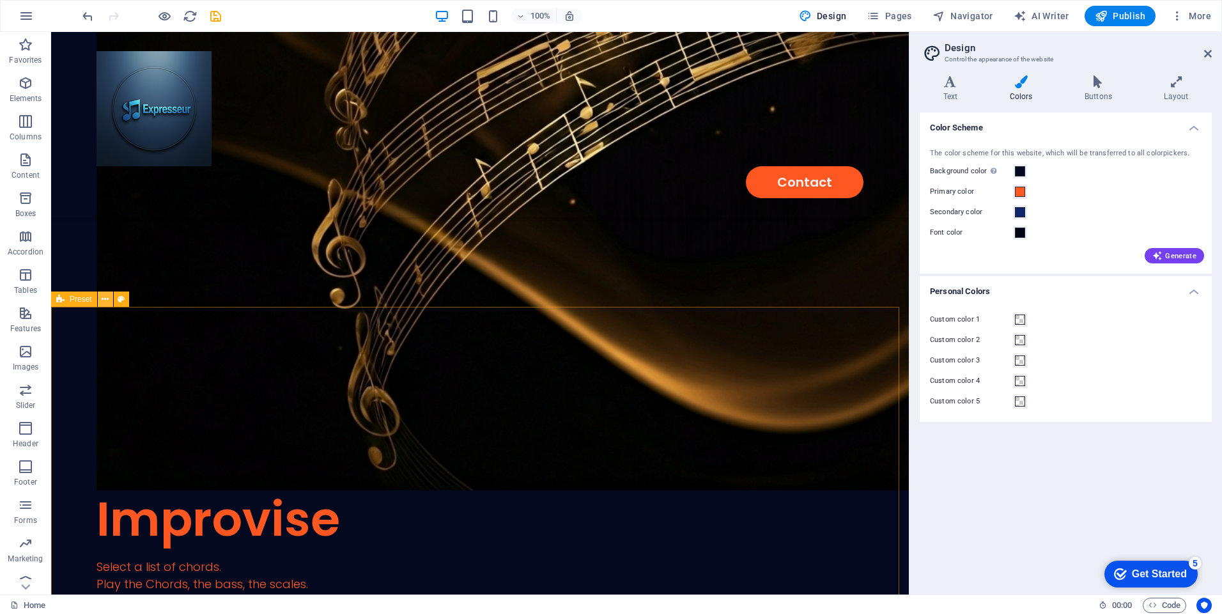
click at [106, 296] on icon at bounding box center [105, 299] width 7 height 13
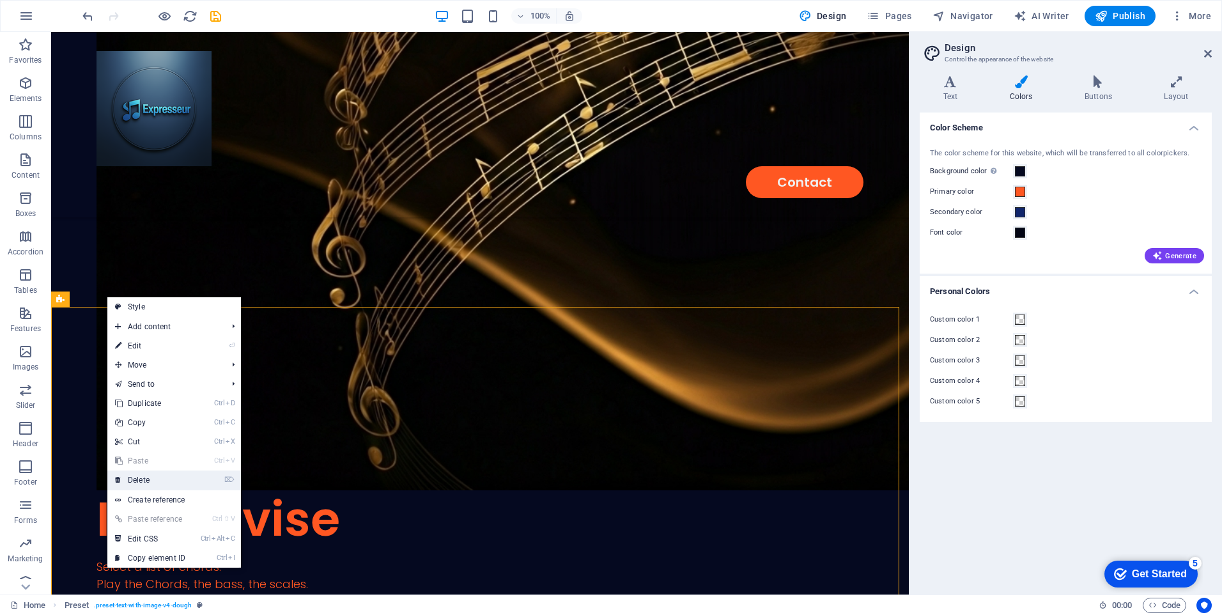
click at [151, 477] on link "⌦ Delete" at bounding box center [150, 479] width 86 height 19
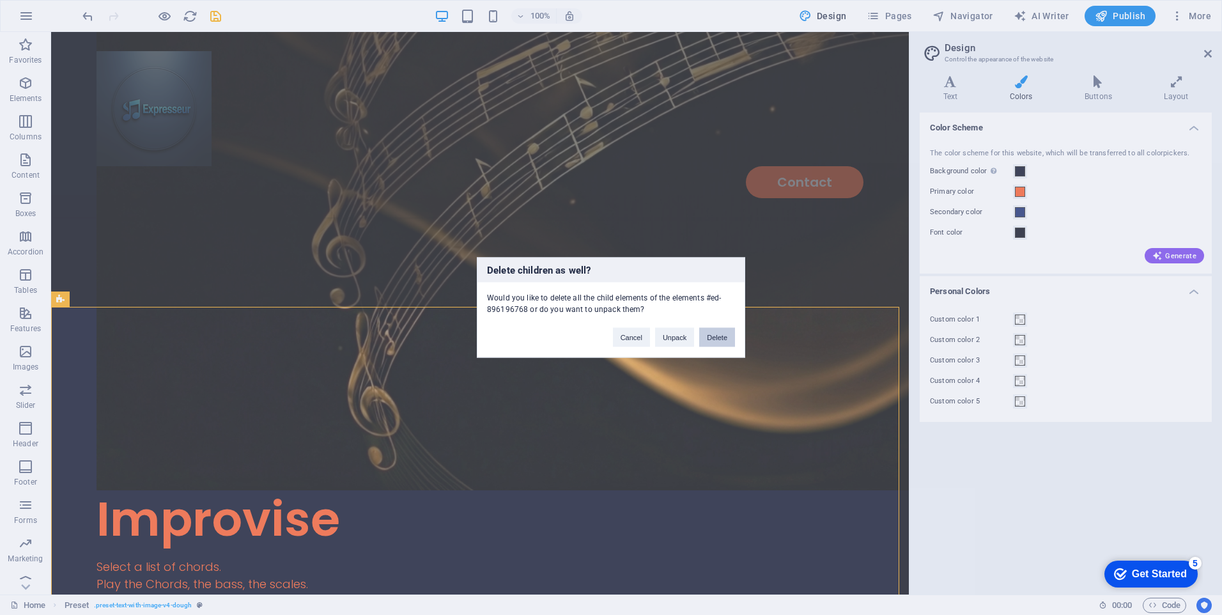
click at [716, 335] on button "Delete" at bounding box center [717, 337] width 36 height 19
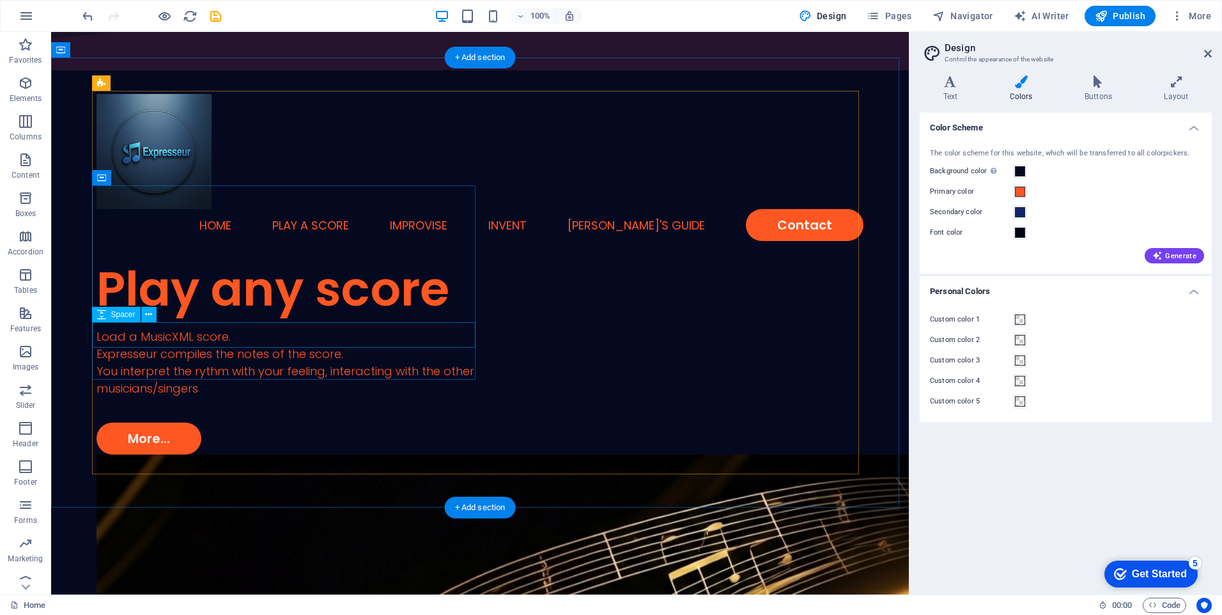
scroll to position [128, 0]
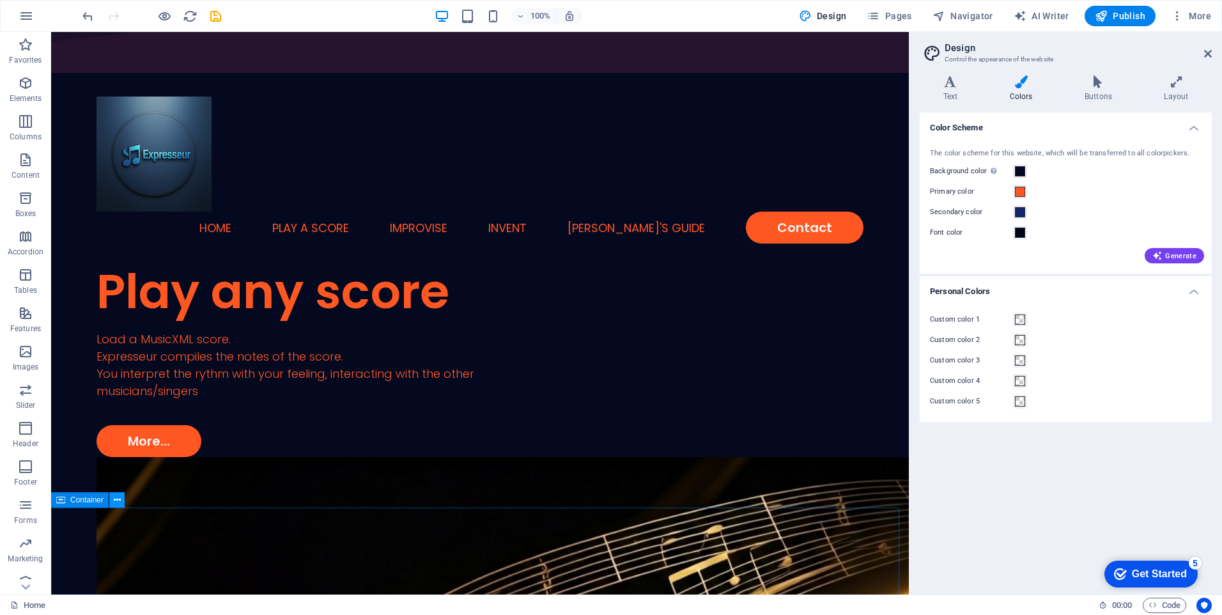
click at [121, 501] on button at bounding box center [116, 499] width 15 height 15
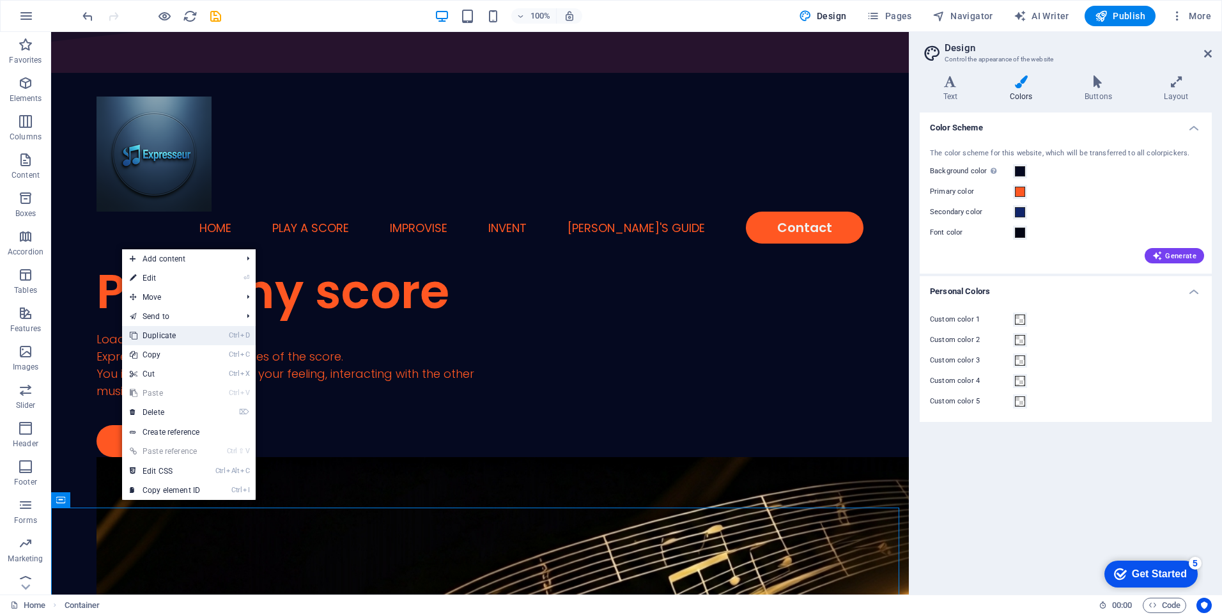
click at [162, 332] on link "Ctrl D Duplicate" at bounding box center [165, 335] width 86 height 19
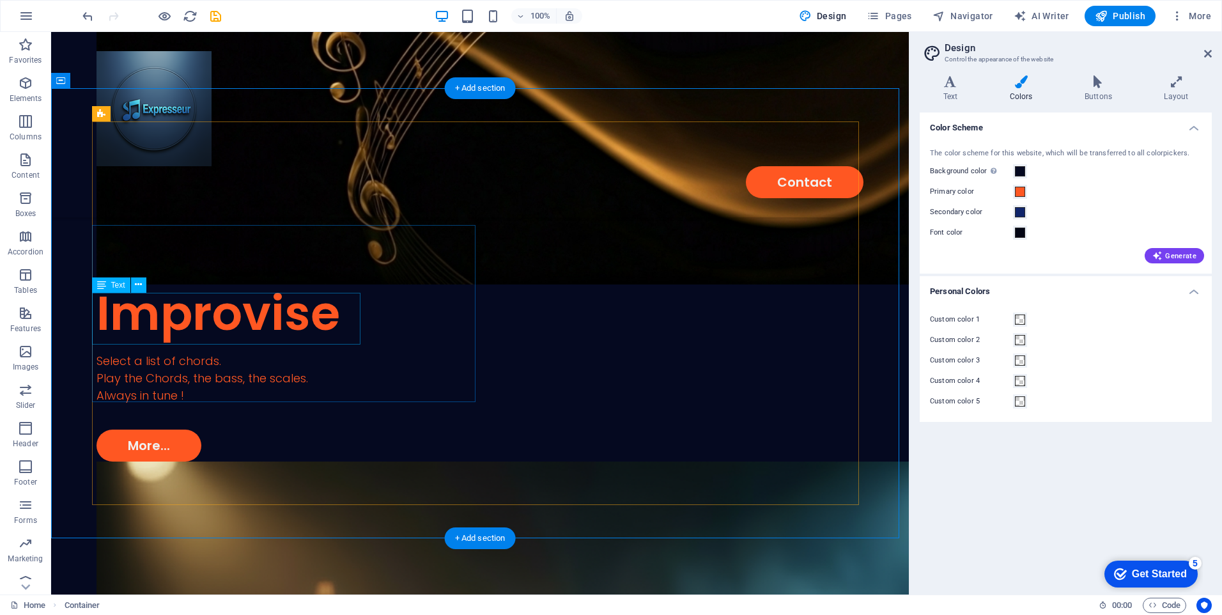
scroll to position [843, 0]
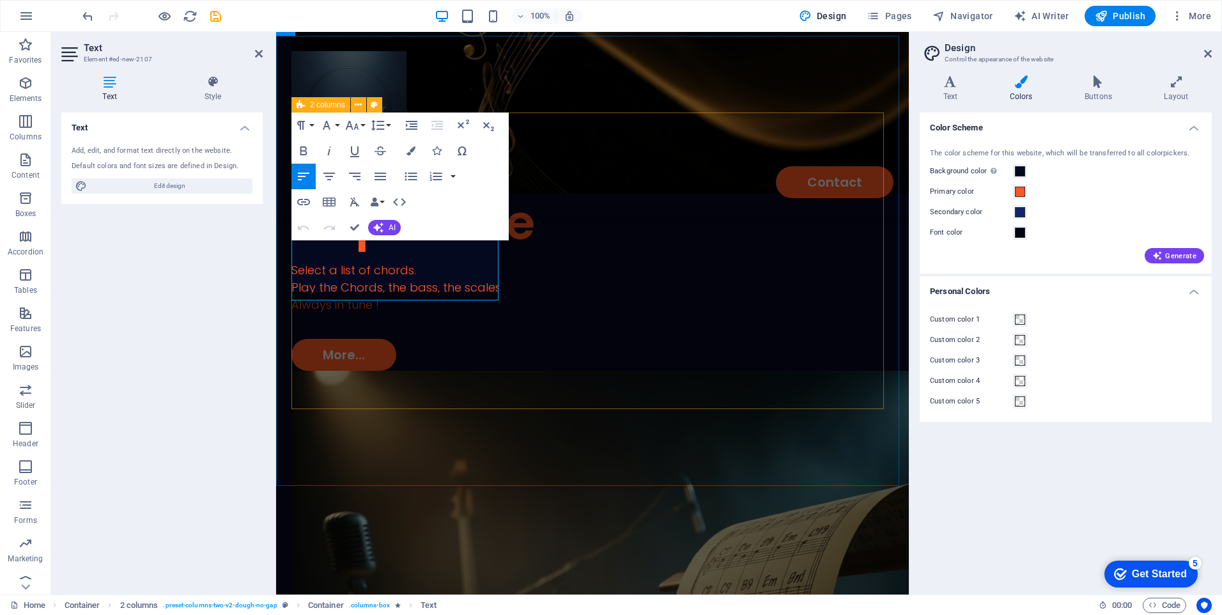
scroll to position [372, 1]
click at [409, 148] on icon "button" at bounding box center [410, 150] width 9 height 9
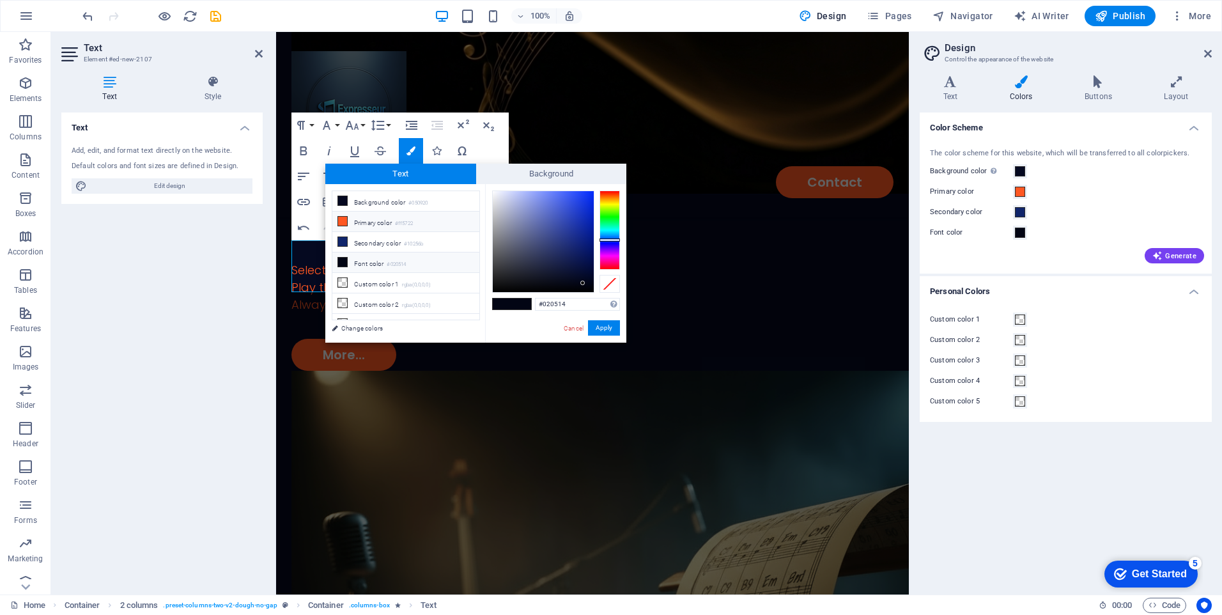
click at [377, 221] on li "Primary color #ff5722" at bounding box center [405, 221] width 147 height 20
type input "#ff5722"
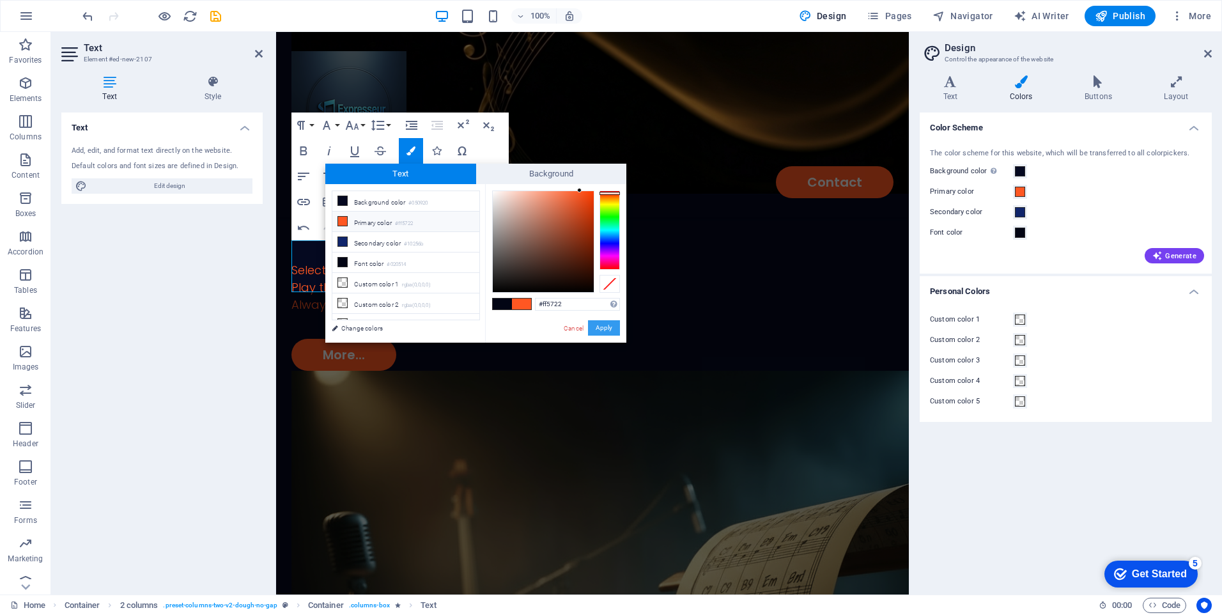
click at [598, 328] on button "Apply" at bounding box center [604, 327] width 32 height 15
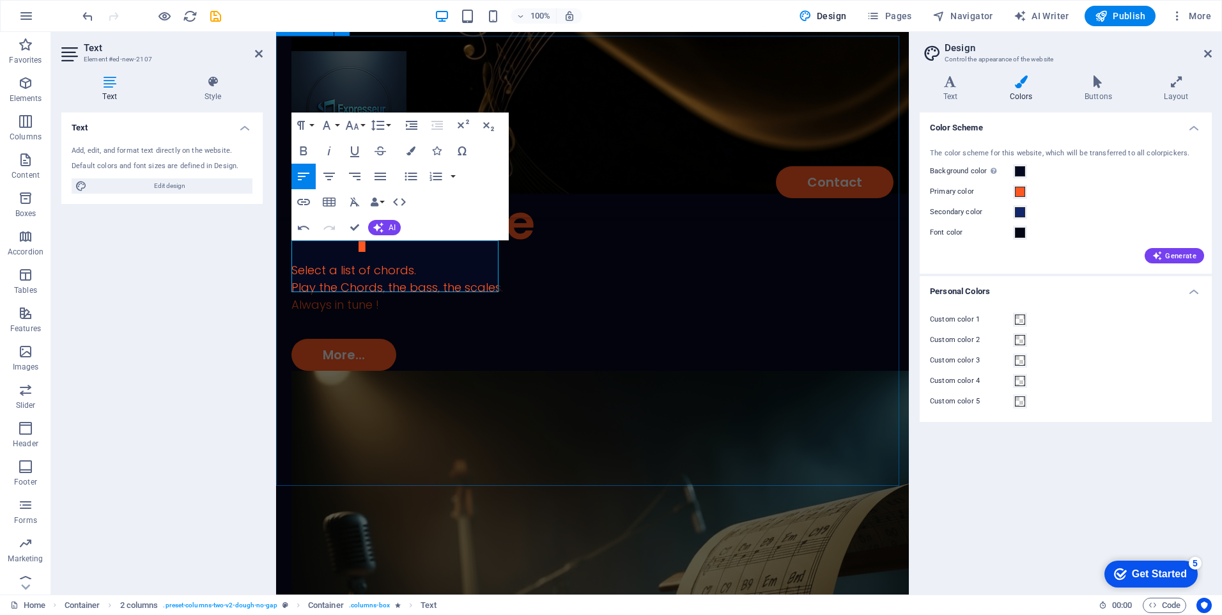
drag, startPoint x: 521, startPoint y: 445, endPoint x: 744, endPoint y: 445, distance: 222.4
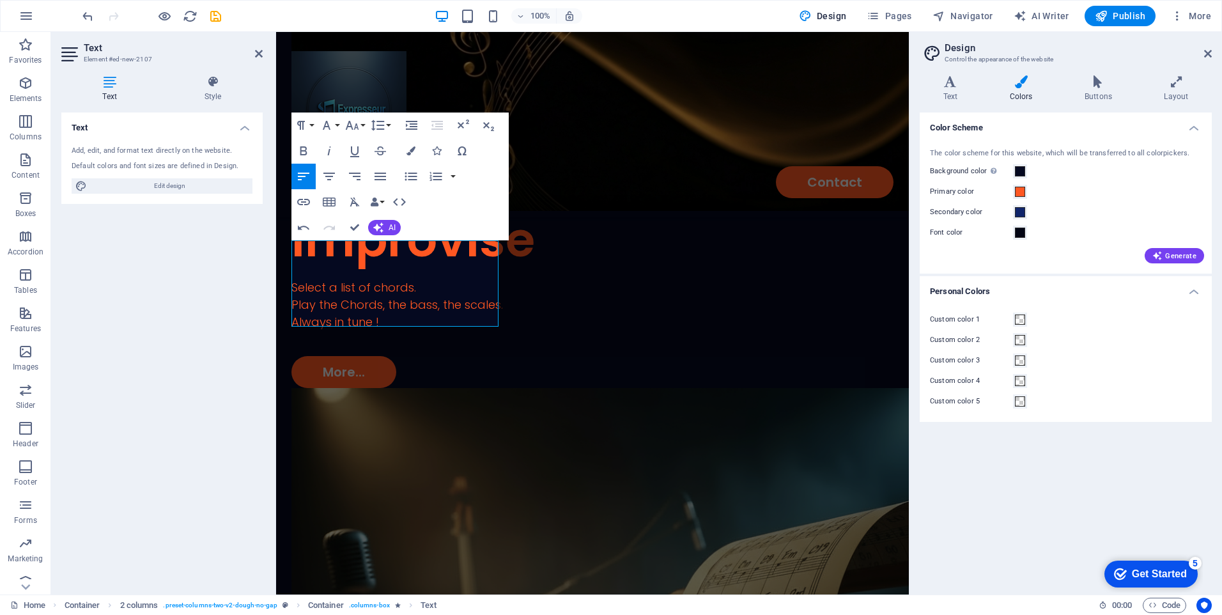
click at [1030, 465] on div "Color Scheme The color scheme for this website, which will be transferred to al…" at bounding box center [1065, 348] width 292 height 472
click at [200, 249] on div "Text Add, edit, and format text directly on the website. Default colors and fon…" at bounding box center [161, 348] width 201 height 472
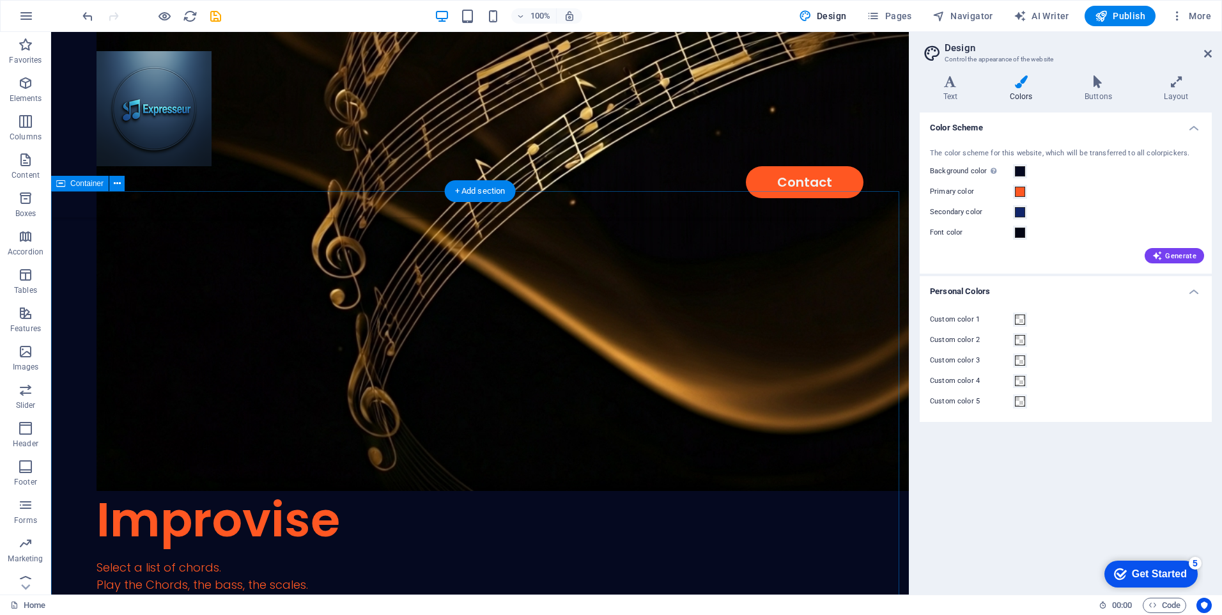
scroll to position [767, 0]
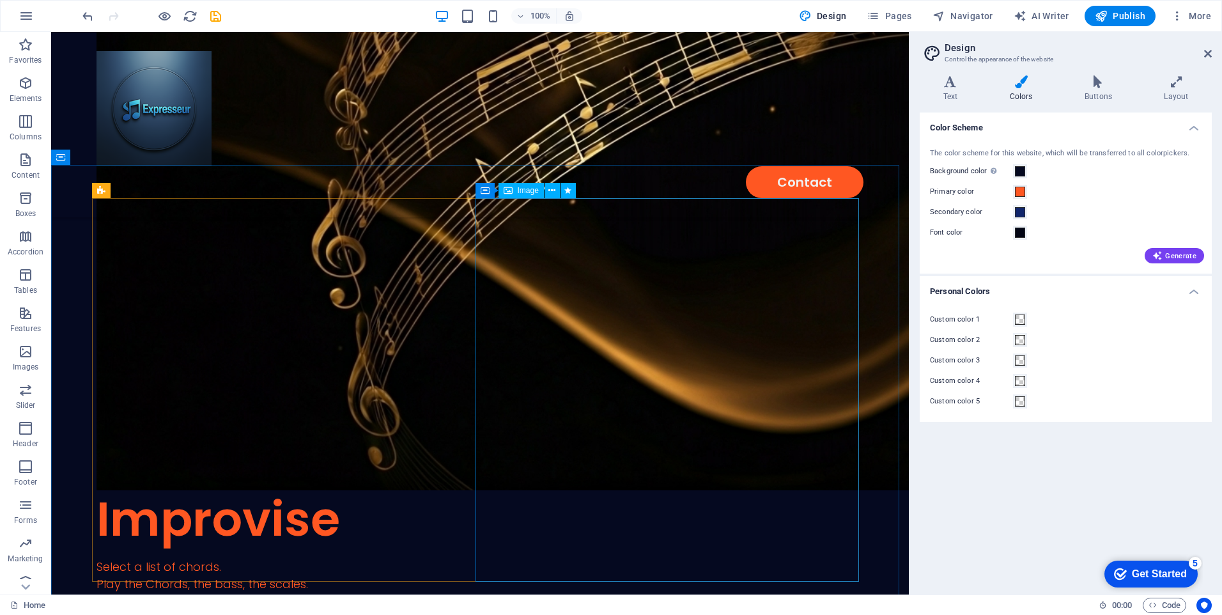
click at [523, 193] on span "Image" at bounding box center [528, 191] width 21 height 8
click at [524, 193] on span "Image" at bounding box center [528, 191] width 21 height 8
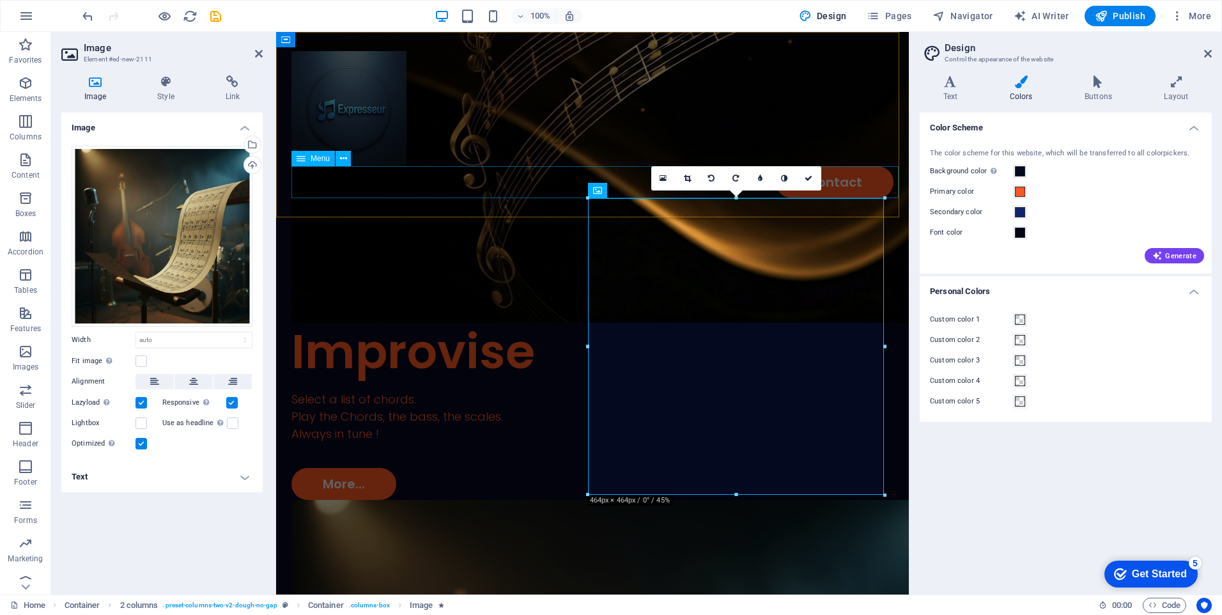
scroll to position [810, 0]
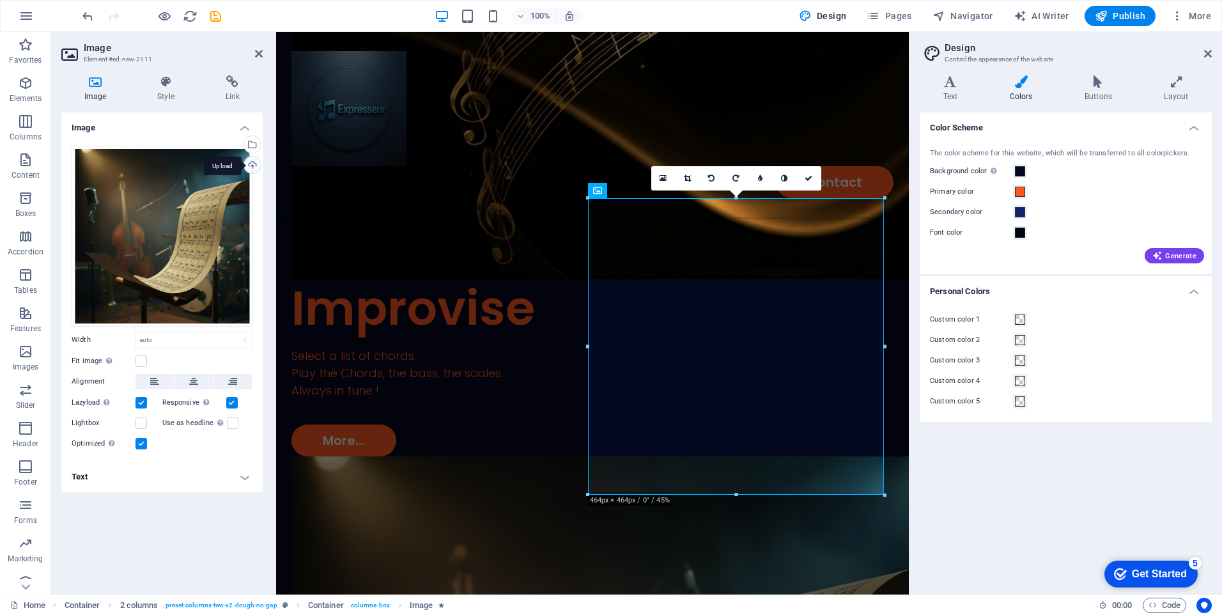
click at [252, 169] on div "Upload" at bounding box center [251, 166] width 19 height 19
click at [665, 178] on icon at bounding box center [662, 178] width 7 height 9
click at [665, 178] on body "expresseur.com Home Favorites Elements Columns Content Boxes Accordion Tables F…" at bounding box center [611, 307] width 1222 height 615
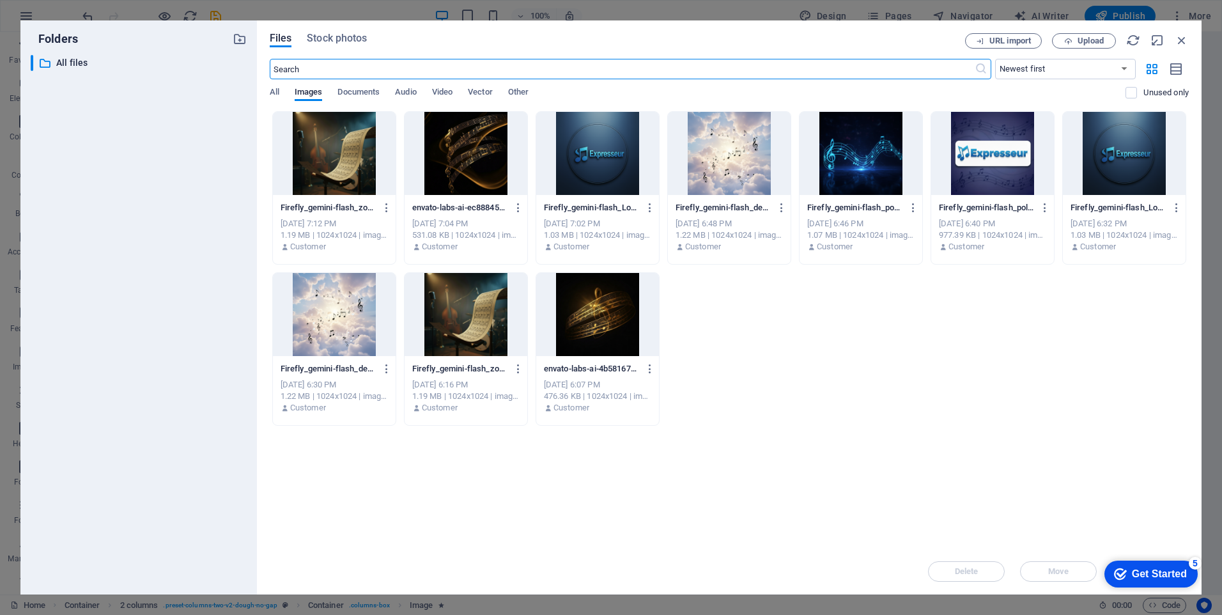
scroll to position [1687, 0]
click at [1068, 43] on icon "button" at bounding box center [1068, 41] width 8 height 8
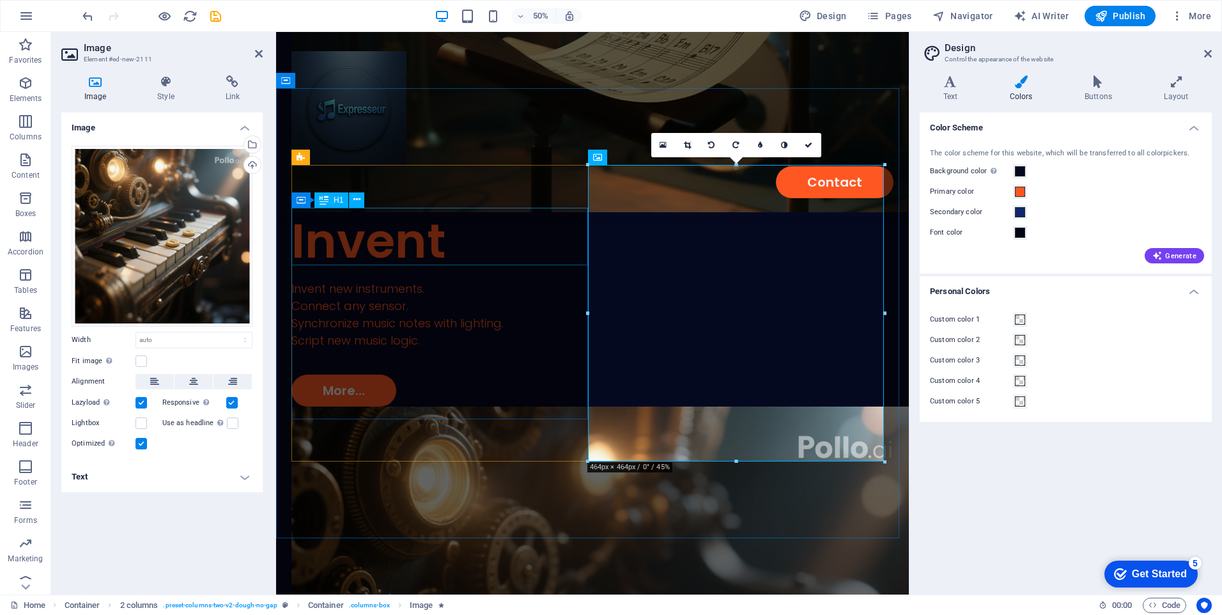
scroll to position [843, 0]
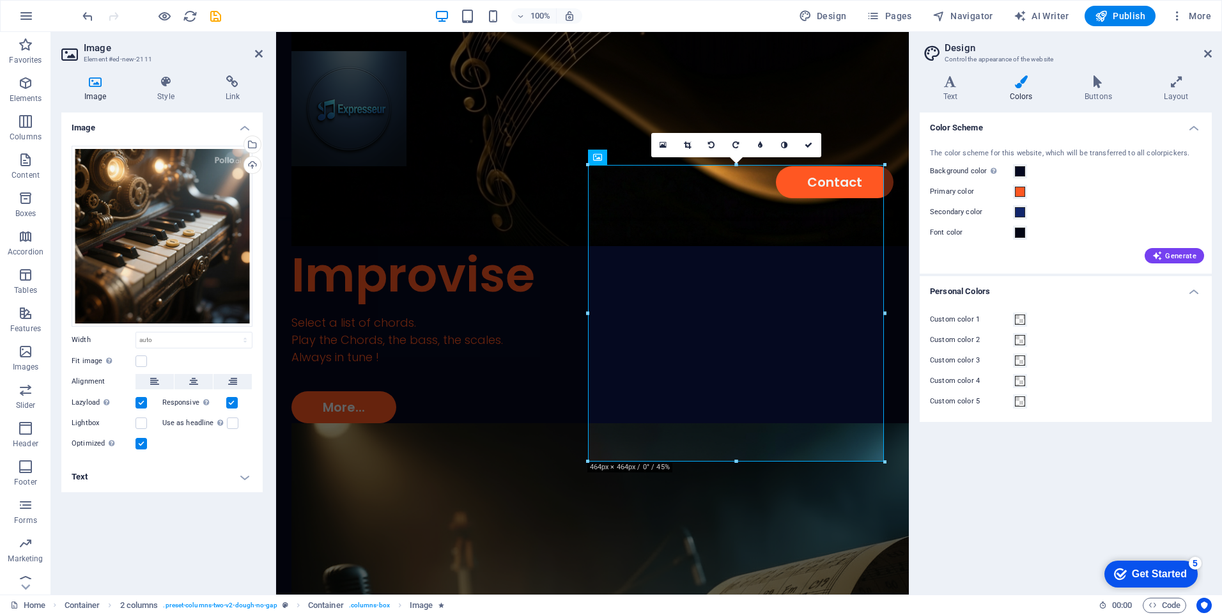
click at [181, 507] on div "Image Drag files here, click to choose files or select files from Files or our …" at bounding box center [161, 348] width 201 height 472
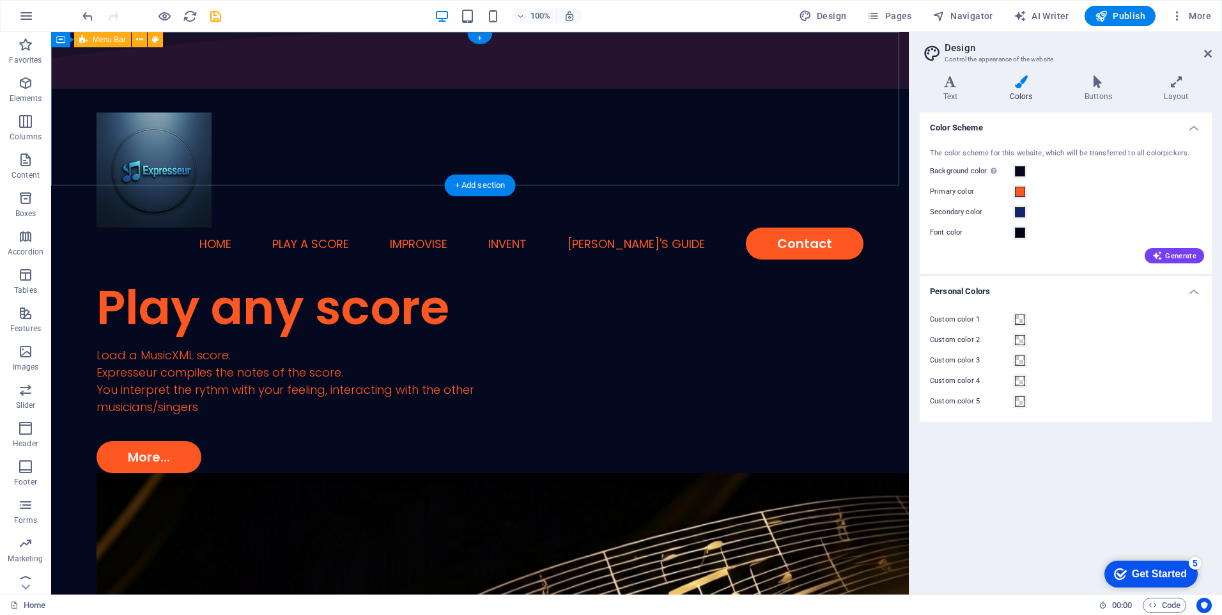
scroll to position [0, 0]
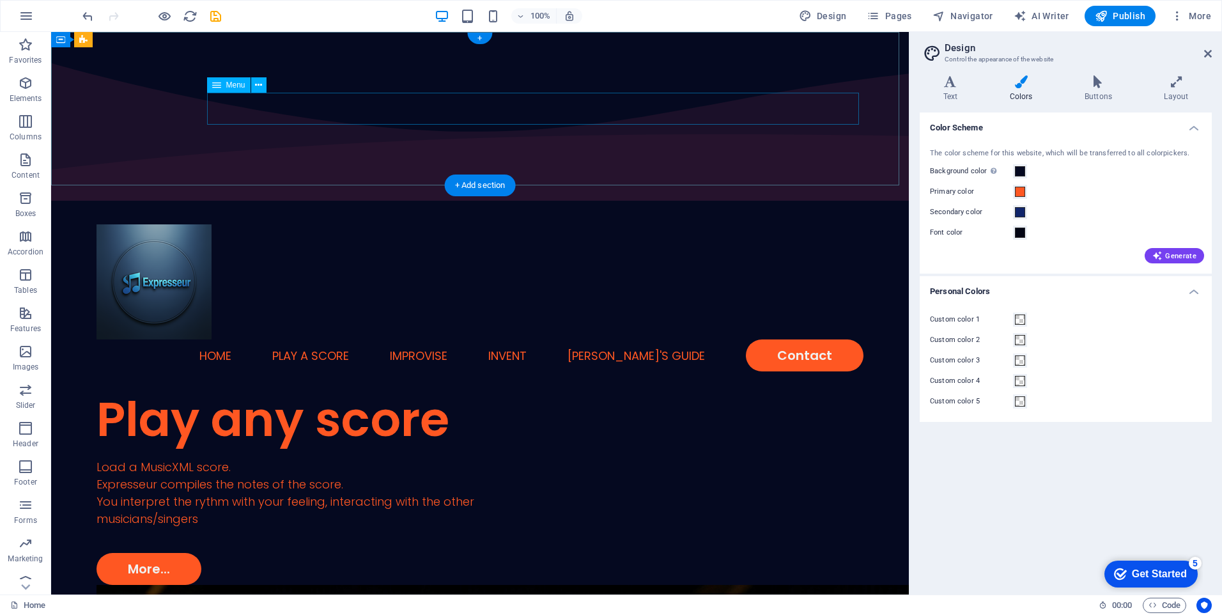
click at [785, 339] on nav "Home Play a score Improvise Invent Usser's guide Contact" at bounding box center [479, 355] width 767 height 32
select select
select select "1"
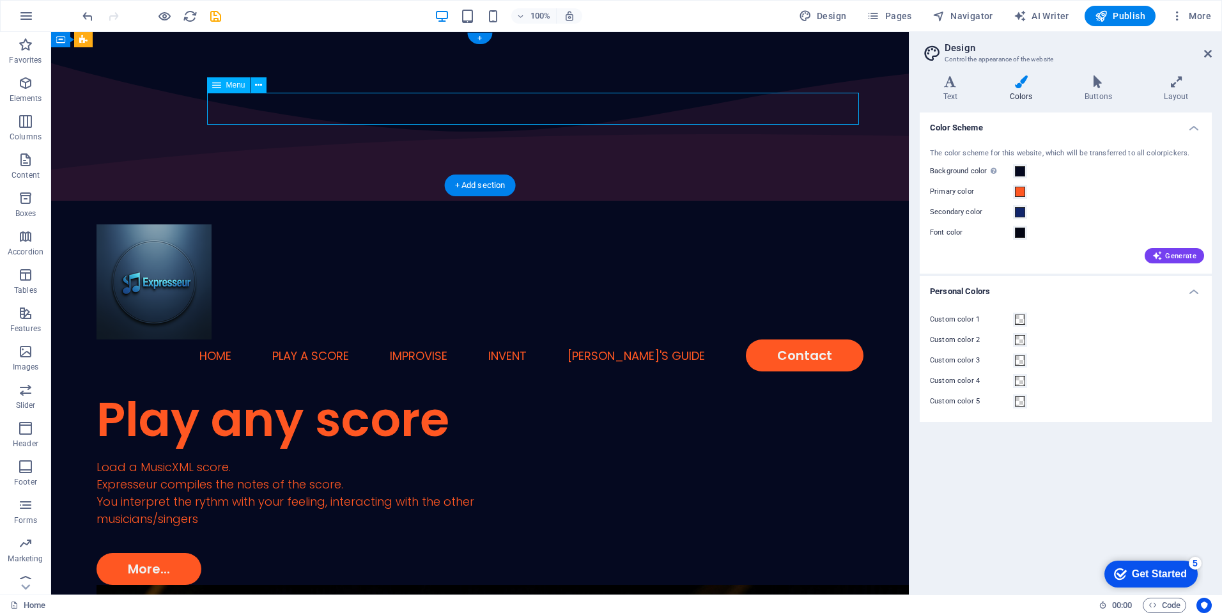
select select
select select "2"
select select
select select "default"
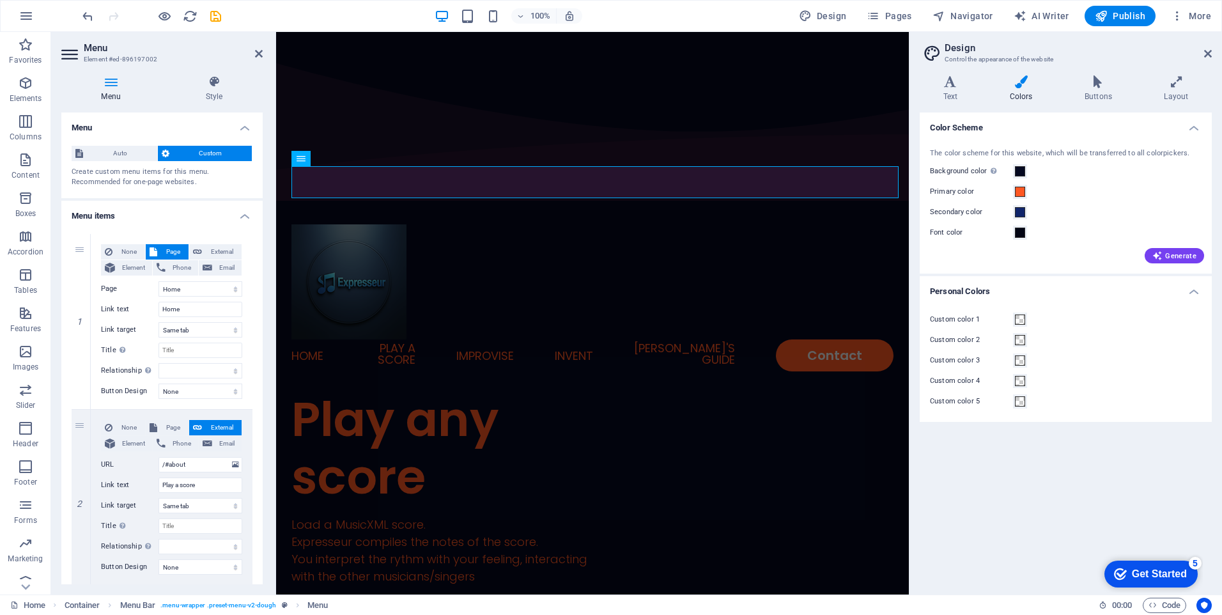
click at [1001, 496] on div "Color Scheme The color scheme for this website, which will be transferred to al…" at bounding box center [1065, 348] width 292 height 472
click at [698, 339] on nav "Home Play a score Improvise Invent Usser's guide Contact" at bounding box center [592, 355] width 602 height 32
click at [257, 49] on icon at bounding box center [259, 54] width 8 height 10
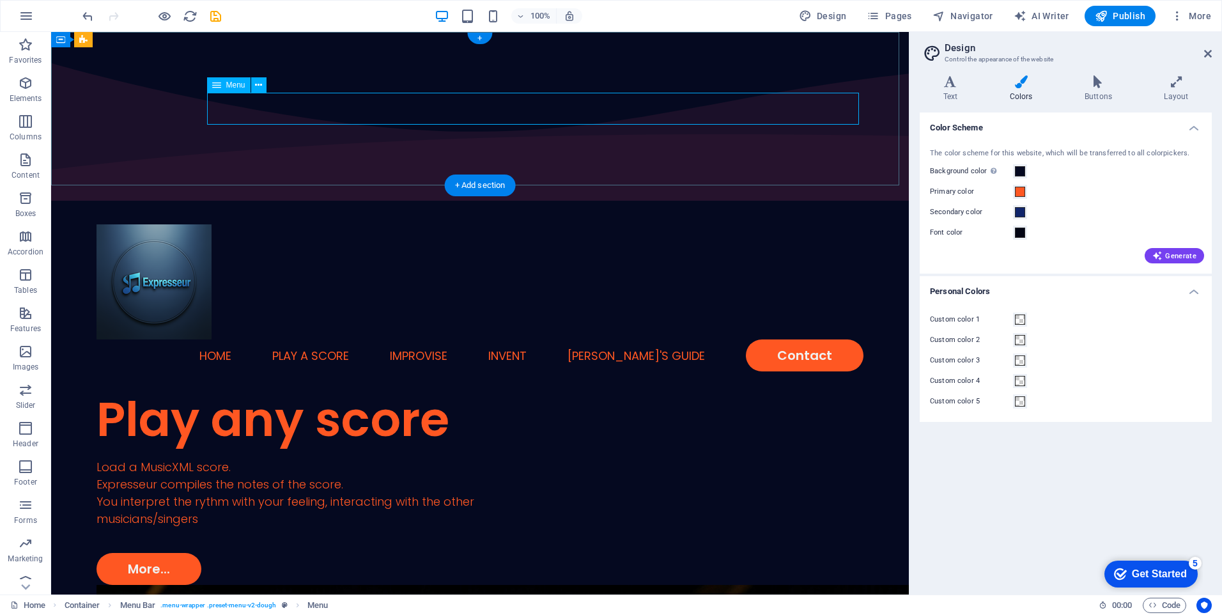
click at [645, 339] on nav "Home Play a score Improvise Invent Usser's guide Contact" at bounding box center [479, 355] width 767 height 32
select select
select select "1"
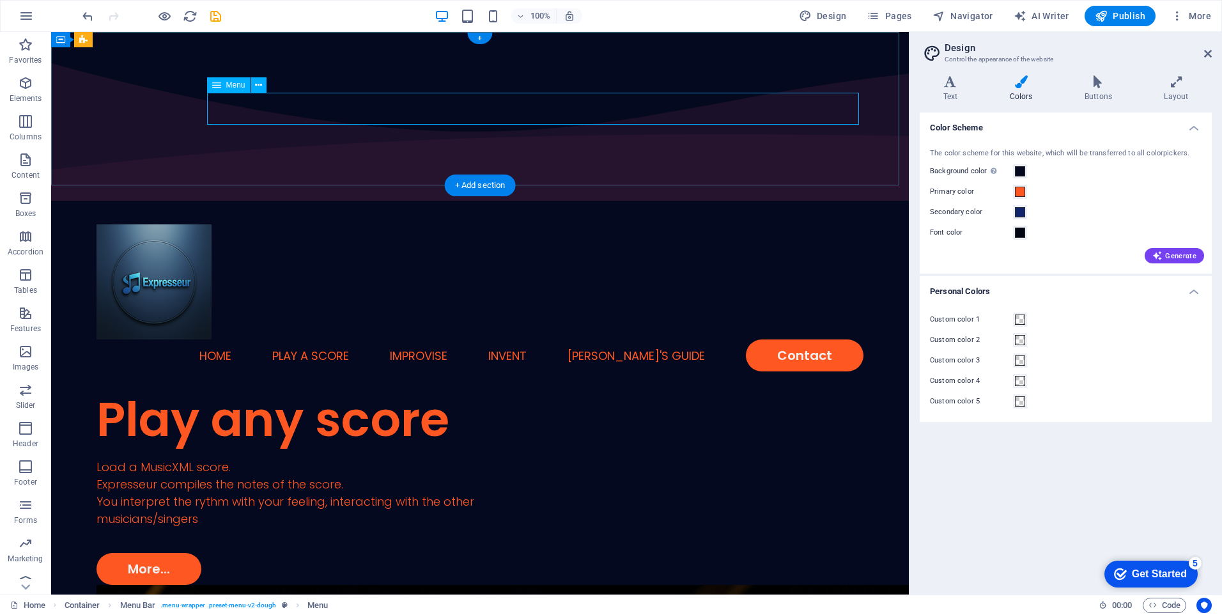
select select
select select "2"
select select
select select "default"
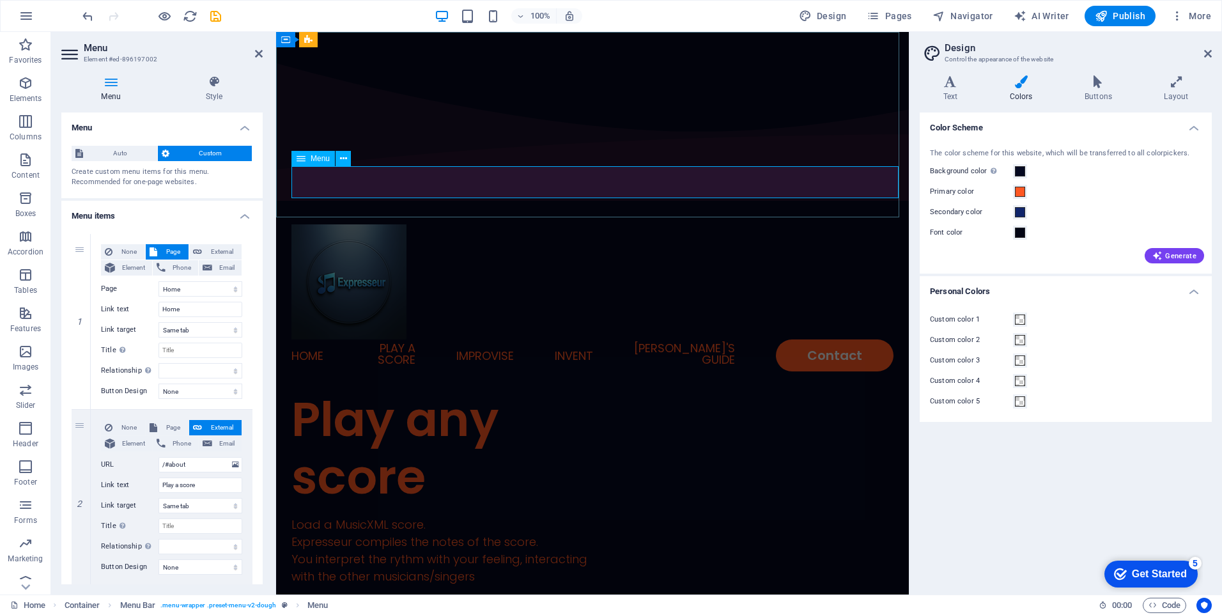
click at [674, 339] on nav "Home Play a score Improvise Invent Usser's guide Contact" at bounding box center [592, 355] width 602 height 32
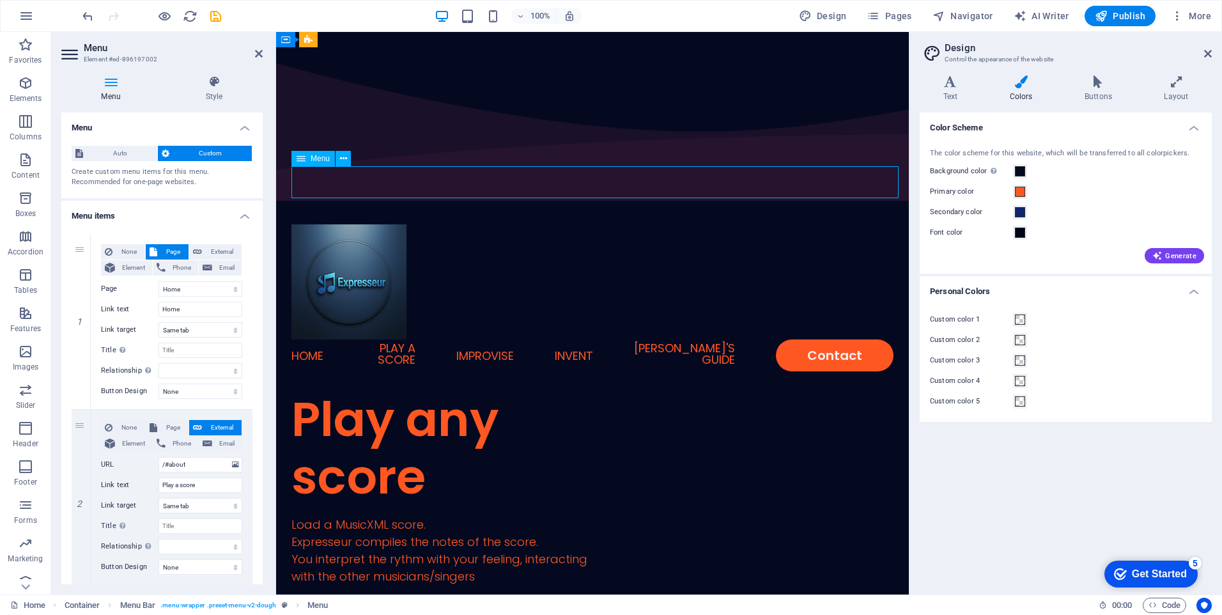
click at [673, 339] on nav "Home Play a score Improvise Invent Usser's guide Contact" at bounding box center [592, 355] width 602 height 32
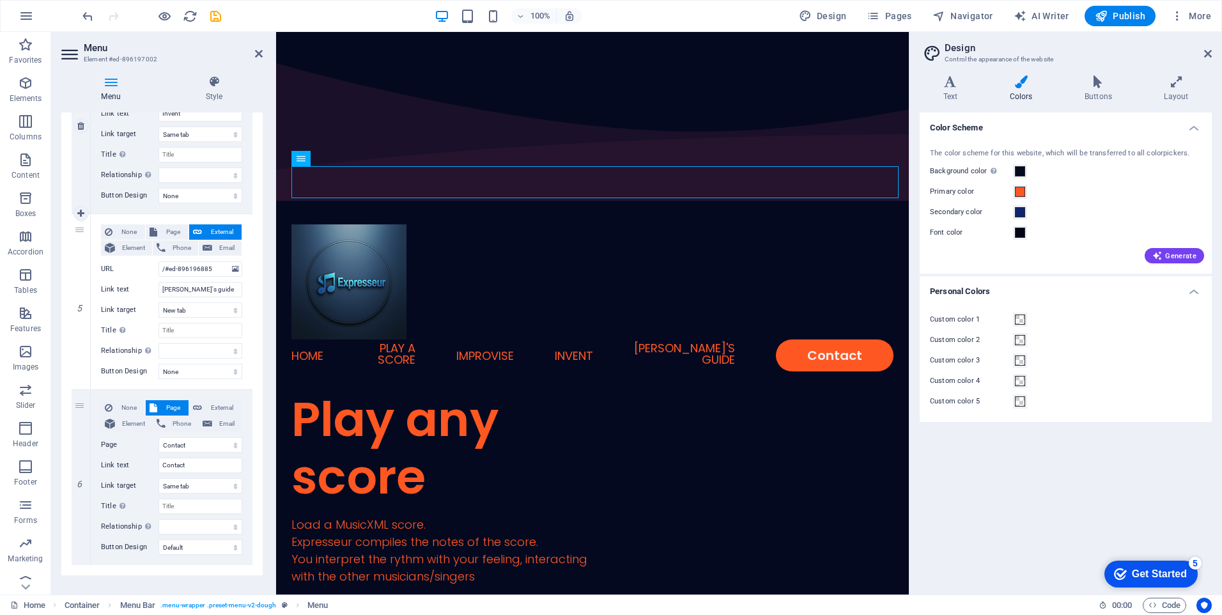
scroll to position [739, 0]
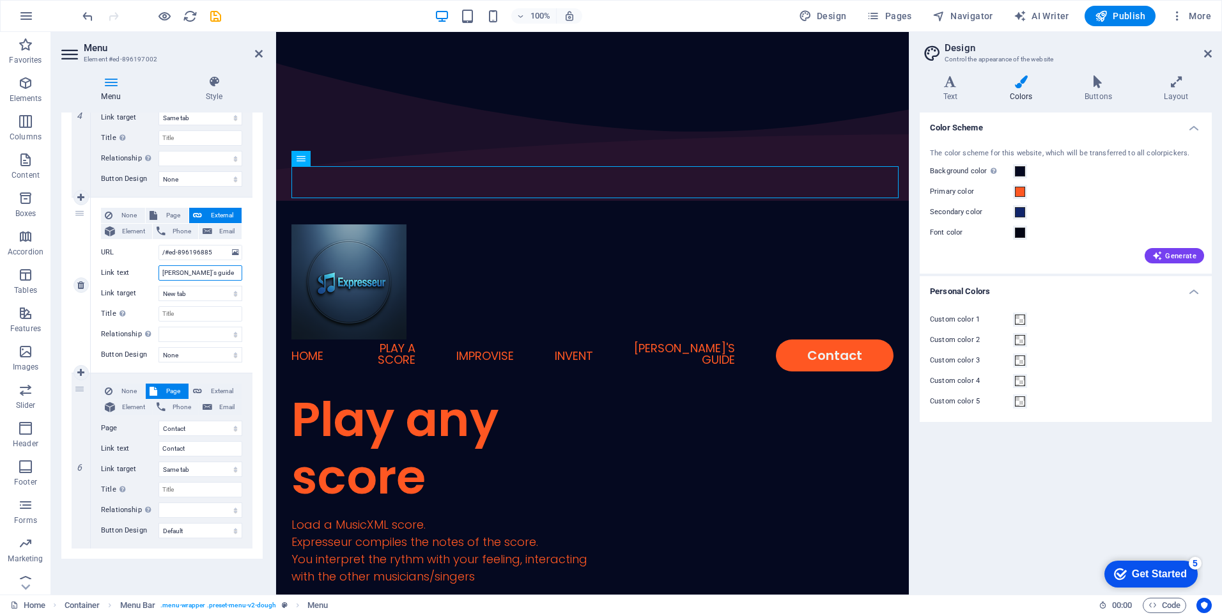
click at [171, 275] on input "[PERSON_NAME]'s guide" at bounding box center [200, 272] width 84 height 15
type input "User's guide"
select select
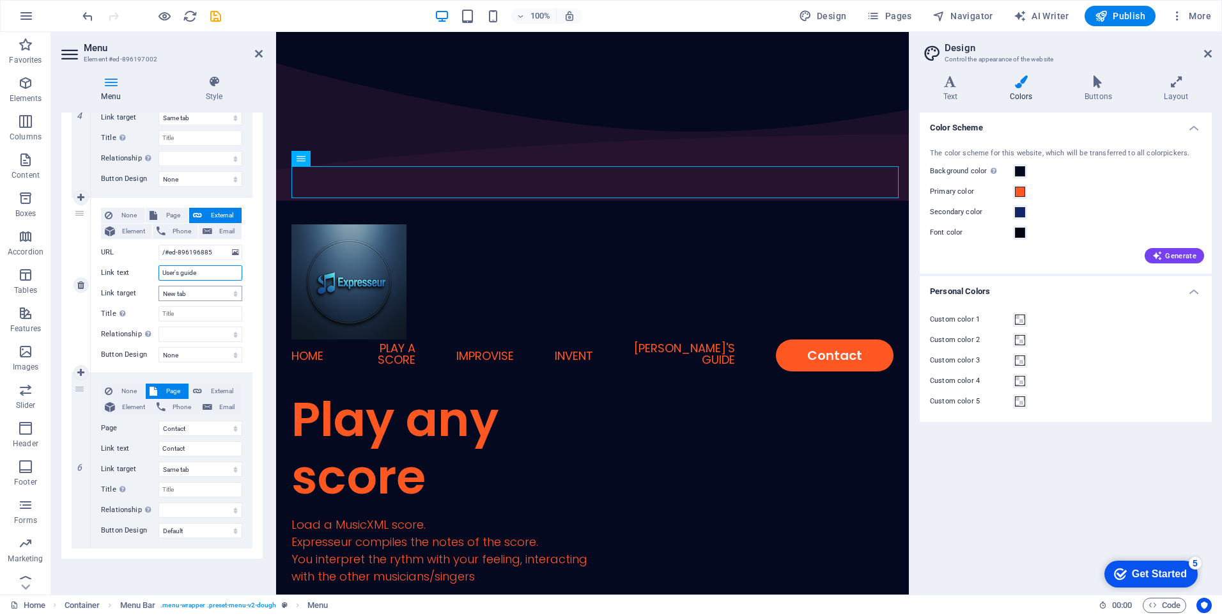
select select
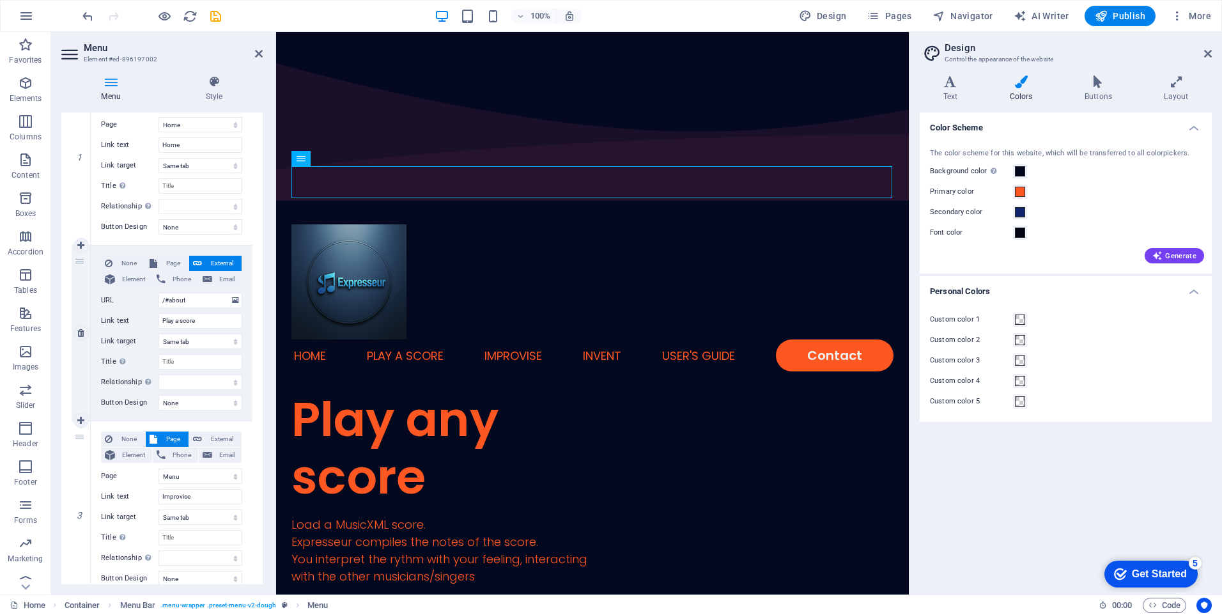
scroll to position [0, 0]
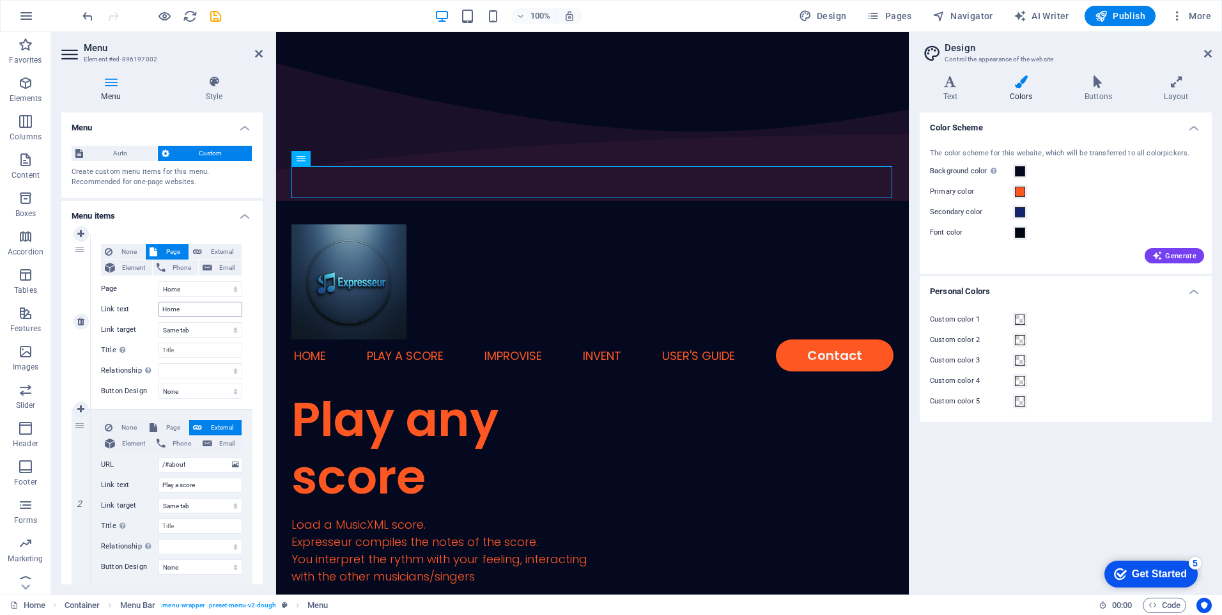
type input "User's guide"
click at [186, 313] on input "Home" at bounding box center [200, 309] width 84 height 15
type input "Download"
select select
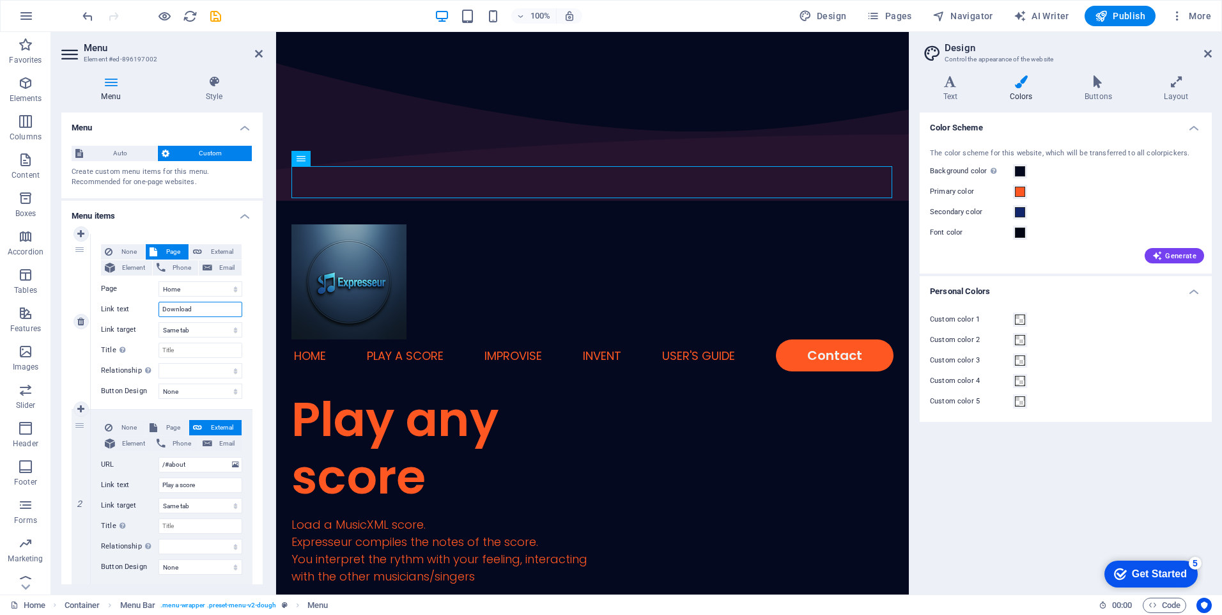
select select
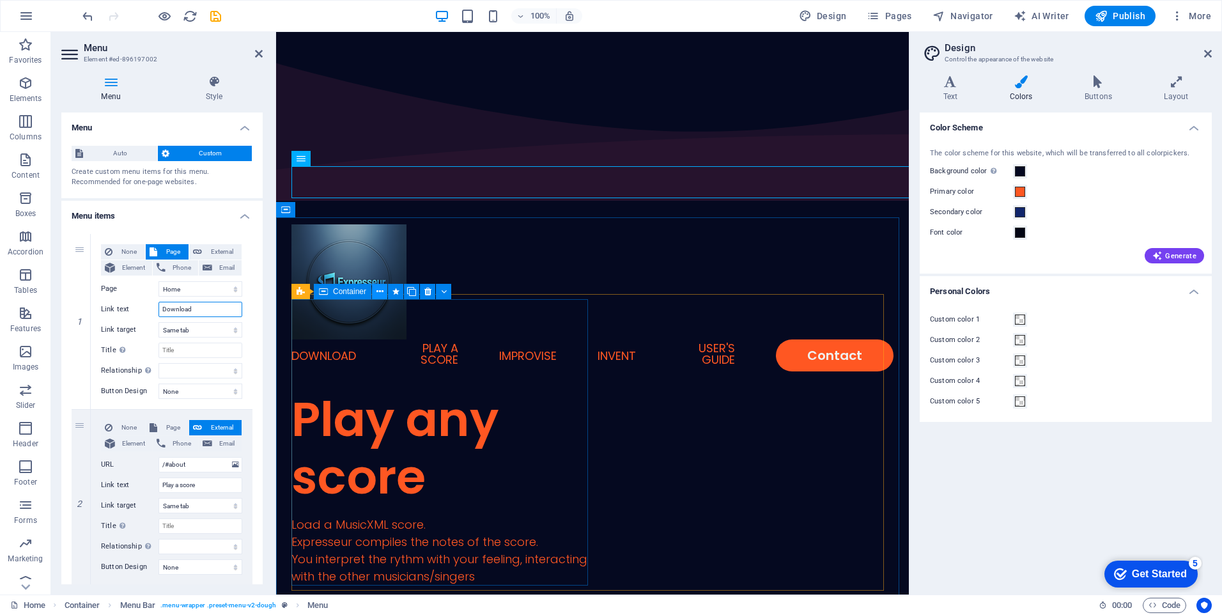
type input "Download"
click at [383, 286] on icon at bounding box center [379, 291] width 7 height 13
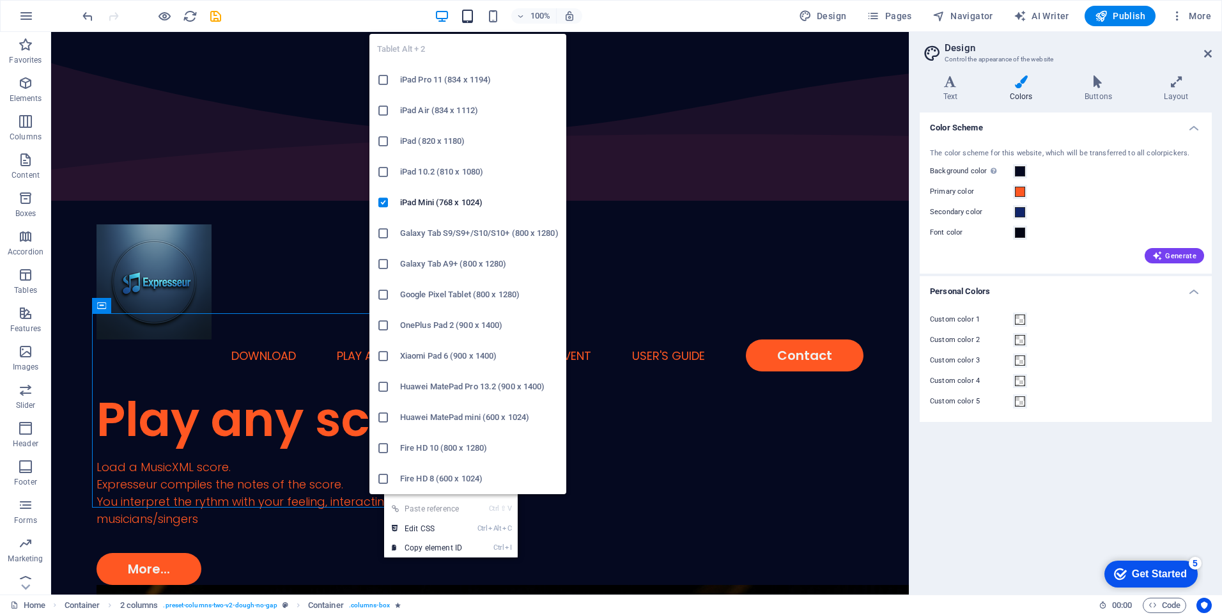
click at [473, 17] on icon "button" at bounding box center [467, 16] width 15 height 15
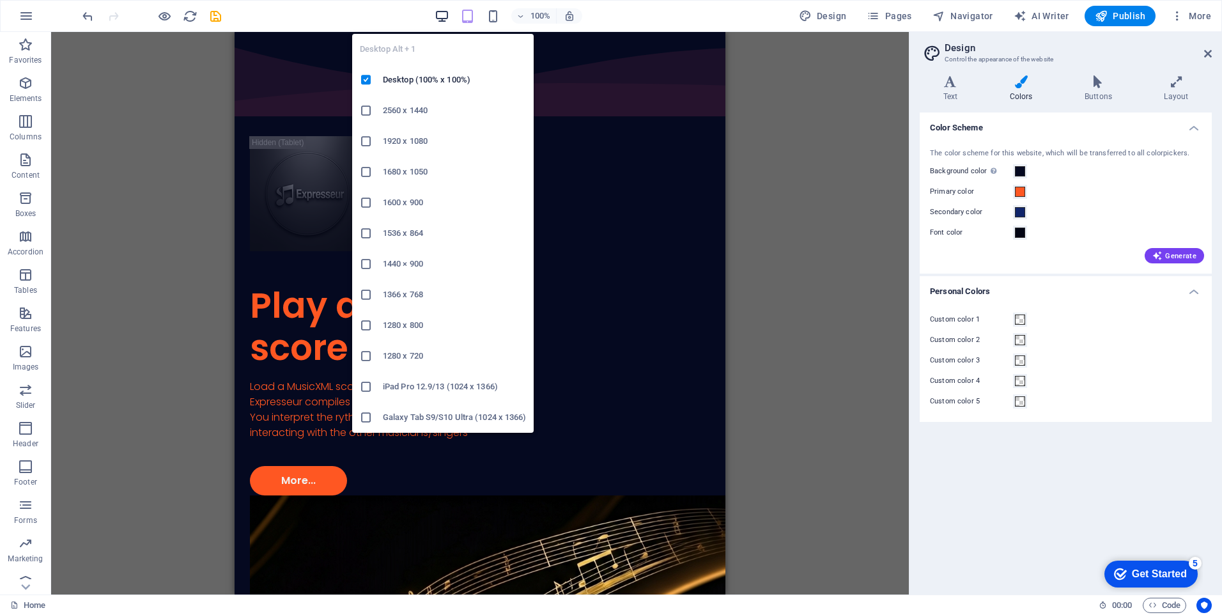
click at [445, 12] on icon "button" at bounding box center [441, 16] width 15 height 15
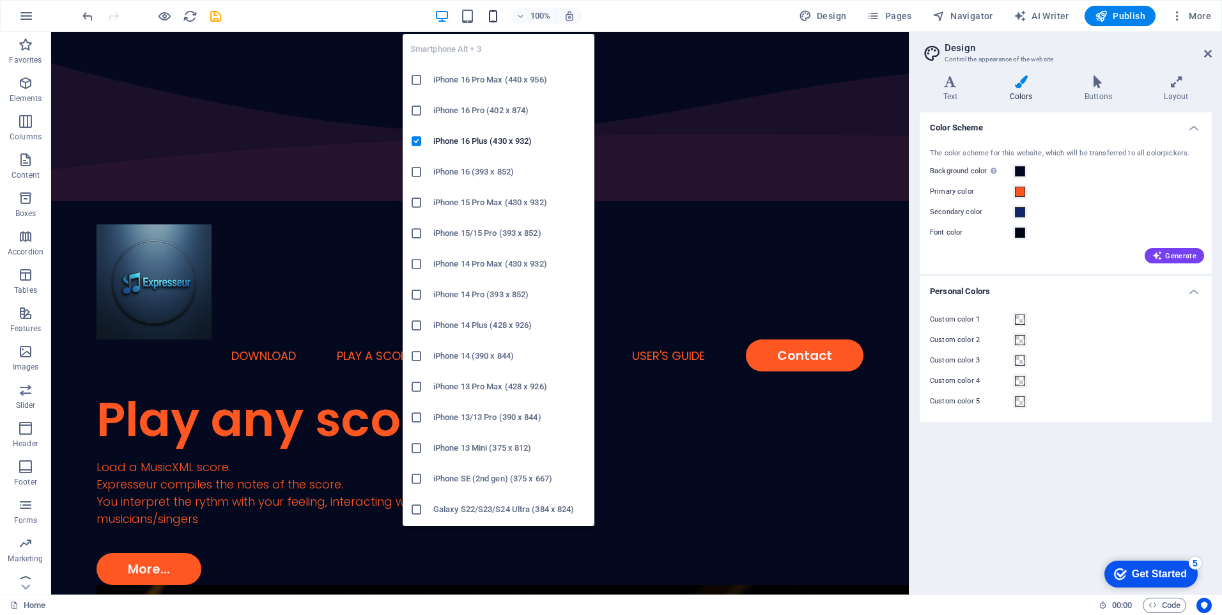
click at [497, 18] on icon "button" at bounding box center [493, 16] width 15 height 15
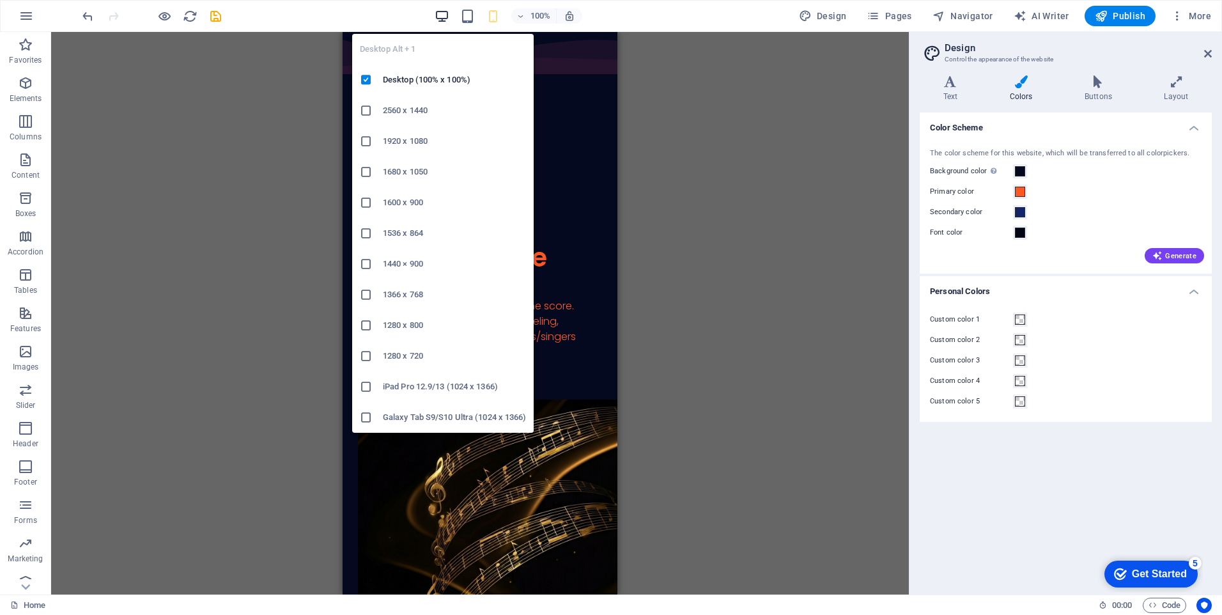
click at [447, 15] on icon "button" at bounding box center [441, 16] width 15 height 15
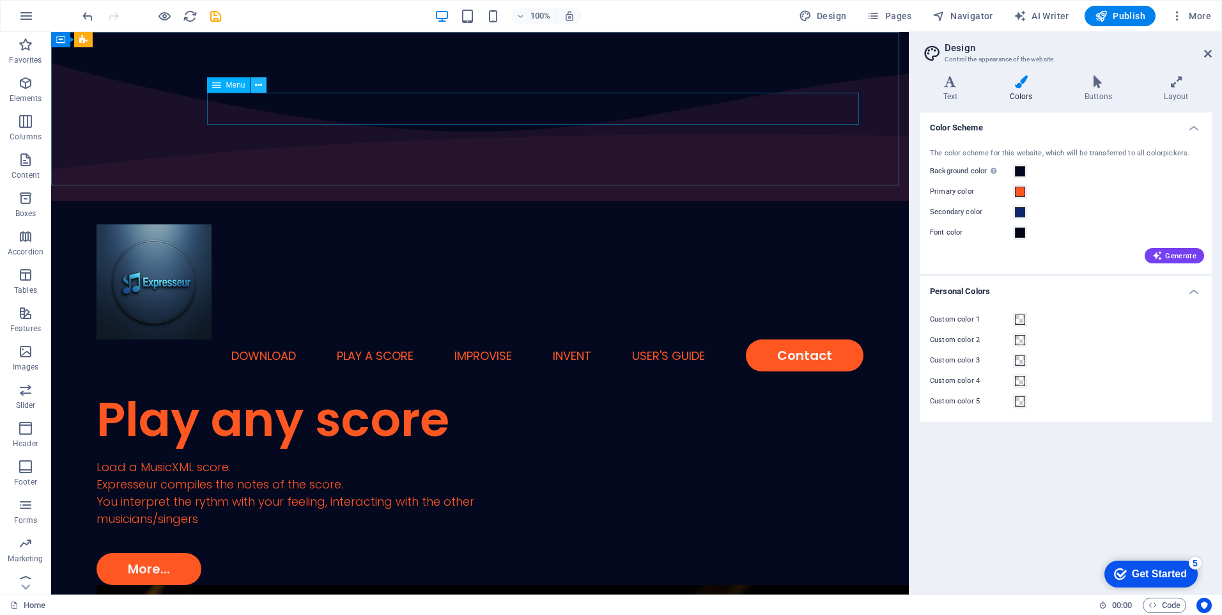
click at [259, 86] on icon at bounding box center [258, 85] width 7 height 13
click at [214, 82] on icon at bounding box center [216, 84] width 9 height 15
select select
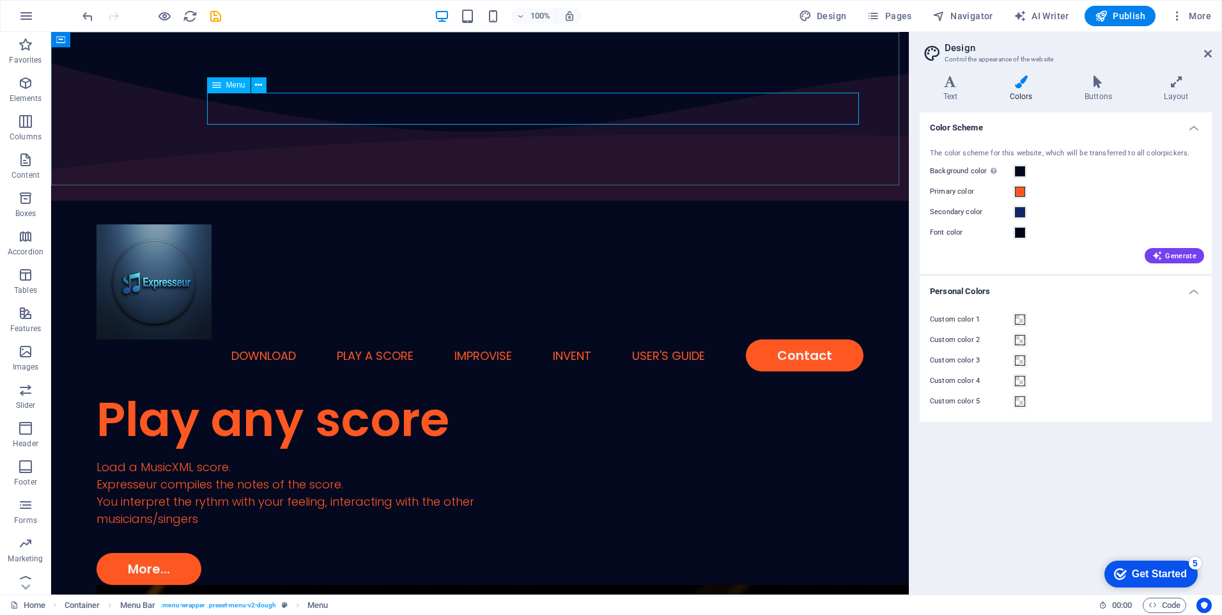
select select "1"
select select
select select "2"
select select
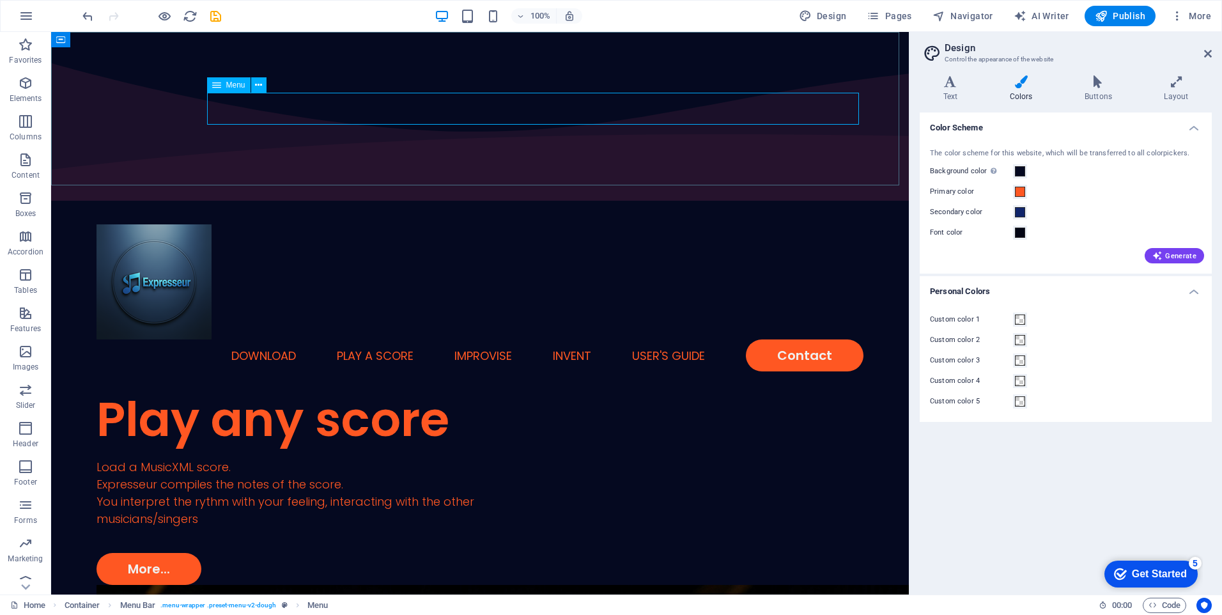
select select "default"
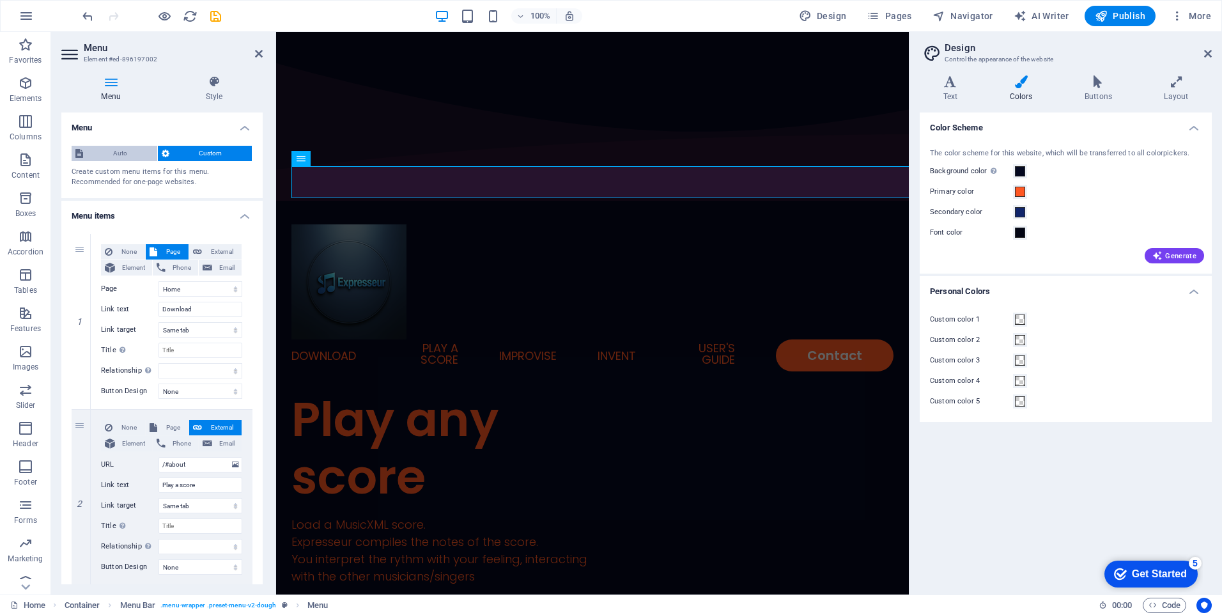
click at [113, 154] on span "Auto" at bounding box center [120, 153] width 66 height 15
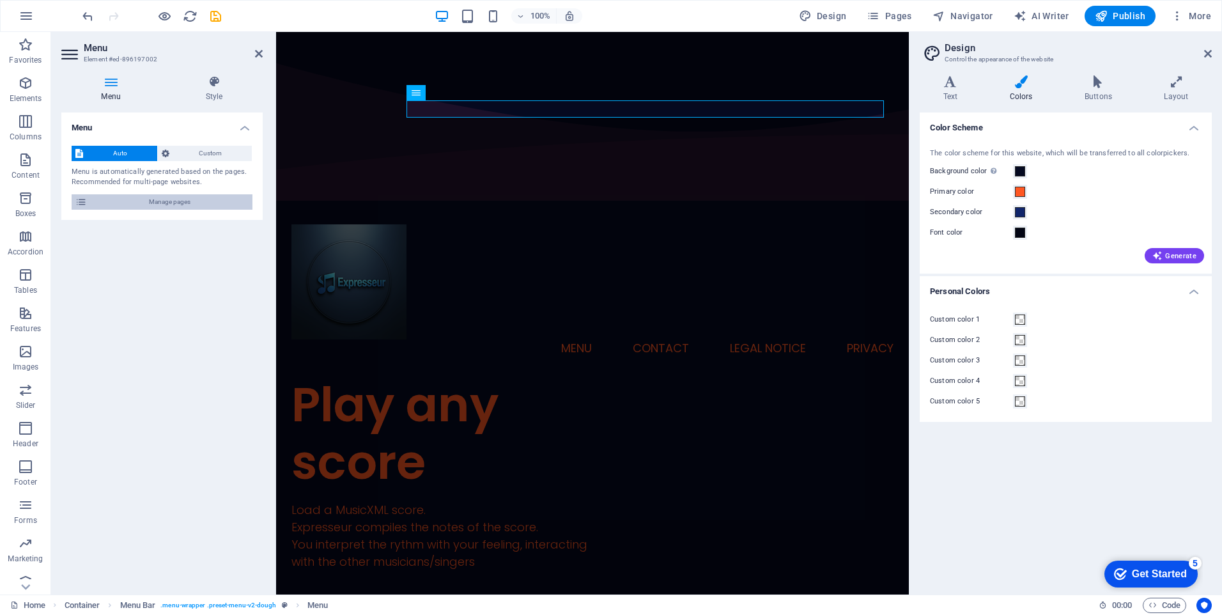
click at [174, 198] on span "Manage pages" at bounding box center [170, 201] width 158 height 15
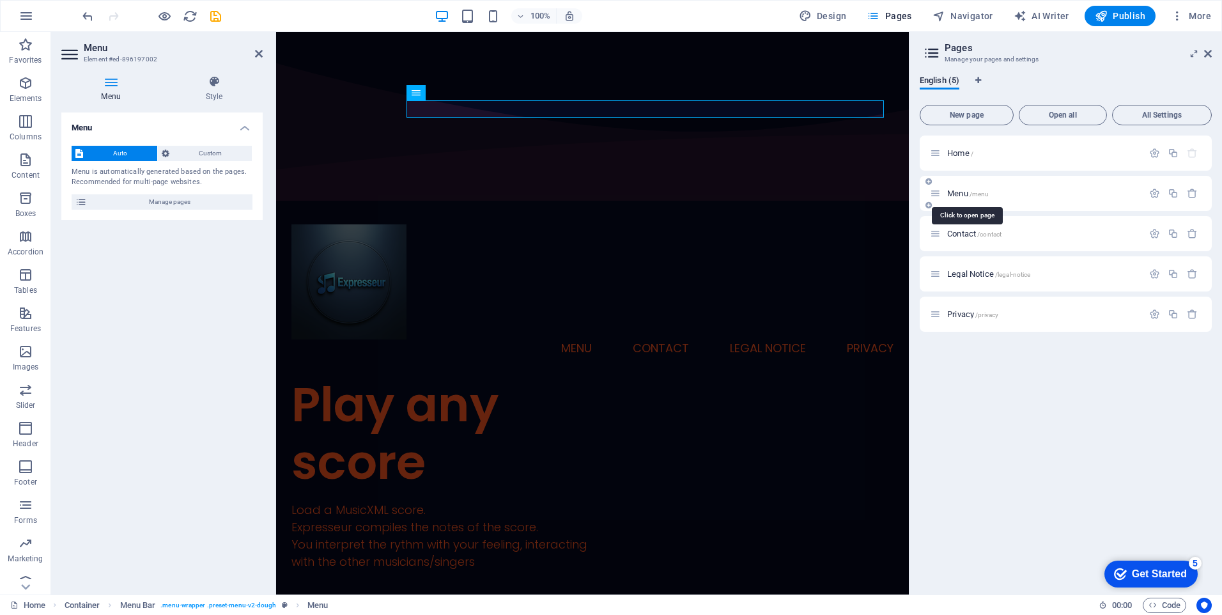
click at [968, 195] on span "Menu /menu" at bounding box center [968, 193] width 42 height 10
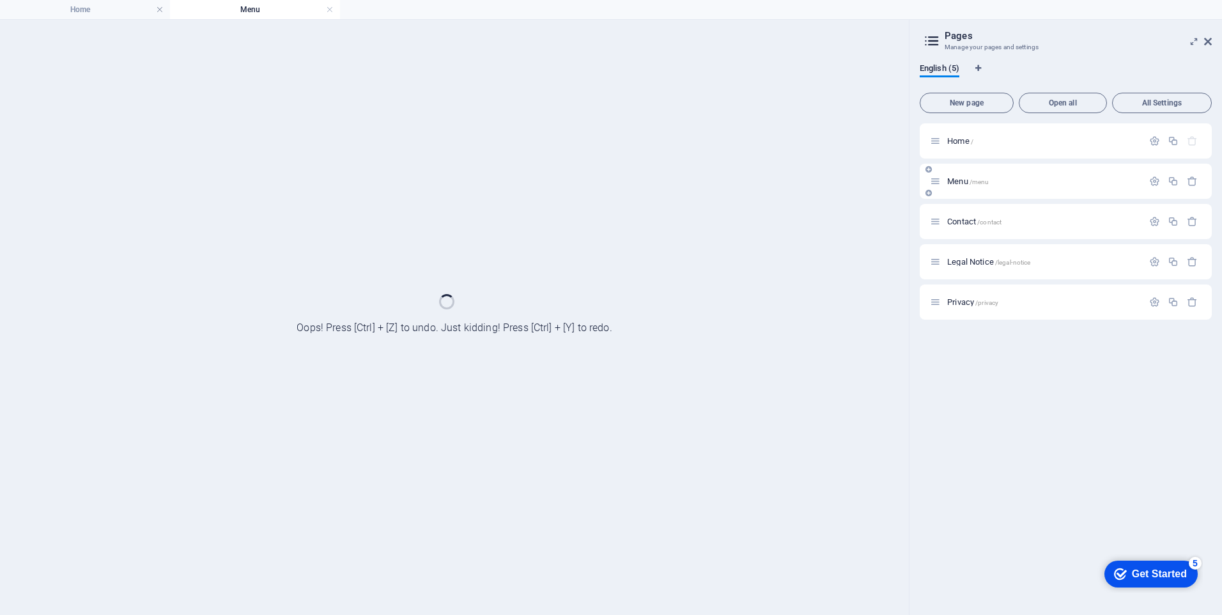
click at [968, 195] on div "Menu /menu" at bounding box center [1065, 181] width 292 height 35
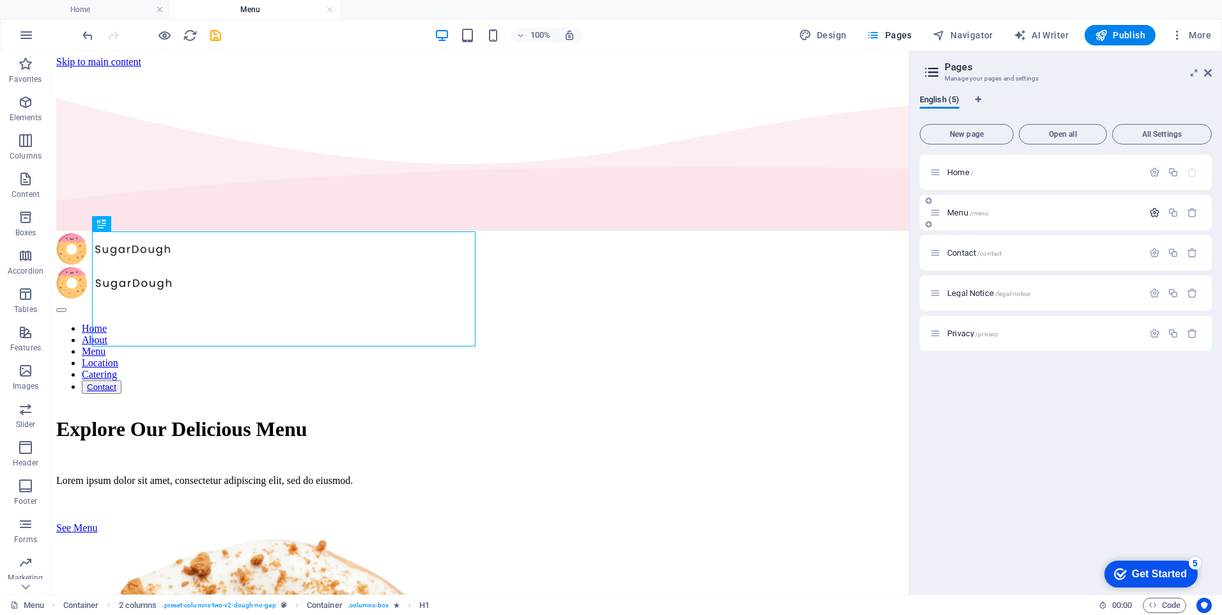
click at [1155, 214] on icon "button" at bounding box center [1154, 212] width 11 height 11
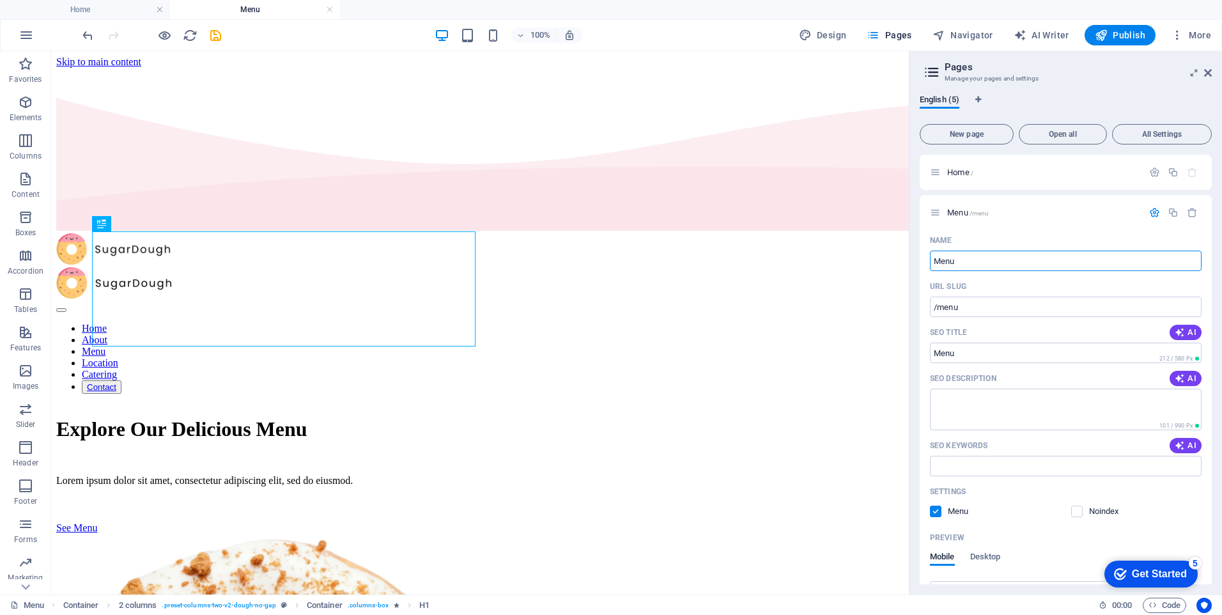
drag, startPoint x: 1021, startPoint y: 314, endPoint x: 905, endPoint y: 263, distance: 127.0
type input "Play a score"
type input "/play-a-score"
type input "Play a score"
click at [990, 417] on textarea "SEO Description" at bounding box center [1066, 409] width 272 height 42
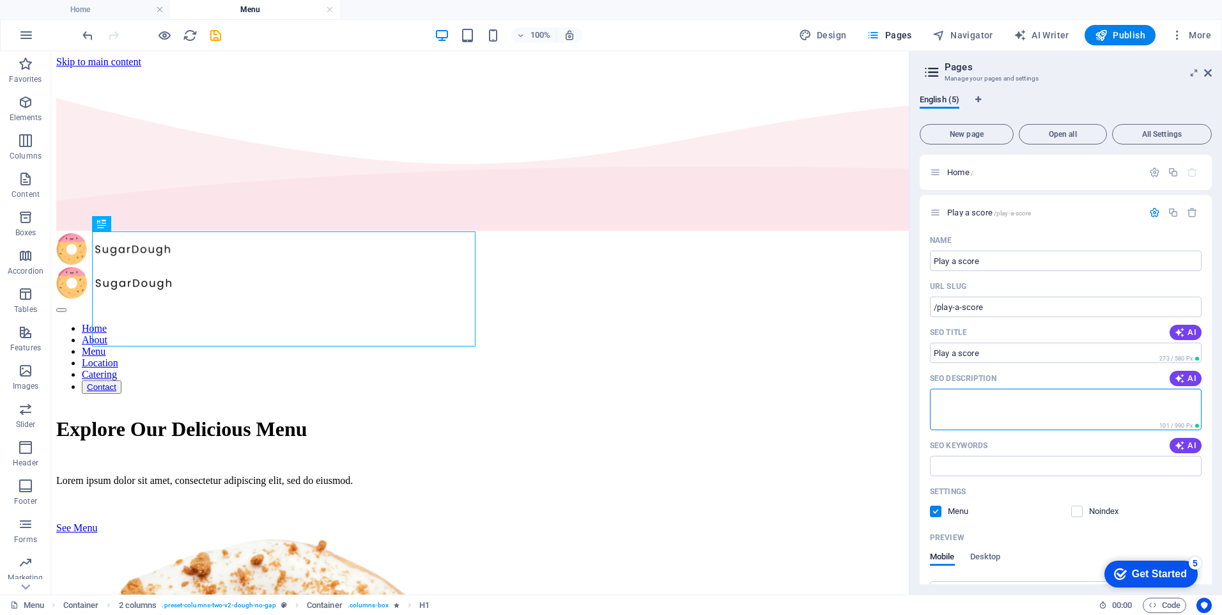
click at [1211, 74] on aside "Pages Manage your pages and settings English (5) New page Open all All Settings…" at bounding box center [1065, 322] width 313 height 543
click at [1208, 72] on icon at bounding box center [1208, 73] width 8 height 10
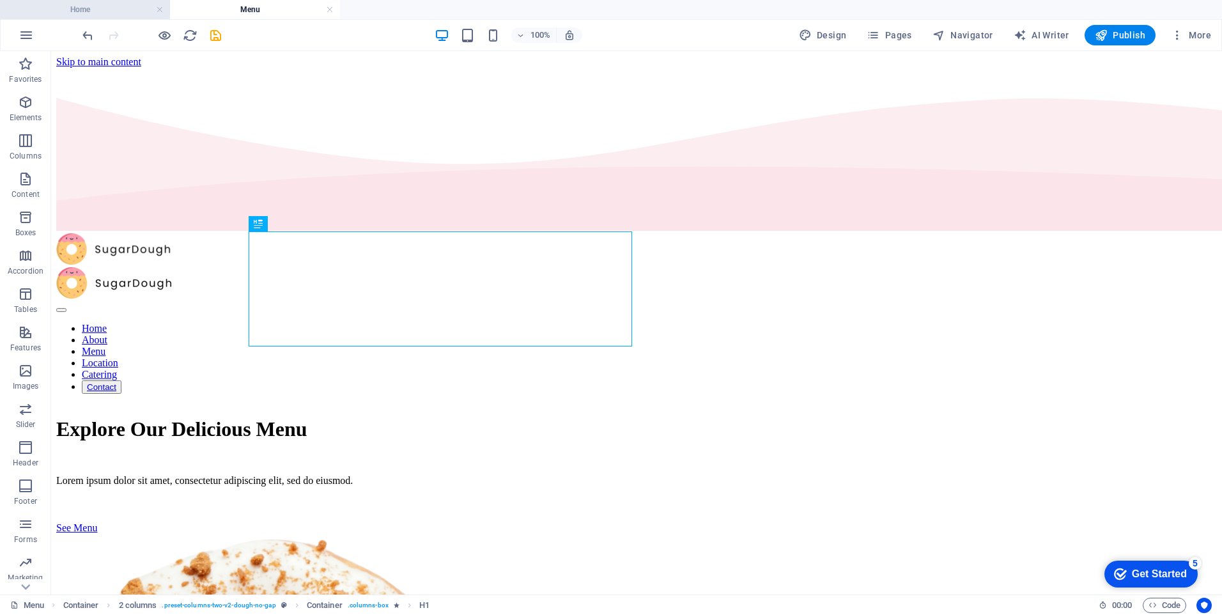
click at [112, 12] on h4 "Home" at bounding box center [85, 10] width 170 height 14
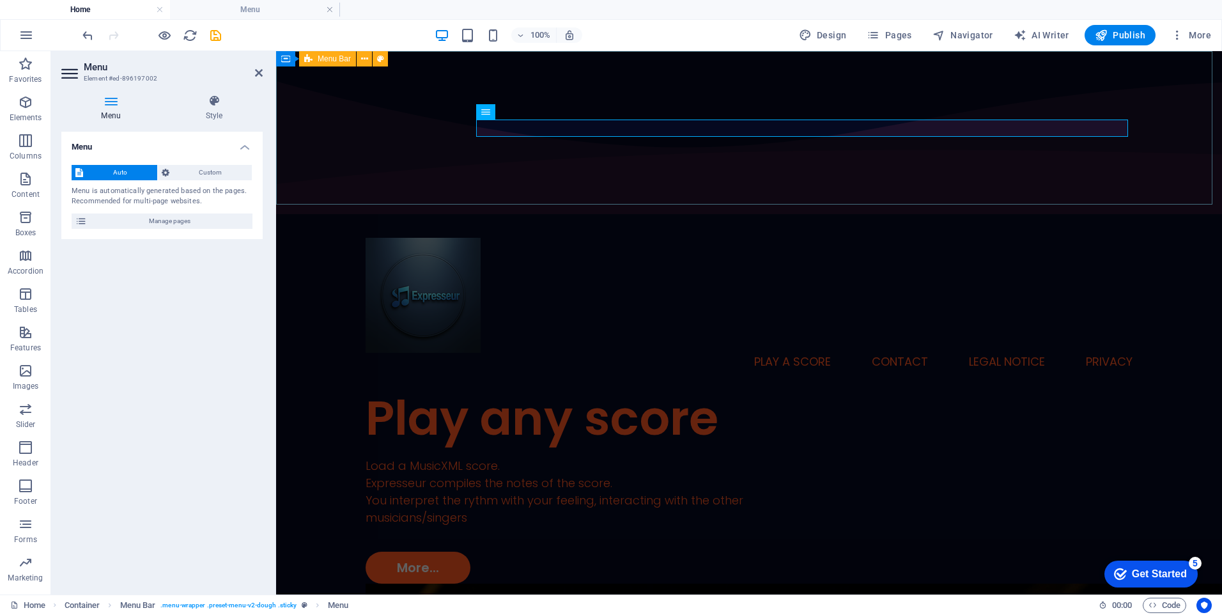
click at [660, 219] on div "Home Play a score Contact Legal Notice Privacy" at bounding box center [749, 304] width 946 height 171
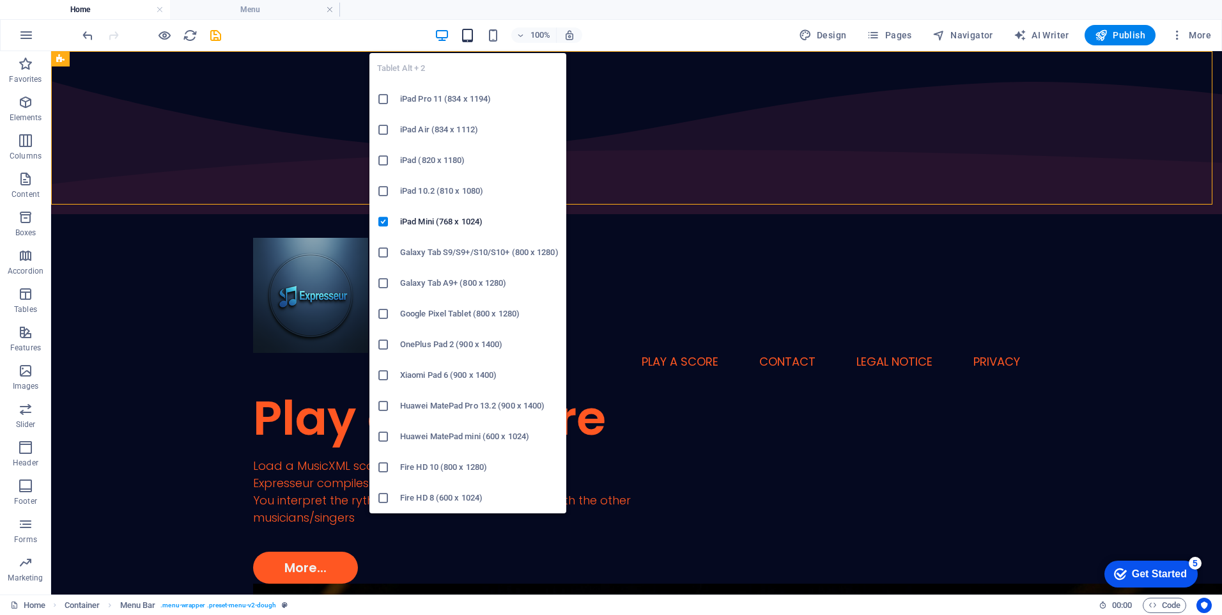
click at [472, 38] on icon "button" at bounding box center [467, 35] width 15 height 15
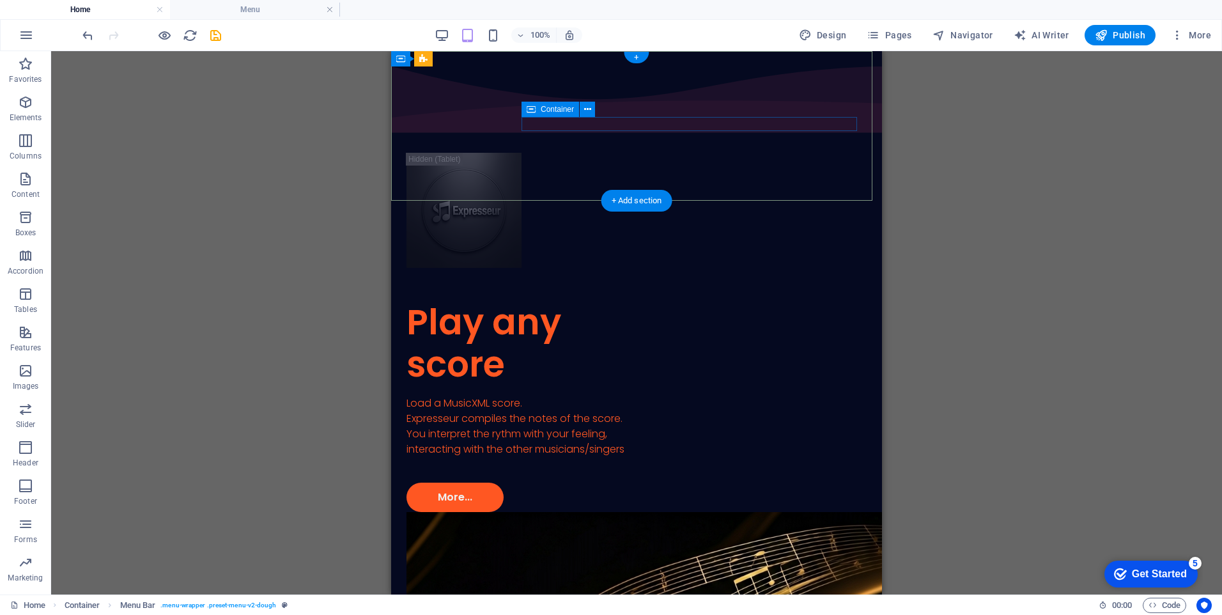
click at [612, 268] on div at bounding box center [636, 275] width 460 height 14
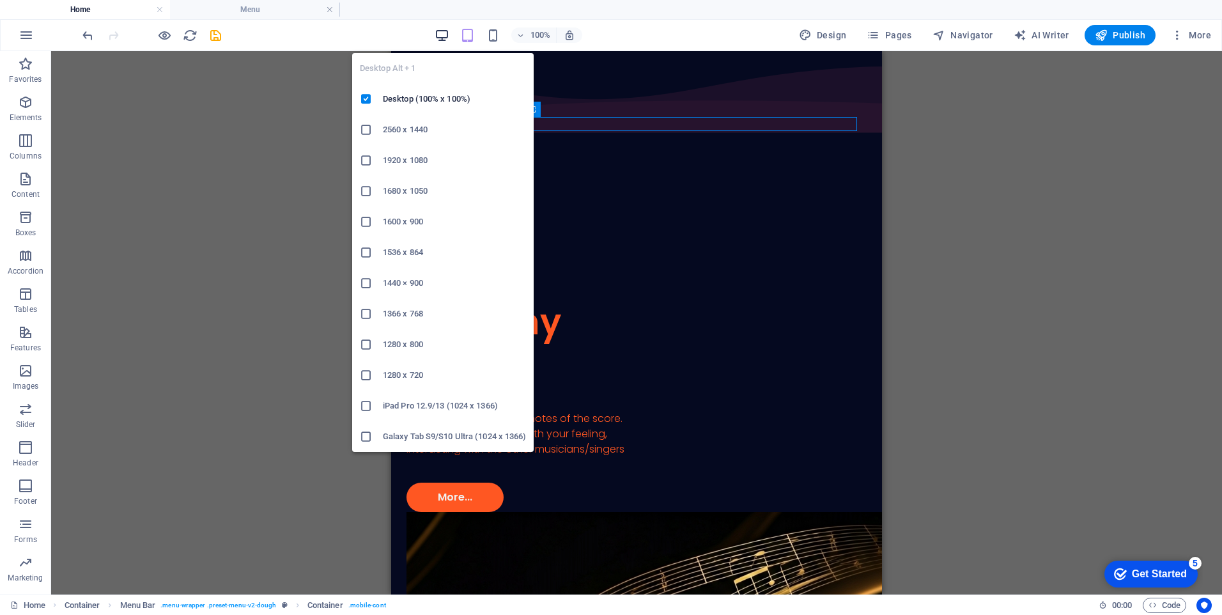
click at [448, 40] on icon "button" at bounding box center [441, 35] width 15 height 15
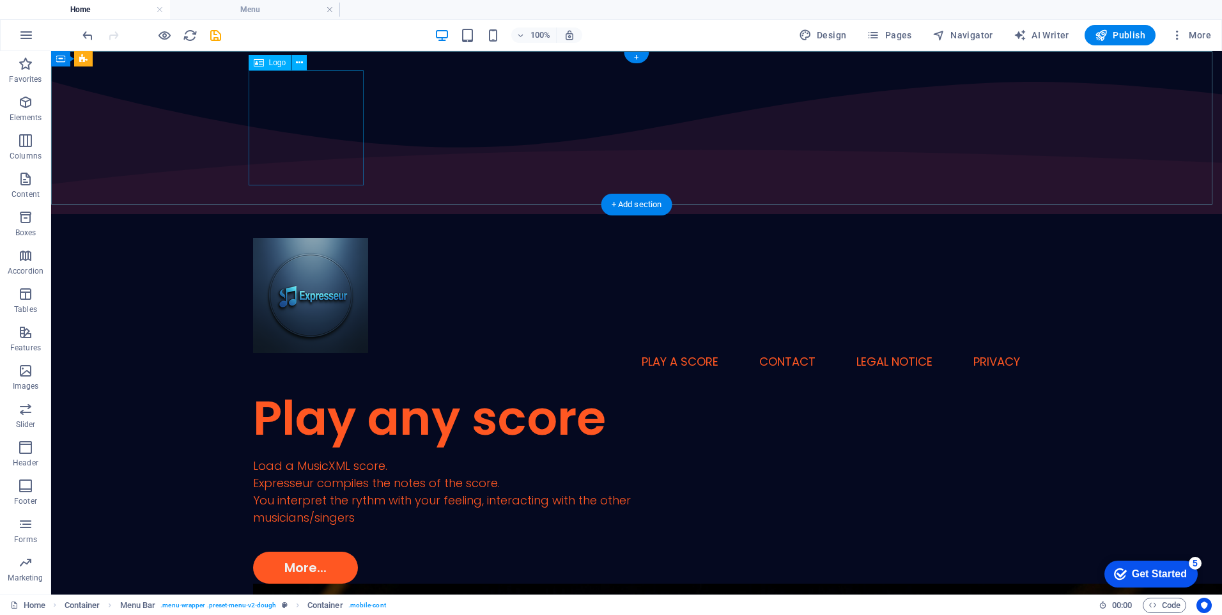
click at [330, 238] on div at bounding box center [636, 295] width 767 height 115
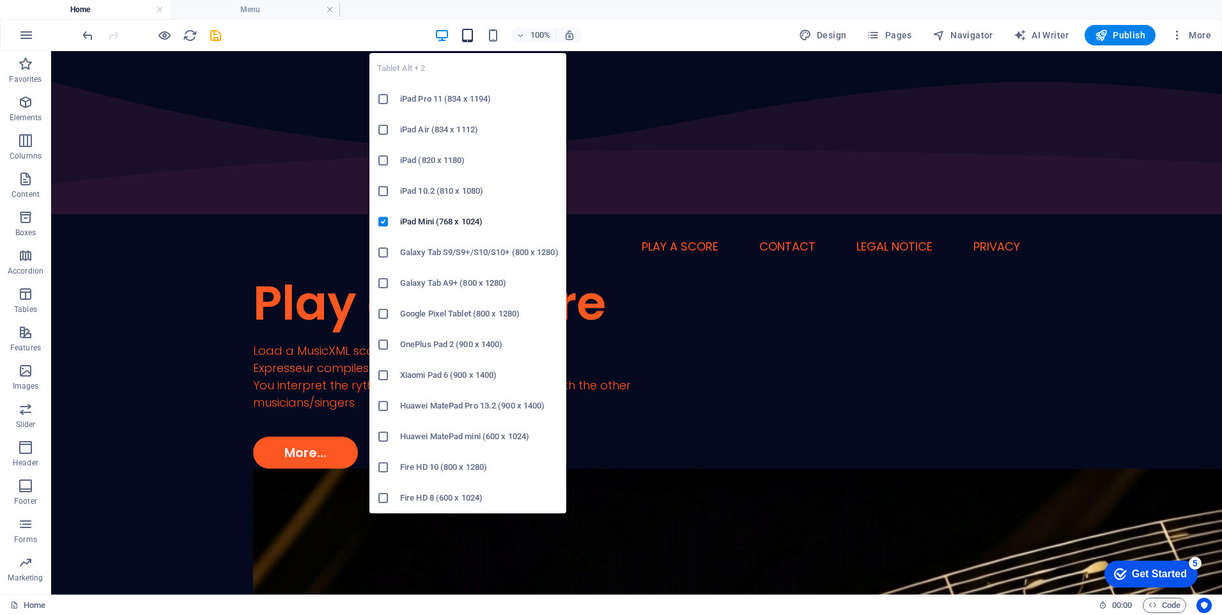
click at [473, 35] on icon "button" at bounding box center [467, 35] width 15 height 15
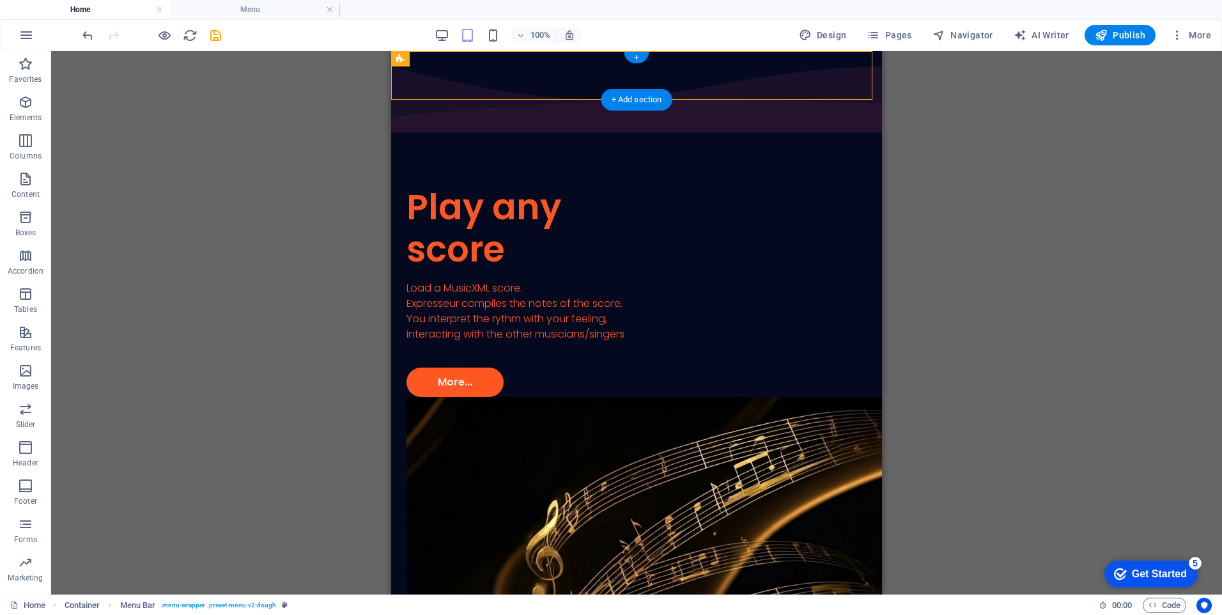
drag, startPoint x: 847, startPoint y: 109, endPoint x: 477, endPoint y: 81, distance: 371.0
click at [514, 62] on icon at bounding box center [517, 58] width 7 height 13
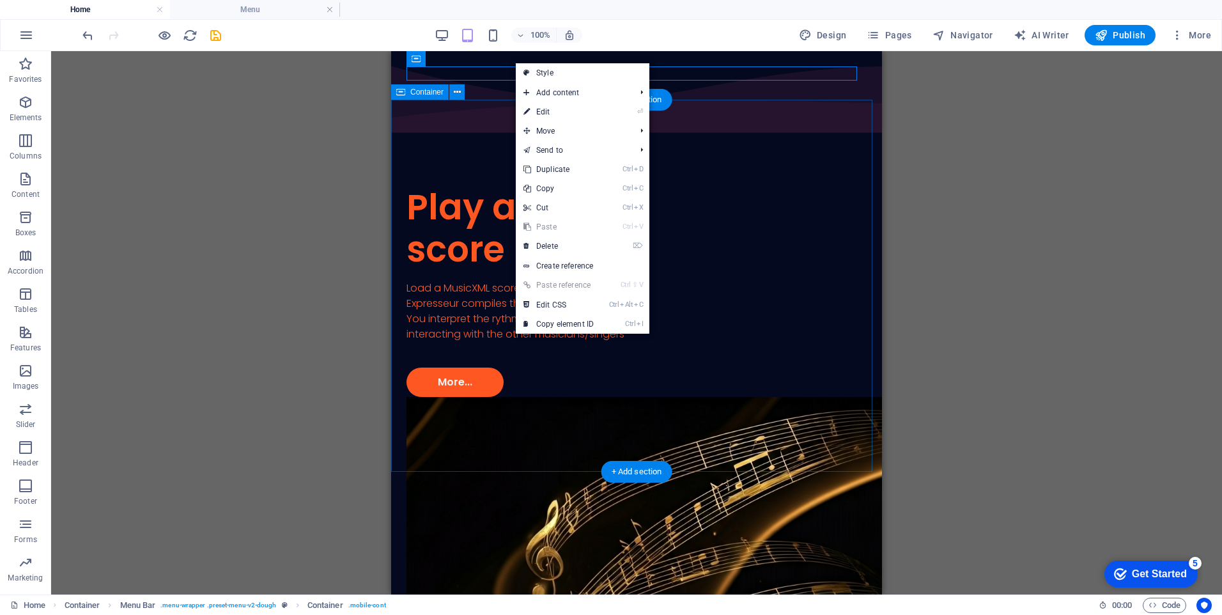
click at [458, 186] on div "Play any score Load a MusicXML score. Expresseur compiles the notes of the scor…" at bounding box center [636, 537] width 491 height 702
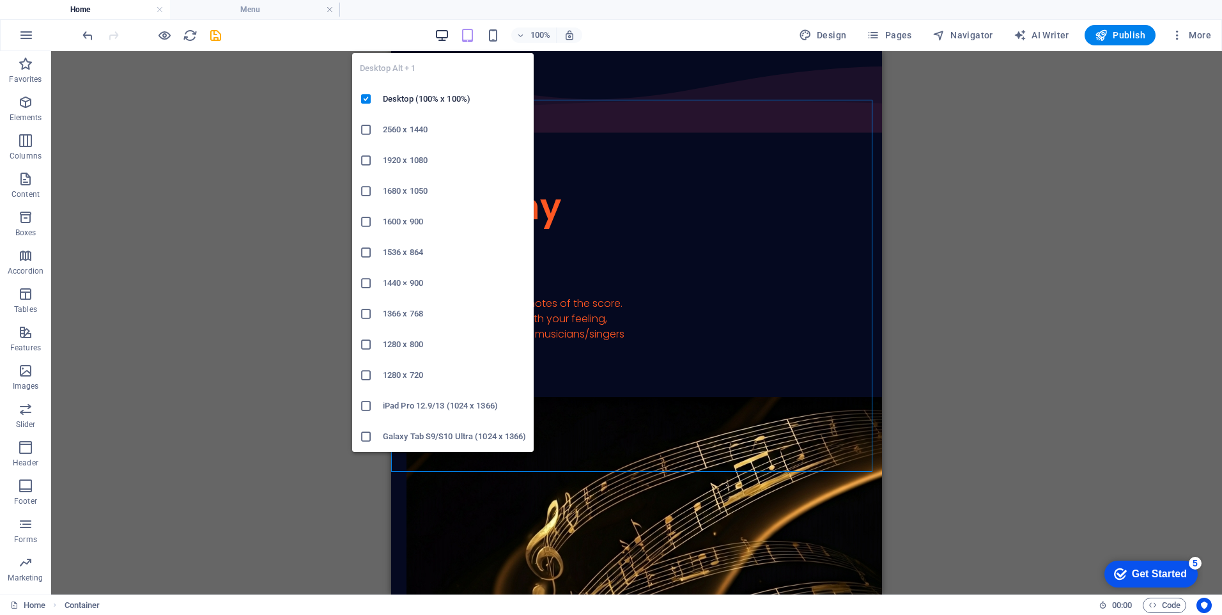
click at [444, 33] on icon "button" at bounding box center [441, 35] width 15 height 15
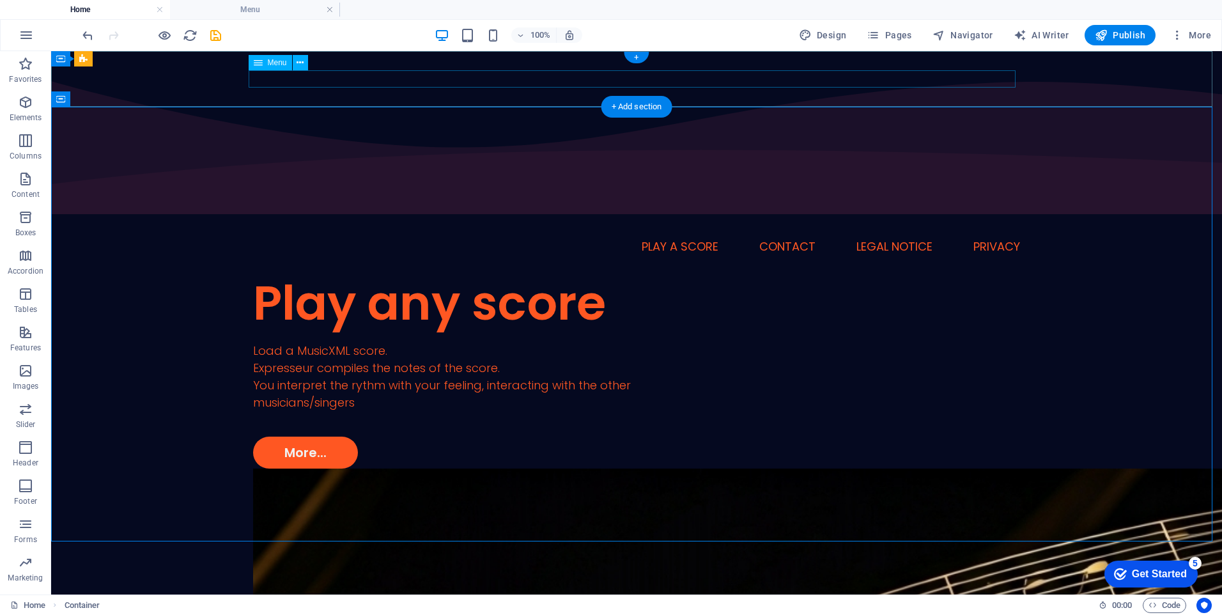
click at [640, 238] on nav "Home Play a score Contact Legal Notice Privacy" at bounding box center [636, 246] width 767 height 17
click at [263, 63] on div "Menu" at bounding box center [270, 62] width 43 height 15
click at [302, 64] on icon at bounding box center [299, 62] width 7 height 13
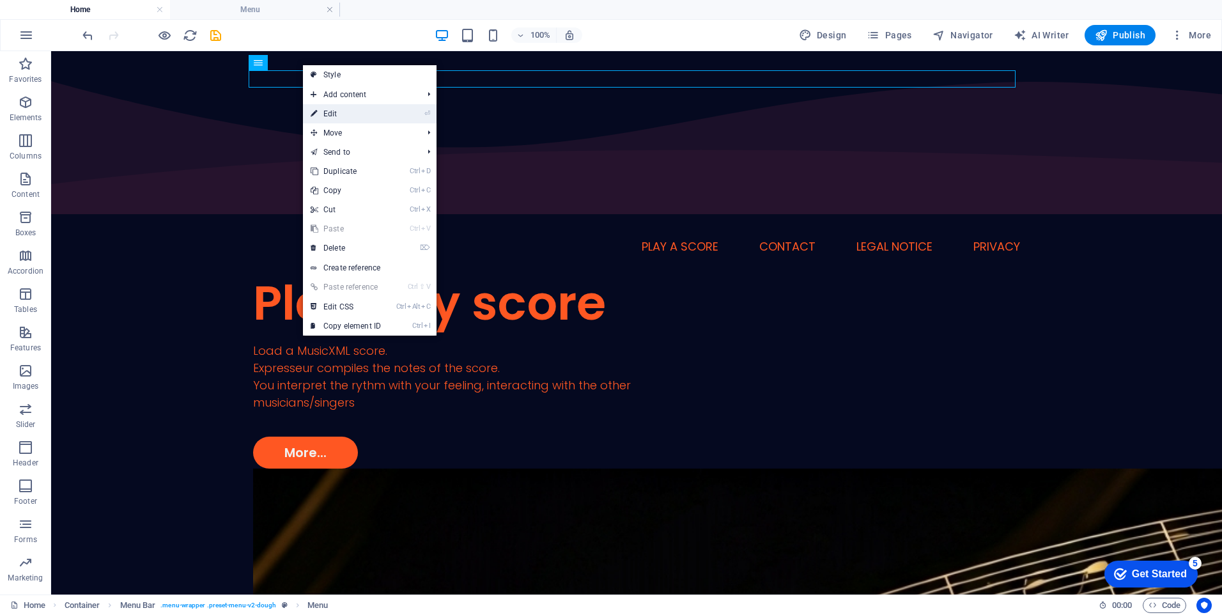
click at [333, 112] on link "⏎ Edit" at bounding box center [346, 113] width 86 height 19
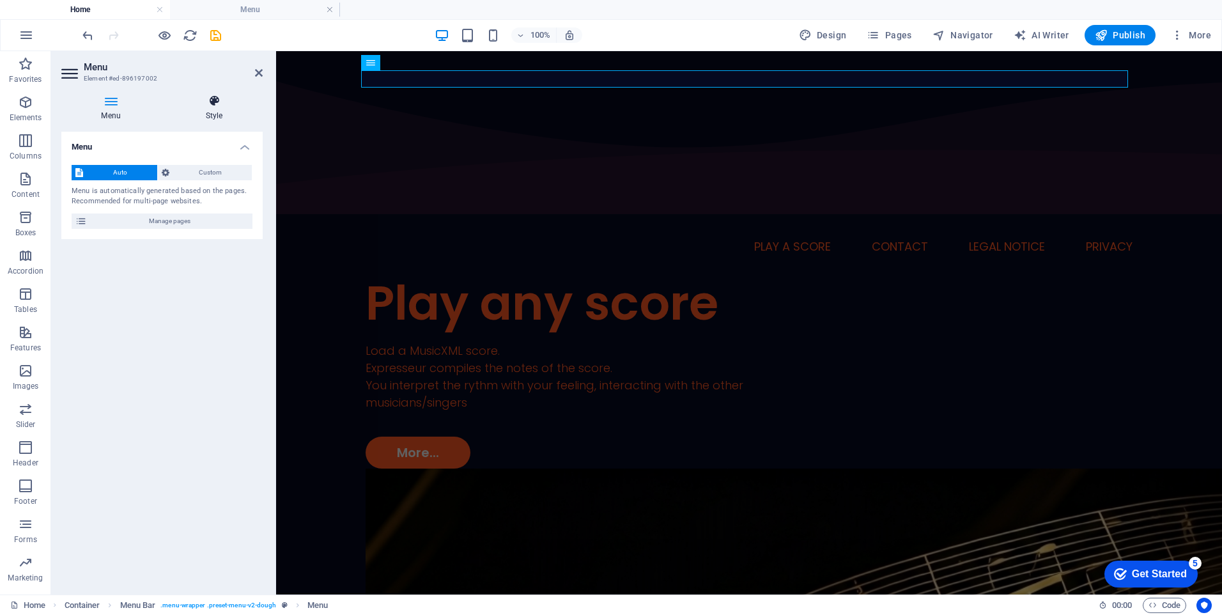
click at [212, 111] on h4 "Style" at bounding box center [213, 108] width 97 height 27
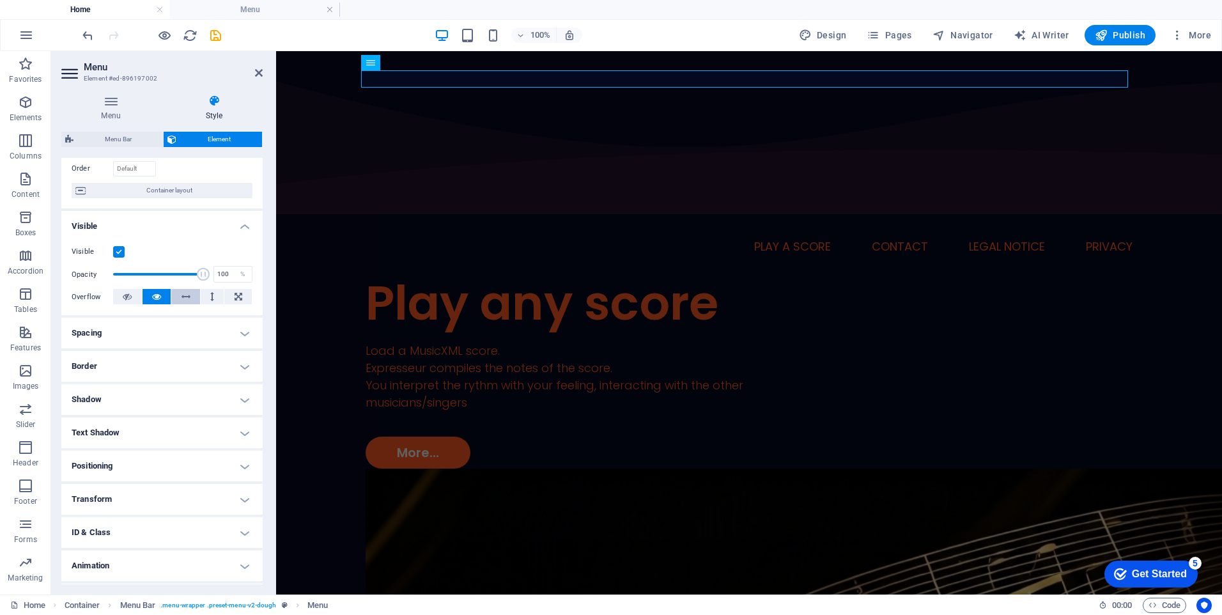
scroll to position [114, 0]
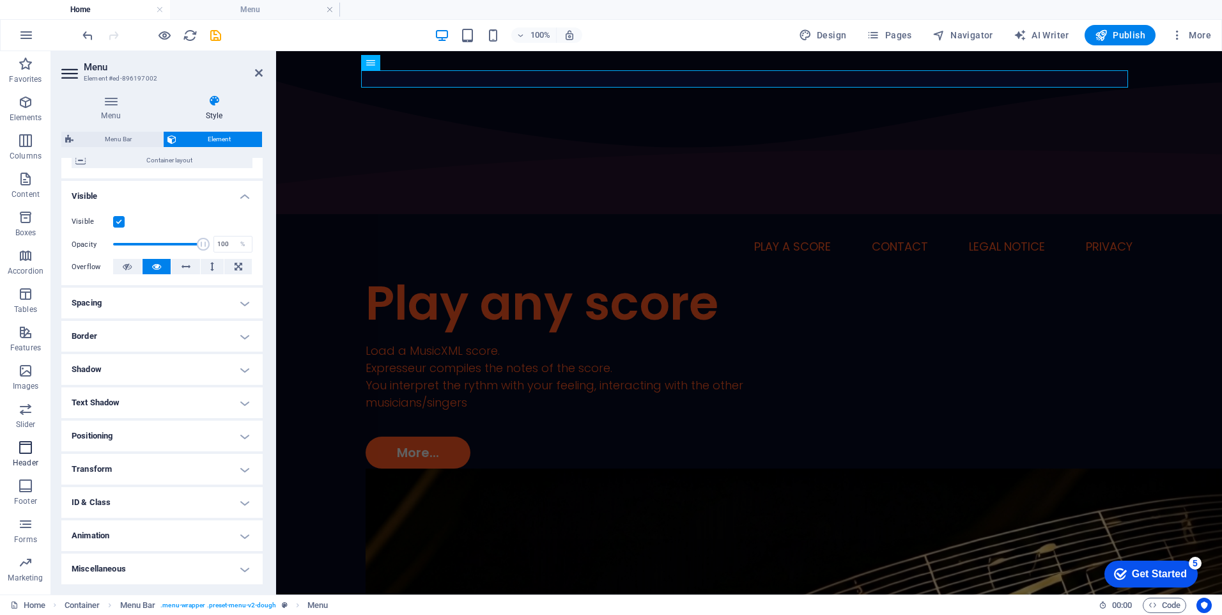
click at [27, 447] on icon "button" at bounding box center [25, 447] width 15 height 15
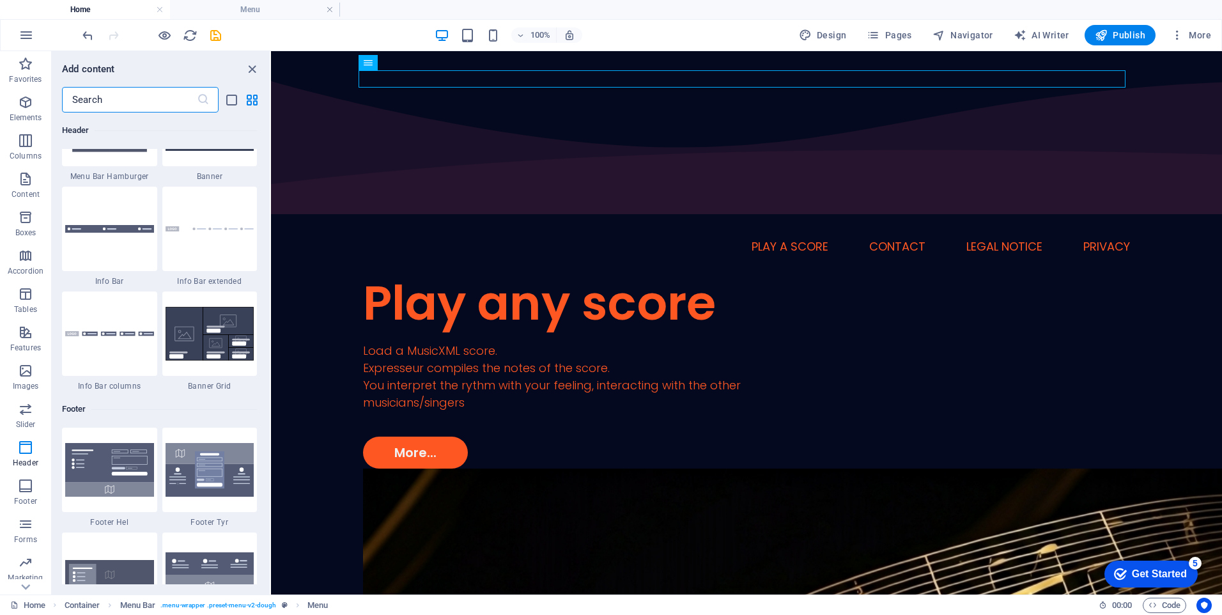
scroll to position [8205, 0]
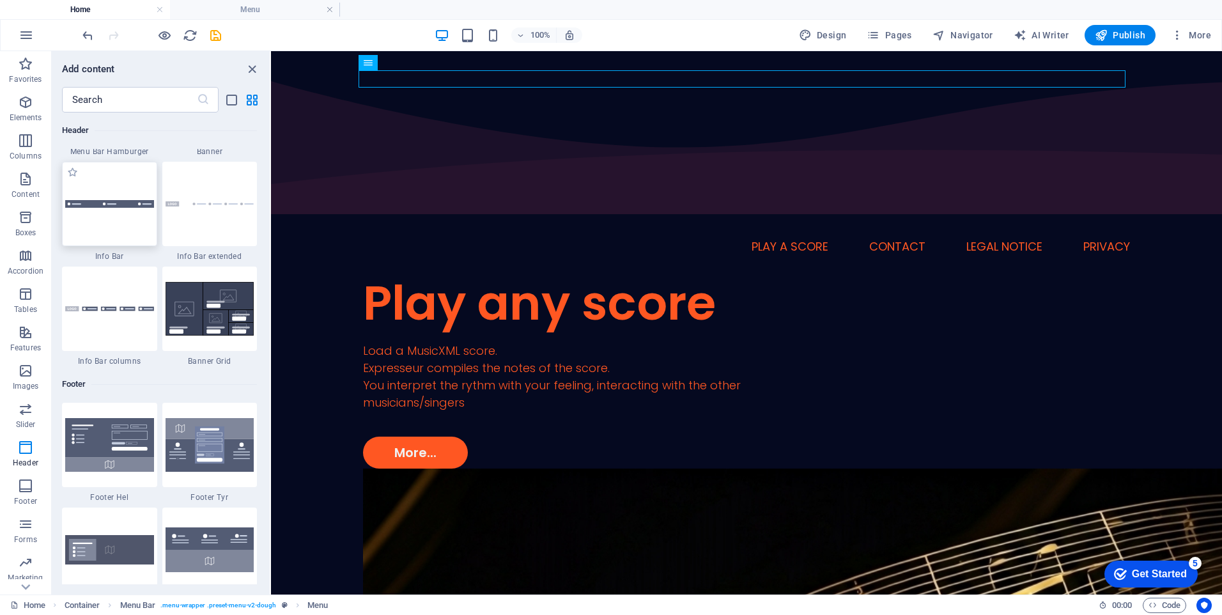
click at [127, 217] on div at bounding box center [109, 204] width 95 height 84
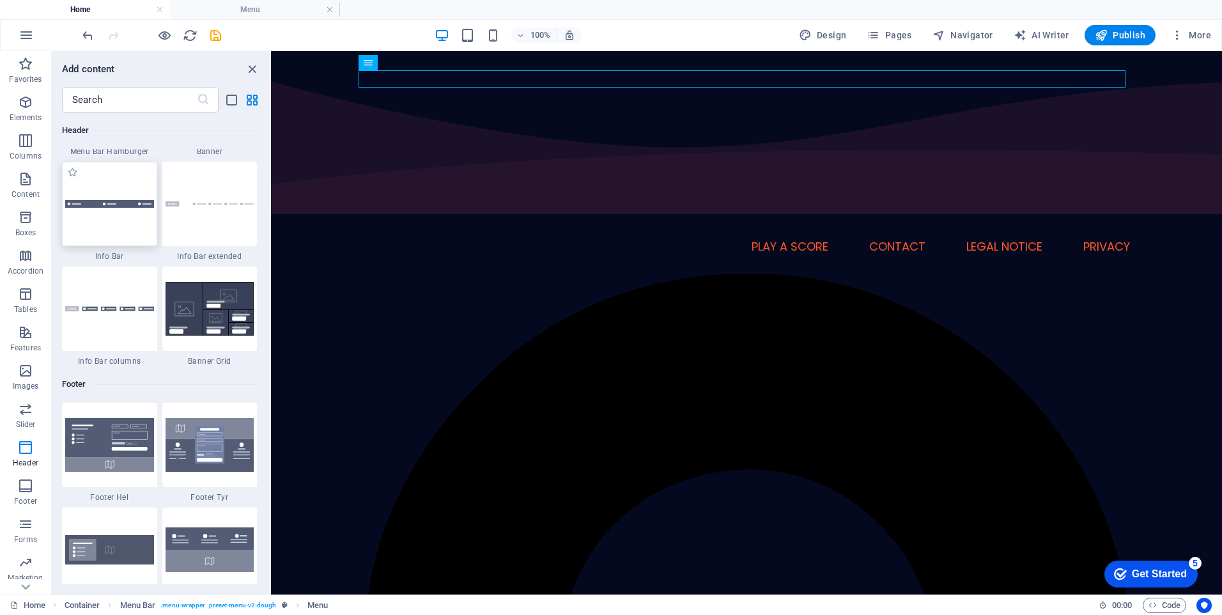
click at [271, 217] on div "2 columns Container H1 Container 2 columns Container 2 columns Container Image …" at bounding box center [746, 322] width 951 height 543
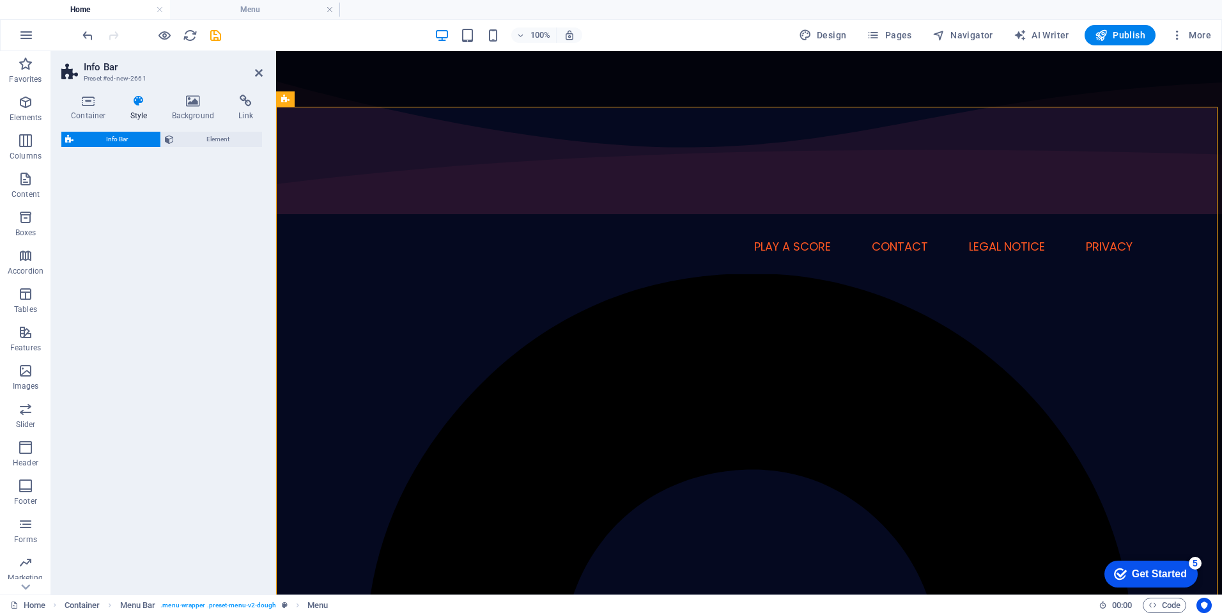
click at [127, 217] on div "Info Bar Element" at bounding box center [161, 358] width 201 height 452
select select "rem"
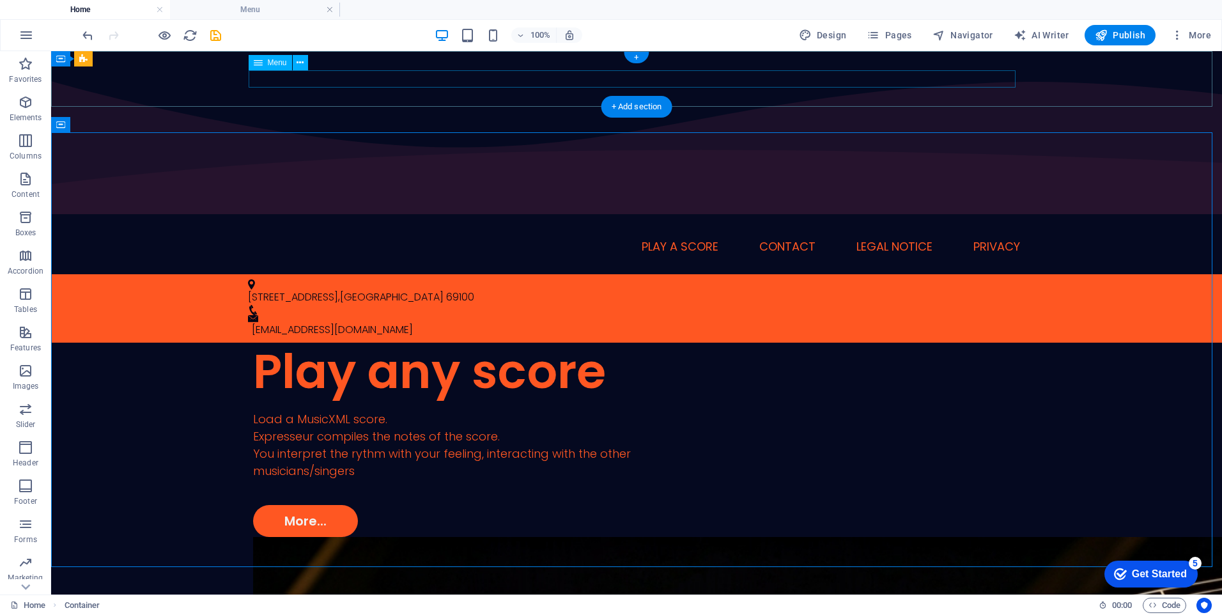
click at [643, 238] on nav "Home Play a score Contact Legal Notice Privacy" at bounding box center [636, 246] width 767 height 17
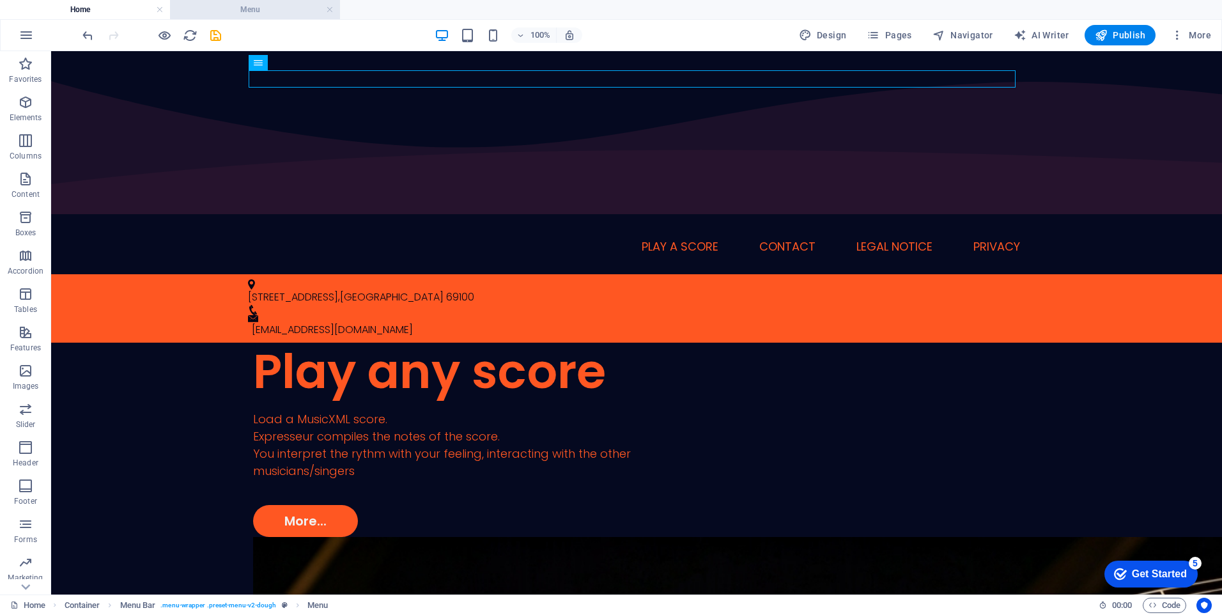
click at [243, 11] on h4 "Menu" at bounding box center [255, 10] width 170 height 14
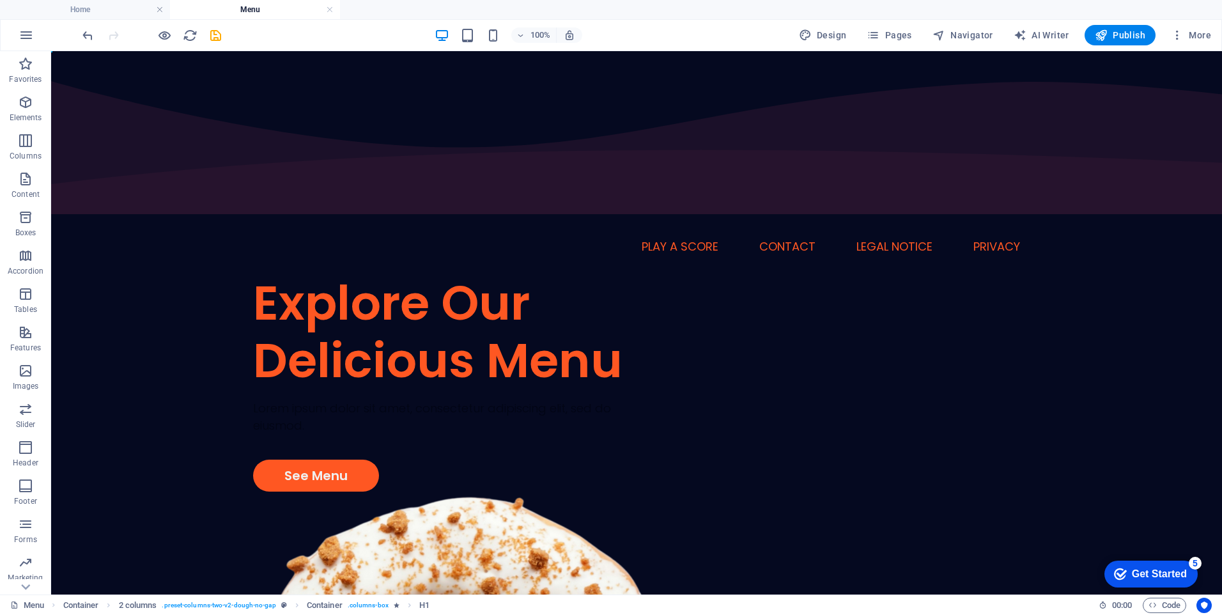
click at [243, 11] on h4 "Menu" at bounding box center [255, 10] width 170 height 14
click at [895, 34] on span "Pages" at bounding box center [888, 35] width 45 height 13
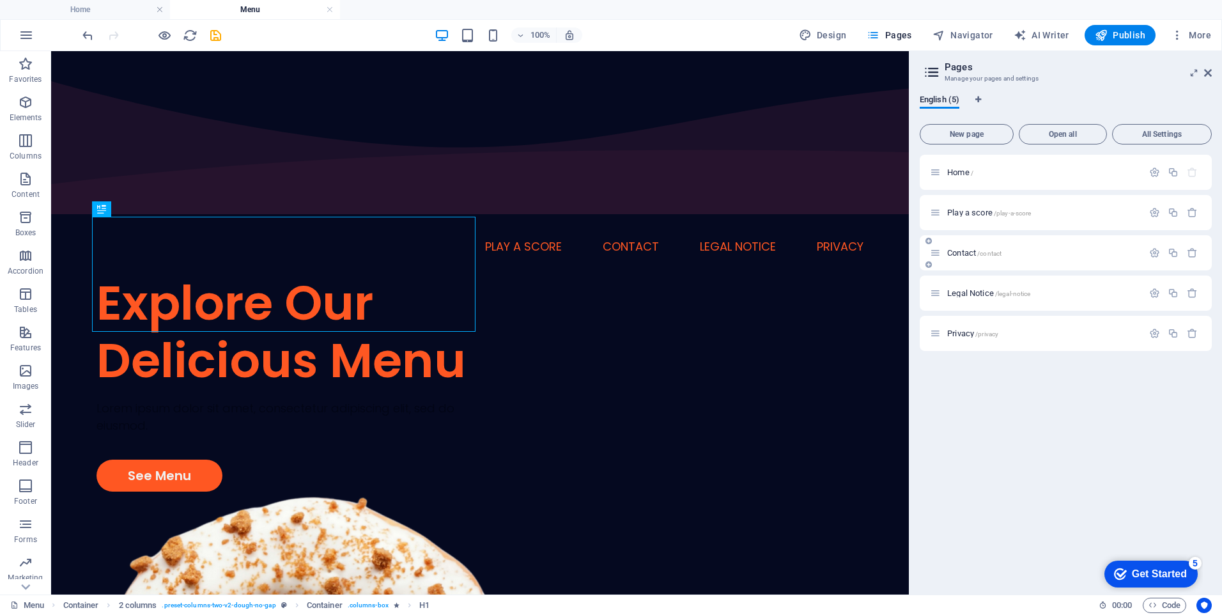
click at [988, 254] on span "/contact" at bounding box center [989, 253] width 24 height 7
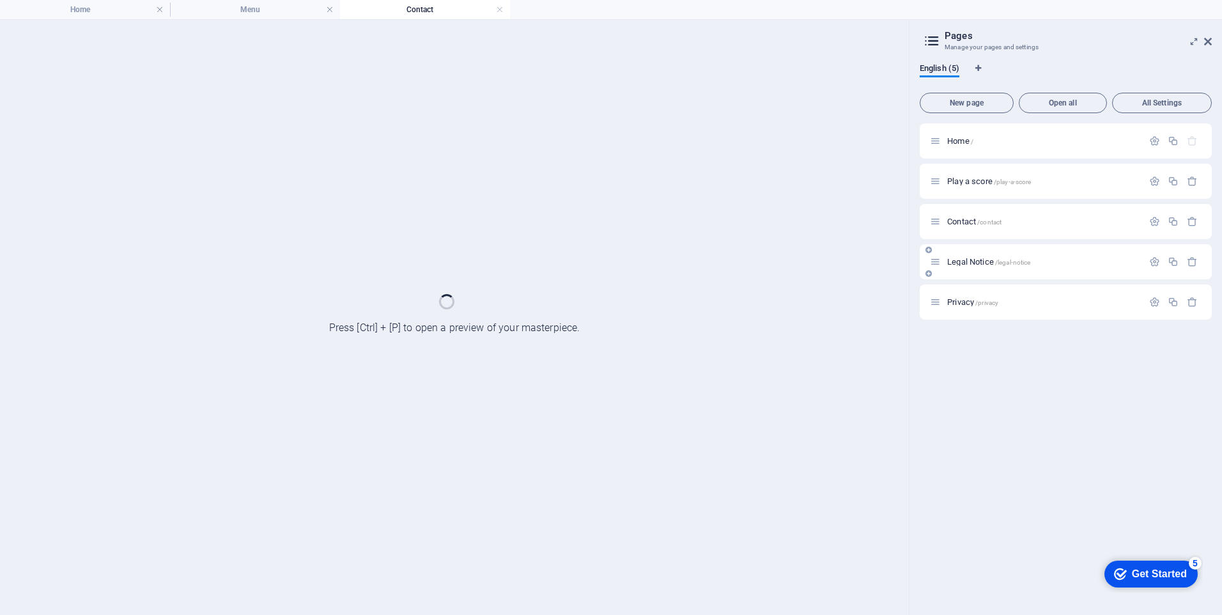
click at [987, 254] on div "Legal Notice /legal-notice" at bounding box center [1065, 261] width 292 height 35
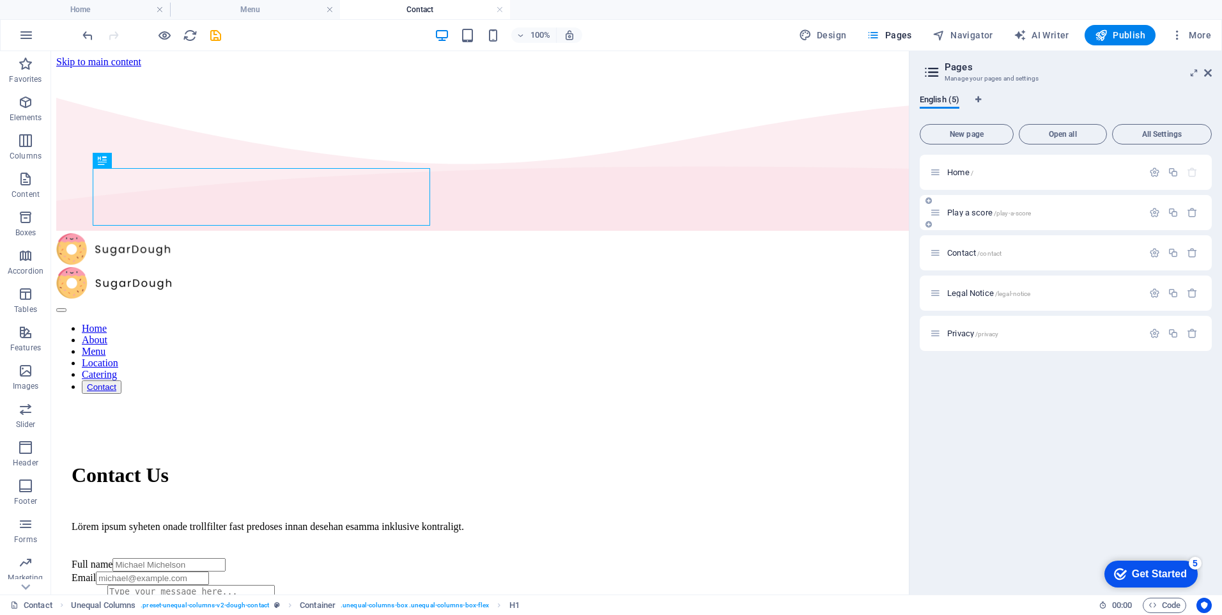
scroll to position [0, 0]
click at [128, 15] on h4 "Home" at bounding box center [85, 10] width 170 height 14
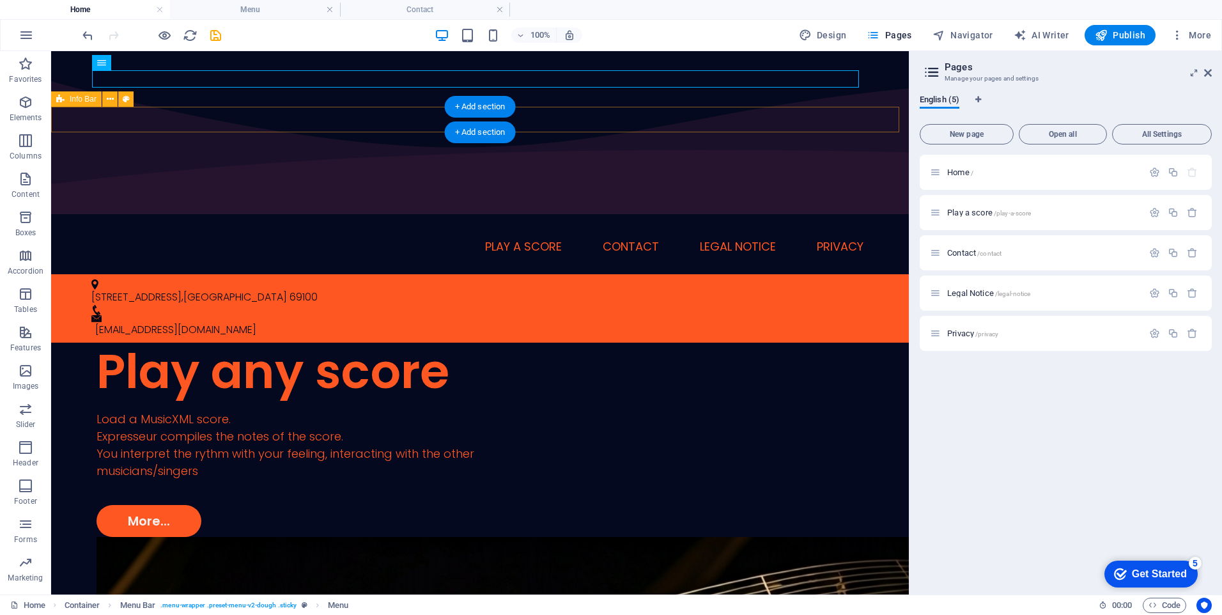
click at [539, 274] on div "42 rue des Alliés , Villeurbanne 69100 frevolle@gmail.com" at bounding box center [479, 308] width 857 height 68
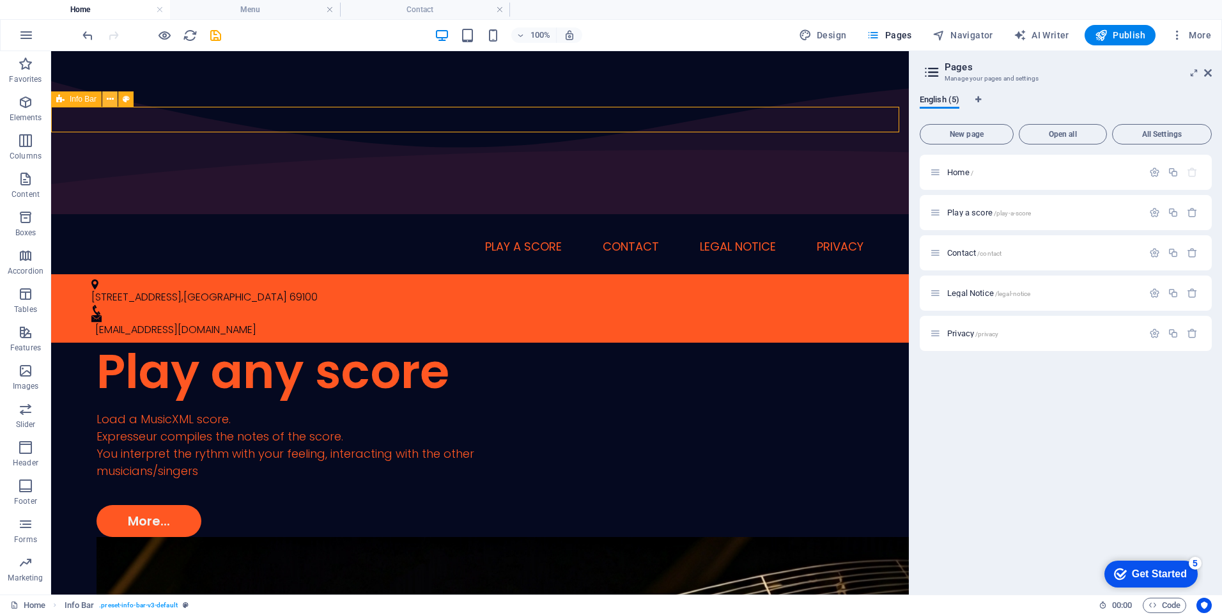
click at [112, 100] on icon at bounding box center [110, 99] width 7 height 13
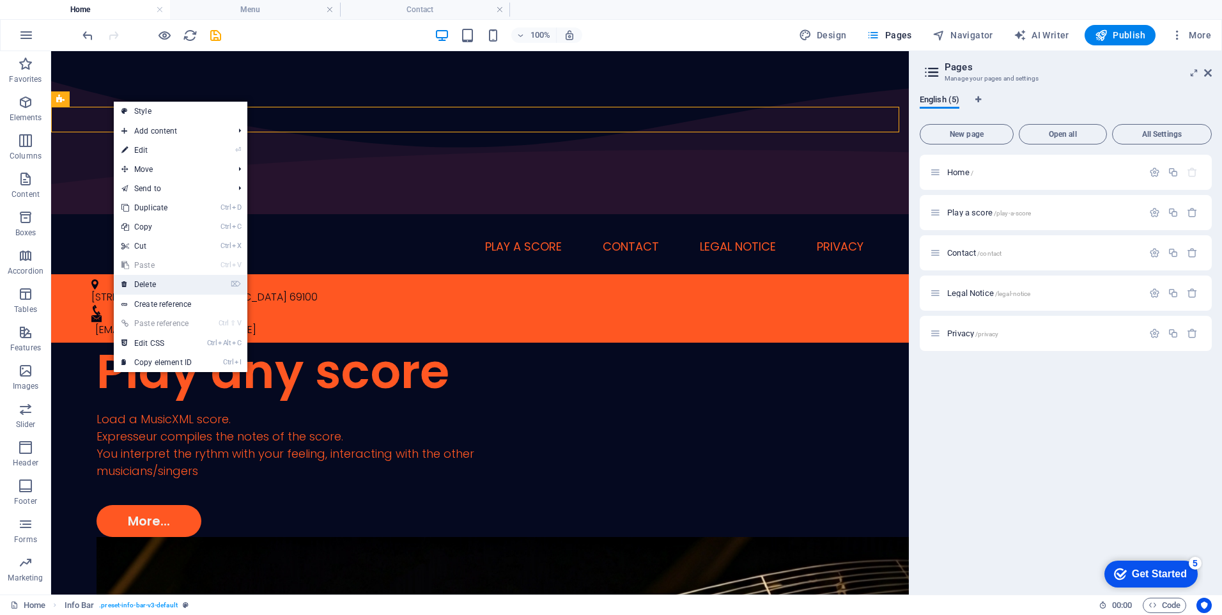
click at [153, 278] on link "⌦ Delete" at bounding box center [157, 284] width 86 height 19
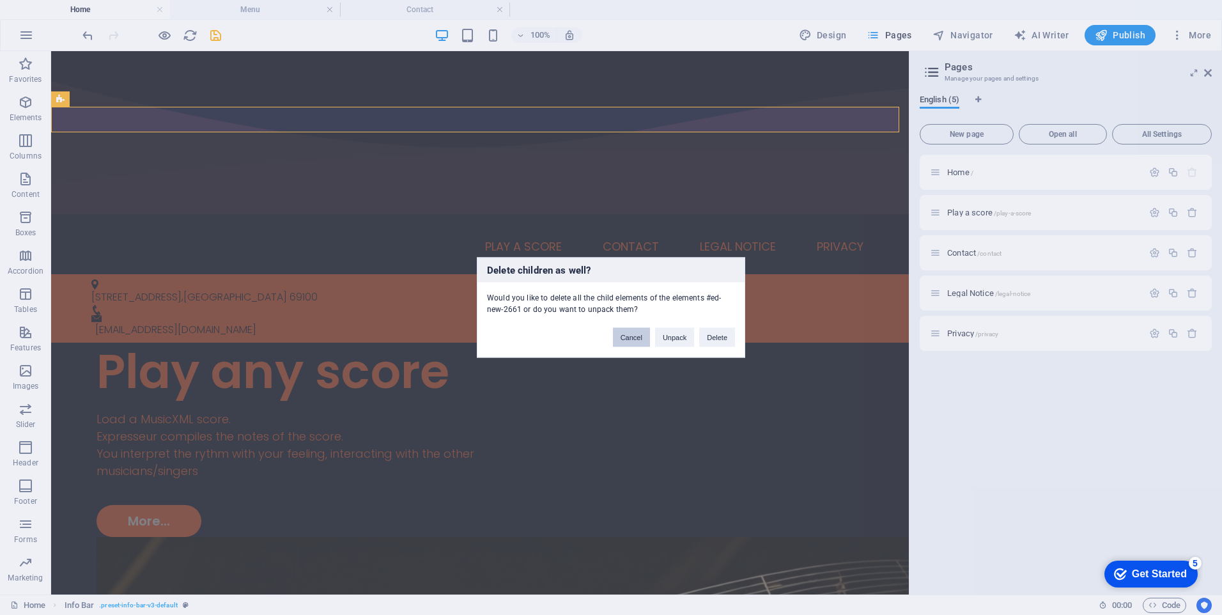
click at [640, 335] on button "Cancel" at bounding box center [631, 337] width 37 height 19
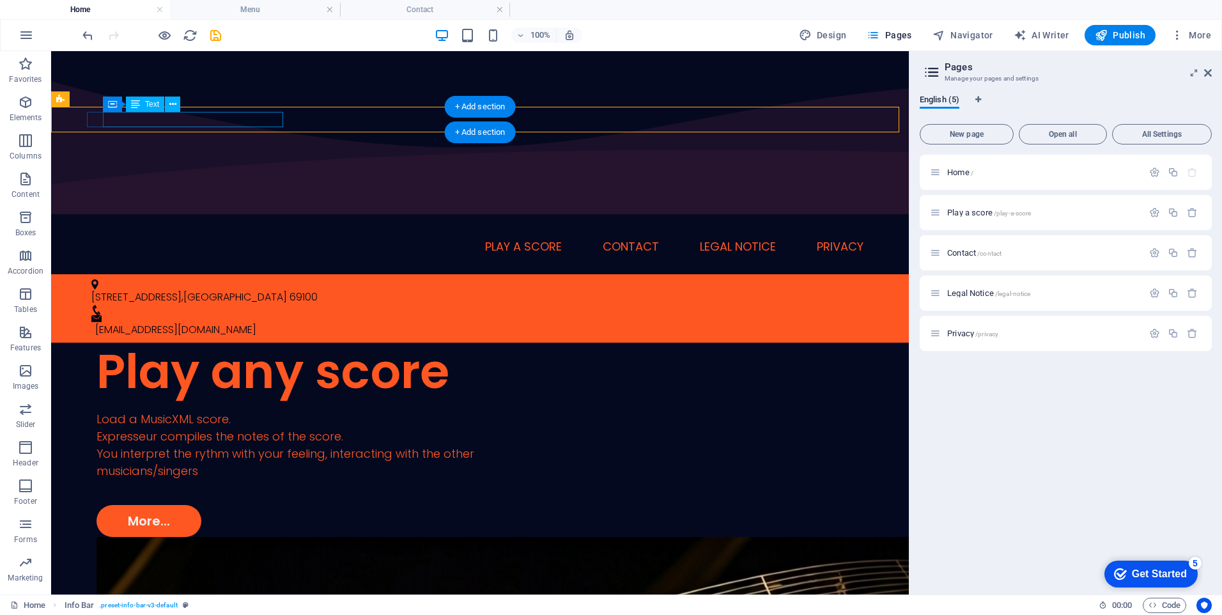
click at [246, 289] on span "[GEOGRAPHIC_DATA]" at bounding box center [235, 296] width 104 height 15
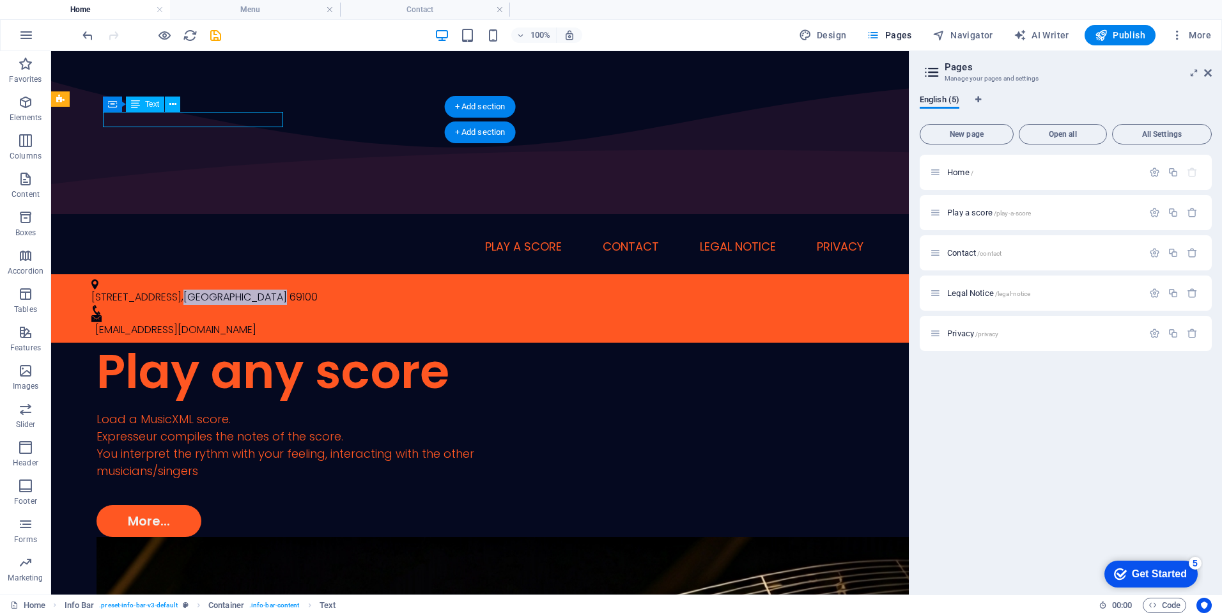
click at [246, 289] on span "[GEOGRAPHIC_DATA]" at bounding box center [235, 296] width 104 height 15
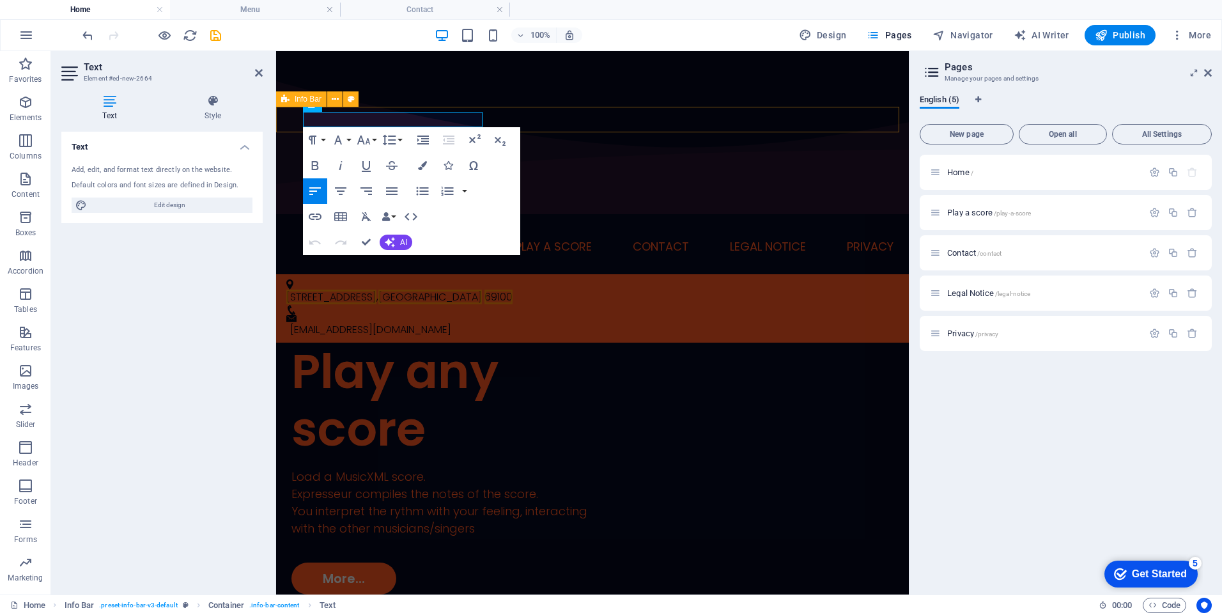
click at [454, 274] on div "42 rue des Alliés , Villeurbanne 69100 frevolle@gmail.com" at bounding box center [592, 308] width 633 height 68
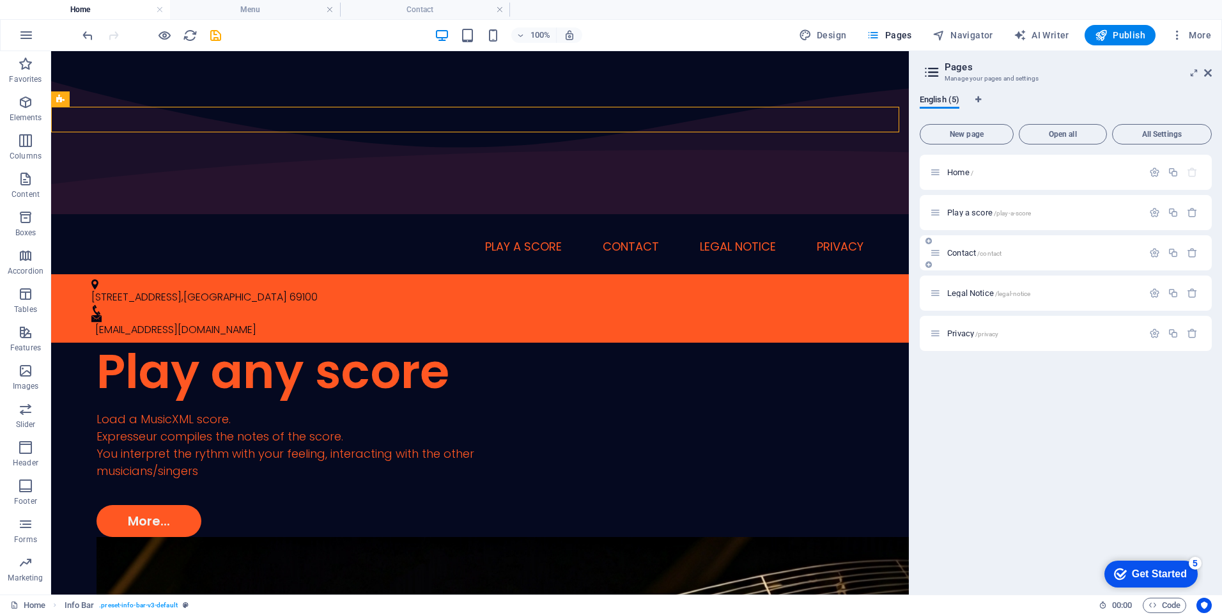
click at [957, 254] on span "Contact /contact" at bounding box center [974, 253] width 54 height 10
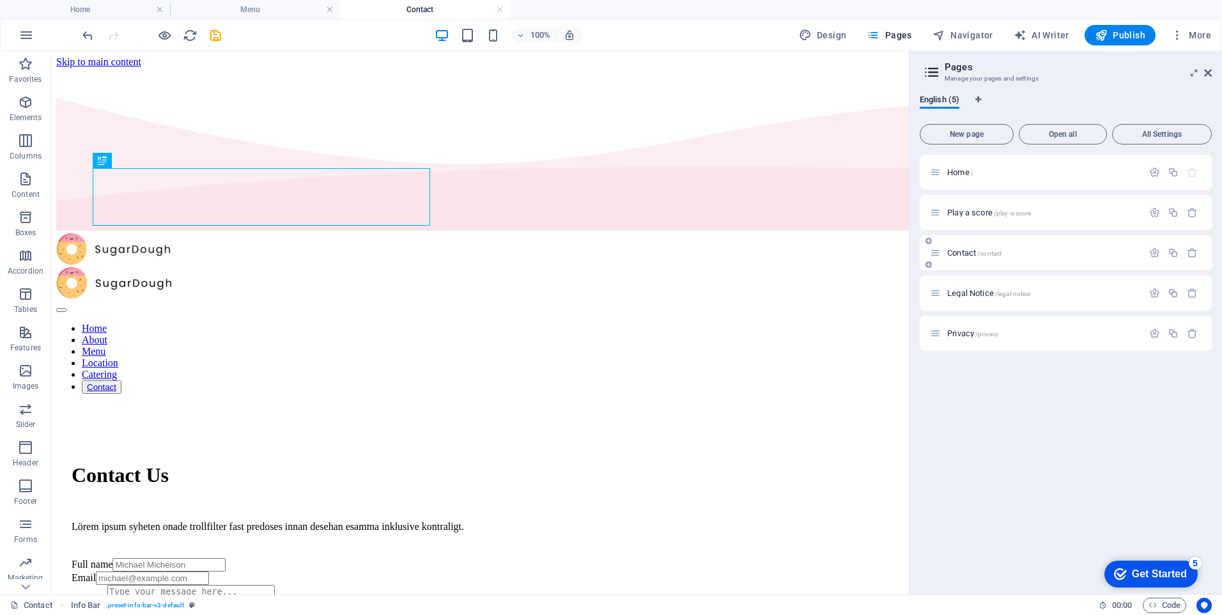
click at [957, 254] on span "Contact /contact" at bounding box center [974, 253] width 54 height 10
click at [92, 13] on h4 "Home" at bounding box center [85, 10] width 170 height 14
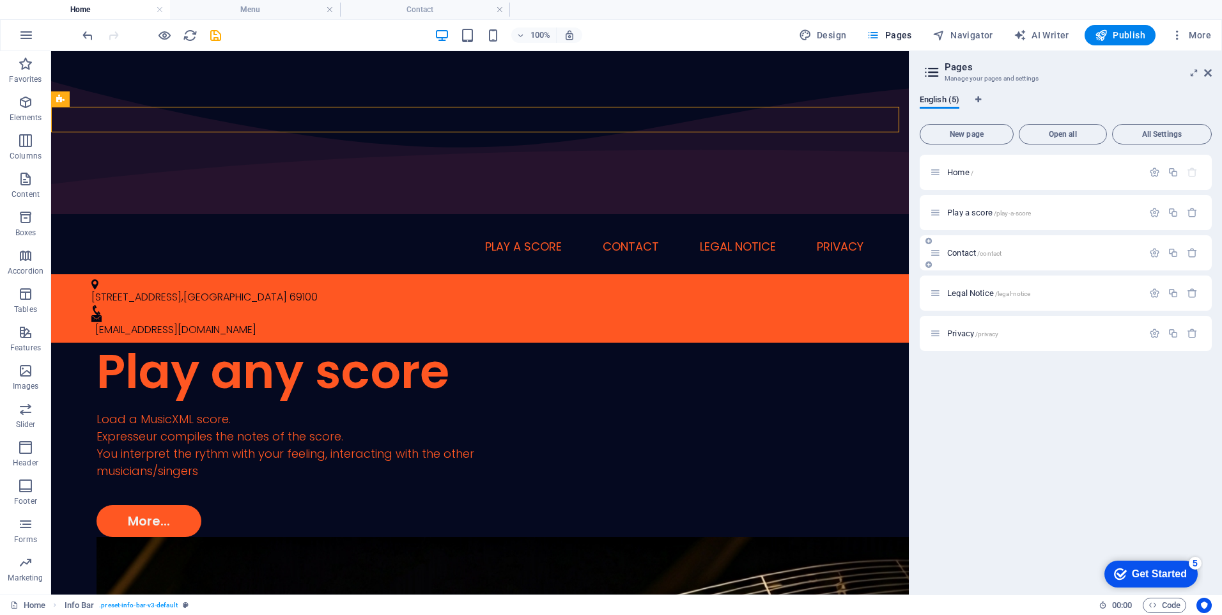
click at [962, 255] on span "Contact /contact" at bounding box center [974, 253] width 54 height 10
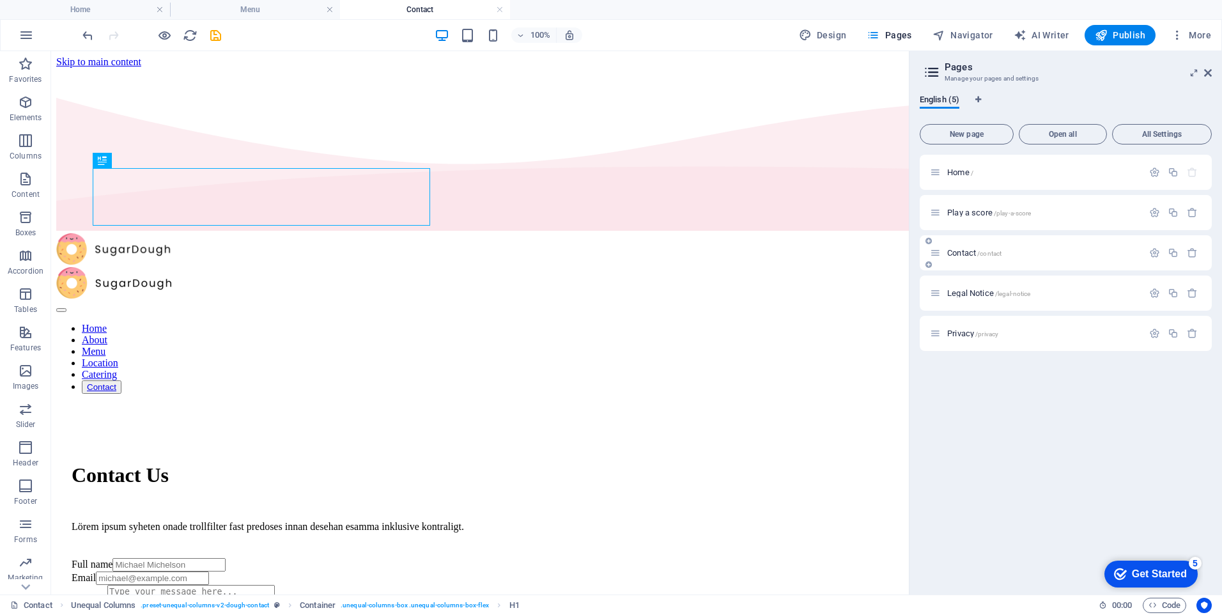
click at [962, 255] on span "Contact /contact" at bounding box center [974, 253] width 54 height 10
click at [962, 252] on span "Contact /contact" at bounding box center [974, 253] width 54 height 10
click at [1153, 253] on icon "button" at bounding box center [1154, 252] width 11 height 11
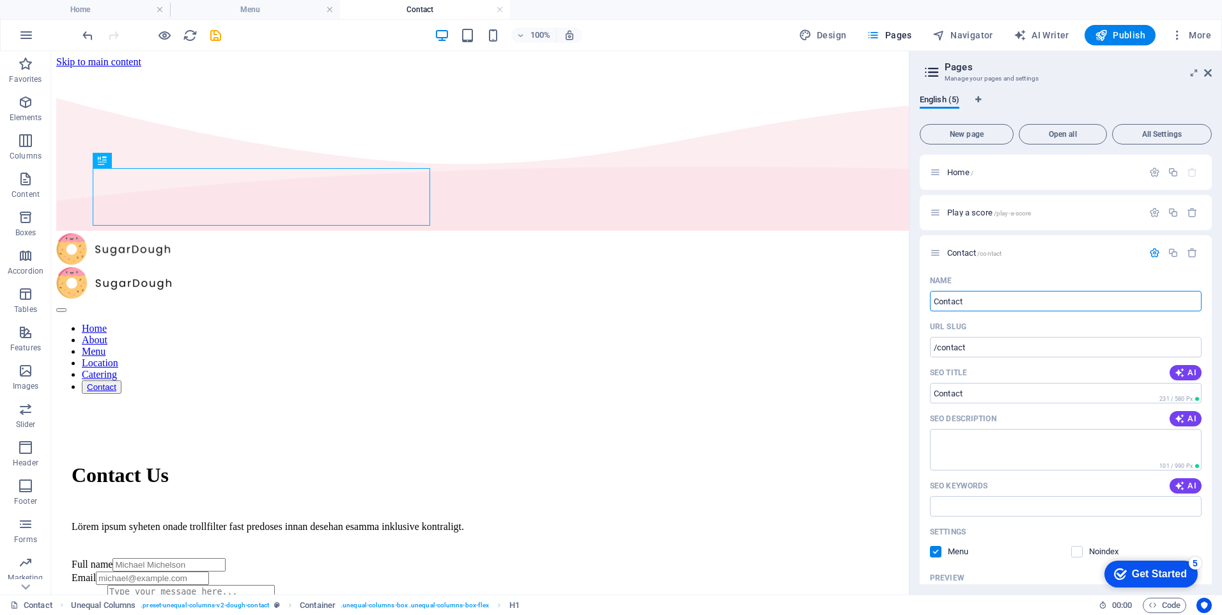
drag, startPoint x: 980, startPoint y: 302, endPoint x: 919, endPoint y: 305, distance: 60.8
click at [919, 305] on div "English (5) New page Open all All Settings Home / Play a score /play-a-score Co…" at bounding box center [1065, 339] width 312 height 510
type input "Improvise"
type input "/improvise"
type input "Improvise"
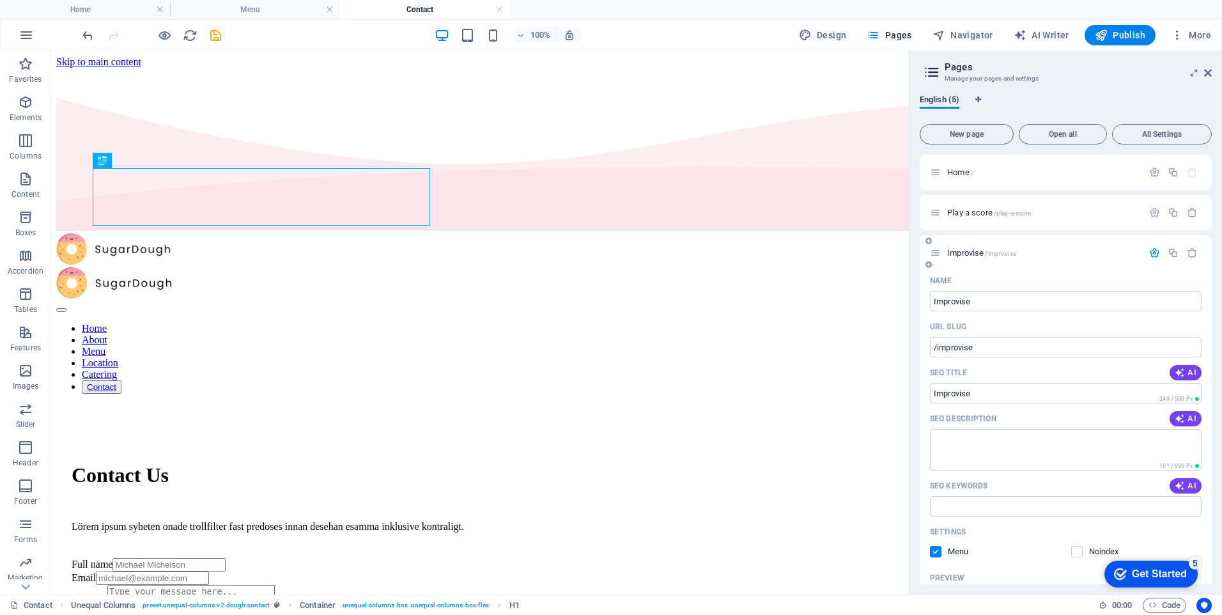
click at [1151, 254] on icon "button" at bounding box center [1154, 252] width 11 height 11
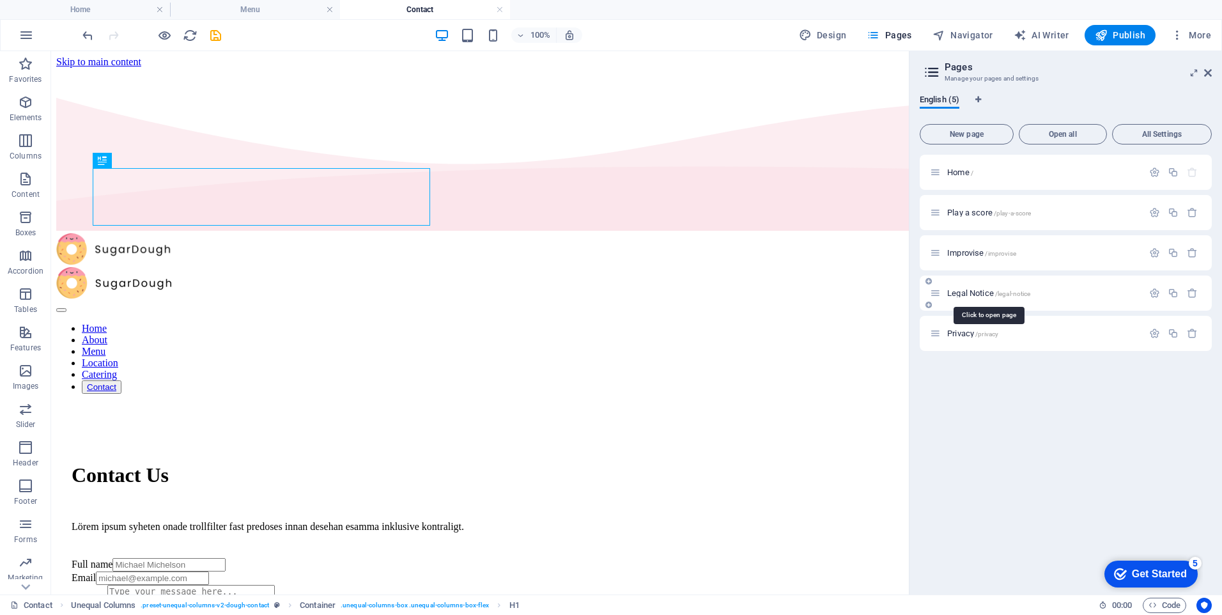
click at [985, 292] on span "Legal Notice /legal-notice" at bounding box center [988, 293] width 83 height 10
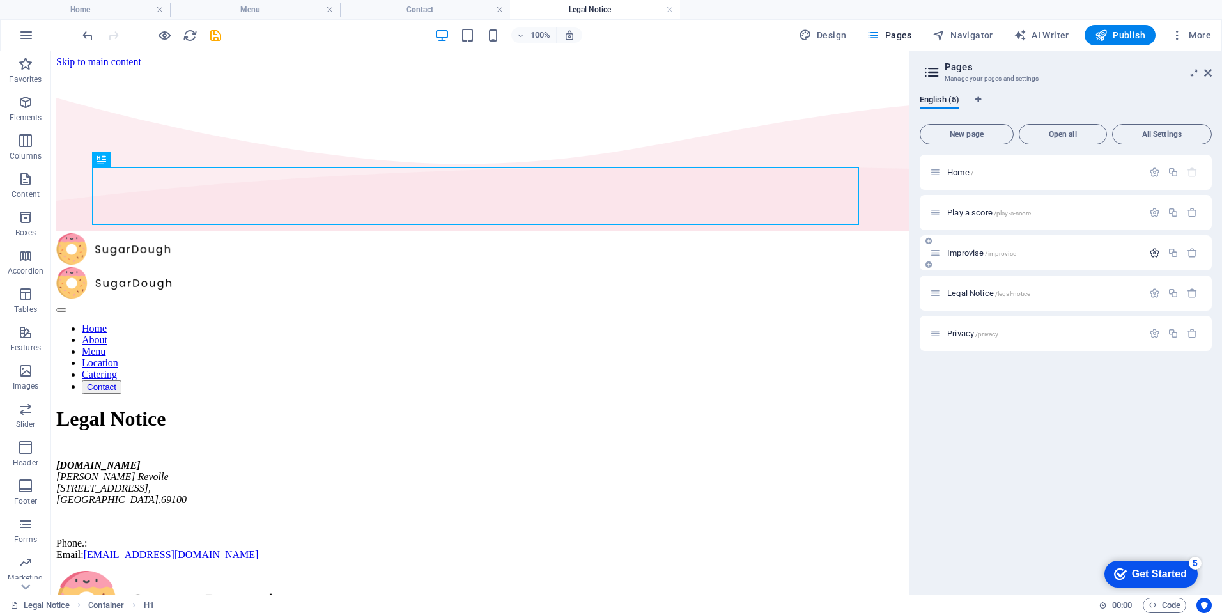
click at [1155, 254] on icon "button" at bounding box center [1154, 252] width 11 height 11
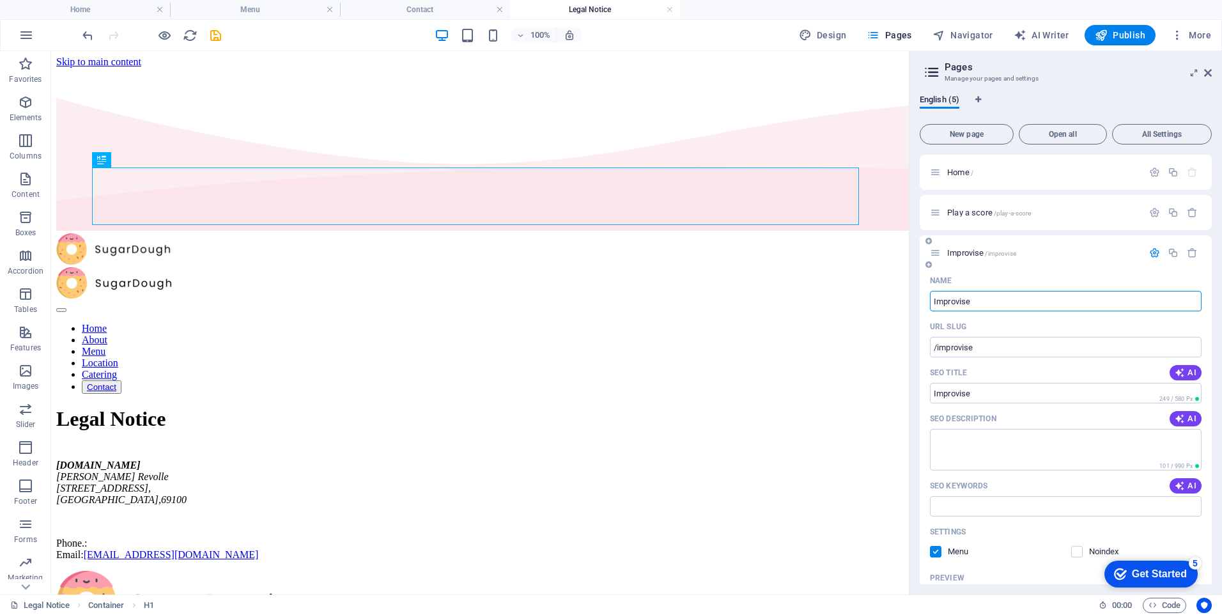
drag, startPoint x: 987, startPoint y: 302, endPoint x: 925, endPoint y: 303, distance: 62.0
click at [925, 303] on div "Name Improvise ​ URL SLUG /improvise ​ SEO Title AI ​ 249 / 580 Px SEO Descript…" at bounding box center [1065, 508] width 292 height 476
type input "Inven"
type input "/inven"
type input "Invent"
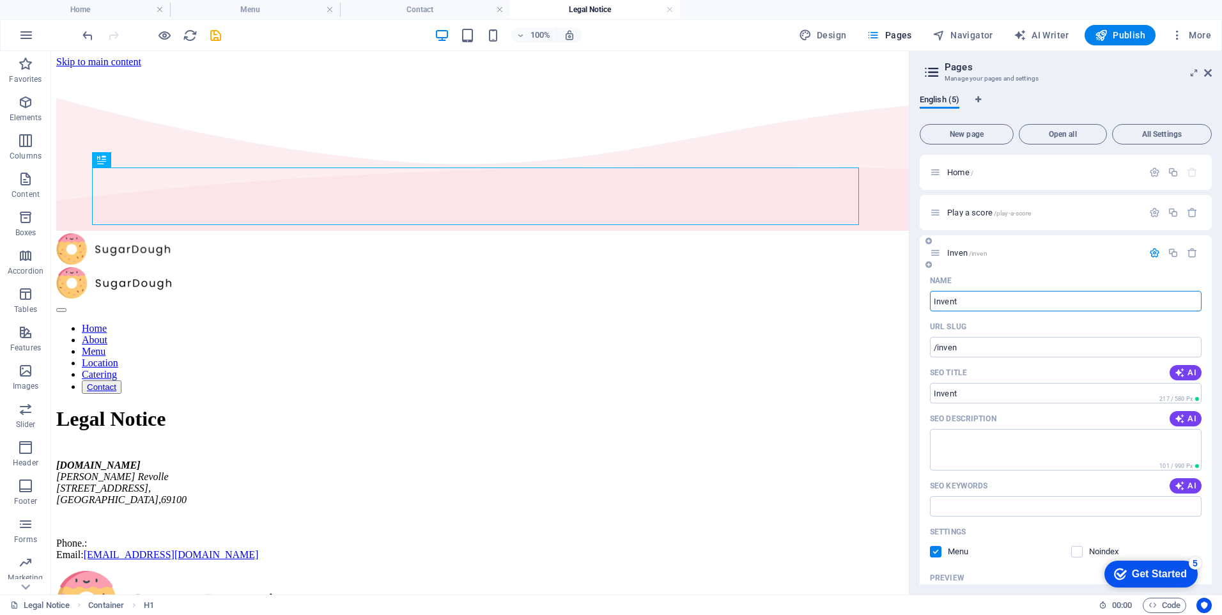
type input "/invent"
type input "Invent"
click at [1156, 254] on icon "button" at bounding box center [1154, 252] width 11 height 11
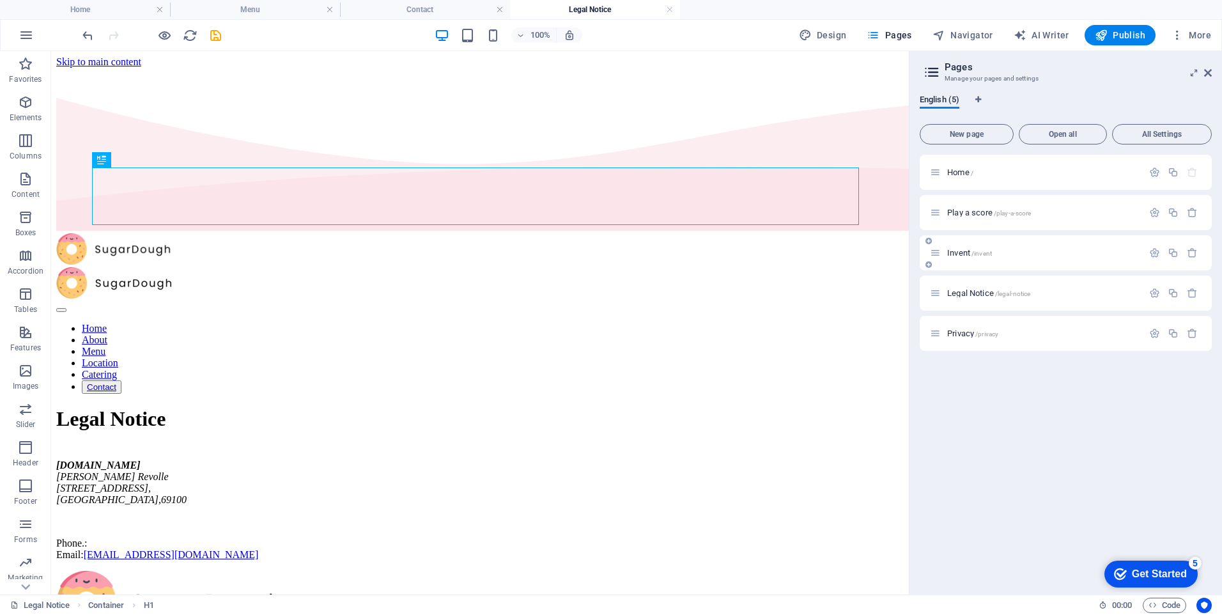
click at [964, 254] on span "Invent /invent" at bounding box center [969, 253] width 45 height 10
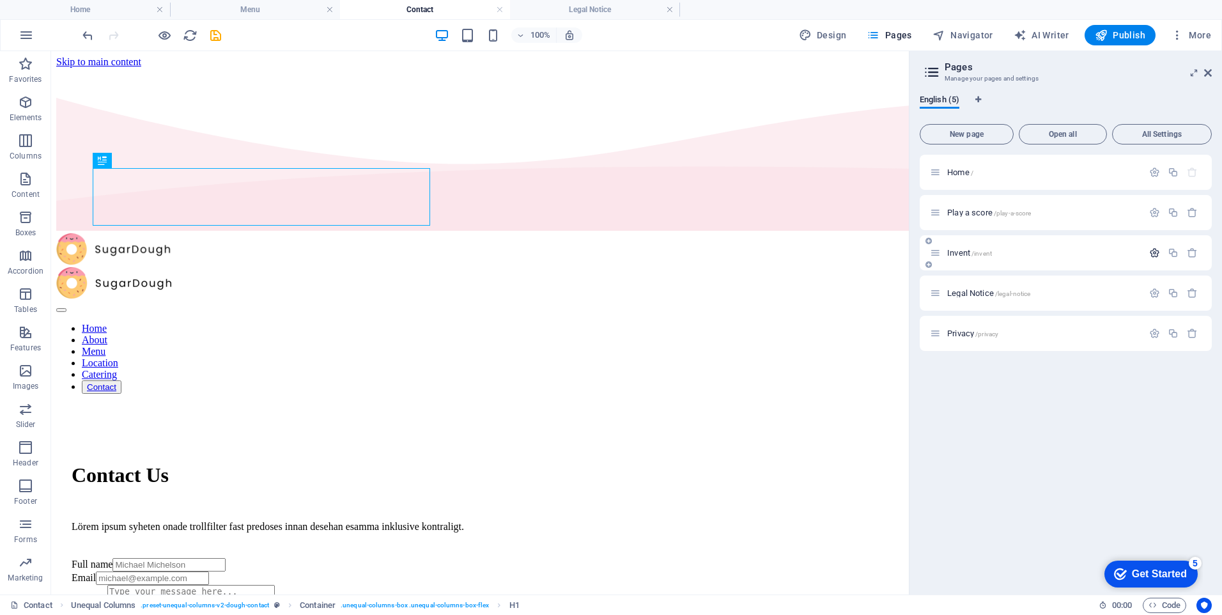
click at [1160, 253] on icon "button" at bounding box center [1154, 252] width 11 height 11
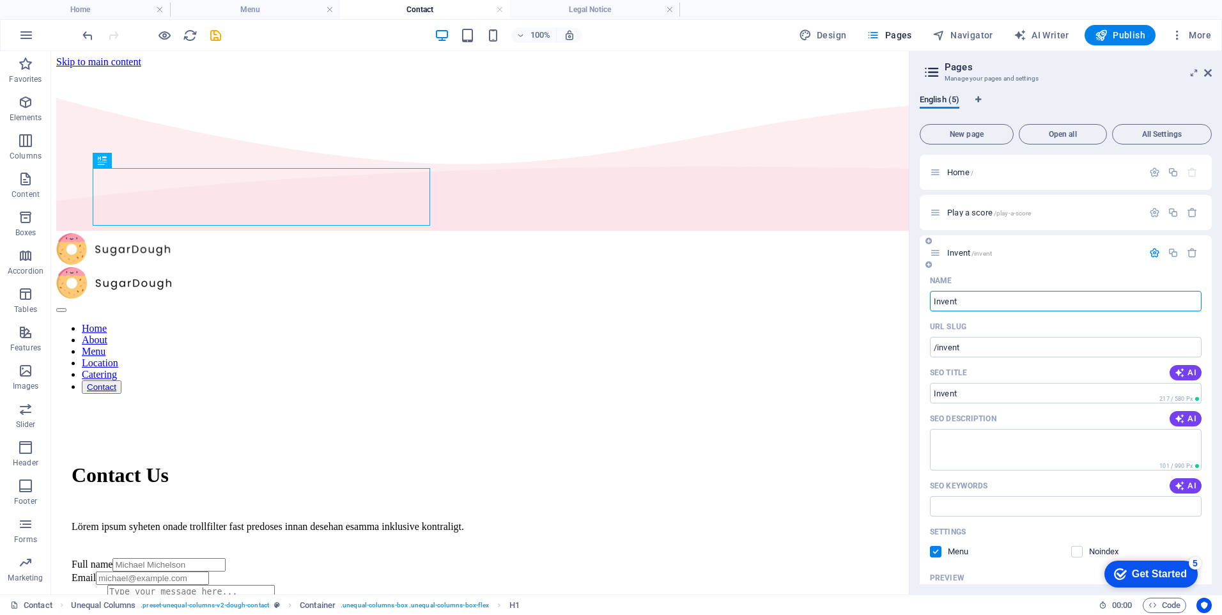
drag, startPoint x: 967, startPoint y: 301, endPoint x: 927, endPoint y: 301, distance: 40.3
click at [927, 301] on div "Name Invent ​ URL SLUG /invent ​ SEO Title AI ​ 217 / 580 Px SEO Description AI…" at bounding box center [1065, 508] width 292 height 476
type input "Improvise"
type input "/improvise"
type input "Improvise"
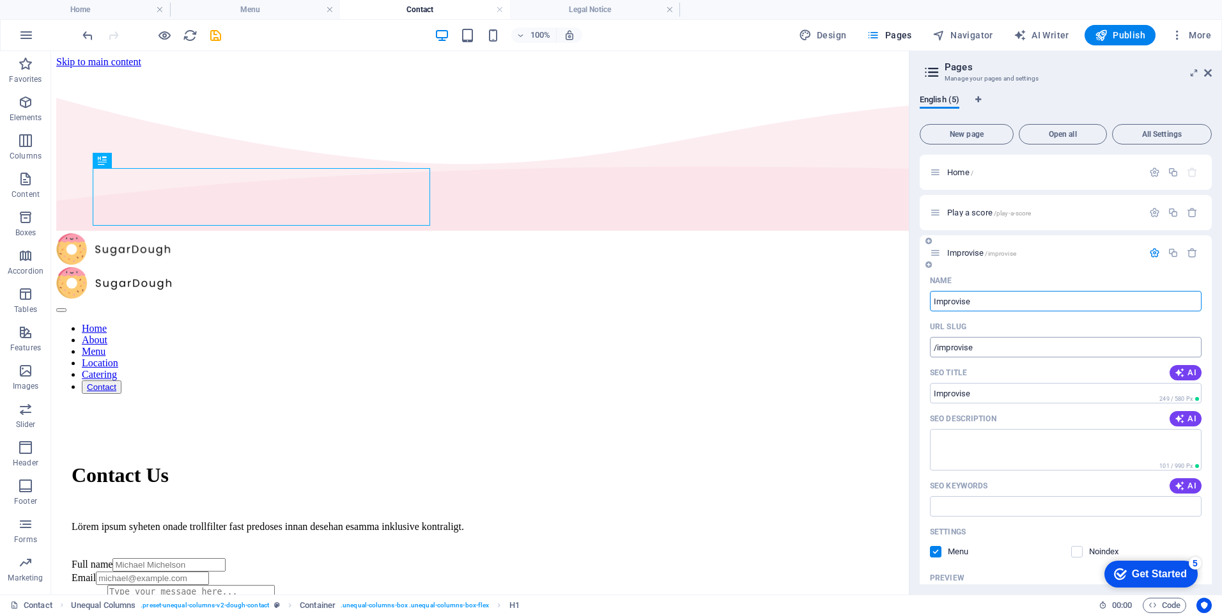
click at [1088, 346] on input "/improvise" at bounding box center [1066, 347] width 272 height 20
click at [1154, 253] on icon "button" at bounding box center [1154, 252] width 11 height 11
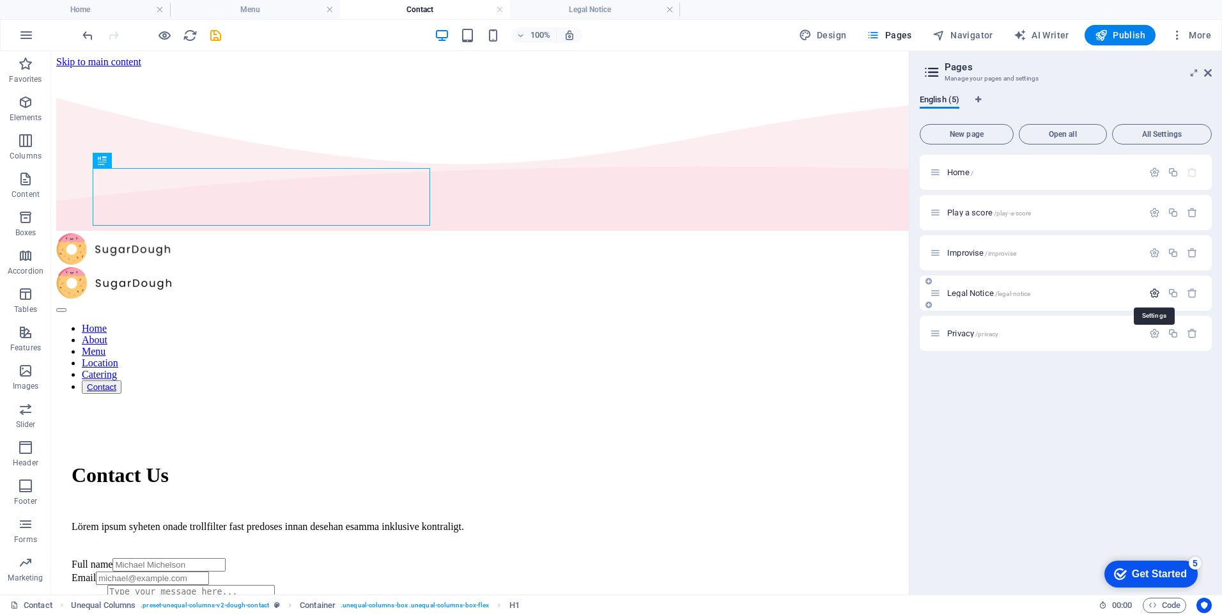
click at [1156, 293] on icon "button" at bounding box center [1154, 293] width 11 height 11
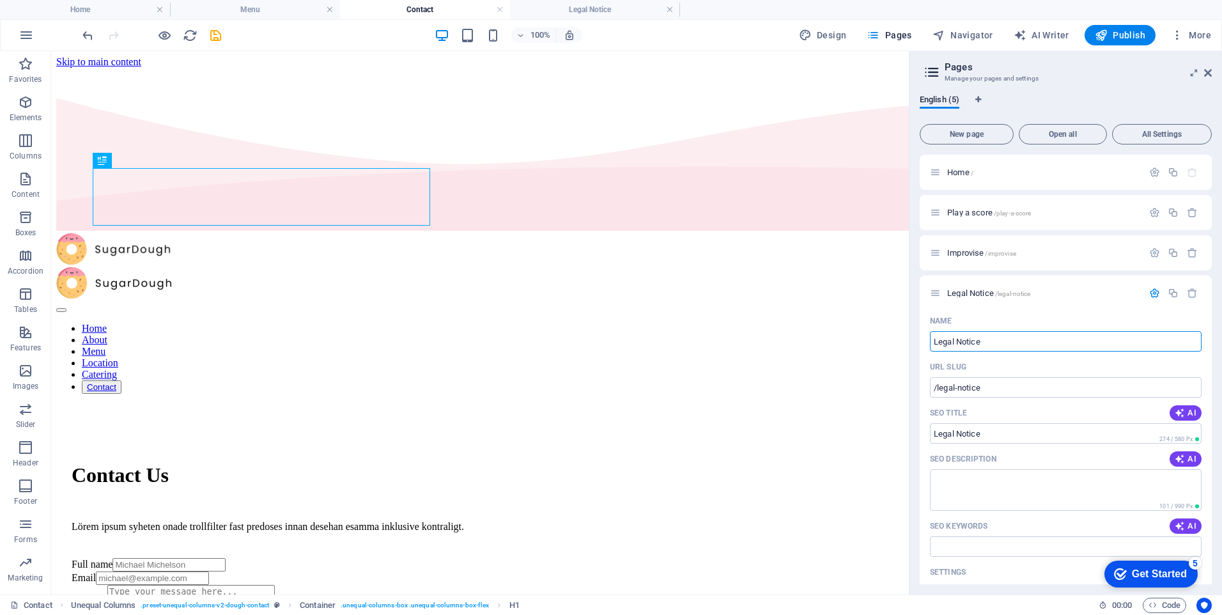
drag, startPoint x: 1061, startPoint y: 393, endPoint x: 905, endPoint y: 342, distance: 164.7
type input "Invent"
type input "/invent"
type input "Invent"
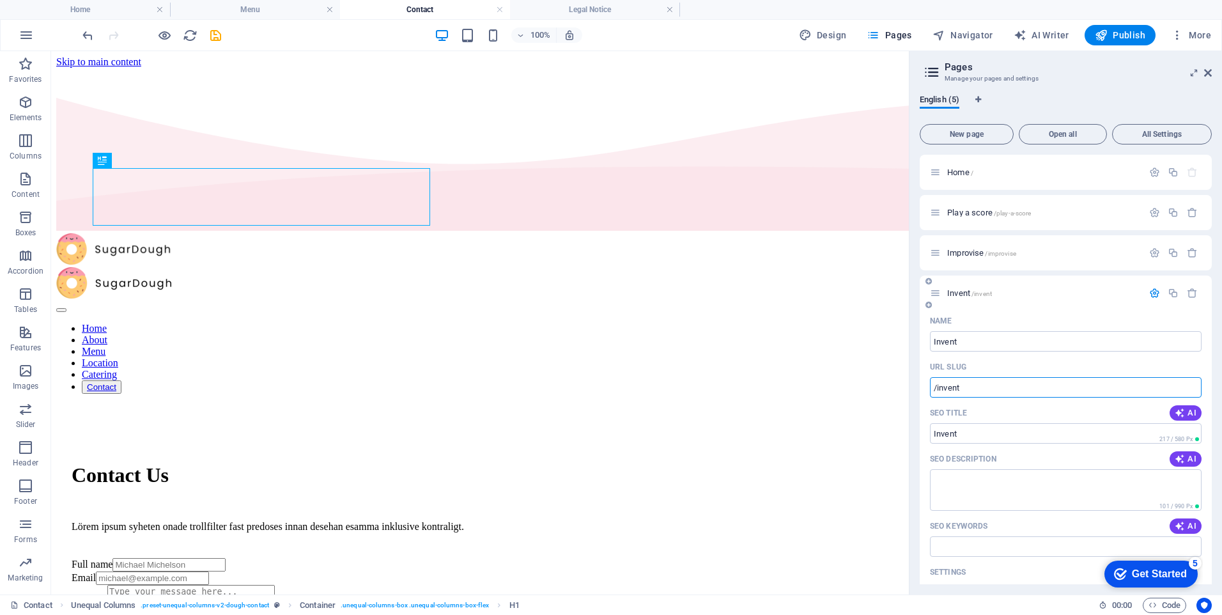
click at [1047, 394] on input "/invent" at bounding box center [1066, 387] width 272 height 20
click at [1155, 295] on icon "button" at bounding box center [1154, 293] width 11 height 11
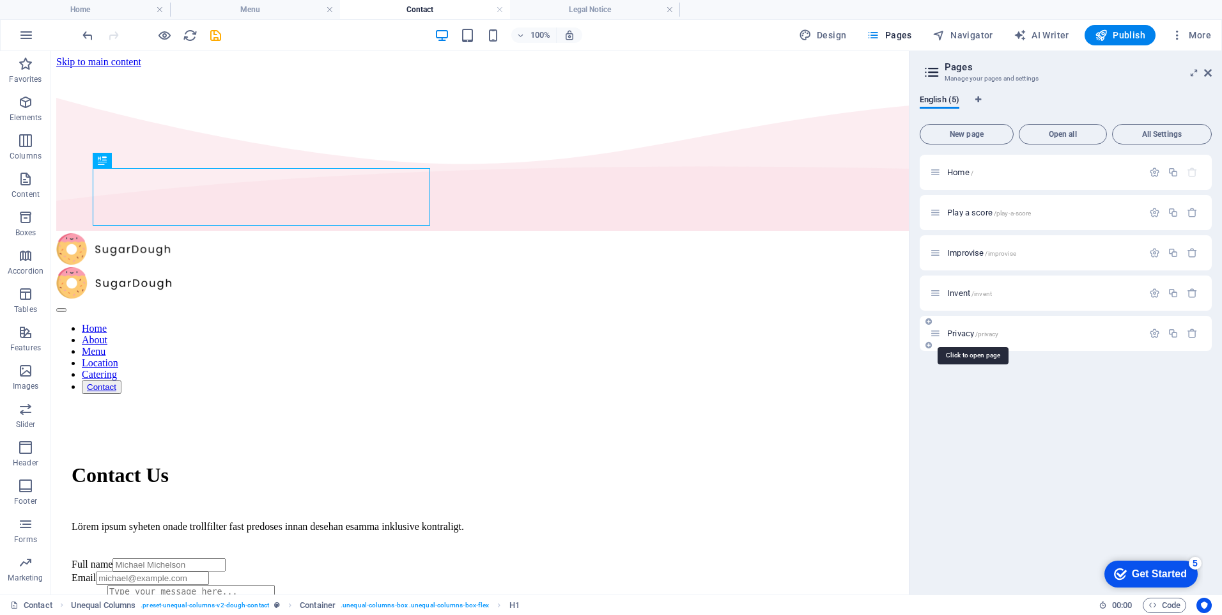
click at [980, 332] on span "/privacy" at bounding box center [986, 333] width 23 height 7
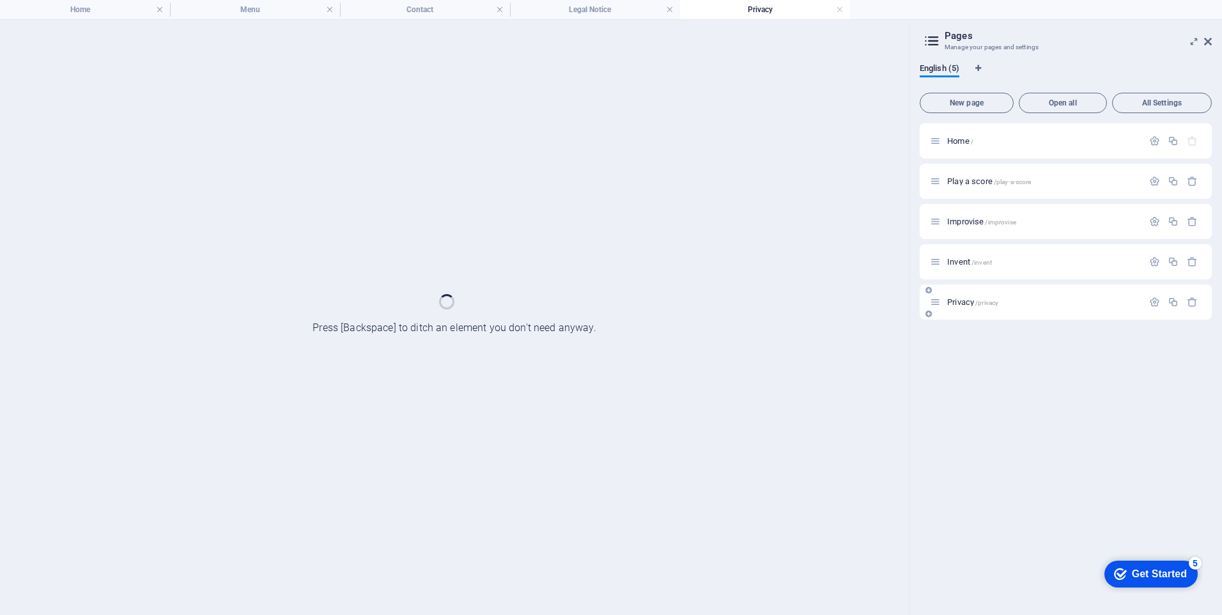
click at [980, 332] on div "Home / Play a score /play-a-score Improvise /improvise Invent /invent Privacy /…" at bounding box center [1065, 363] width 292 height 481
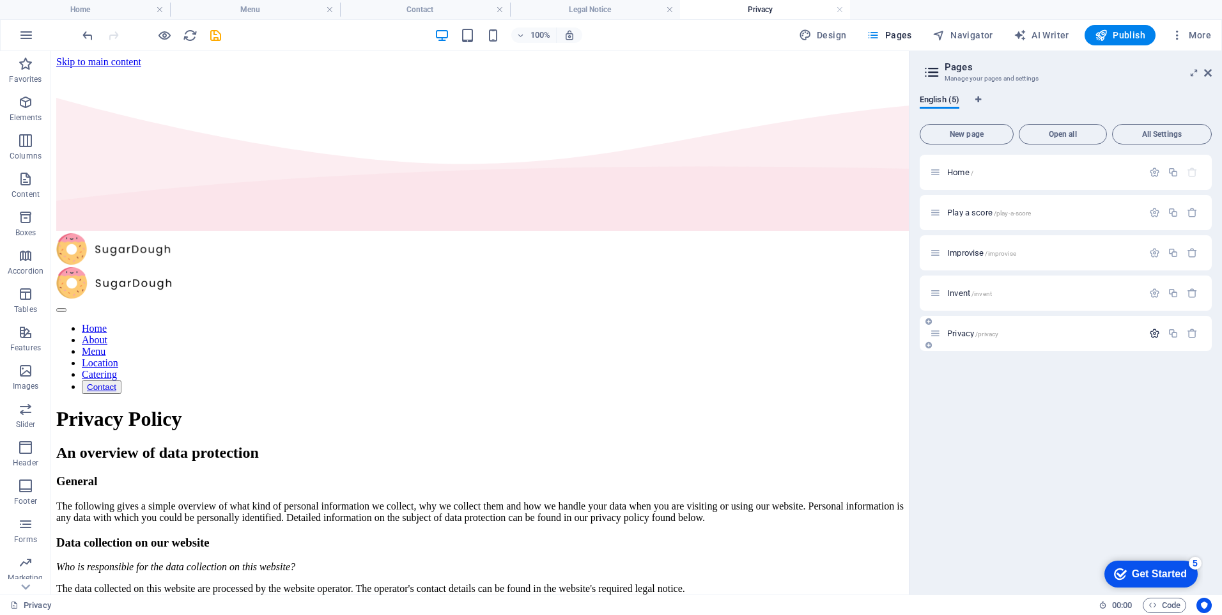
click at [1153, 335] on icon "button" at bounding box center [1154, 333] width 11 height 11
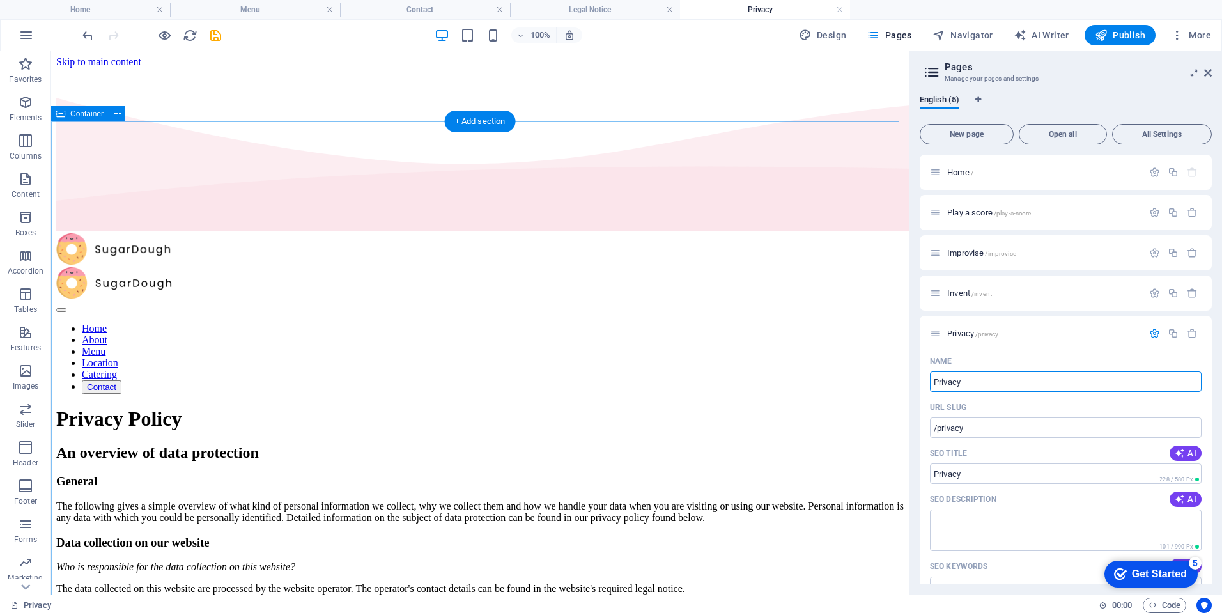
drag, startPoint x: 1024, startPoint y: 433, endPoint x: 897, endPoint y: 380, distance: 137.5
type input "Download"
type input "/download"
type input "Download"
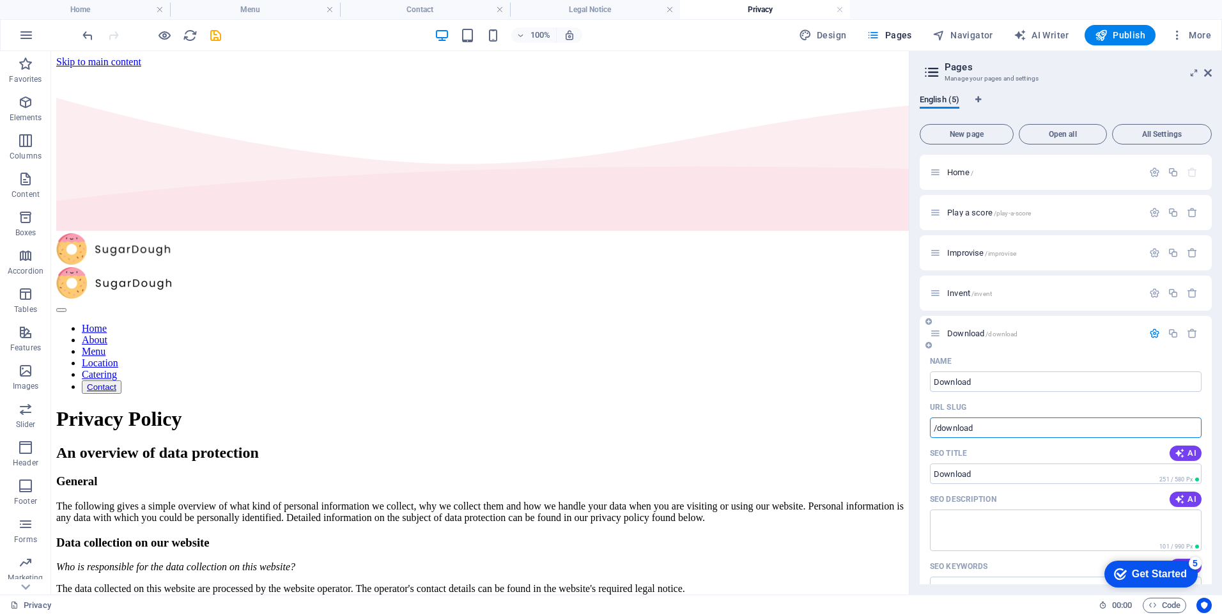
click at [1057, 430] on input "/download" at bounding box center [1066, 427] width 272 height 20
click at [1149, 332] on icon "button" at bounding box center [1154, 333] width 11 height 11
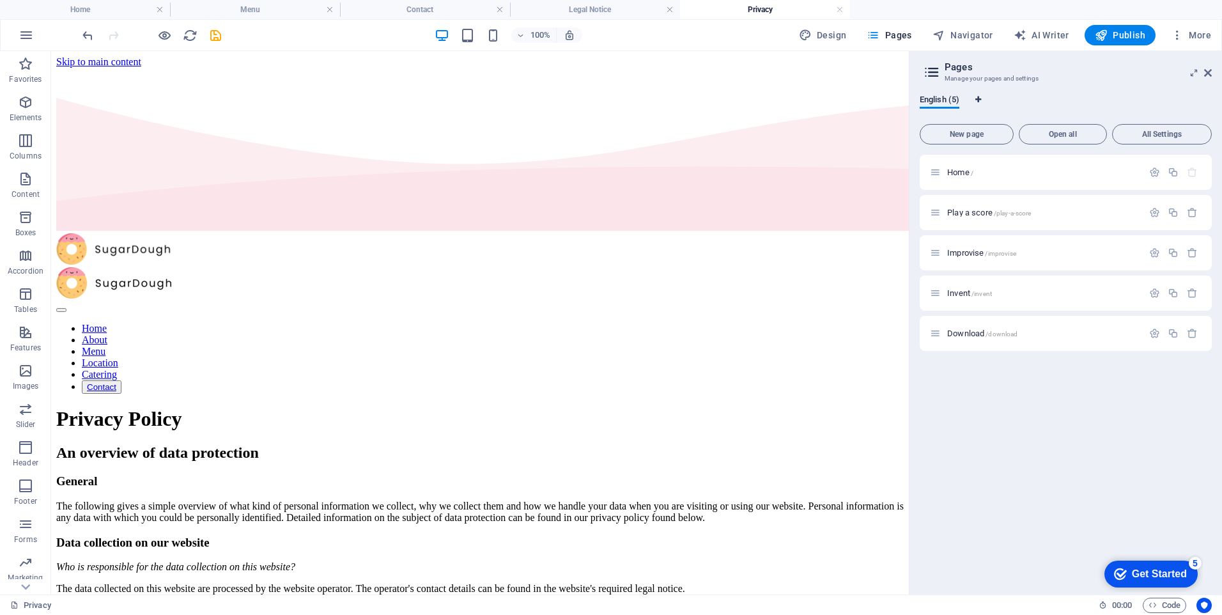
click at [980, 99] on icon "Language Tabs" at bounding box center [978, 100] width 6 height 8
select select "41"
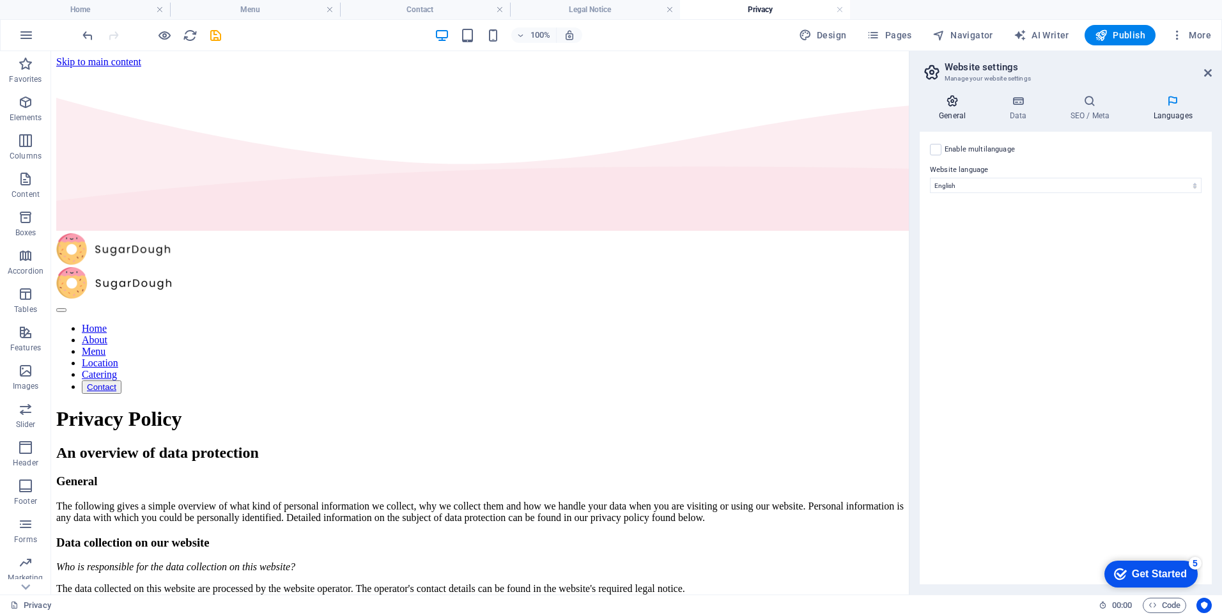
click at [955, 103] on icon at bounding box center [951, 101] width 65 height 13
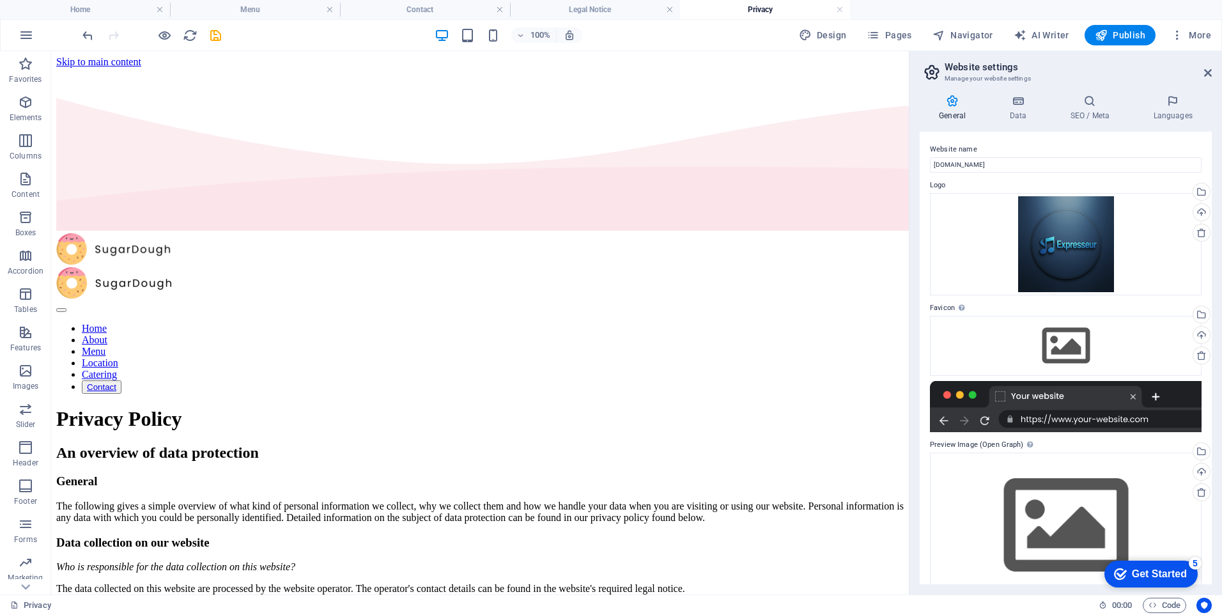
click at [746, 12] on h4 "Privacy" at bounding box center [765, 10] width 170 height 14
click at [603, 6] on h4 "Legal Notice" at bounding box center [595, 10] width 170 height 14
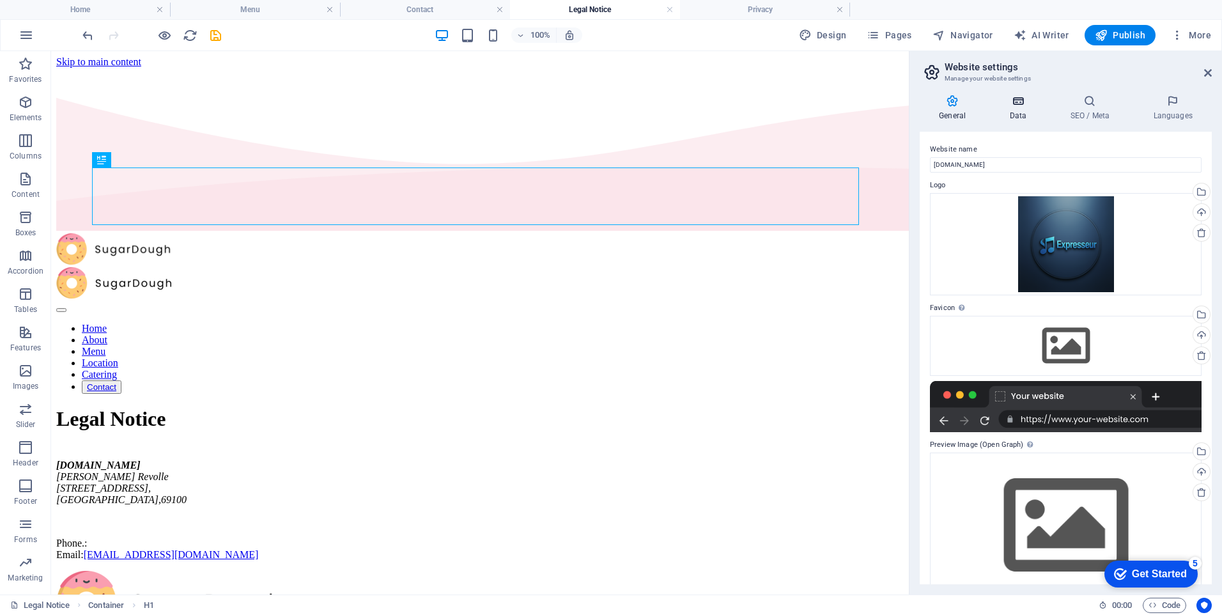
click at [1012, 105] on icon at bounding box center [1018, 101] width 56 height 13
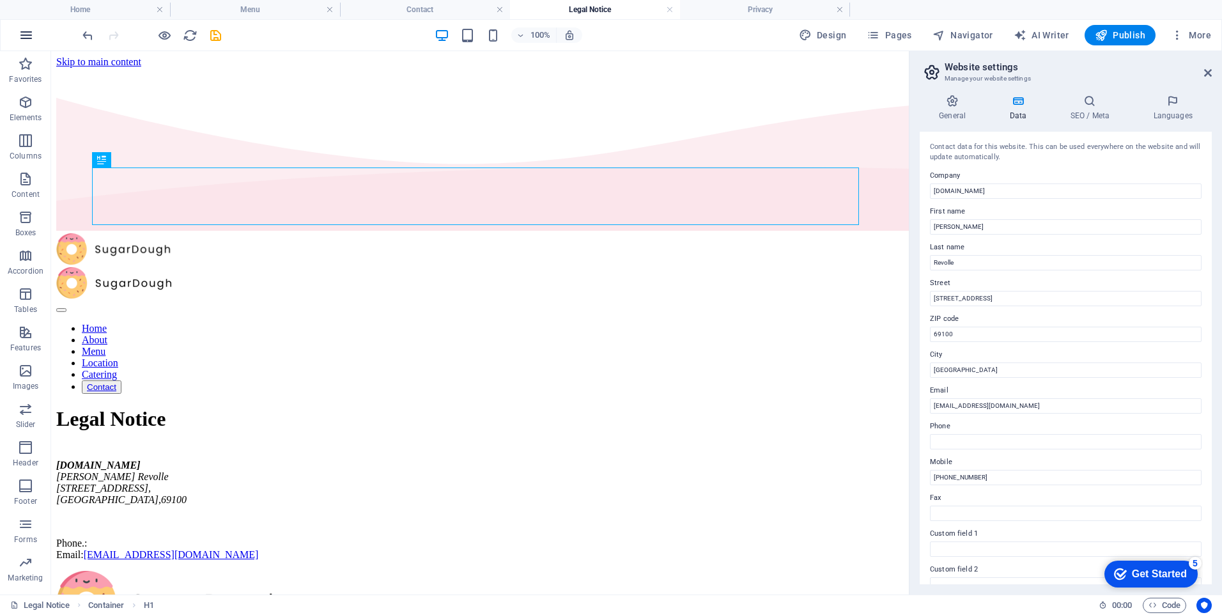
click at [27, 39] on icon "button" at bounding box center [26, 34] width 15 height 15
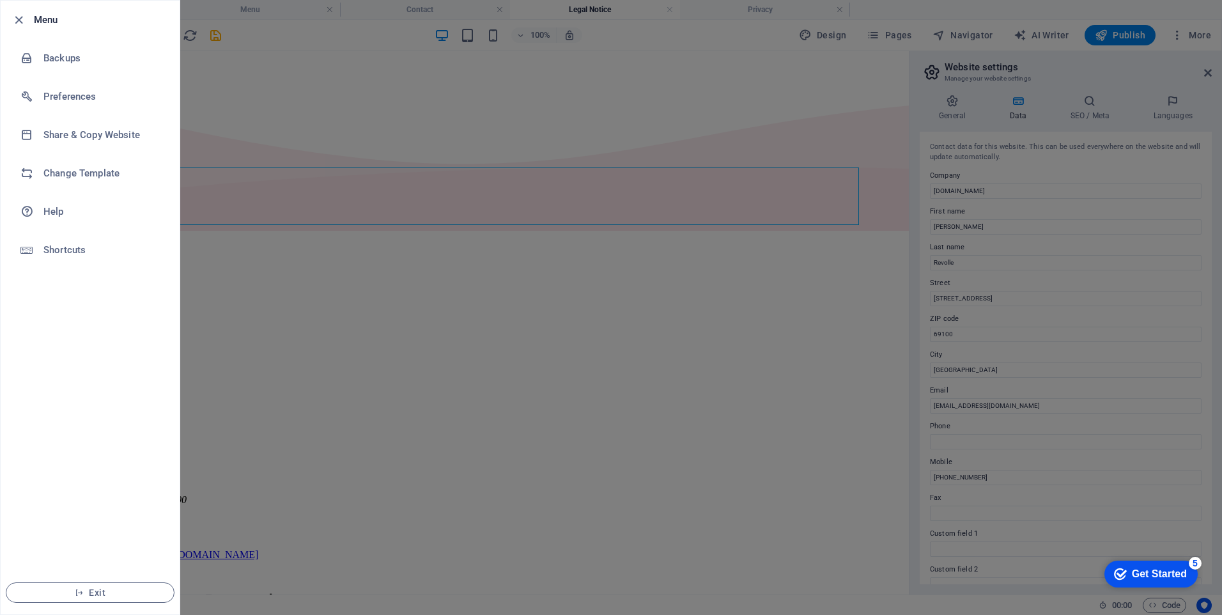
click at [555, 162] on div at bounding box center [611, 307] width 1222 height 615
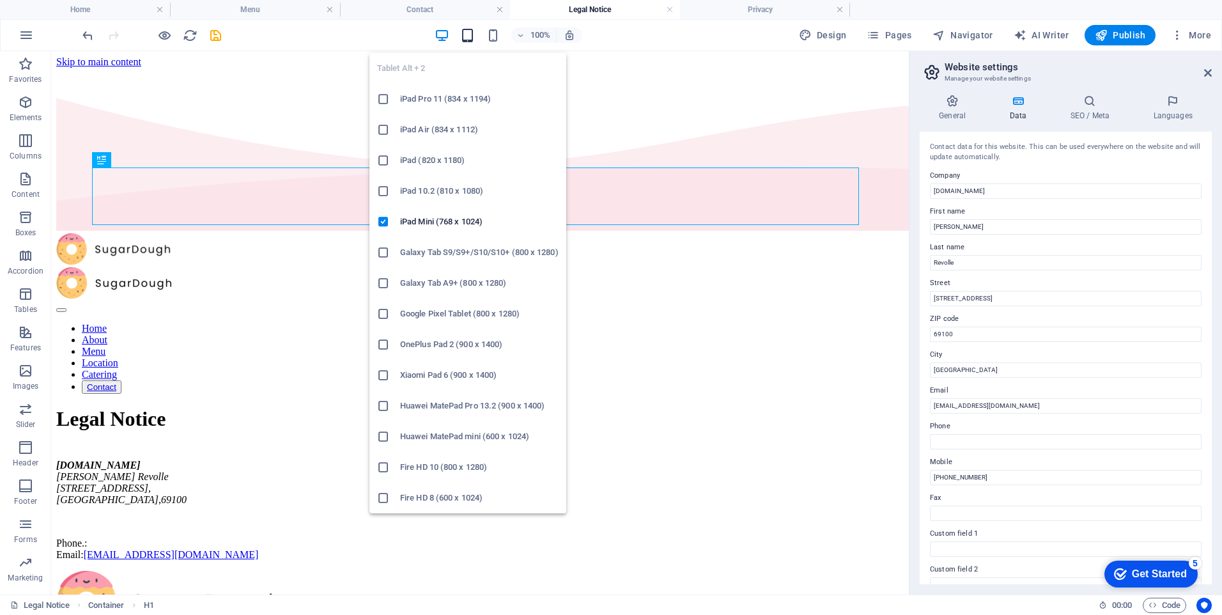
click at [466, 40] on icon "button" at bounding box center [467, 35] width 15 height 15
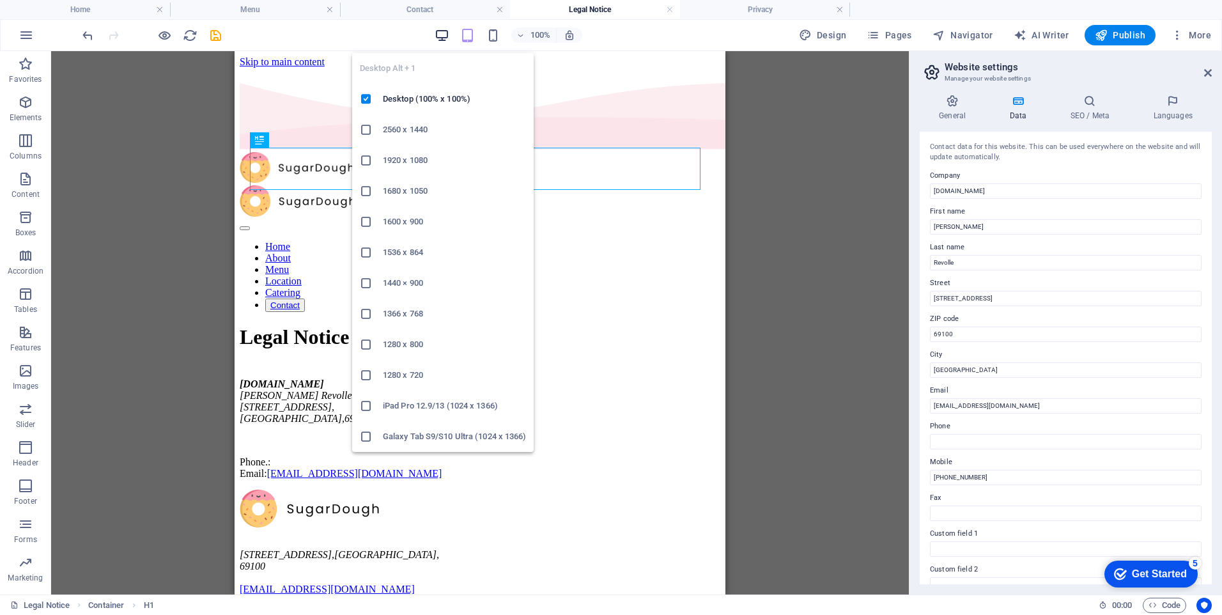
click at [440, 35] on icon "button" at bounding box center [441, 35] width 15 height 15
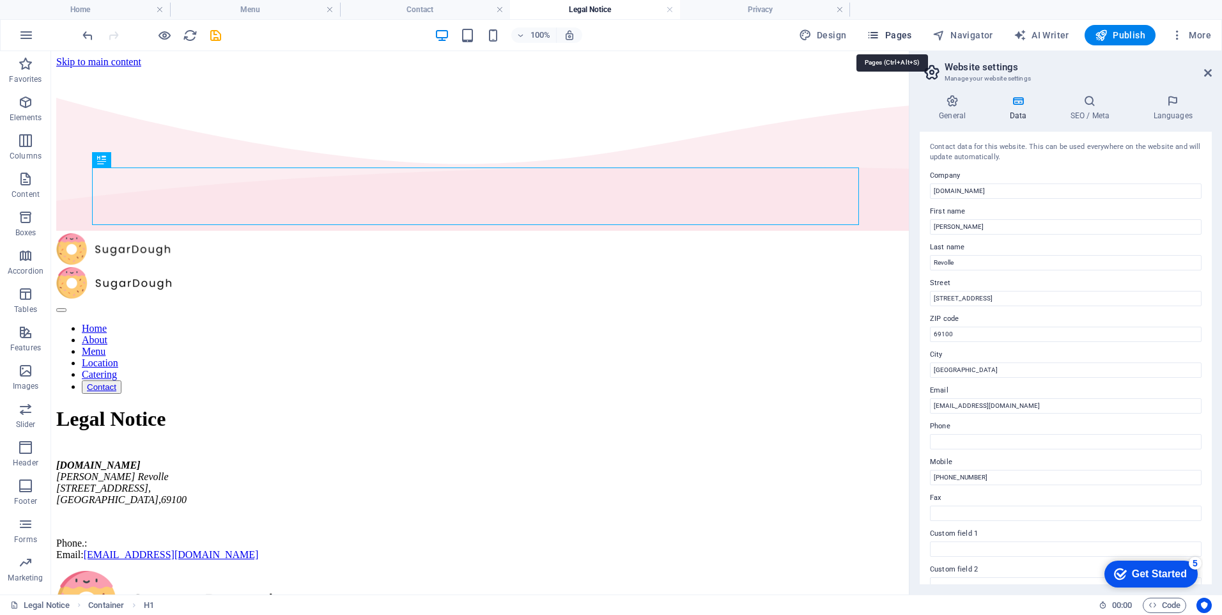
click at [889, 38] on span "Pages" at bounding box center [888, 35] width 45 height 13
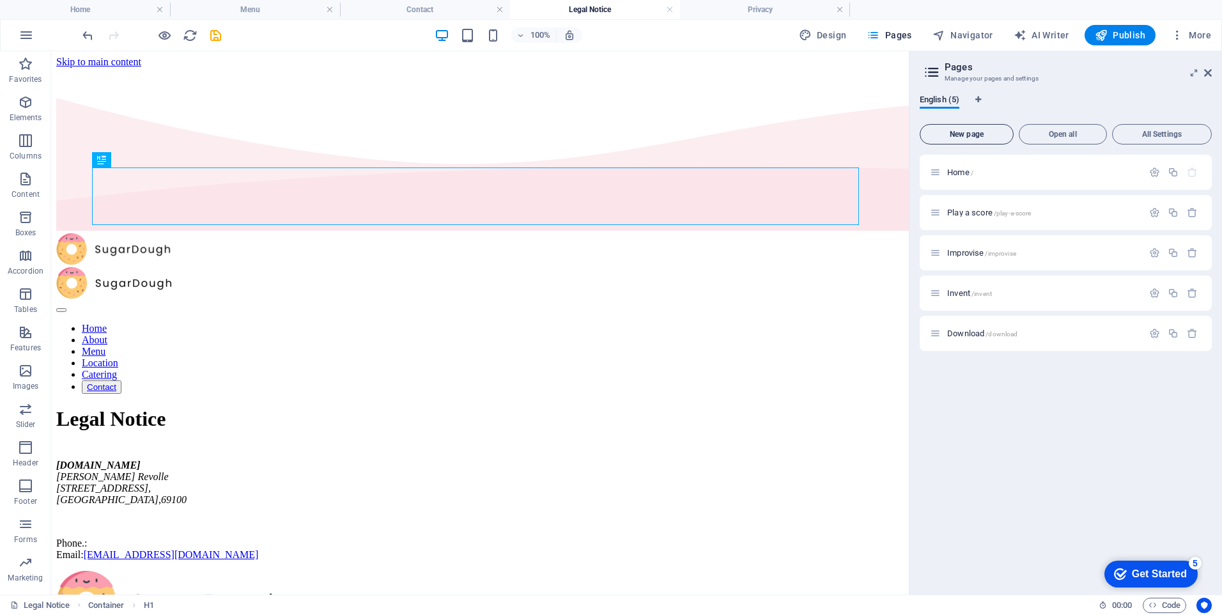
click at [979, 135] on span "New page" at bounding box center [966, 134] width 82 height 8
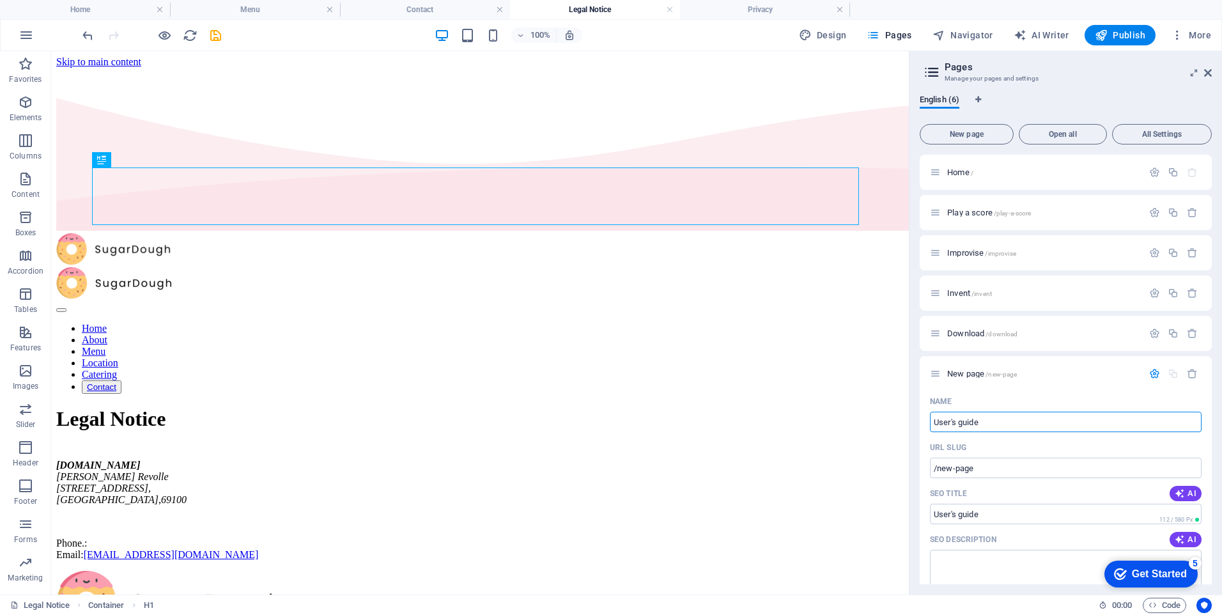
type input "User's guide"
type input "/user-s-guide"
type input "User's guide"
click at [1036, 472] on input "/user-s-guide" at bounding box center [1066, 467] width 272 height 20
click at [1151, 375] on icon "button" at bounding box center [1154, 373] width 11 height 11
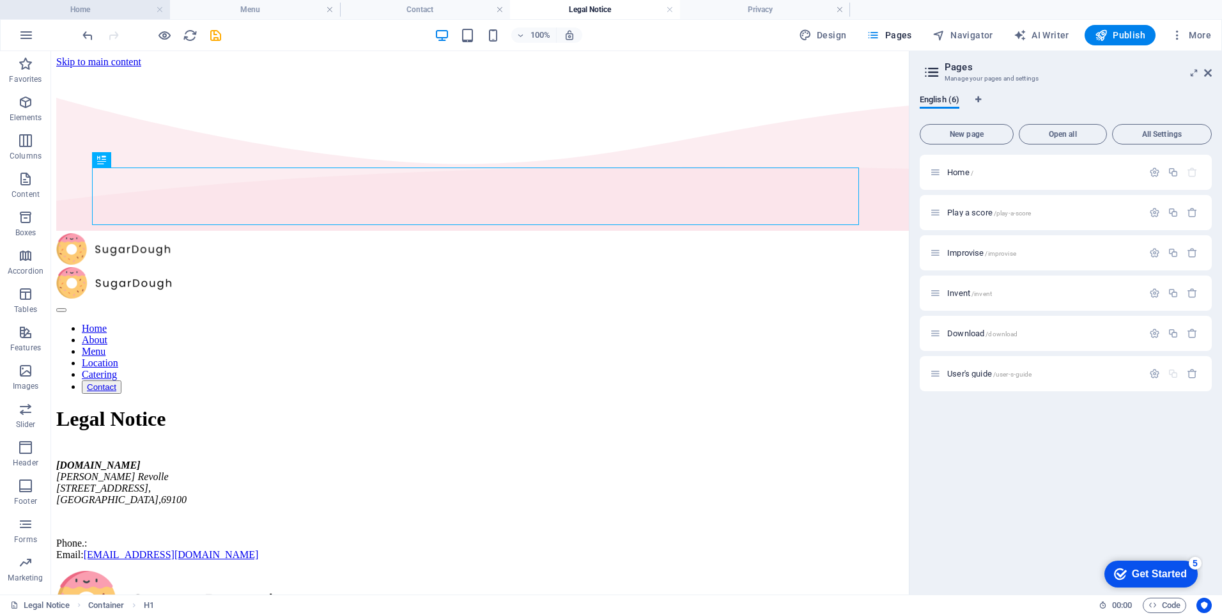
click at [78, 14] on h4 "Home" at bounding box center [85, 10] width 170 height 14
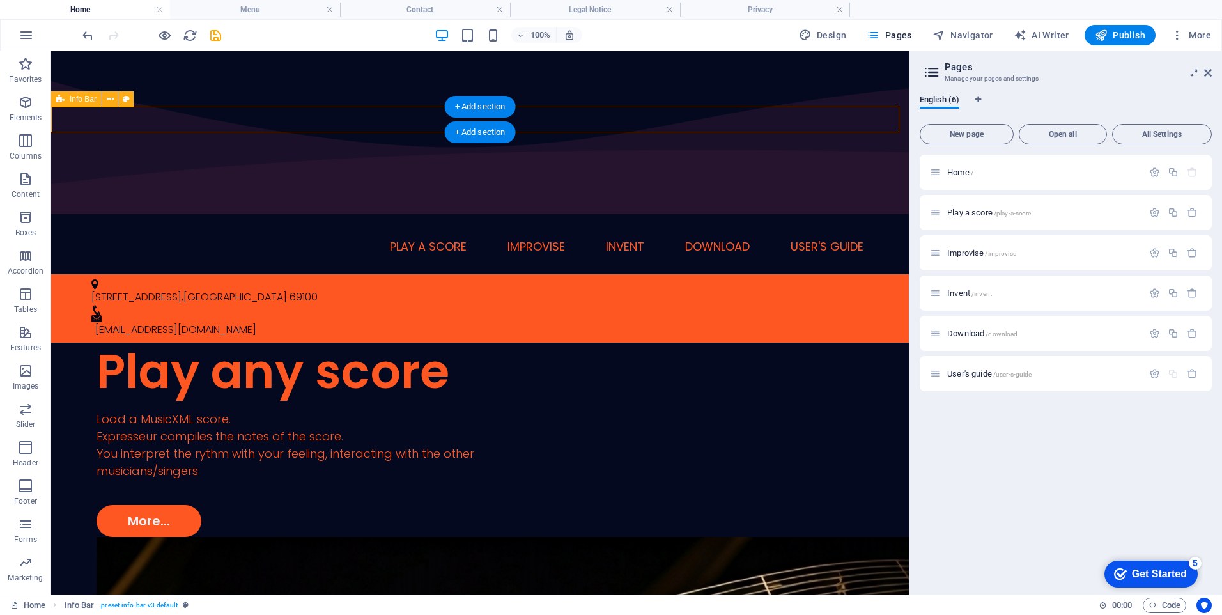
click at [639, 274] on div "42 rue des Alliés , Villeurbanne 69100 frevolle@gmail.com" at bounding box center [479, 308] width 857 height 68
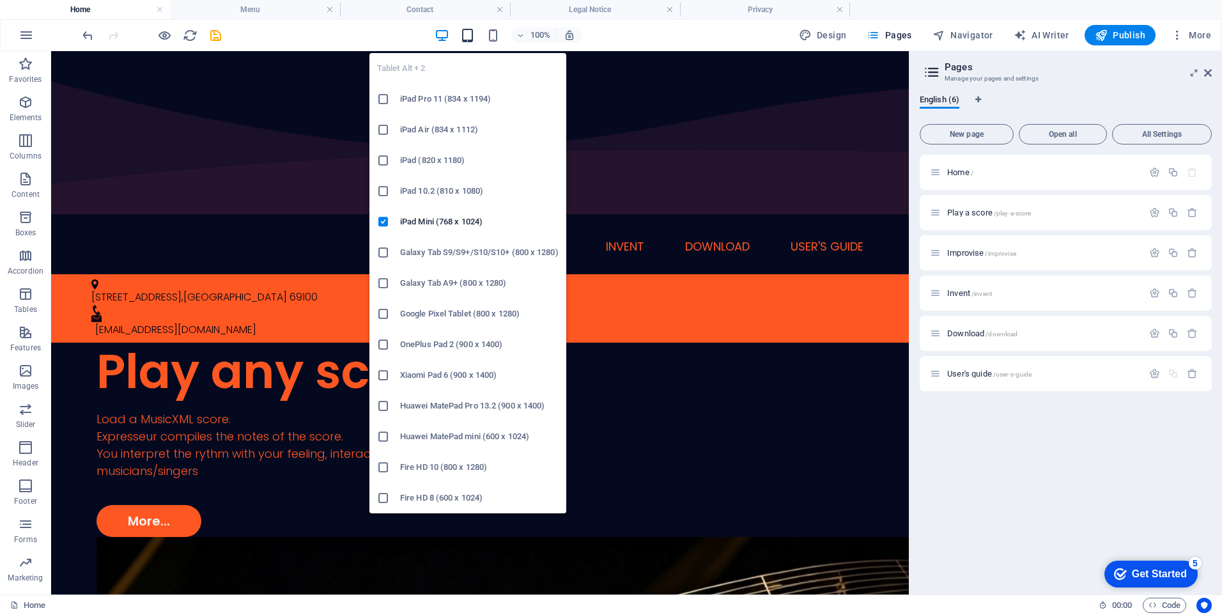
click at [465, 35] on icon "button" at bounding box center [467, 35] width 15 height 15
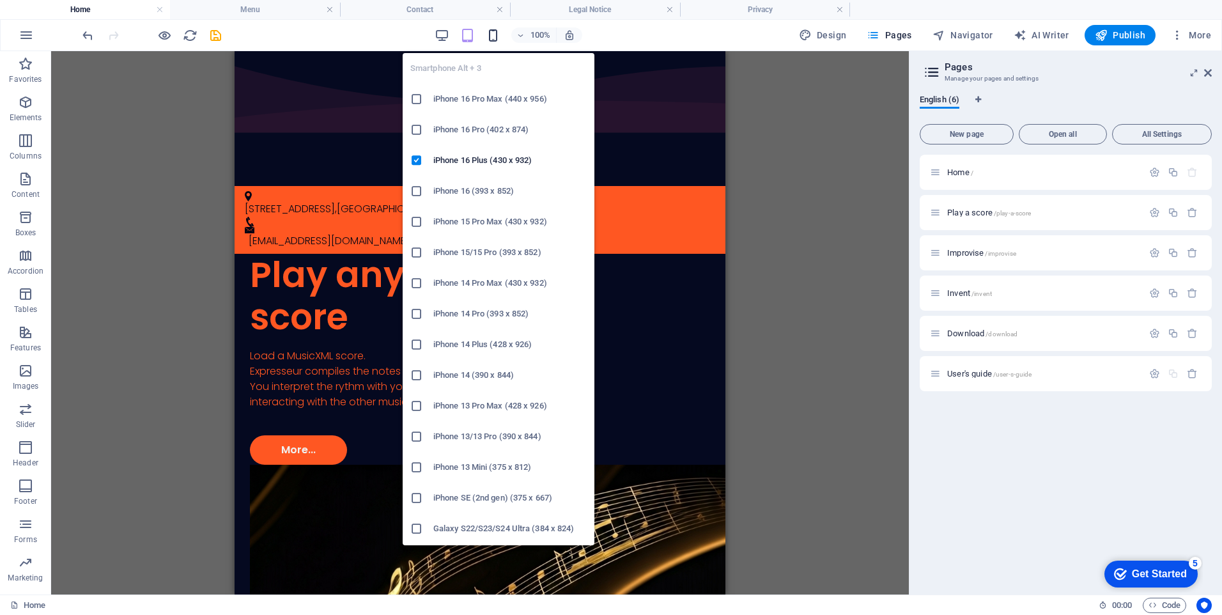
click at [494, 31] on icon "button" at bounding box center [493, 35] width 15 height 15
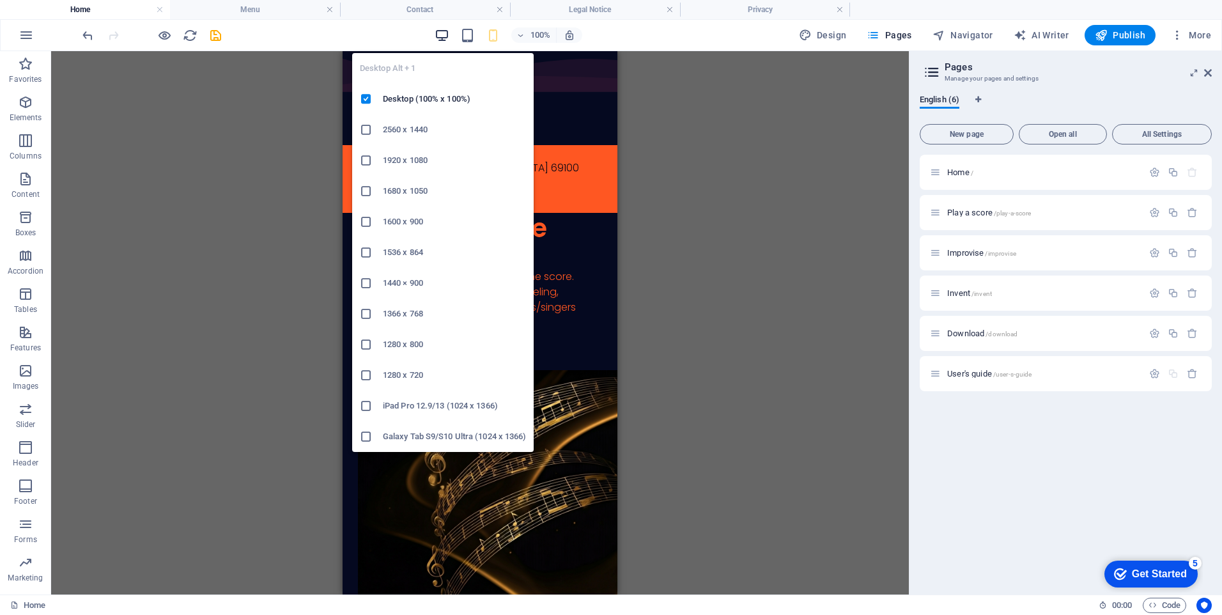
click at [447, 34] on icon "button" at bounding box center [441, 35] width 15 height 15
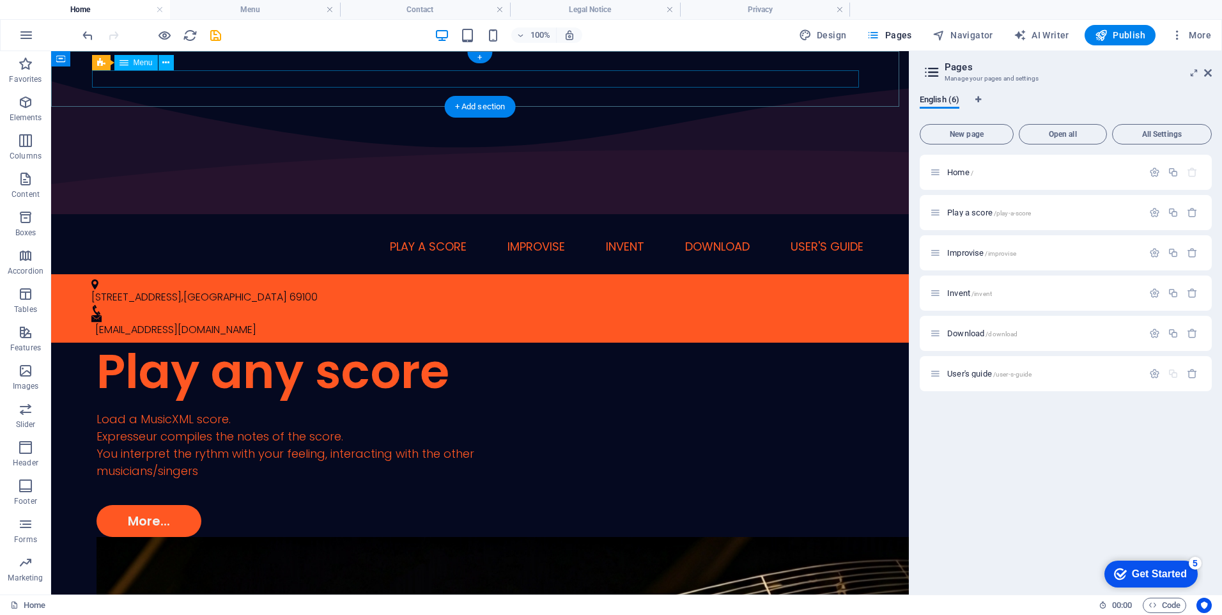
click at [426, 238] on nav "Home Play a score Improvise Invent Download User's guide" at bounding box center [479, 246] width 767 height 17
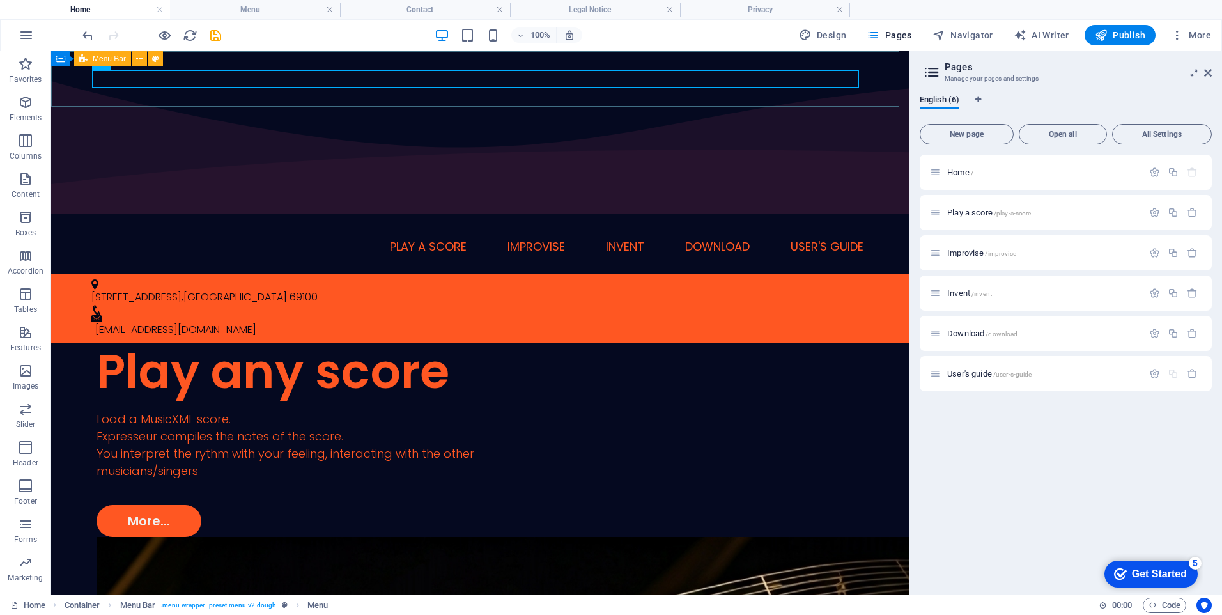
click at [0, 0] on div "Menu Bar" at bounding box center [0, 0] width 0 height 0
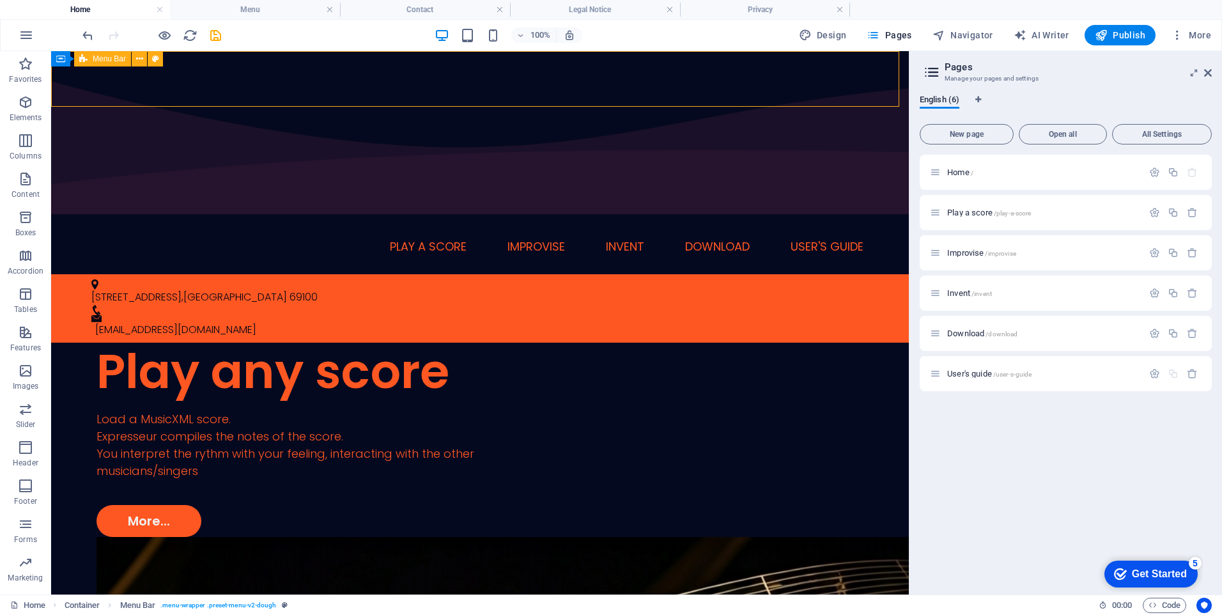
click at [0, 0] on div "Menu Bar" at bounding box center [0, 0] width 0 height 0
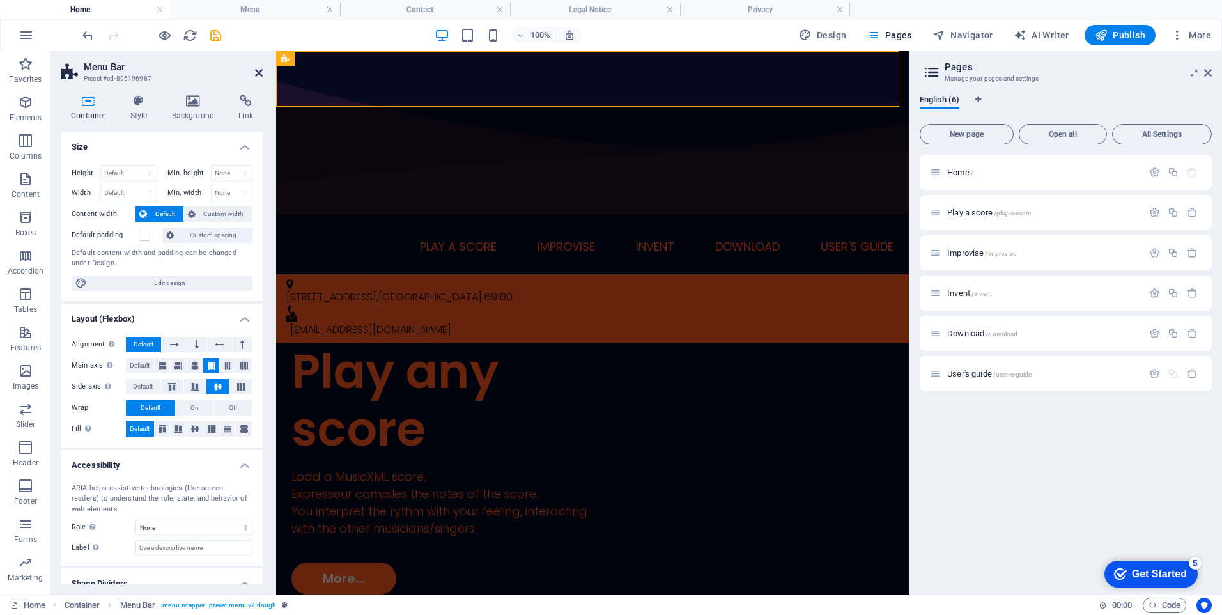
click at [256, 72] on icon at bounding box center [259, 73] width 8 height 10
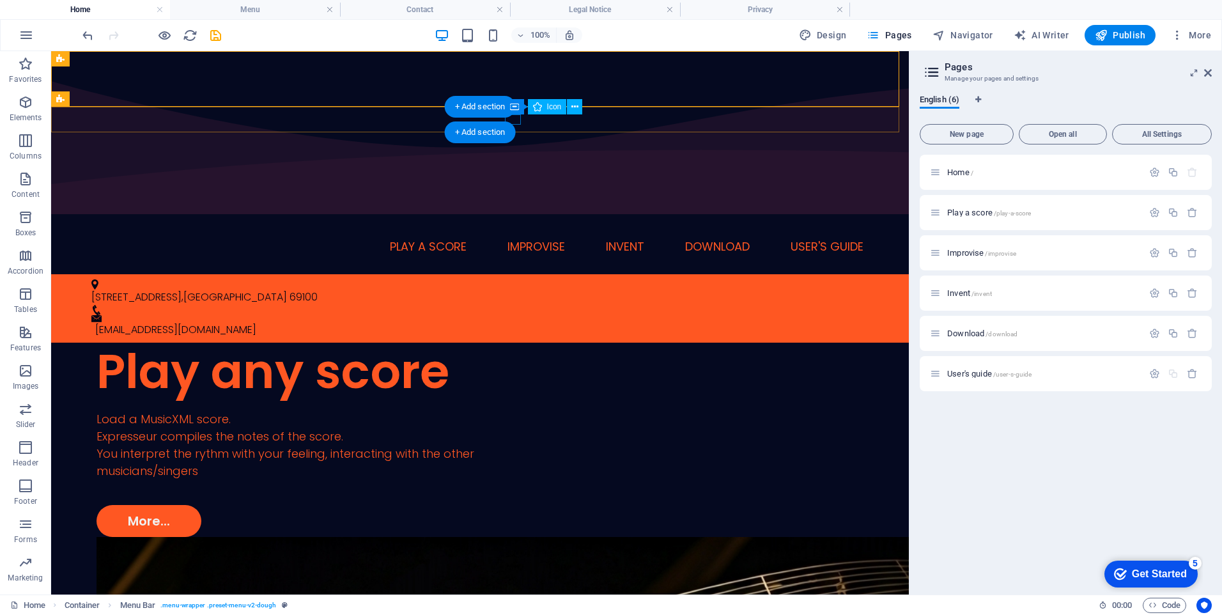
click at [511, 305] on figure at bounding box center [474, 310] width 767 height 10
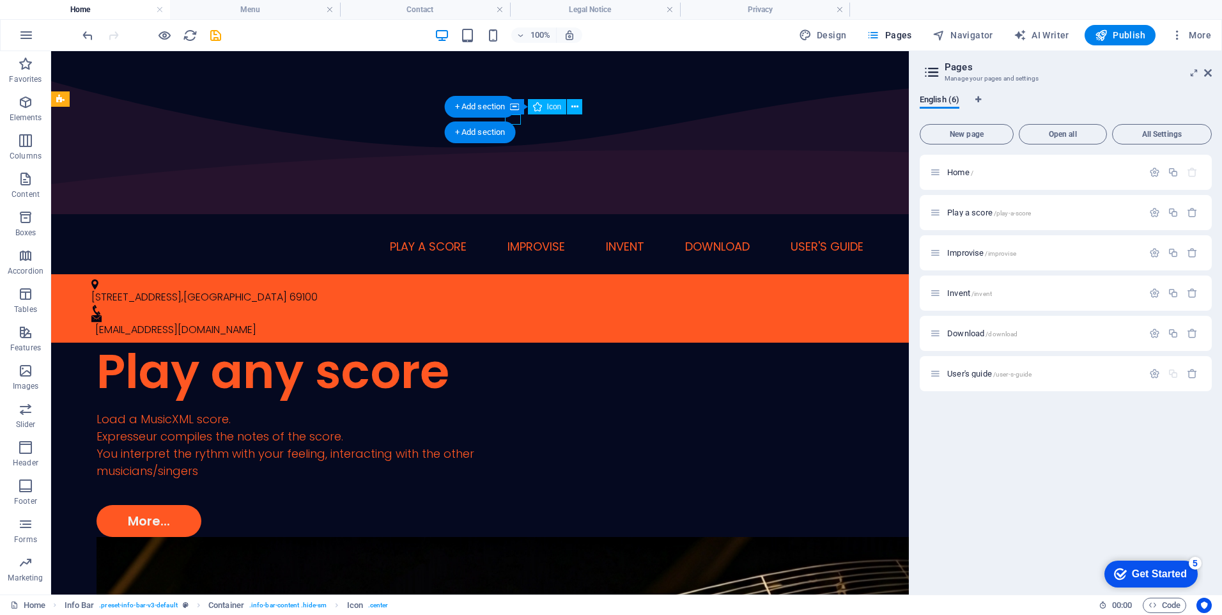
click at [512, 305] on figure at bounding box center [474, 310] width 767 height 10
select select "xMidYMid"
select select "px"
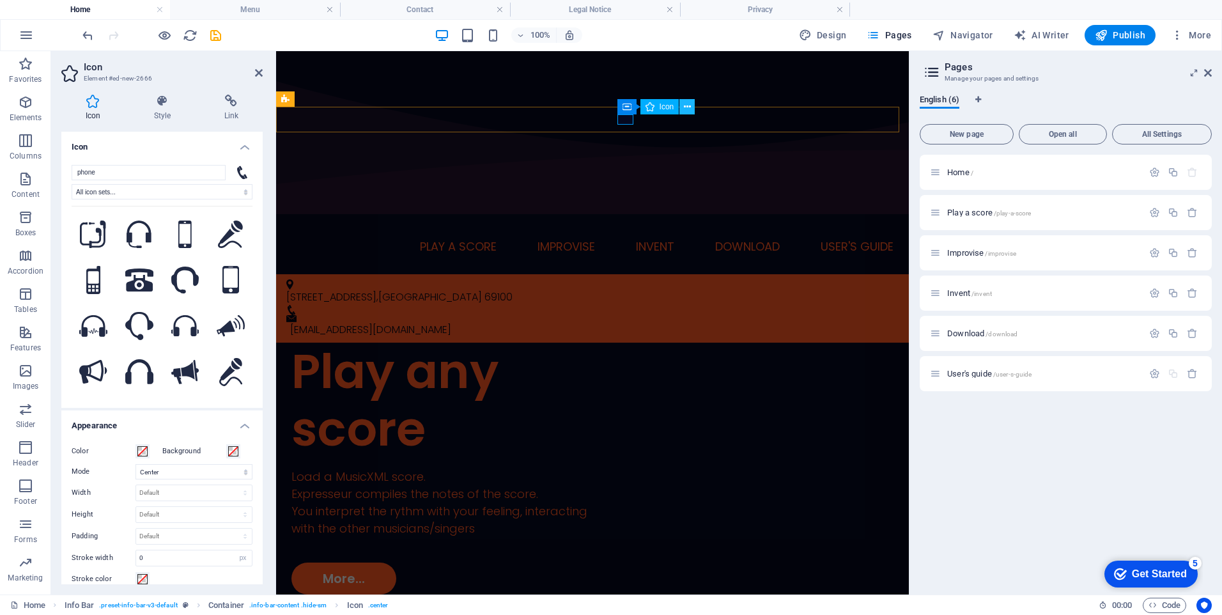
click at [688, 109] on icon at bounding box center [687, 106] width 7 height 13
drag, startPoint x: 518, startPoint y: 98, endPoint x: 741, endPoint y: 98, distance: 223.0
click at [741, 219] on div "Home Play a score Improvise Invent Download User's guide" at bounding box center [592, 247] width 633 height 56
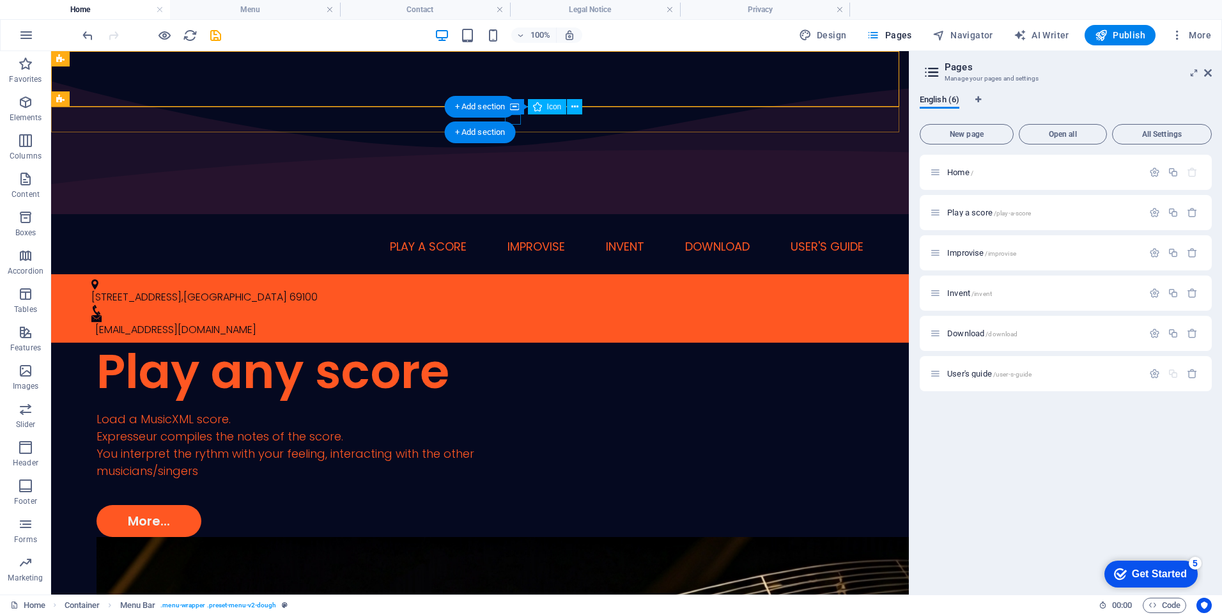
click at [512, 305] on figure at bounding box center [474, 310] width 767 height 10
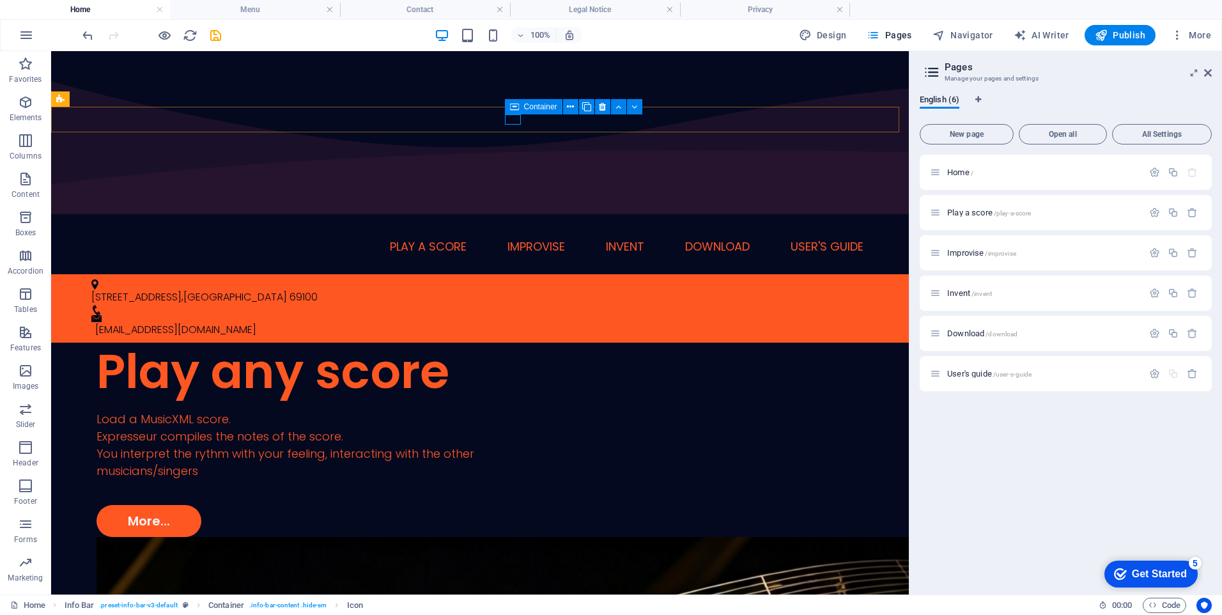
click at [542, 109] on span "Container" at bounding box center [540, 107] width 33 height 8
click at [544, 109] on span "Container" at bounding box center [540, 107] width 33 height 8
click at [544, 110] on span "Container" at bounding box center [540, 107] width 33 height 8
click at [574, 108] on button at bounding box center [570, 106] width 15 height 15
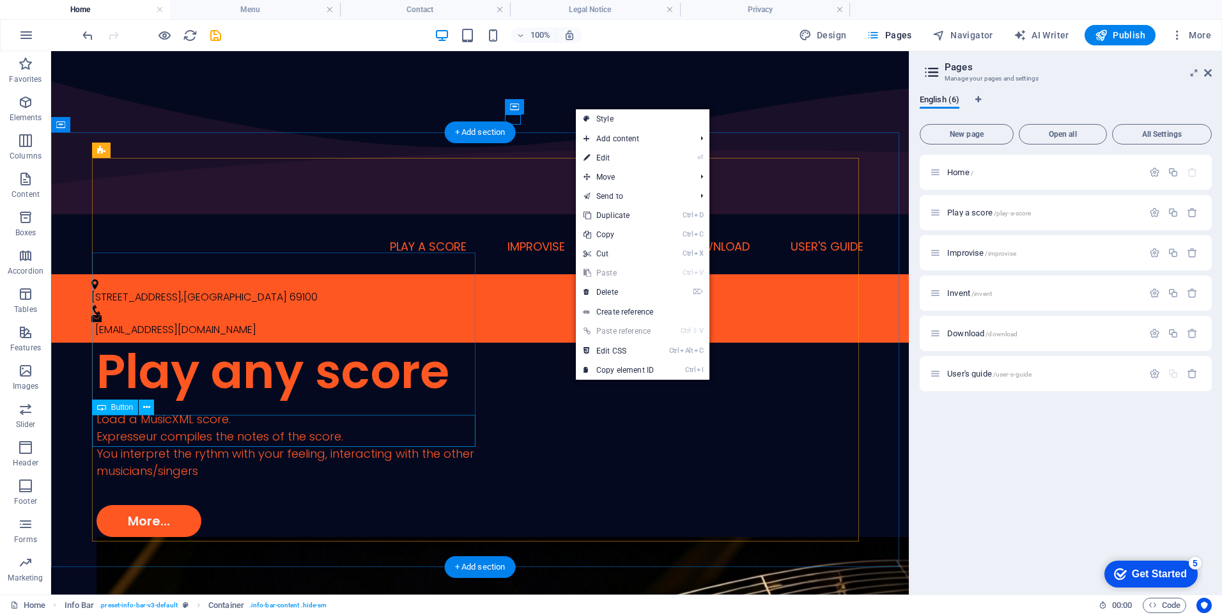
click at [135, 505] on div "More..." at bounding box center [287, 521] width 383 height 32
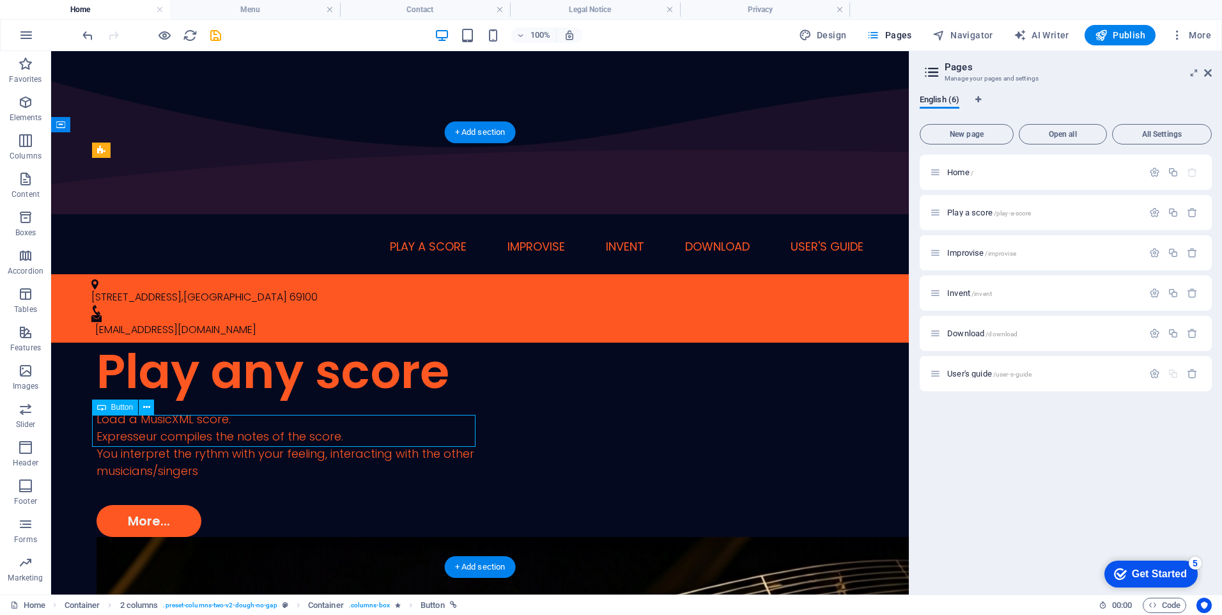
click at [135, 505] on div "More..." at bounding box center [287, 521] width 383 height 32
select select "1"
select select
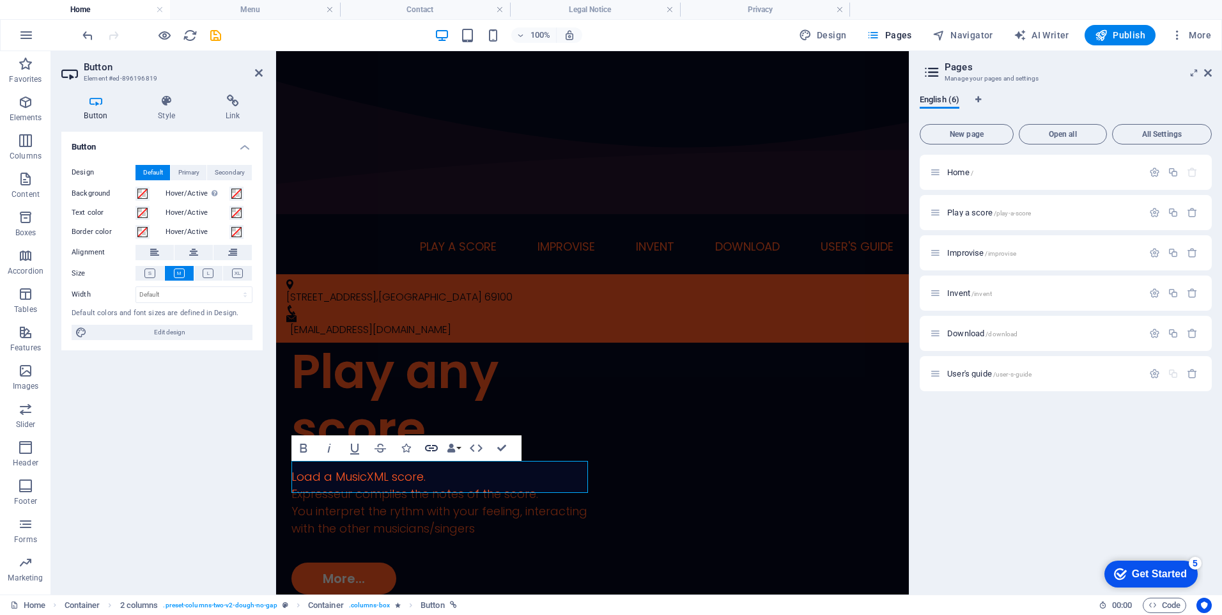
click at [430, 449] on icon "button" at bounding box center [431, 448] width 13 height 6
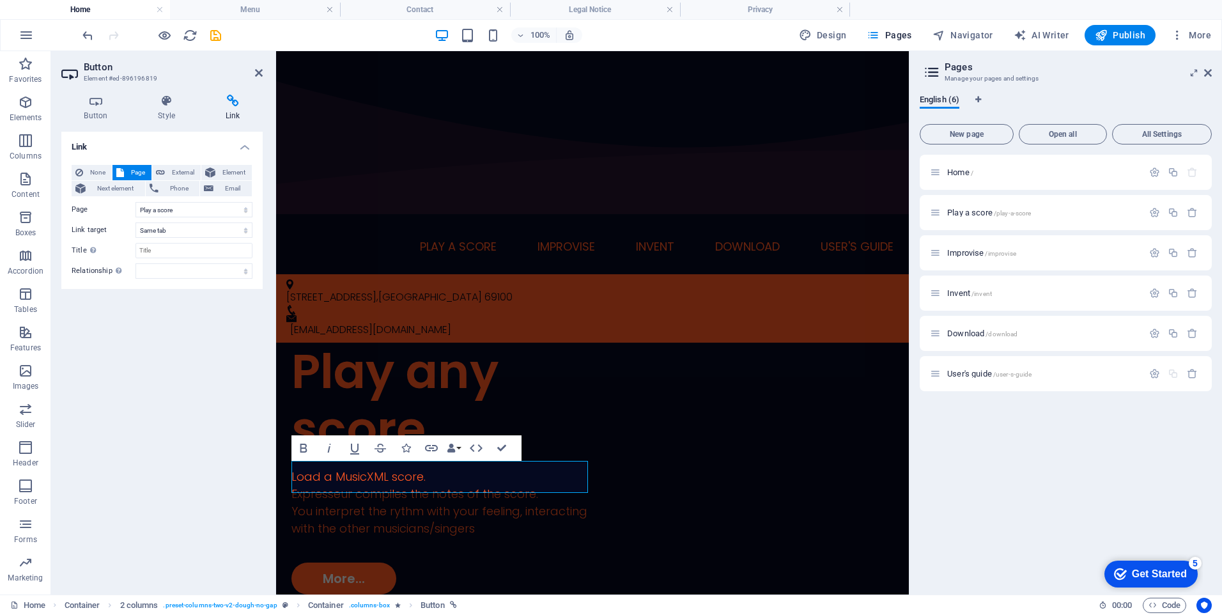
click at [180, 314] on div "Link None Page External Element Next element Phone Email Page Home Play a score…" at bounding box center [161, 358] width 201 height 452
drag, startPoint x: 677, startPoint y: 503, endPoint x: 900, endPoint y: 505, distance: 223.0
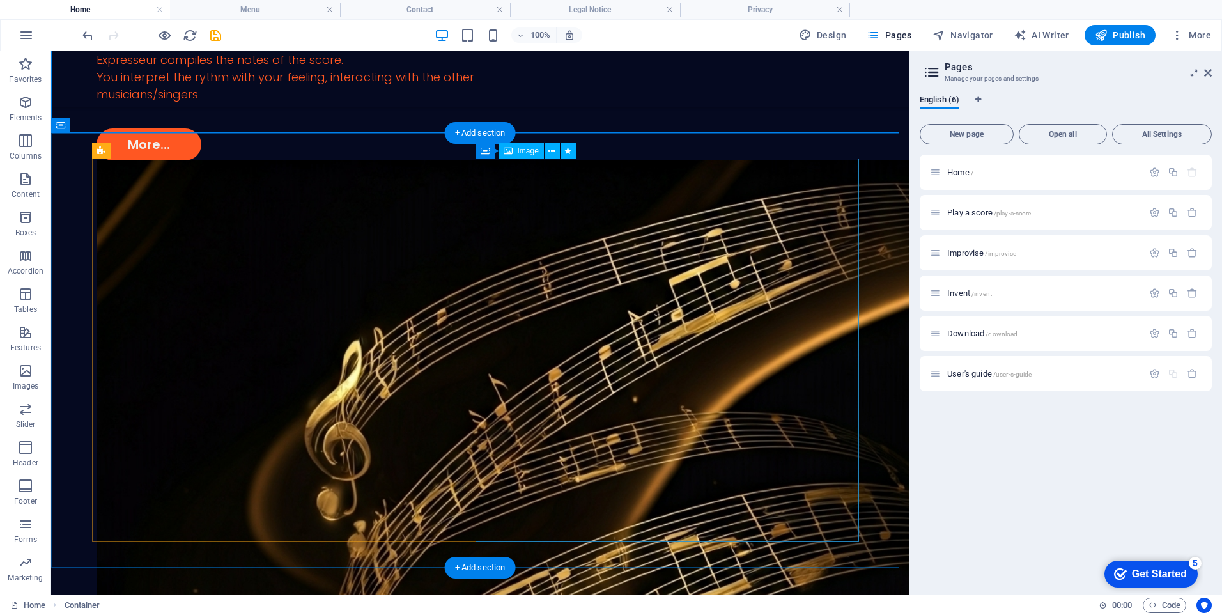
scroll to position [383, 0]
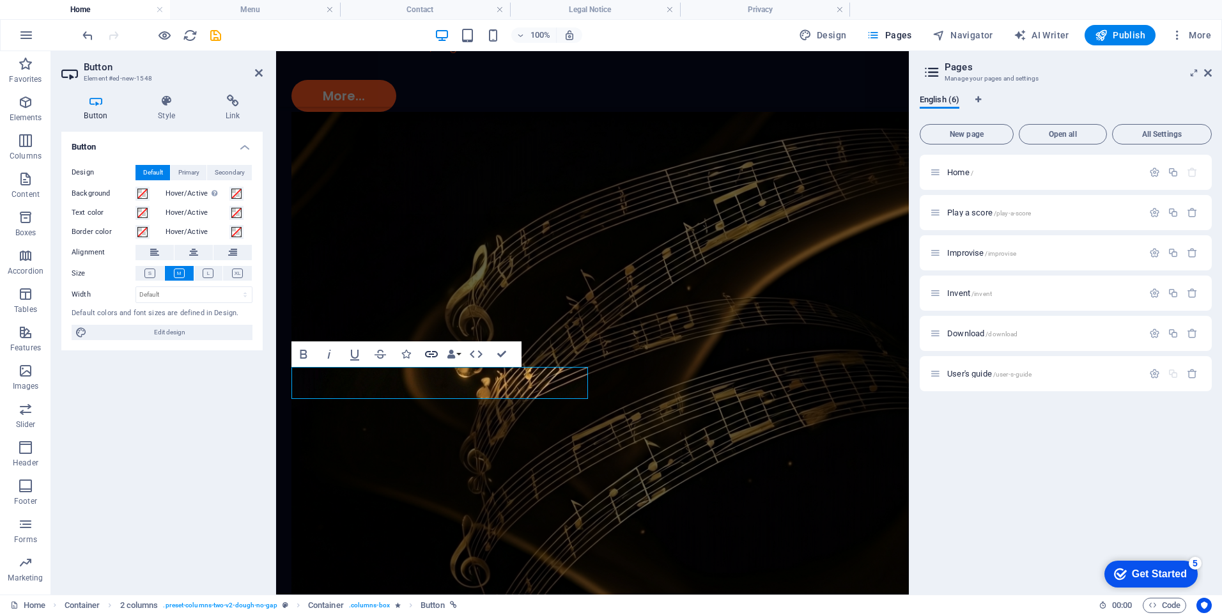
click at [431, 353] on icon "button" at bounding box center [431, 354] width 13 height 6
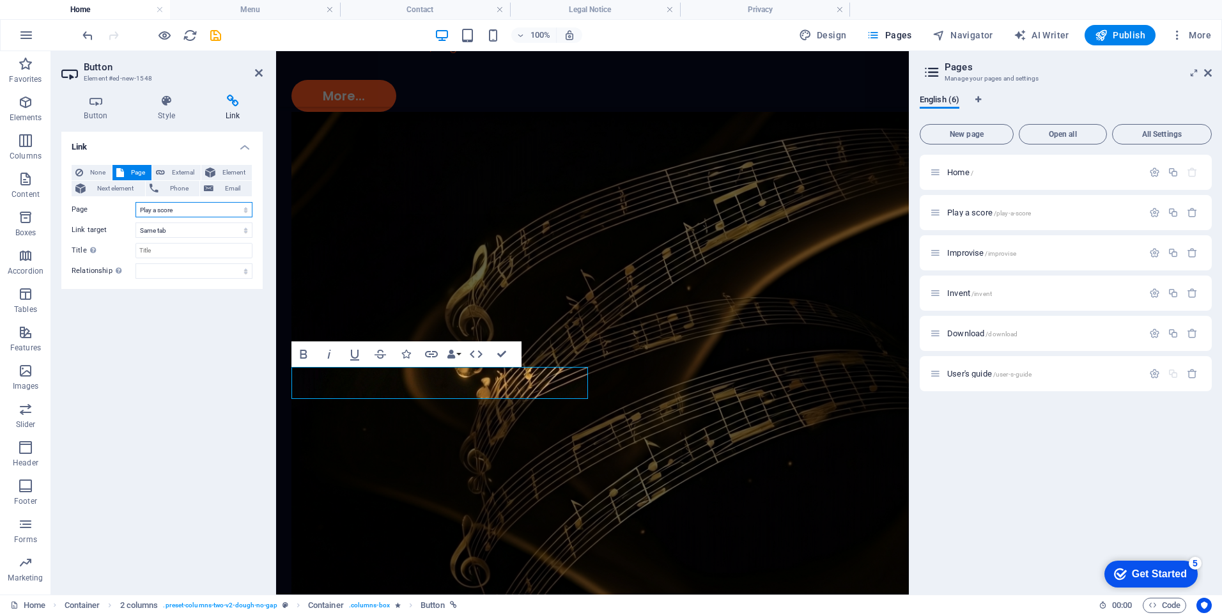
click at [247, 208] on select "Home Play a score Improvise Invent Download User&#39;s guide" at bounding box center [193, 209] width 117 height 15
select select "2"
click at [135, 202] on select "Home Play a score Improvise Invent Download User&#39;s guide" at bounding box center [193, 209] width 117 height 15
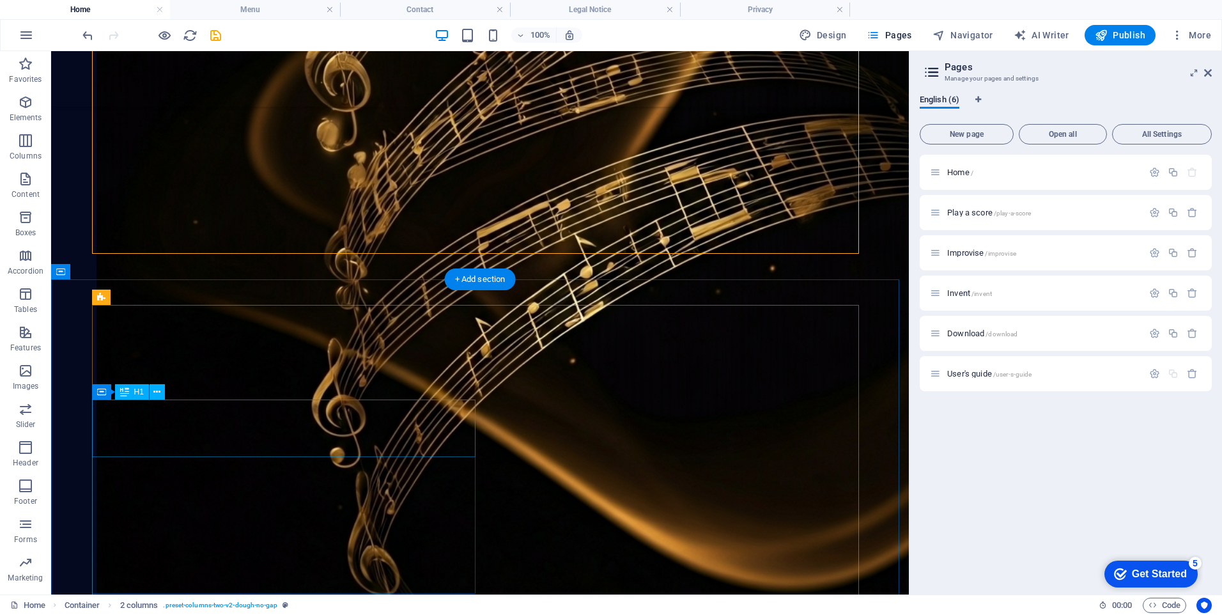
scroll to position [746, 0]
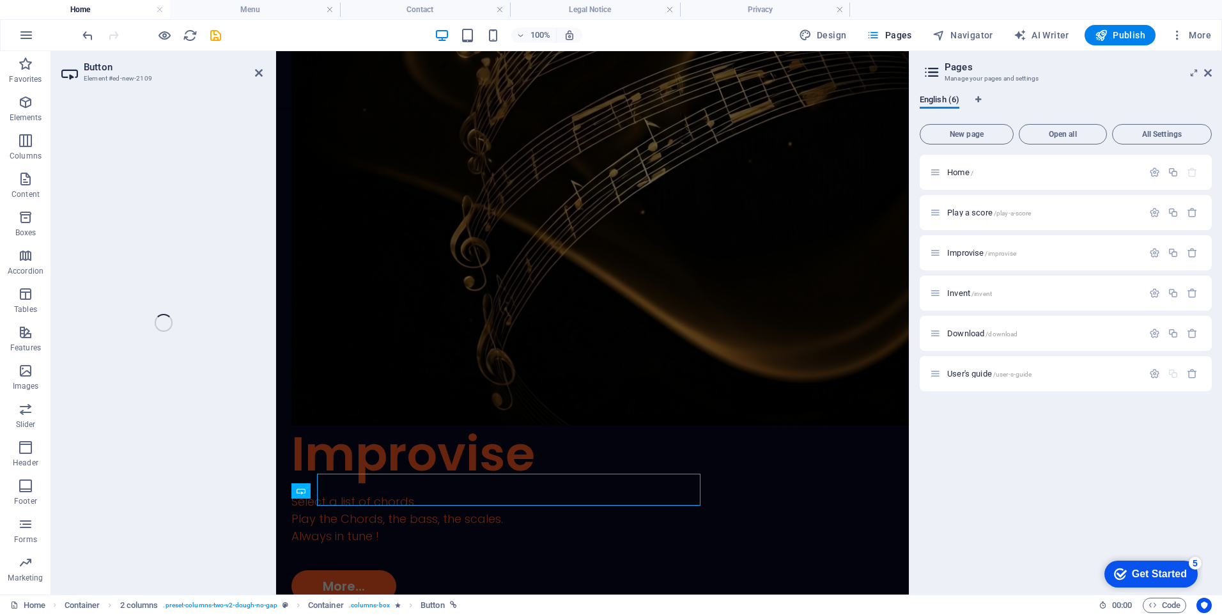
scroll to position [755, 0]
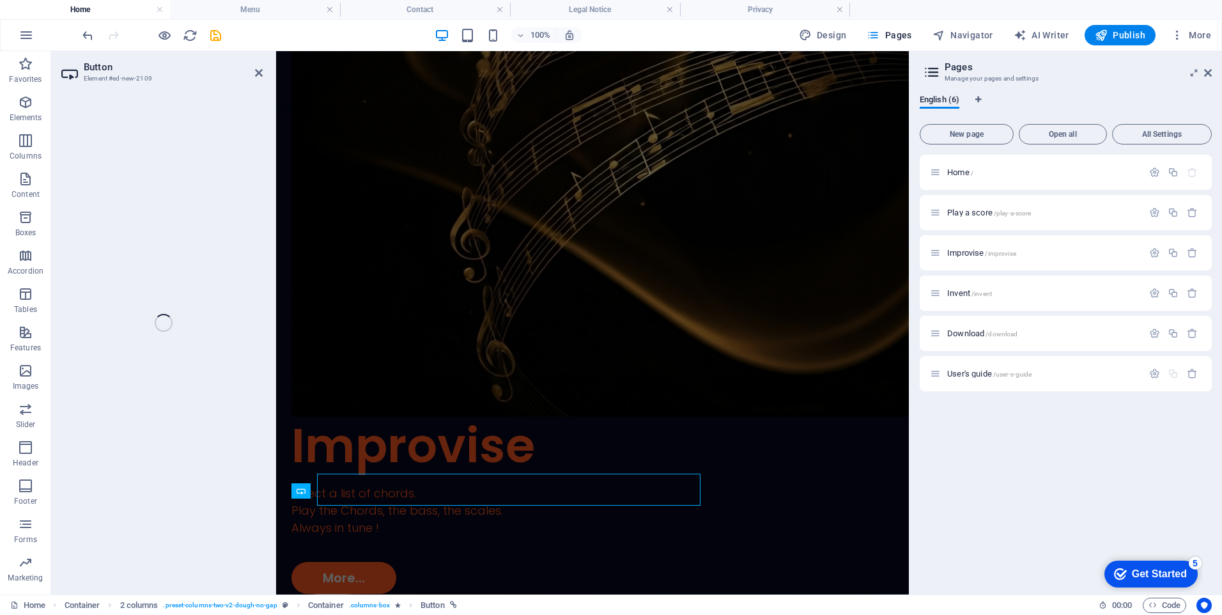
select select "1"
select select
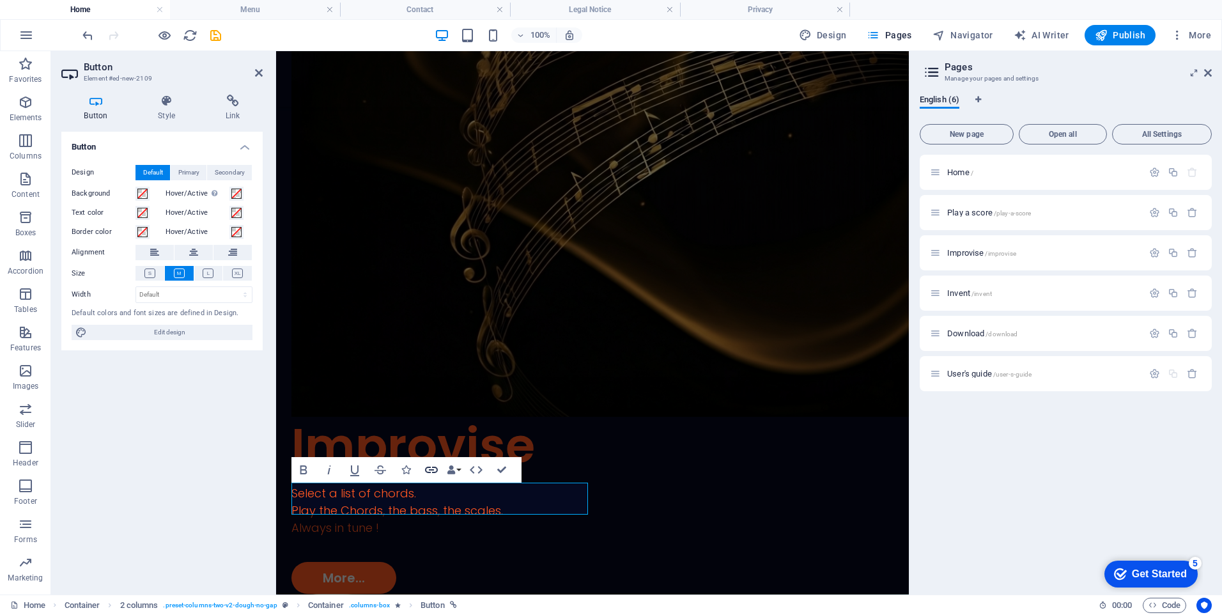
click at [429, 472] on icon "button" at bounding box center [431, 469] width 13 height 6
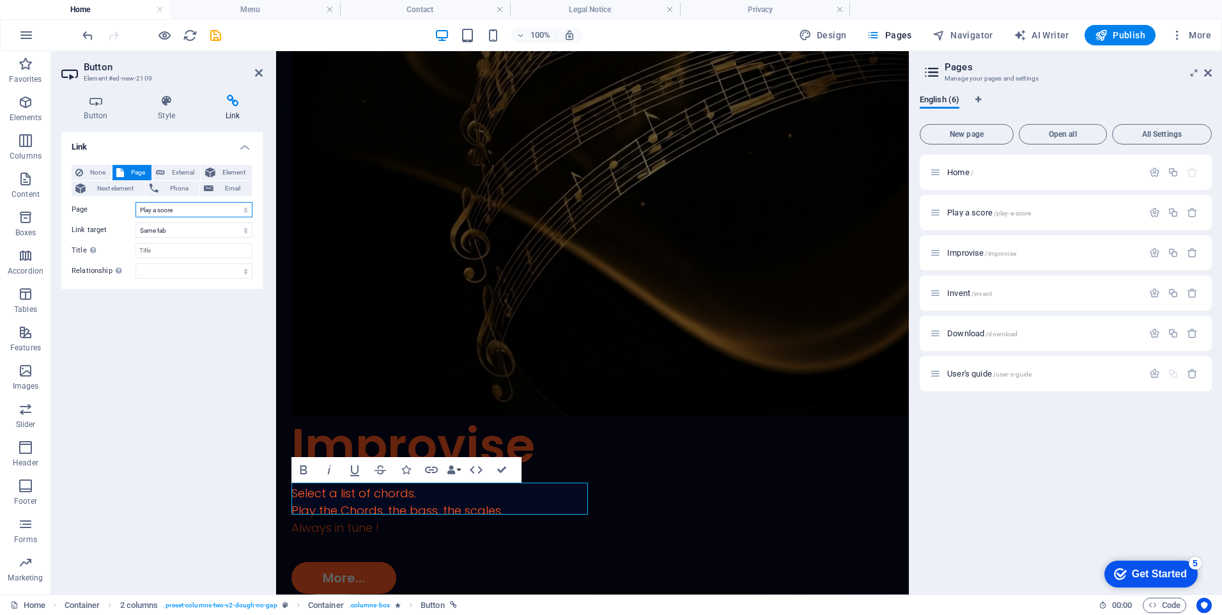
click at [204, 211] on select "Home Play a score Improvise Invent Download User&#39;s guide" at bounding box center [193, 209] width 117 height 15
select select "3"
click at [135, 202] on select "Home Play a score Improvise Invent Download User&#39;s guide" at bounding box center [193, 209] width 117 height 15
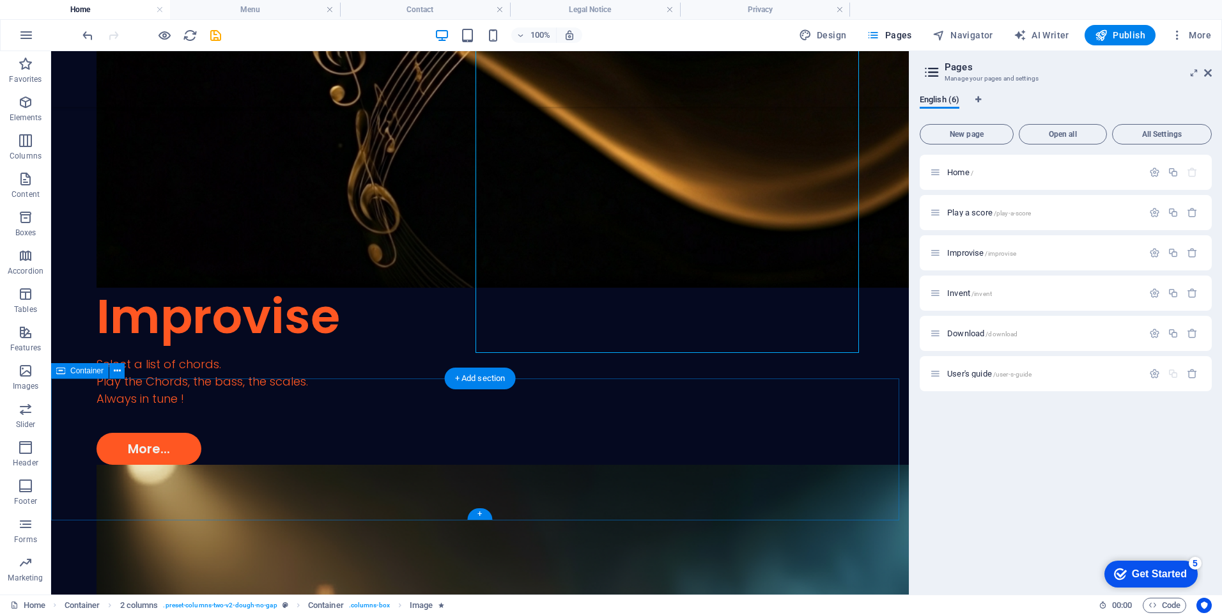
scroll to position [1066, 0]
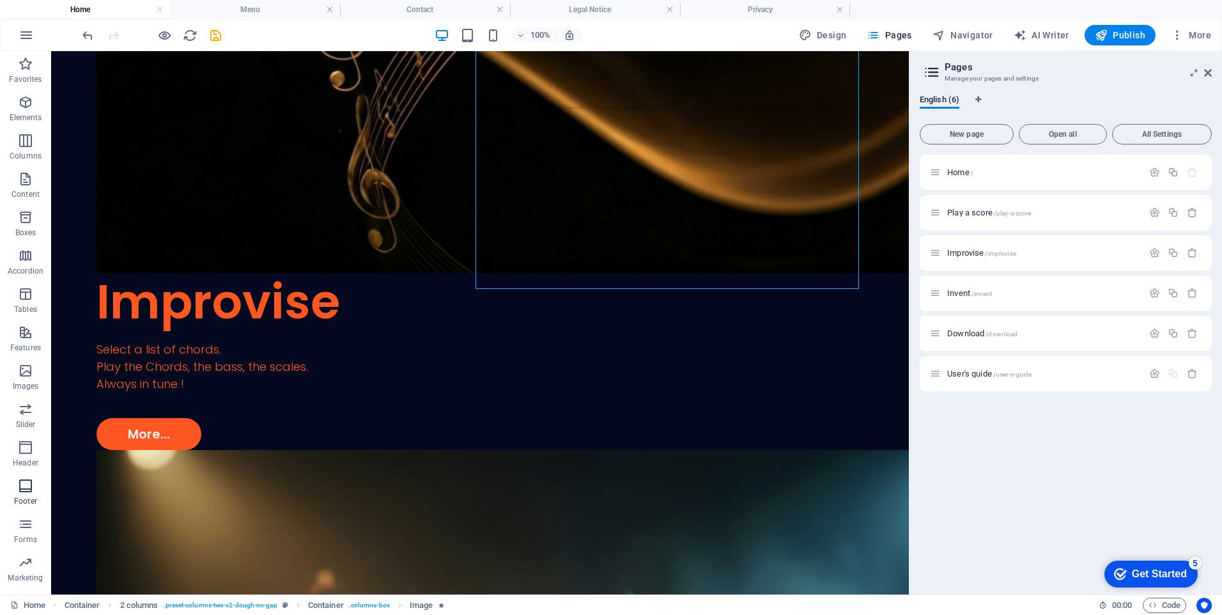
click at [29, 482] on icon "button" at bounding box center [25, 485] width 15 height 15
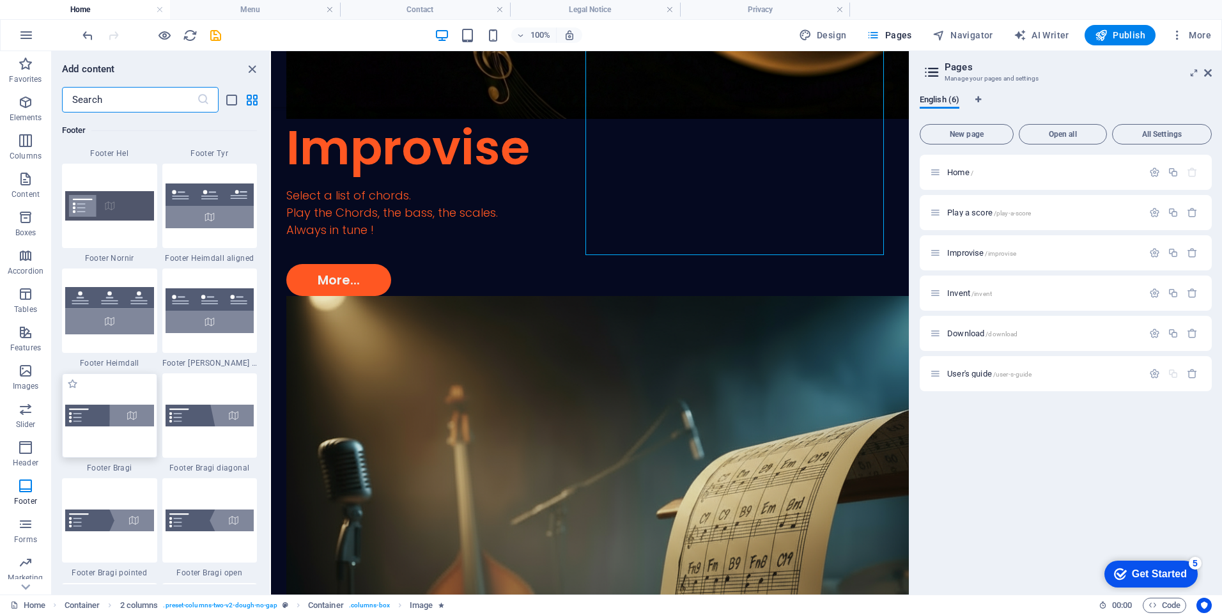
scroll to position [8587, 0]
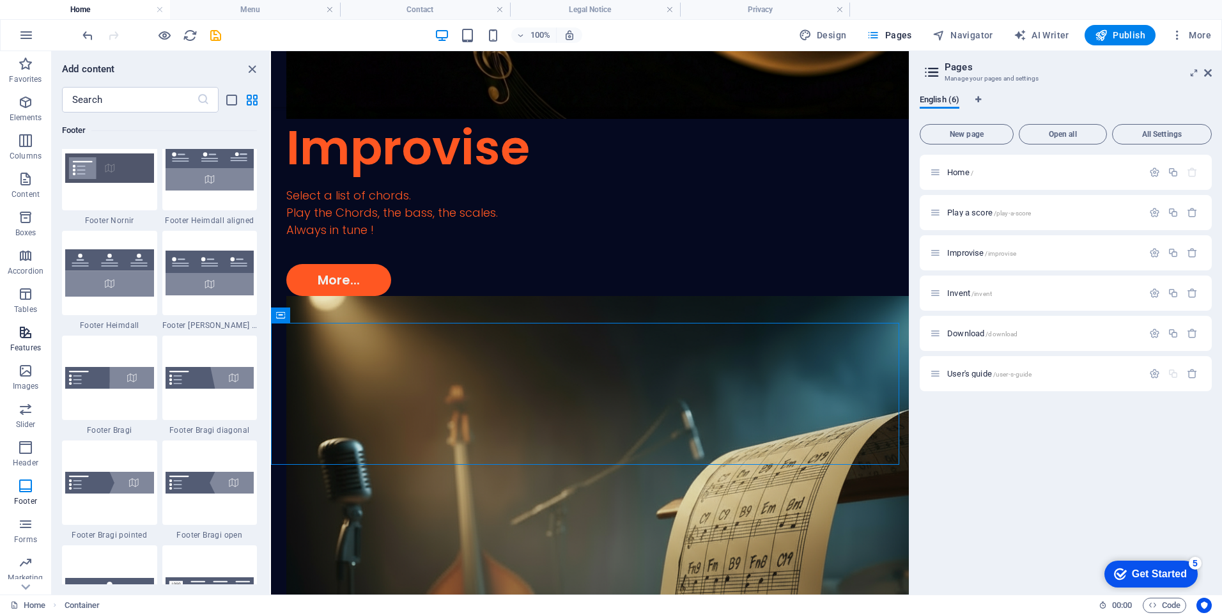
click at [27, 337] on icon "button" at bounding box center [25, 332] width 15 height 15
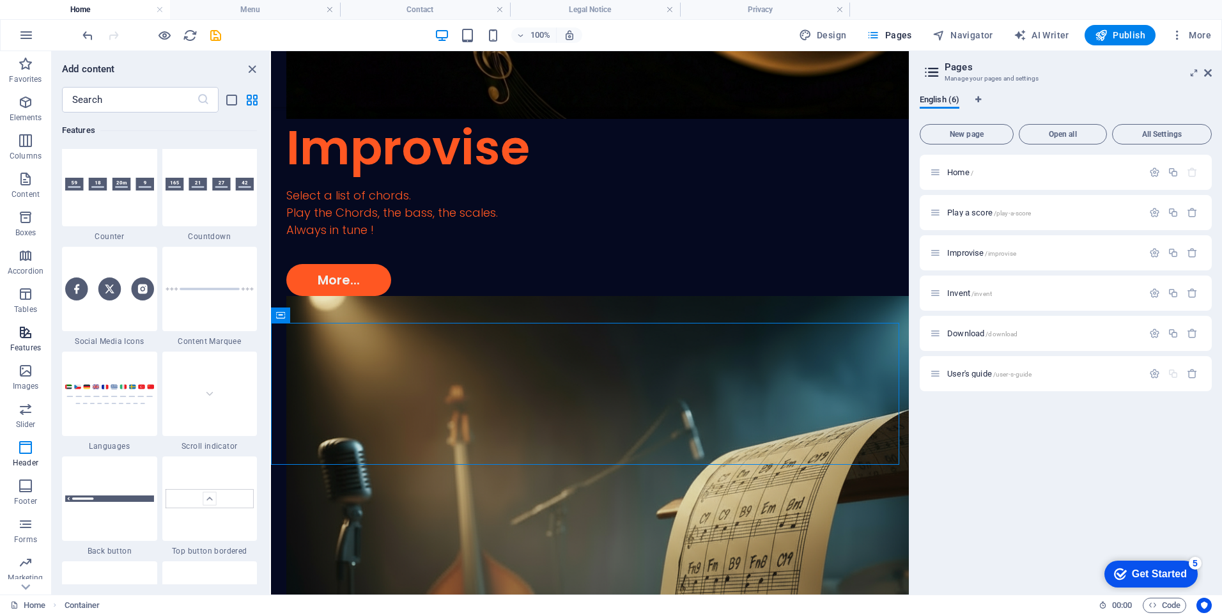
scroll to position [4981, 0]
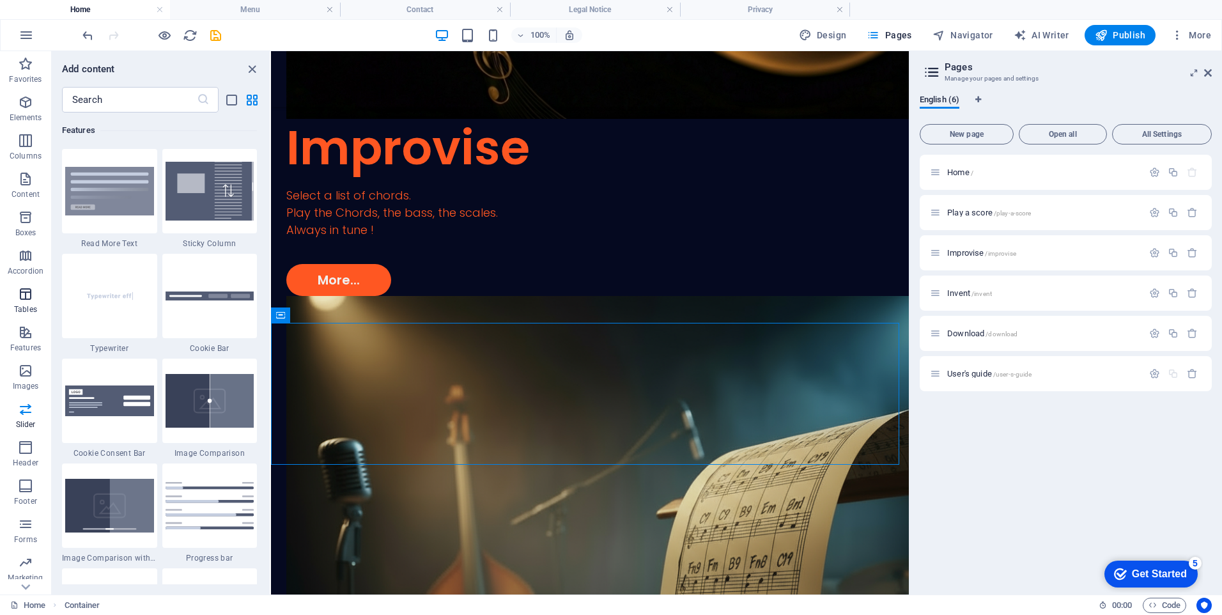
click at [26, 295] on icon "button" at bounding box center [25, 293] width 15 height 15
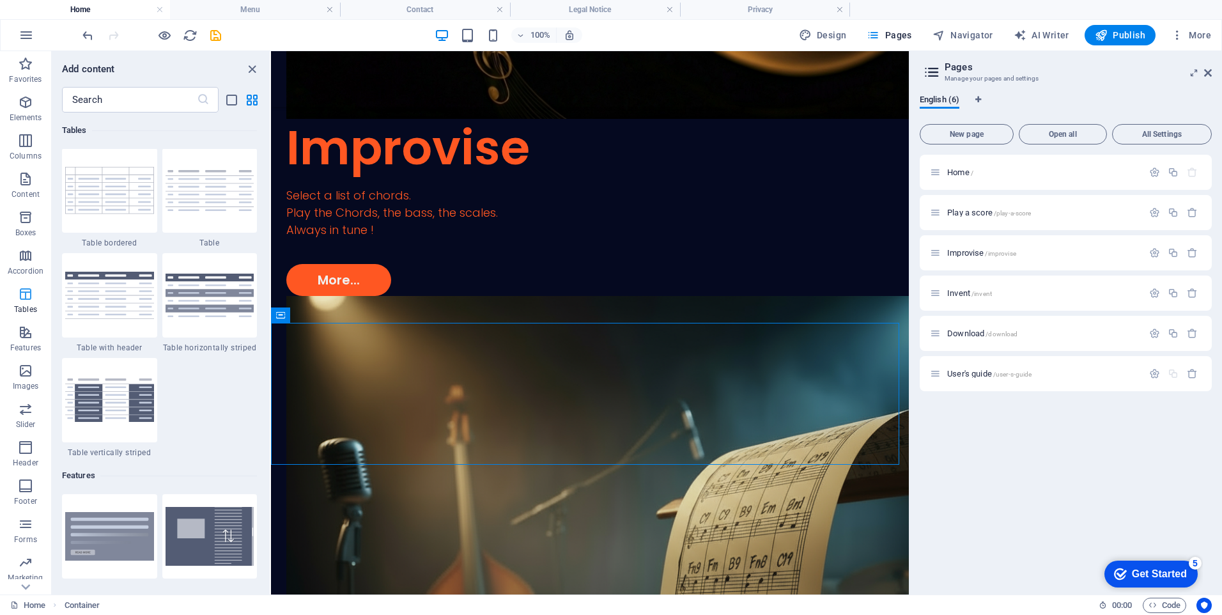
scroll to position [4425, 0]
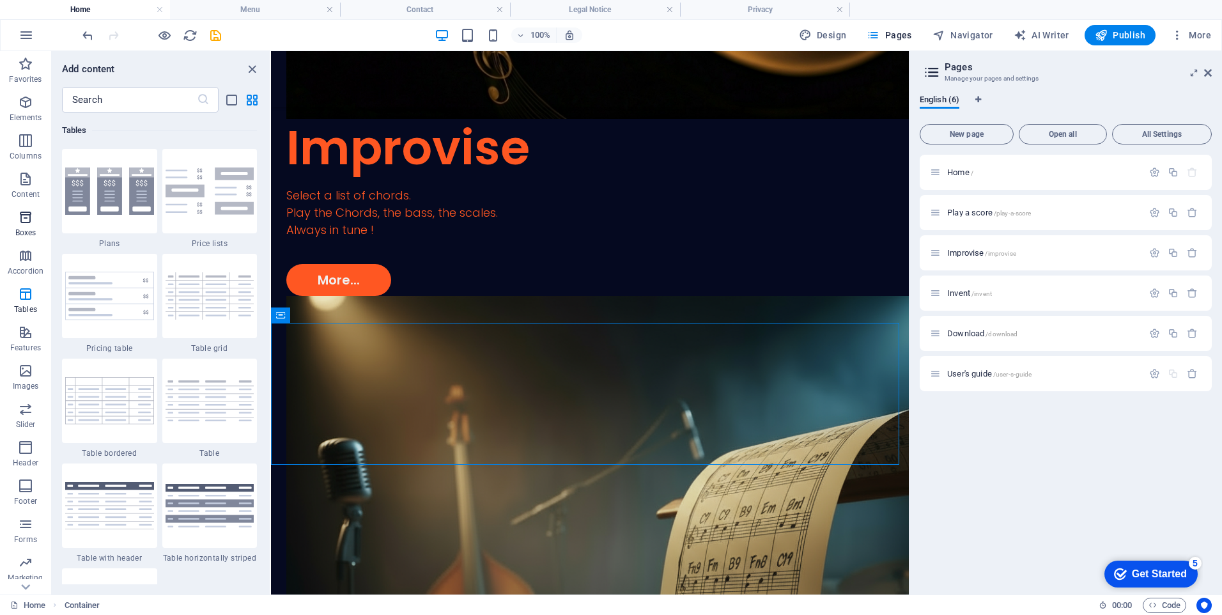
click at [26, 217] on icon "button" at bounding box center [25, 217] width 15 height 15
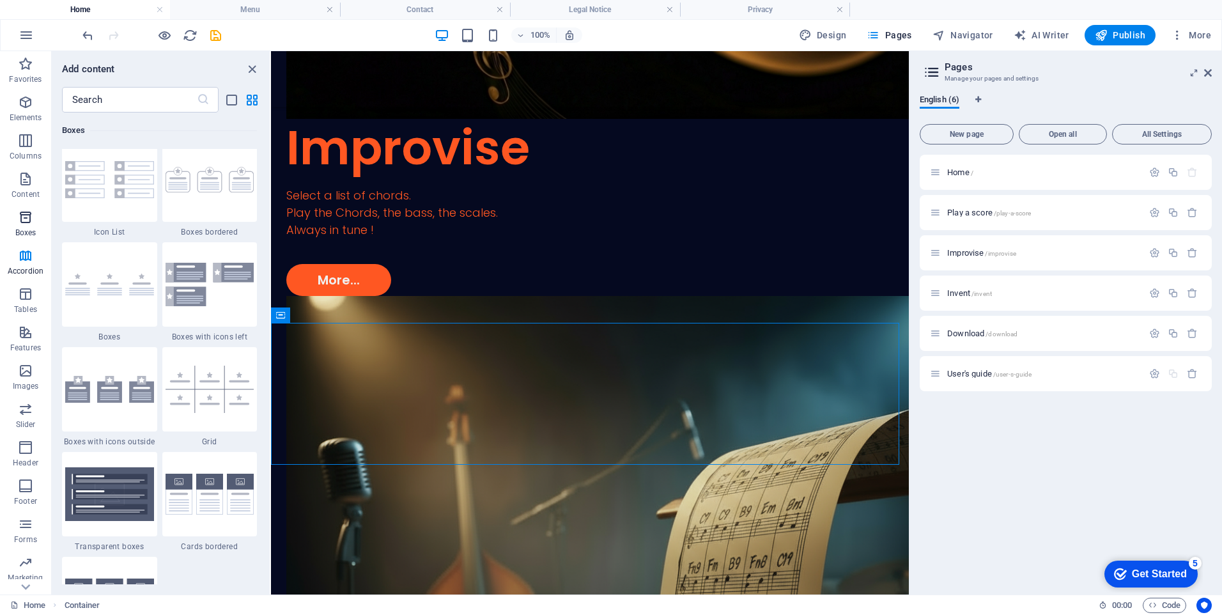
scroll to position [3524, 0]
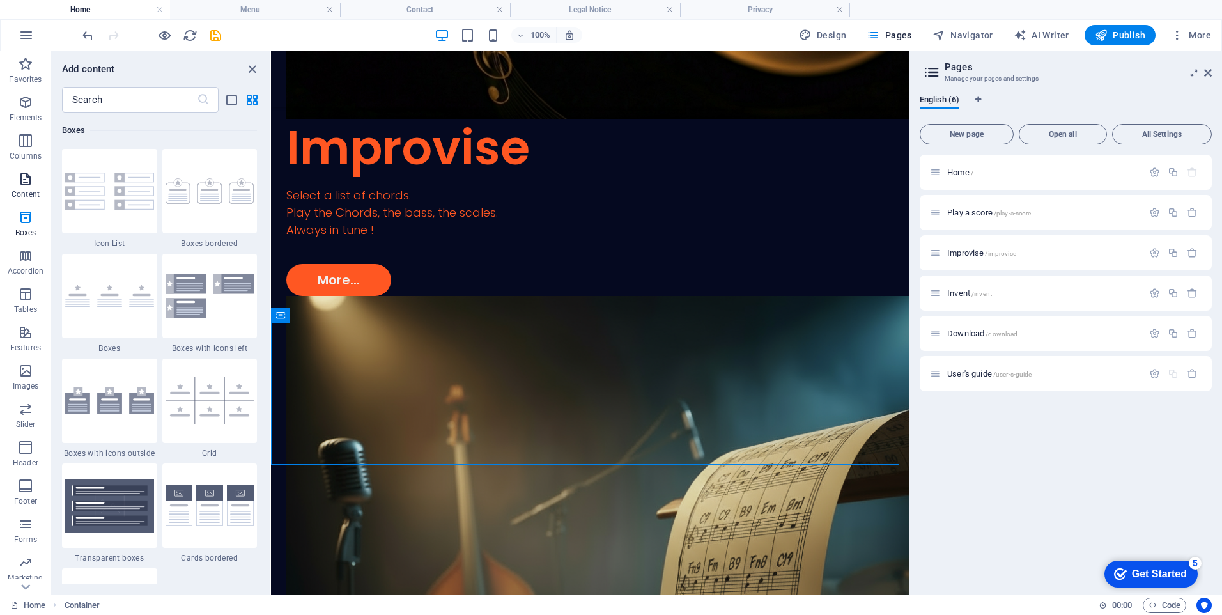
click at [19, 182] on icon "button" at bounding box center [25, 178] width 15 height 15
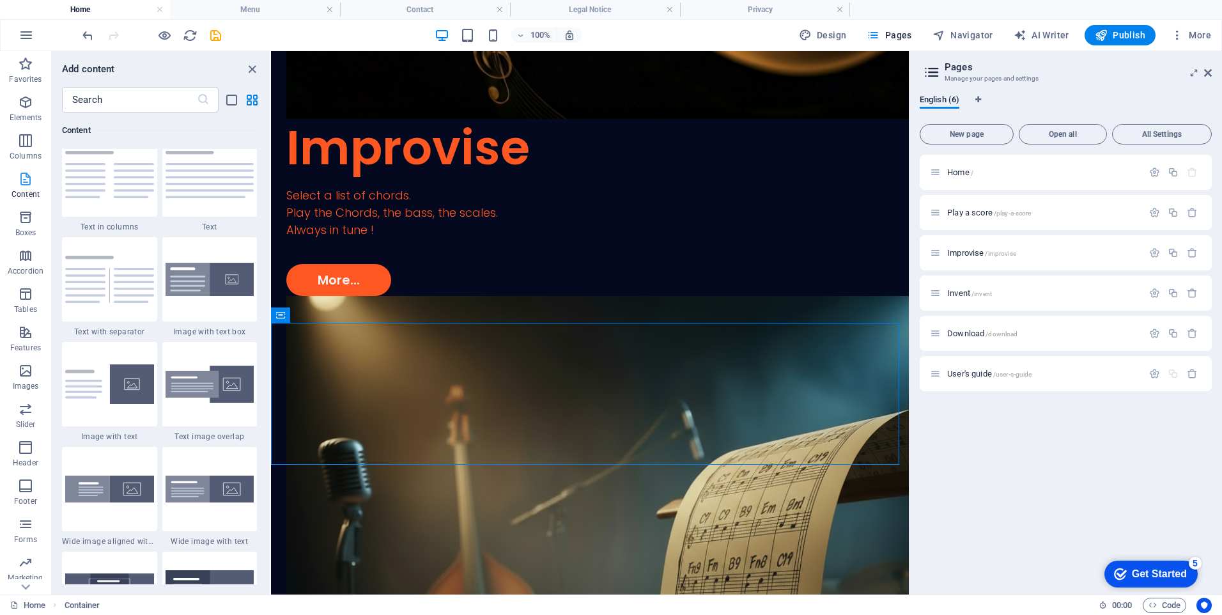
scroll to position [2236, 0]
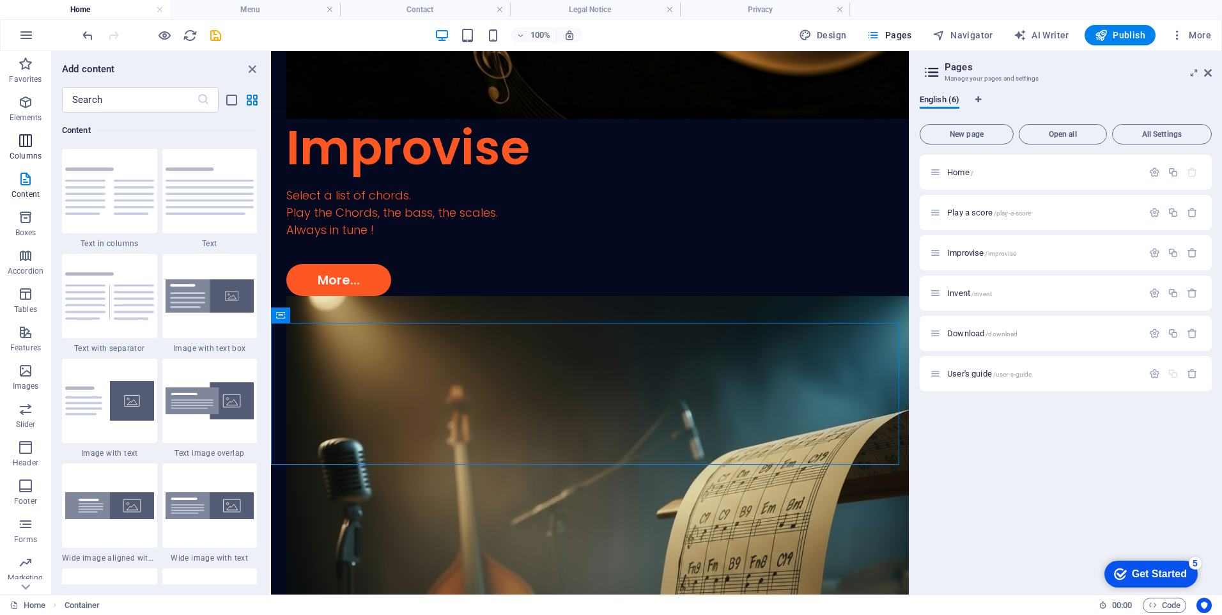
click at [23, 148] on span "Columns" at bounding box center [25, 148] width 51 height 31
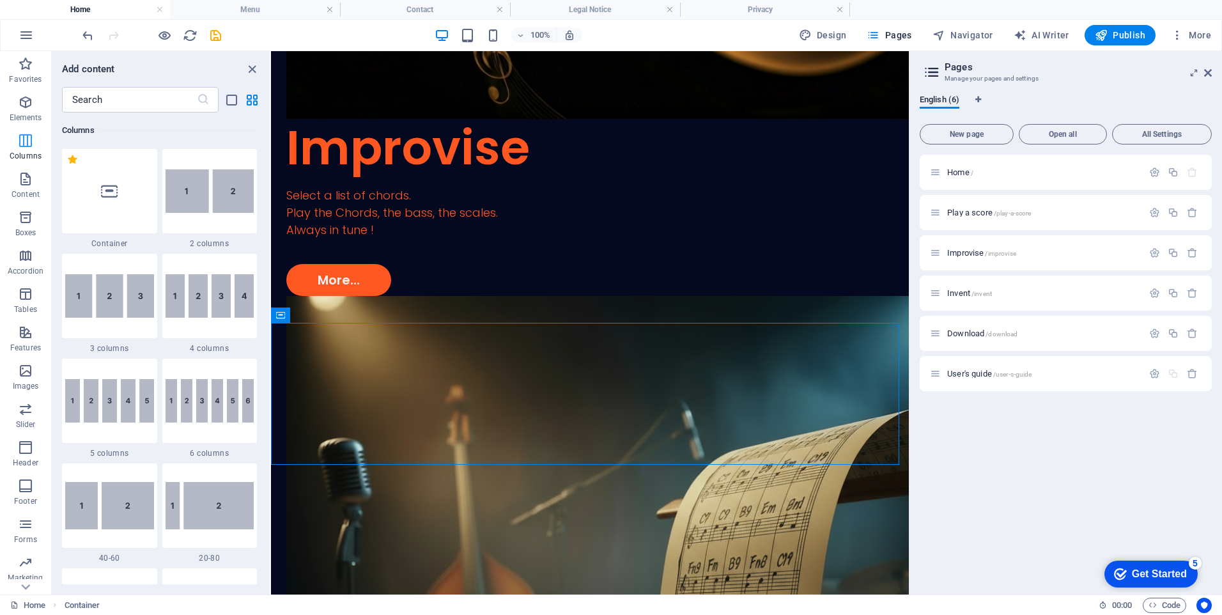
scroll to position [633, 0]
click at [188, 199] on img at bounding box center [209, 190] width 89 height 43
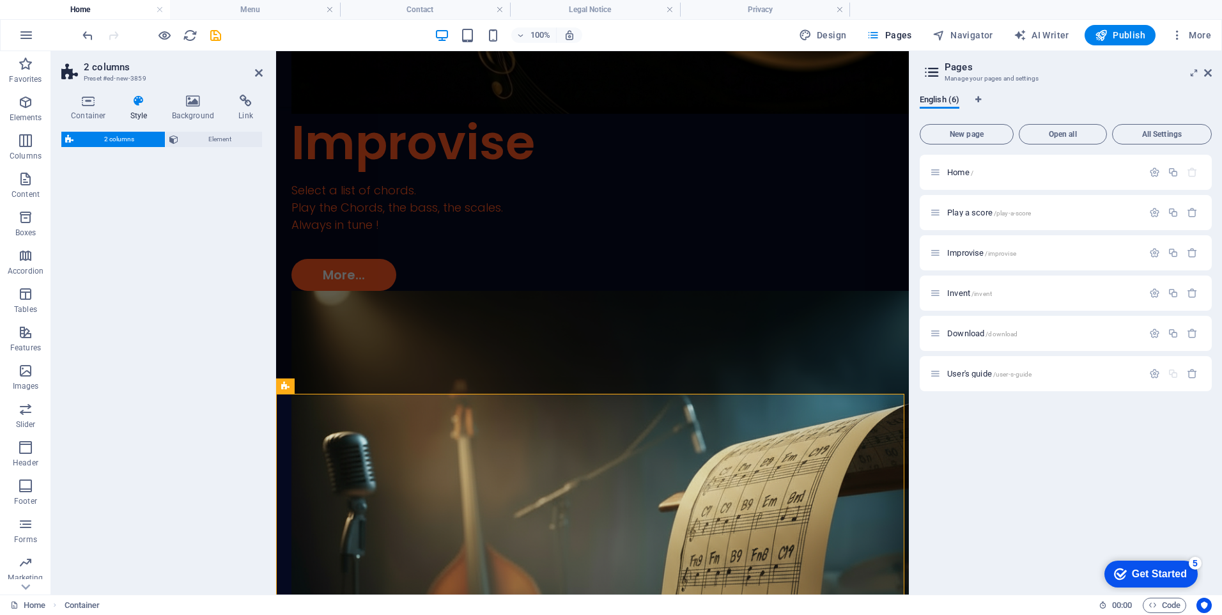
scroll to position [1128, 0]
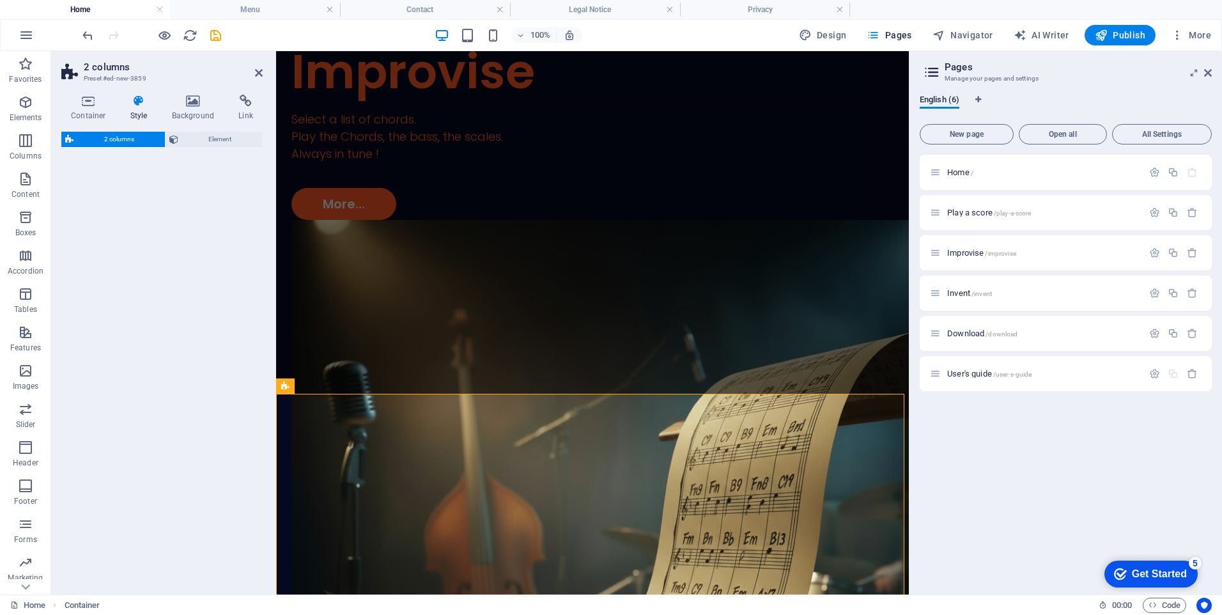
select select "rem"
select select "preset-columns-two-v2-default"
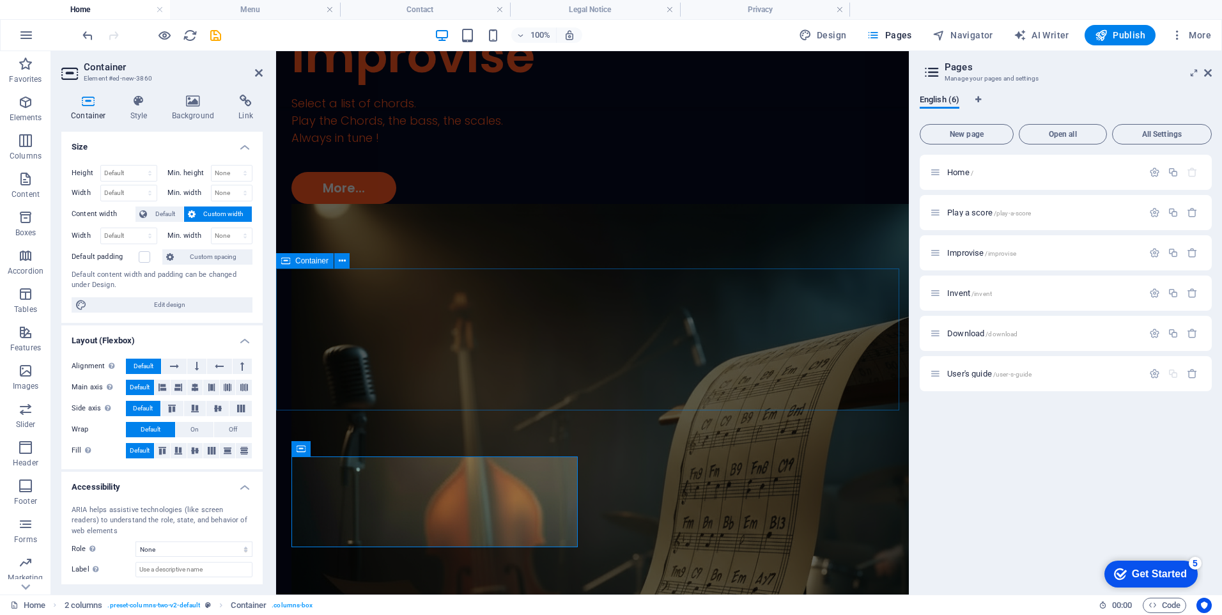
scroll to position [1150, 0]
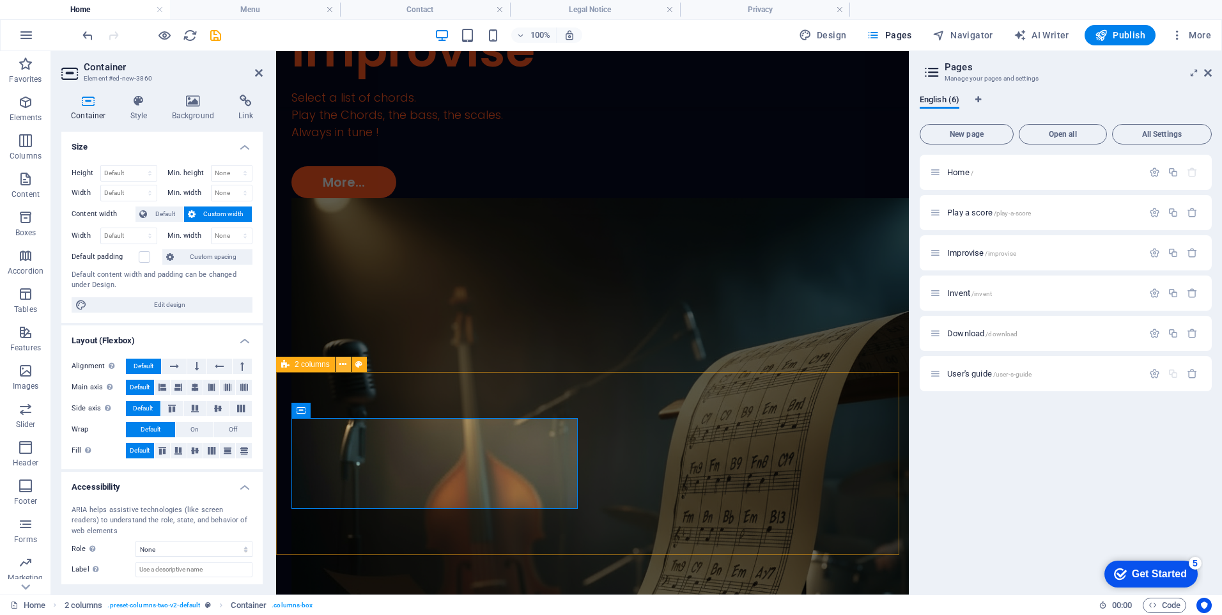
click at [342, 364] on icon at bounding box center [342, 364] width 7 height 13
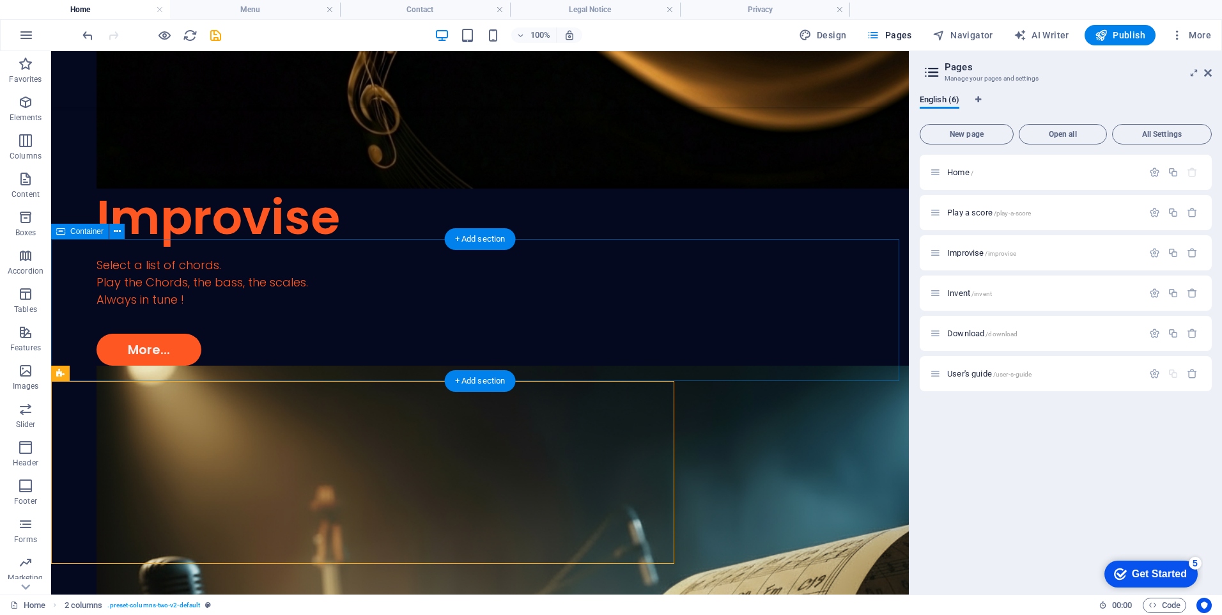
scroll to position [1141, 0]
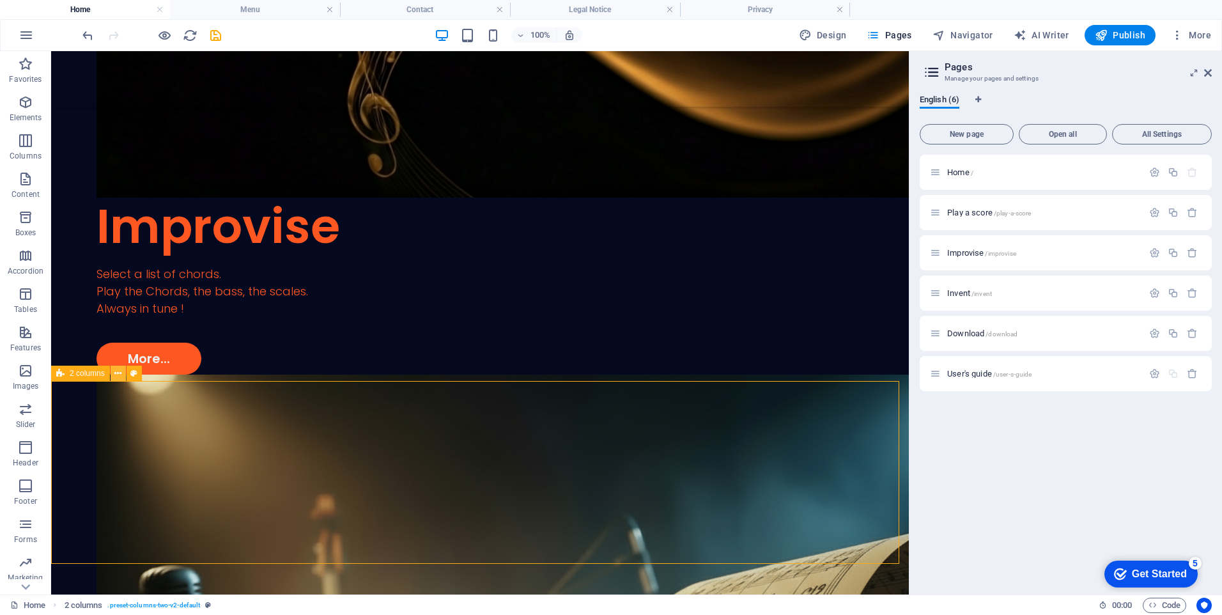
click at [121, 374] on icon at bounding box center [117, 373] width 7 height 13
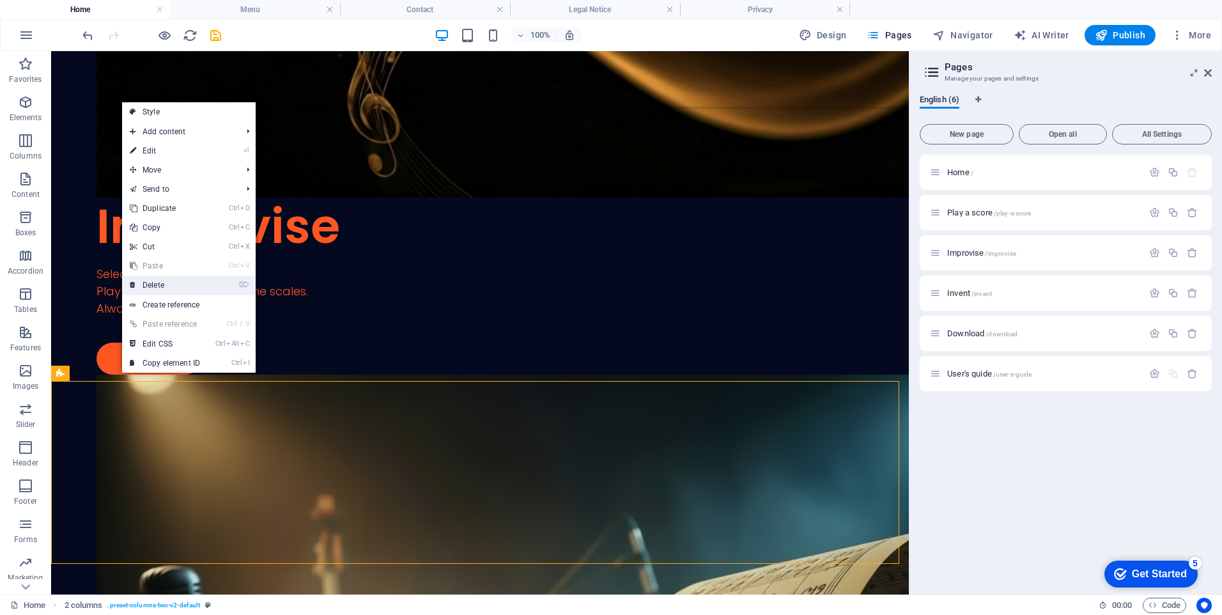
click at [171, 280] on link "⌦ Delete" at bounding box center [165, 284] width 86 height 19
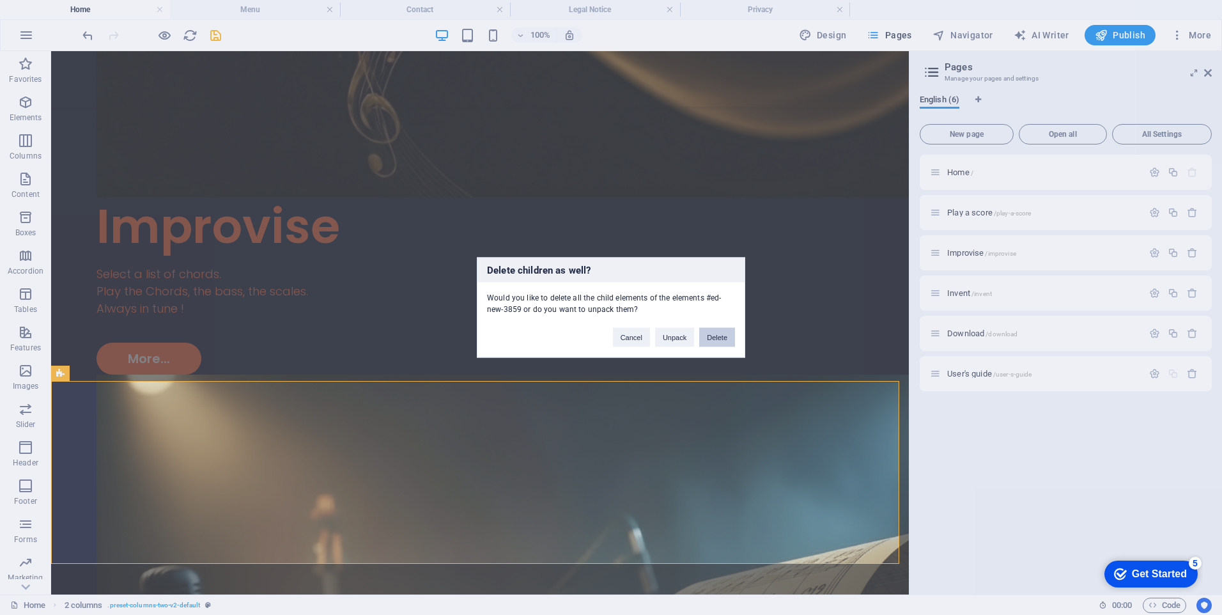
click at [709, 334] on button "Delete" at bounding box center [717, 337] width 36 height 19
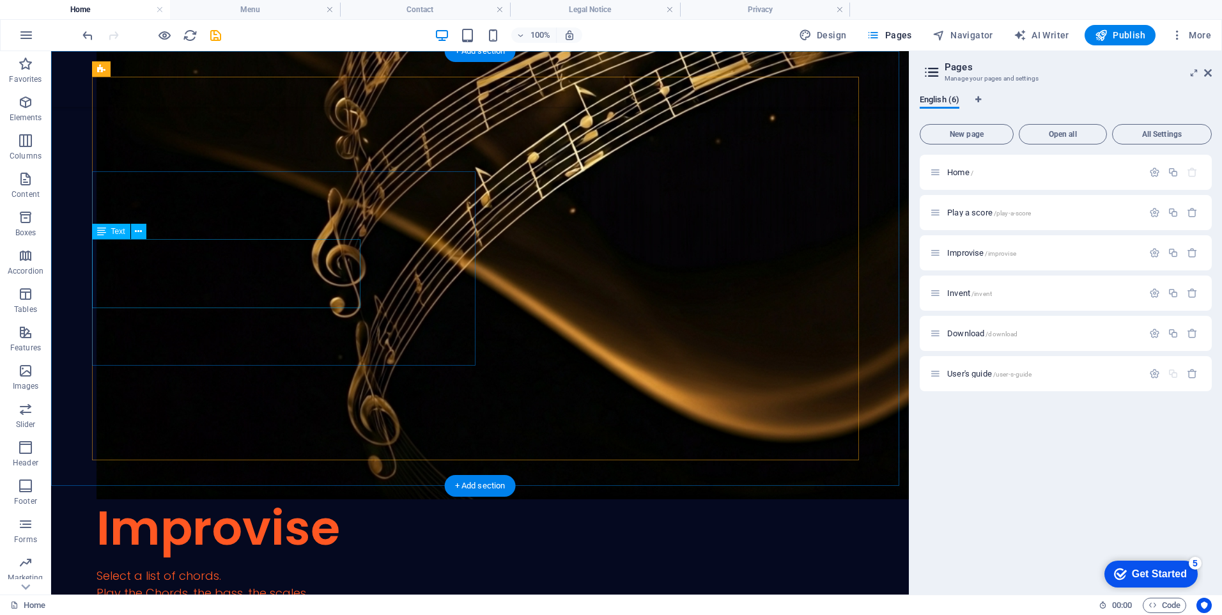
scroll to position [895, 0]
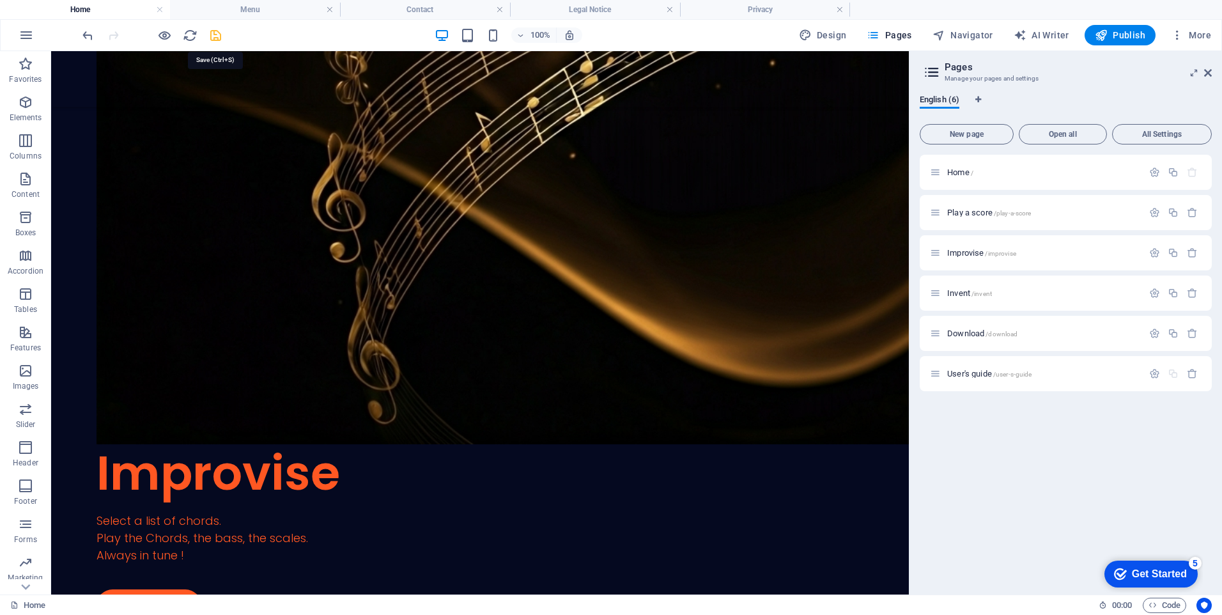
click at [211, 36] on icon "save" at bounding box center [215, 35] width 15 height 15
